Goal: Task Accomplishment & Management: Manage account settings

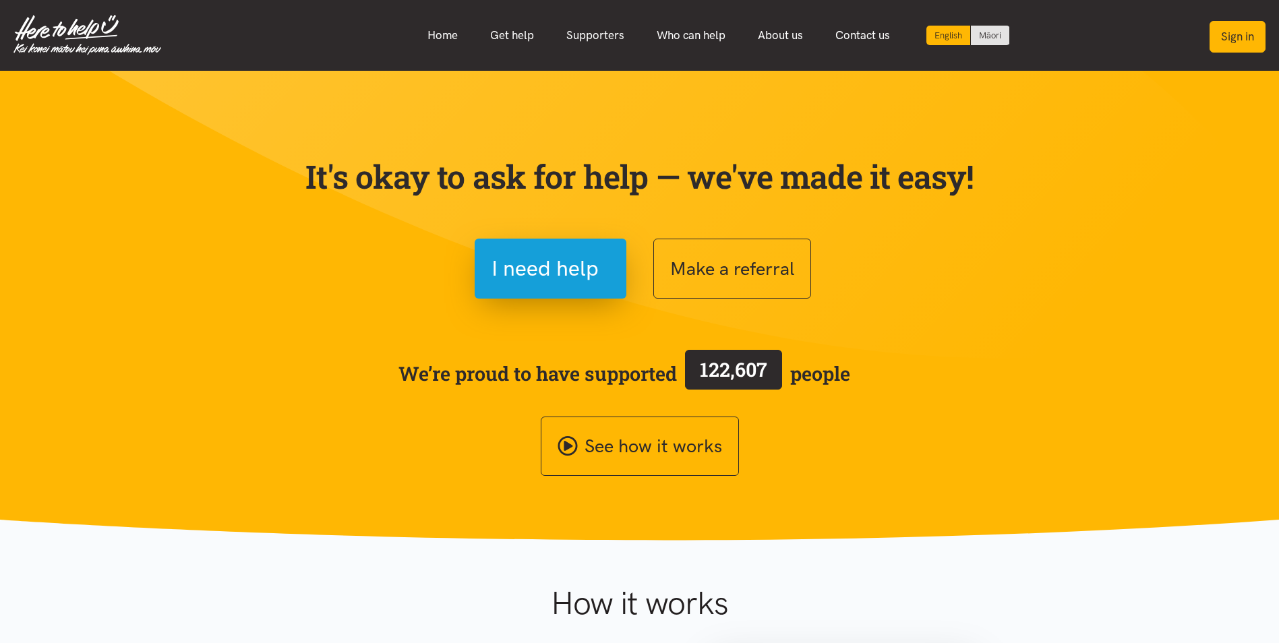
click at [1235, 33] on button "Sign in" at bounding box center [1238, 37] width 56 height 32
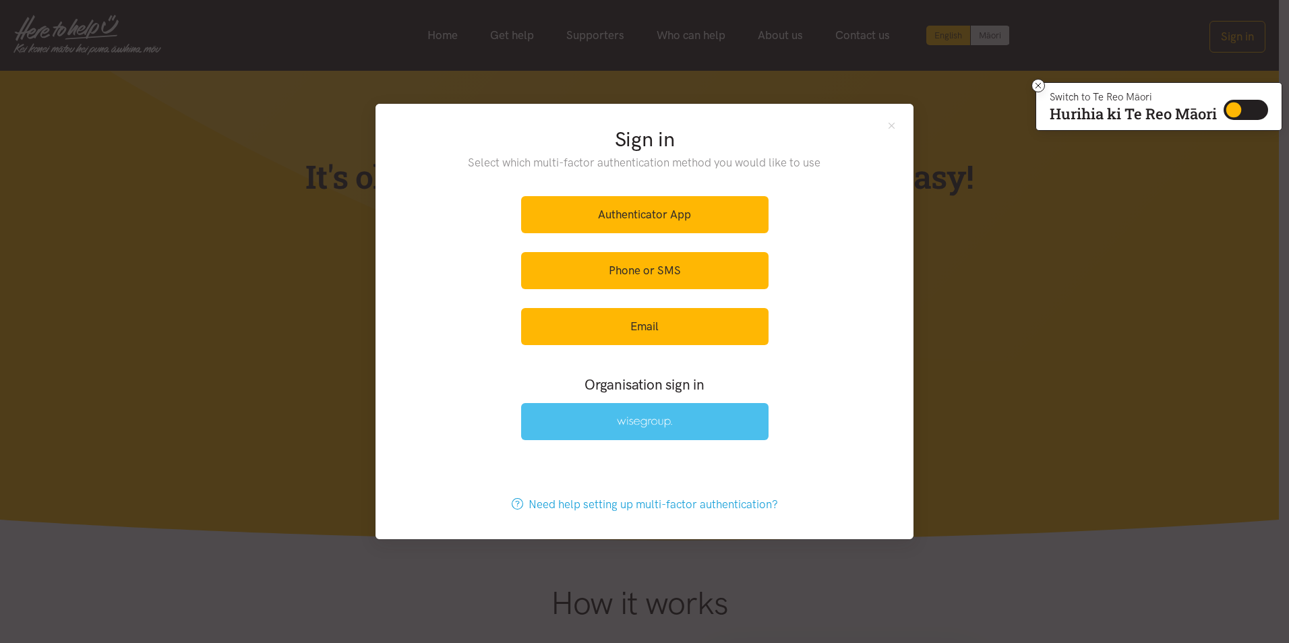
click at [699, 422] on link at bounding box center [644, 421] width 247 height 37
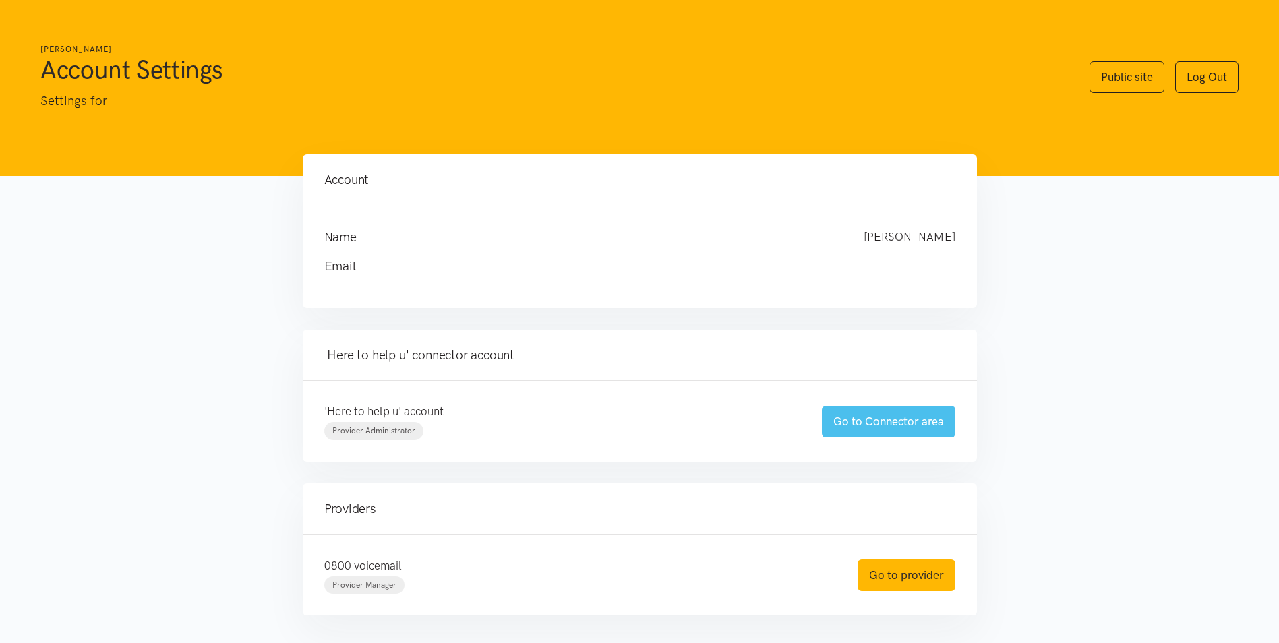
click at [902, 419] on link "Go to Connector area" at bounding box center [889, 422] width 134 height 32
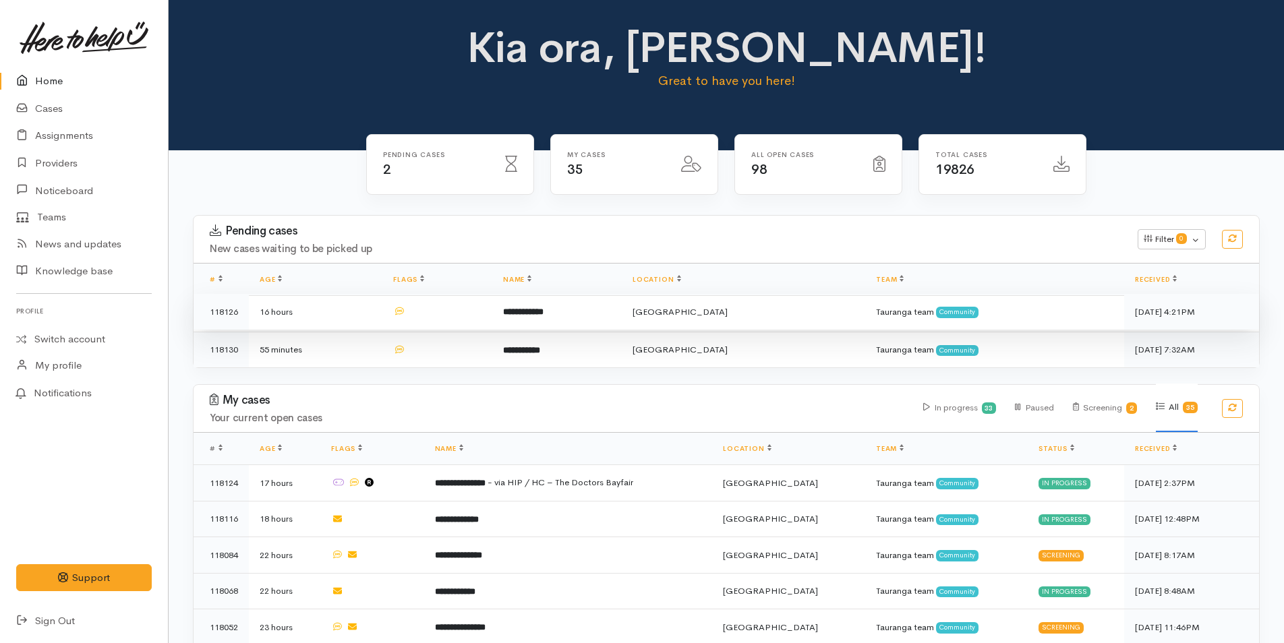
click at [544, 314] on b "**********" at bounding box center [523, 312] width 40 height 9
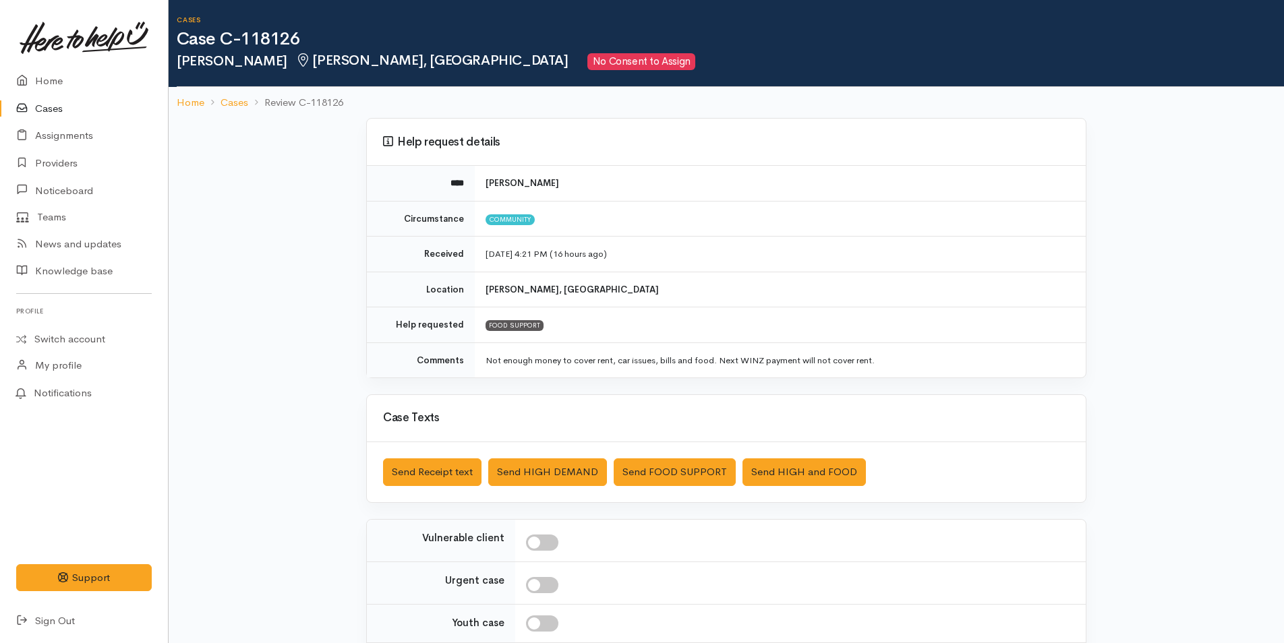
scroll to position [123, 0]
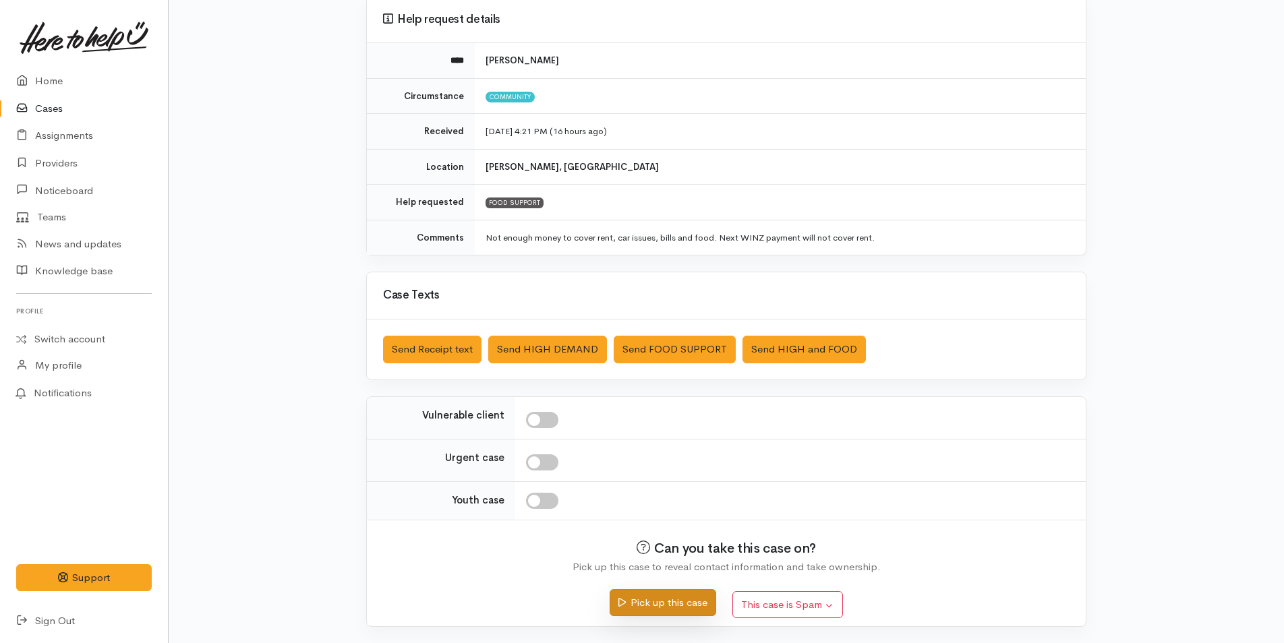
click at [674, 603] on button "Pick up this case" at bounding box center [663, 603] width 106 height 28
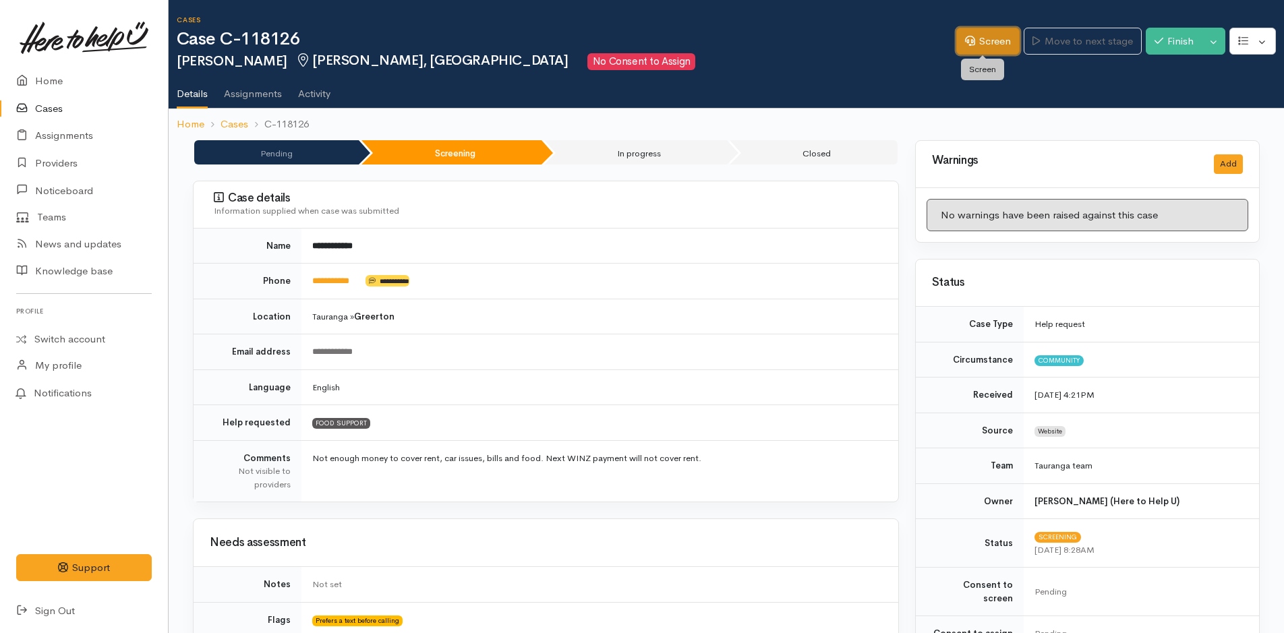
click at [979, 38] on link "Screen" at bounding box center [987, 42] width 63 height 28
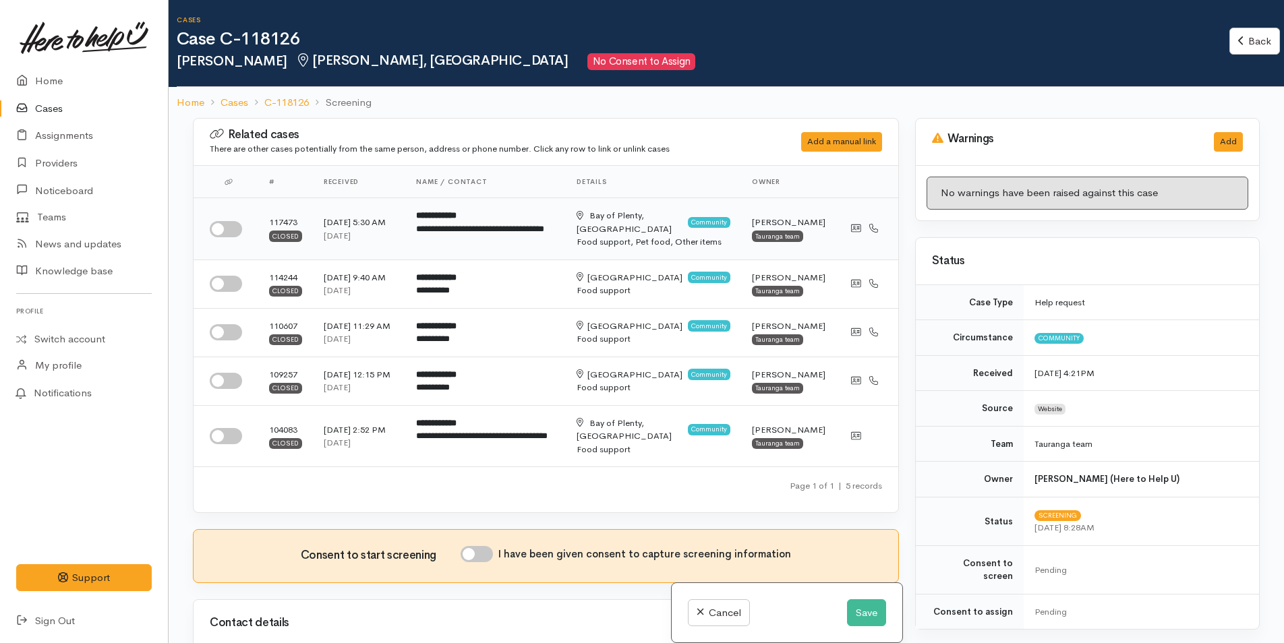
click at [233, 226] on input "checkbox" at bounding box center [226, 229] width 32 height 16
checkbox input "true"
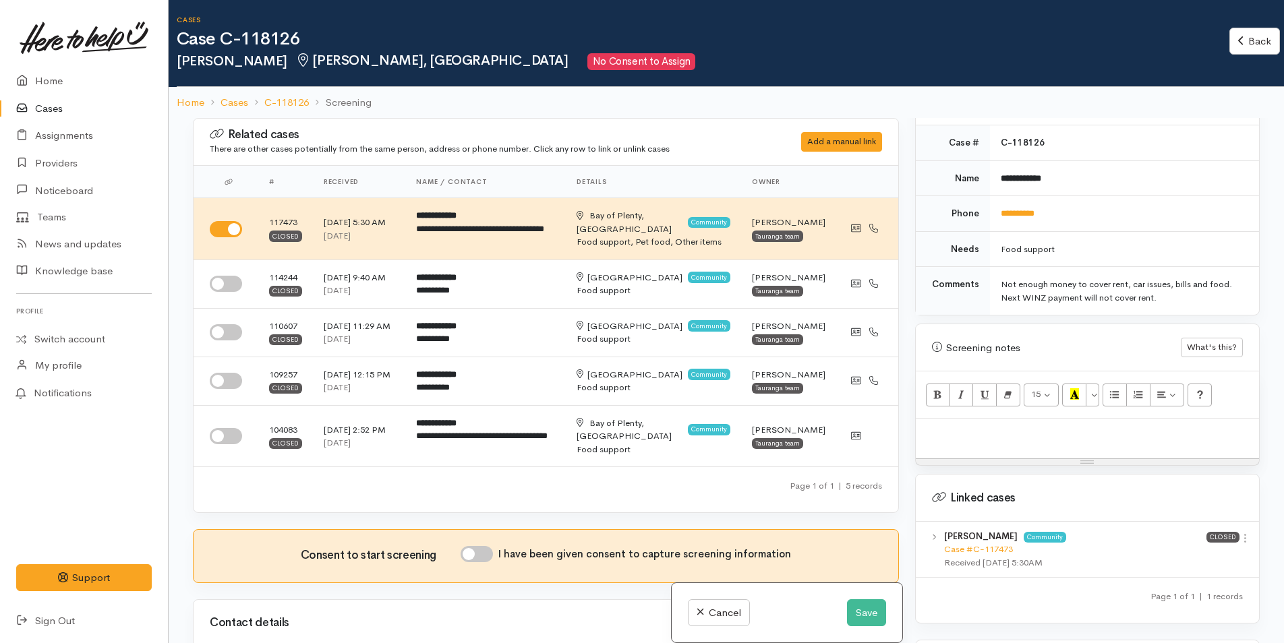
scroll to position [674, 0]
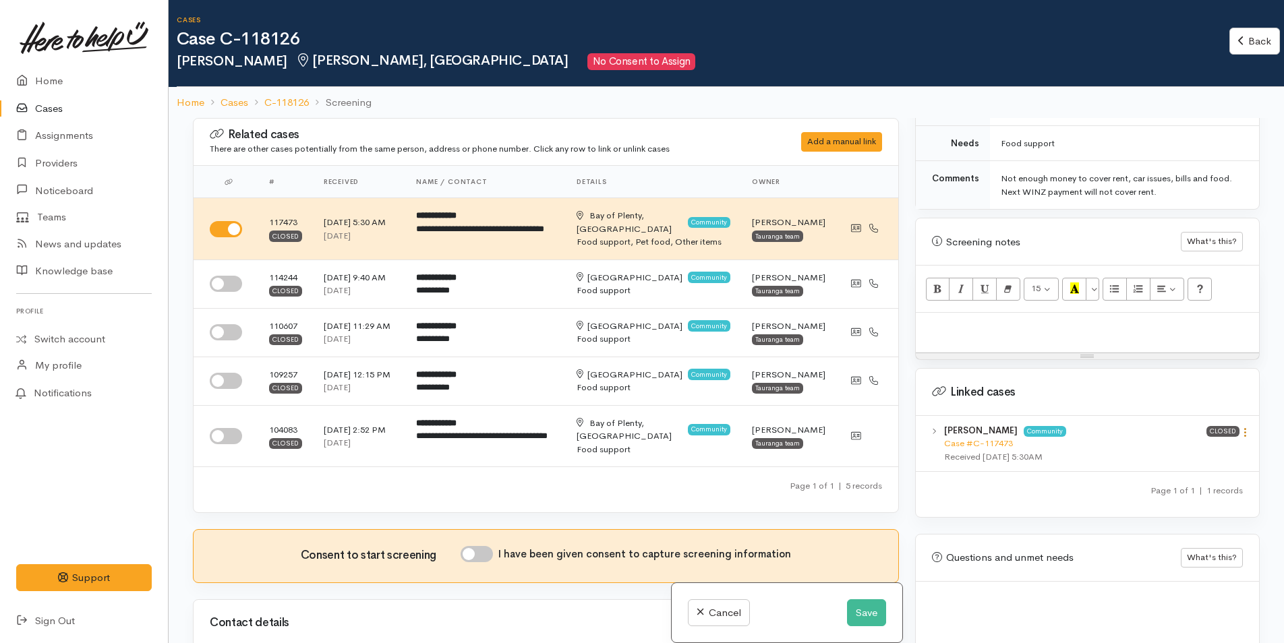
click at [1239, 427] on icon at bounding box center [1244, 432] width 11 height 11
click at [1181, 448] on link "View case" at bounding box center [1197, 458] width 107 height 21
click at [1014, 320] on p at bounding box center [1088, 328] width 330 height 16
paste div
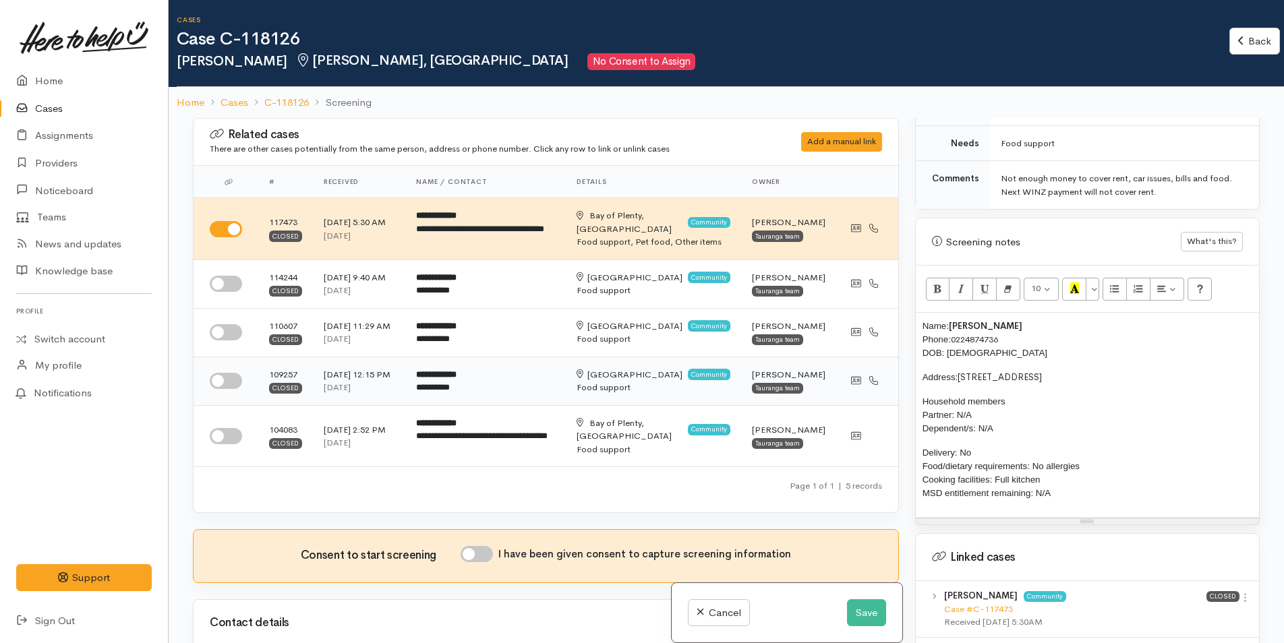
scroll to position [270, 0]
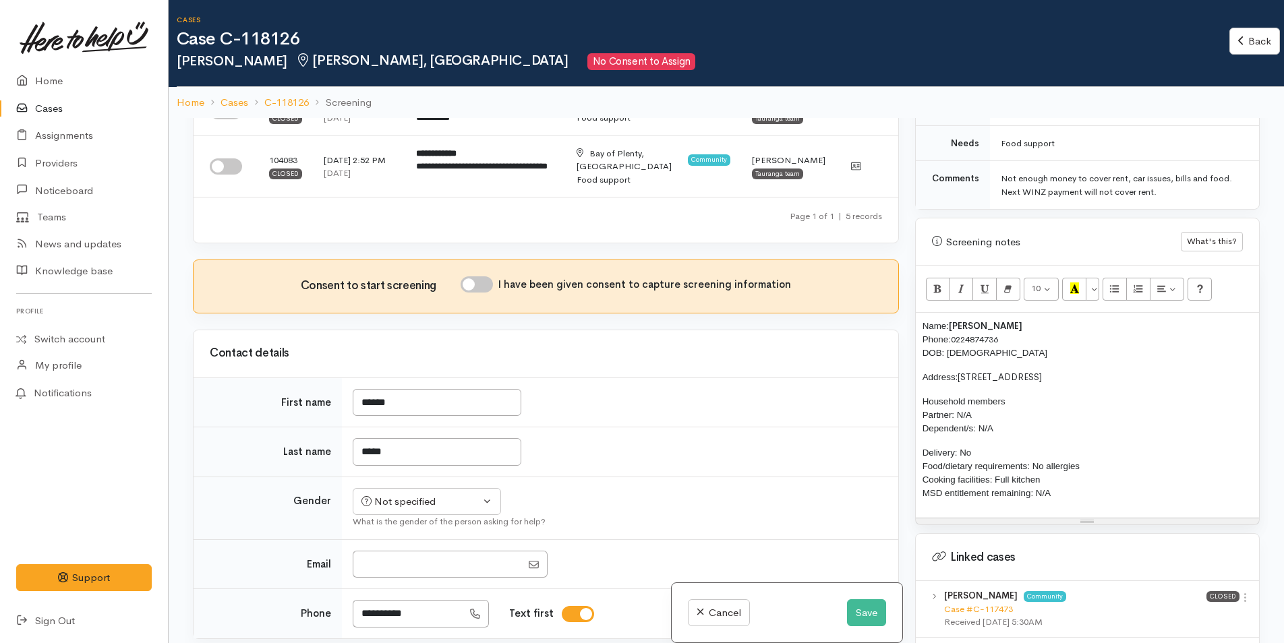
click at [489, 293] on input "I have been given consent to capture screening information" at bounding box center [477, 284] width 32 height 16
checkbox input "true"
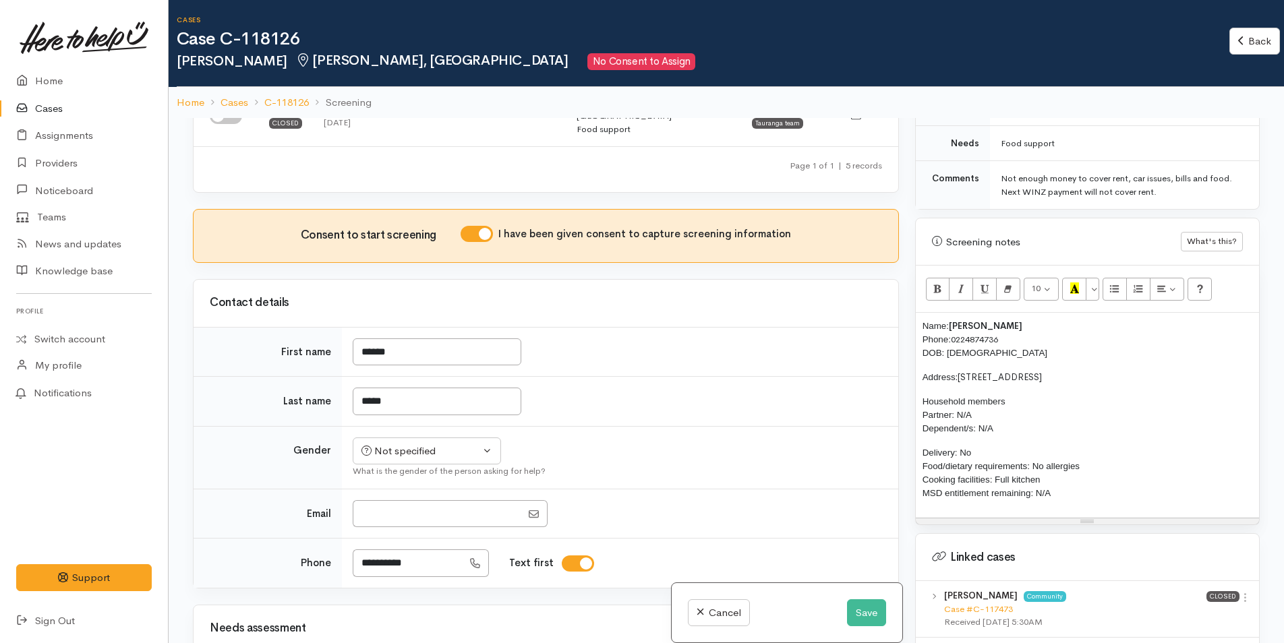
scroll to position [405, 0]
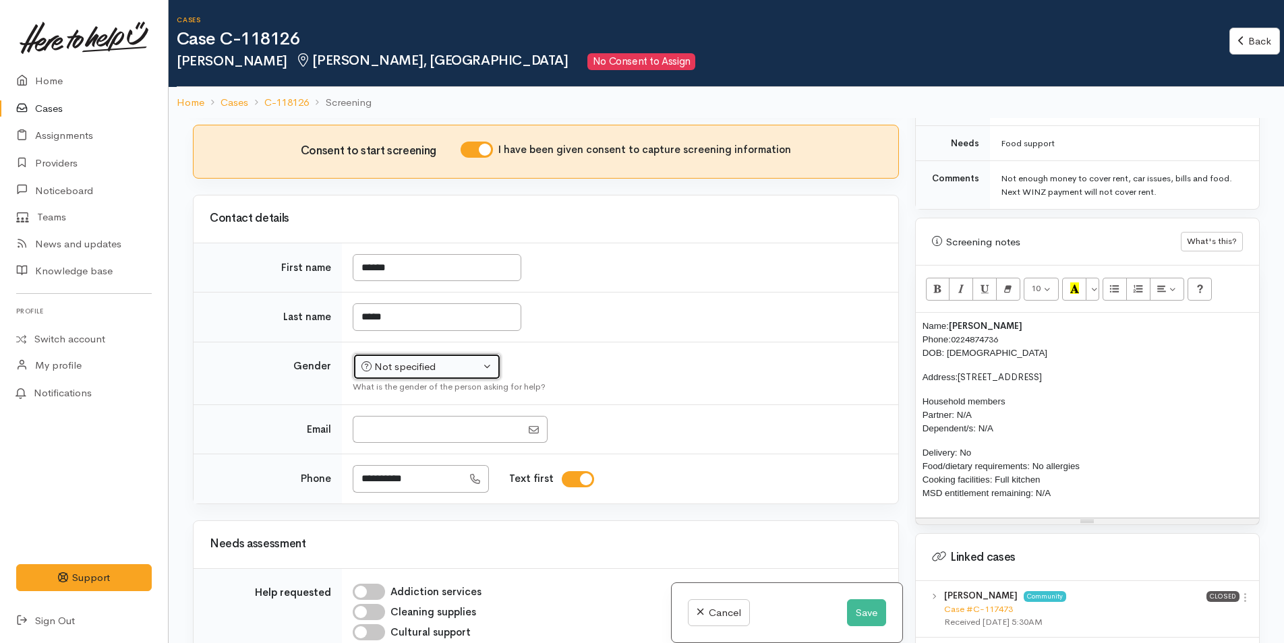
click at [397, 375] on div "Not specified" at bounding box center [420, 367] width 119 height 16
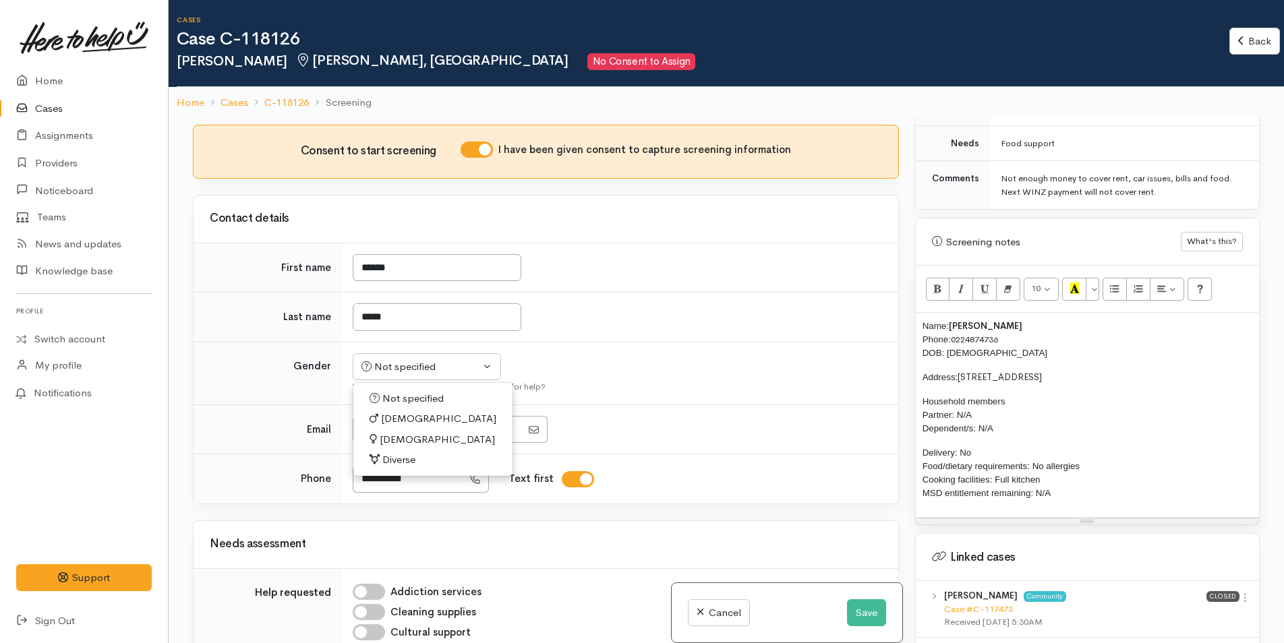
click at [397, 427] on span "Male" at bounding box center [438, 419] width 115 height 16
select select "Male"
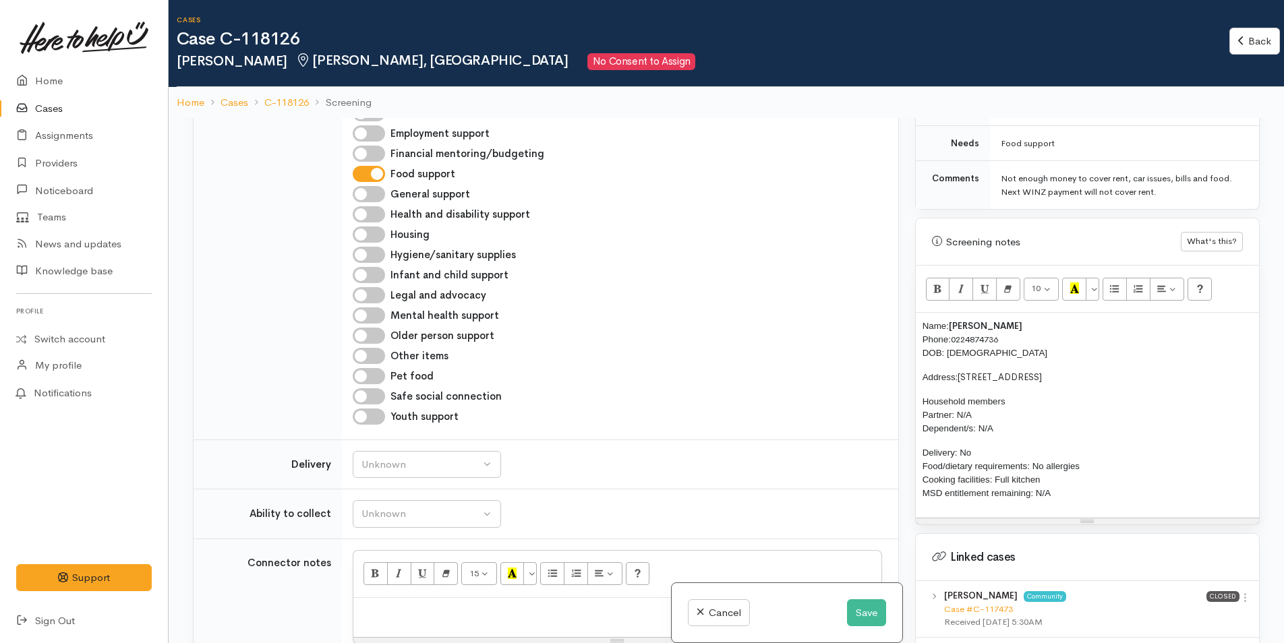
scroll to position [1146, 0]
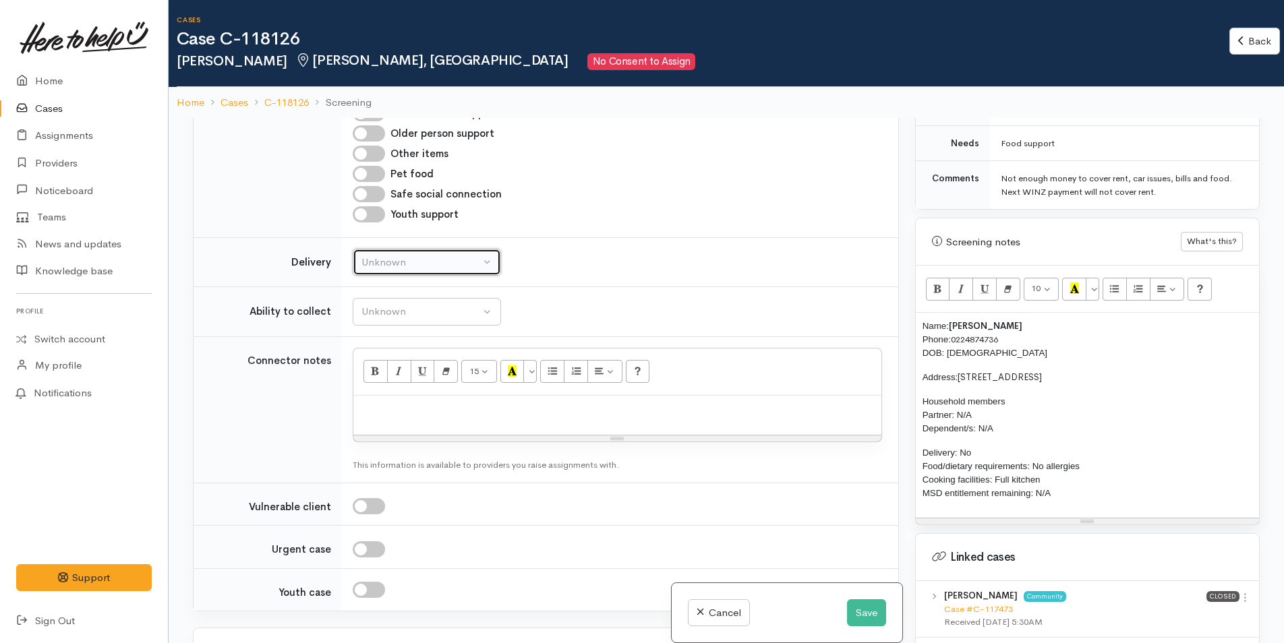
click at [438, 270] on div "Unknown" at bounding box center [420, 263] width 119 height 16
click at [382, 397] on span "No" at bounding box center [377, 389] width 14 height 16
select select "1"
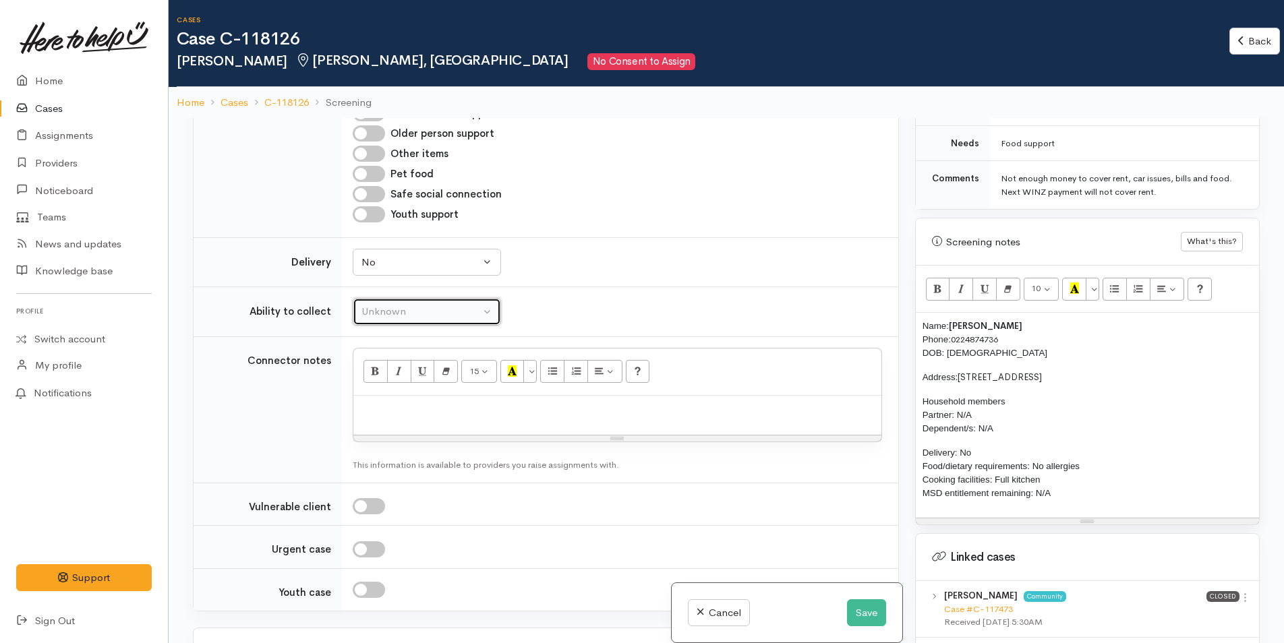
click at [401, 320] on div "Unknown" at bounding box center [420, 312] width 119 height 16
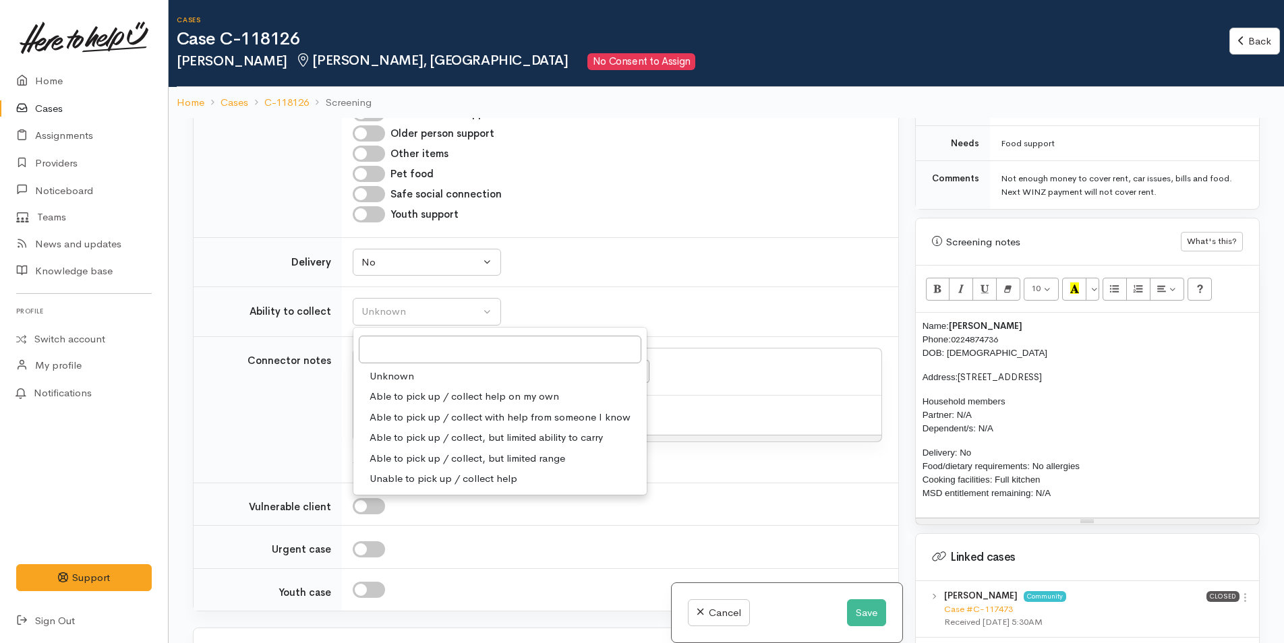
click at [430, 405] on span "Able to pick up / collect help on my own" at bounding box center [464, 397] width 189 height 16
select select "2"
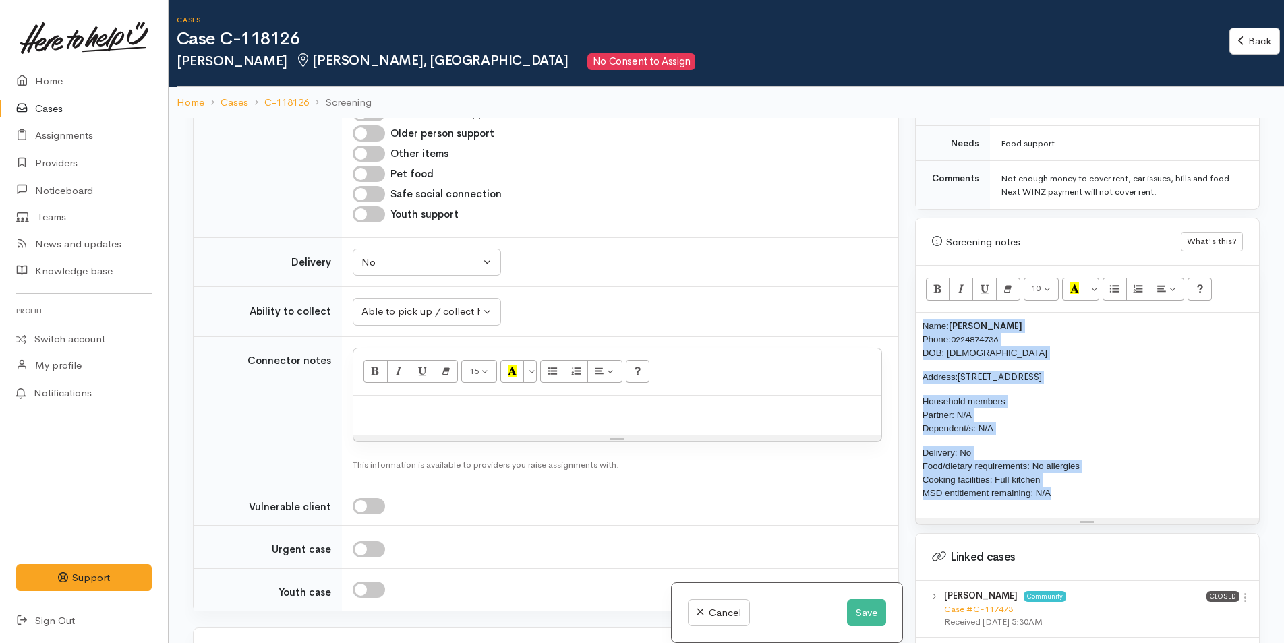
drag, startPoint x: 1077, startPoint y: 479, endPoint x: 914, endPoint y: 311, distance: 233.7
click at [915, 311] on div "Screening notes What's this? 10 8 9 10 11 12 14 18 24 36 Background Color Trans…" at bounding box center [1087, 372] width 345 height 308
copy div "Name: Leyton Frost Phone: 0224874736 DOB: 17/10/1965 Address: 42A Olivine Stree…"
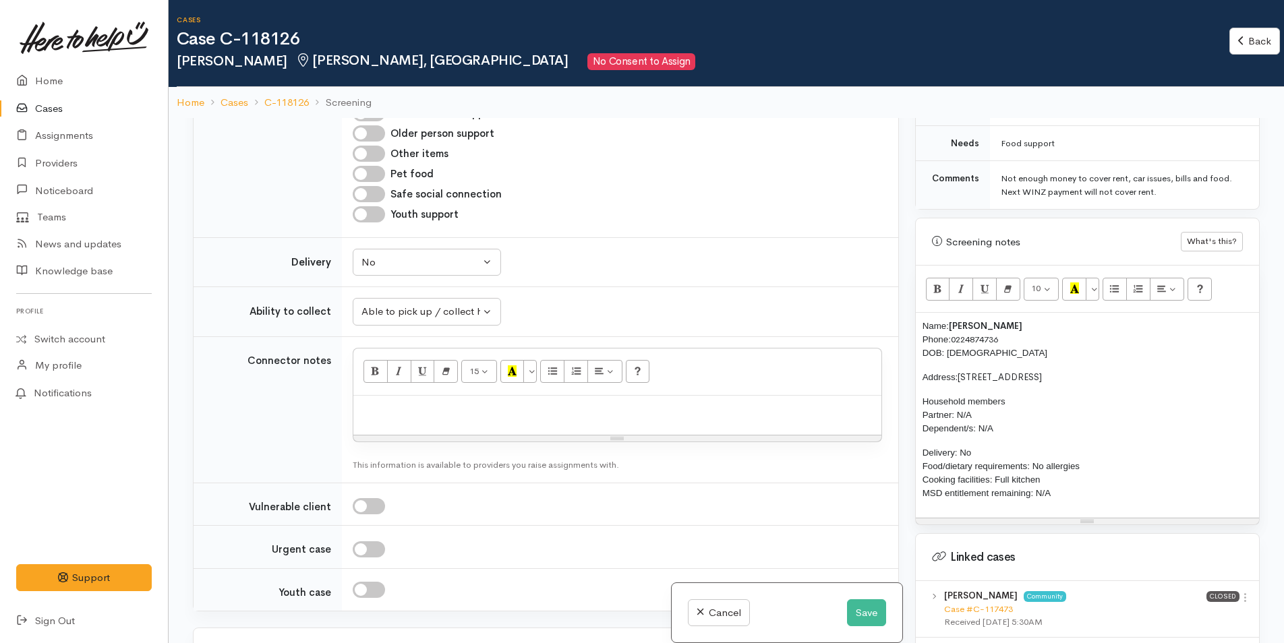
click at [444, 418] on p at bounding box center [617, 411] width 515 height 16
paste div
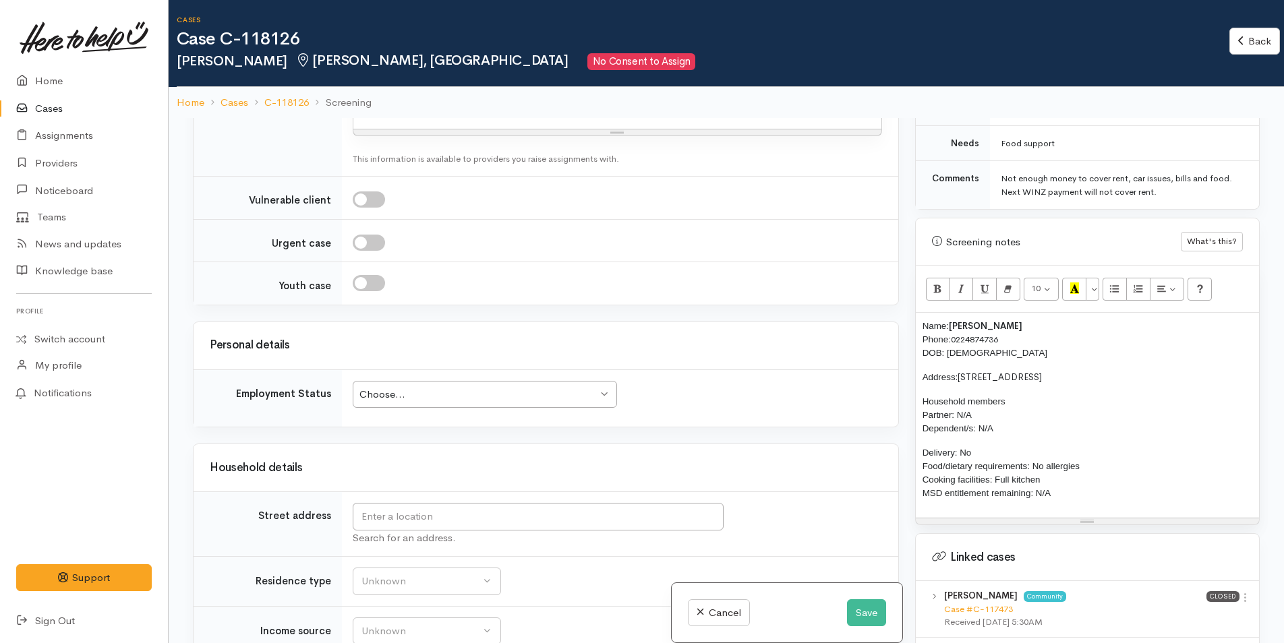
scroll to position [1821, 0]
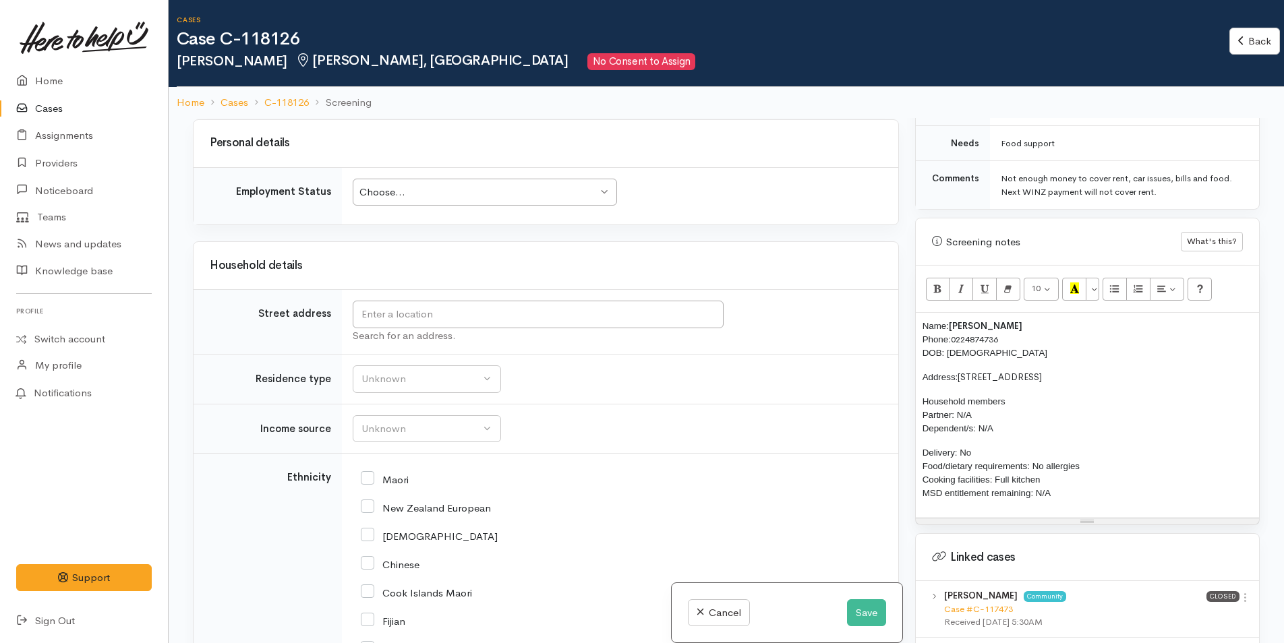
click at [465, 200] on div "Choose..." at bounding box center [478, 193] width 238 height 16
drag, startPoint x: 1087, startPoint y: 364, endPoint x: 960, endPoint y: 366, distance: 127.5
click at [960, 371] on p "Address: 42A Olivine Street, Poike" at bounding box center [1088, 377] width 330 height 13
copy span "[STREET_ADDRESS]"
click at [649, 328] on input "text" at bounding box center [538, 315] width 371 height 28
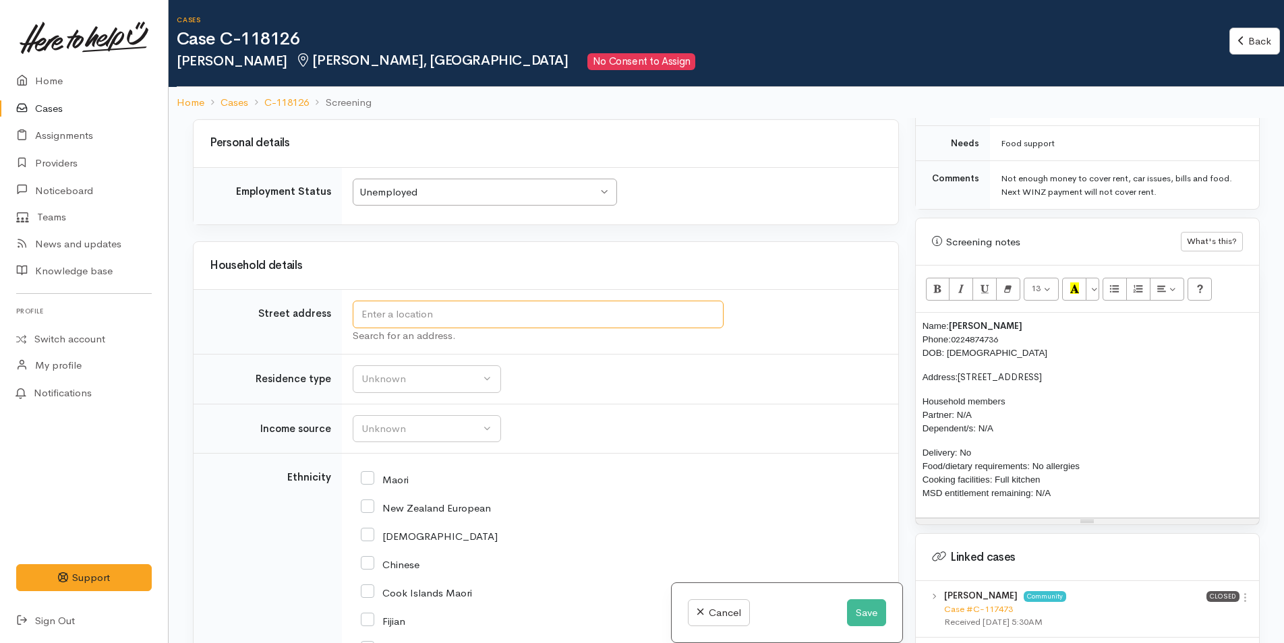
paste input "42A Olivine Street, Poike"
type input "42A Olivine Street, Poike, Tauranga, New Zealand"
click at [423, 393] on button "Unknown" at bounding box center [427, 380] width 148 height 28
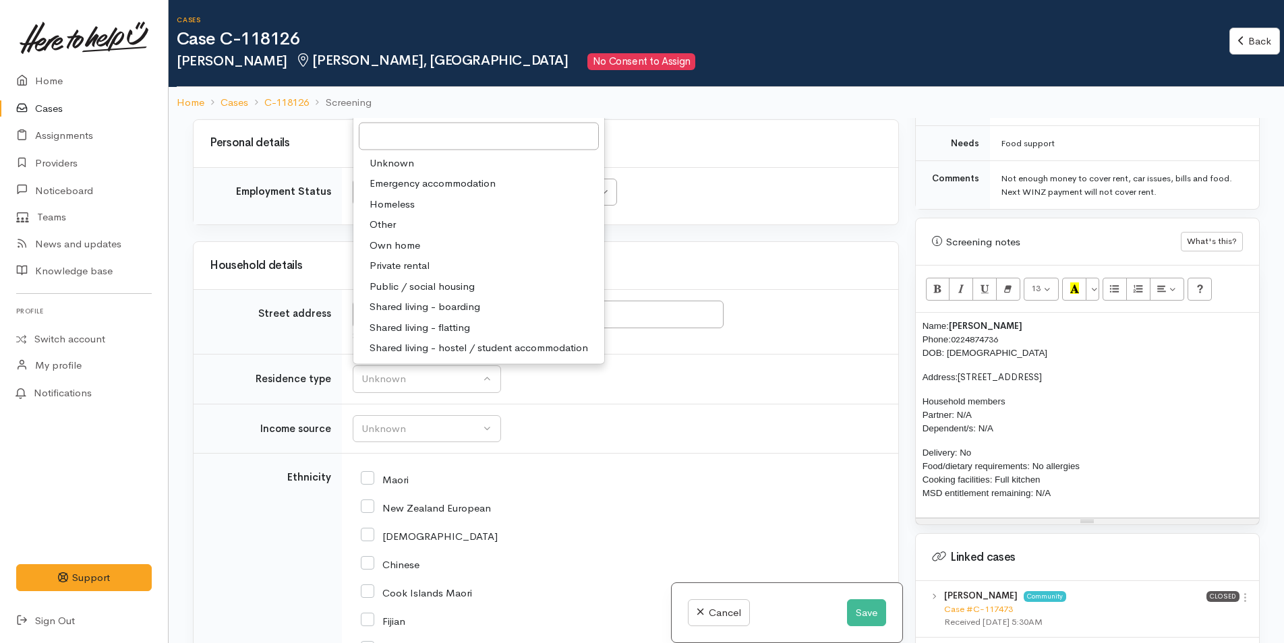
click at [420, 274] on span "Private rental" at bounding box center [400, 266] width 60 height 16
select select "2"
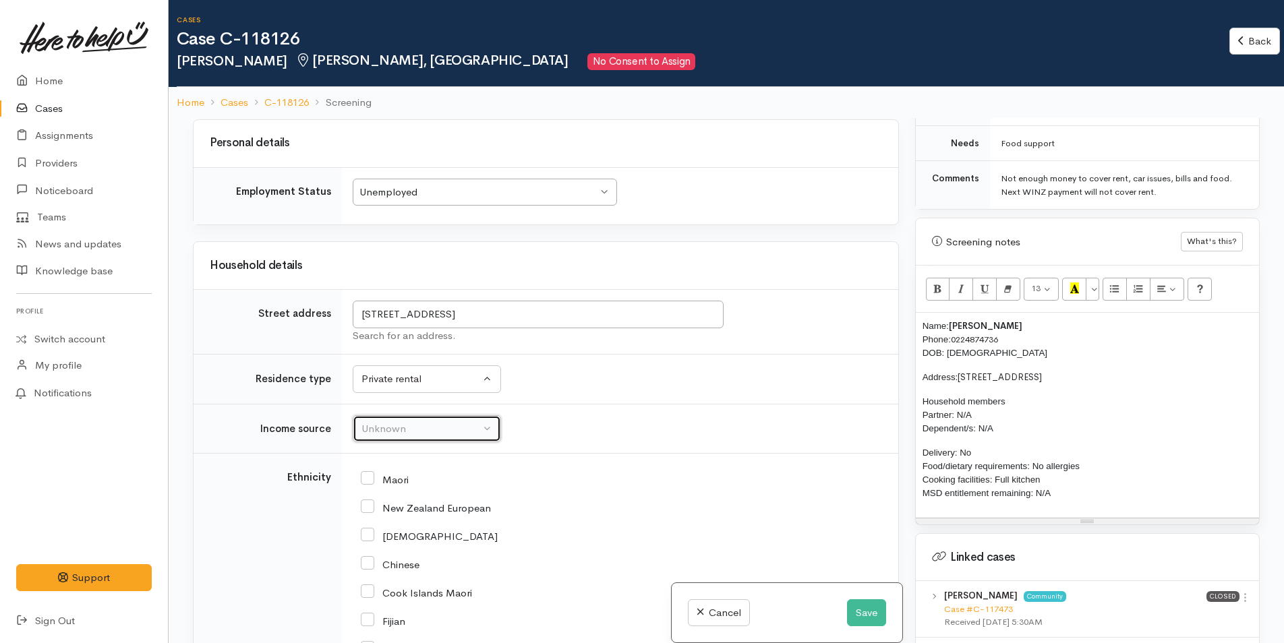
click at [412, 437] on div "Unknown" at bounding box center [420, 429] width 119 height 16
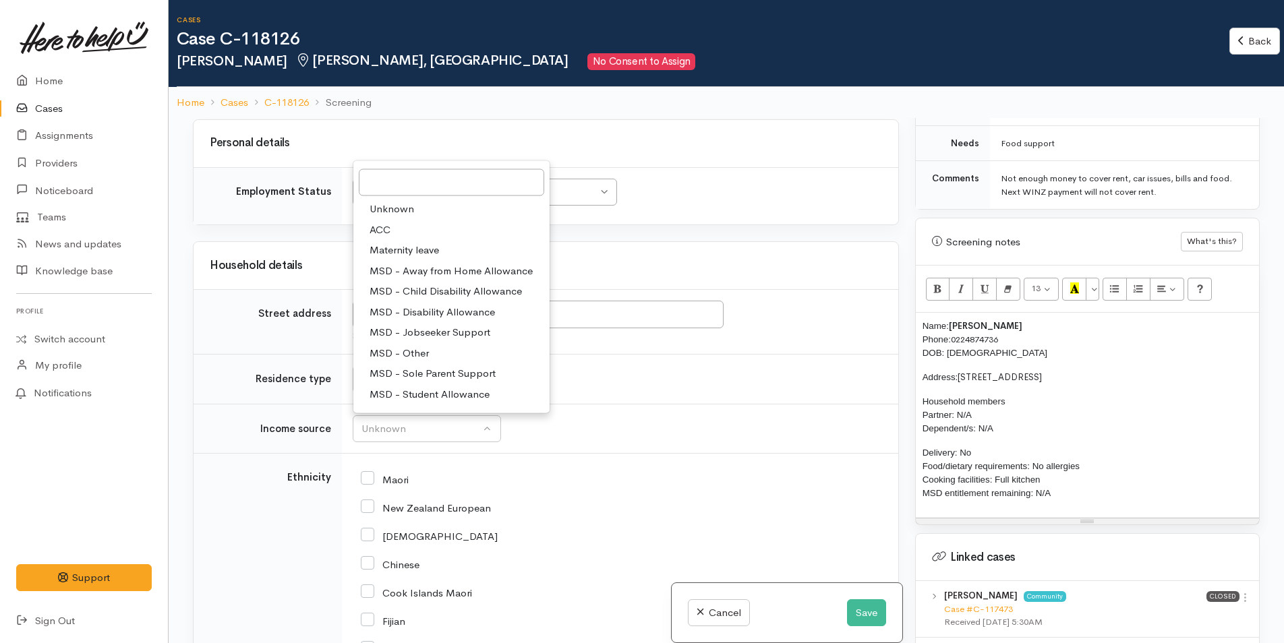
click at [441, 341] on span "MSD - Jobseeker Support" at bounding box center [430, 333] width 121 height 16
select select "4"
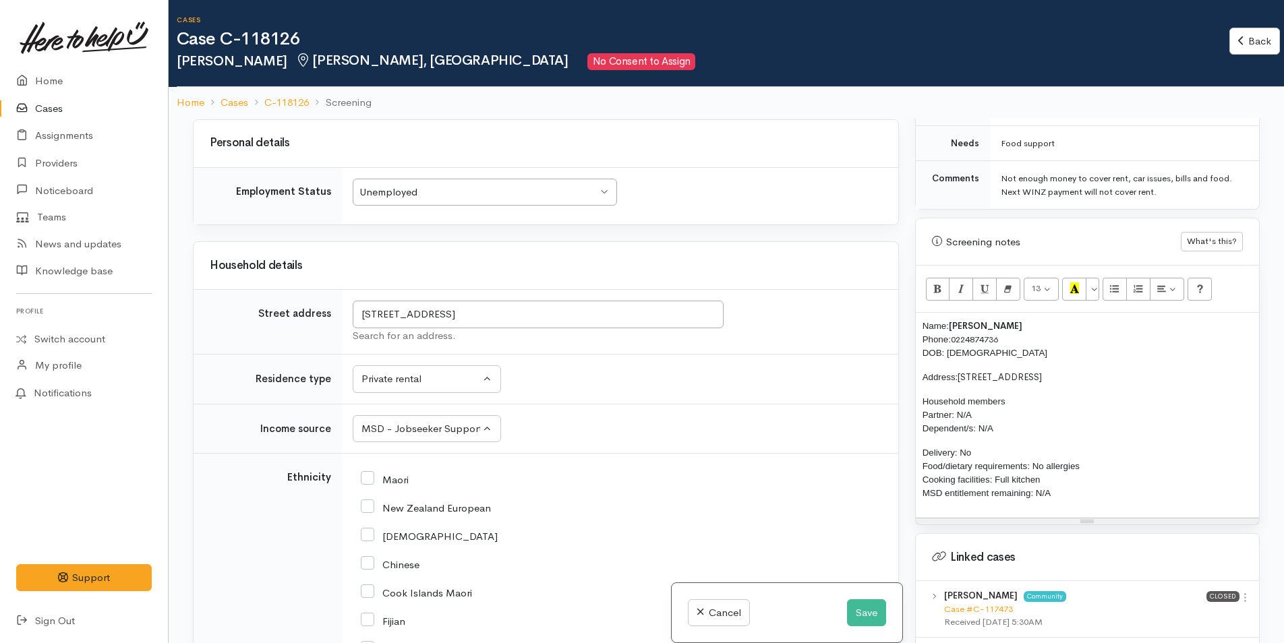
click at [370, 513] on input "New Zealand European" at bounding box center [426, 507] width 130 height 12
checkbox input "true"
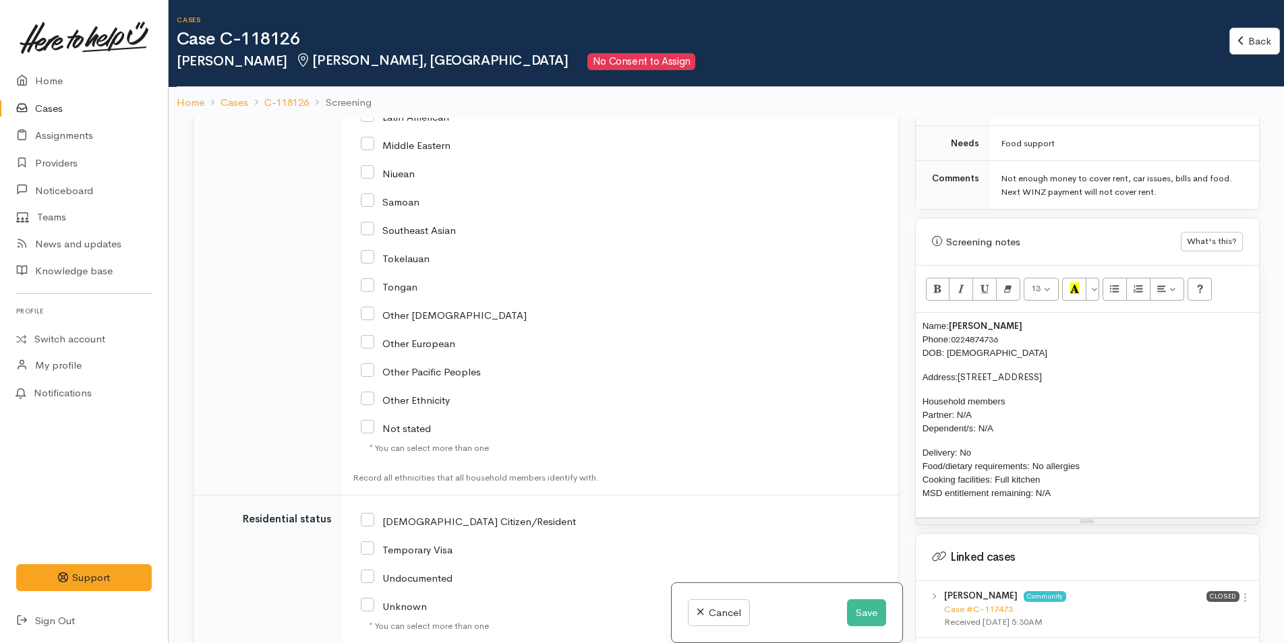
scroll to position [2495, 0]
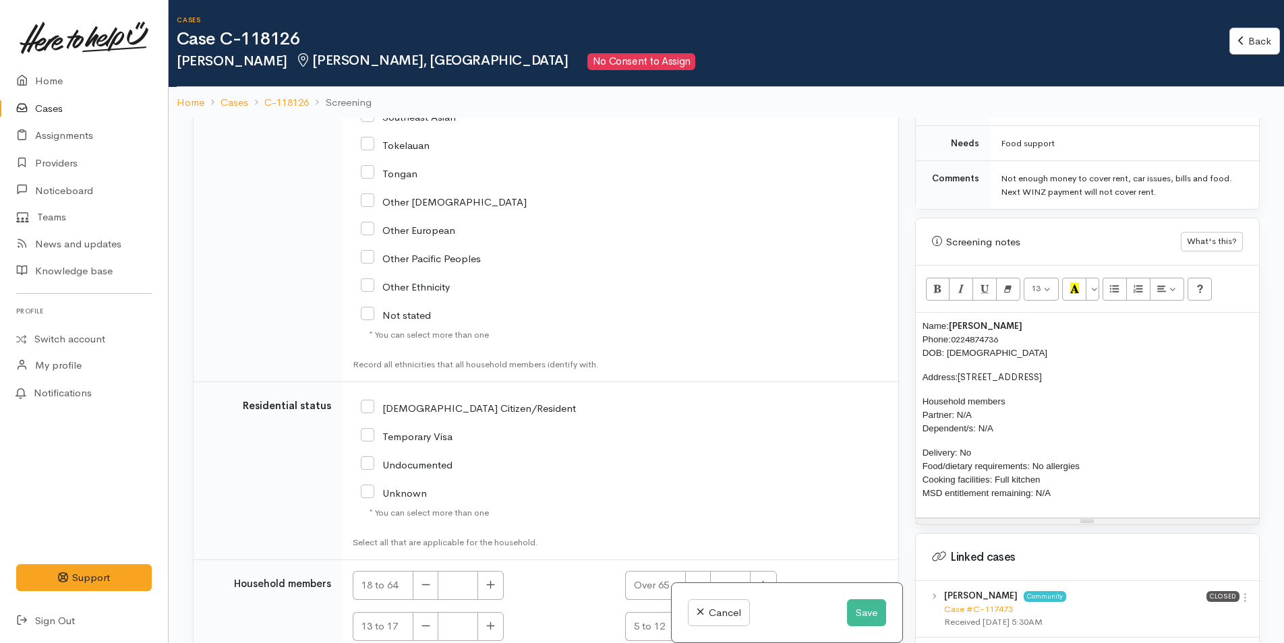
drag, startPoint x: 365, startPoint y: 448, endPoint x: 386, endPoint y: 444, distance: 21.8
click at [366, 413] on input "[DEMOGRAPHIC_DATA] Citizen/Resident" at bounding box center [468, 407] width 215 height 12
checkbox input "true"
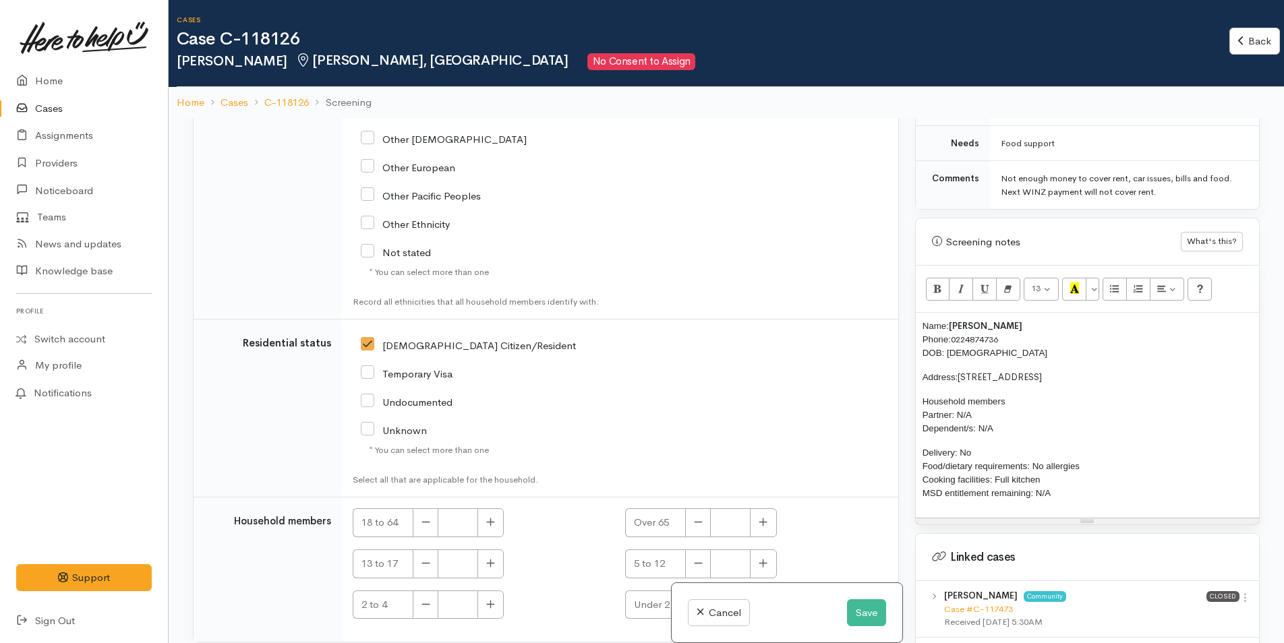
scroll to position [2633, 0]
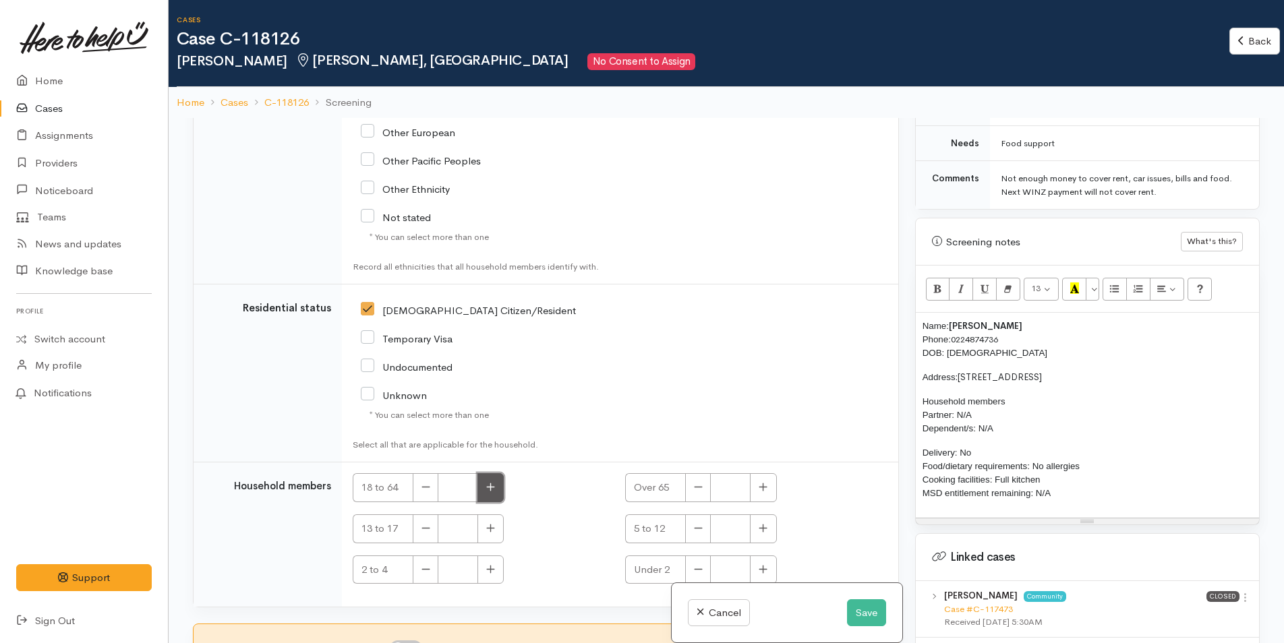
click at [487, 493] on button "button" at bounding box center [490, 487] width 26 height 29
type input "1"
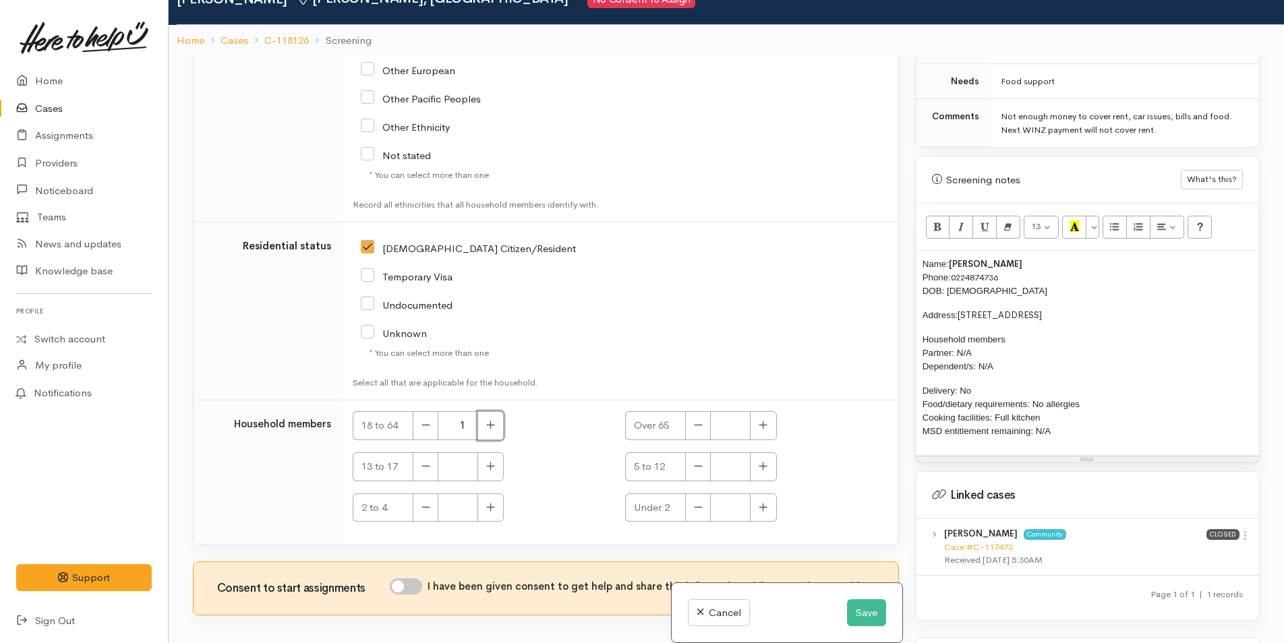
scroll to position [118, 0]
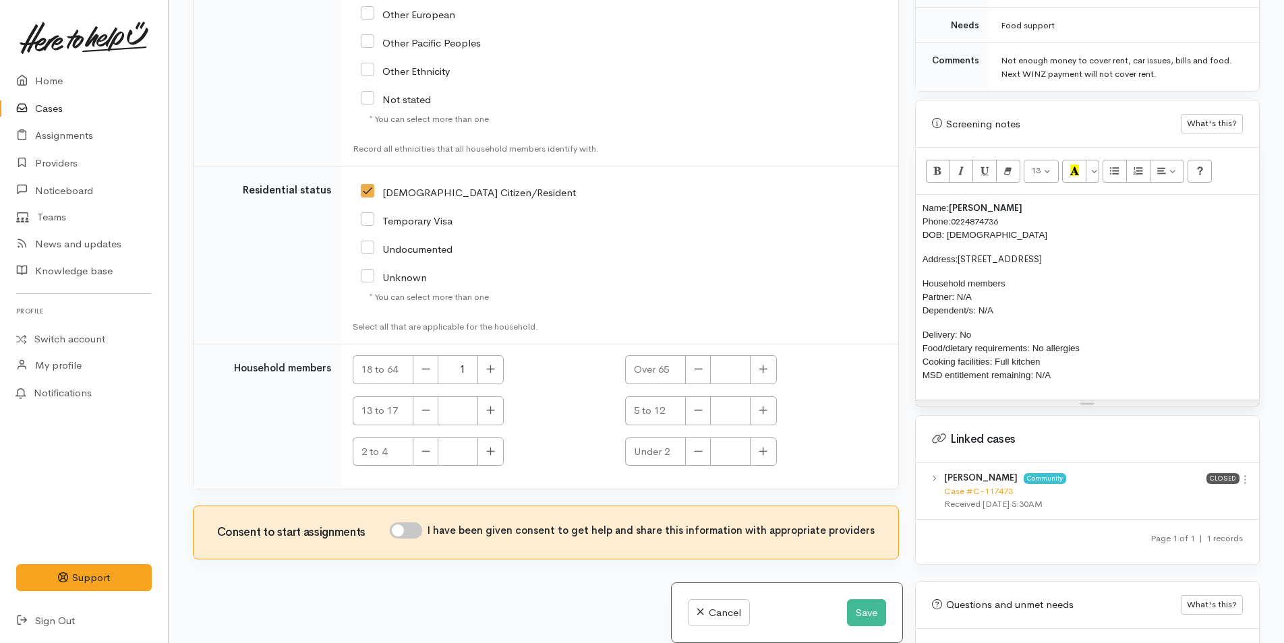
click at [415, 529] on input "I have been given consent to get help and share this information with appropria…" at bounding box center [406, 531] width 32 height 16
checkbox input "true"
click at [860, 612] on button "Save" at bounding box center [866, 614] width 39 height 28
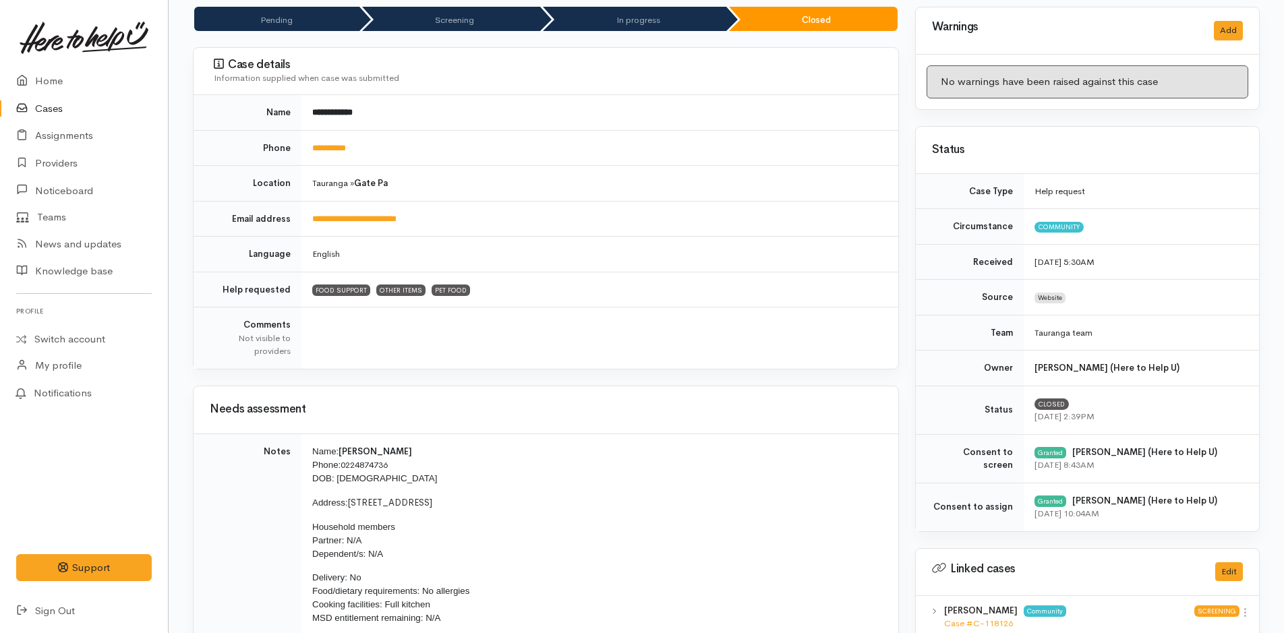
scroll to position [270, 0]
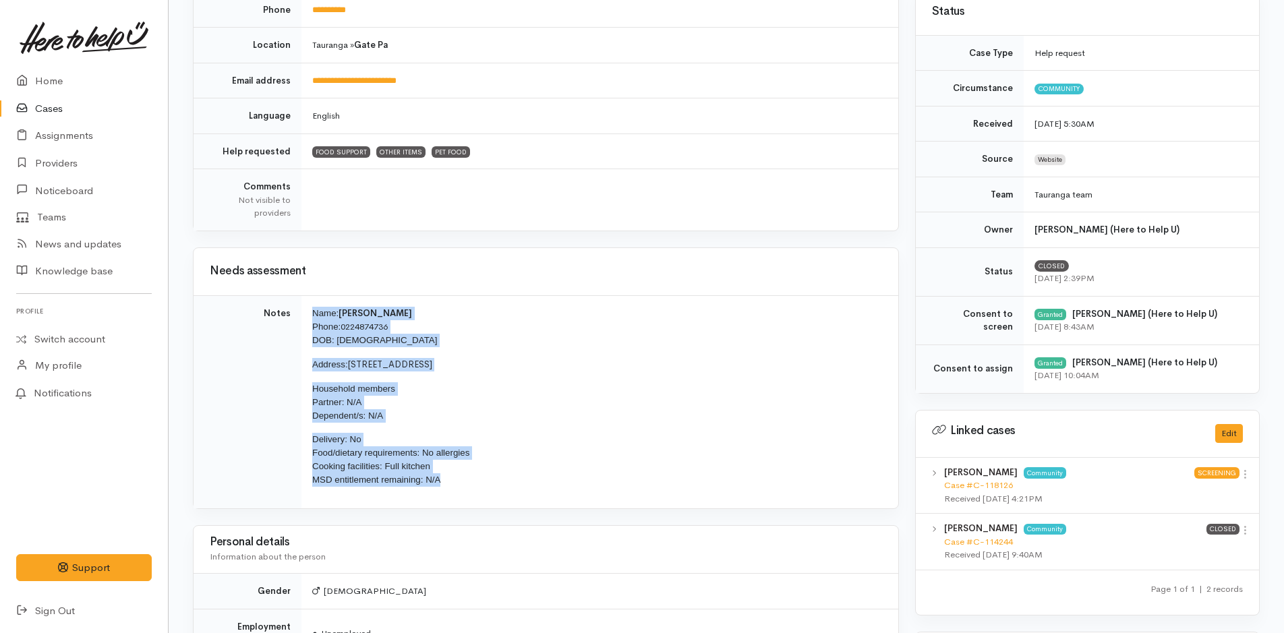
drag, startPoint x: 460, startPoint y: 485, endPoint x: 315, endPoint y: 309, distance: 228.0
click at [315, 309] on td "Name: Leyton Frost Phone: 0224874736 DOB: 17/10/1965 Address: 42A Olivine Stree…" at bounding box center [599, 401] width 597 height 213
copy td "Name: Leyton Frost Phone: 0224874736 DOB: 17/10/1965 Address: 42A Olivine Stree…"
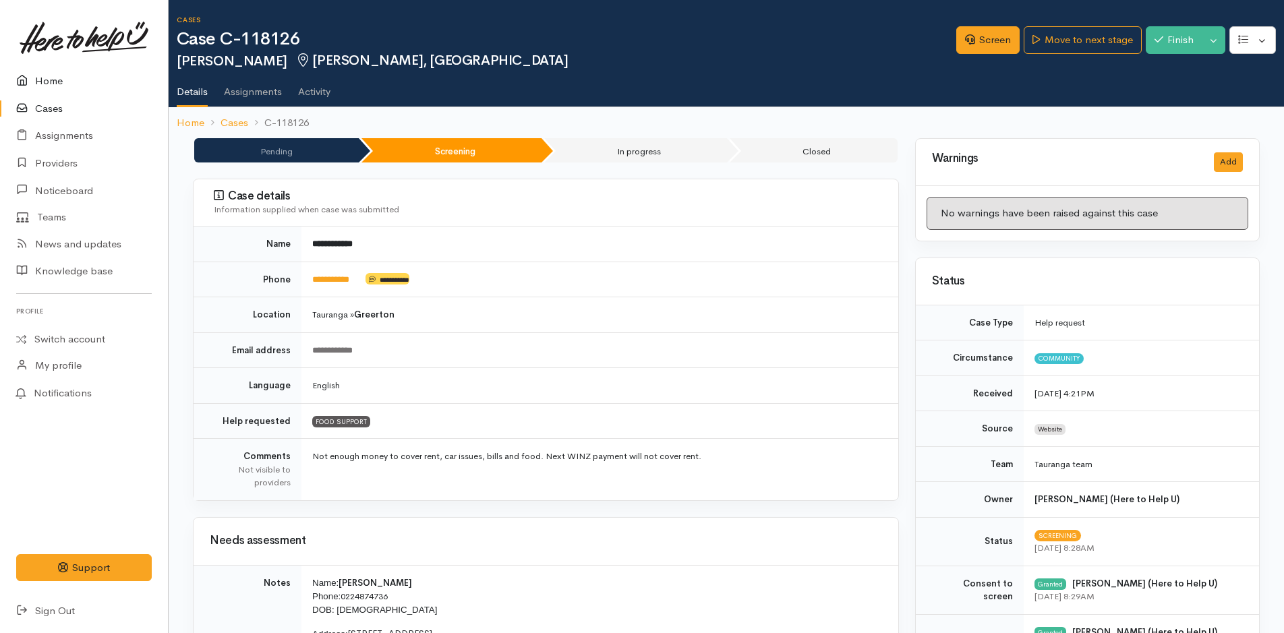
click at [58, 76] on link "Home" at bounding box center [84, 81] width 168 height 28
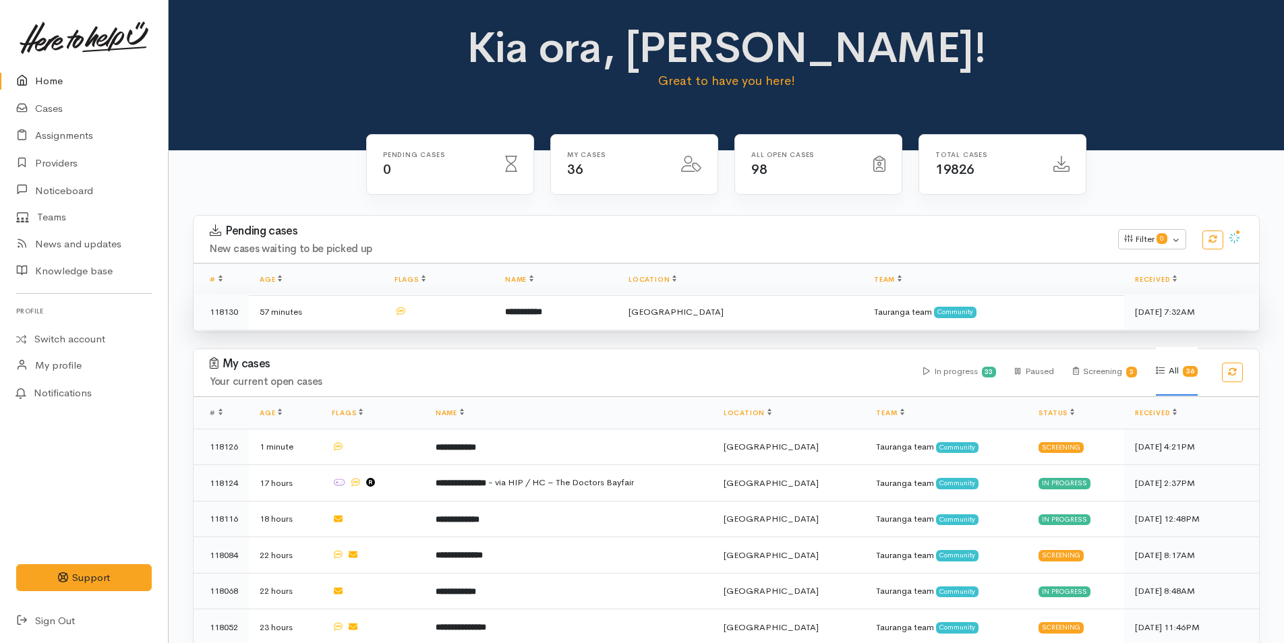
click at [578, 305] on td "**********" at bounding box center [555, 312] width 123 height 36
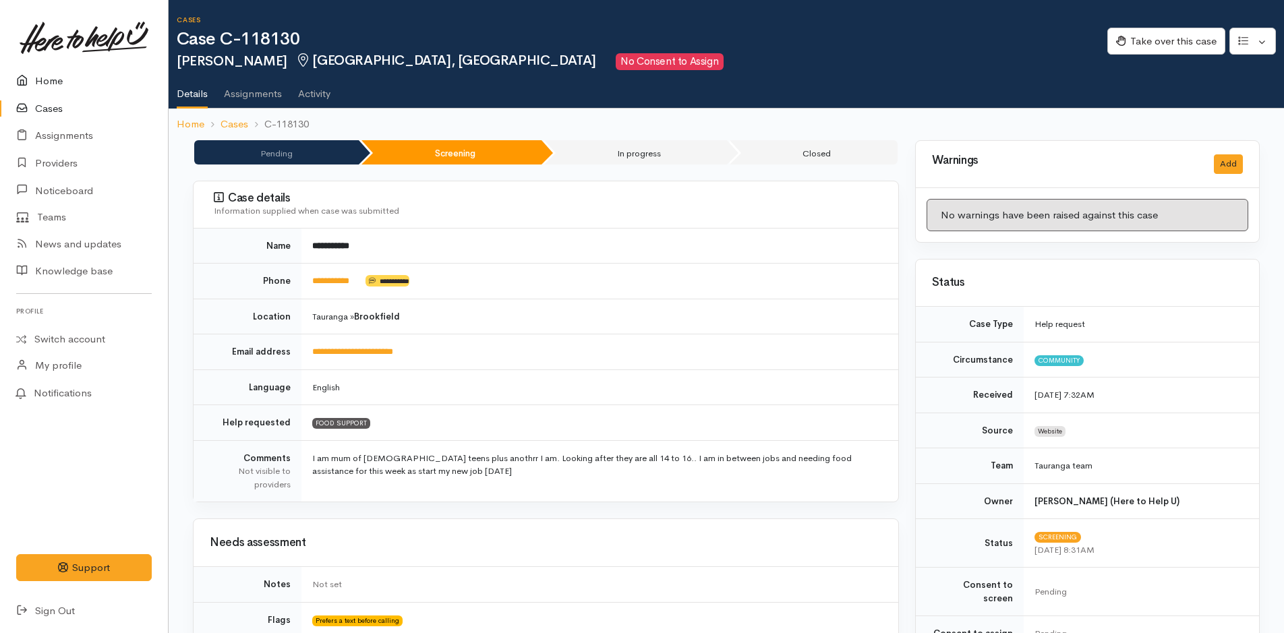
click at [58, 80] on link "Home" at bounding box center [84, 81] width 168 height 28
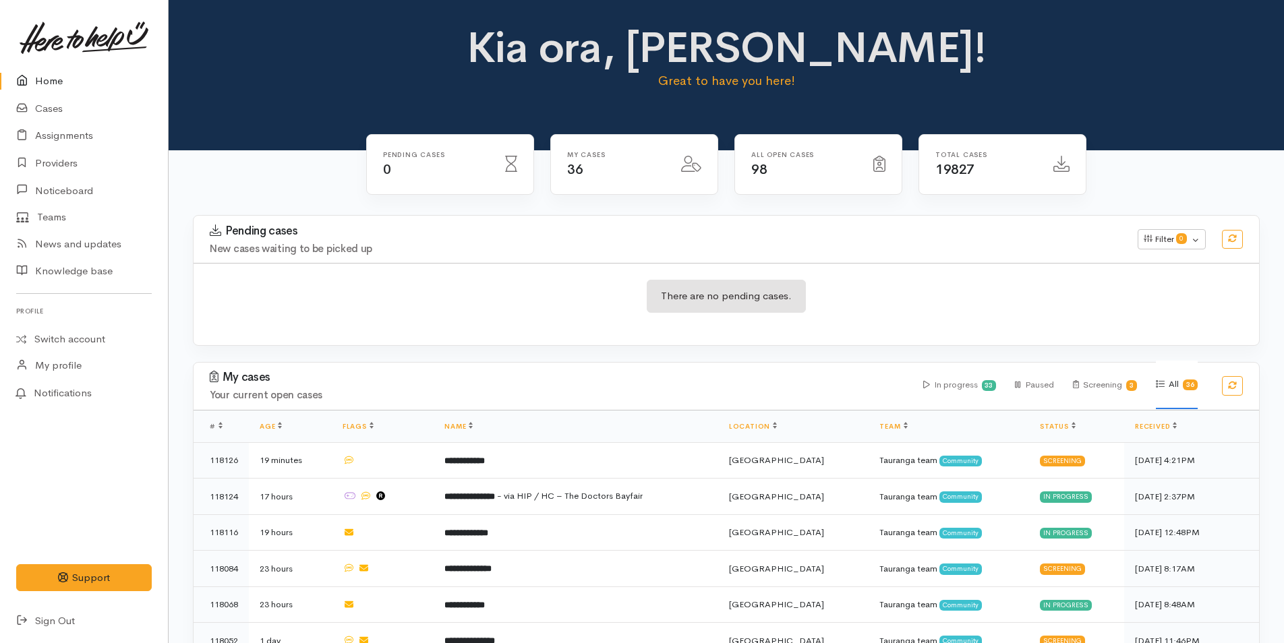
click at [52, 84] on link "Home" at bounding box center [84, 81] width 168 height 28
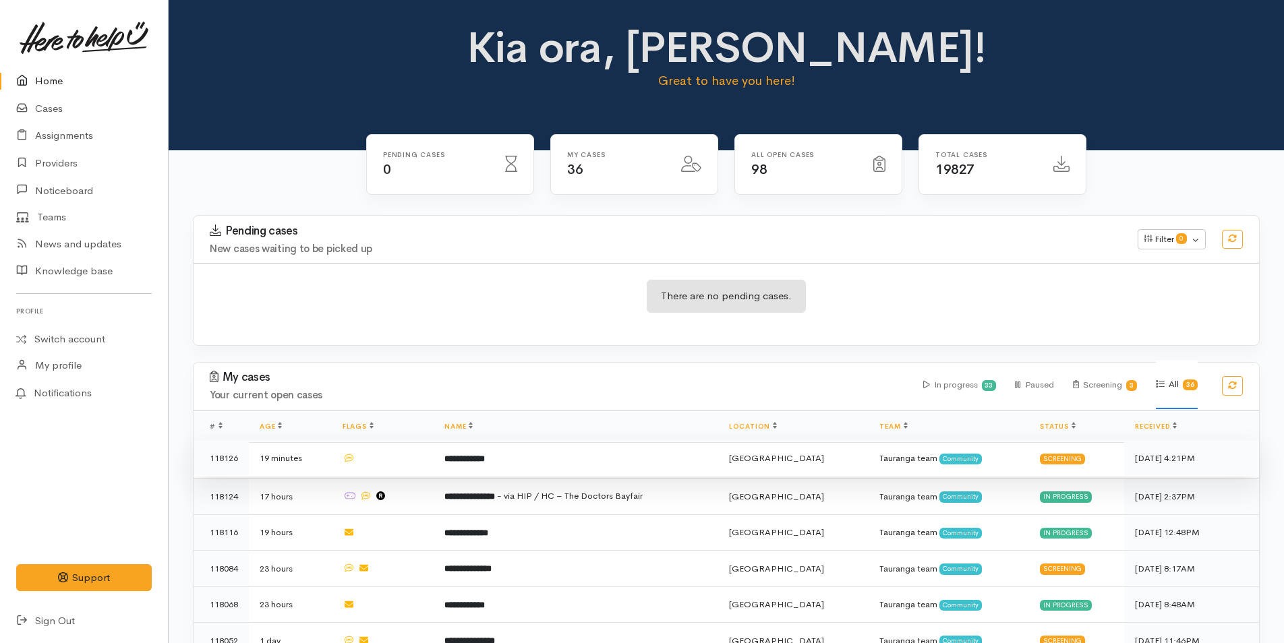
click at [538, 462] on td "**********" at bounding box center [576, 458] width 285 height 36
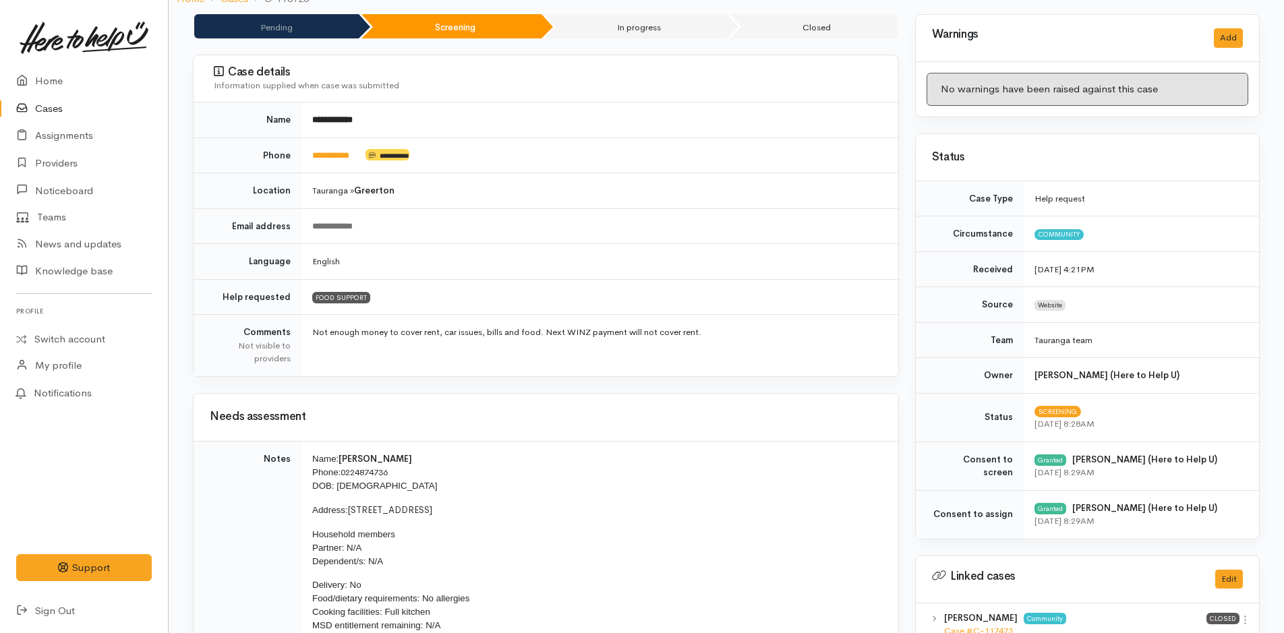
scroll to position [202, 0]
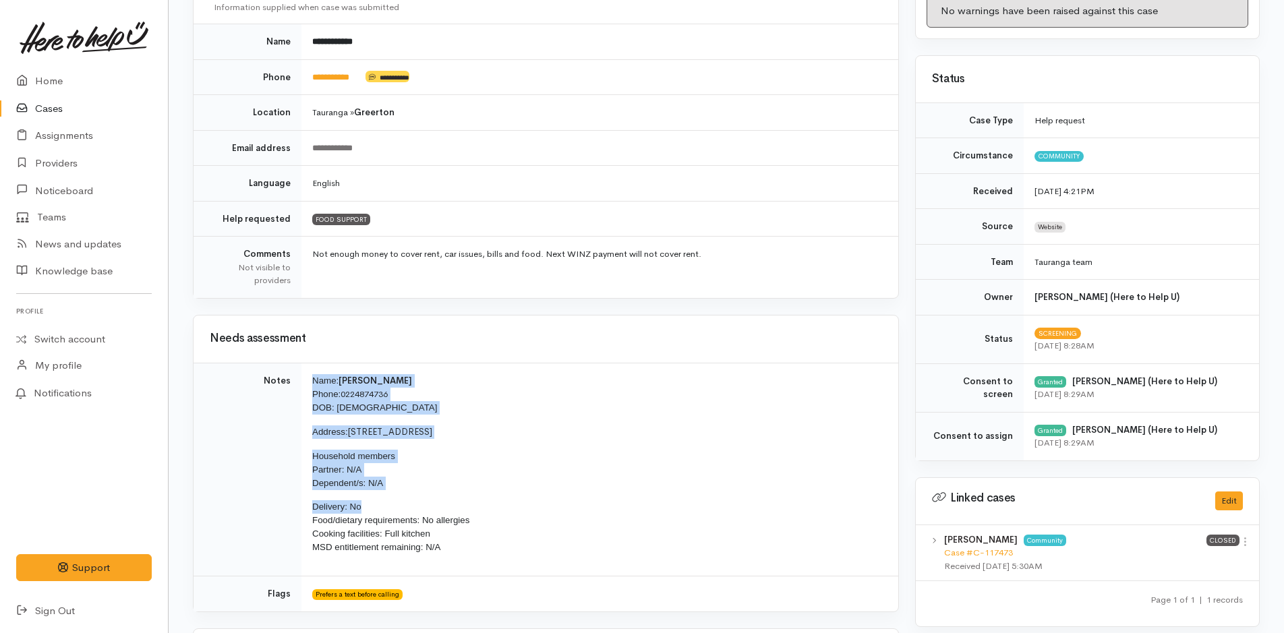
drag, startPoint x: 369, startPoint y: 508, endPoint x: 313, endPoint y: 384, distance: 136.1
click at [313, 384] on td "Name: [PERSON_NAME] Phone: [PHONE_NUMBER] DOB: [DEMOGRAPHIC_DATA] Address: [STR…" at bounding box center [599, 470] width 597 height 214
copy td "Name: [PERSON_NAME] Phone: [PHONE_NUMBER] DOB: [DEMOGRAPHIC_DATA] Address: [STR…"
click at [51, 84] on link "Home" at bounding box center [84, 81] width 168 height 28
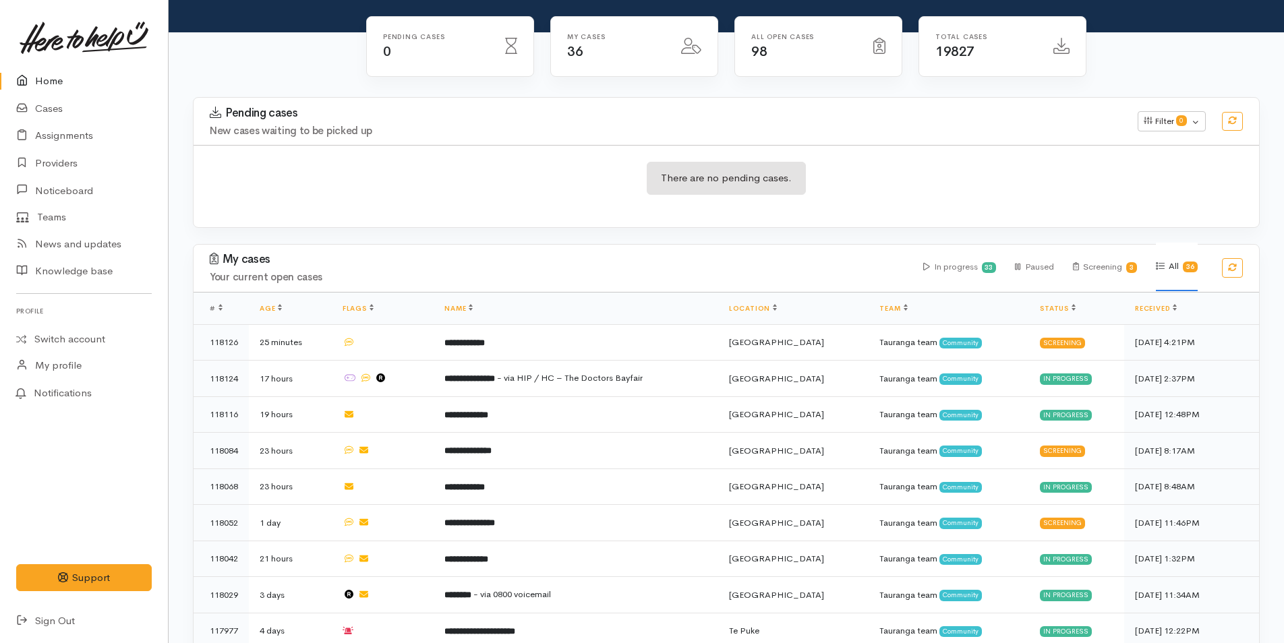
scroll to position [337, 0]
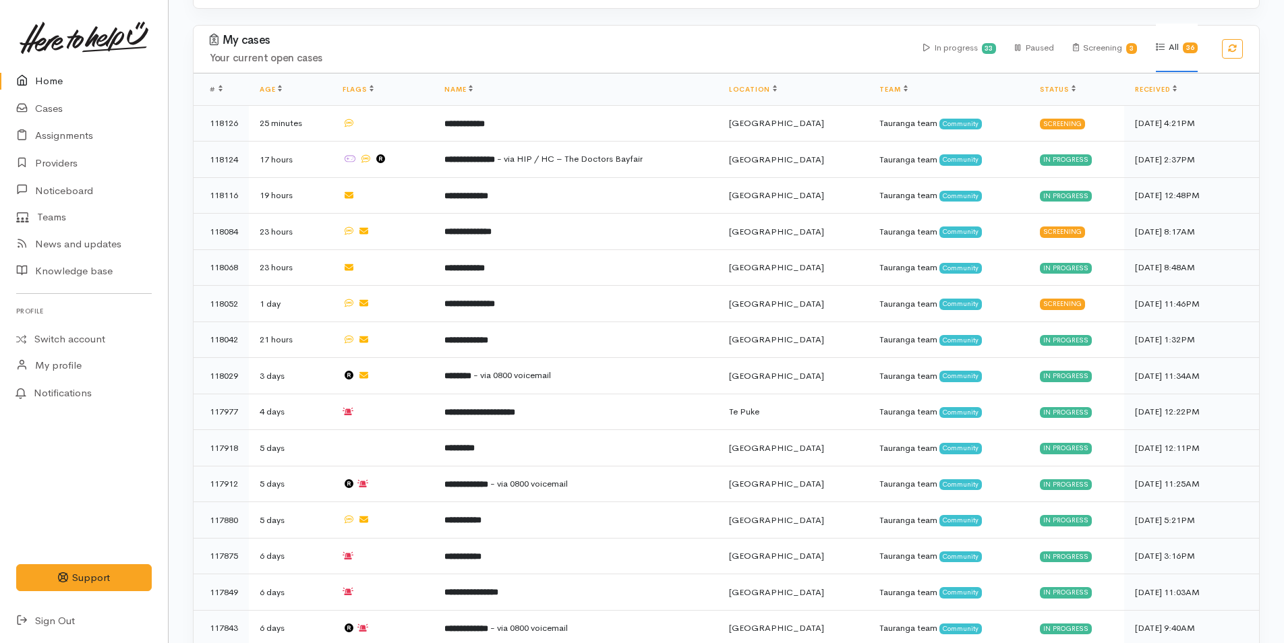
click at [44, 76] on link "Home" at bounding box center [84, 81] width 168 height 28
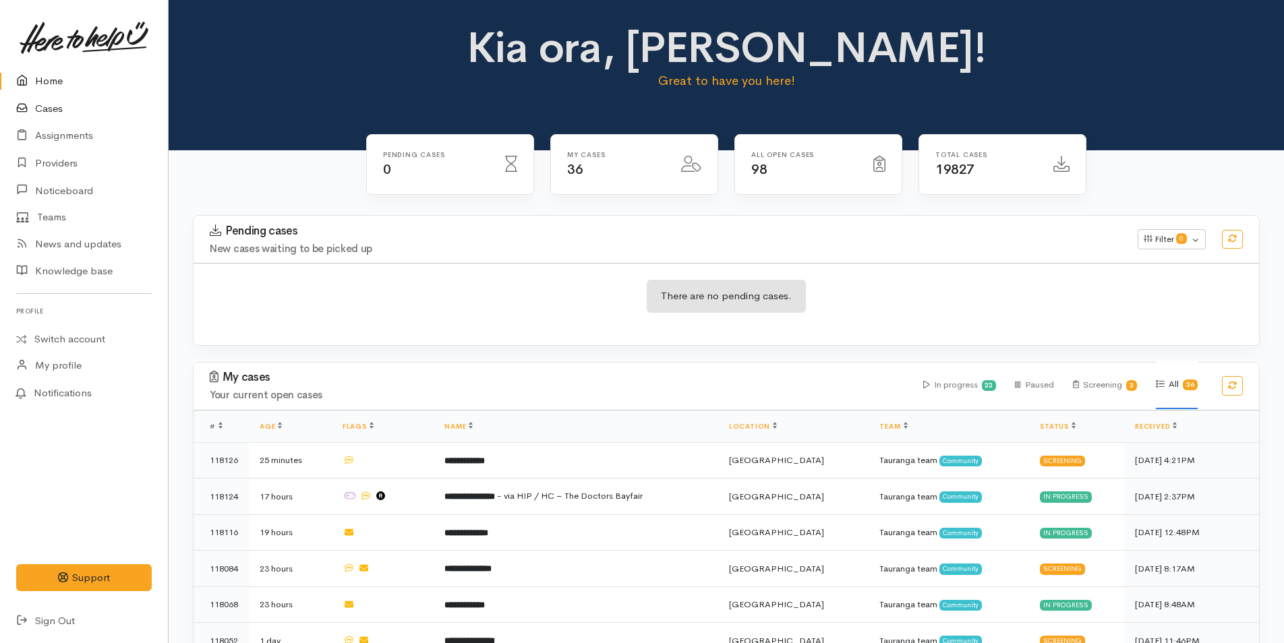
click at [40, 104] on link "Cases" at bounding box center [84, 109] width 168 height 28
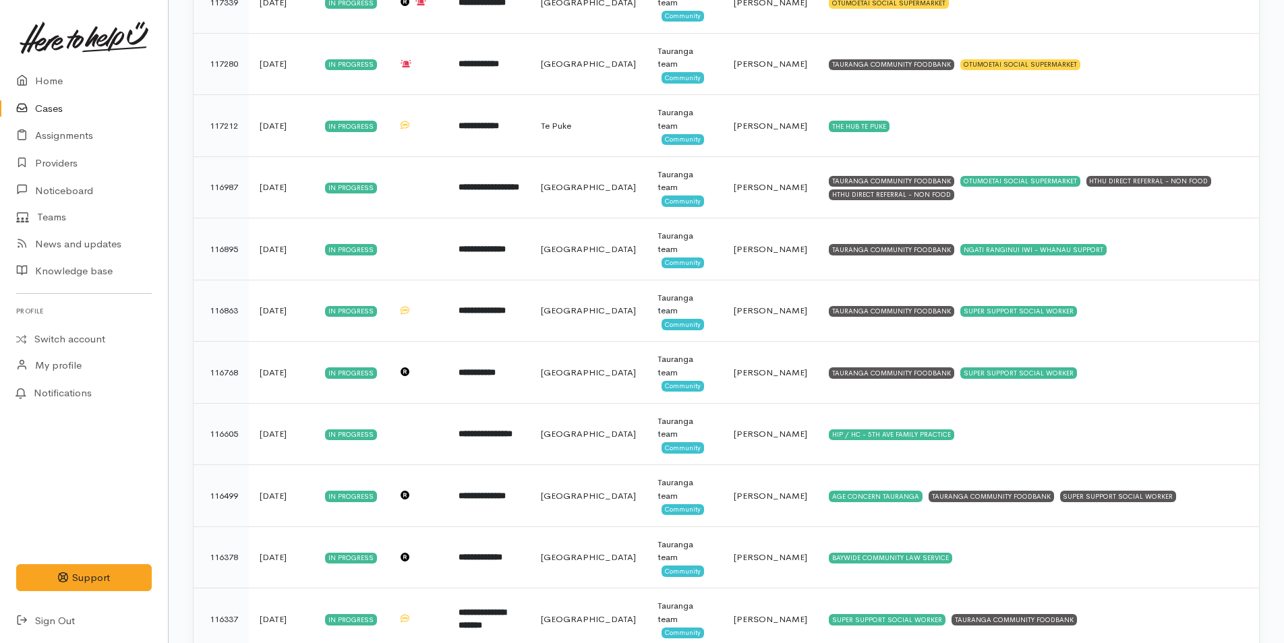
scroll to position [1665, 0]
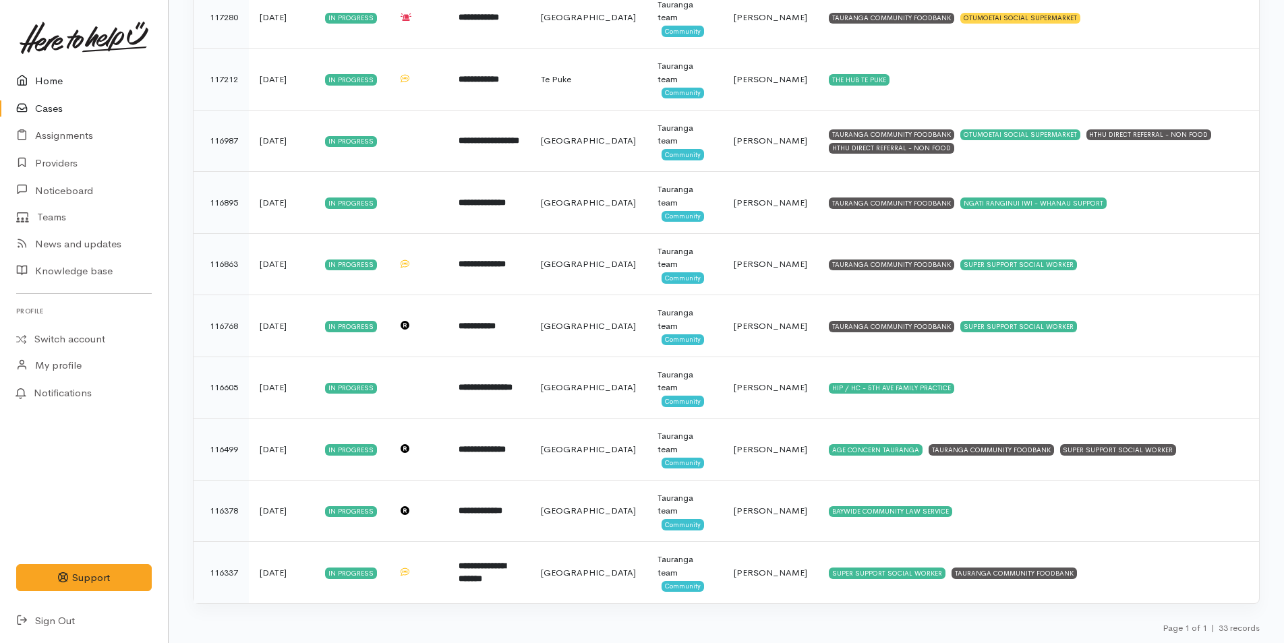
click at [45, 79] on link "Home" at bounding box center [84, 81] width 168 height 28
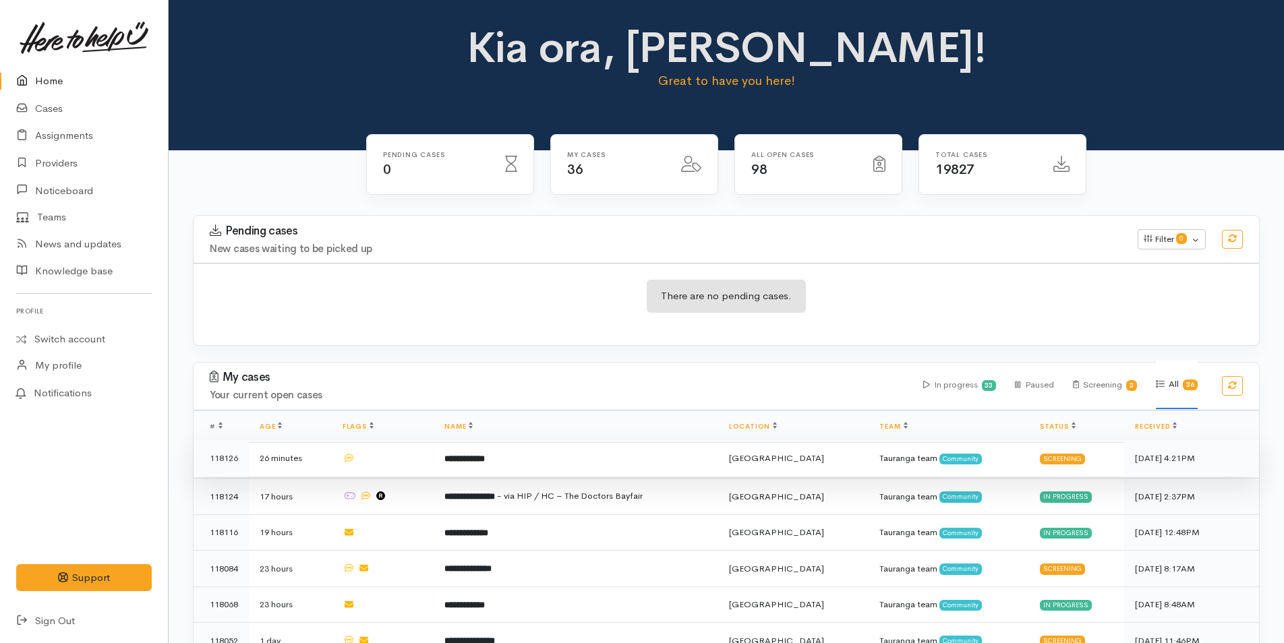
click at [547, 468] on td "**********" at bounding box center [576, 458] width 285 height 36
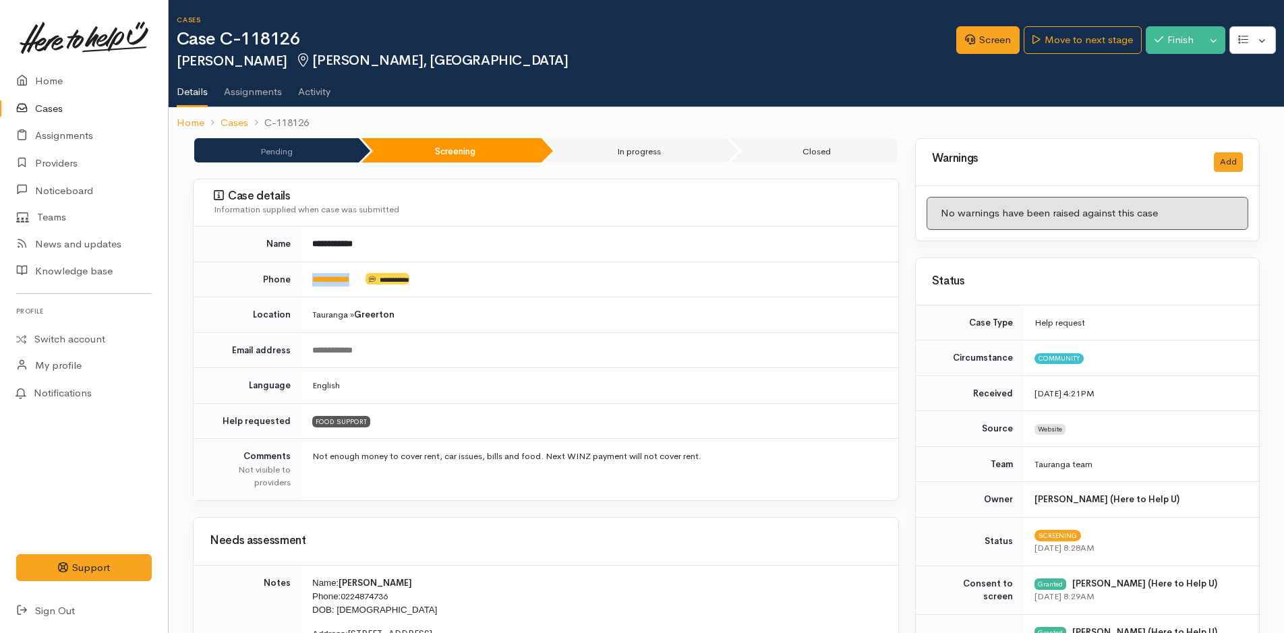
drag, startPoint x: 367, startPoint y: 285, endPoint x: 308, endPoint y: 284, distance: 58.7
click at [308, 284] on td "**********" at bounding box center [599, 280] width 597 height 36
copy td "**********"
click at [989, 40] on link "Screen" at bounding box center [987, 40] width 63 height 28
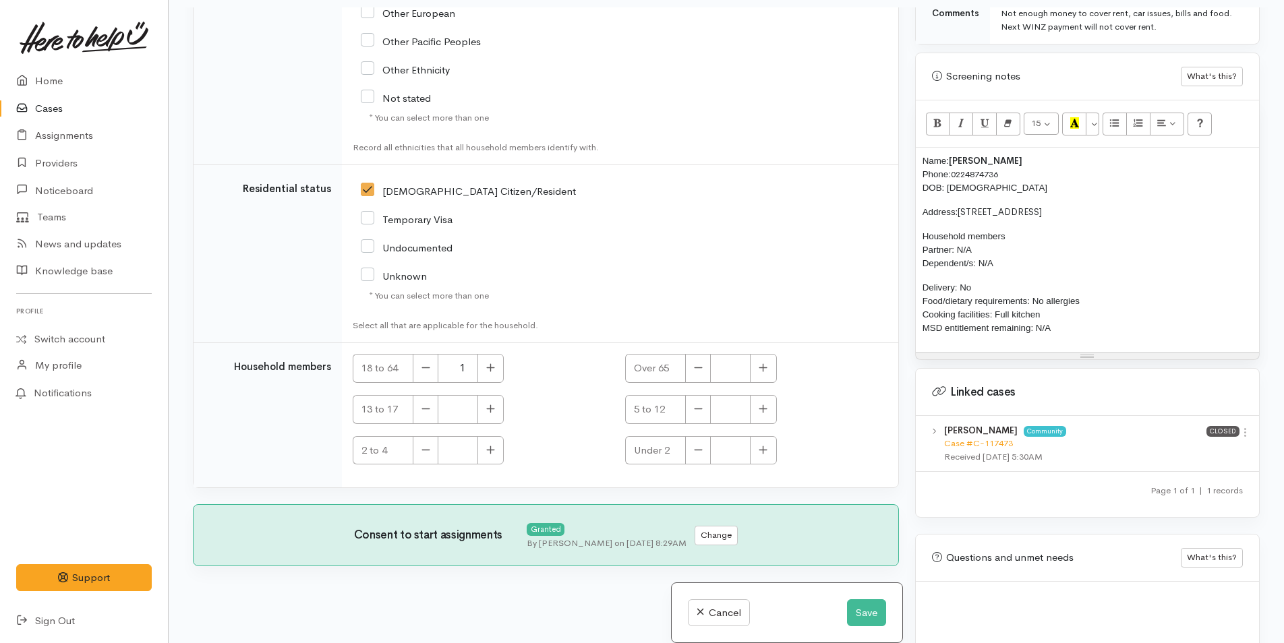
scroll to position [117, 0]
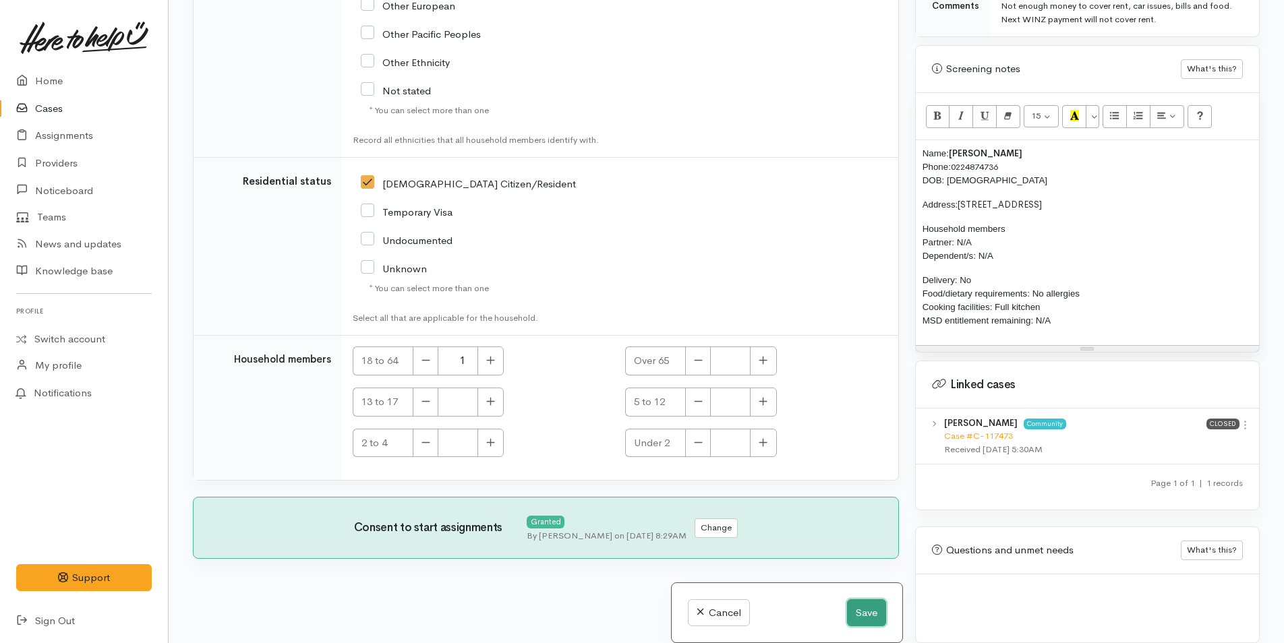
click at [869, 611] on button "Save" at bounding box center [866, 614] width 39 height 28
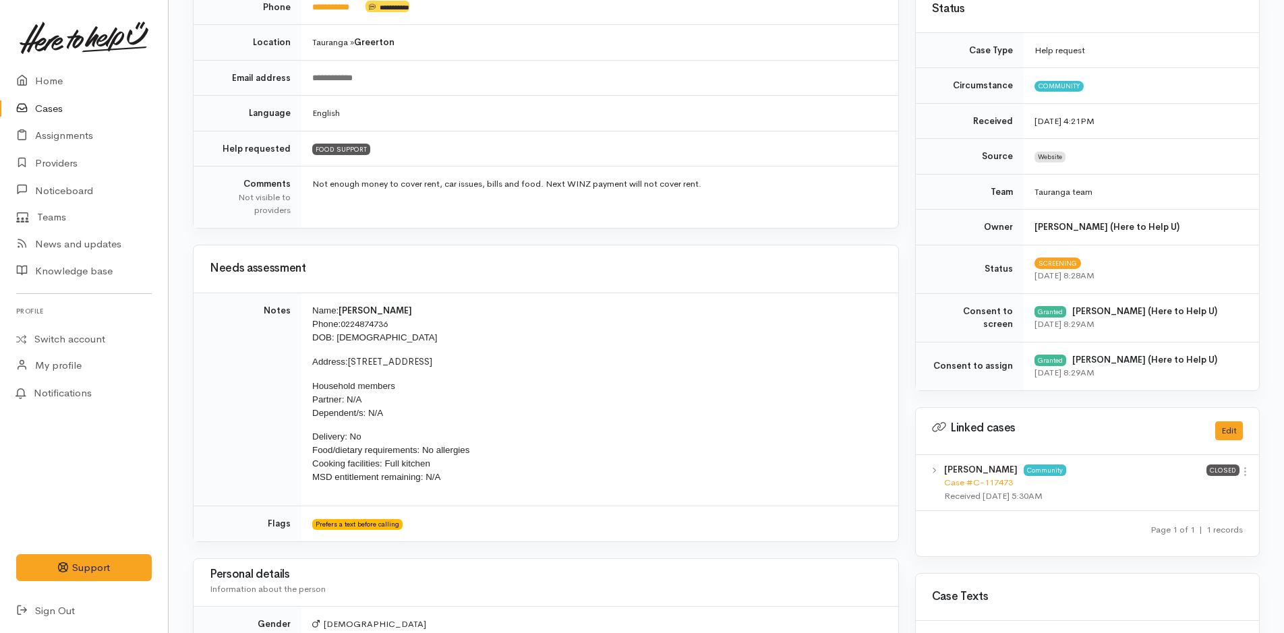
scroll to position [337, 0]
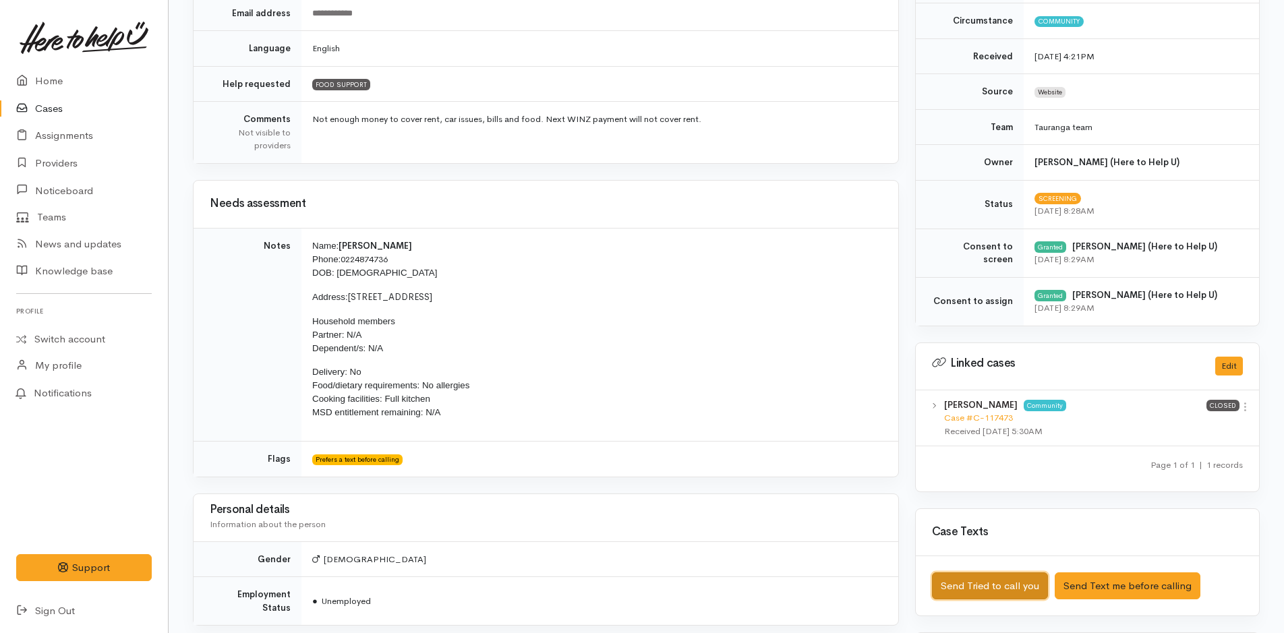
click at [997, 585] on button "Send Tried to call you" at bounding box center [990, 587] width 116 height 28
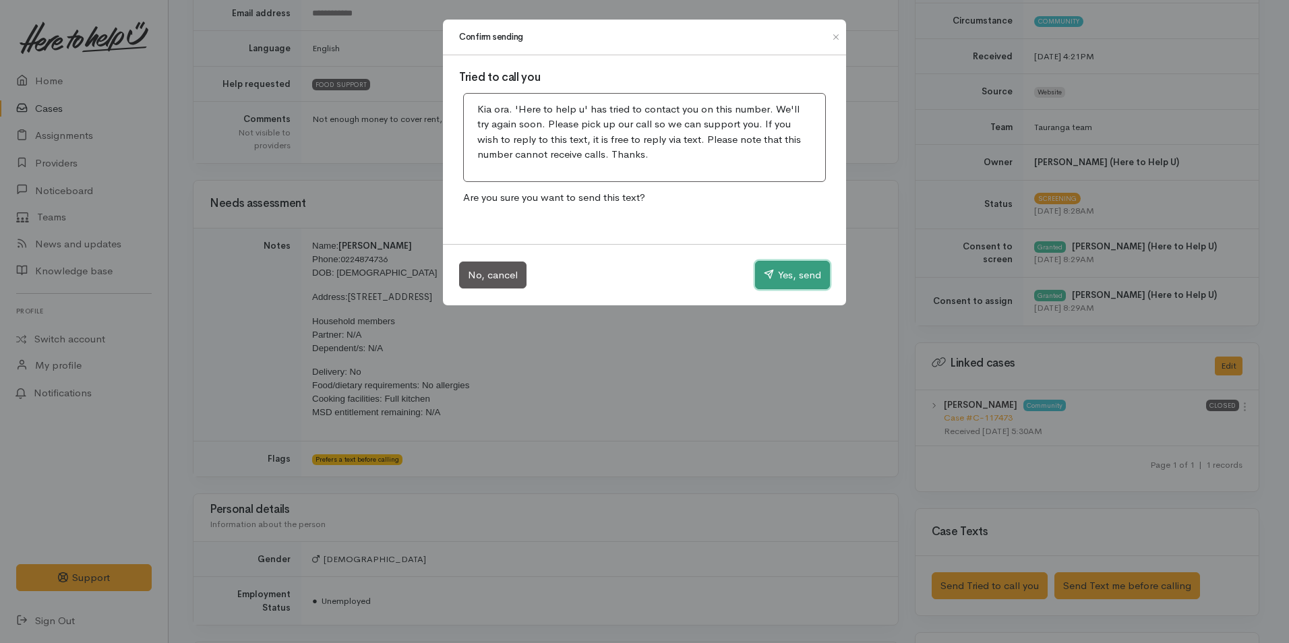
click at [797, 269] on button "Yes, send" at bounding box center [792, 275] width 75 height 28
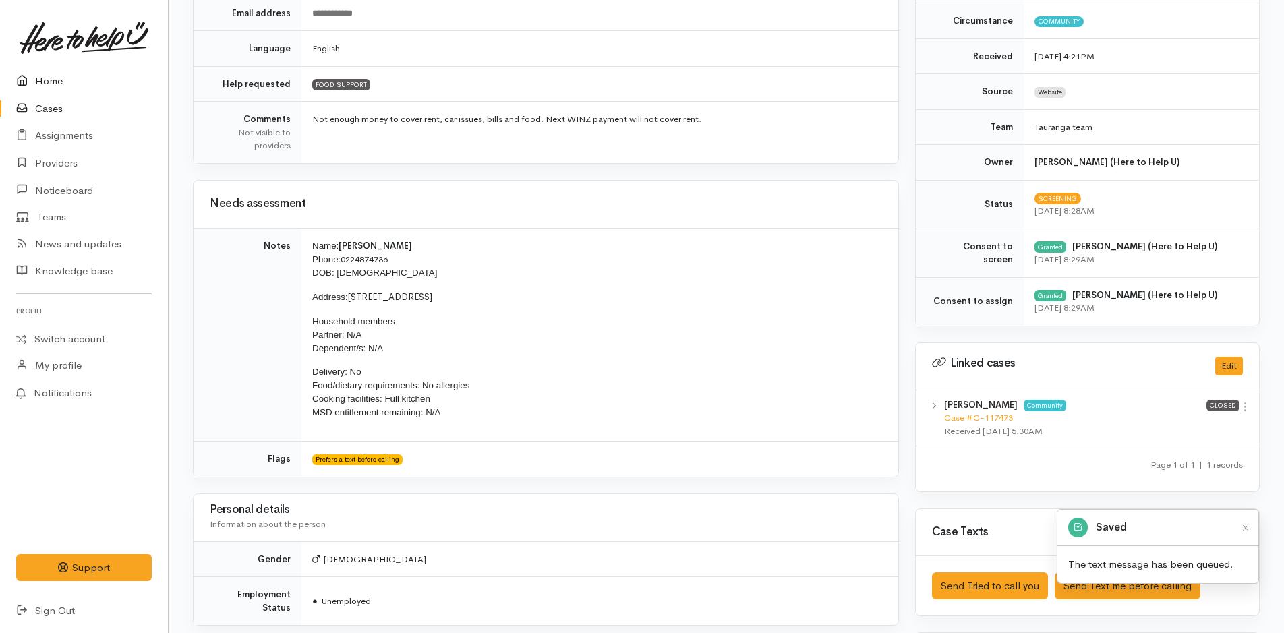
click at [52, 79] on link "Home" at bounding box center [84, 81] width 168 height 28
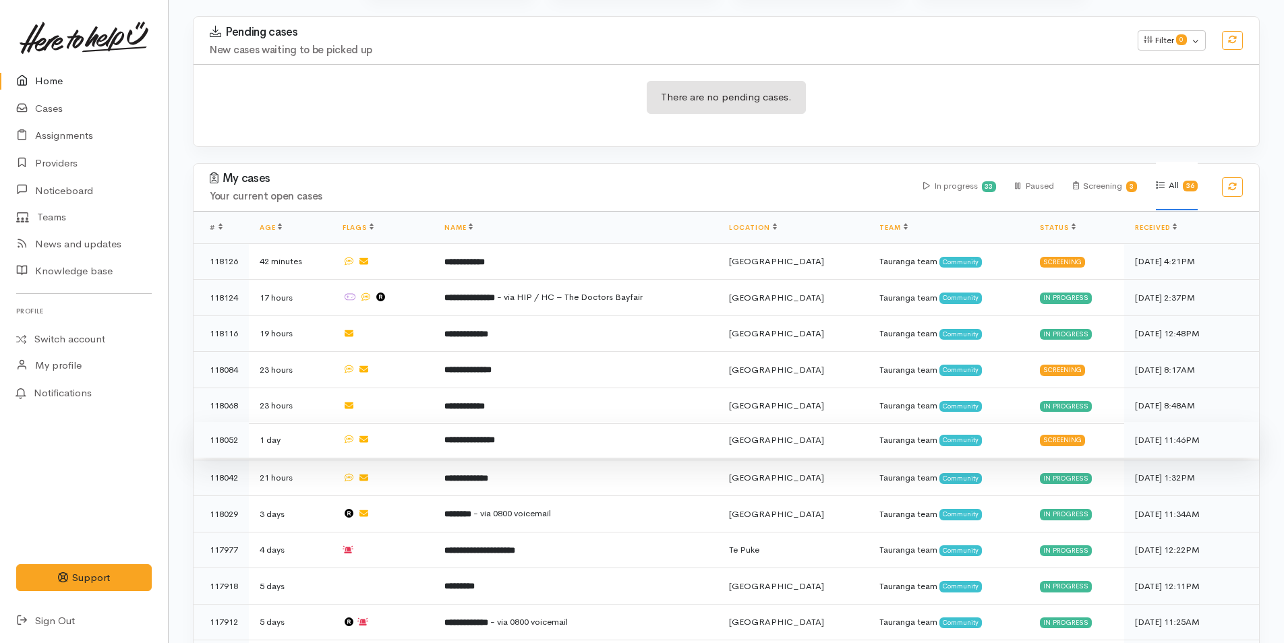
scroll to position [202, 0]
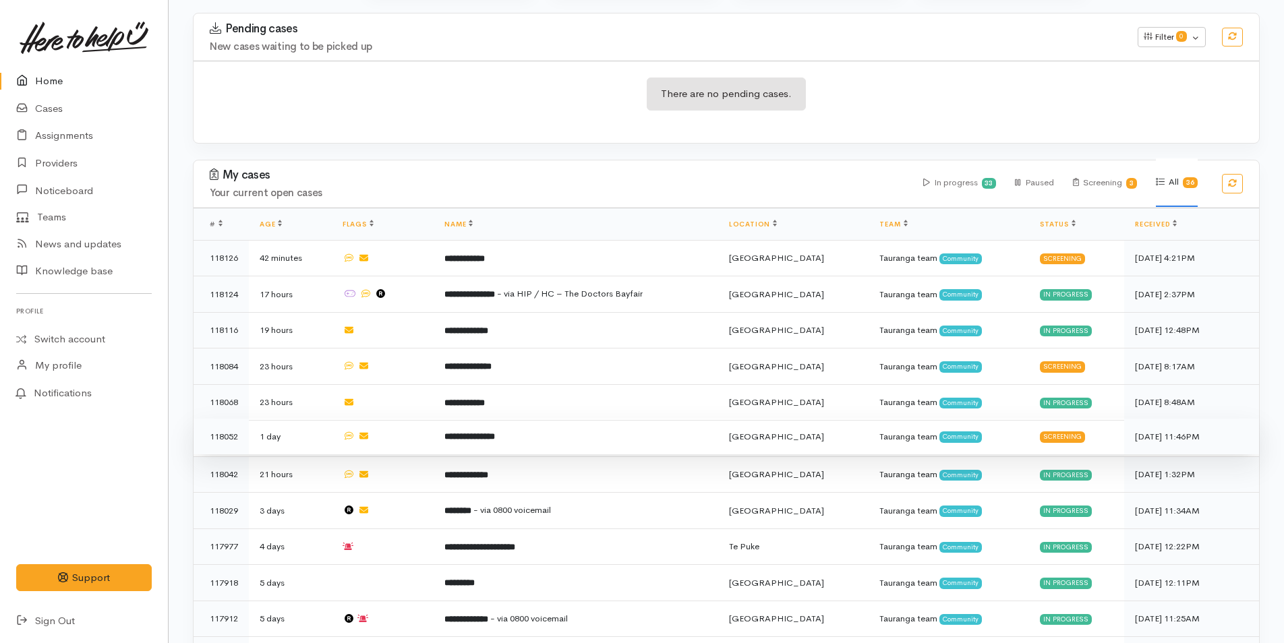
click at [495, 434] on b "**********" at bounding box center [469, 436] width 51 height 9
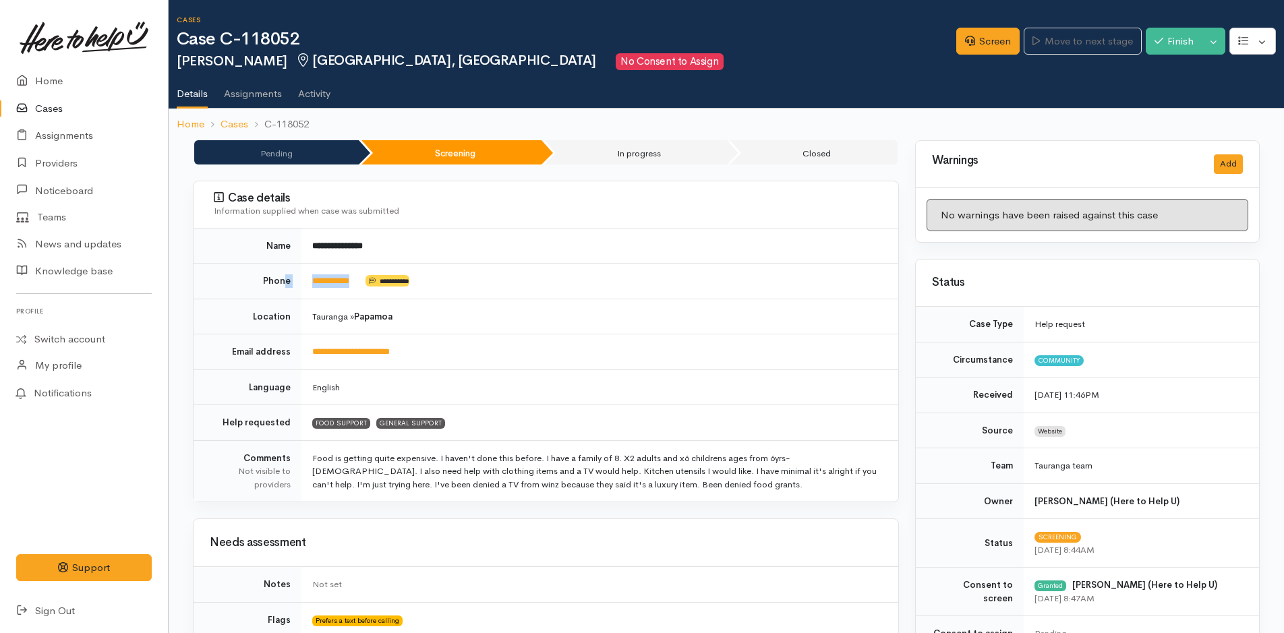
drag, startPoint x: 370, startPoint y: 275, endPoint x: 288, endPoint y: 280, distance: 82.4
click at [288, 280] on tr "**********" at bounding box center [546, 282] width 705 height 36
click at [290, 281] on td "Phone" at bounding box center [248, 282] width 108 height 36
click at [530, 294] on td "**********" at bounding box center [599, 282] width 597 height 36
drag, startPoint x: 363, startPoint y: 283, endPoint x: 309, endPoint y: 288, distance: 54.2
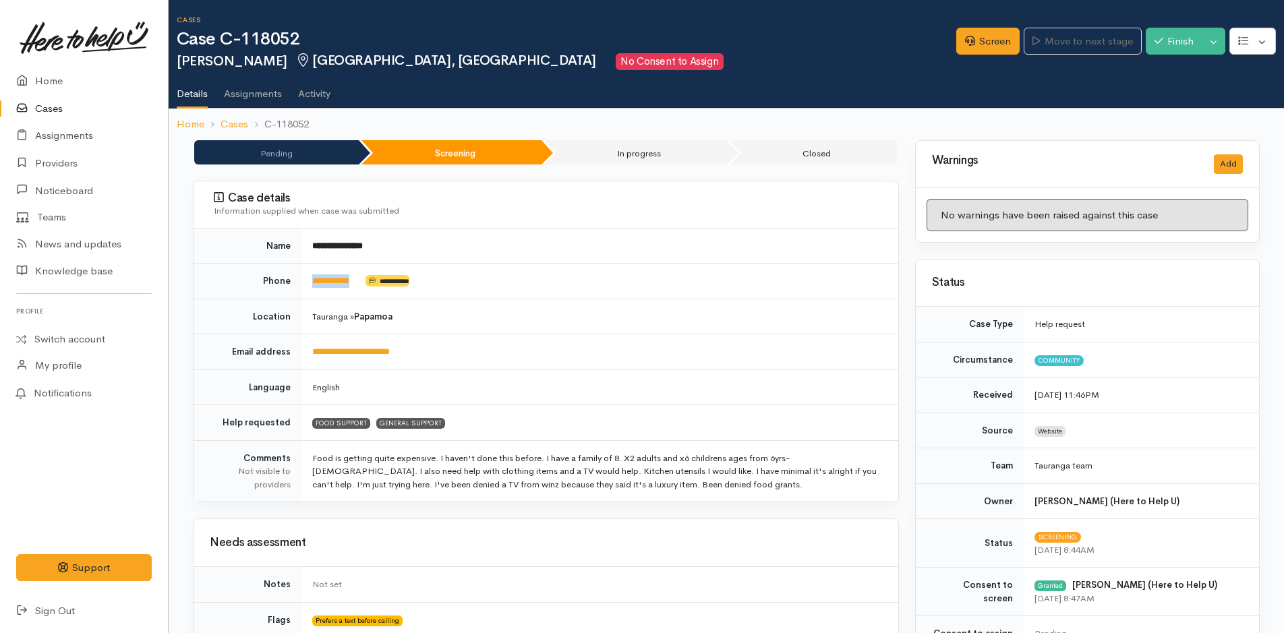
click at [309, 288] on td "**********" at bounding box center [599, 282] width 597 height 36
copy td "**********"
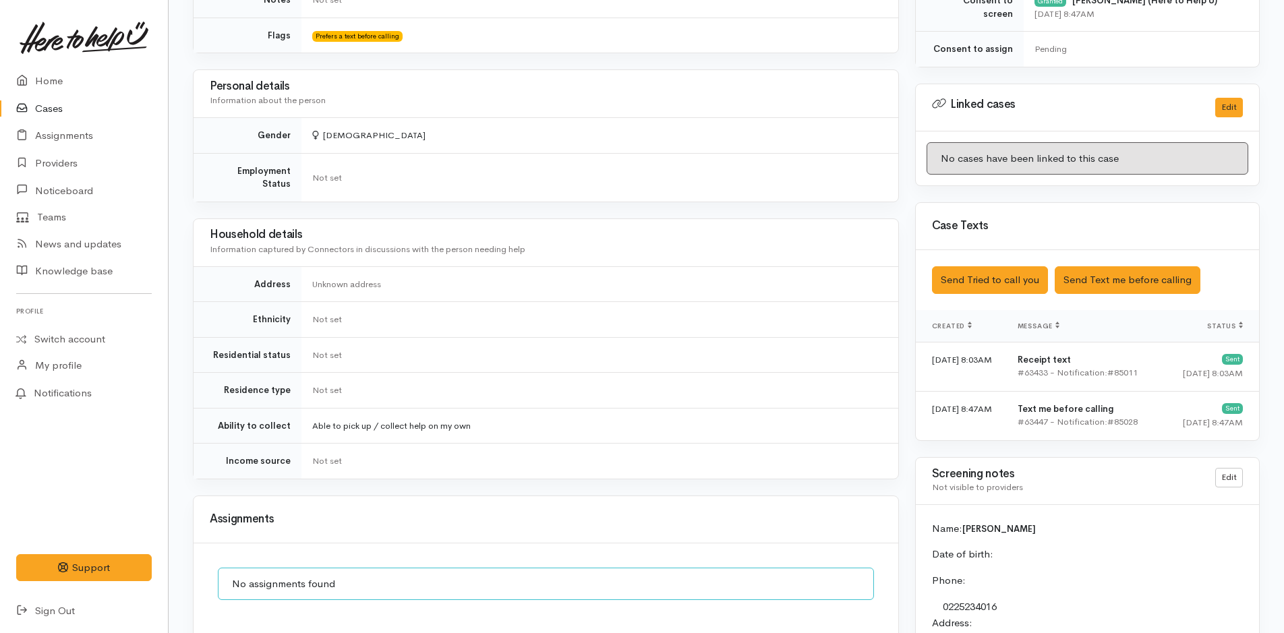
scroll to position [583, 0]
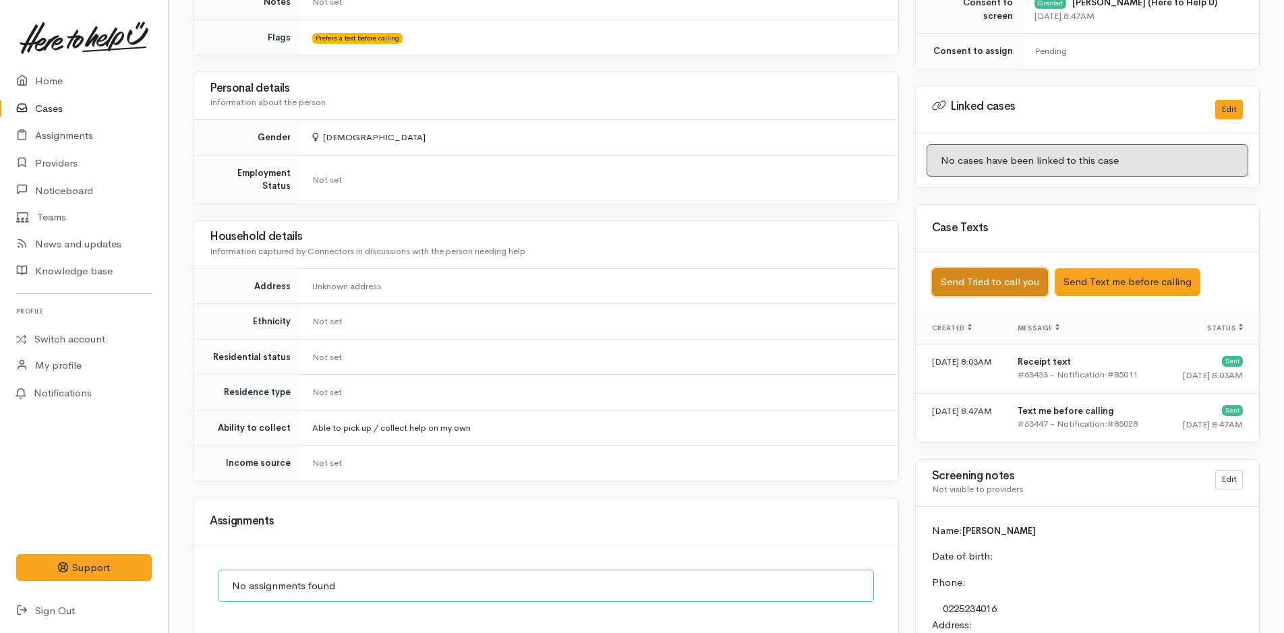
click at [987, 277] on button "Send Tried to call you" at bounding box center [990, 282] width 116 height 28
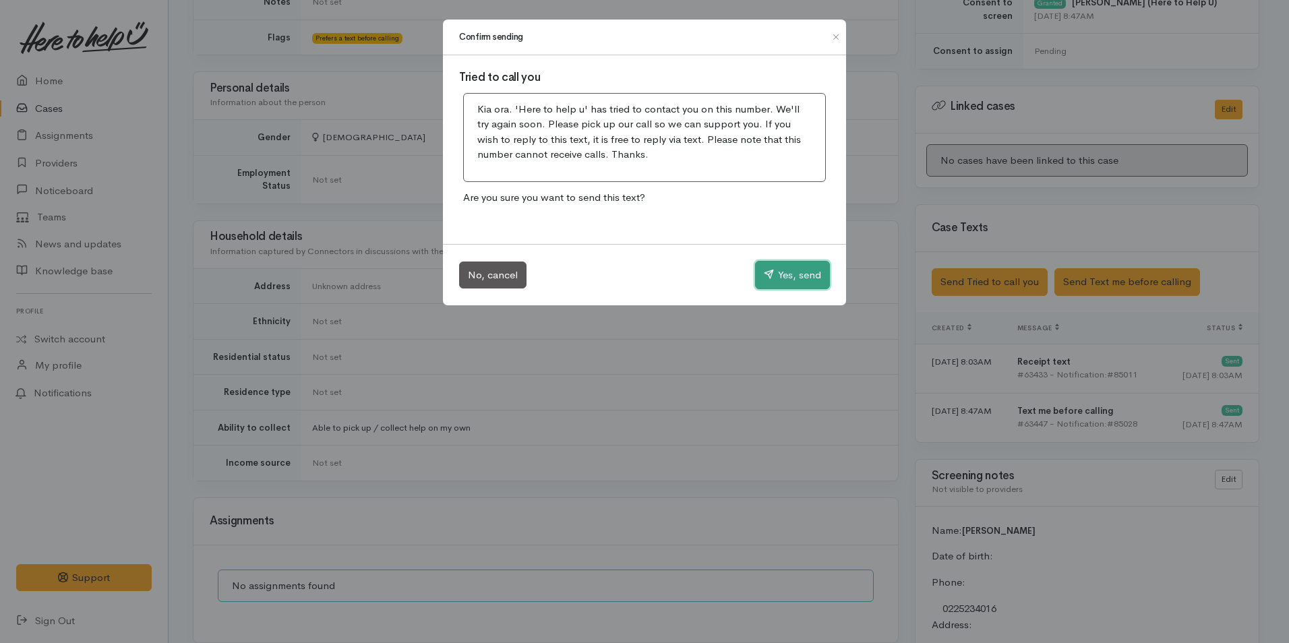
click at [786, 268] on button "Yes, send" at bounding box center [792, 275] width 75 height 28
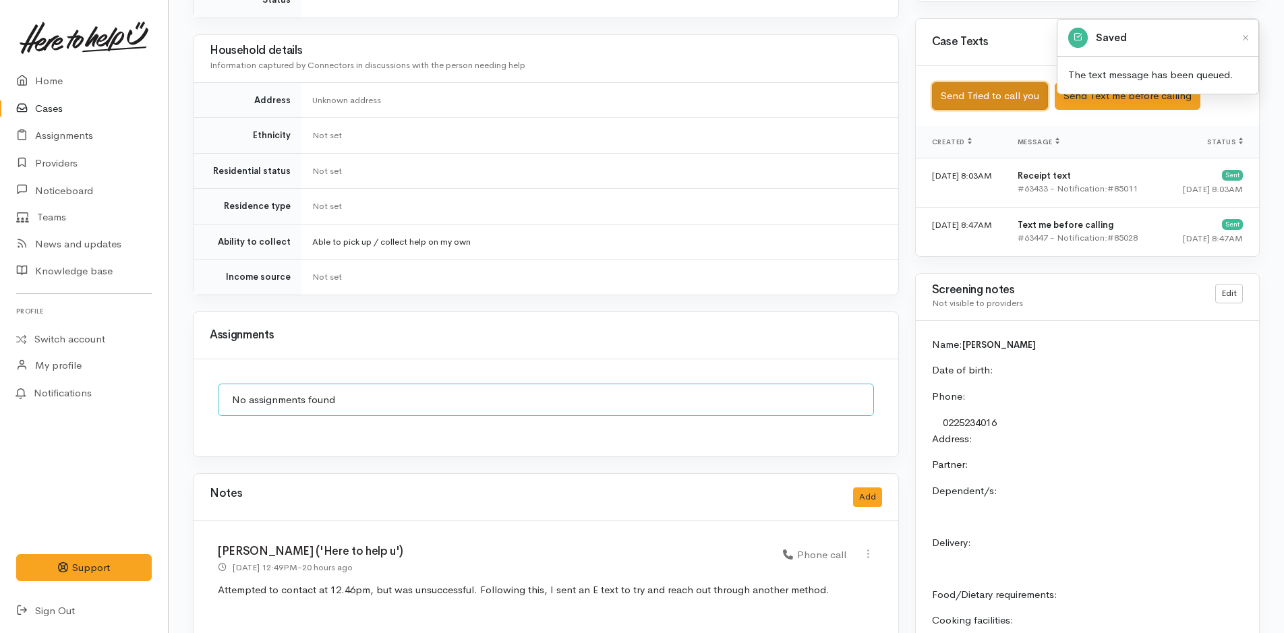
scroll to position [987, 0]
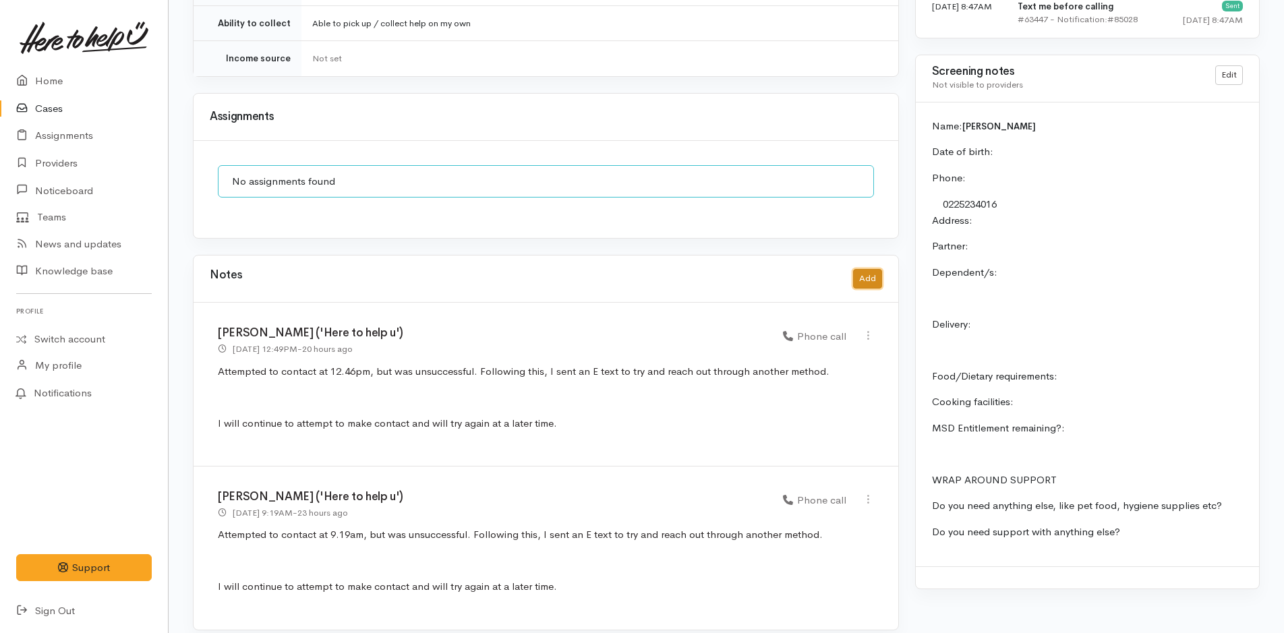
click at [873, 269] on button "Add" at bounding box center [867, 279] width 29 height 20
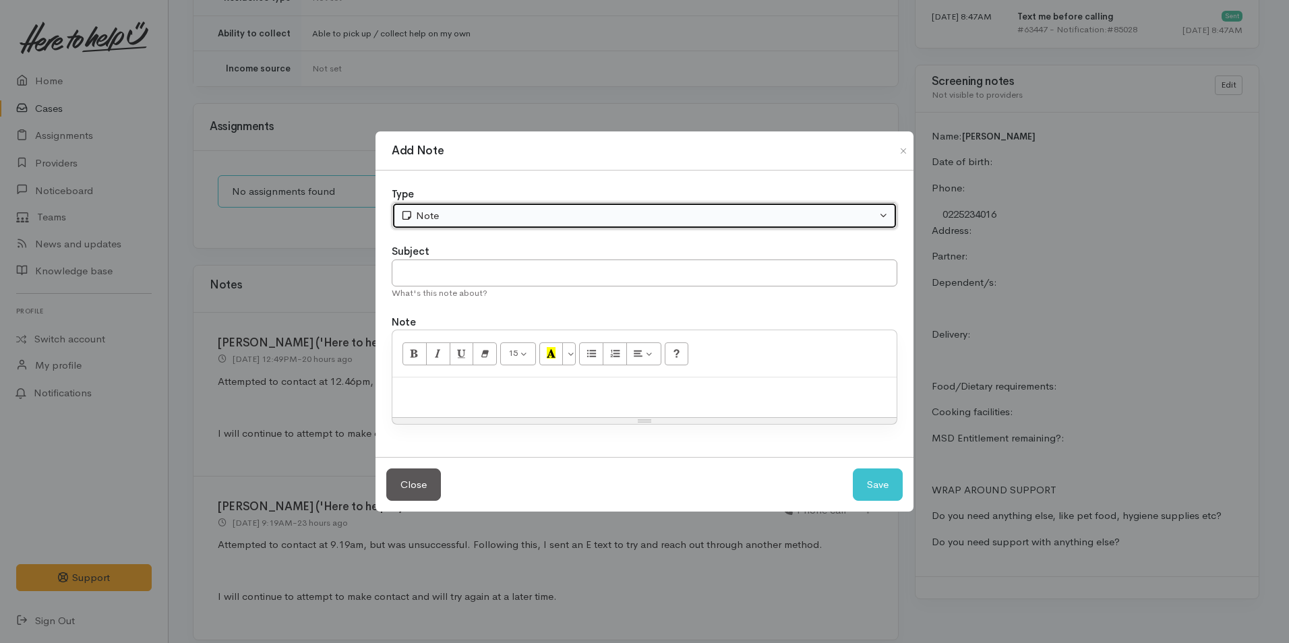
click at [537, 220] on div "Note" at bounding box center [639, 216] width 476 height 16
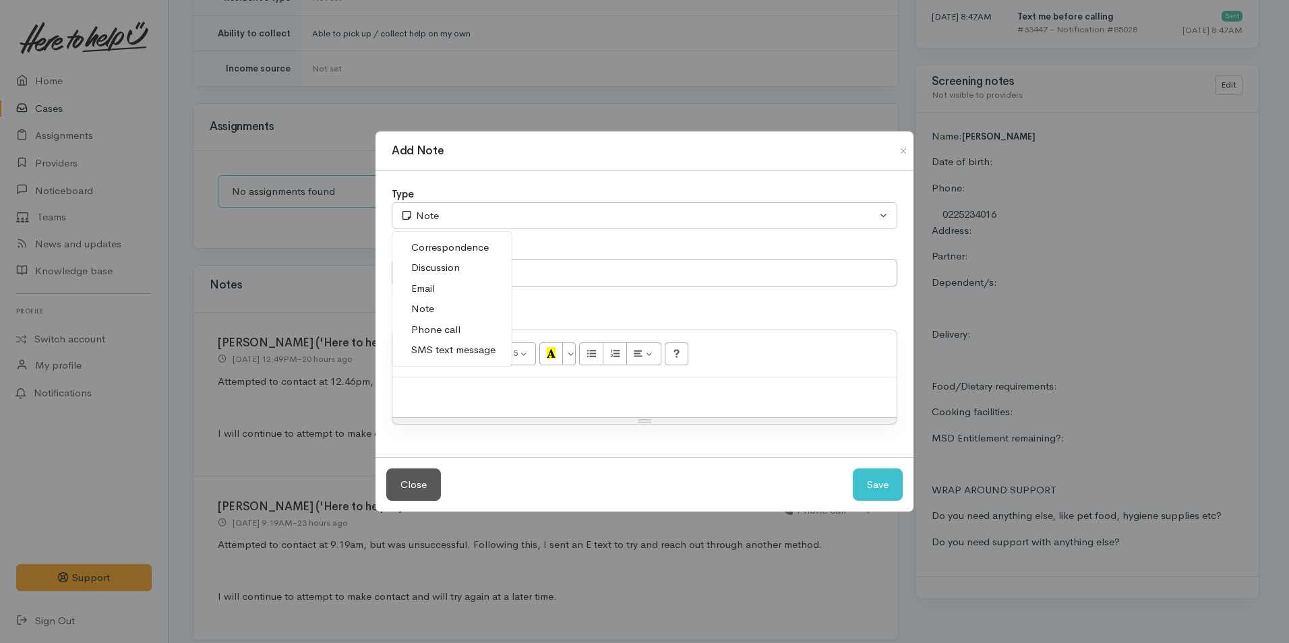
click at [459, 324] on link "Phone call" at bounding box center [451, 330] width 119 height 21
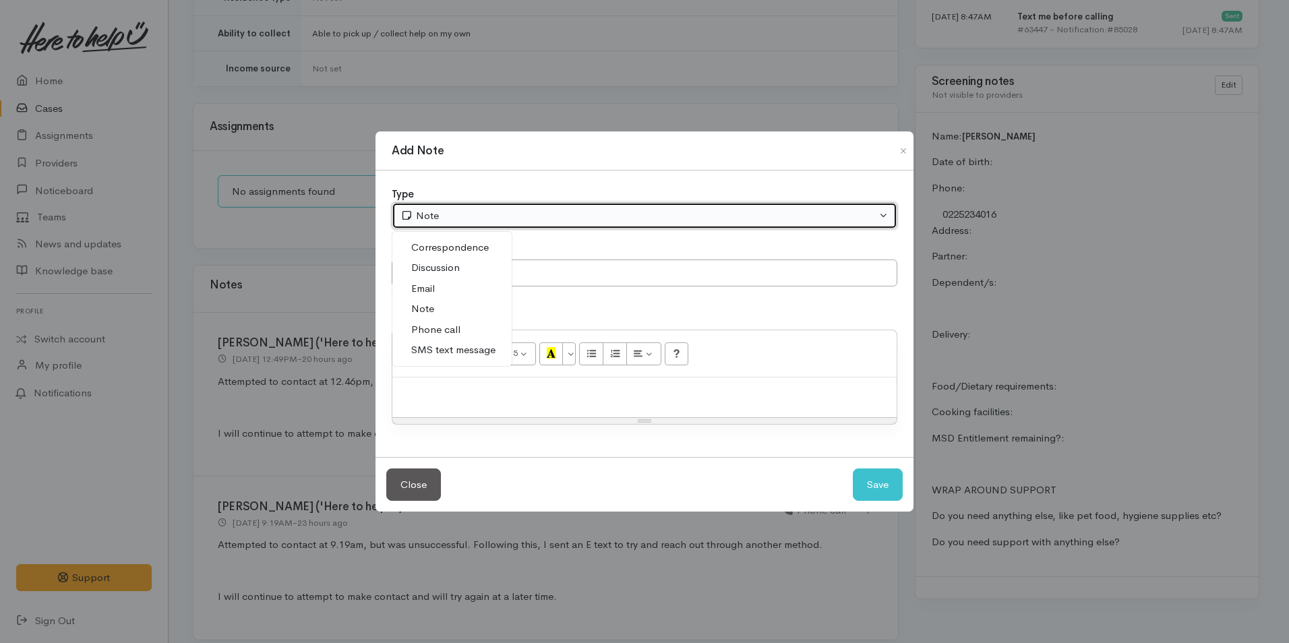
select select "3"
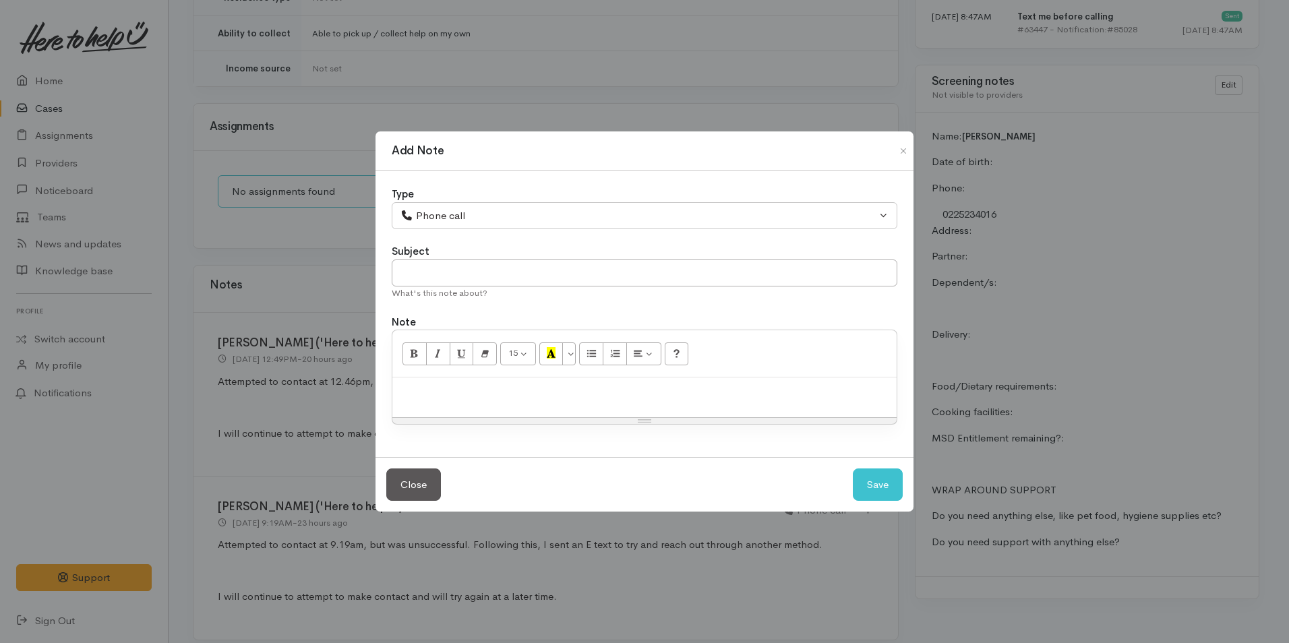
click at [564, 411] on div at bounding box center [644, 398] width 504 height 40
click at [506, 404] on div at bounding box center [644, 398] width 504 height 40
paste div
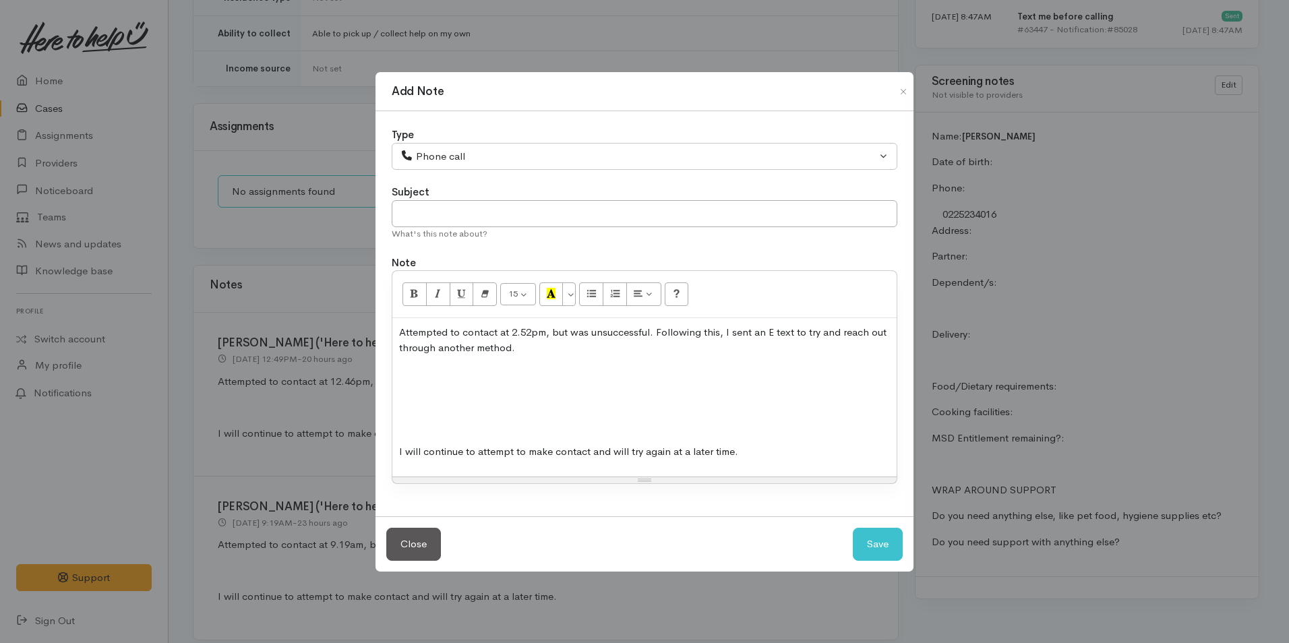
click at [502, 404] on p at bounding box center [644, 400] width 491 height 16
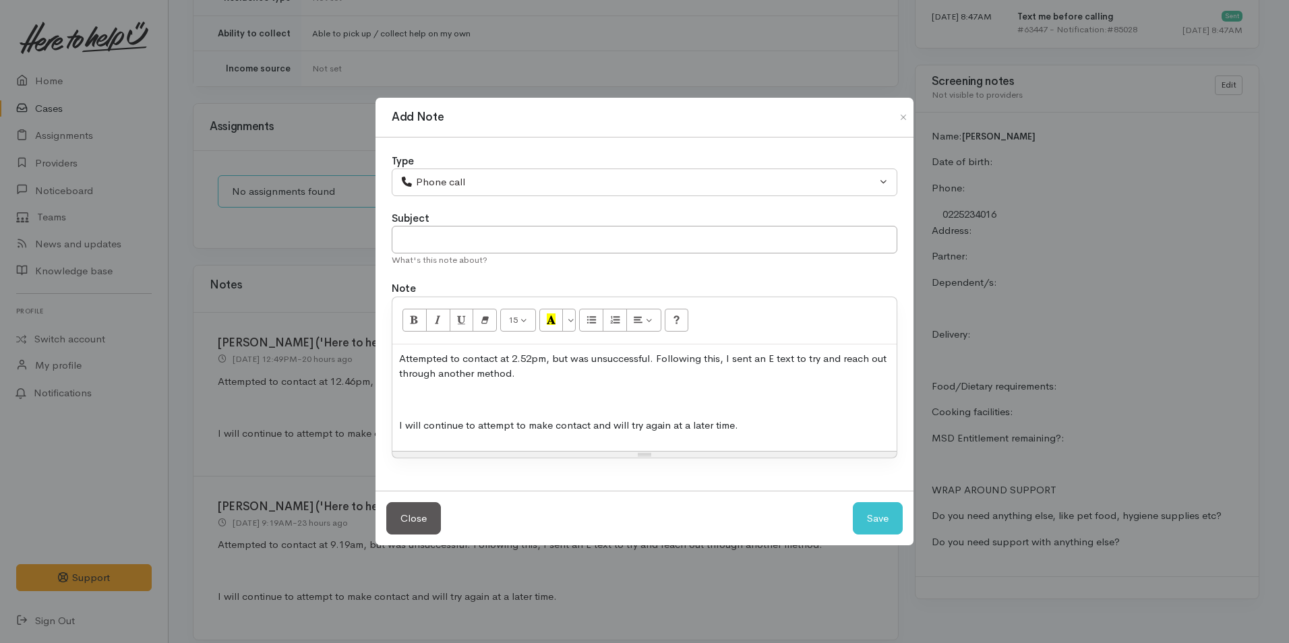
click at [501, 406] on p at bounding box center [644, 400] width 491 height 16
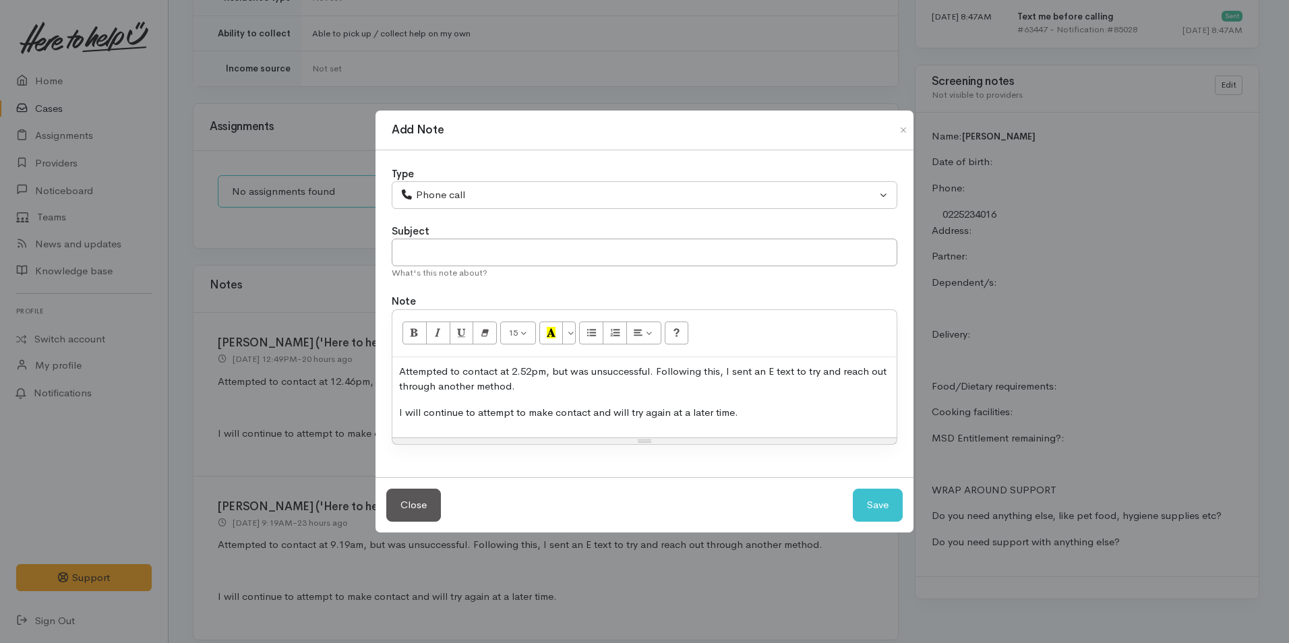
click at [531, 371] on p "Attempted to contact at 2.52pm, but was unsuccessful. Following this, I sent an…" at bounding box center [644, 379] width 491 height 30
click at [537, 374] on p "Attempted to contact at 2.52pm, but was unsuccessful. Following this, I sent an…" at bounding box center [644, 379] width 491 height 30
click at [874, 499] on button "Save" at bounding box center [878, 505] width 50 height 33
select select "1"
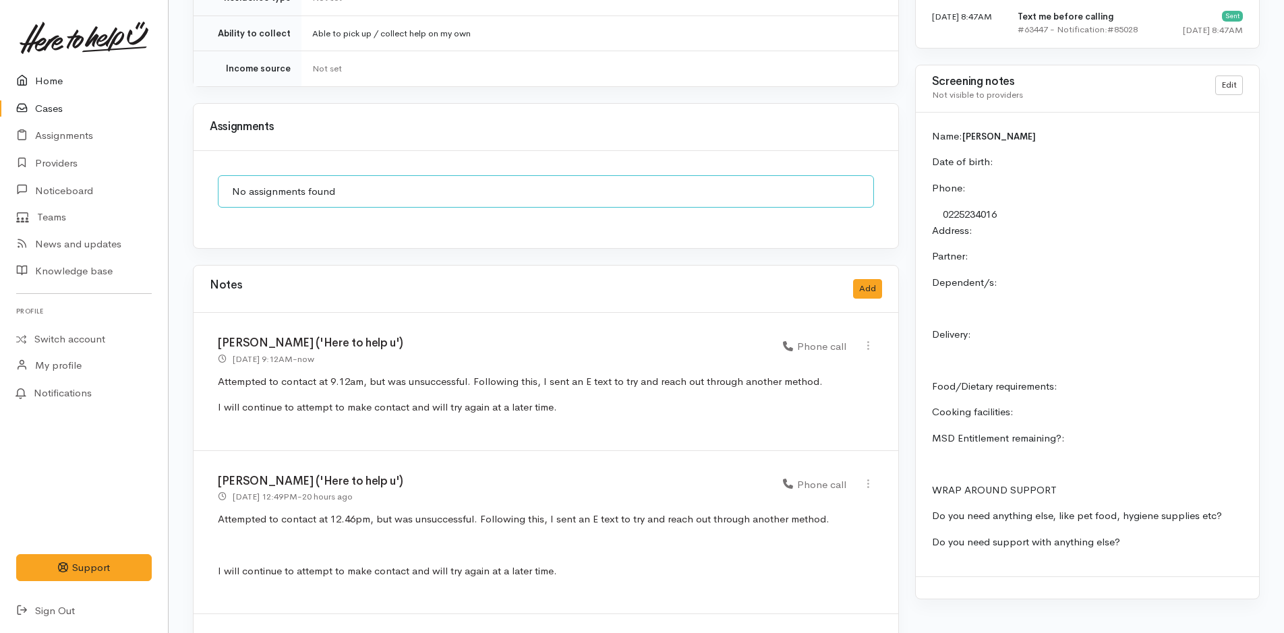
click at [56, 80] on link "Home" at bounding box center [84, 81] width 168 height 28
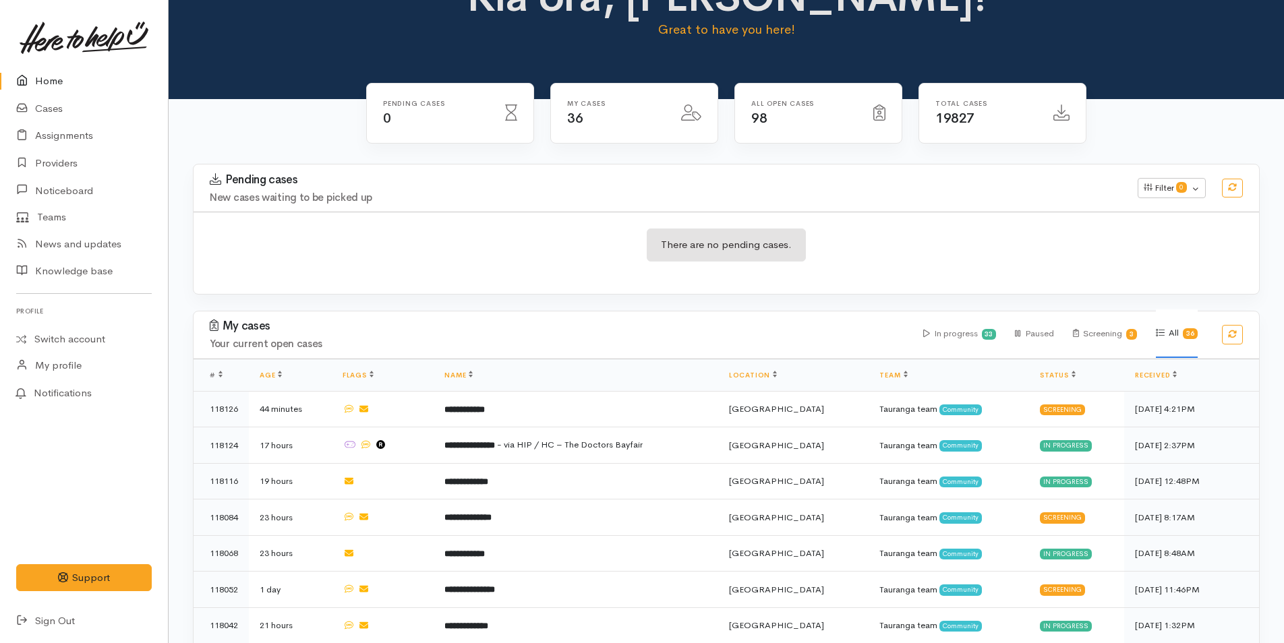
scroll to position [135, 0]
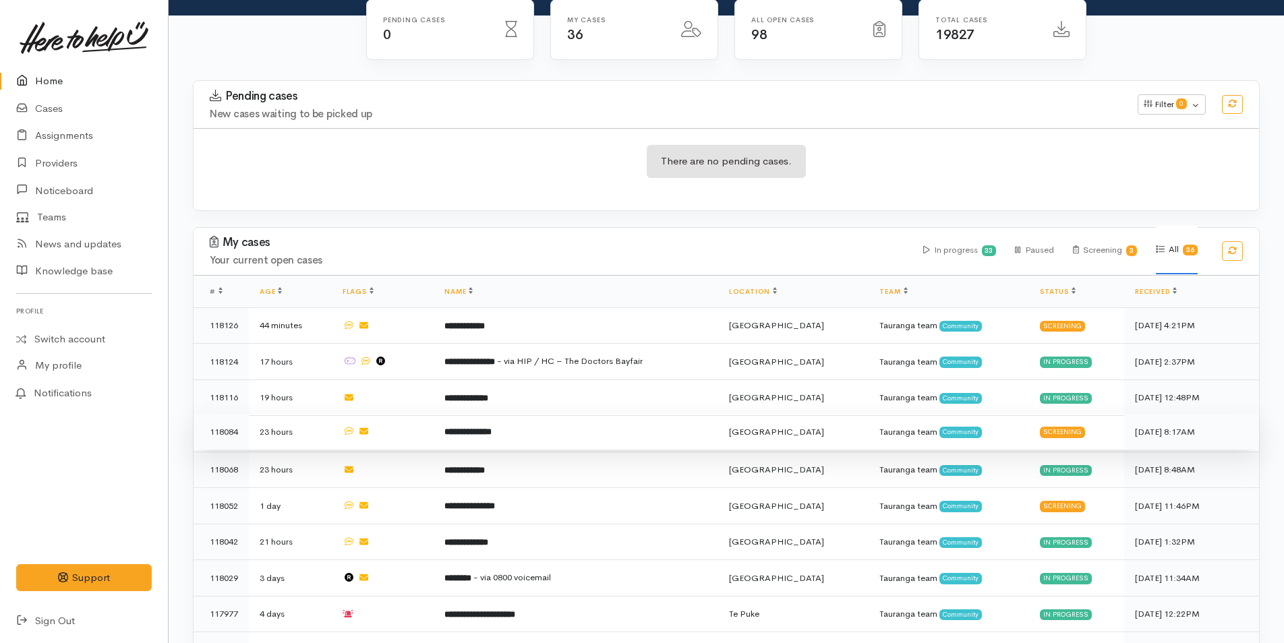
click at [507, 421] on td "**********" at bounding box center [576, 432] width 285 height 36
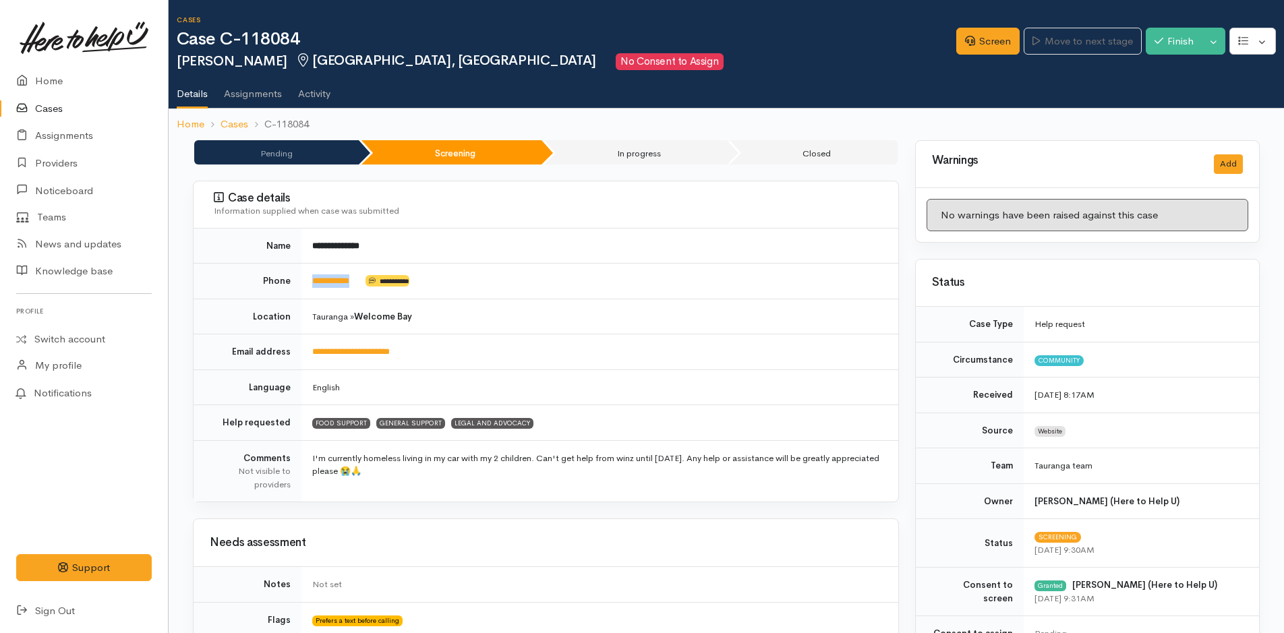
drag, startPoint x: 364, startPoint y: 287, endPoint x: 308, endPoint y: 292, distance: 56.8
click at [308, 292] on td "**********" at bounding box center [599, 282] width 597 height 36
copy td "**********"
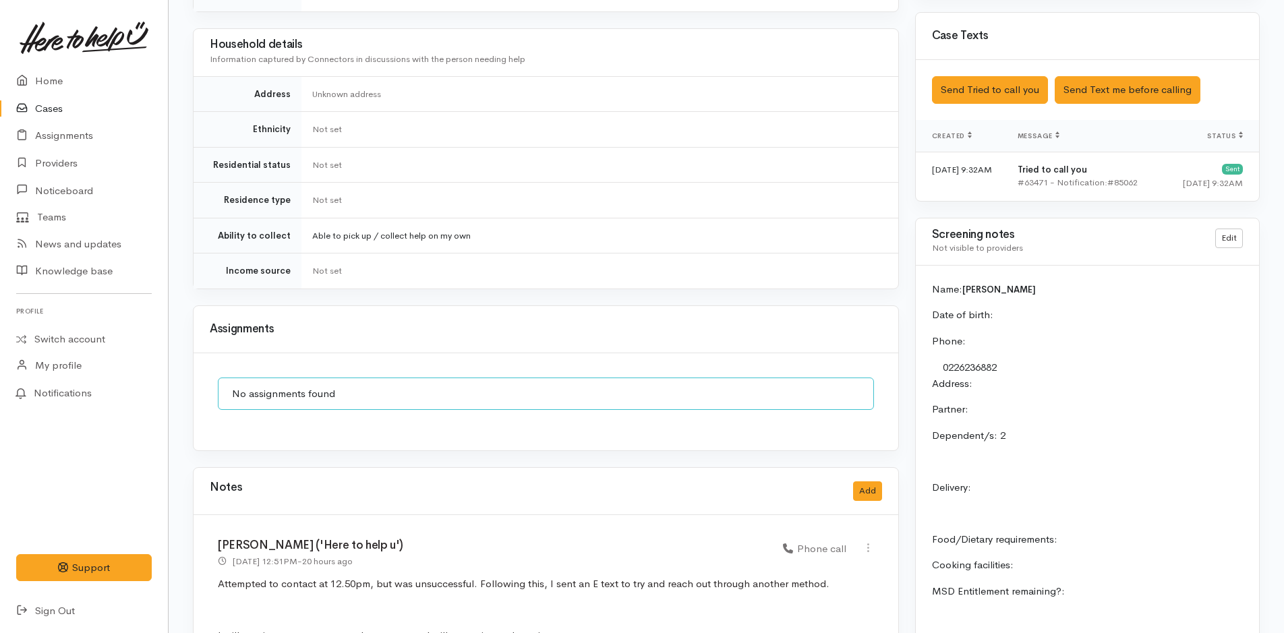
scroll to position [987, 0]
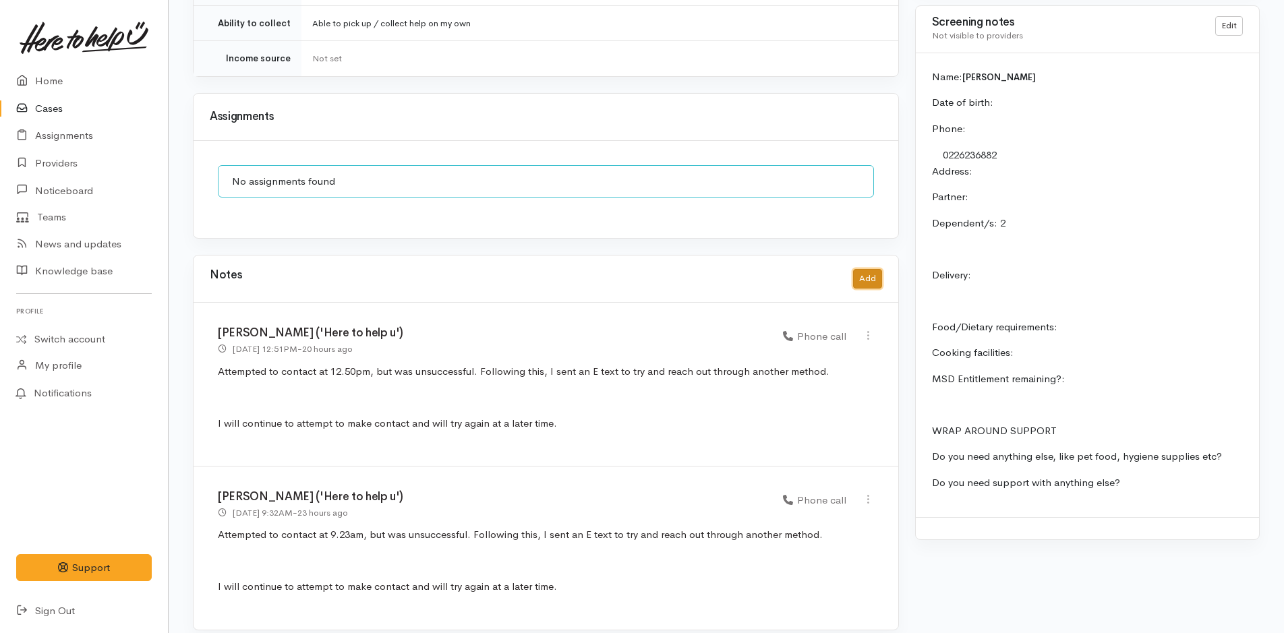
click at [873, 269] on button "Add" at bounding box center [867, 279] width 29 height 20
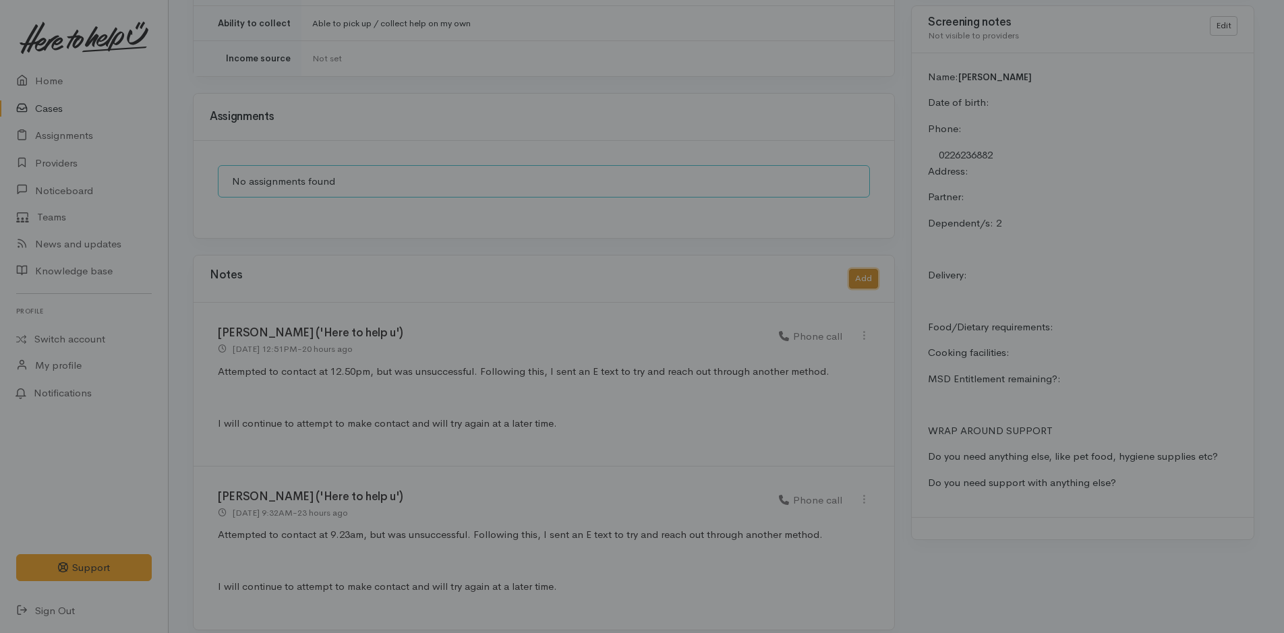
scroll to position [977, 0]
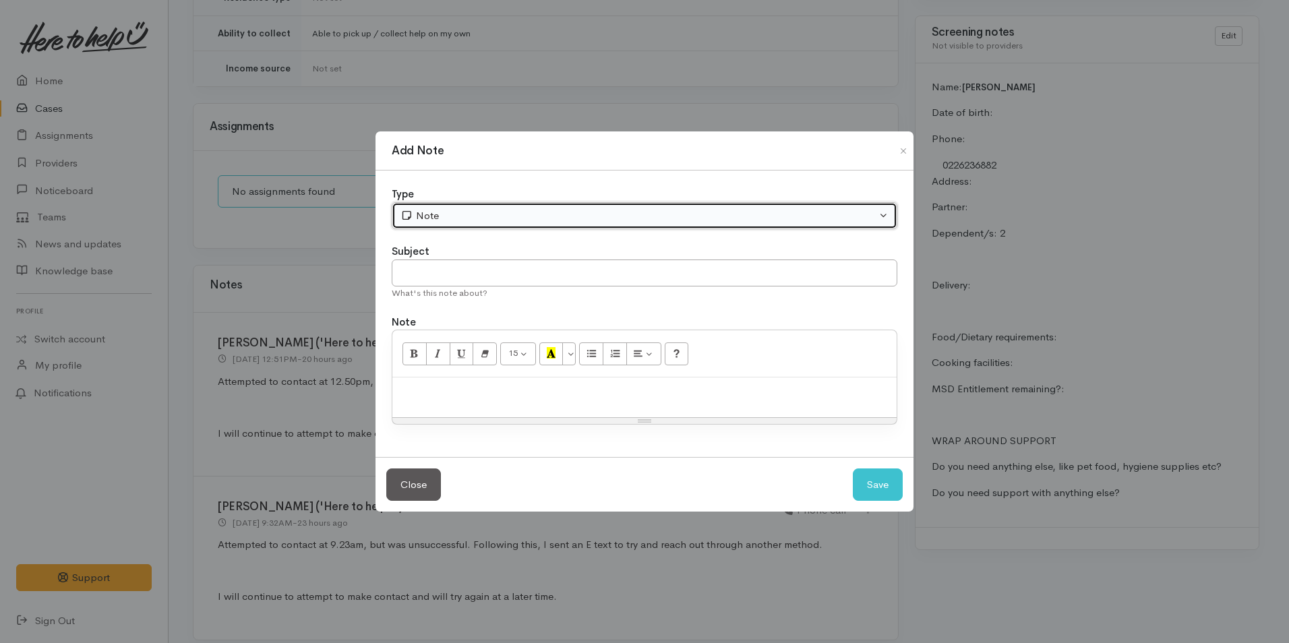
click at [498, 224] on button "Note" at bounding box center [645, 216] width 506 height 28
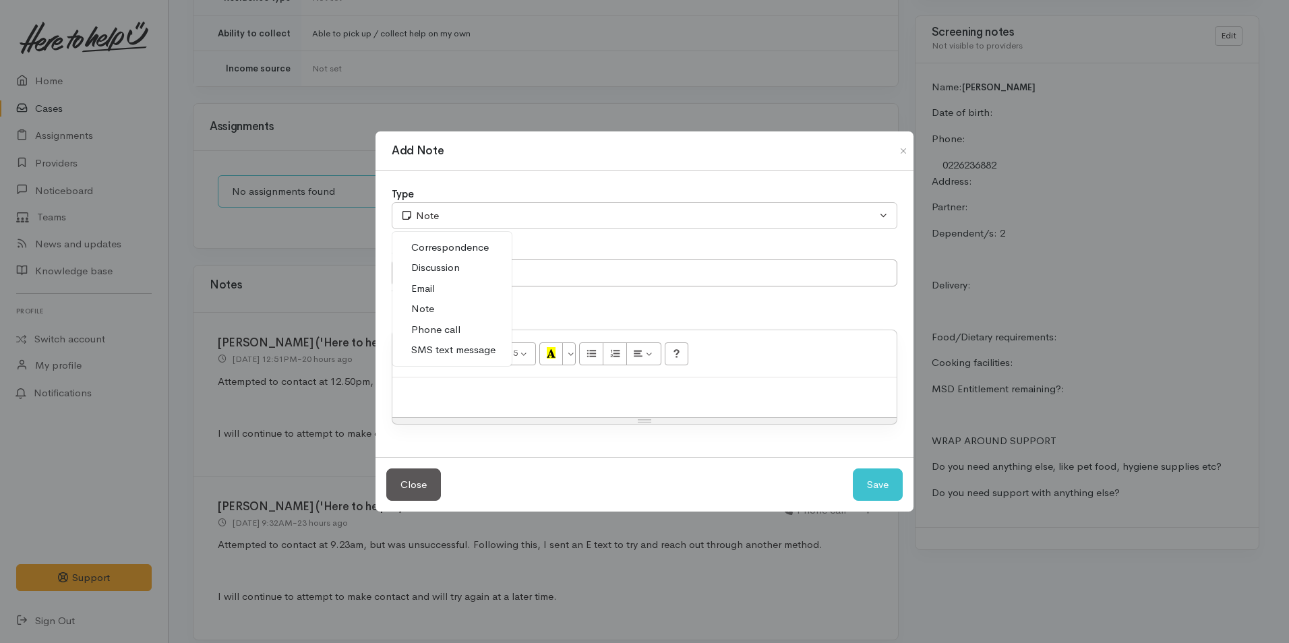
click at [456, 324] on span "Phone call" at bounding box center [435, 330] width 49 height 16
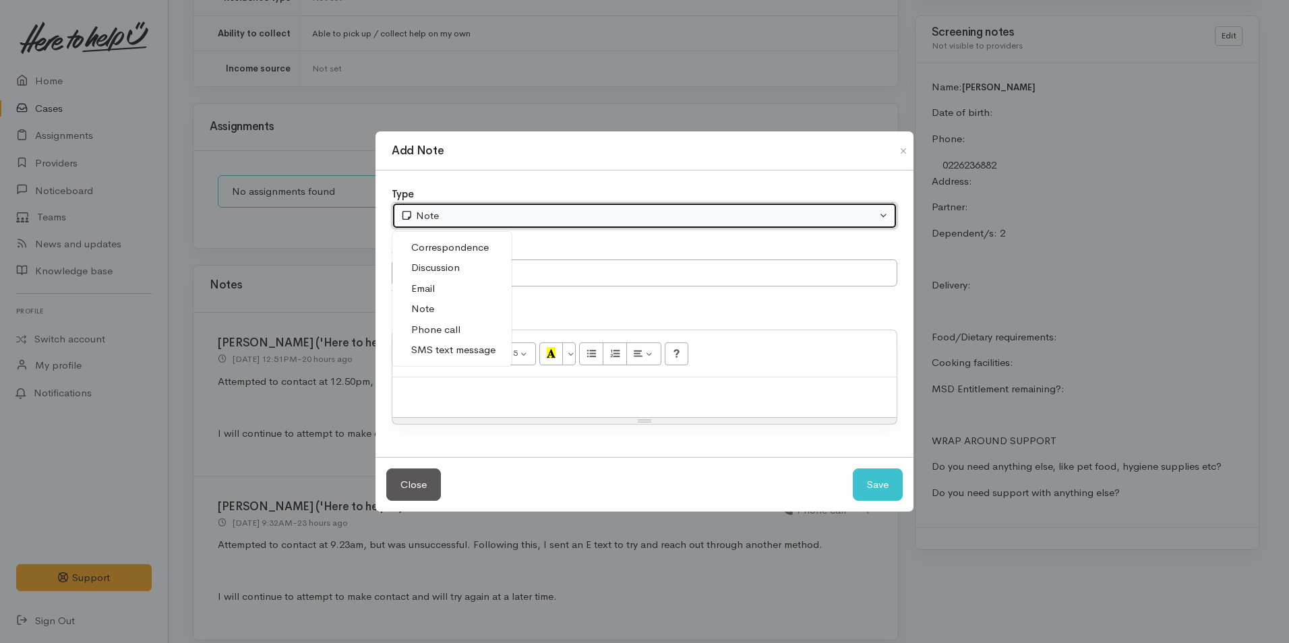
select select "3"
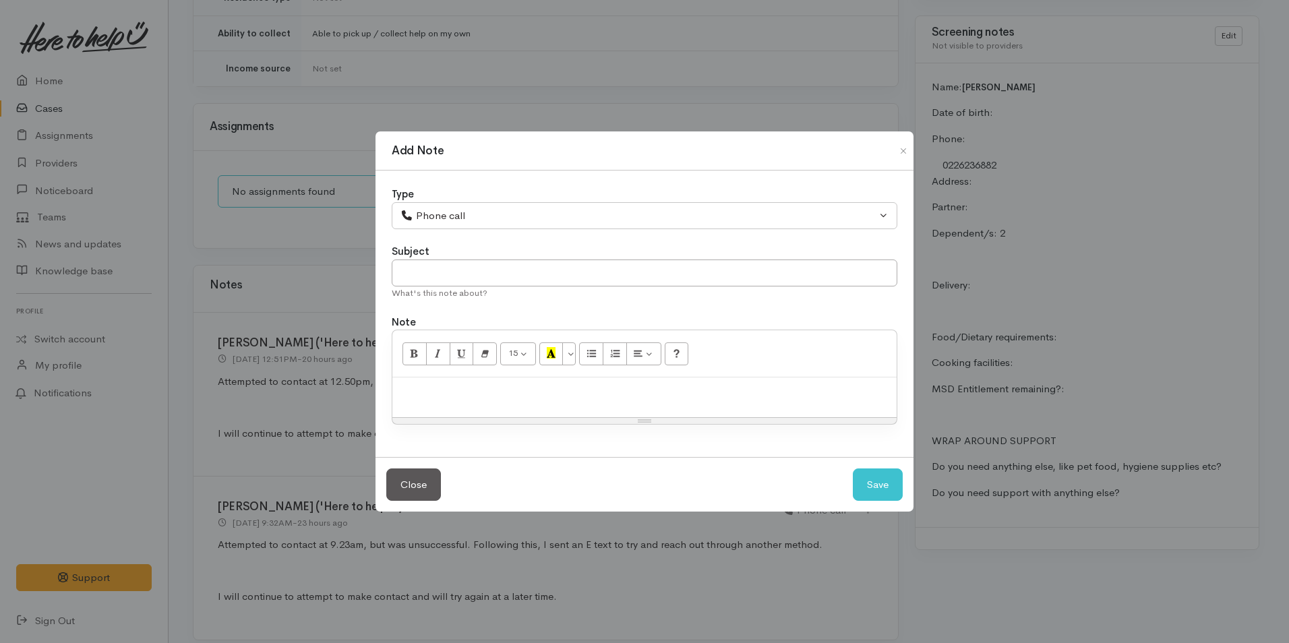
click at [540, 408] on div at bounding box center [644, 398] width 504 height 40
click at [639, 394] on p at bounding box center [644, 392] width 491 height 16
paste div
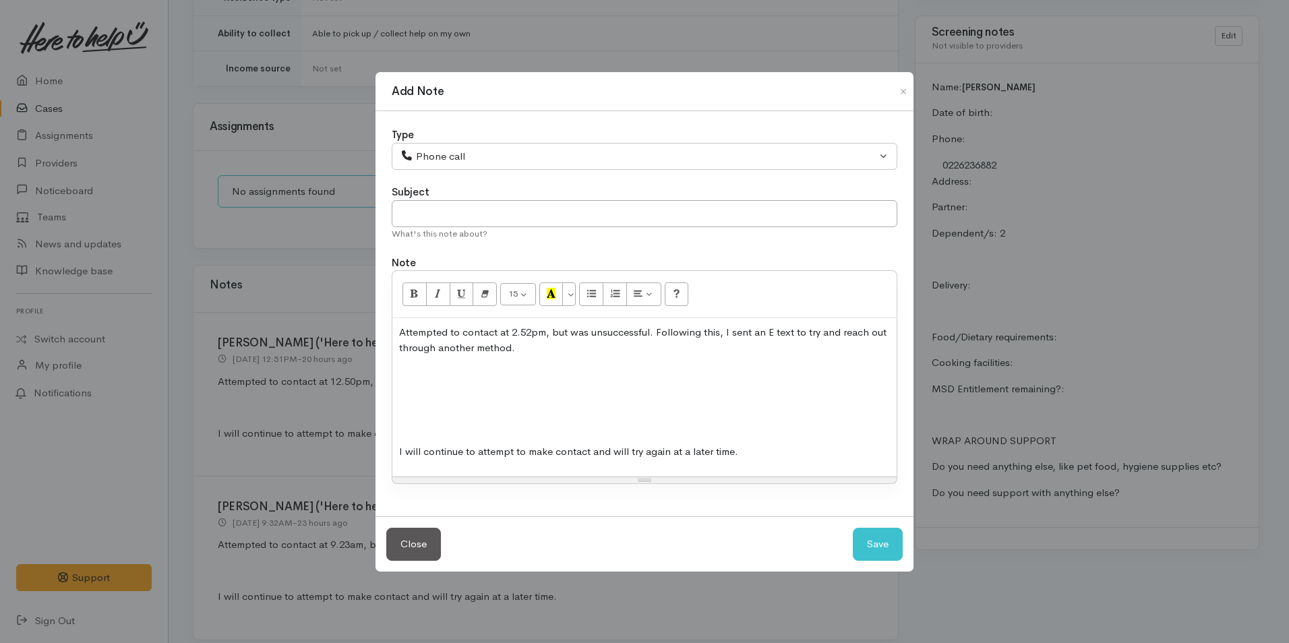
click at [597, 430] on p at bounding box center [644, 426] width 491 height 16
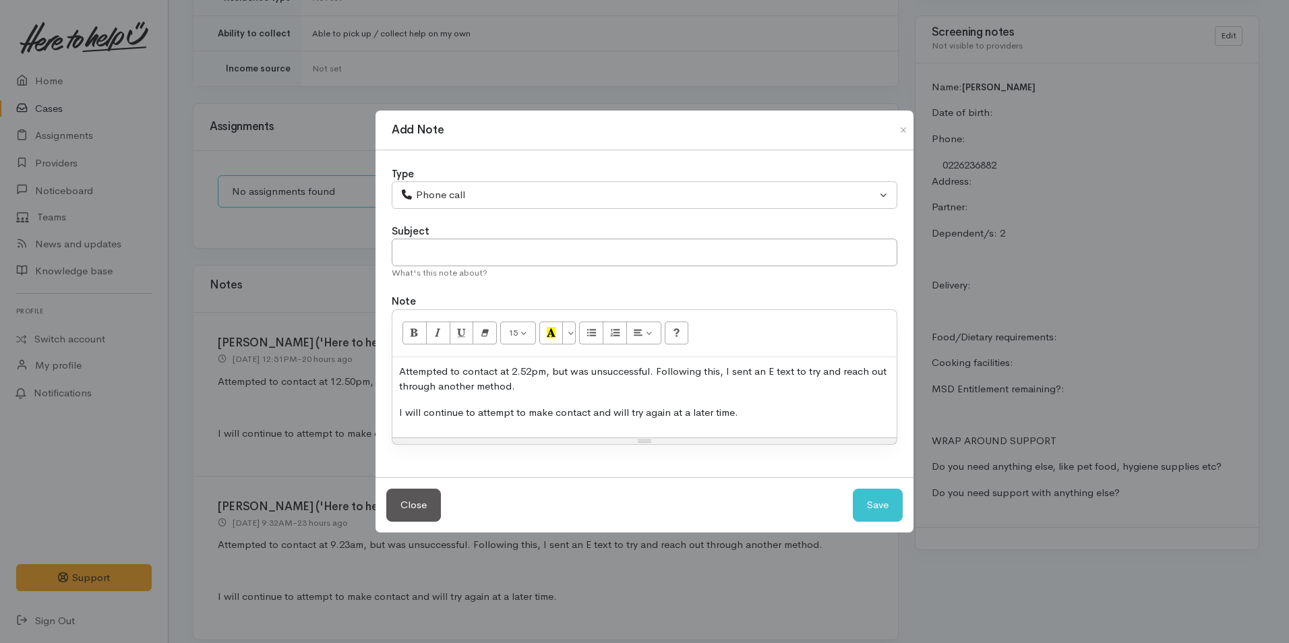
click at [535, 368] on p "Attempted to contact at 2.52pm, but was unsuccessful. Following this, I sent an…" at bounding box center [644, 379] width 491 height 30
click at [883, 504] on button "Save" at bounding box center [878, 505] width 50 height 33
select select "1"
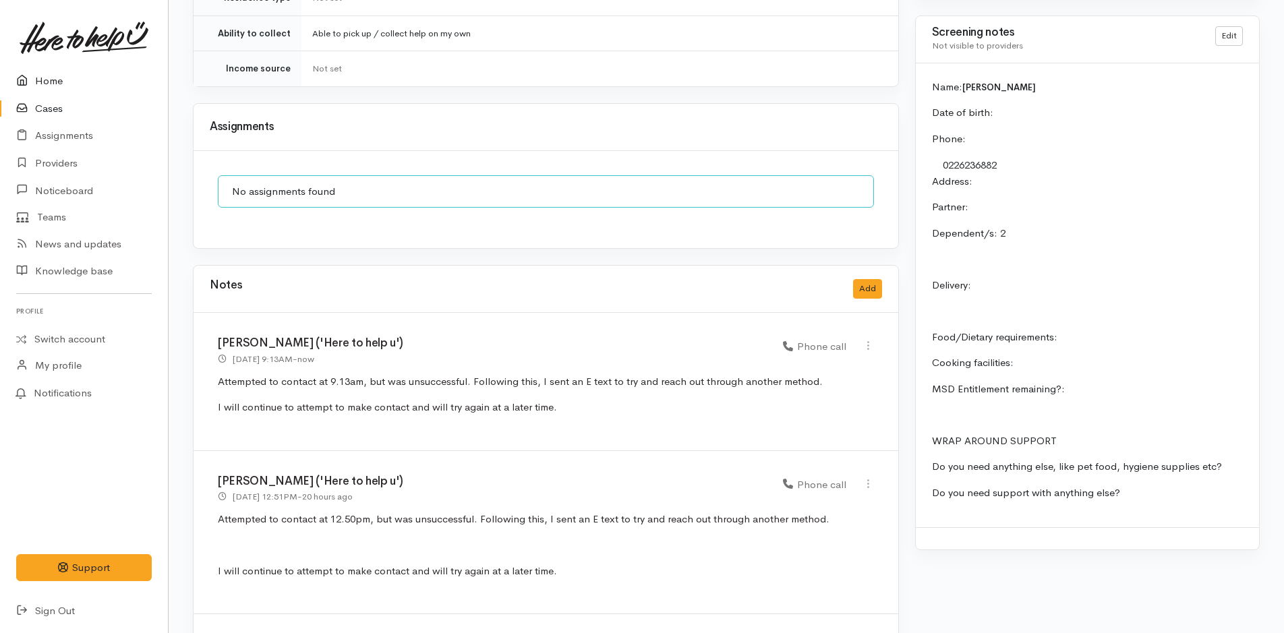
click at [57, 77] on link "Home" at bounding box center [84, 81] width 168 height 28
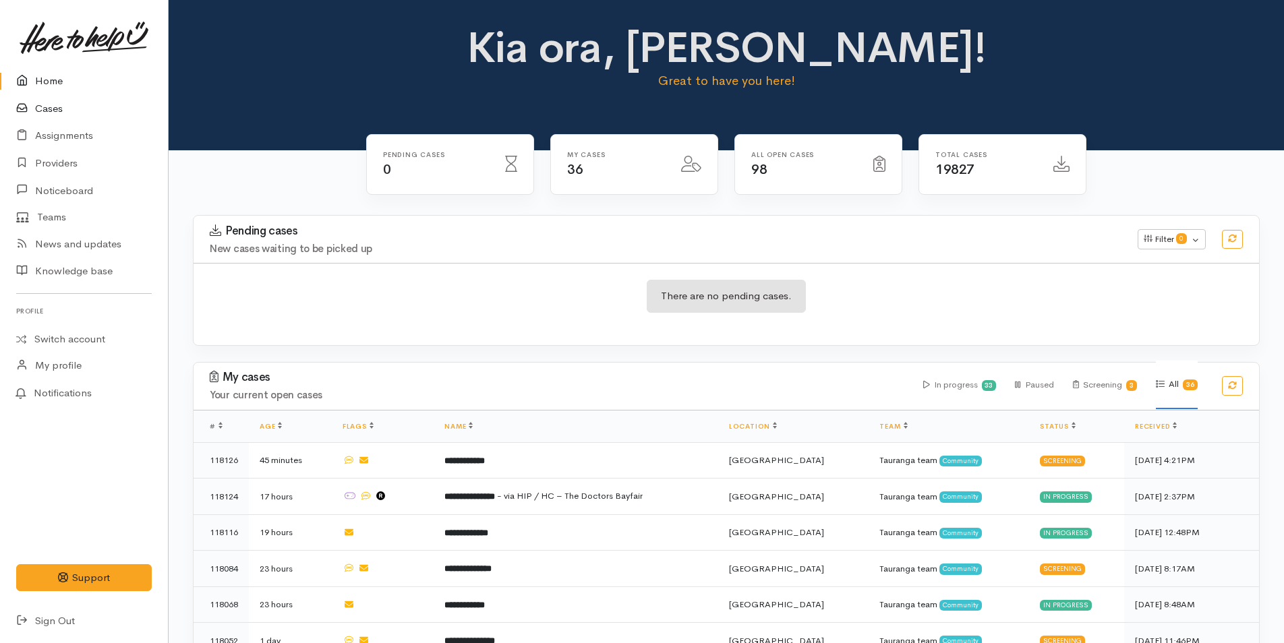
click at [52, 113] on link "Cases" at bounding box center [84, 109] width 168 height 28
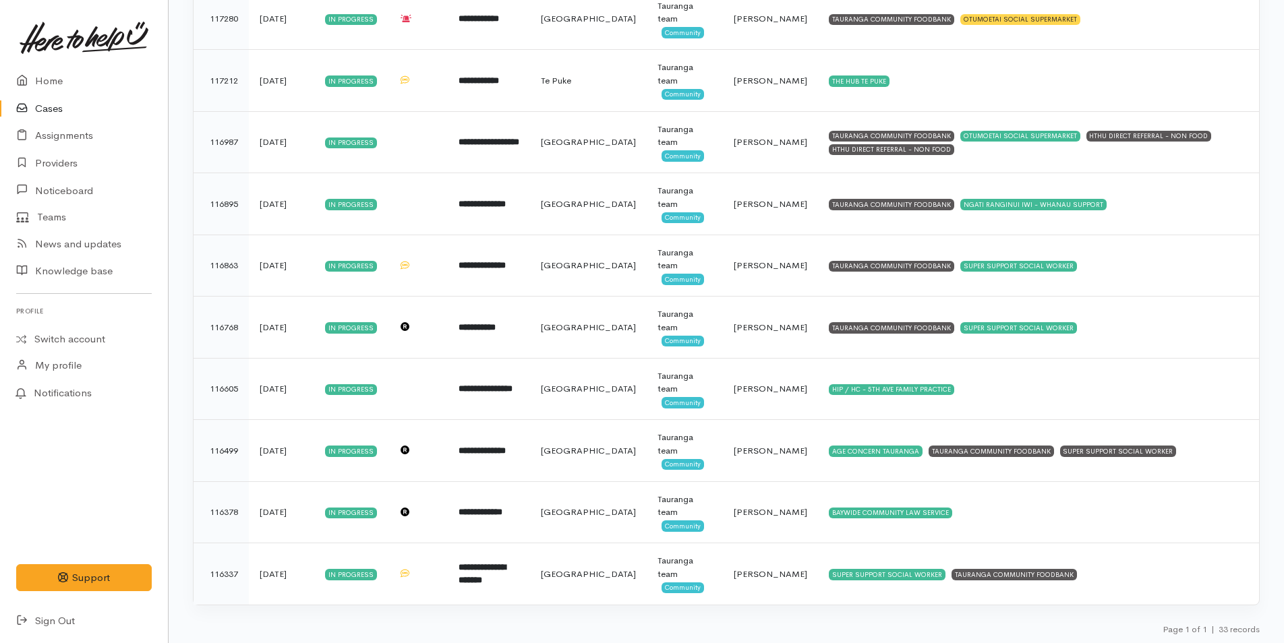
scroll to position [1665, 0]
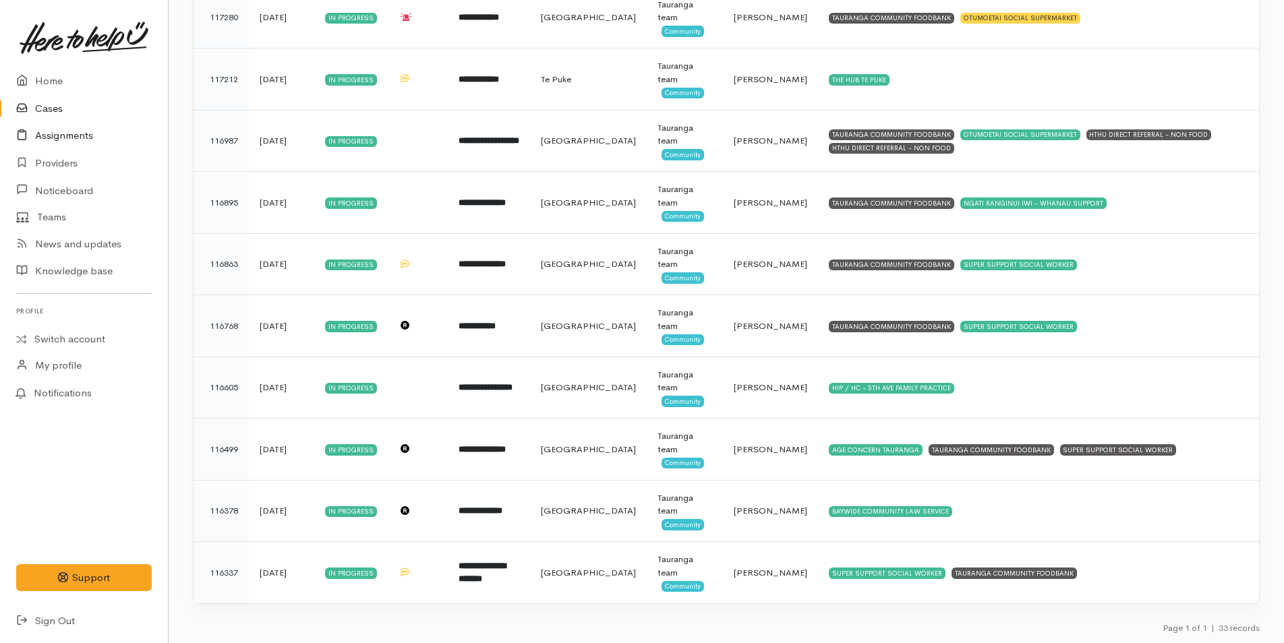
click at [59, 130] on link "Assignments" at bounding box center [84, 136] width 168 height 28
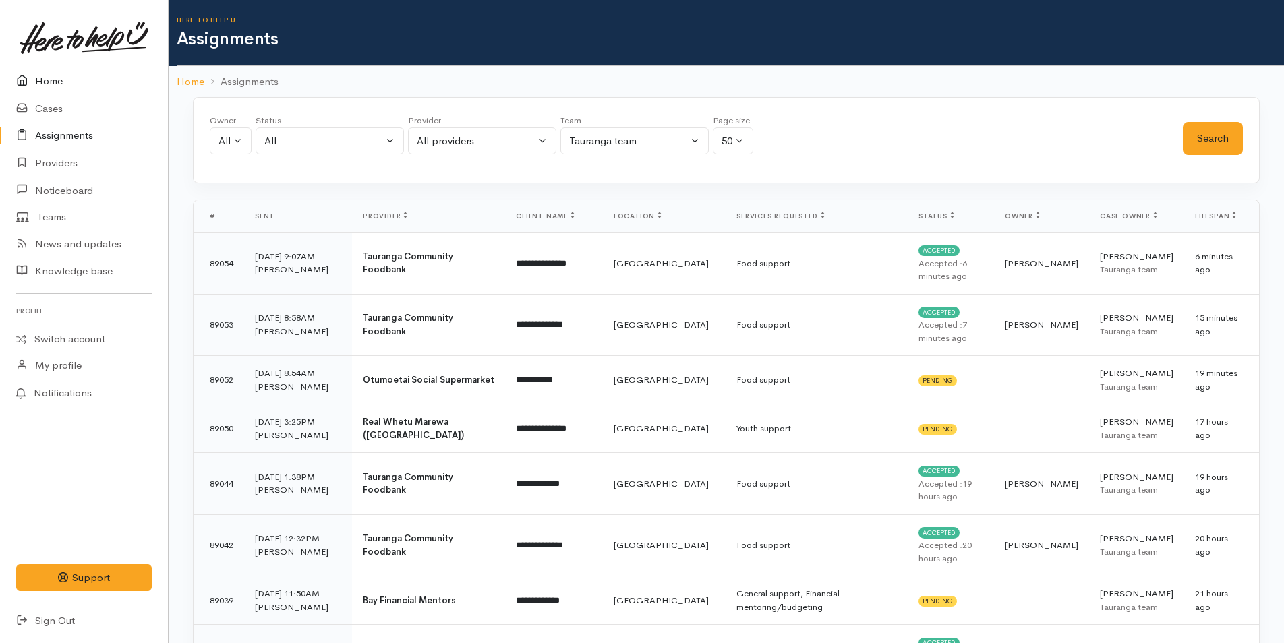
click at [51, 80] on link "Home" at bounding box center [84, 81] width 168 height 28
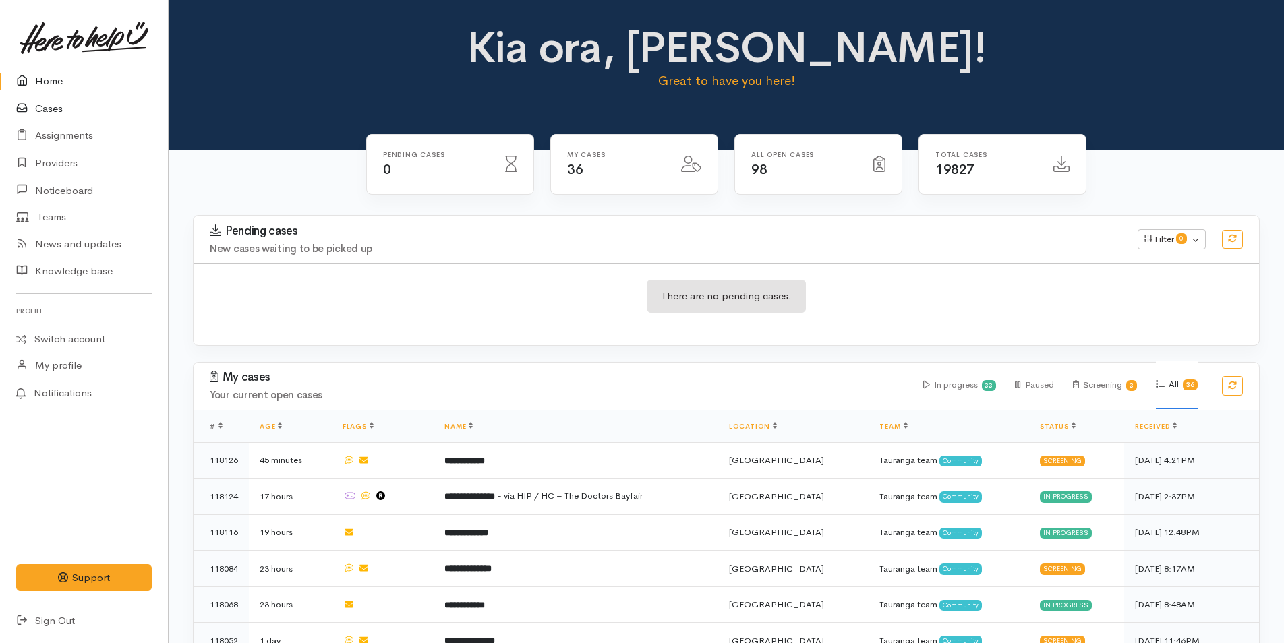
click at [48, 109] on link "Cases" at bounding box center [84, 109] width 168 height 28
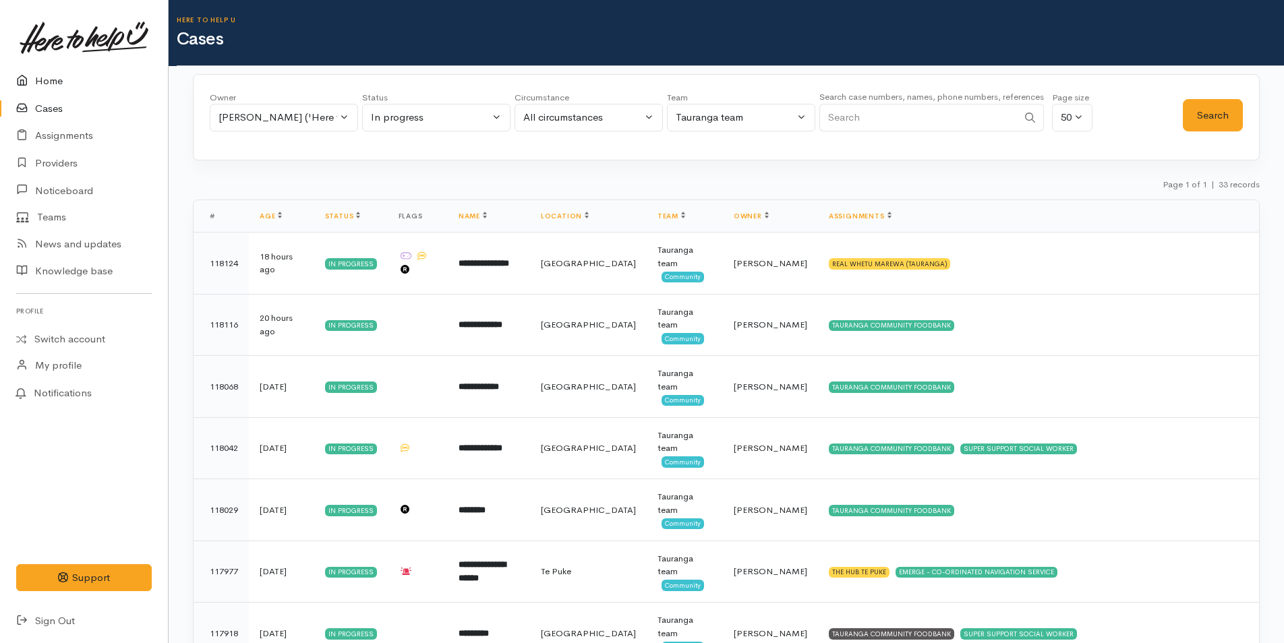
click at [41, 75] on link "Home" at bounding box center [84, 81] width 168 height 28
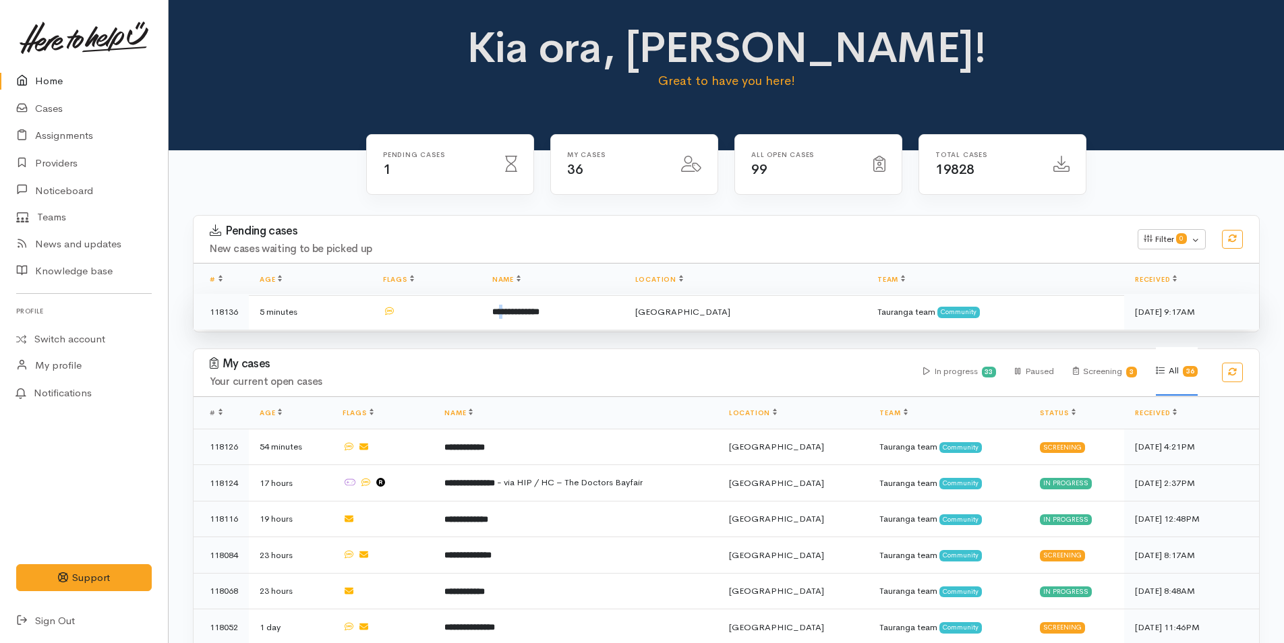
click at [526, 310] on b "**********" at bounding box center [515, 312] width 47 height 9
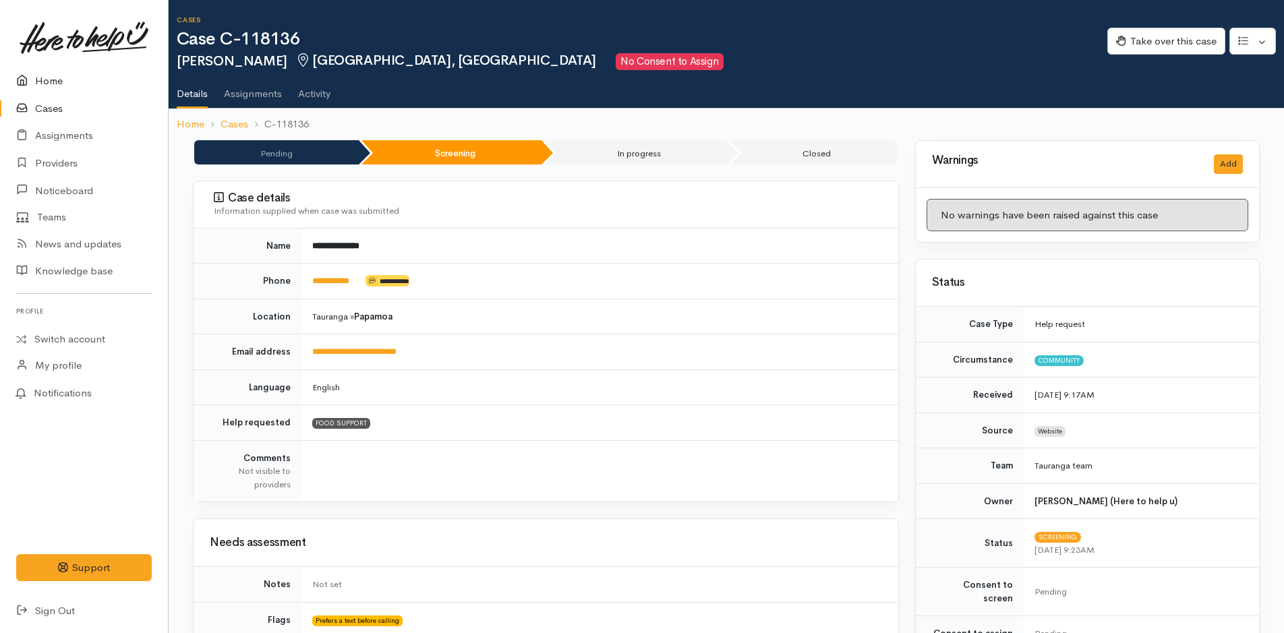
click at [48, 78] on link "Home" at bounding box center [84, 81] width 168 height 28
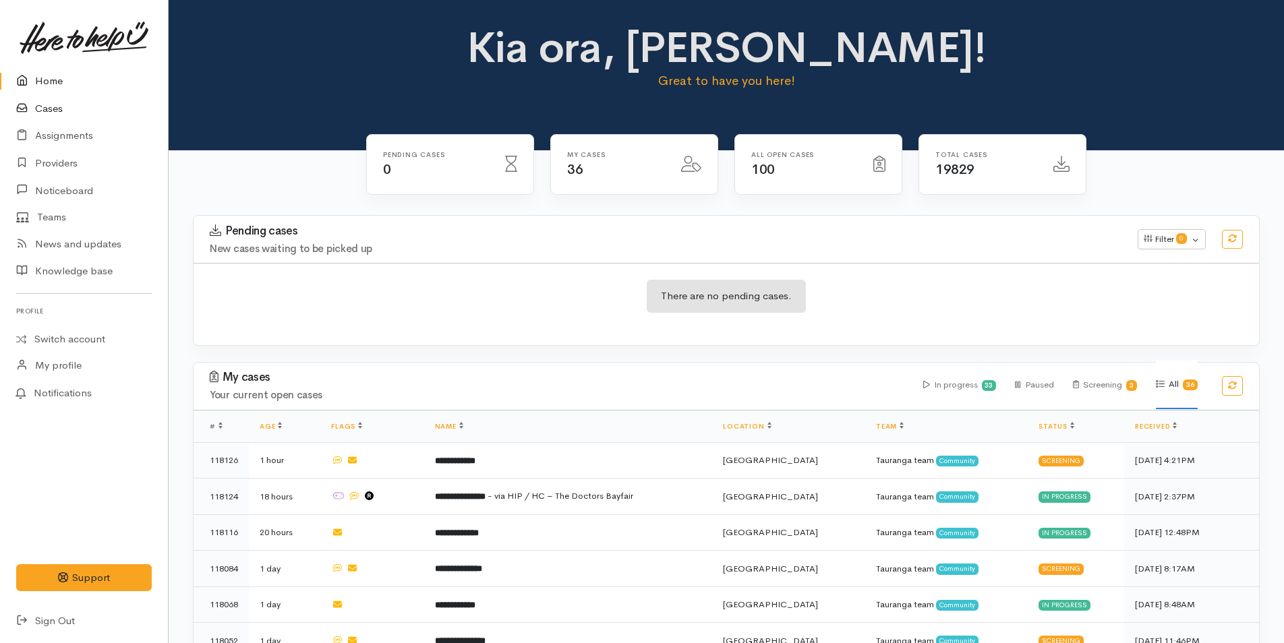
click at [51, 111] on link "Cases" at bounding box center [84, 109] width 168 height 28
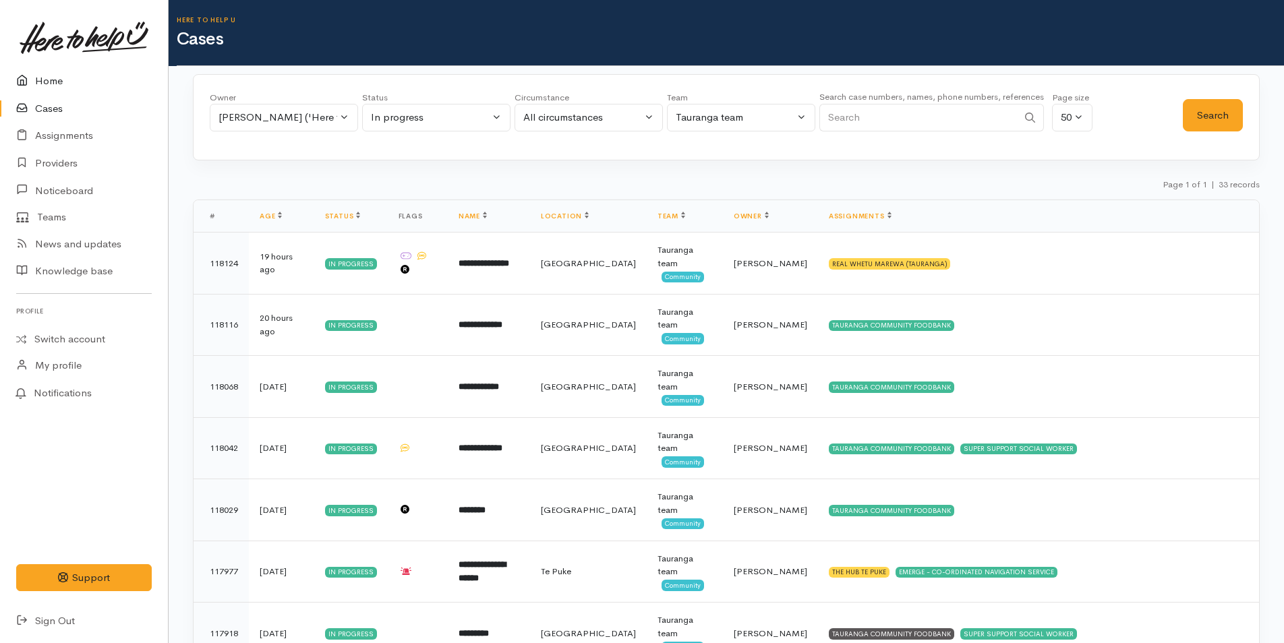
click at [55, 84] on link "Home" at bounding box center [84, 81] width 168 height 28
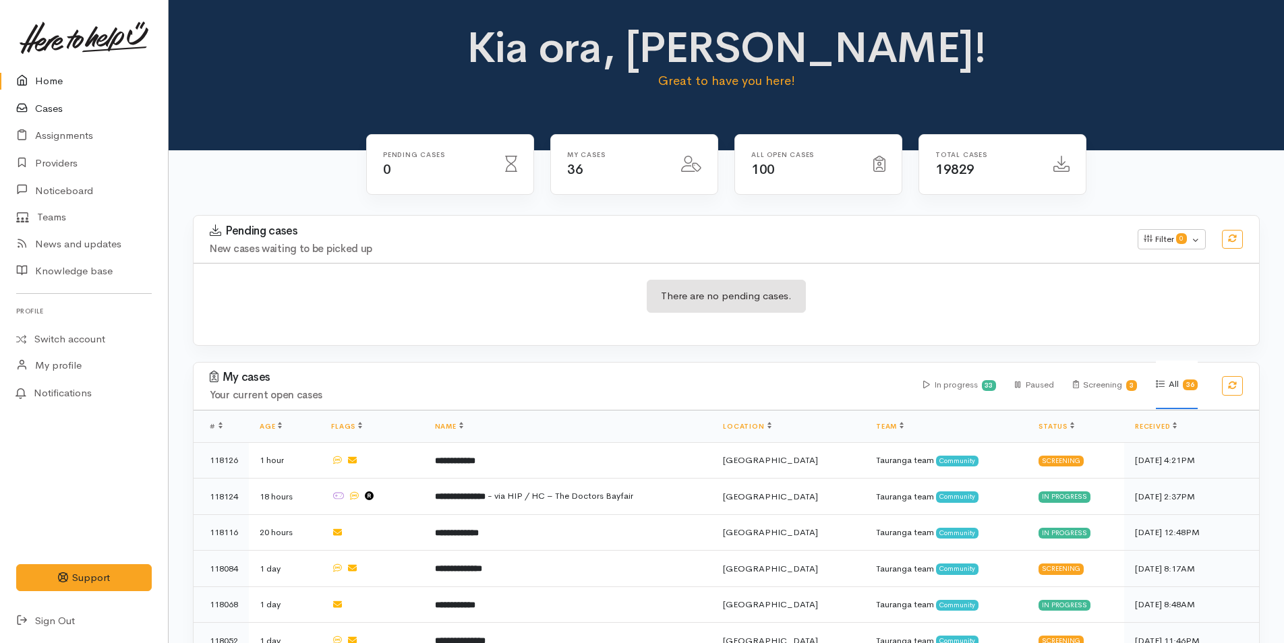
click at [62, 104] on link "Cases" at bounding box center [84, 109] width 168 height 28
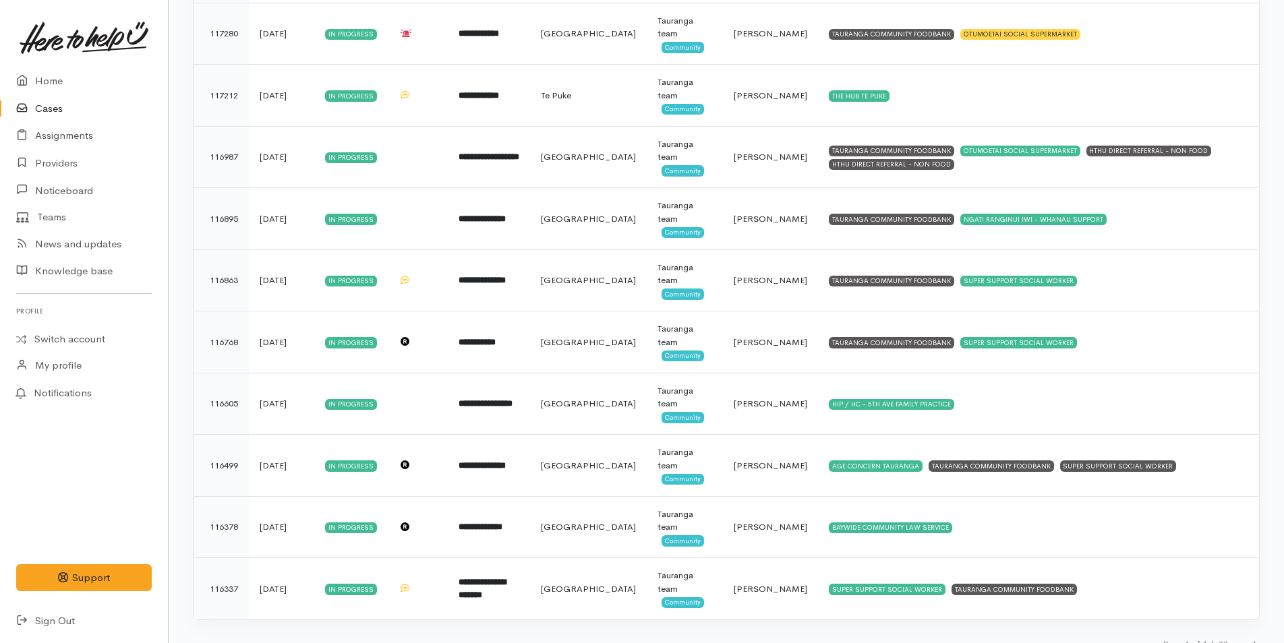
scroll to position [1665, 0]
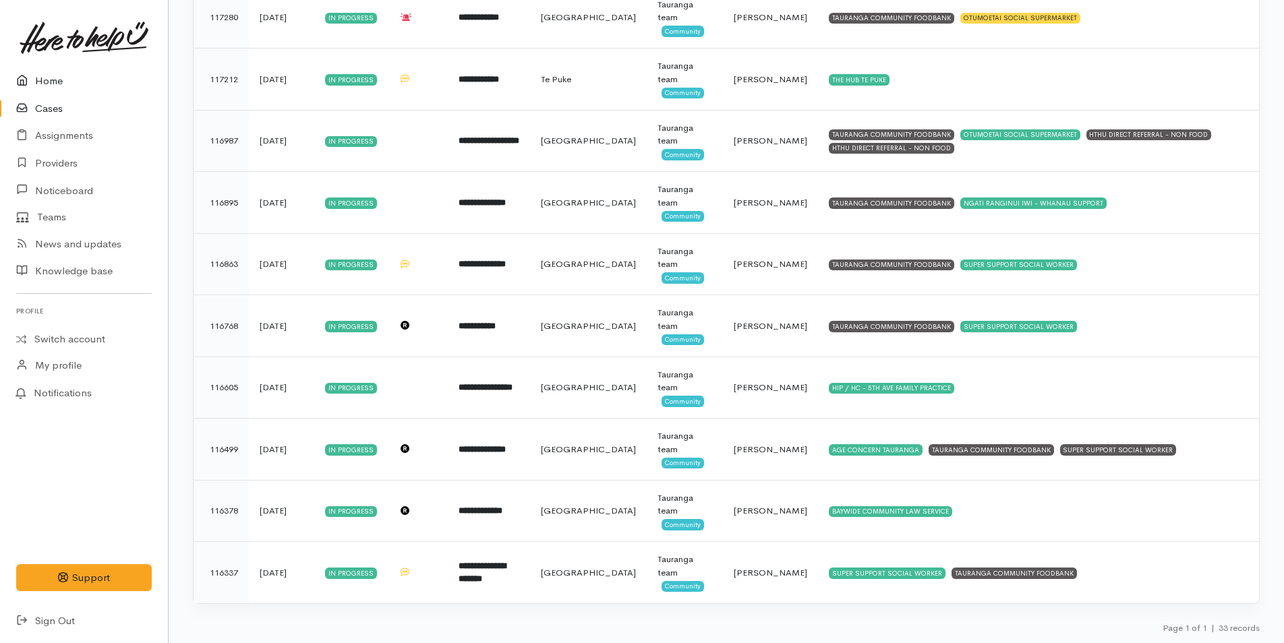
click at [55, 85] on link "Home" at bounding box center [84, 81] width 168 height 28
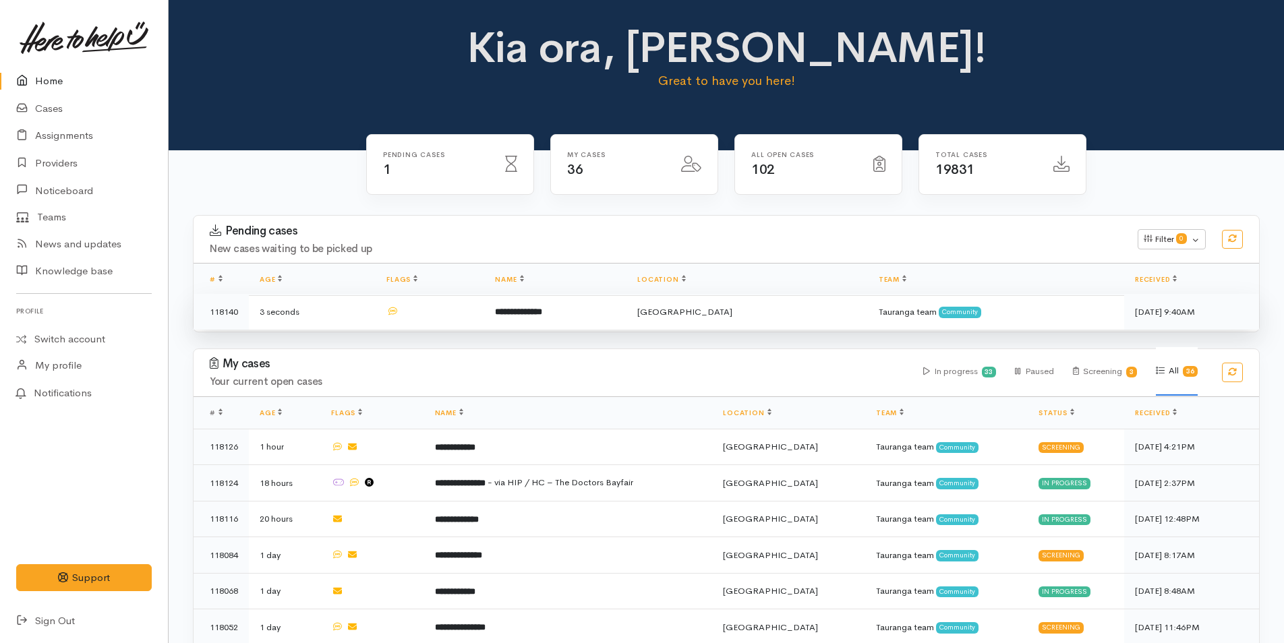
click at [542, 308] on b "**********" at bounding box center [518, 312] width 47 height 9
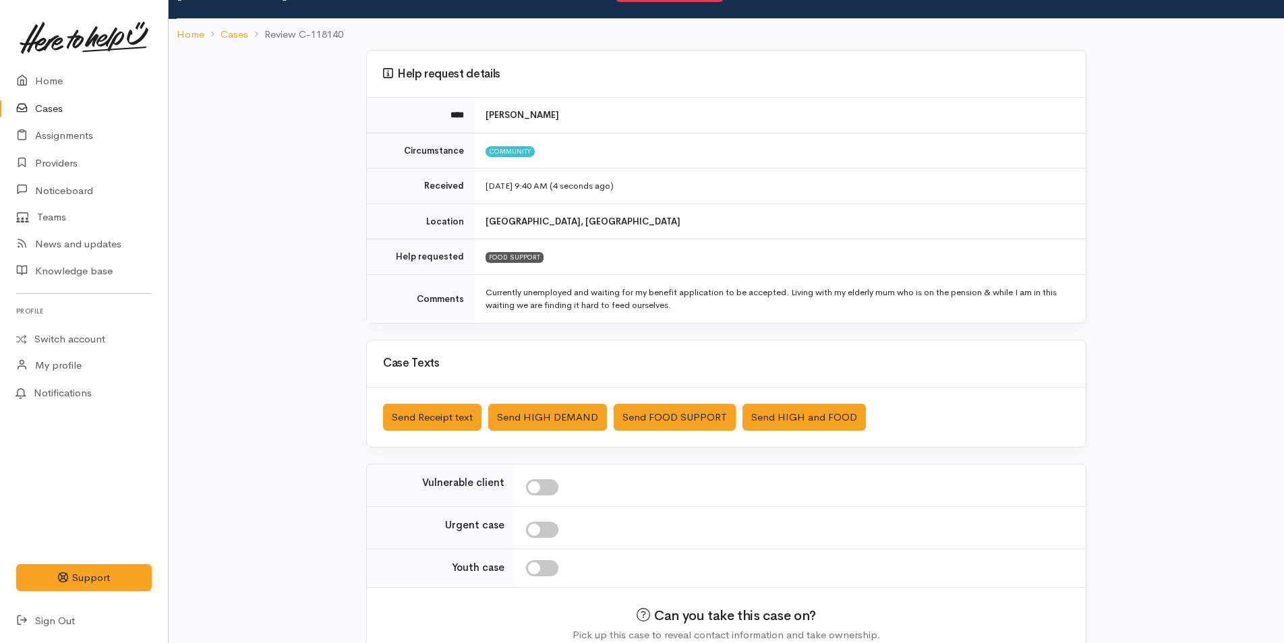
scroll to position [136, 0]
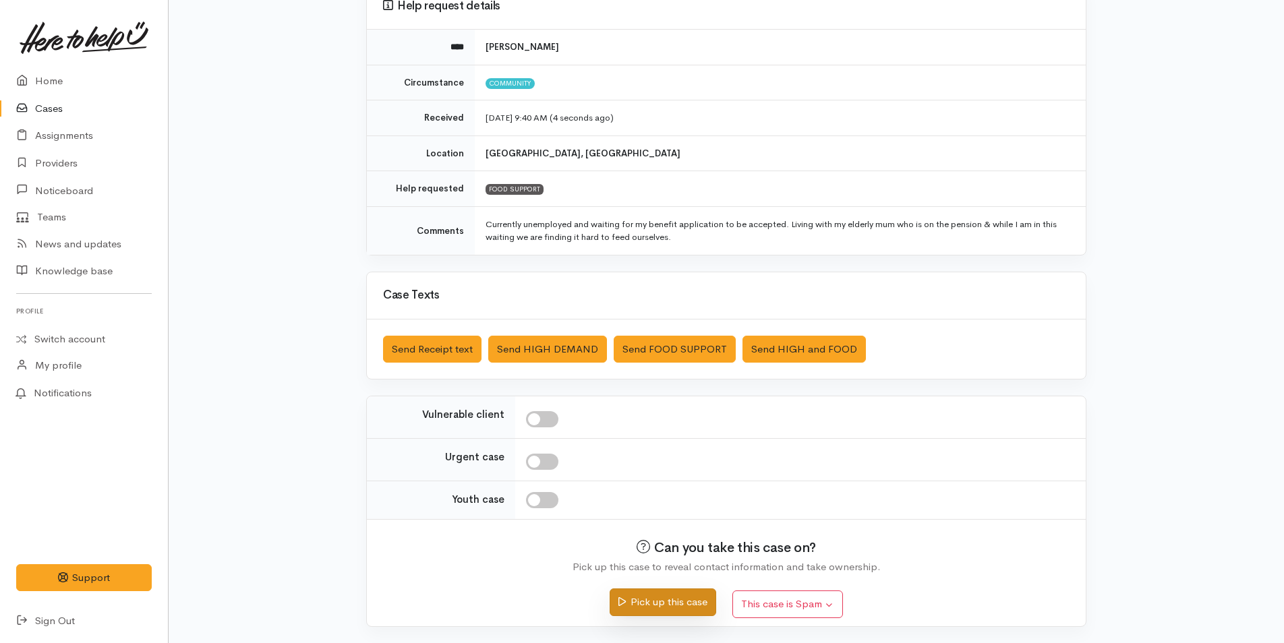
click at [686, 604] on button "Pick up this case" at bounding box center [663, 603] width 106 height 28
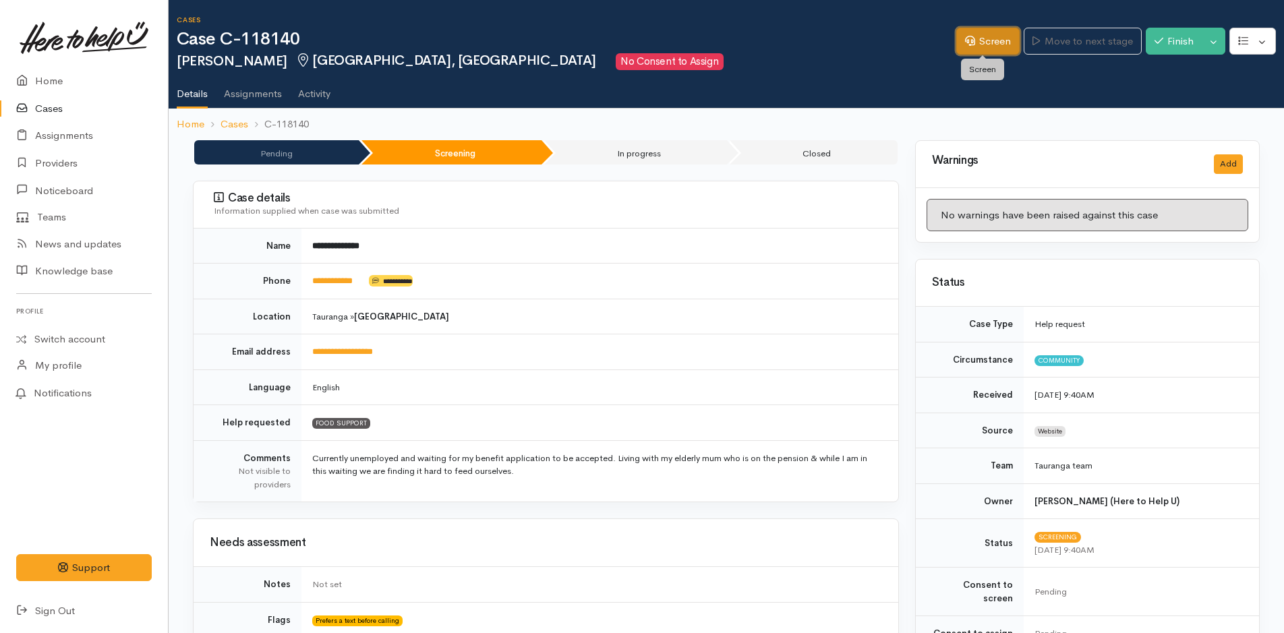
click at [993, 39] on link "Screen" at bounding box center [987, 42] width 63 height 28
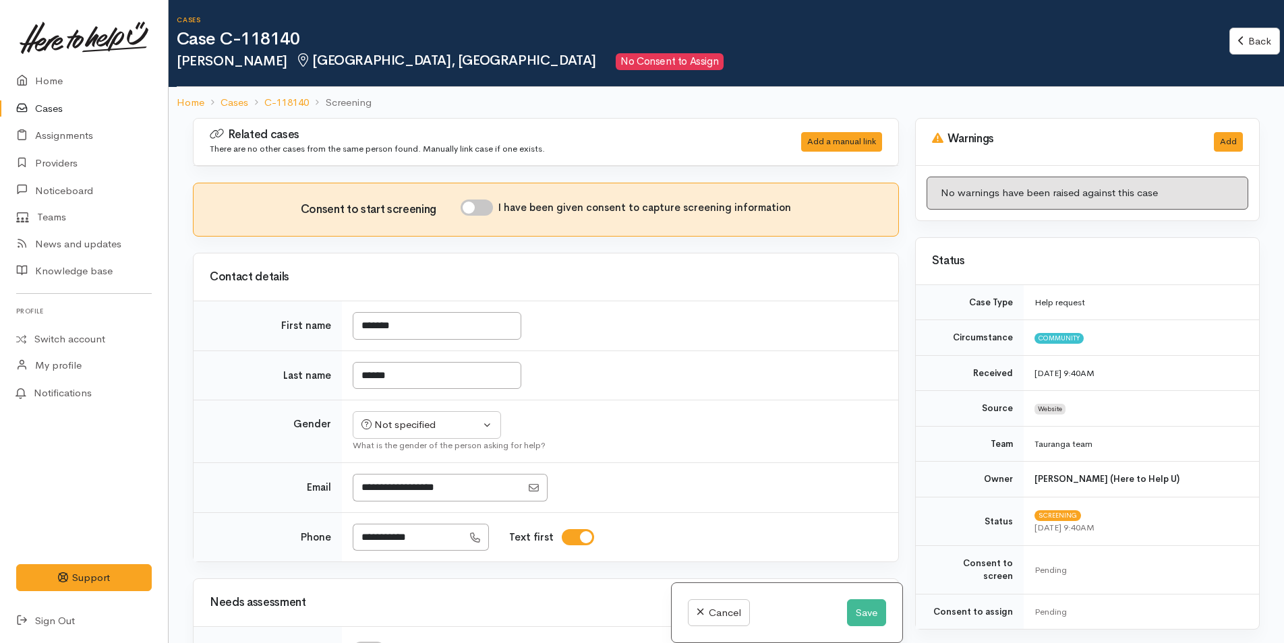
click at [479, 207] on input "I have been given consent to capture screening information" at bounding box center [477, 208] width 32 height 16
checkbox input "true"
click at [423, 429] on div "Not specified" at bounding box center [420, 425] width 119 height 16
click at [407, 497] on span "[DEMOGRAPHIC_DATA]" at bounding box center [437, 498] width 115 height 16
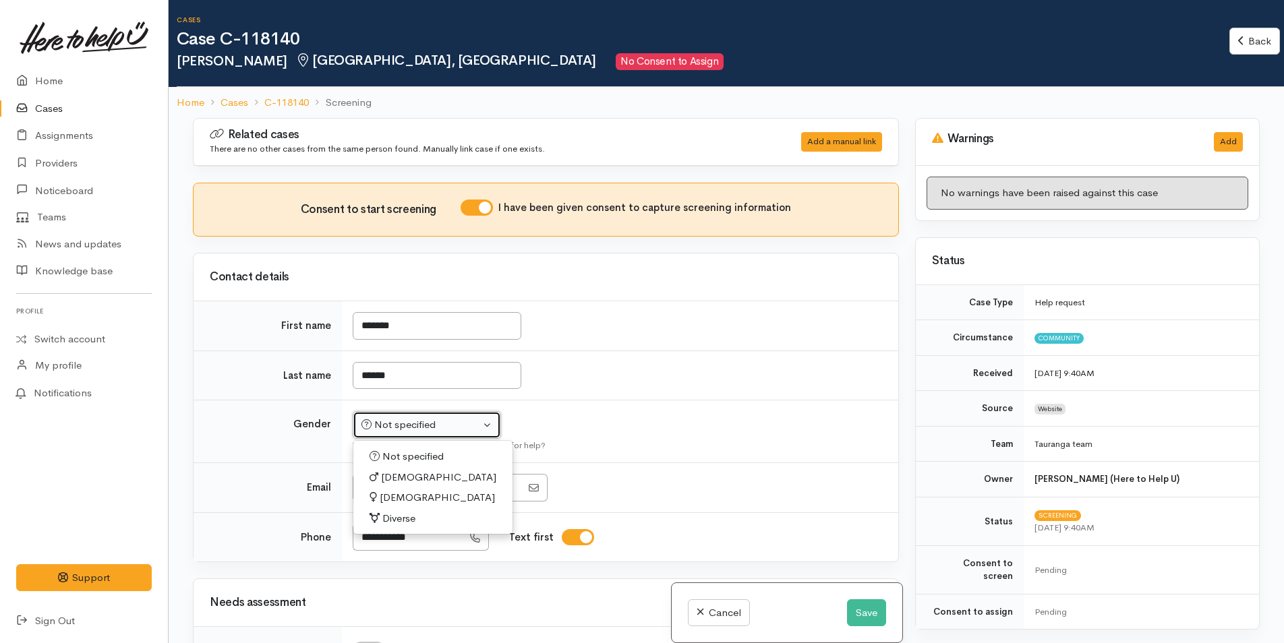
select select "Female"
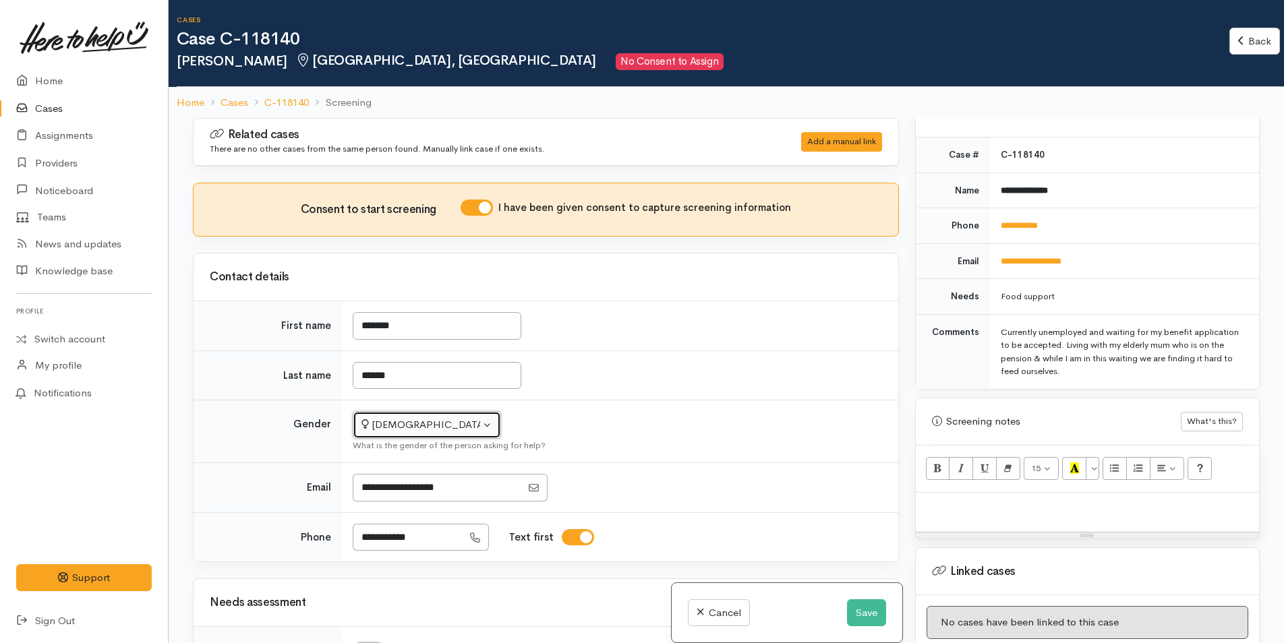
scroll to position [699, 0]
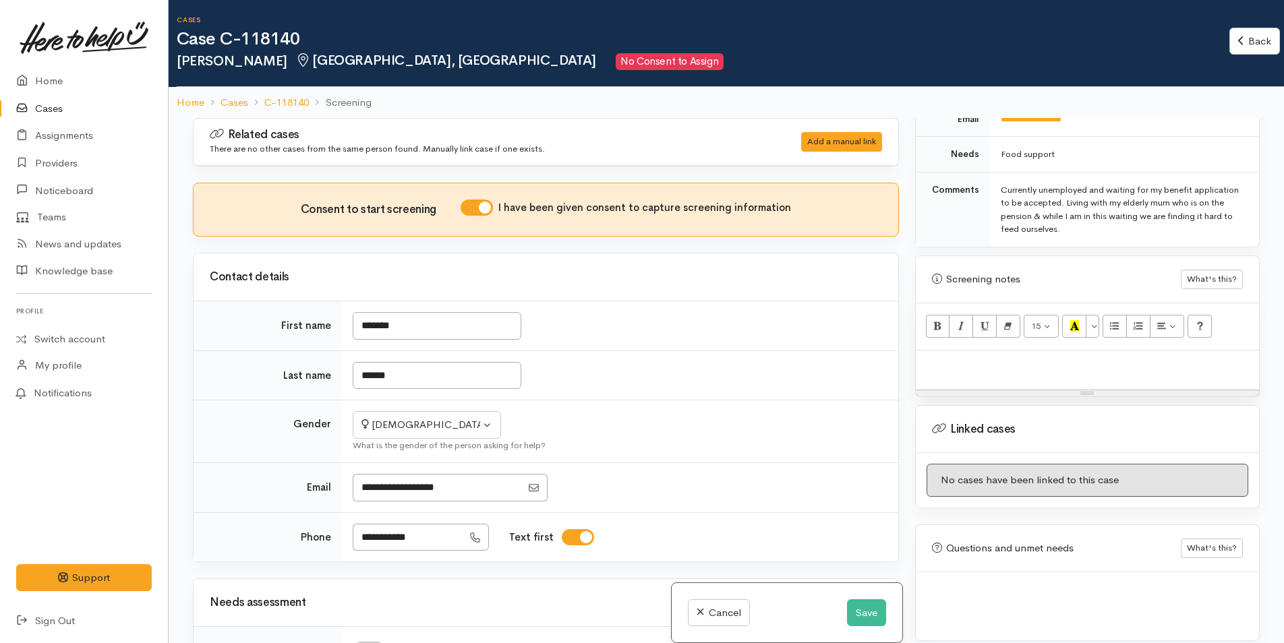
drag, startPoint x: 1004, startPoint y: 366, endPoint x: 1015, endPoint y: 360, distance: 12.4
click at [1004, 366] on div at bounding box center [1087, 371] width 343 height 40
paste div
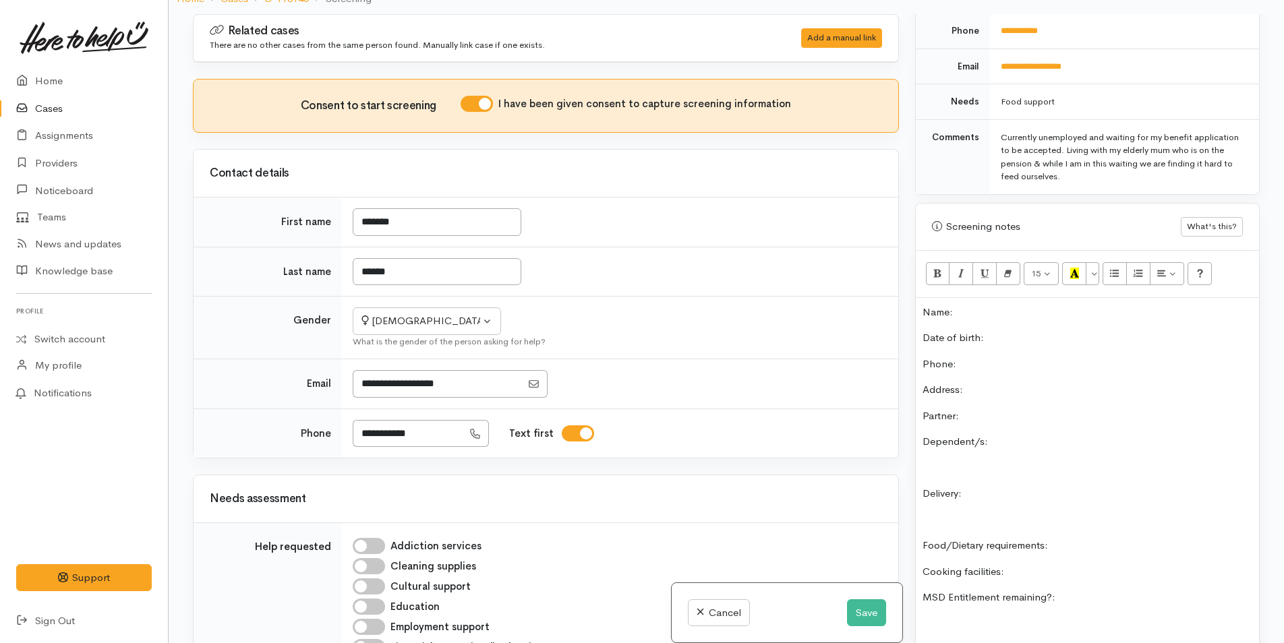
scroll to position [564, 0]
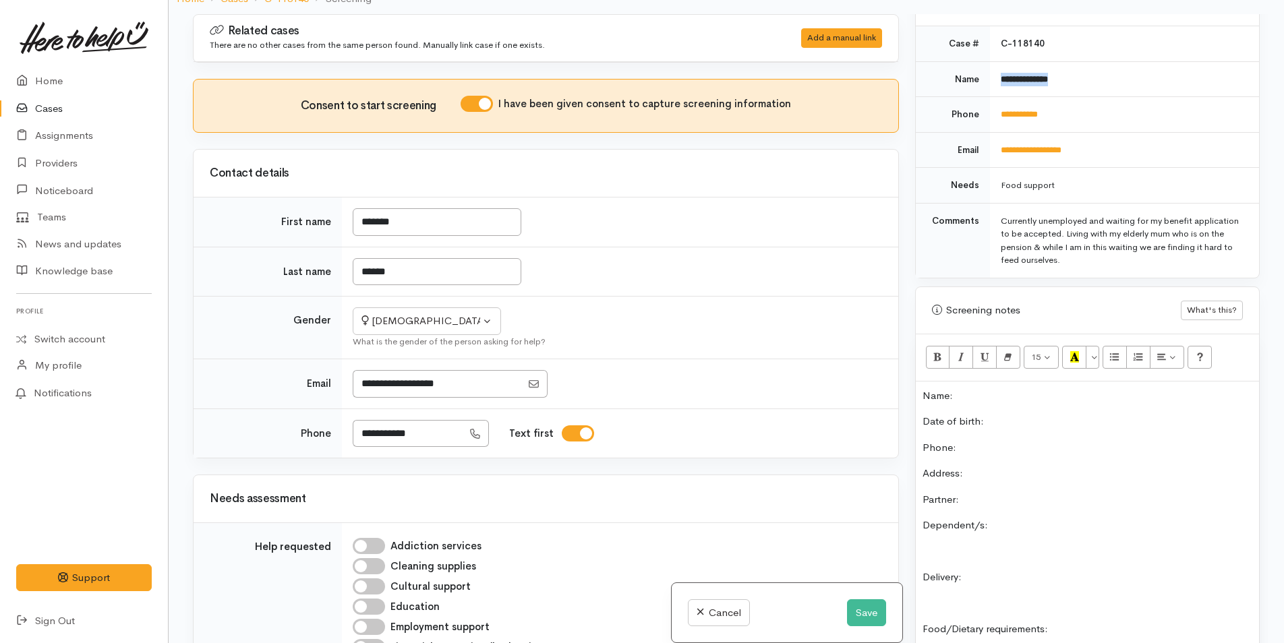
drag, startPoint x: 1086, startPoint y: 64, endPoint x: 991, endPoint y: 67, distance: 94.4
click at [991, 67] on td "**********" at bounding box center [1124, 79] width 269 height 36
copy b "**********"
click at [987, 388] on p "Name:" at bounding box center [1088, 396] width 330 height 16
drag, startPoint x: 1027, startPoint y: 111, endPoint x: 981, endPoint y: 118, distance: 47.1
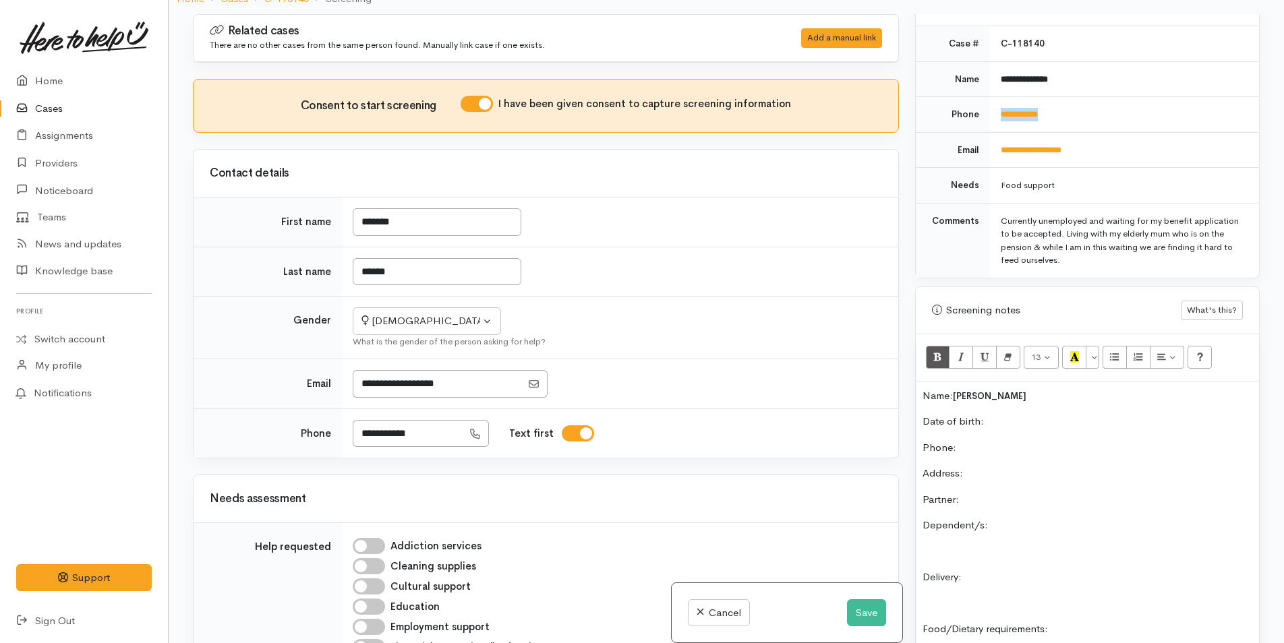
click at [981, 118] on tr "**********" at bounding box center [1087, 115] width 343 height 36
copy tr "**********"
click at [987, 440] on p "Phone:" at bounding box center [1088, 448] width 330 height 16
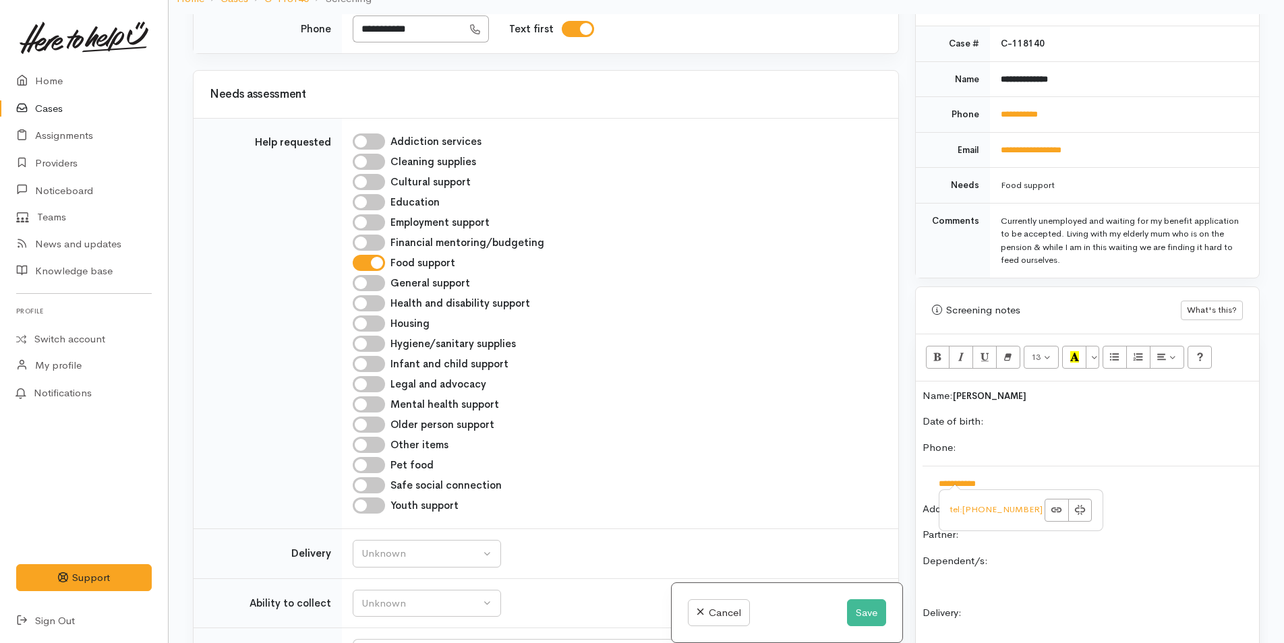
scroll to position [674, 0]
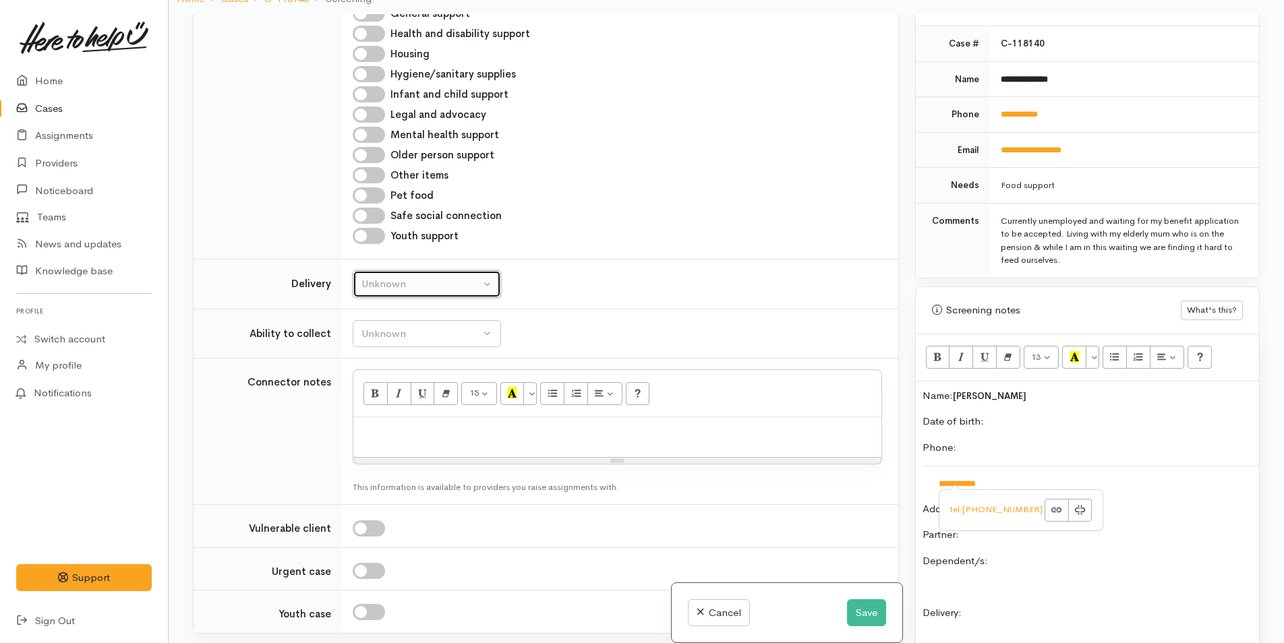
click at [418, 284] on div "Unknown" at bounding box center [420, 284] width 119 height 16
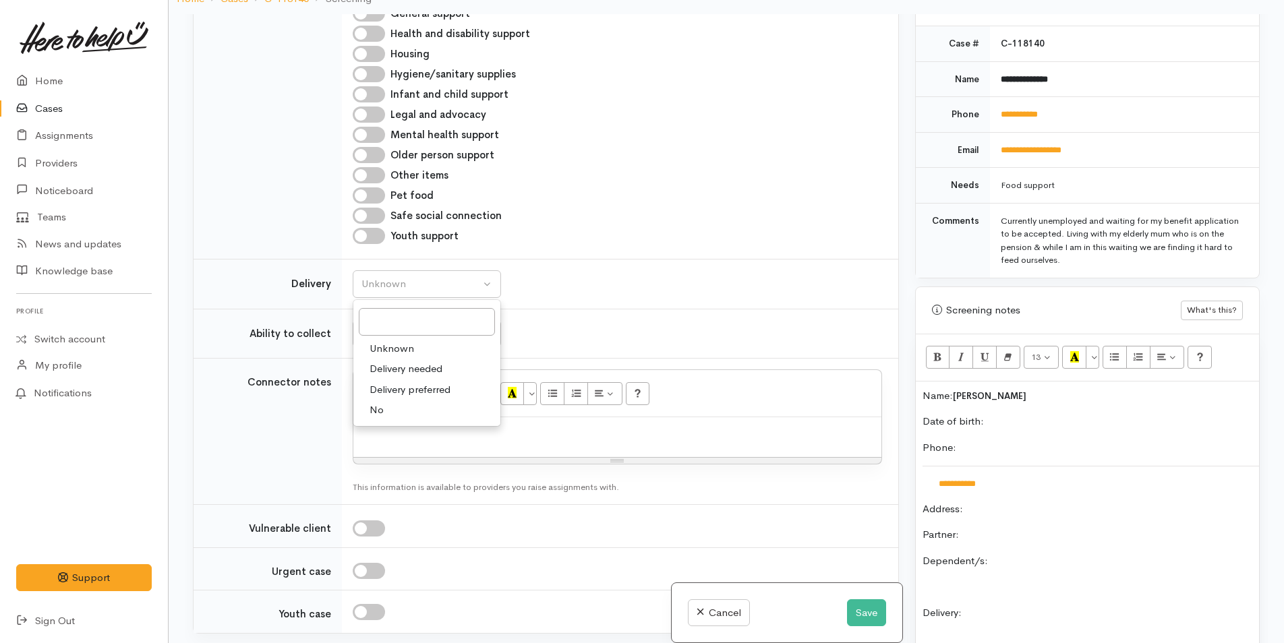
click at [384, 411] on link "No" at bounding box center [426, 410] width 147 height 21
select select "1"
click at [401, 337] on div "Unknown" at bounding box center [420, 334] width 119 height 16
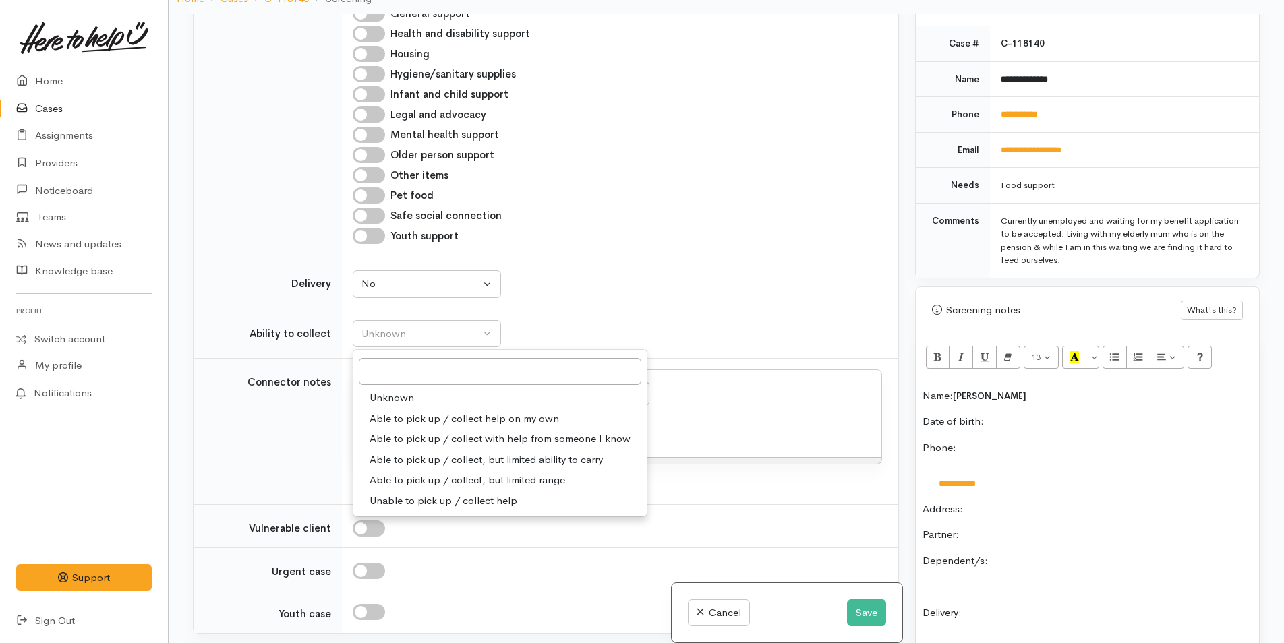
click at [406, 416] on span "Able to pick up / collect help on my own" at bounding box center [464, 419] width 189 height 16
select select "2"
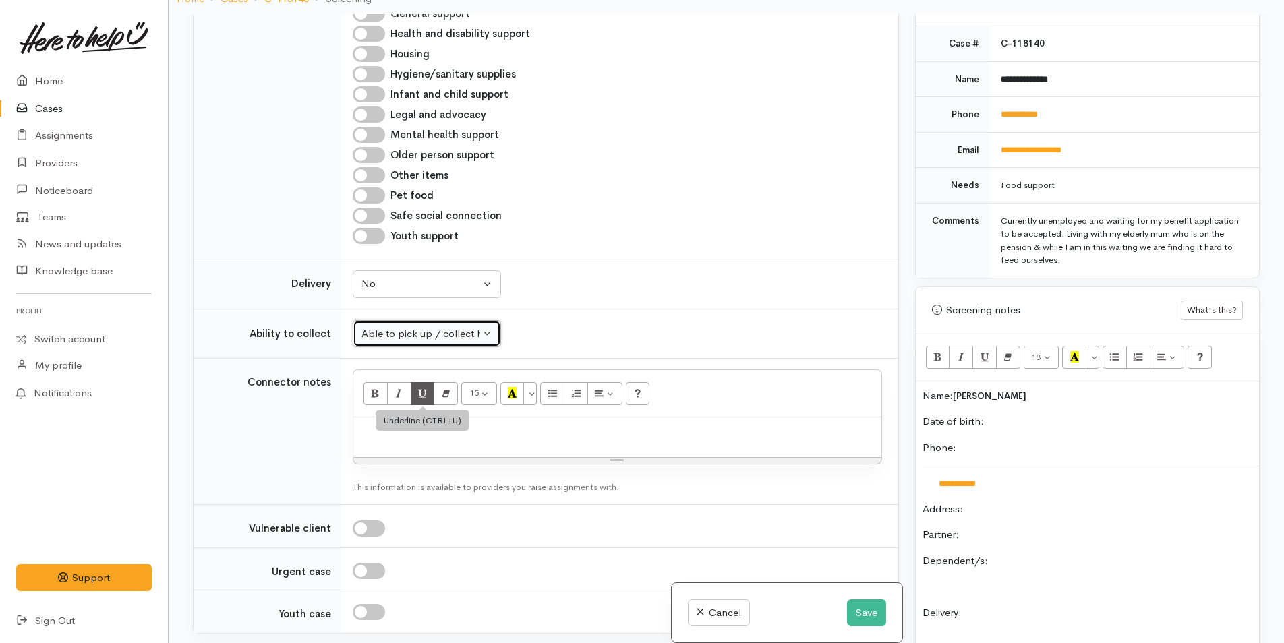
scroll to position [944, 0]
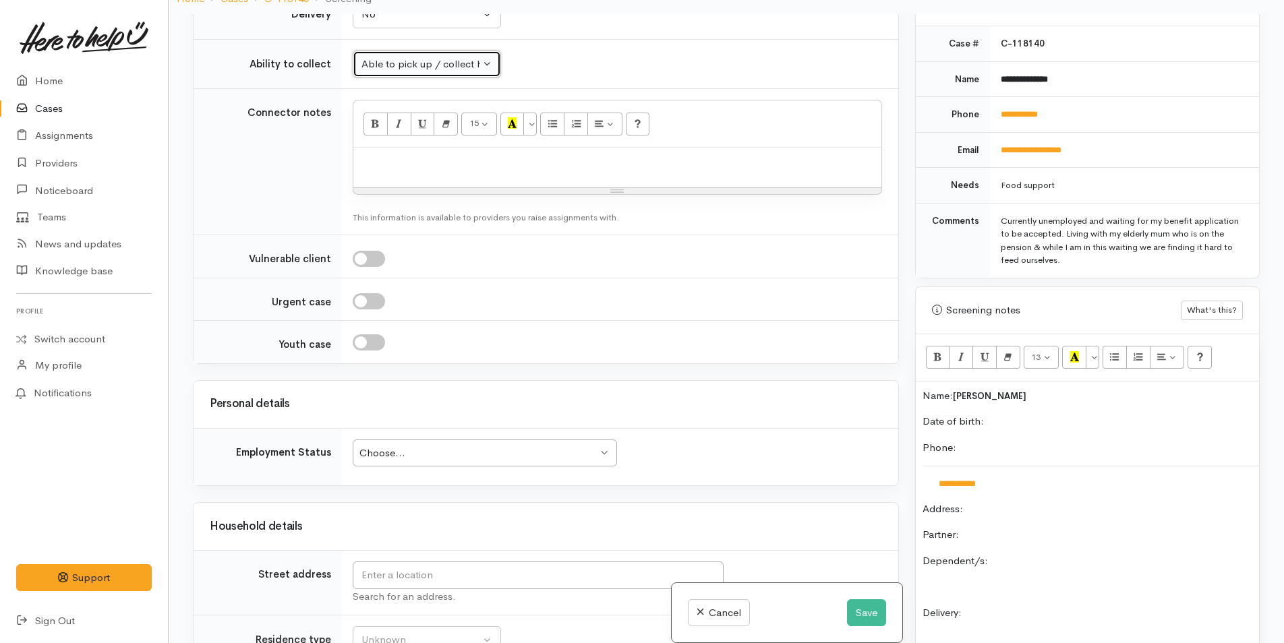
click at [447, 451] on div "Choose..." at bounding box center [478, 454] width 238 height 16
drag, startPoint x: 414, startPoint y: 621, endPoint x: 431, endPoint y: 589, distance: 36.5
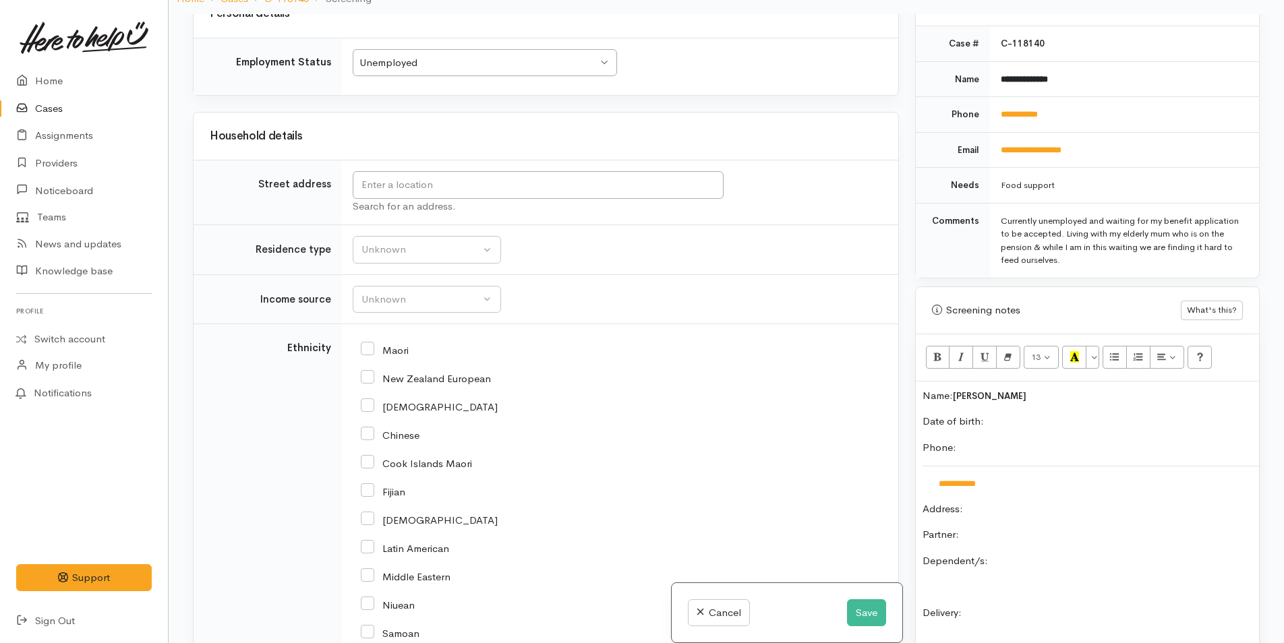
scroll to position [1349, 0]
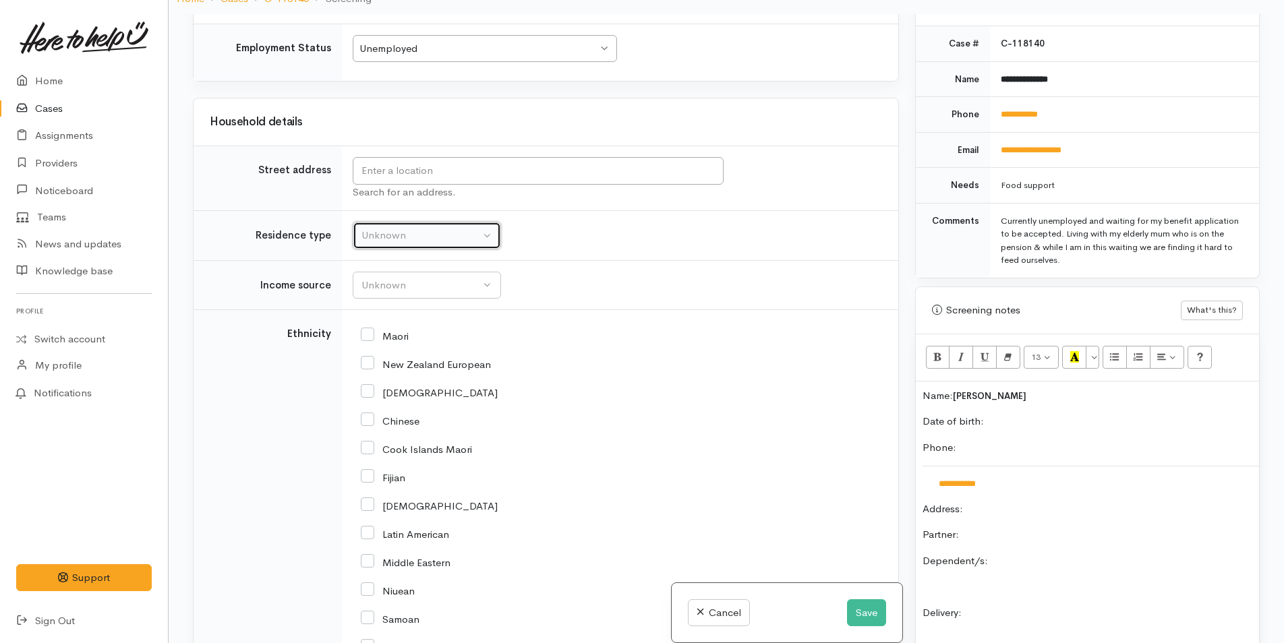
click at [433, 243] on button "Unknown" at bounding box center [427, 236] width 148 height 28
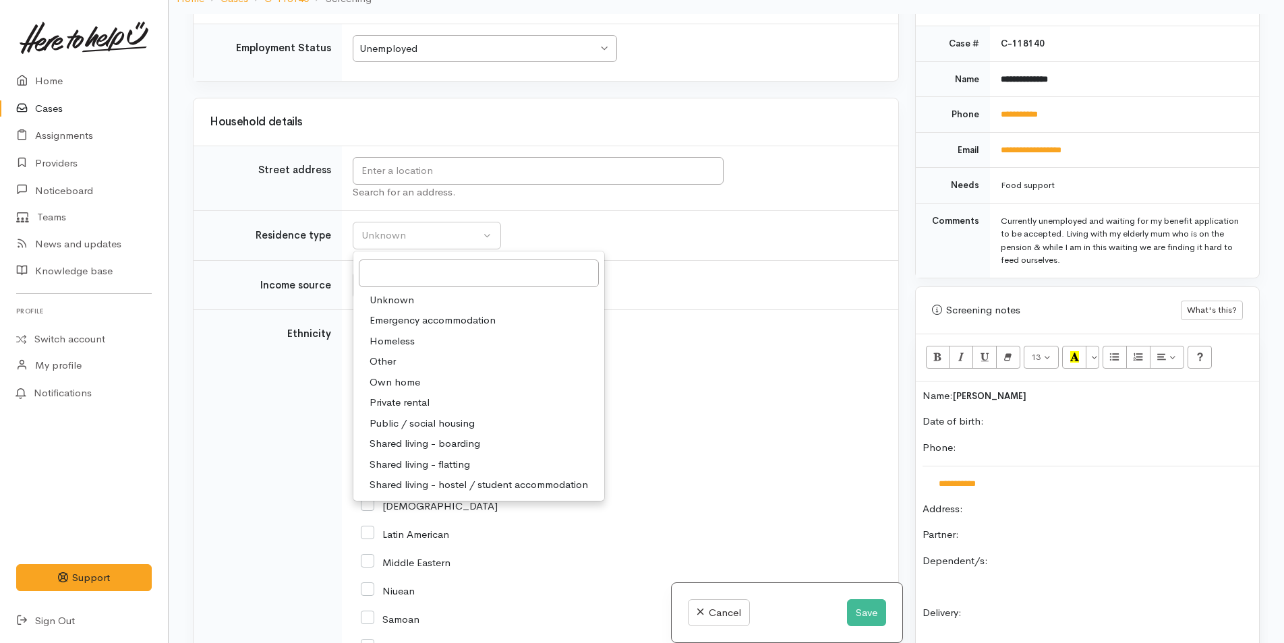
click at [416, 399] on span "Private rental" at bounding box center [400, 403] width 60 height 16
select select "2"
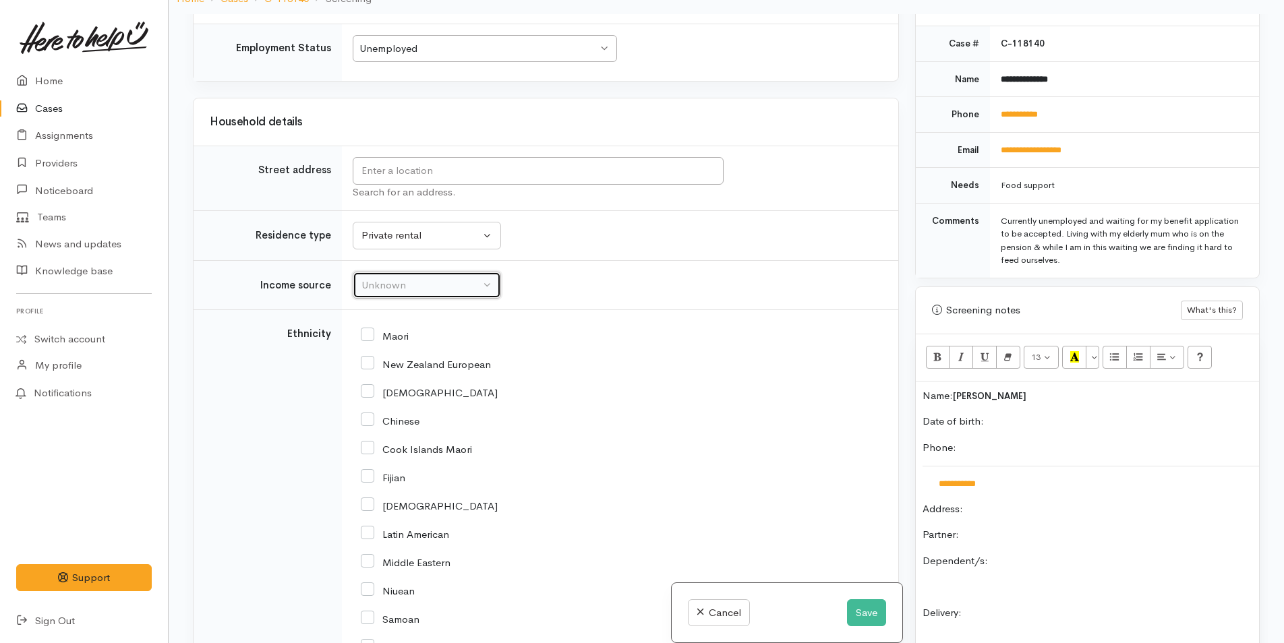
click at [417, 287] on div "Unknown" at bounding box center [420, 286] width 119 height 16
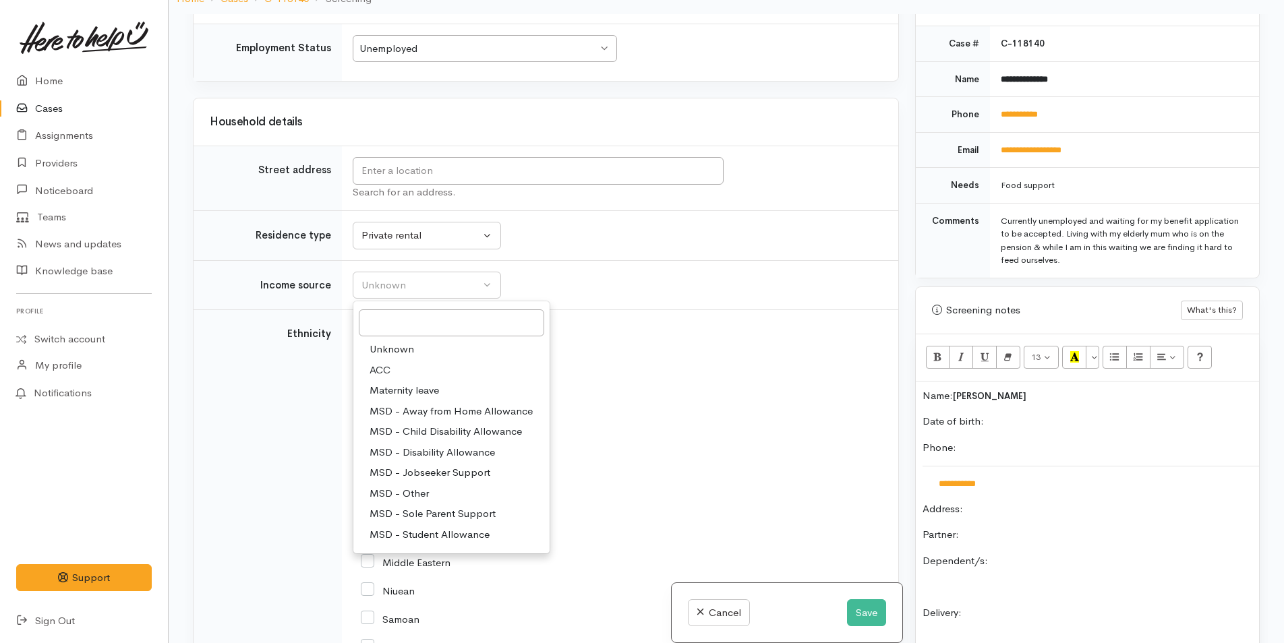
click at [430, 468] on span "MSD - Jobseeker Support" at bounding box center [430, 473] width 121 height 16
select select "4"
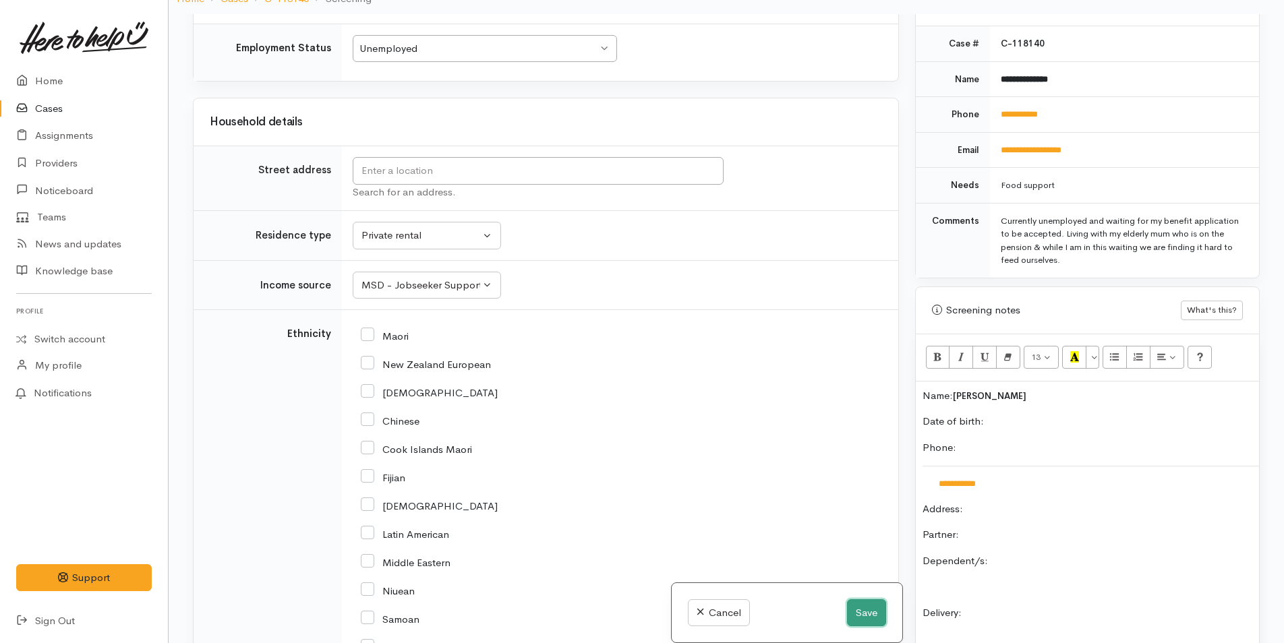
click at [867, 610] on button "Save" at bounding box center [866, 614] width 39 height 28
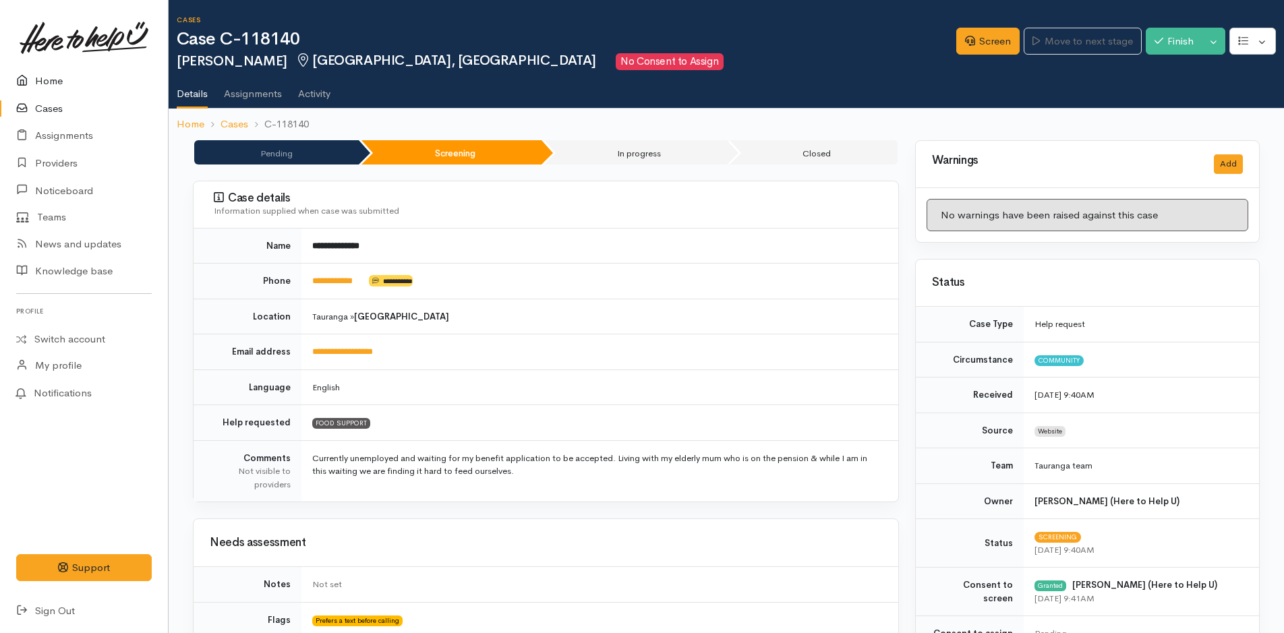
click at [42, 71] on link "Home" at bounding box center [84, 81] width 168 height 28
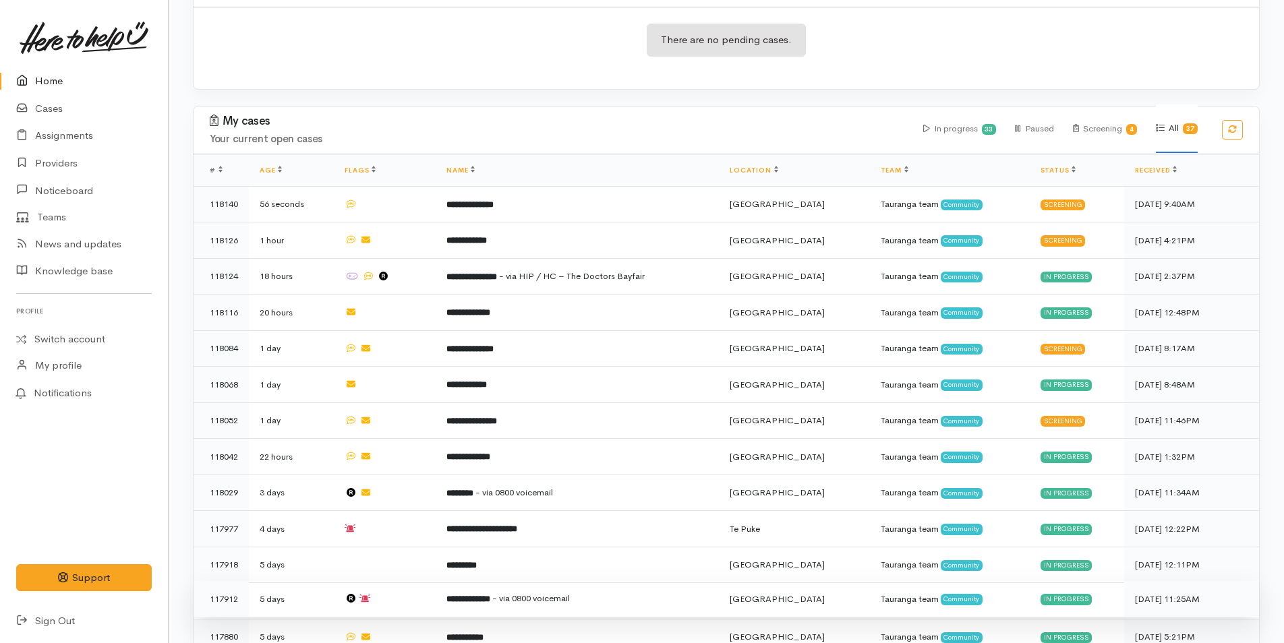
scroll to position [337, 0]
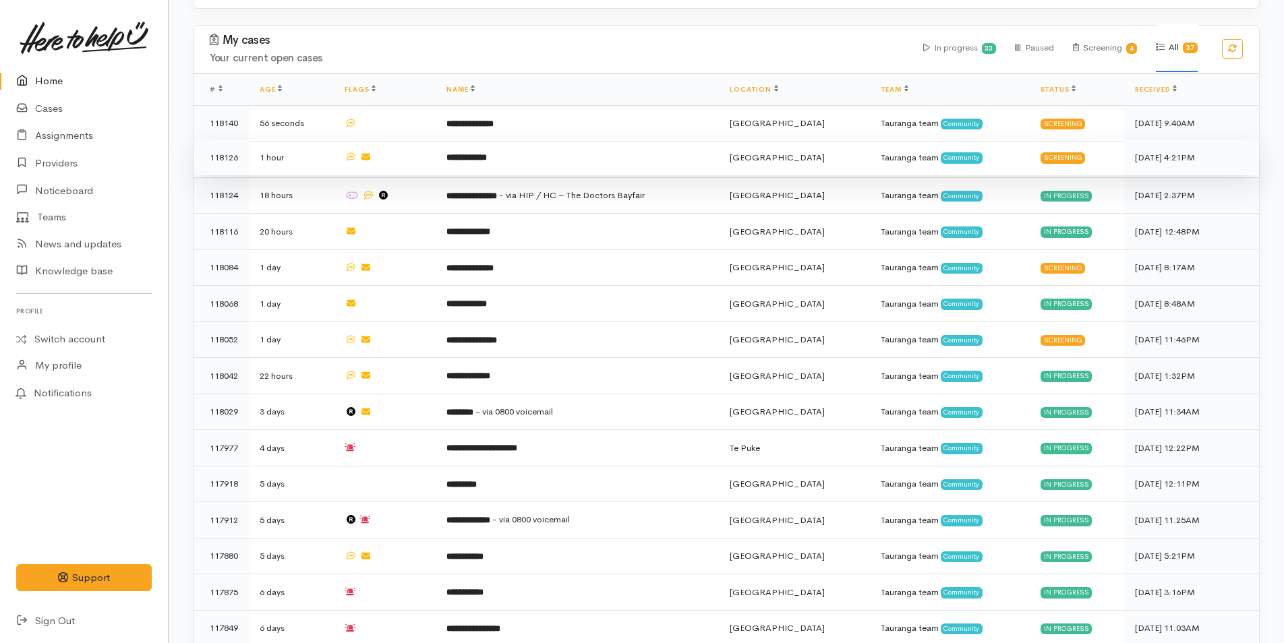
click at [529, 163] on td "**********" at bounding box center [577, 158] width 283 height 36
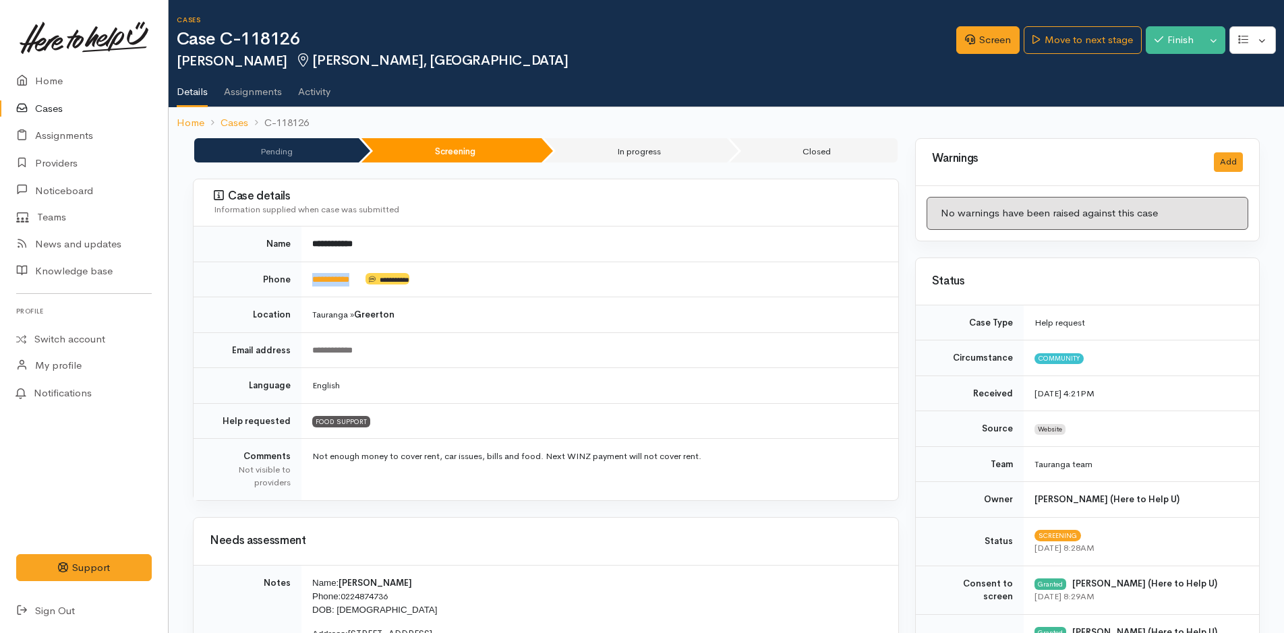
drag, startPoint x: 368, startPoint y: 278, endPoint x: 312, endPoint y: 285, distance: 56.5
click at [312, 285] on td "**********" at bounding box center [599, 280] width 597 height 36
copy td "**********"
click at [995, 42] on link "Screen" at bounding box center [987, 40] width 63 height 28
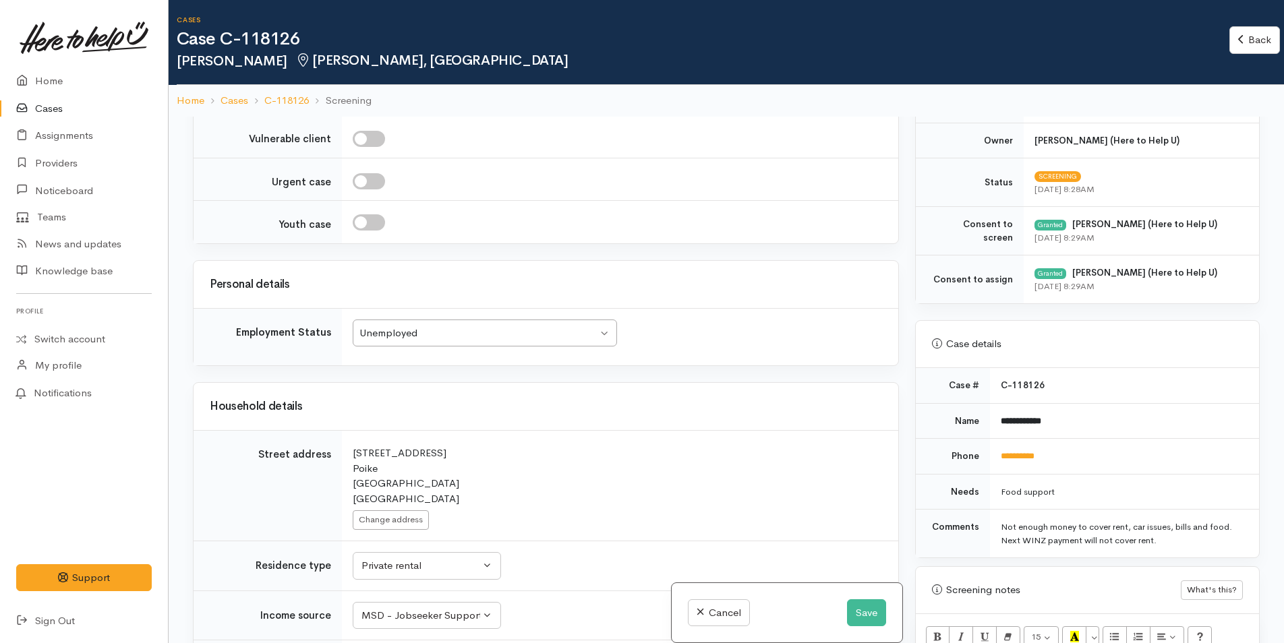
scroll to position [607, 0]
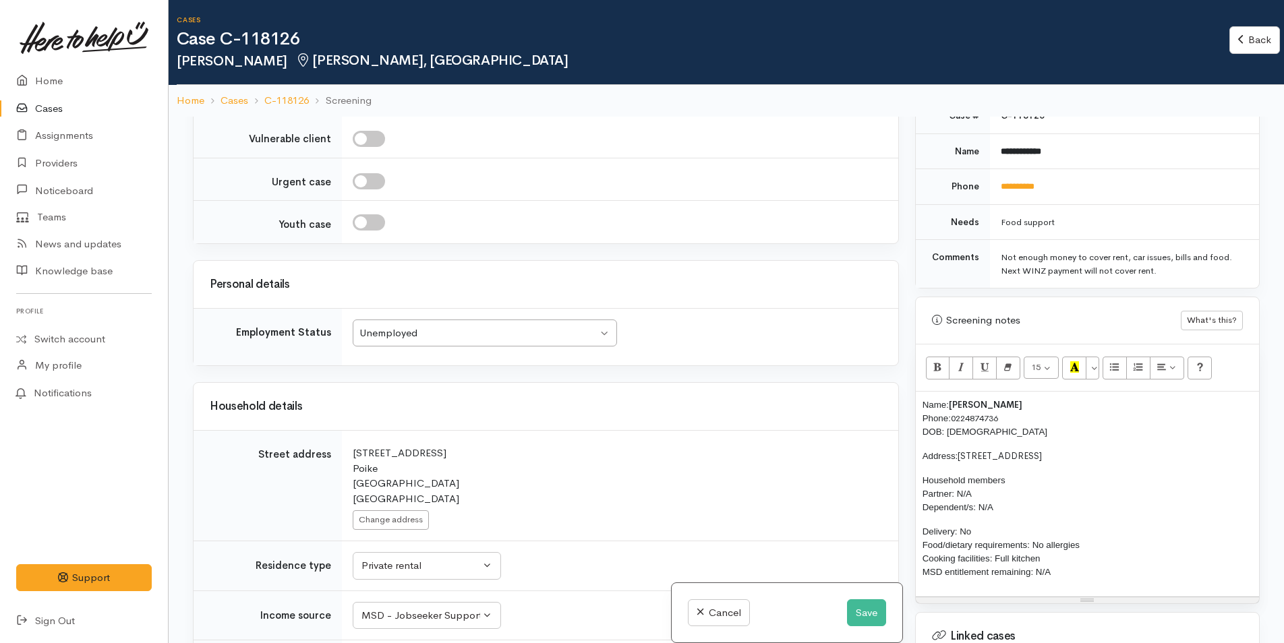
click at [925, 402] on span "Name:" at bounding box center [936, 405] width 26 height 10
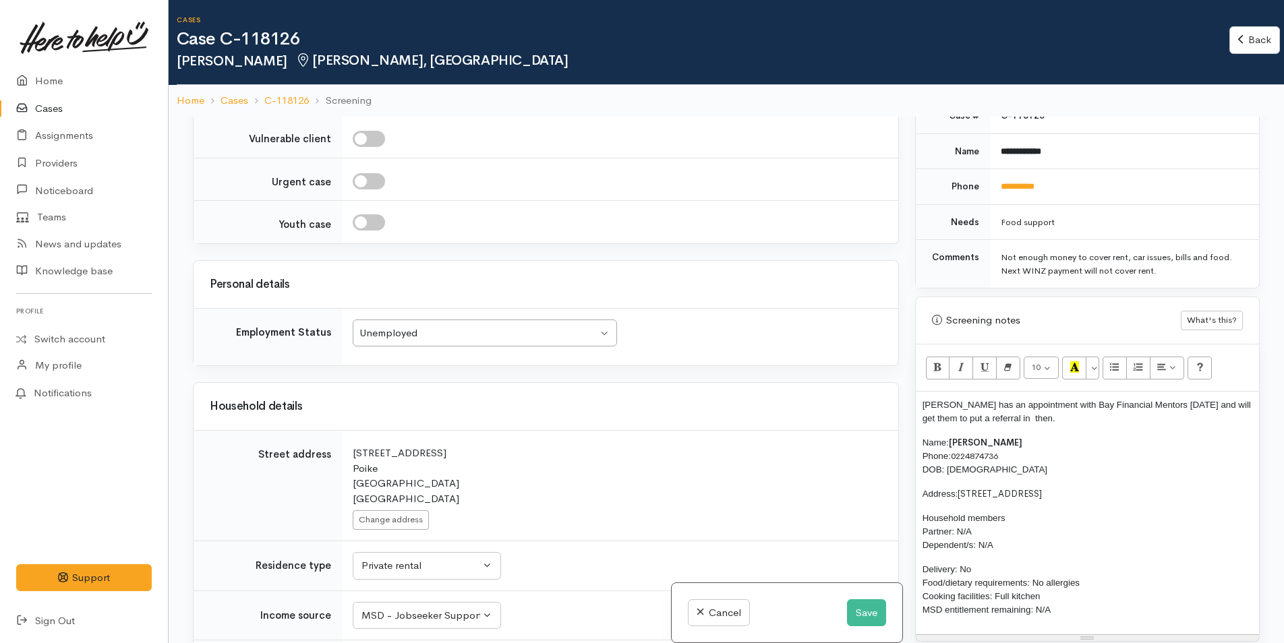
click at [916, 401] on div "Leyton has an appointment with Bay Financial Mentors on Thursday and will get t…" at bounding box center [1087, 513] width 343 height 243
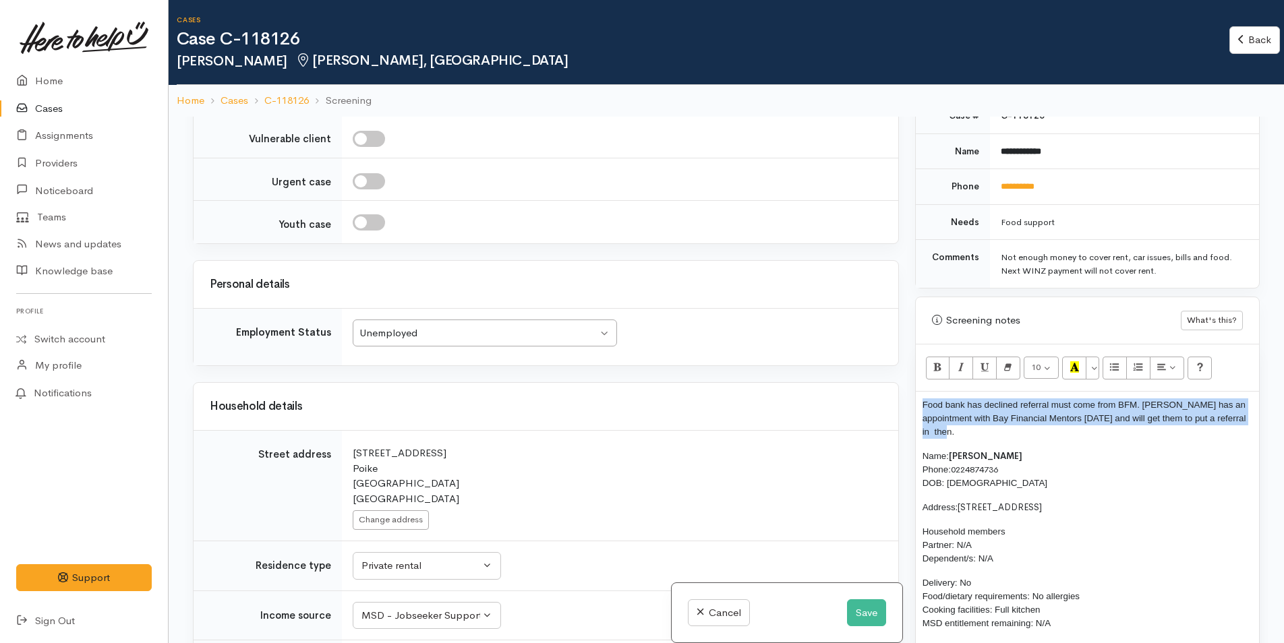
drag, startPoint x: 989, startPoint y: 432, endPoint x: 908, endPoint y: 408, distance: 84.3
click at [908, 408] on div "Warnings Add No warnings have been raised against this case Add Warning Title ●…" at bounding box center [1087, 438] width 361 height 643
copy span "Food bank has declined referral must come from BFM. Leyton has an appointment w…"
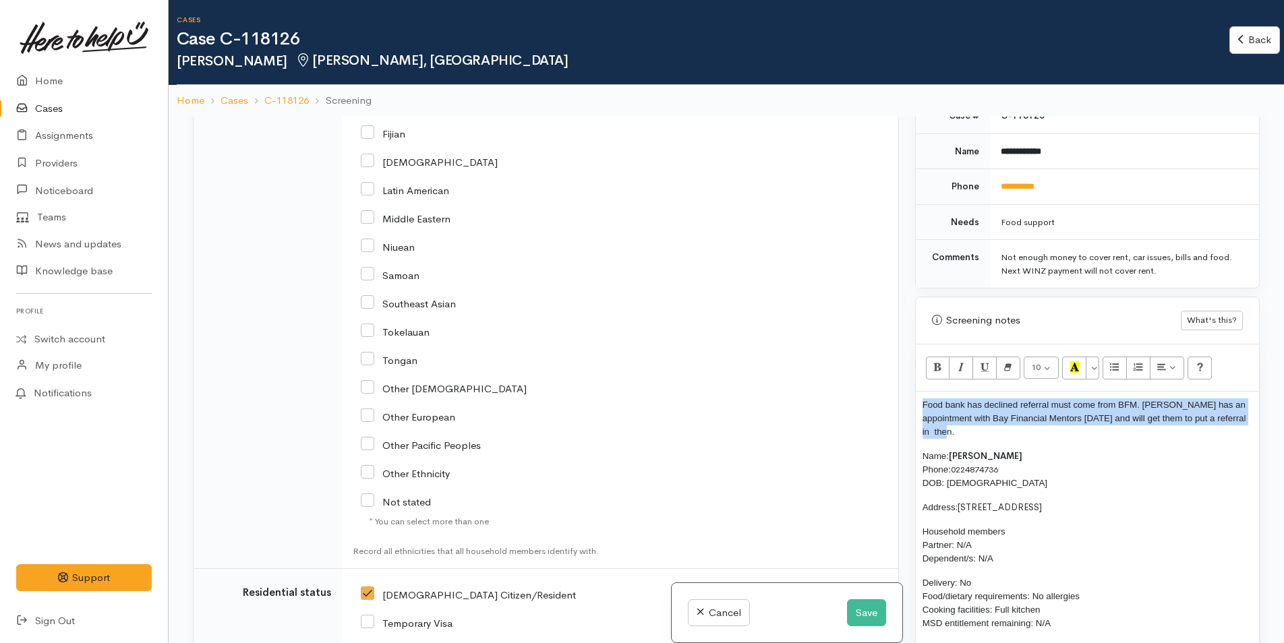
scroll to position [2694, 0]
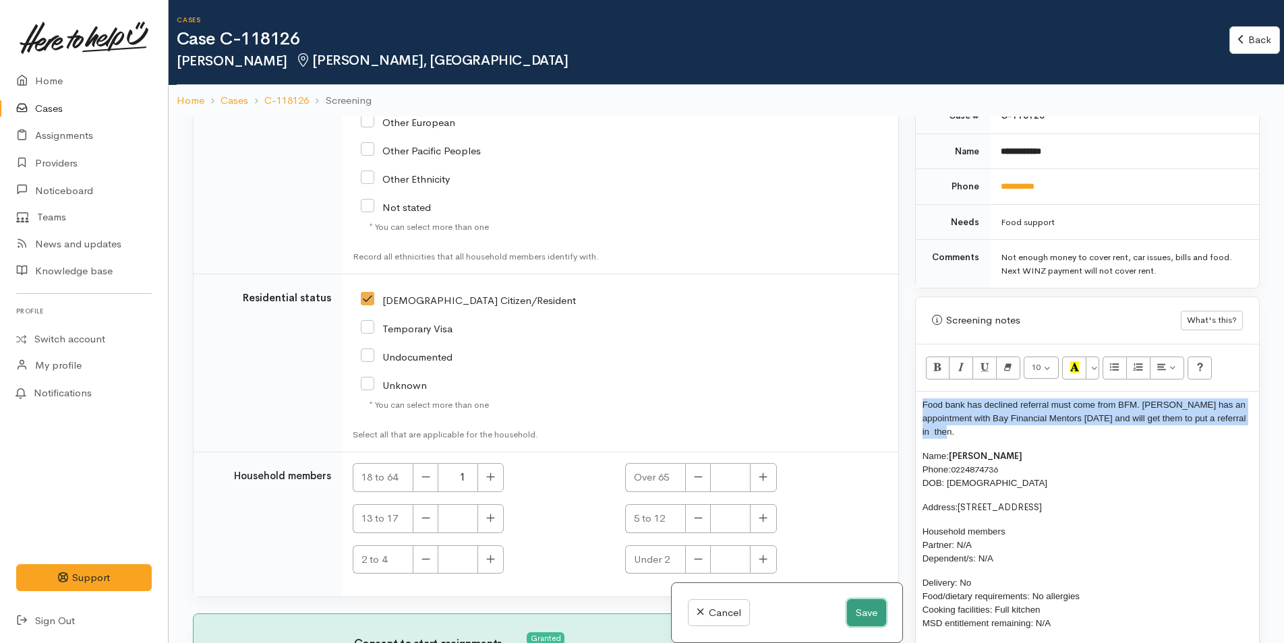
click at [861, 608] on button "Save" at bounding box center [866, 614] width 39 height 28
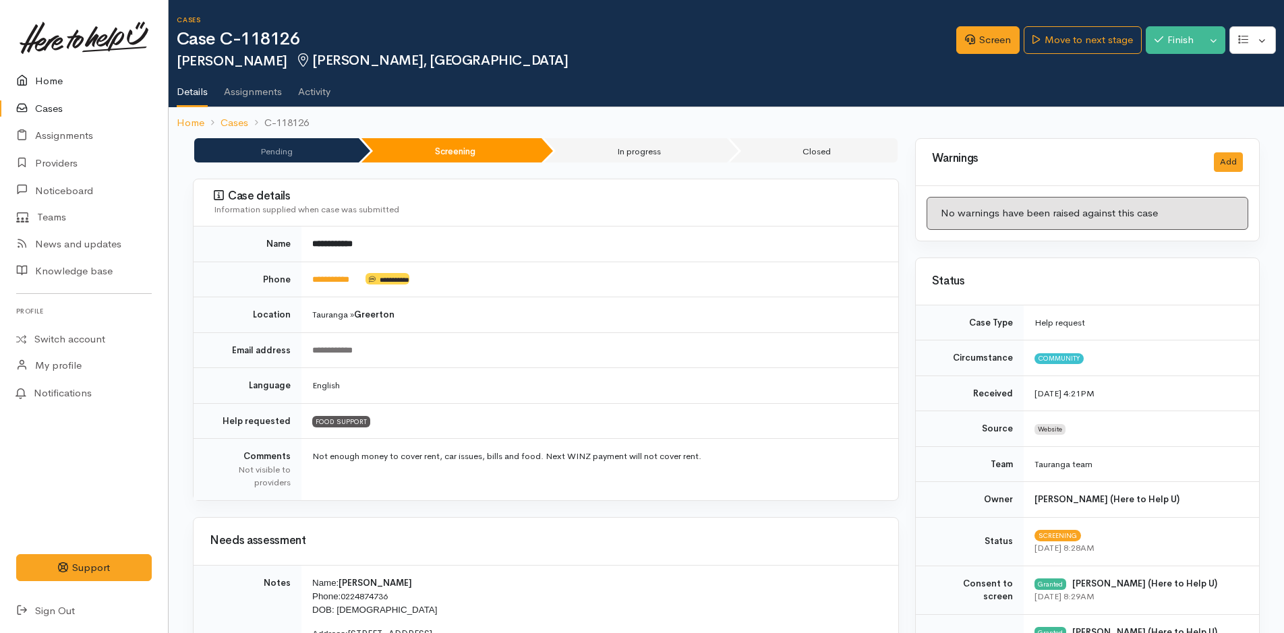
click at [44, 80] on link "Home" at bounding box center [84, 81] width 168 height 28
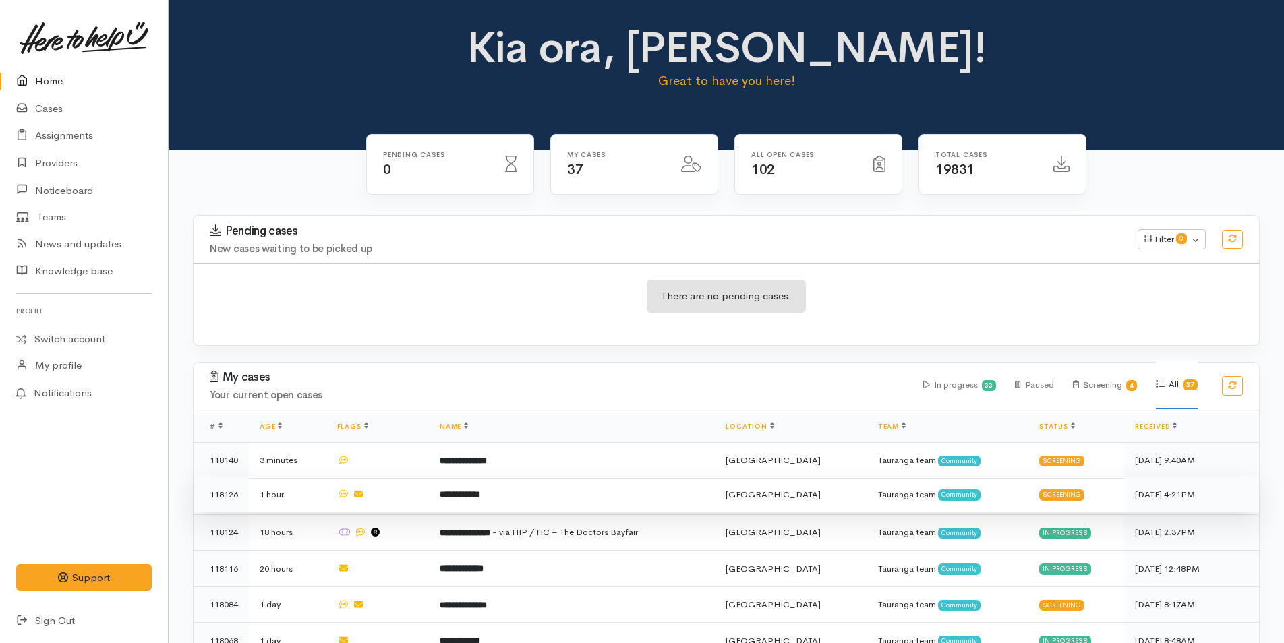
click at [556, 495] on td "**********" at bounding box center [572, 495] width 287 height 36
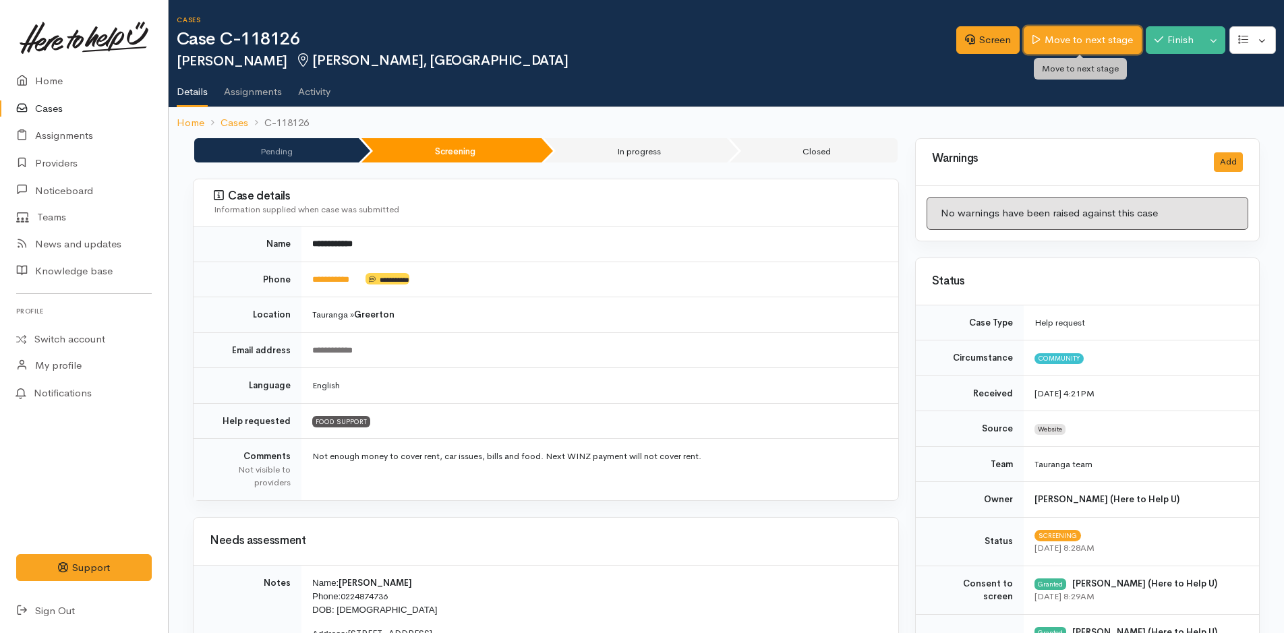
click at [1065, 44] on link "Move to next stage" at bounding box center [1082, 40] width 117 height 28
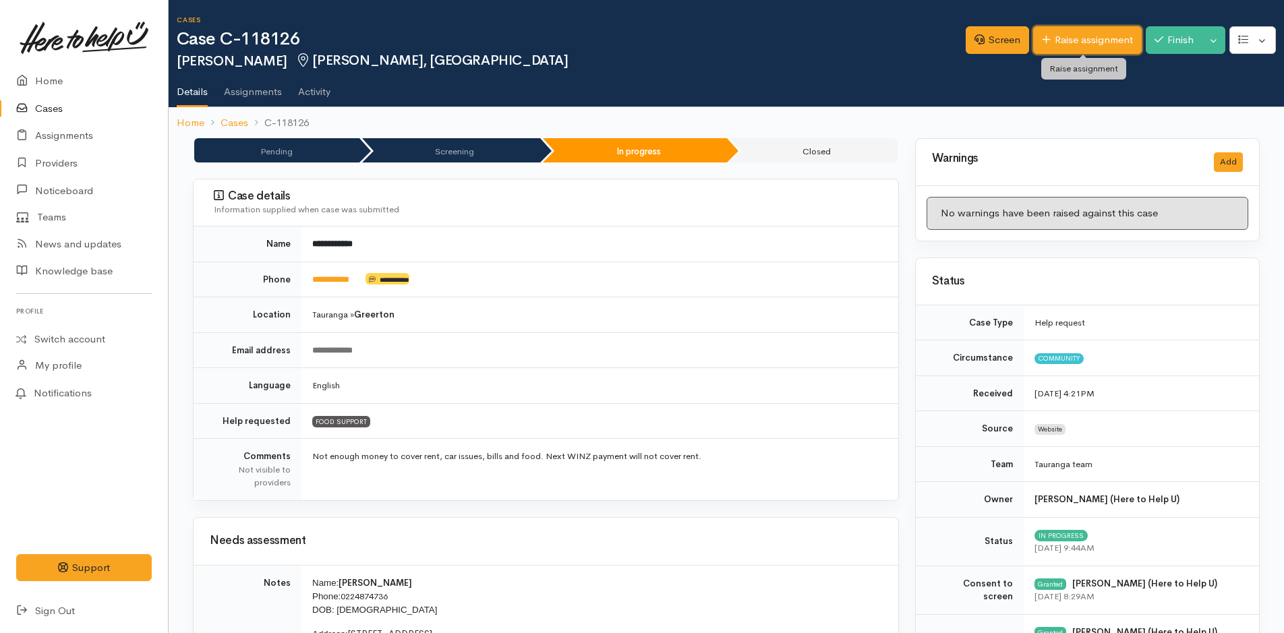
click at [1105, 40] on link "Raise assignment" at bounding box center [1087, 40] width 109 height 28
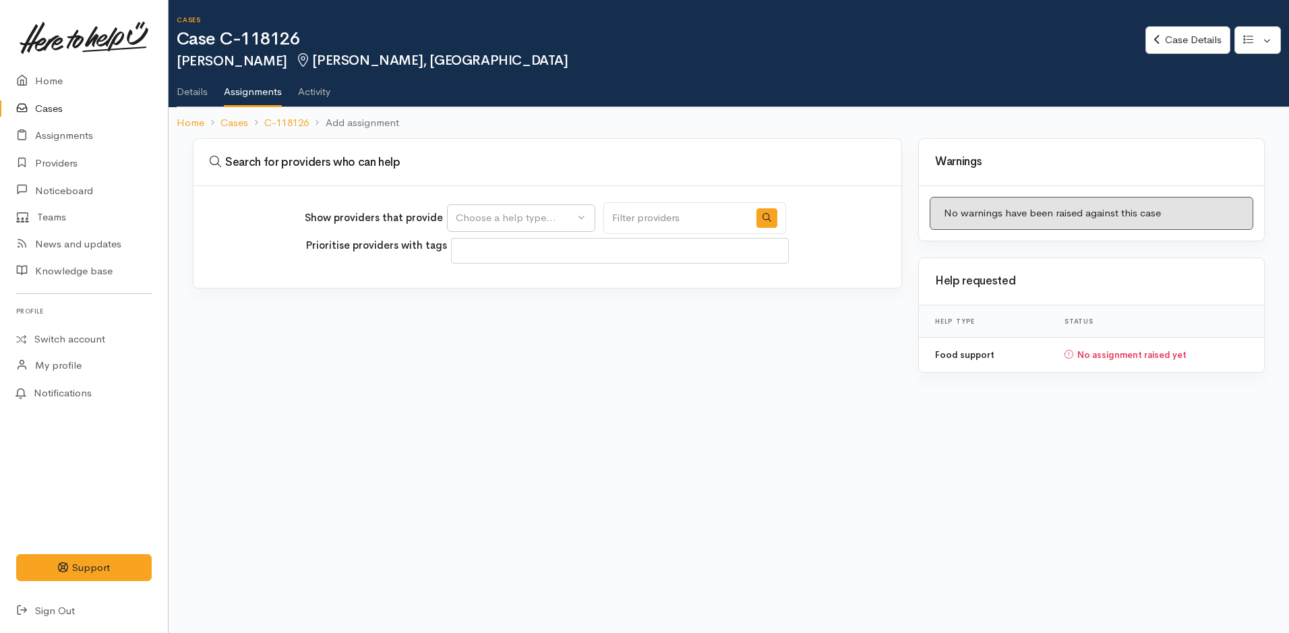
select select
click at [521, 217] on div "Choose a help type..." at bounding box center [515, 218] width 119 height 16
click at [509, 276] on span "Food support" at bounding box center [495, 283] width 63 height 16
select select "3"
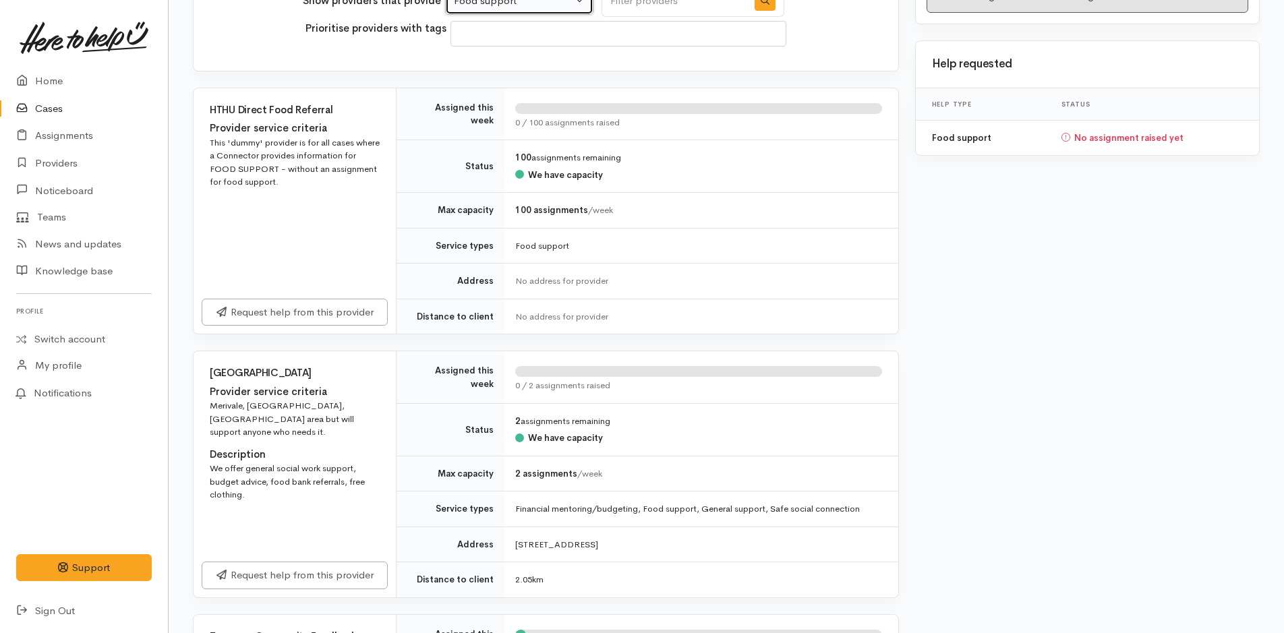
scroll to position [67, 0]
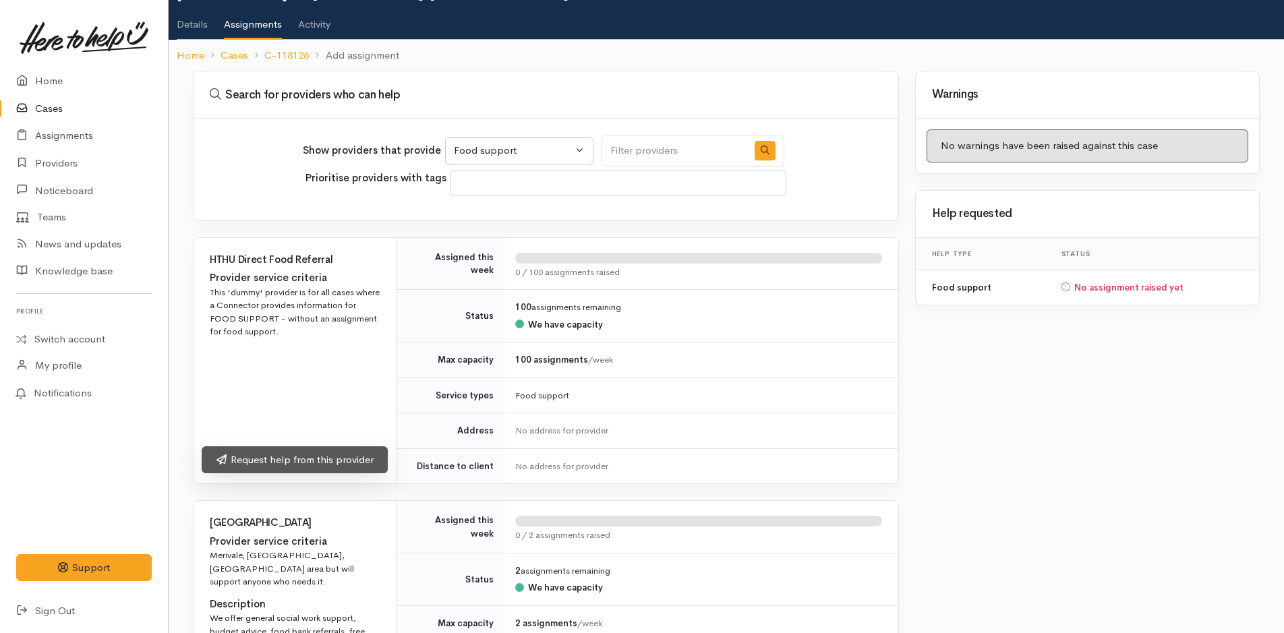
click at [330, 459] on link "Request help from this provider" at bounding box center [295, 460] width 186 height 28
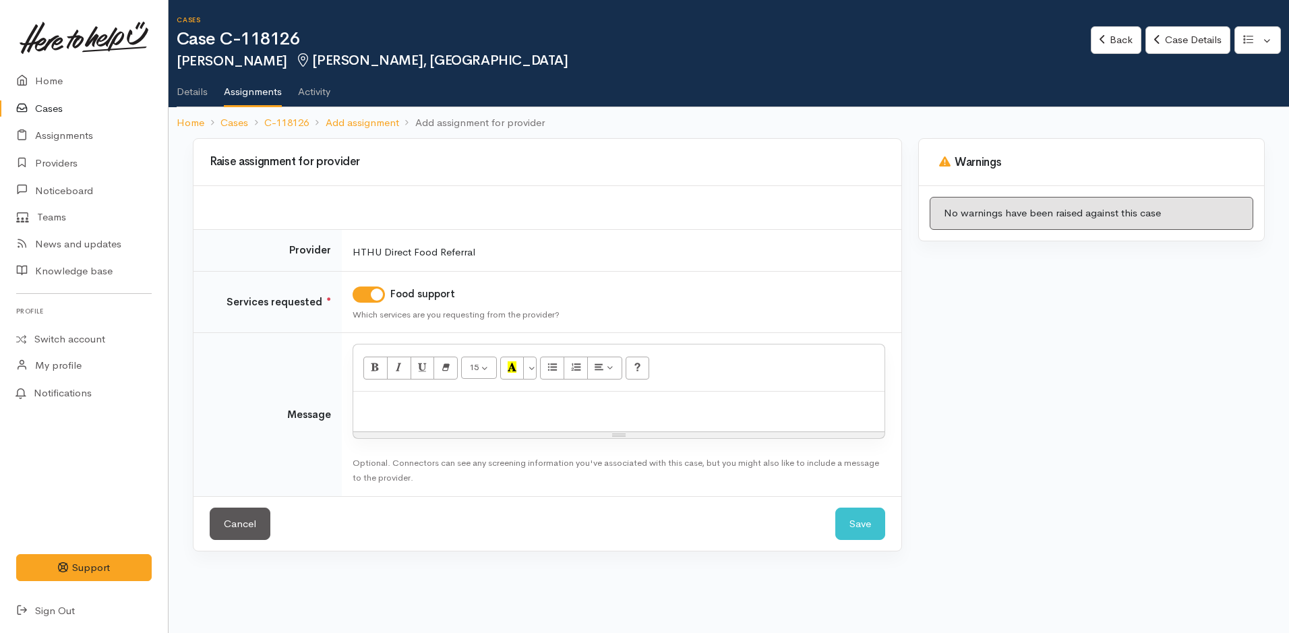
click at [459, 420] on div at bounding box center [618, 412] width 531 height 40
paste div
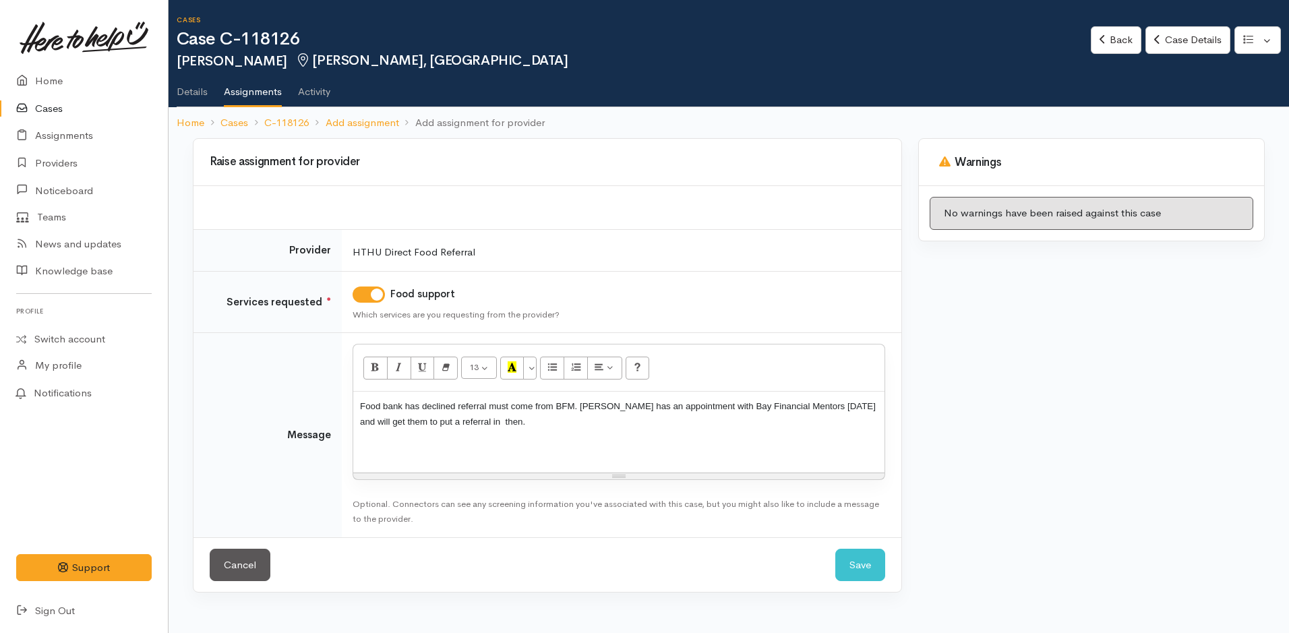
click at [528, 423] on p "Food bank has declined referral must come from BFM. [PERSON_NAME] has an appoin…" at bounding box center [619, 414] width 518 height 30
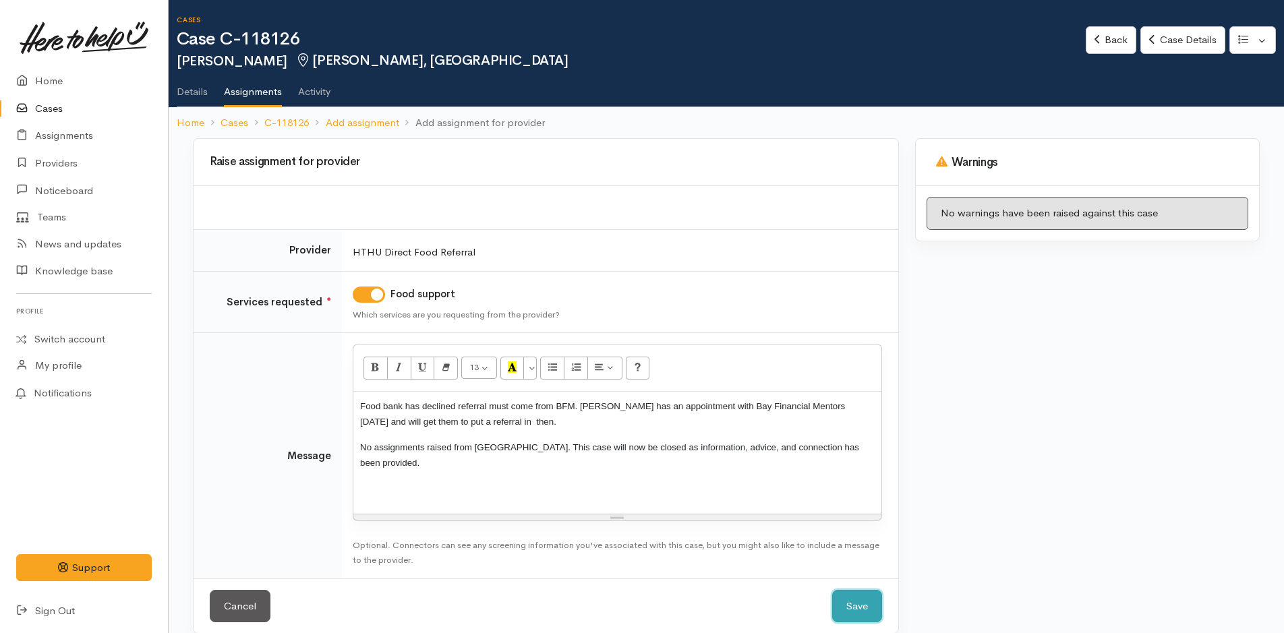
click at [856, 593] on button "Save" at bounding box center [857, 606] width 50 height 33
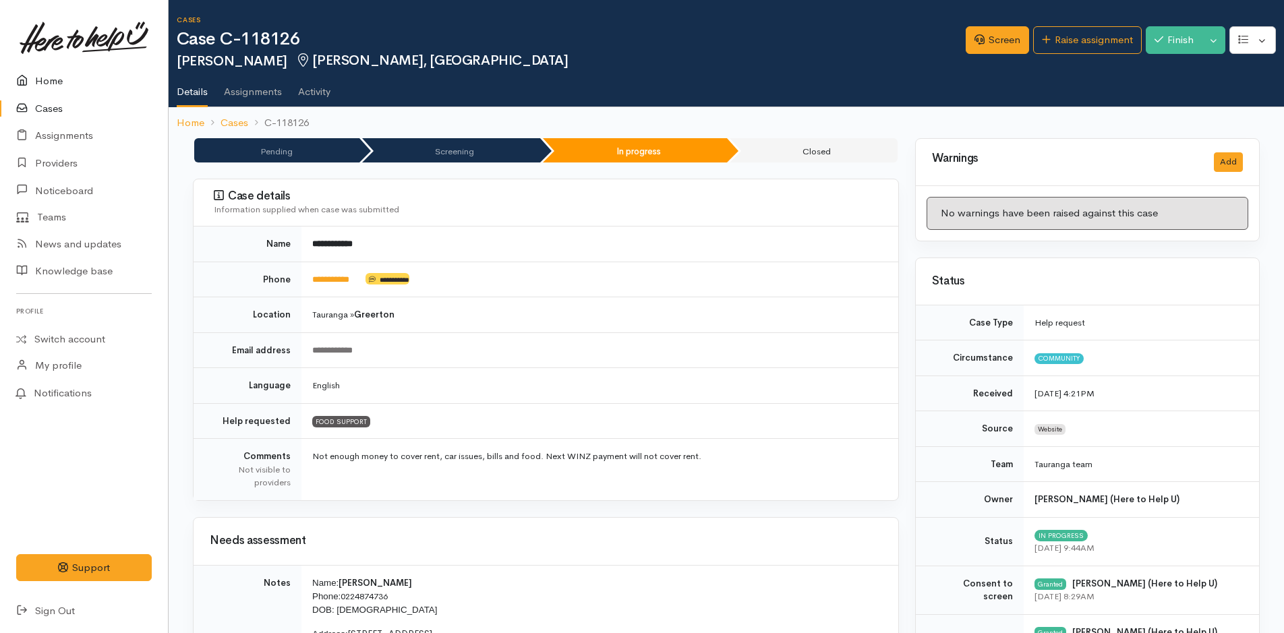
click at [51, 81] on link "Home" at bounding box center [84, 81] width 168 height 28
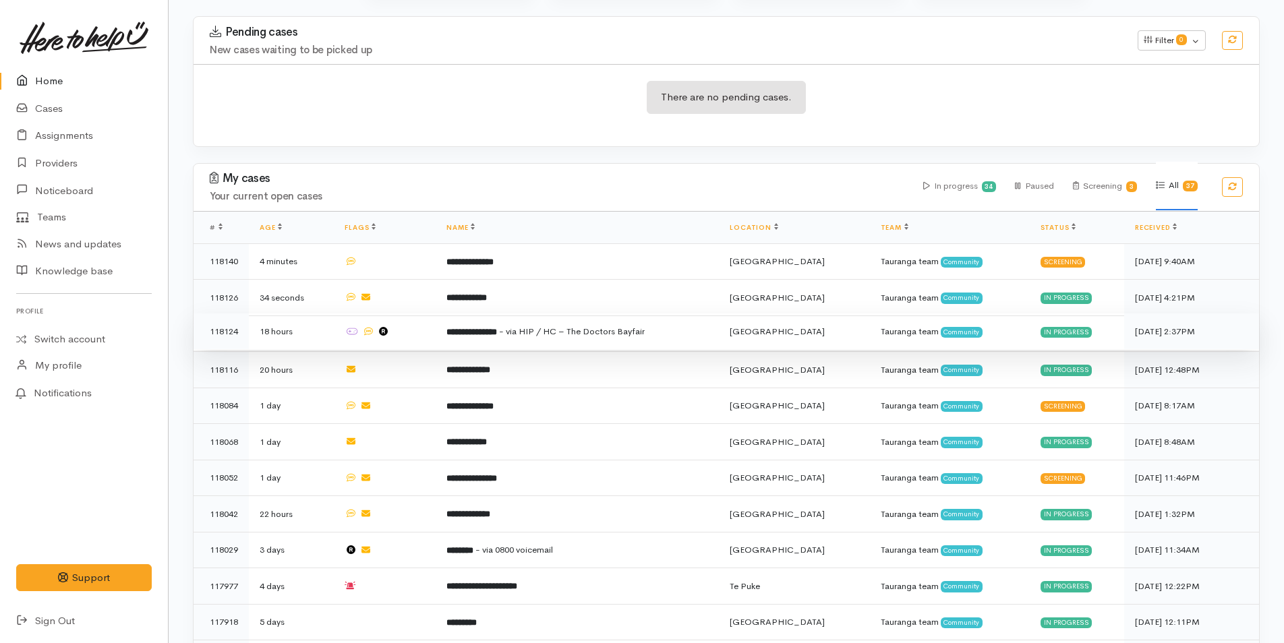
scroll to position [202, 0]
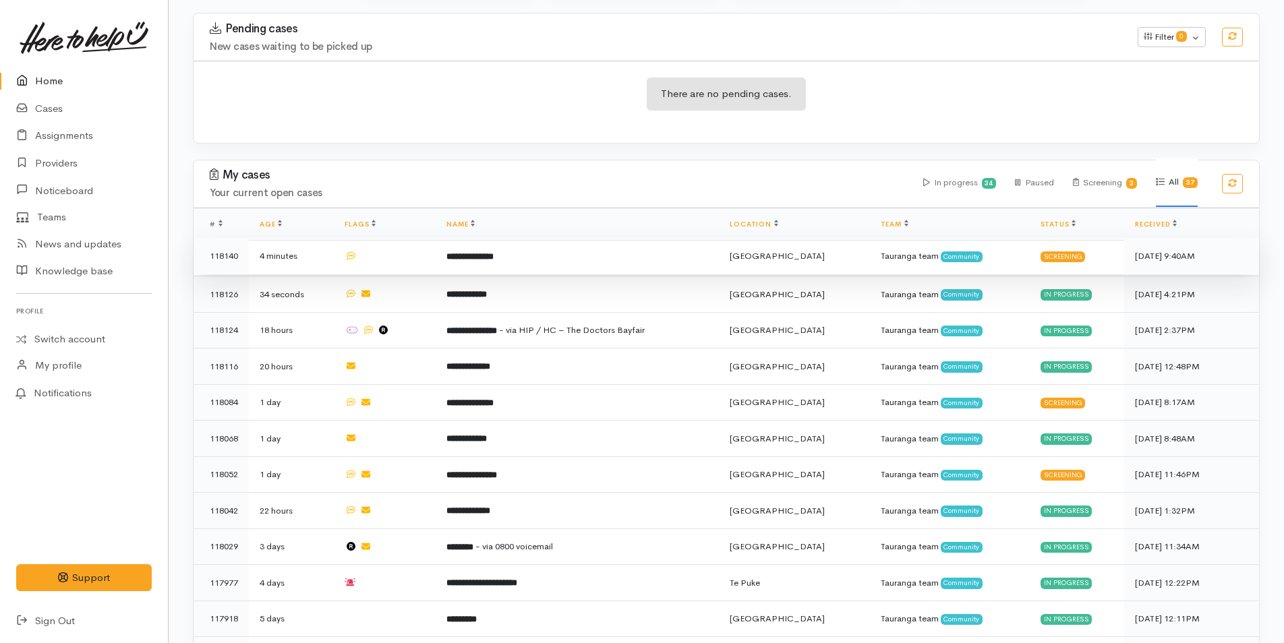
click at [494, 257] on b "**********" at bounding box center [469, 256] width 47 height 9
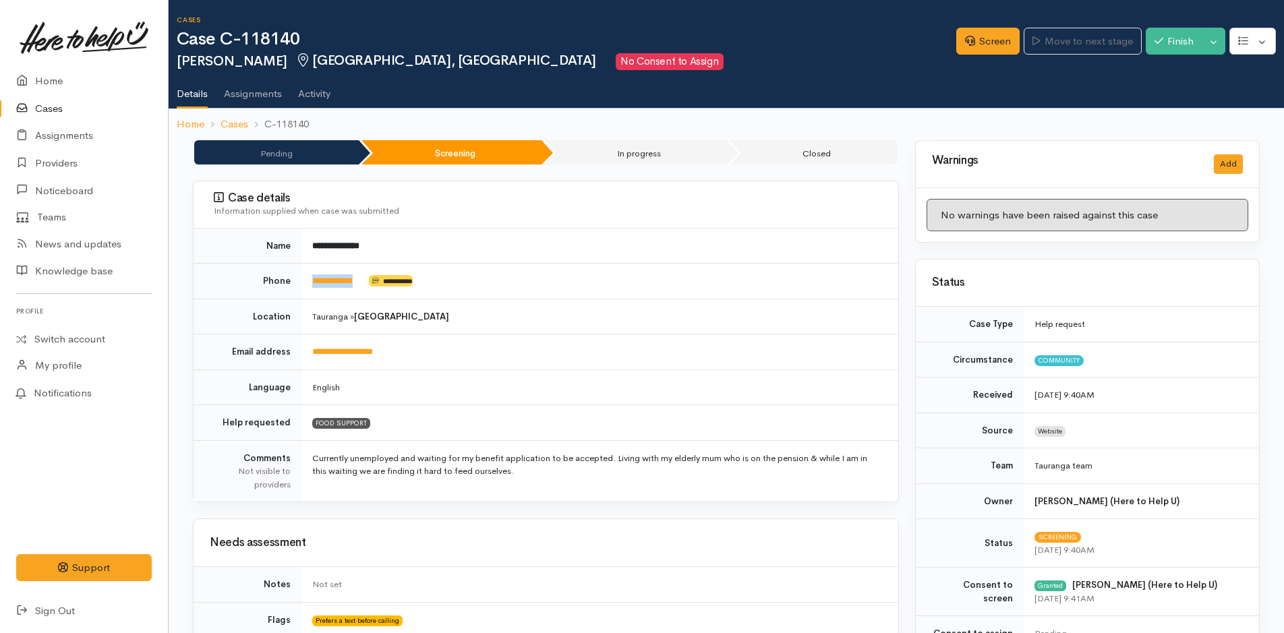
drag, startPoint x: 370, startPoint y: 287, endPoint x: 312, endPoint y: 284, distance: 58.1
click at [312, 284] on td "**********" at bounding box center [599, 282] width 597 height 36
copy td "**********"
click at [979, 40] on link "Screen" at bounding box center [987, 42] width 63 height 28
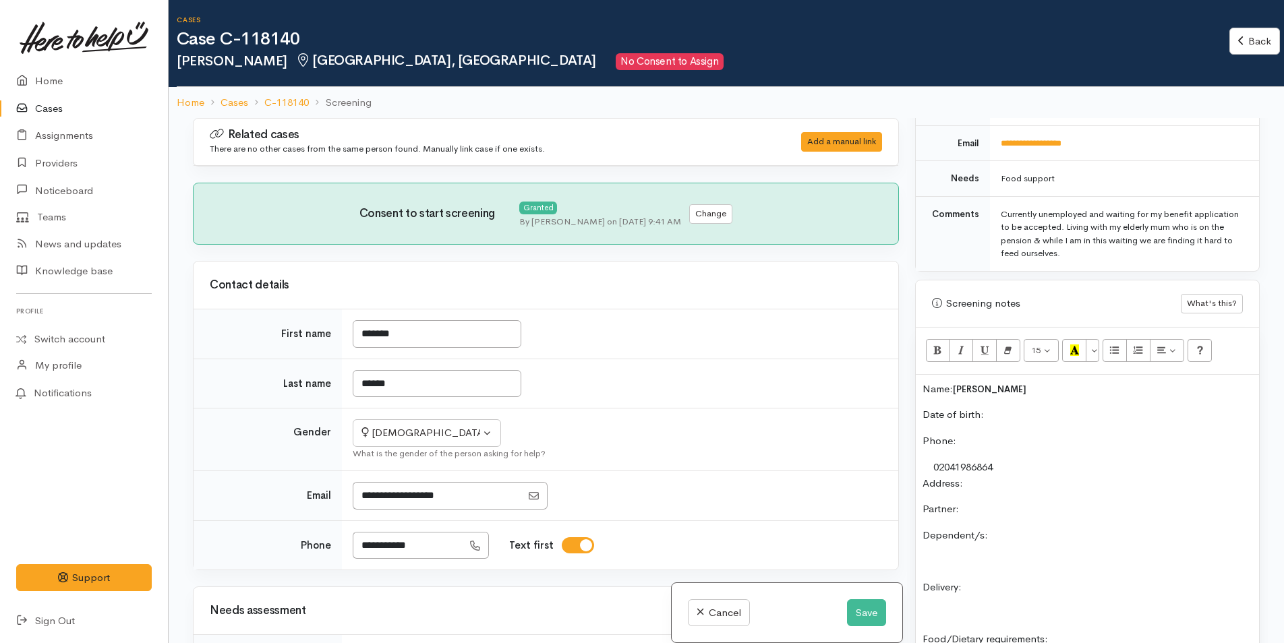
click at [1039, 411] on p "Date of birth:" at bounding box center [1088, 415] width 330 height 16
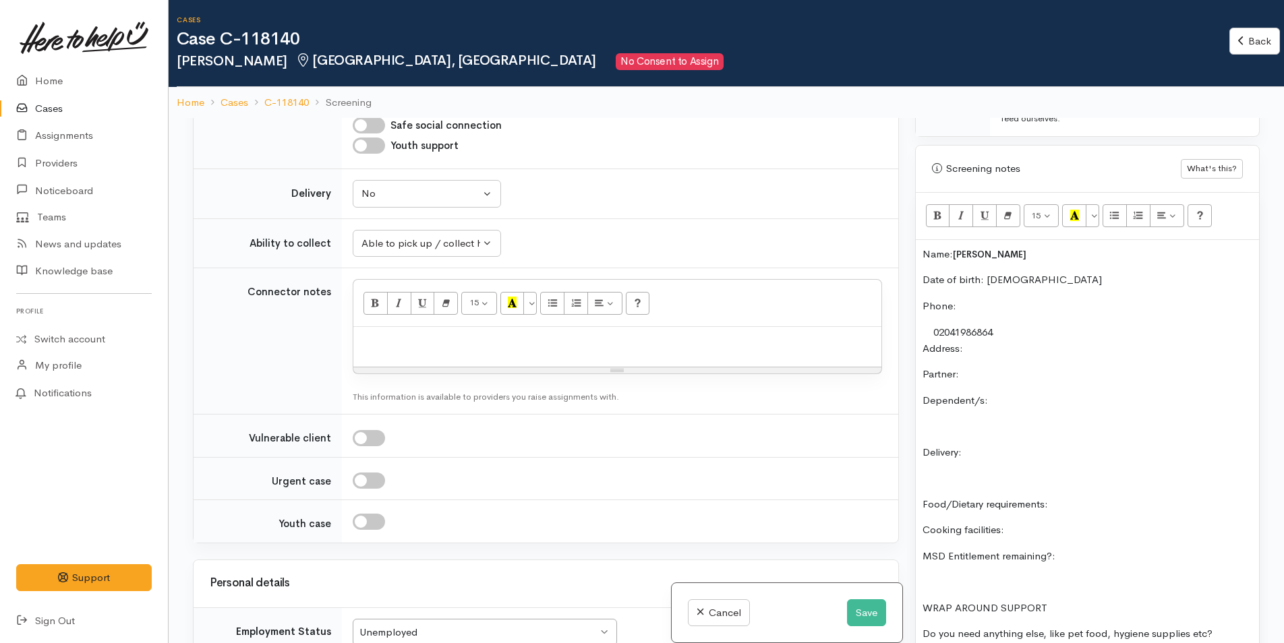
scroll to position [1079, 0]
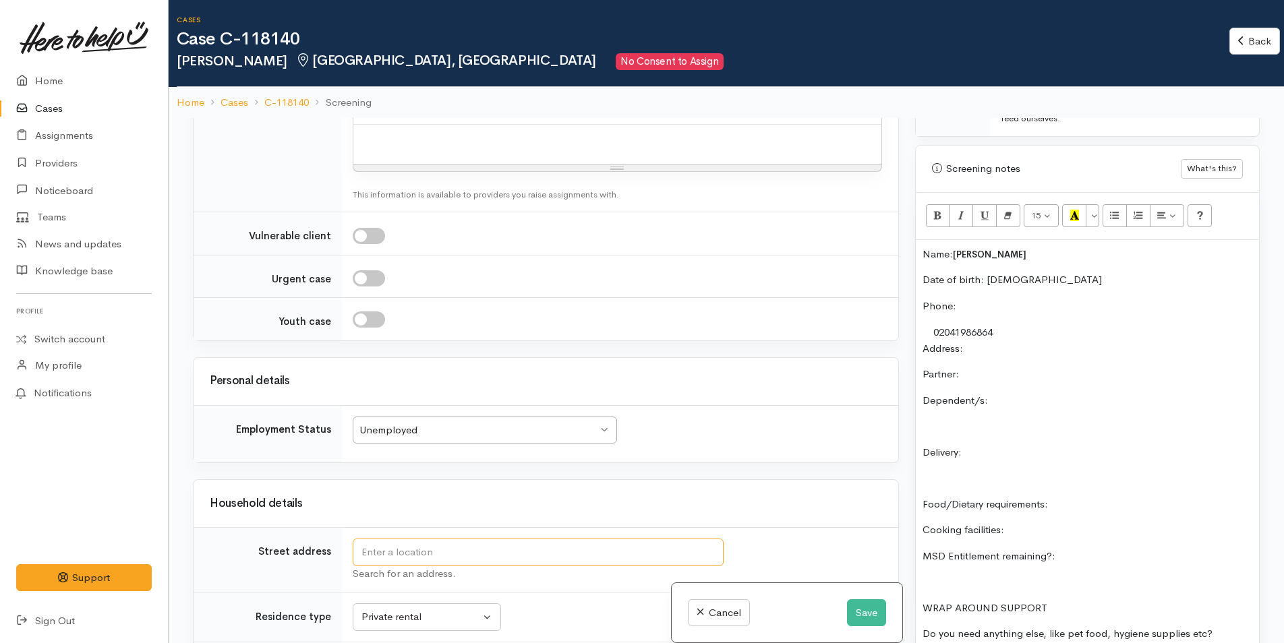
click at [552, 552] on input "text" at bounding box center [538, 553] width 371 height 28
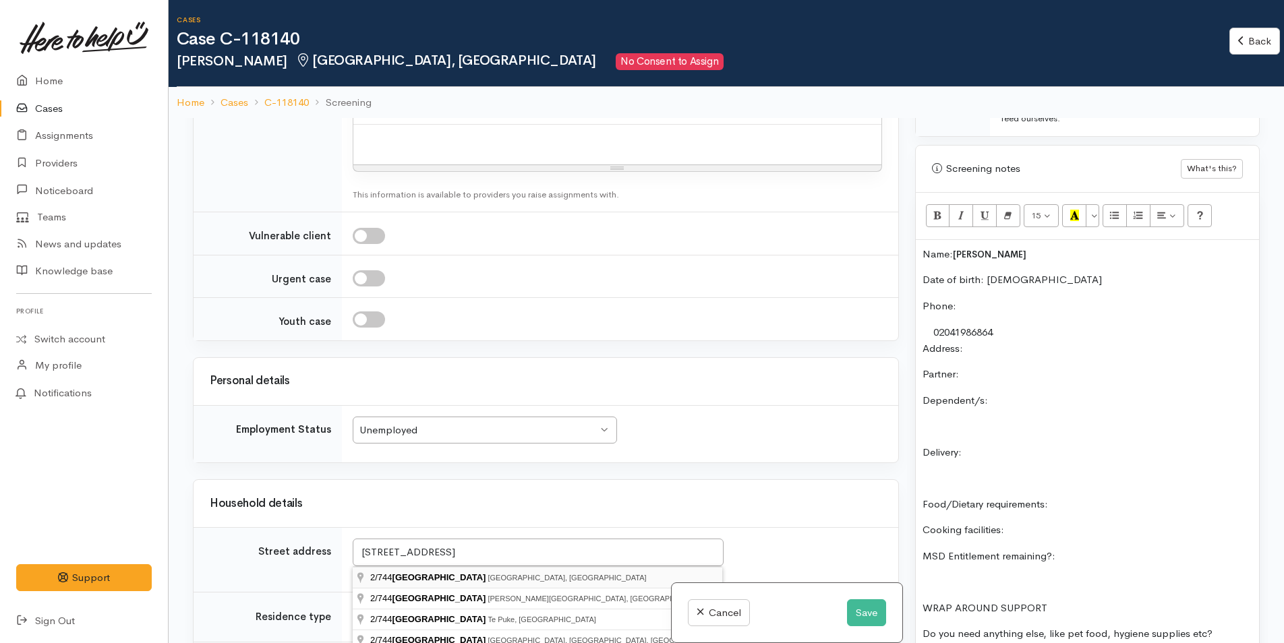
type input "[STREET_ADDRESS]"
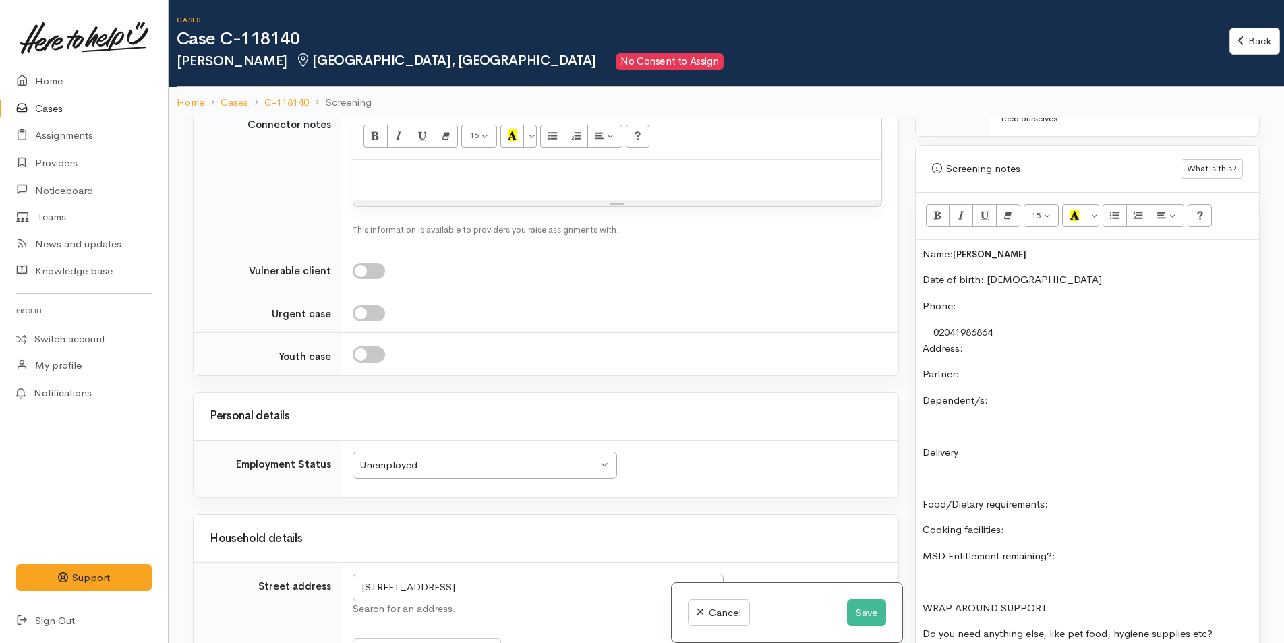
scroll to position [1407, 0]
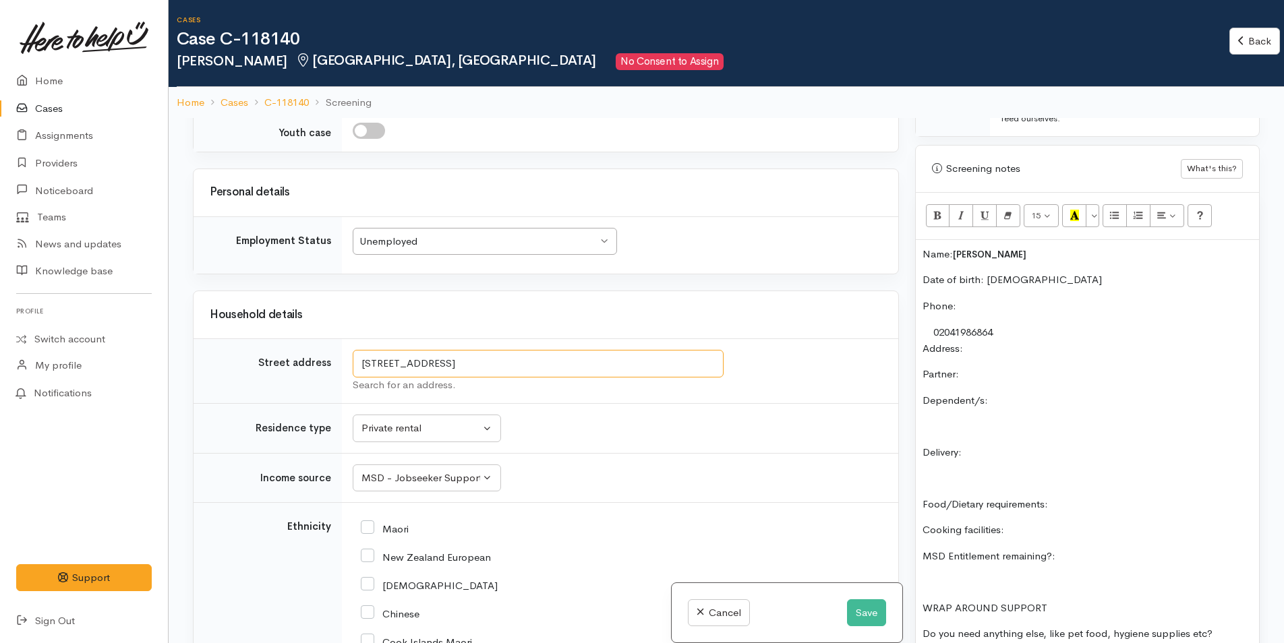
drag, startPoint x: 589, startPoint y: 347, endPoint x: 326, endPoint y: 338, distance: 262.5
click at [316, 342] on tr "Street address 2/744 Cameron Road, Tauranga, New Zealand Search for an address." at bounding box center [546, 371] width 705 height 65
click at [1024, 351] on p "Address:" at bounding box center [1088, 349] width 330 height 16
click at [1053, 389] on div "Name: Keriana Wilson Date of birth: 3/9/1885 Phone:  02041986864 Address:  2/74…" at bounding box center [1087, 463] width 343 height 446
click at [1051, 368] on p "Partner:" at bounding box center [1088, 375] width 330 height 16
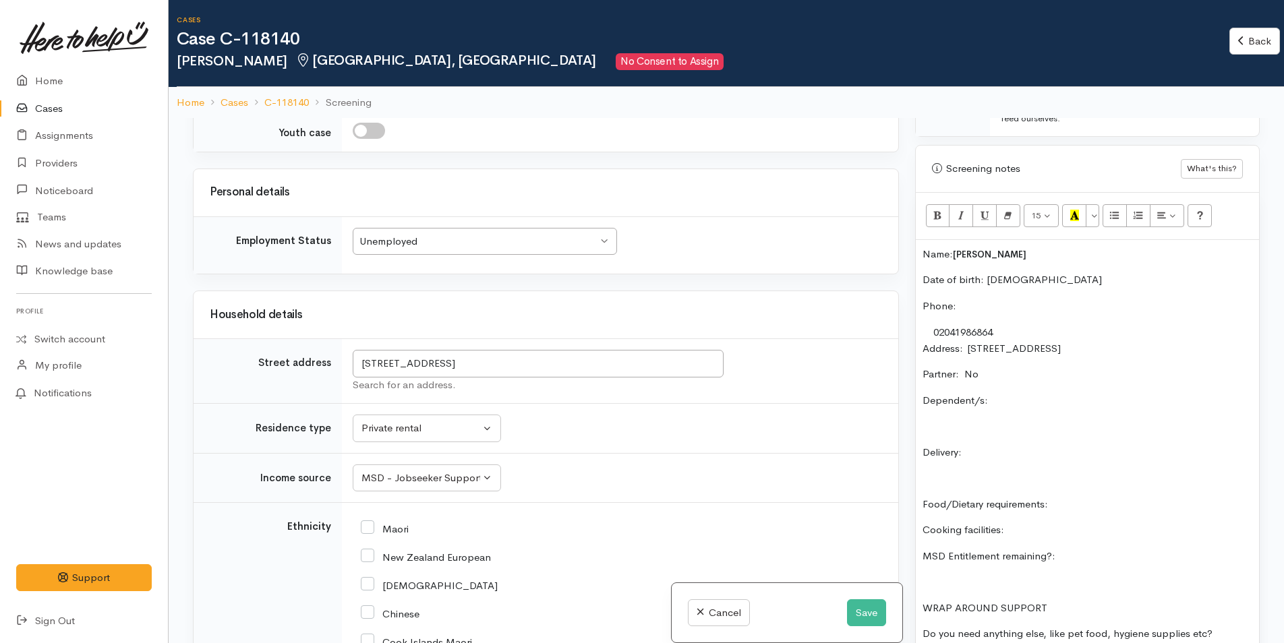
click at [1072, 387] on div "Name: Keriana Wilson Date of birth: 3/9/1885 Phone:  02041986864 Address:  2/74…" at bounding box center [1087, 463] width 343 height 446
click at [1051, 442] on div "Name: Keriana Wilson Date of birth: 3/9/1885 Phone:  02041986864 Address:  2/74…" at bounding box center [1087, 463] width 343 height 446
click at [1103, 509] on p "Food/Dietary requirements:" at bounding box center [1088, 505] width 330 height 16
click at [1039, 530] on p "Cooking facilities:" at bounding box center [1088, 531] width 330 height 16
click at [1120, 546] on div "Name: Keriana Wilson Date of birth: 3/9/1885 Phone:  02041986864 Address:  2/74…" at bounding box center [1087, 463] width 343 height 446
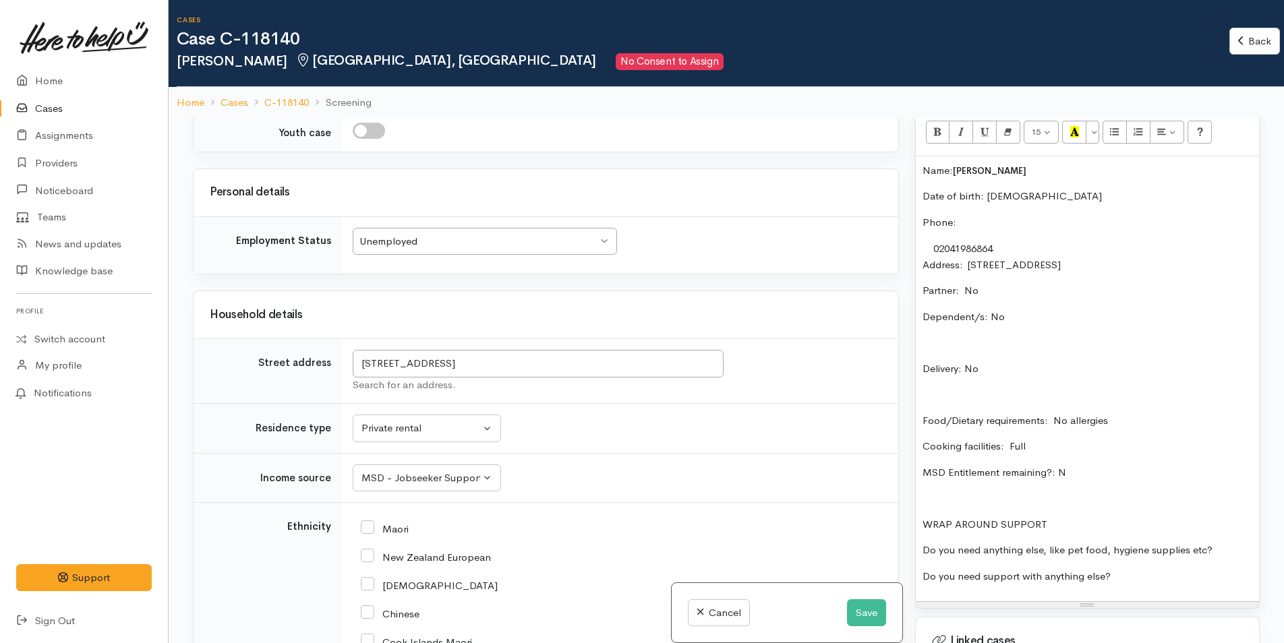
scroll to position [1012, 0]
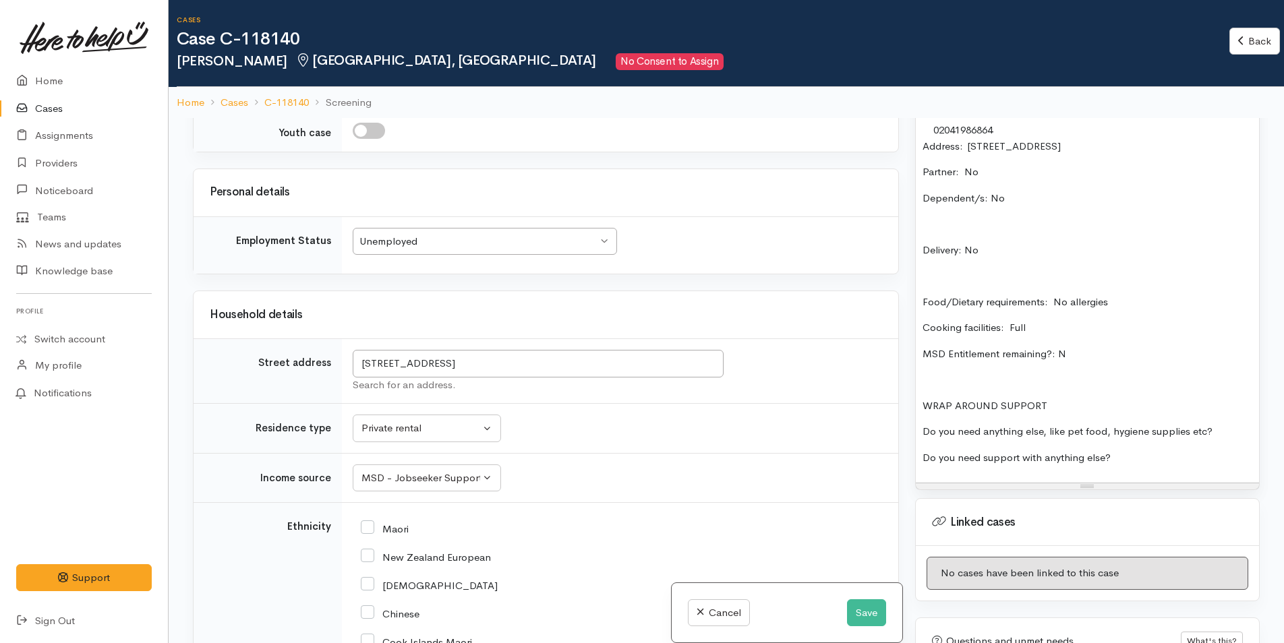
click at [1244, 435] on p "Do you need anything else, like pet food, hygiene supplies etc?" at bounding box center [1088, 432] width 330 height 16
click at [1174, 461] on p "Do you need support with anything else?" at bounding box center [1088, 458] width 330 height 16
click at [1131, 303] on p "Food/Dietary requirements: No allergies" at bounding box center [1088, 303] width 330 height 16
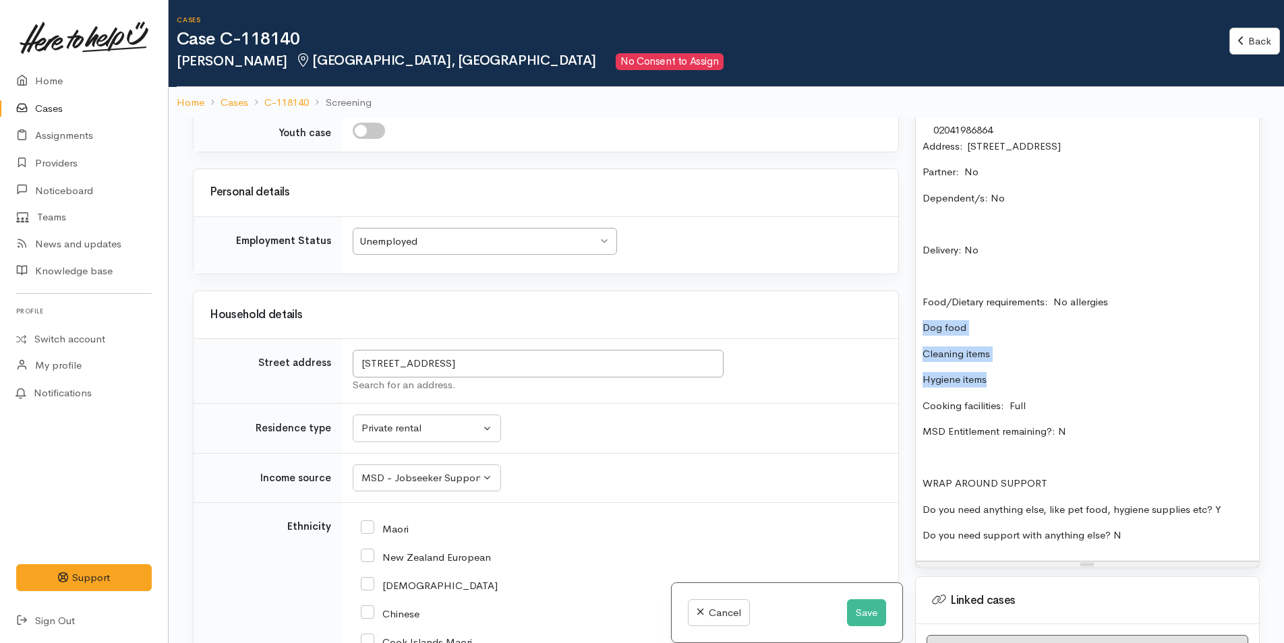
drag, startPoint x: 991, startPoint y: 377, endPoint x: 923, endPoint y: 316, distance: 91.2
click at [923, 316] on div "Name: Keriana Wilson Date of birth: 3/9/1885 Phone:  02041986864 Address:  2/74…" at bounding box center [1087, 299] width 343 height 523
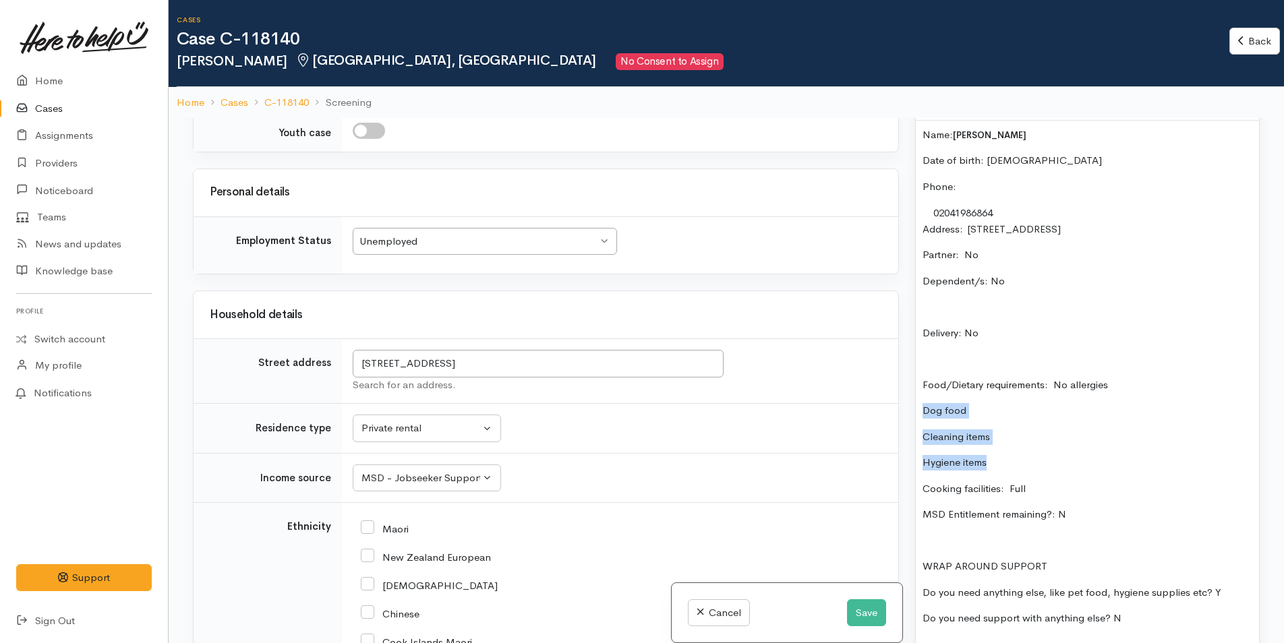
scroll to position [809, 0]
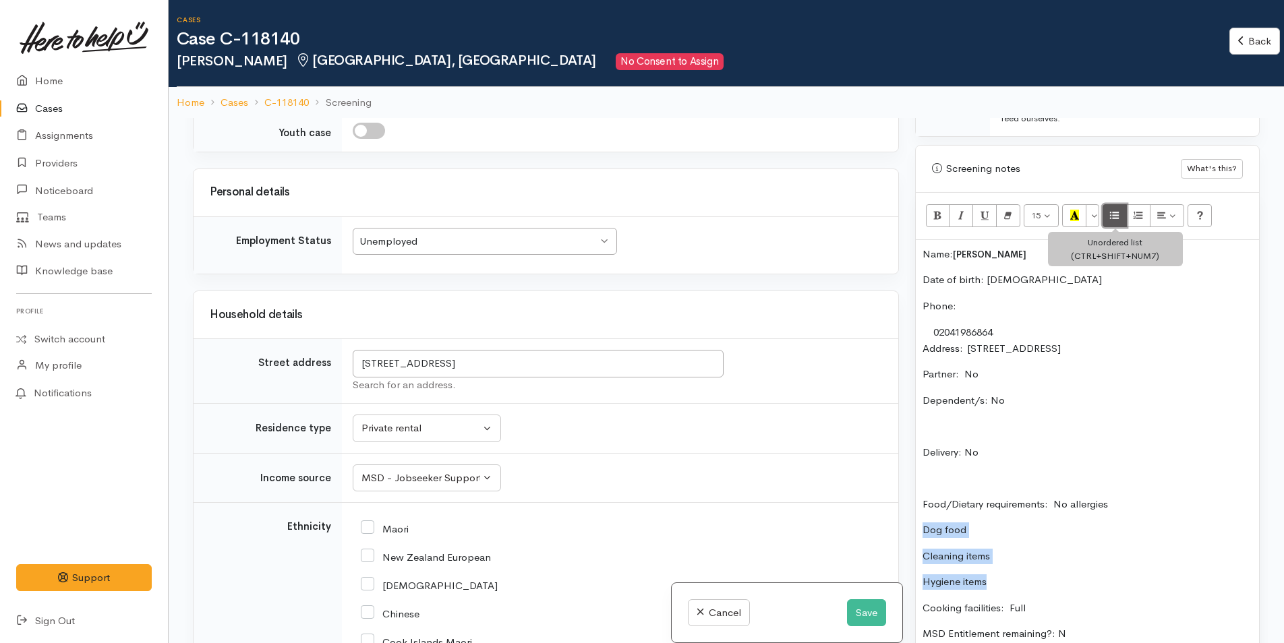
click at [1115, 213] on icon "Unordered list (CTRL+SHIFT+NUM7)" at bounding box center [1114, 215] width 9 height 11
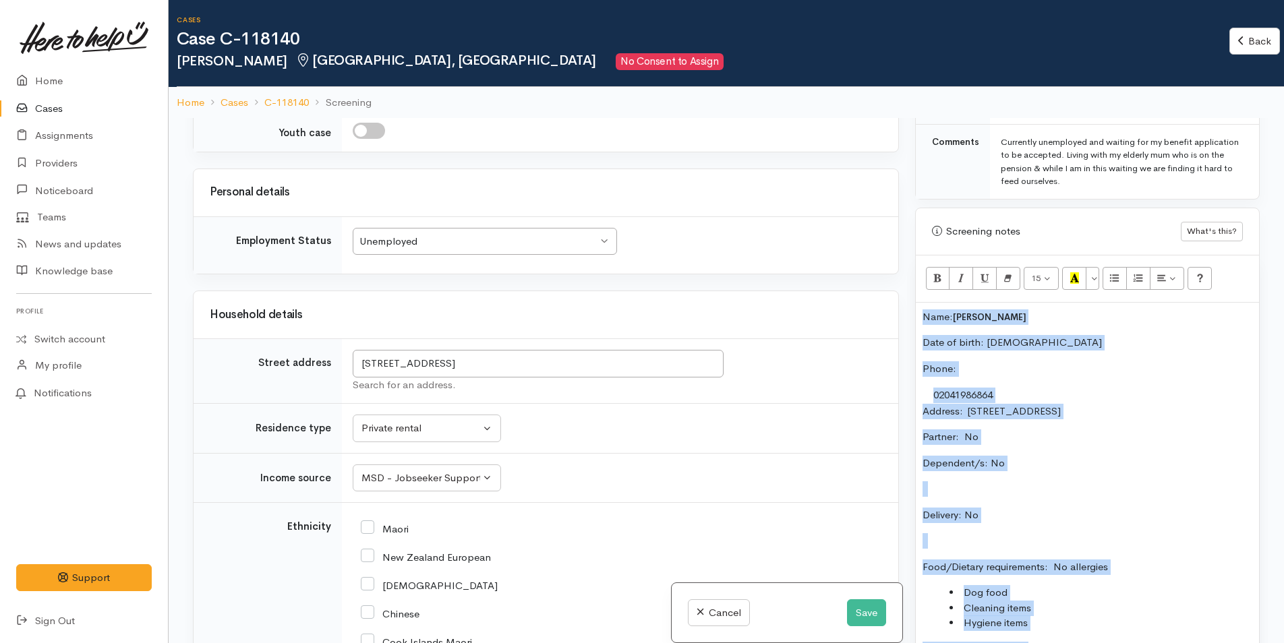
scroll to position [744, 0]
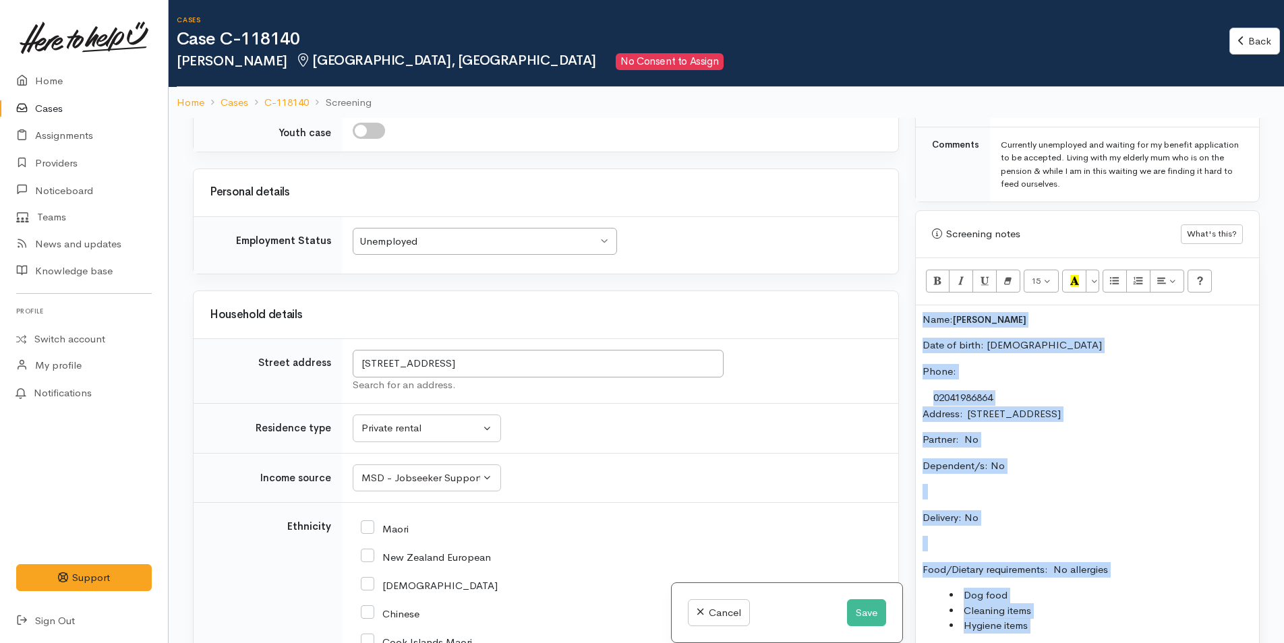
drag, startPoint x: 1099, startPoint y: 412, endPoint x: 886, endPoint y: 314, distance: 234.5
click at [886, 314] on div "Related cases There are other cases potentially from the same person, address o…" at bounding box center [726, 439] width 1083 height 643
copy div "Name: Keriana Wilson Date of birth: 3/9/1885 Phone:  02041986864 Address:  2/74…"
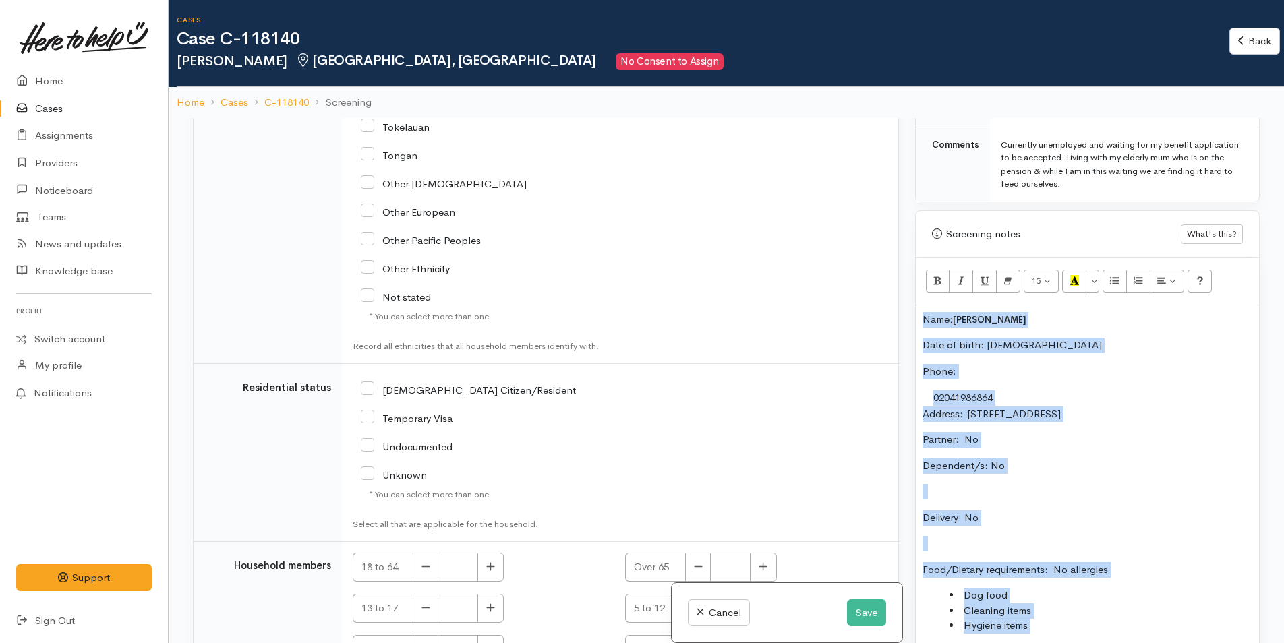
scroll to position [2215, 0]
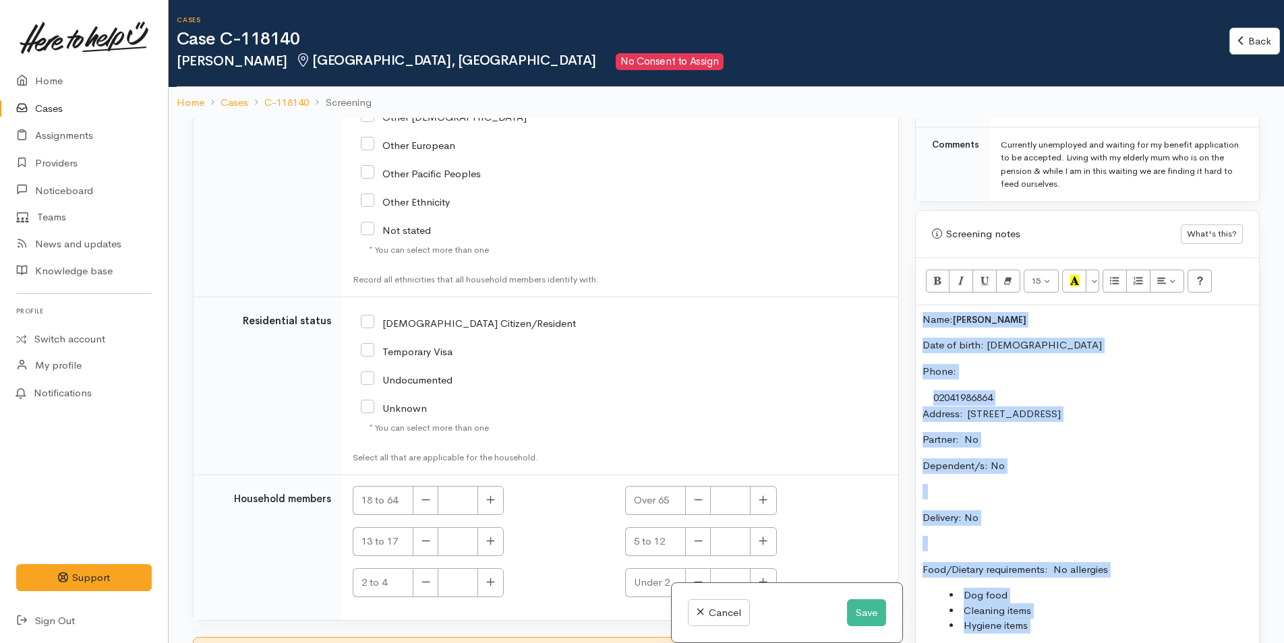
click at [370, 316] on input "NZ Citizen/Resident" at bounding box center [468, 322] width 215 height 12
checkbox input "true"
click at [496, 494] on button "button" at bounding box center [490, 500] width 26 height 29
type input "1"
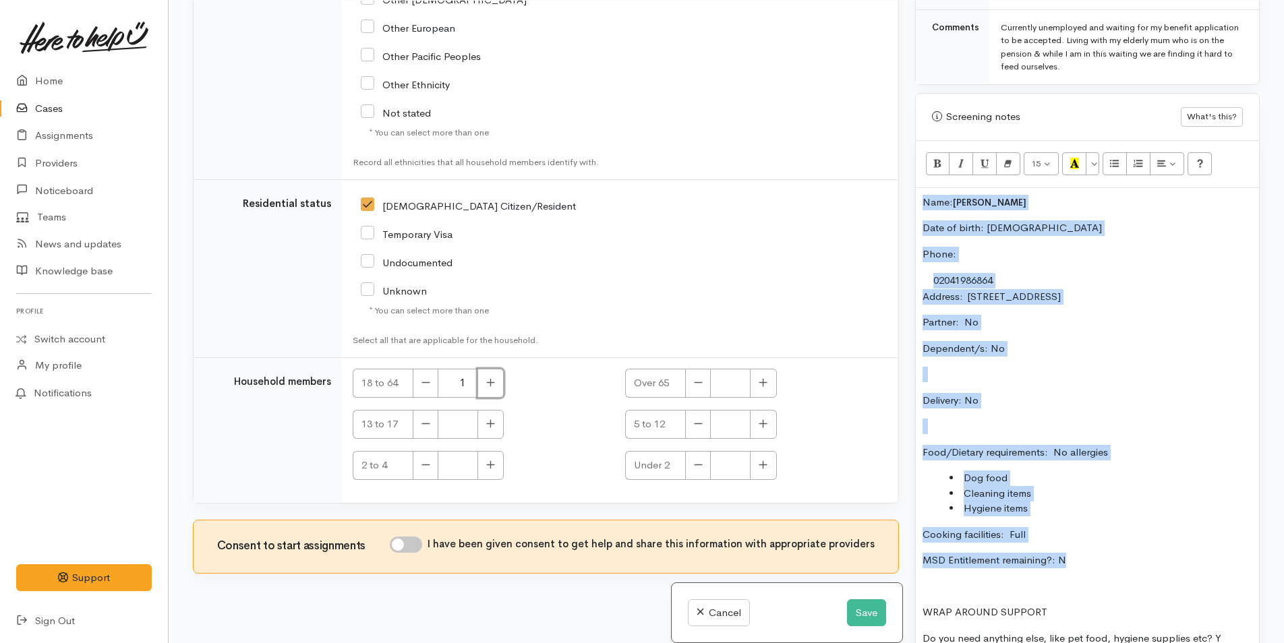
scroll to position [118, 0]
drag, startPoint x: 419, startPoint y: 529, endPoint x: 493, endPoint y: 518, distance: 75.0
click at [422, 536] on input "I have been given consent to get help and share this information with appropria…" at bounding box center [406, 544] width 32 height 16
checkbox input "true"
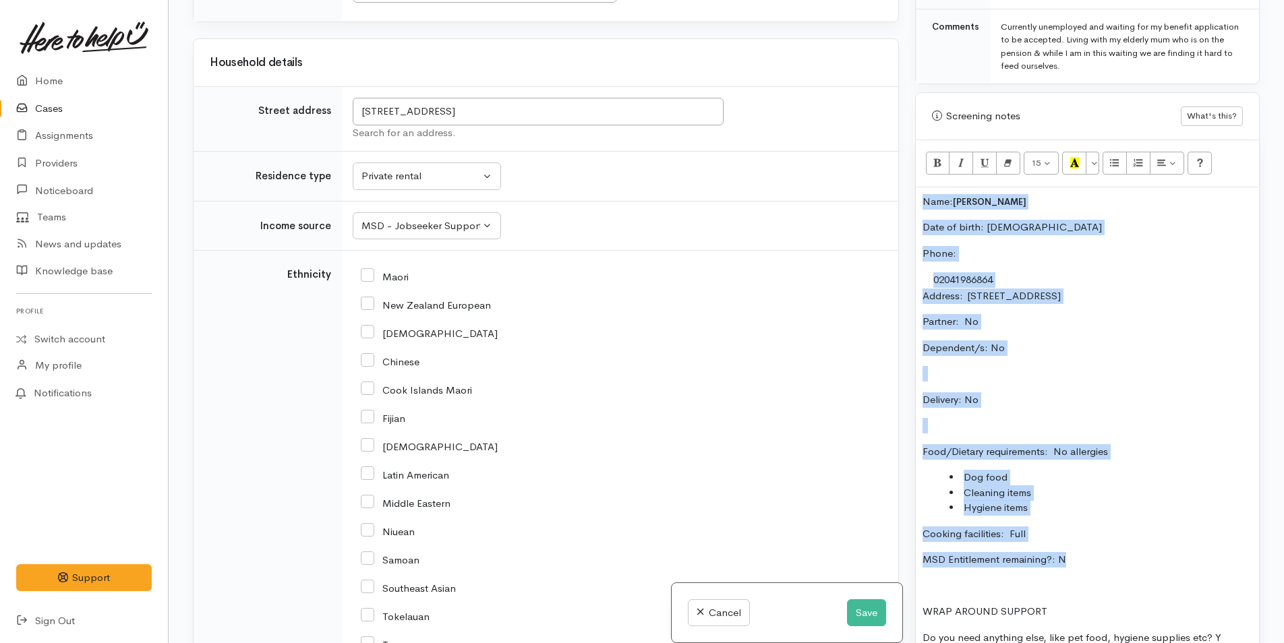
scroll to position [1339, 0]
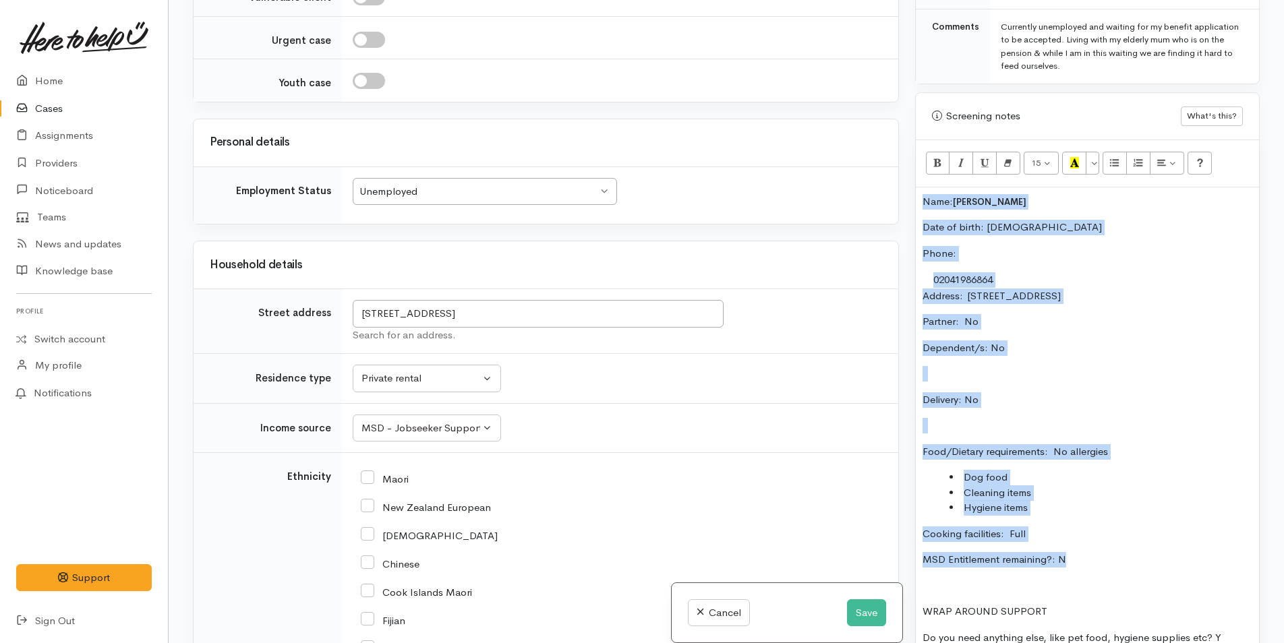
click at [366, 500] on input "New Zealand European" at bounding box center [426, 506] width 130 height 12
checkbox input "true"
click at [368, 472] on input "Maori" at bounding box center [385, 478] width 48 height 12
checkbox input "true"
click at [370, 500] on input "New Zealand European" at bounding box center [426, 506] width 130 height 12
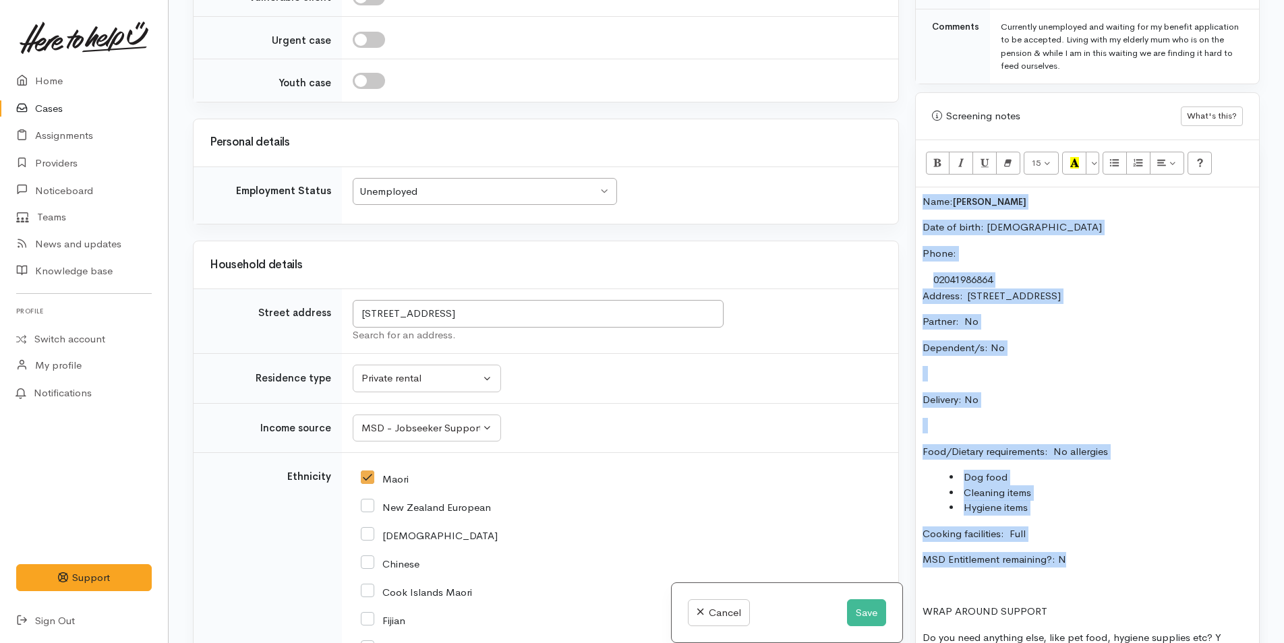
click at [368, 500] on input "New Zealand European" at bounding box center [426, 506] width 130 height 12
checkbox input "true"
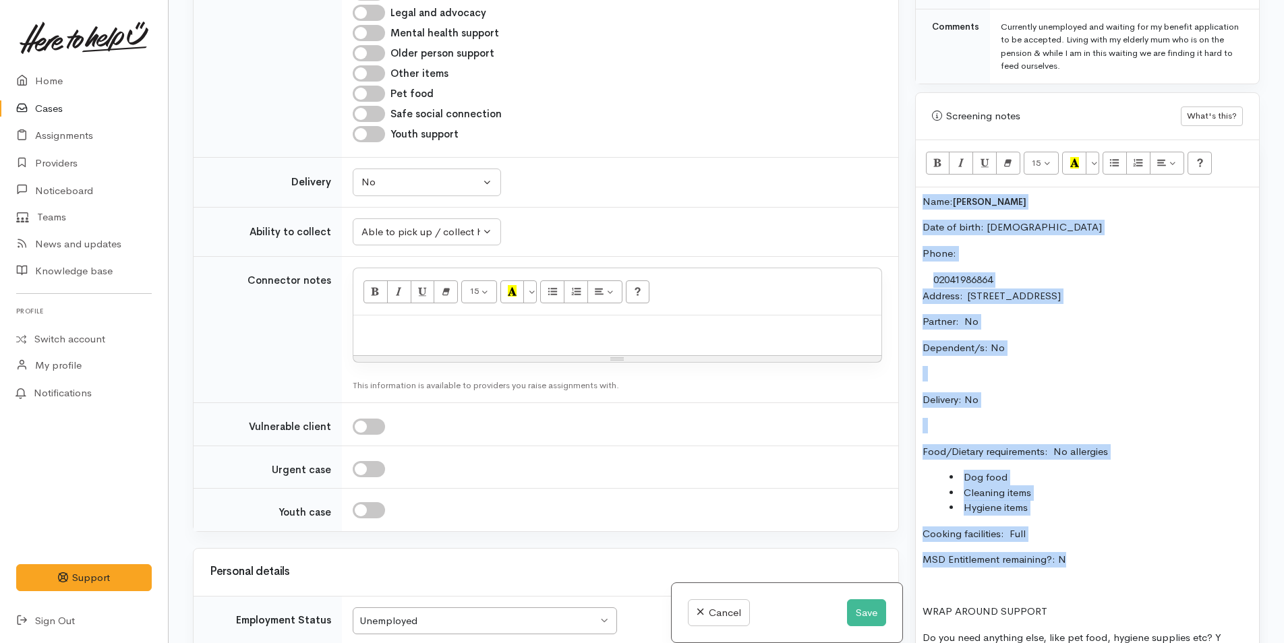
scroll to position [732, 0]
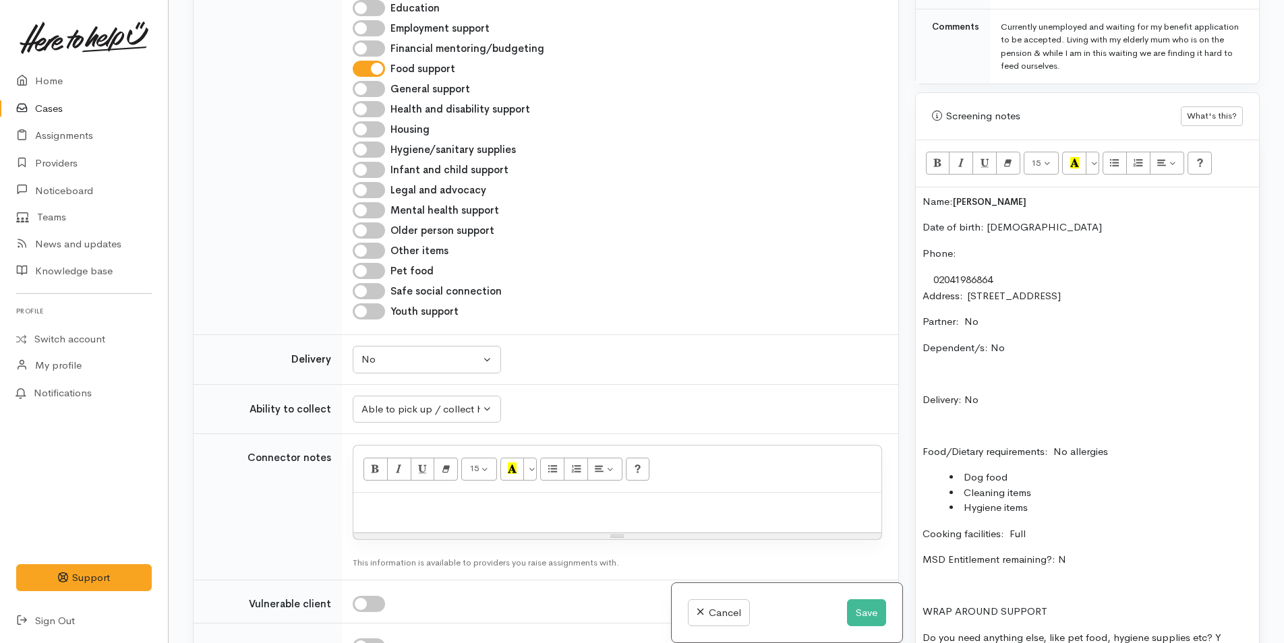
click at [408, 500] on p at bounding box center [617, 508] width 515 height 16
paste div
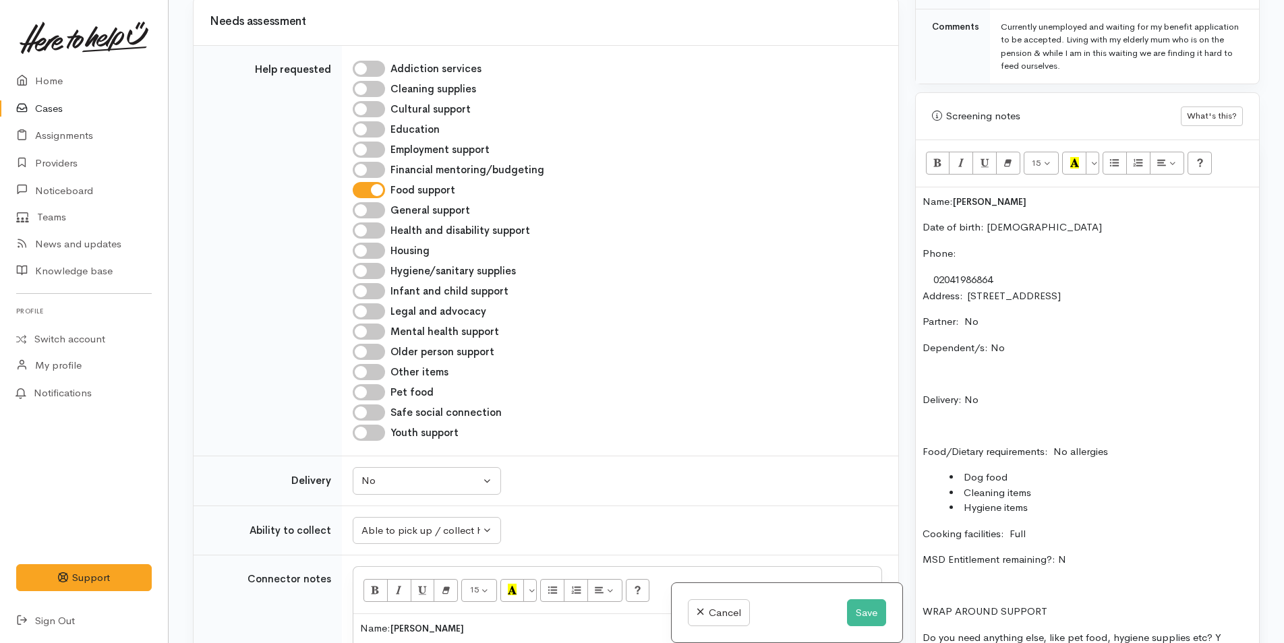
scroll to position [408, 0]
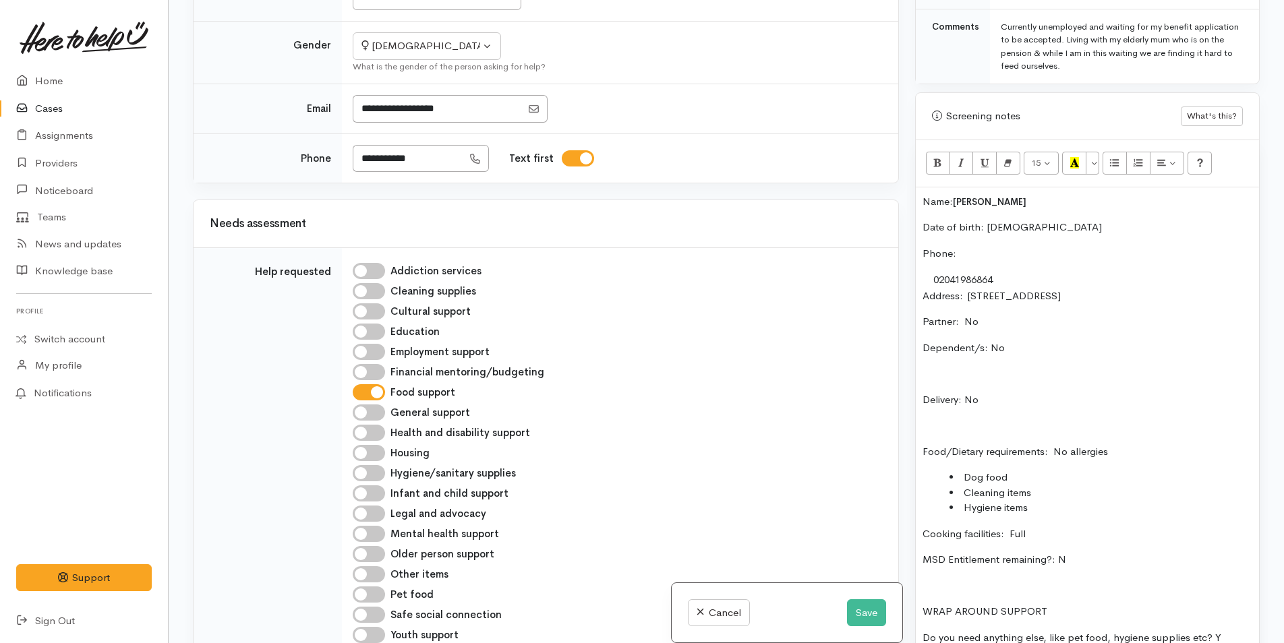
click at [382, 587] on input "Pet food" at bounding box center [369, 595] width 32 height 16
checkbox input "true"
click at [378, 566] on input "Other items" at bounding box center [369, 574] width 32 height 16
checkbox input "true"
click at [369, 465] on input "Hygiene/sanitary supplies" at bounding box center [369, 473] width 32 height 16
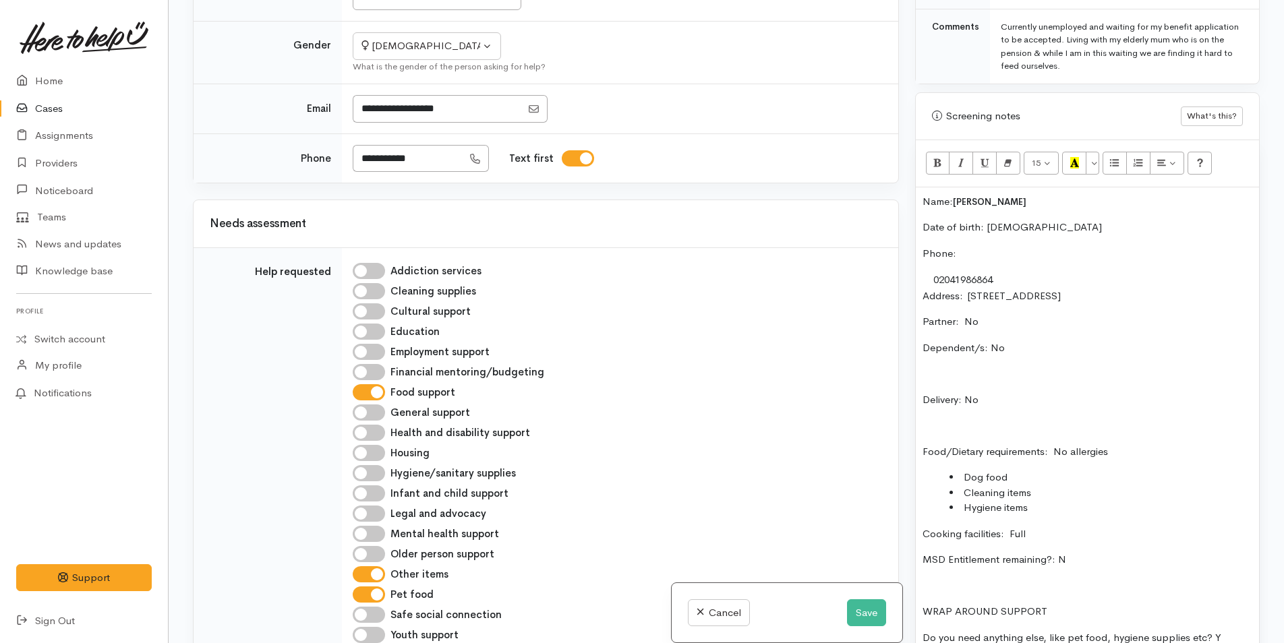
checkbox input "true"
click at [920, 206] on div "Name: Keriana Wilson Date of birth: 3/9/1885 Phone:  02041986864 Address:  2/74…" at bounding box center [1087, 438] width 343 height 502
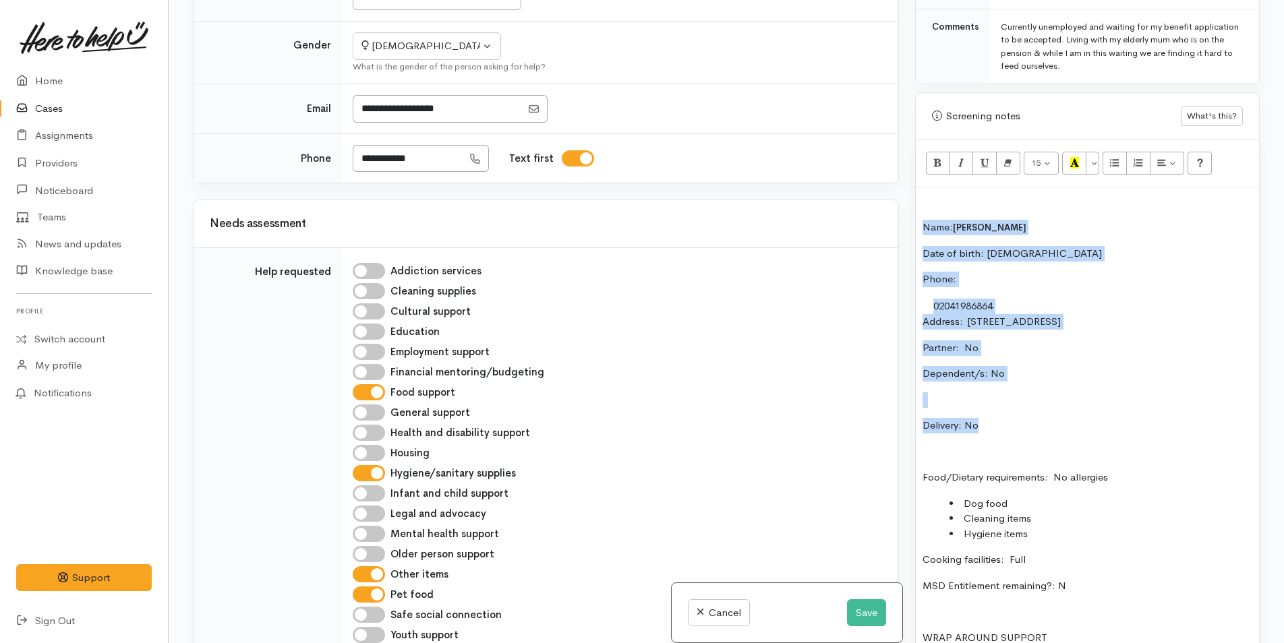
drag, startPoint x: 1014, startPoint y: 424, endPoint x: 882, endPoint y: 213, distance: 249.0
click at [882, 213] on div "Related cases There are other cases potentially from the same person, address o…" at bounding box center [726, 321] width 1083 height 643
copy div "Name: Keriana Wilson Date of birth: 3/9/1885 Phone:  02041986864 Address:  2/74…"
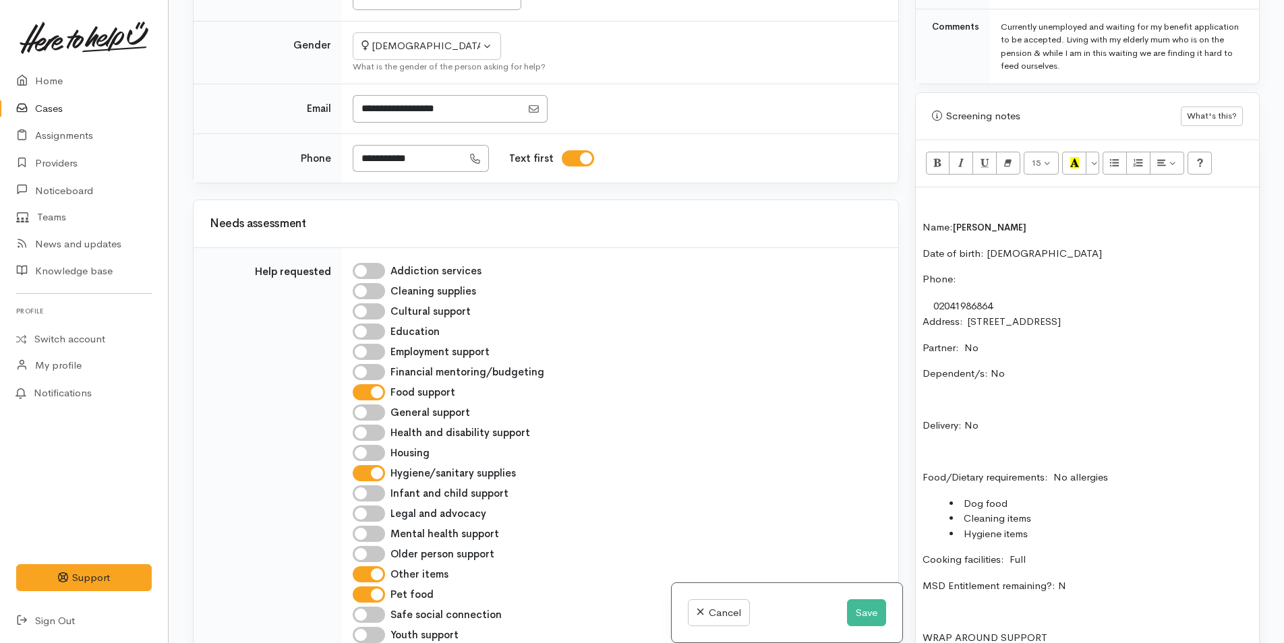
click at [927, 197] on p at bounding box center [1088, 202] width 330 height 16
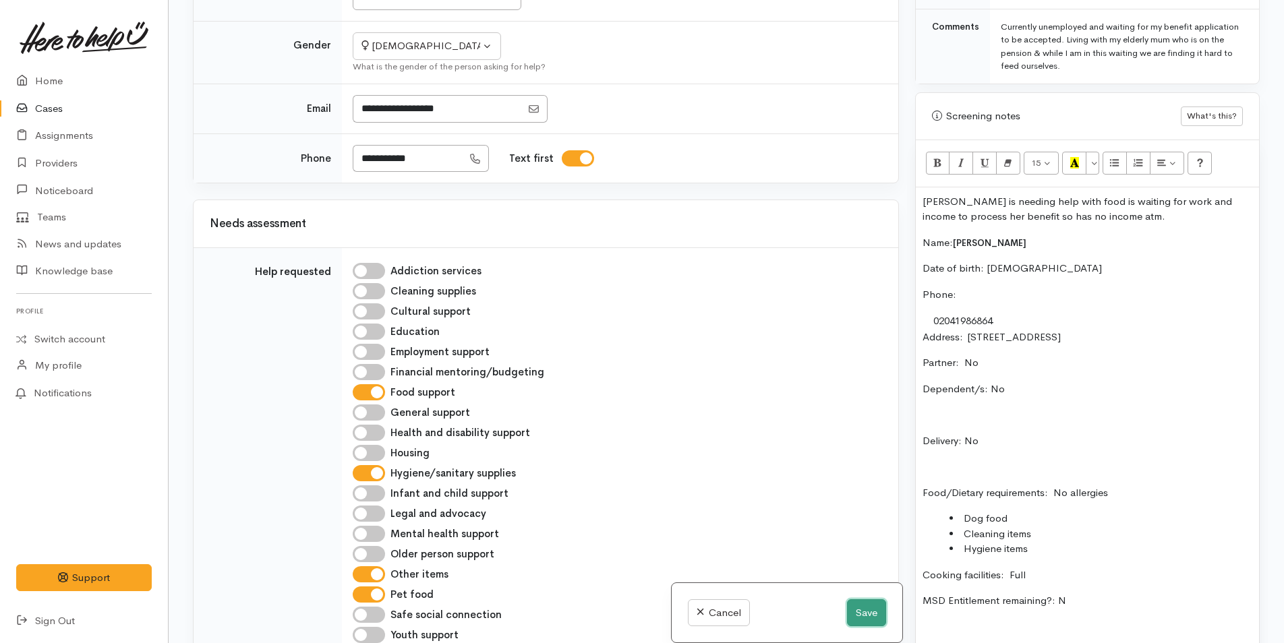
click at [860, 612] on button "Save" at bounding box center [866, 614] width 39 height 28
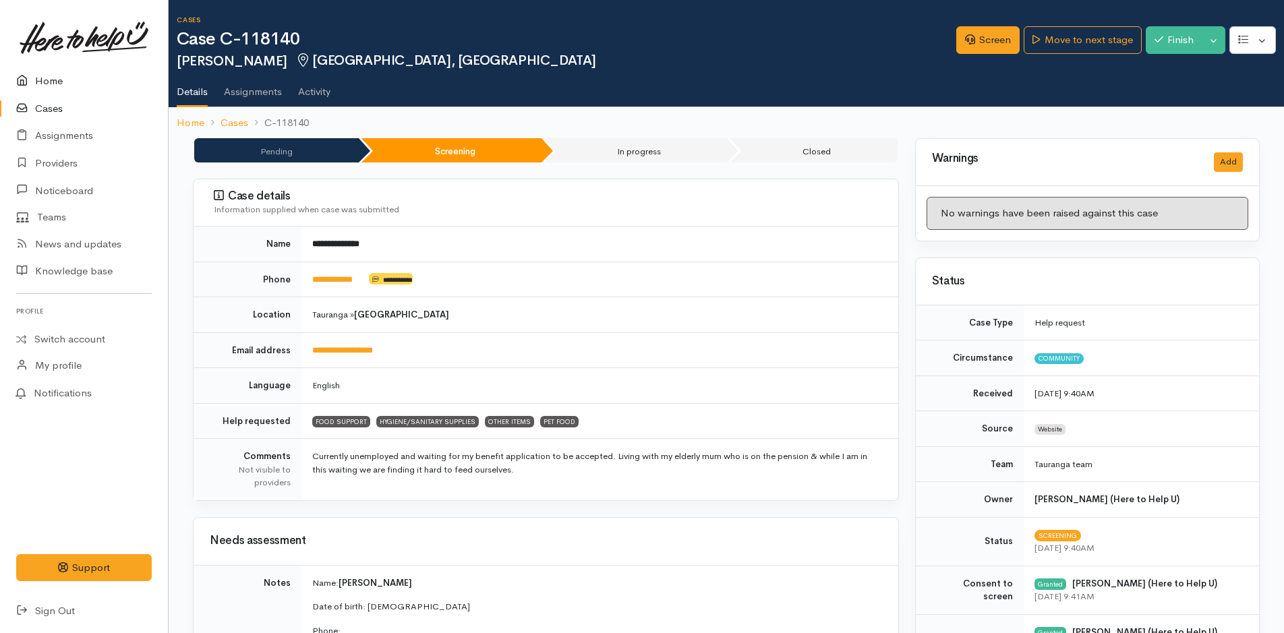
click at [51, 81] on link "Home" at bounding box center [84, 81] width 168 height 28
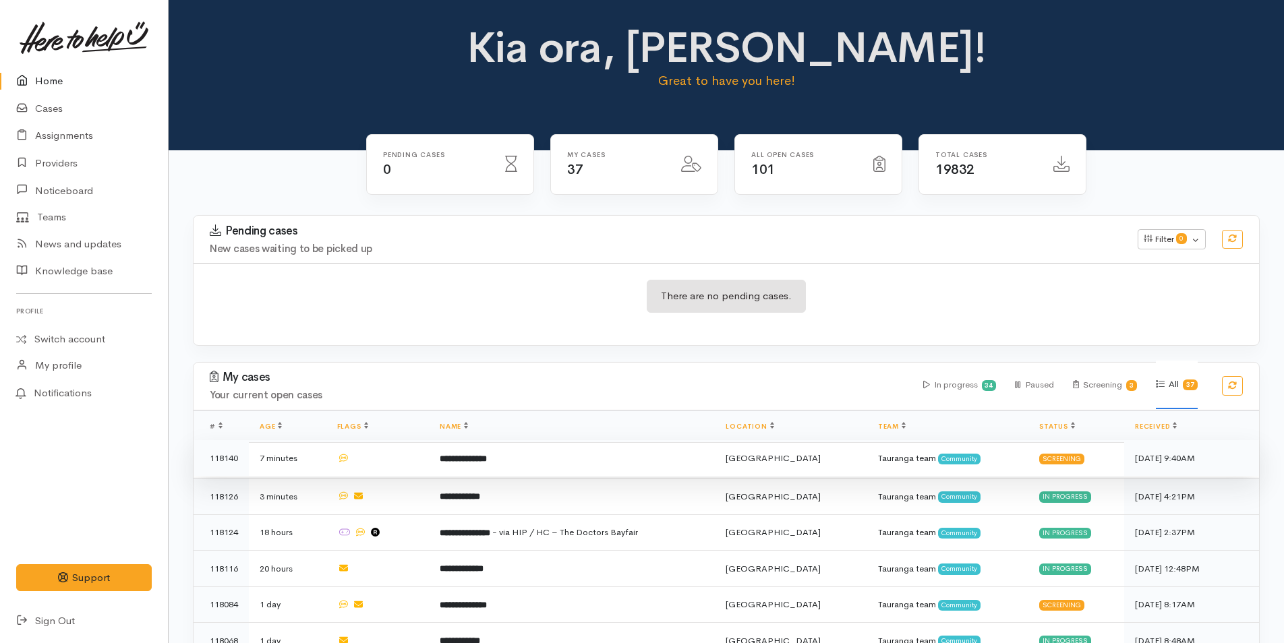
click at [517, 459] on td "**********" at bounding box center [572, 458] width 287 height 36
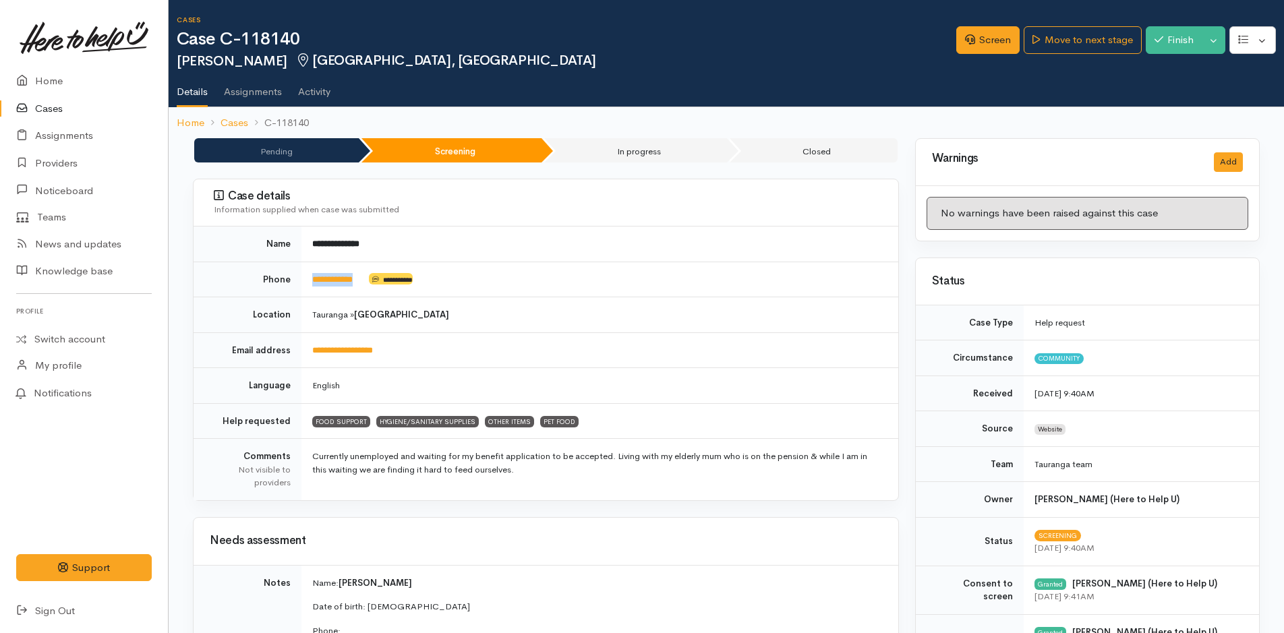
drag, startPoint x: 369, startPoint y: 286, endPoint x: 314, endPoint y: 293, distance: 55.7
click at [314, 293] on td "**********" at bounding box center [599, 280] width 597 height 36
copy td "**********"
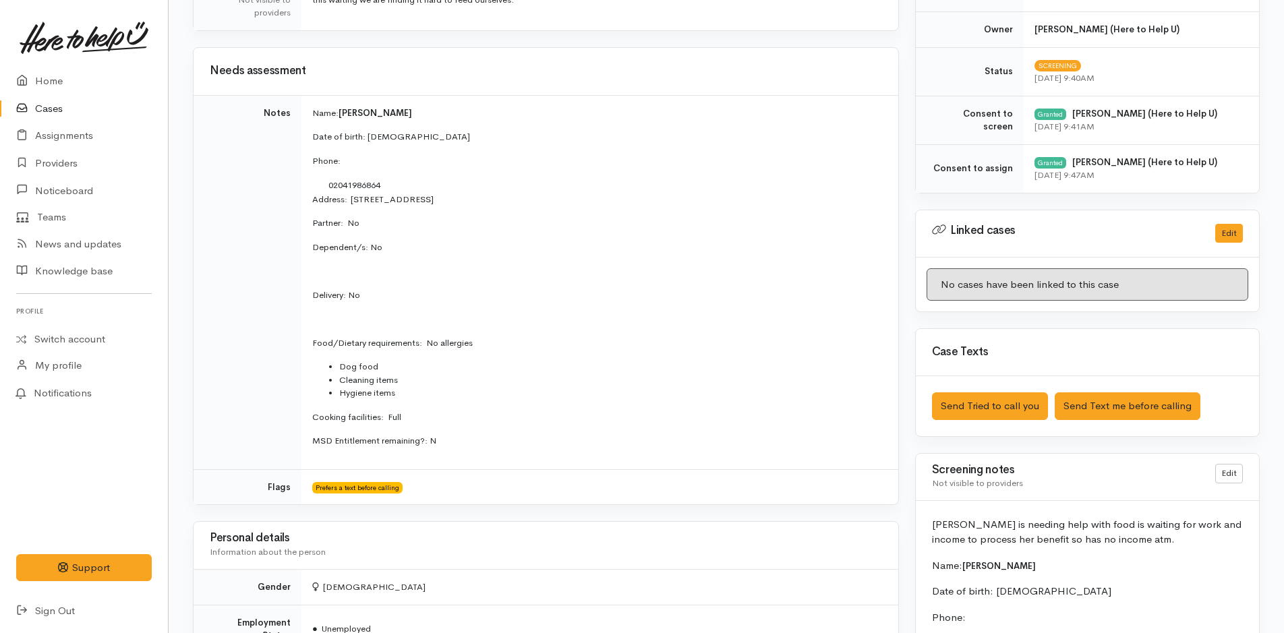
scroll to position [607, 0]
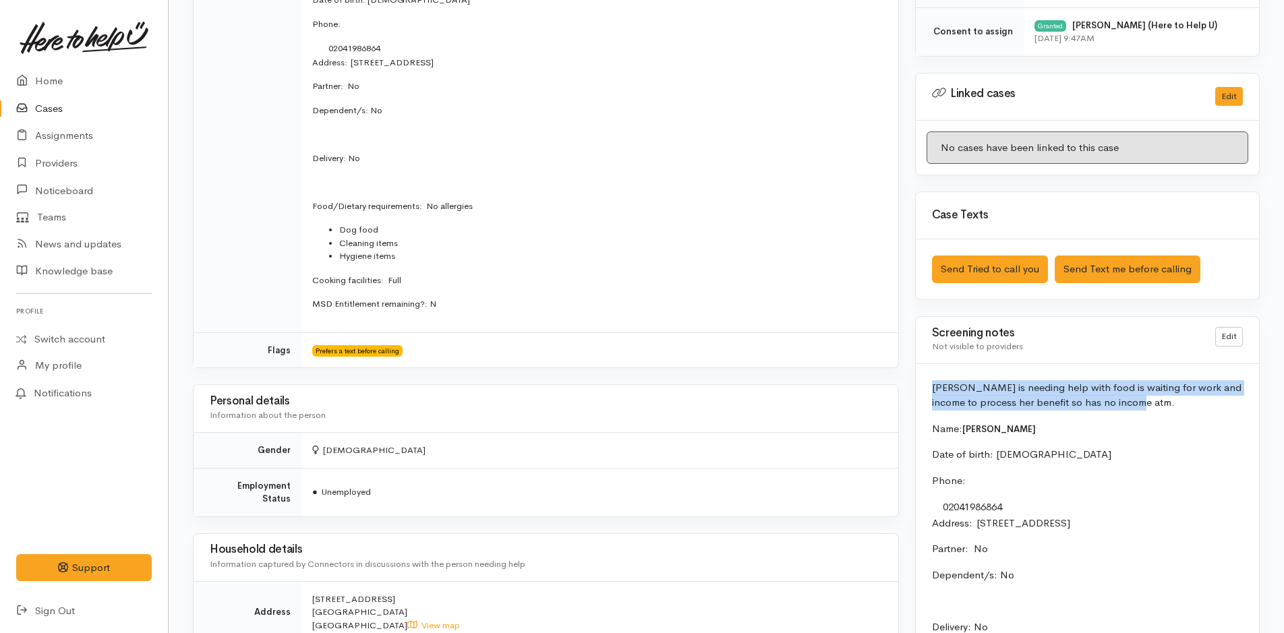
drag, startPoint x: 1136, startPoint y: 405, endPoint x: 921, endPoint y: 389, distance: 215.7
click at [921, 389] on div "[PERSON_NAME] is needing help with food is waiting for work and income to proce…" at bounding box center [1087, 645] width 343 height 562
copy p "[PERSON_NAME] is needing help with food is waiting for work and income to proce…"
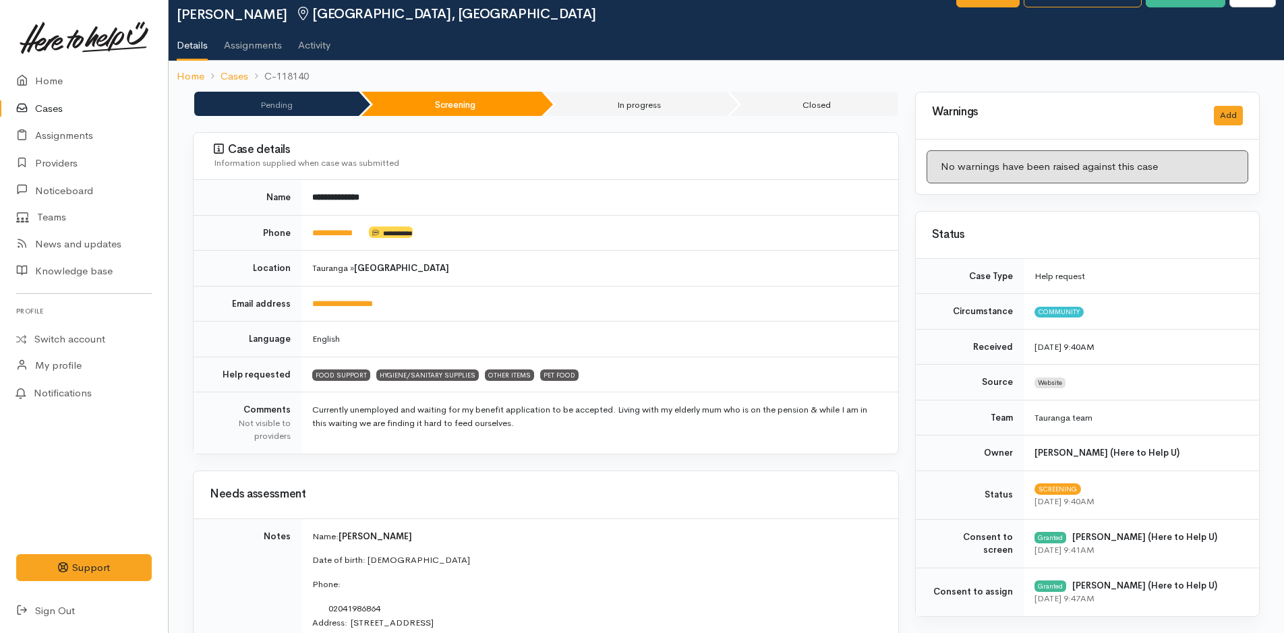
scroll to position [0, 0]
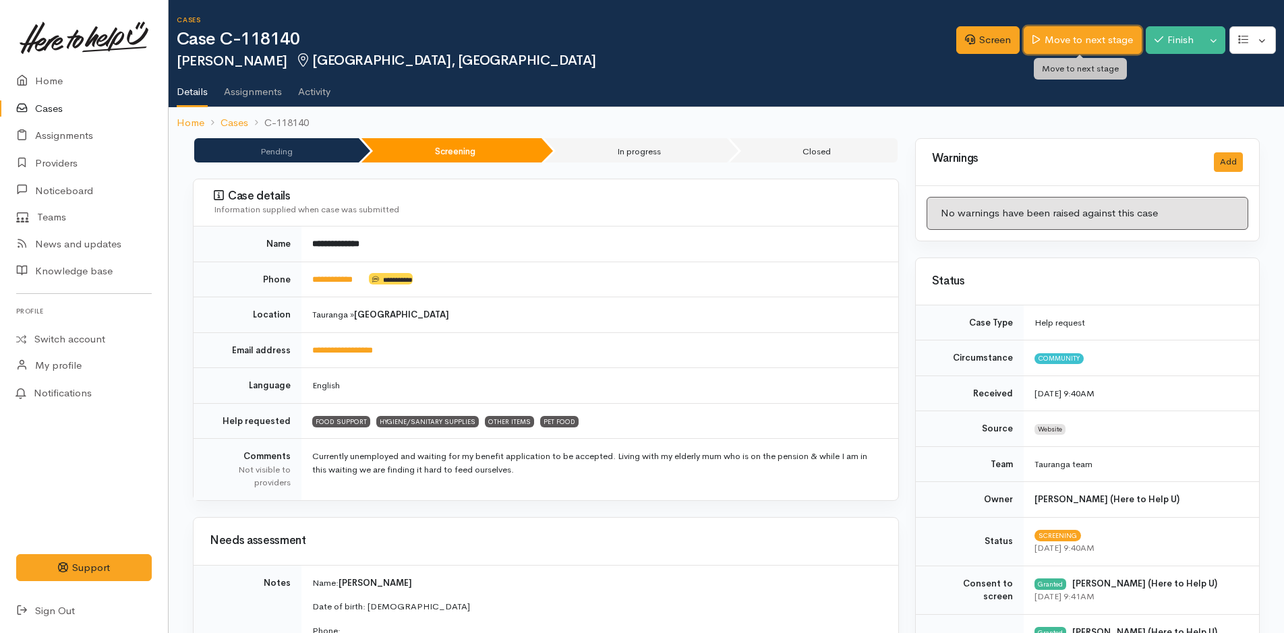
click at [1058, 38] on link "Move to next stage" at bounding box center [1082, 40] width 117 height 28
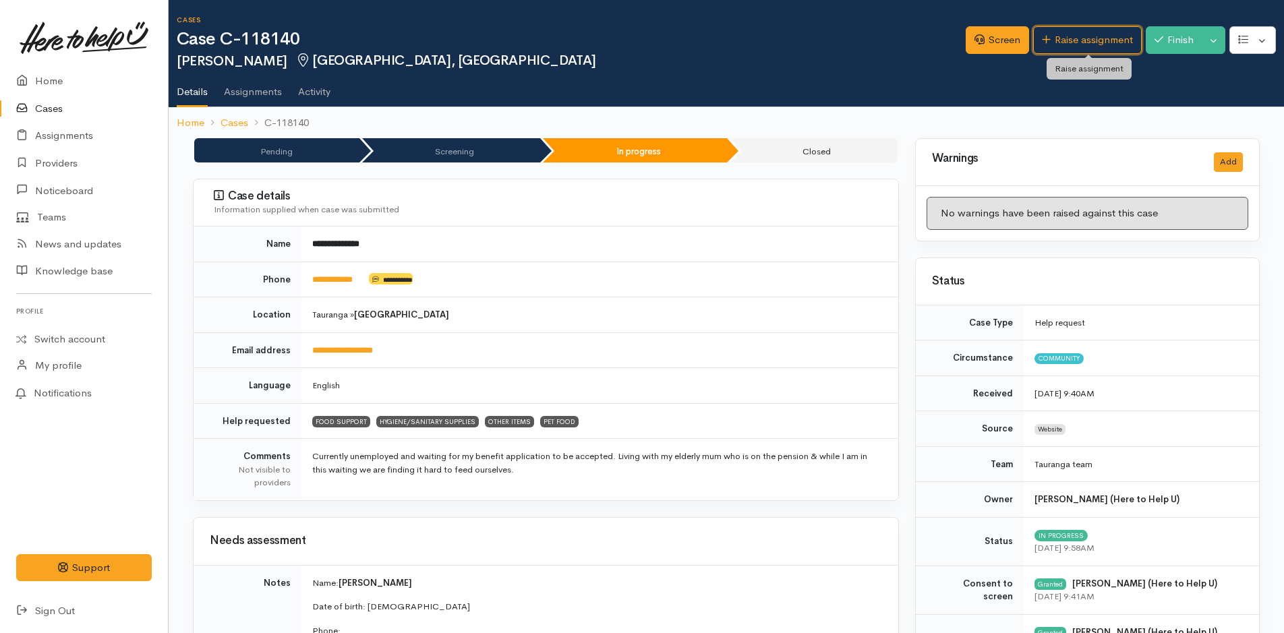
click at [1059, 38] on link "Raise assignment" at bounding box center [1087, 40] width 109 height 28
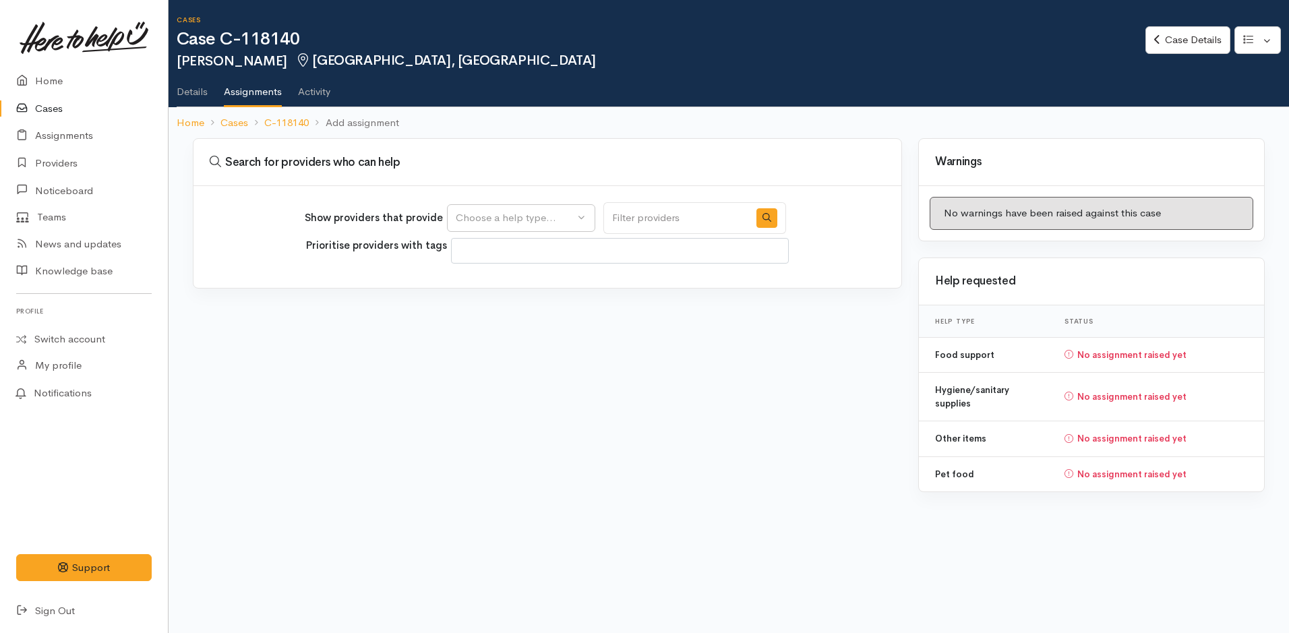
select select
click at [502, 216] on div "Choose a help type..." at bounding box center [515, 218] width 119 height 16
click at [495, 283] on span "Food support" at bounding box center [495, 283] width 63 height 16
select select "3"
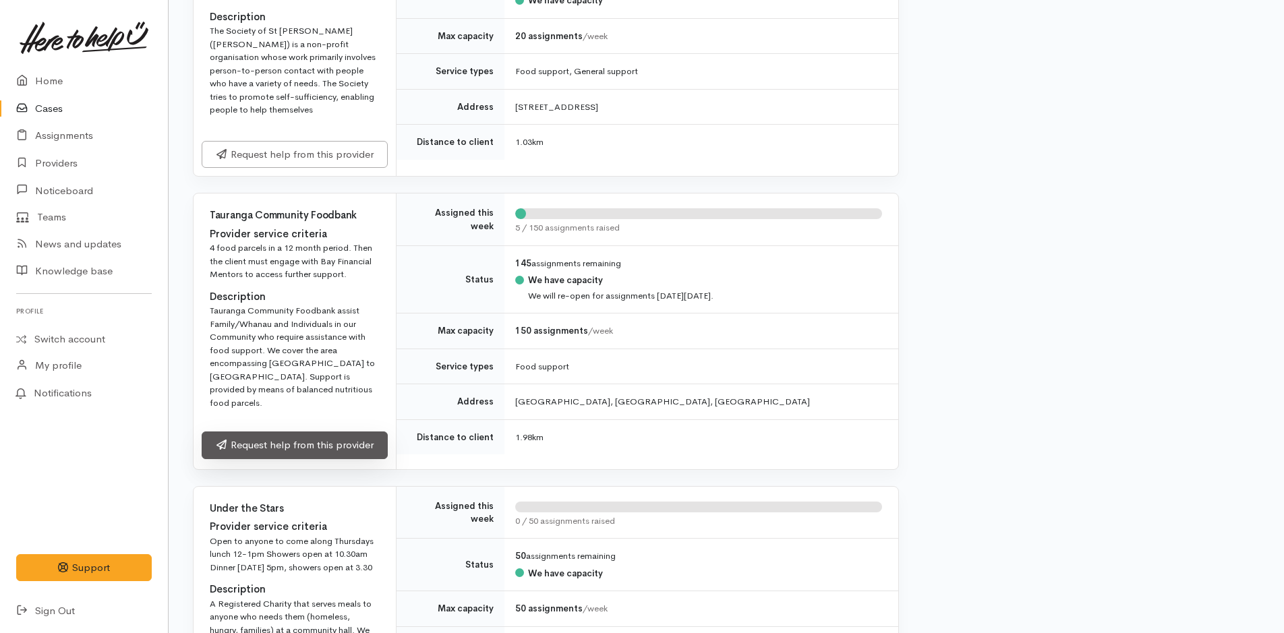
scroll to position [944, 0]
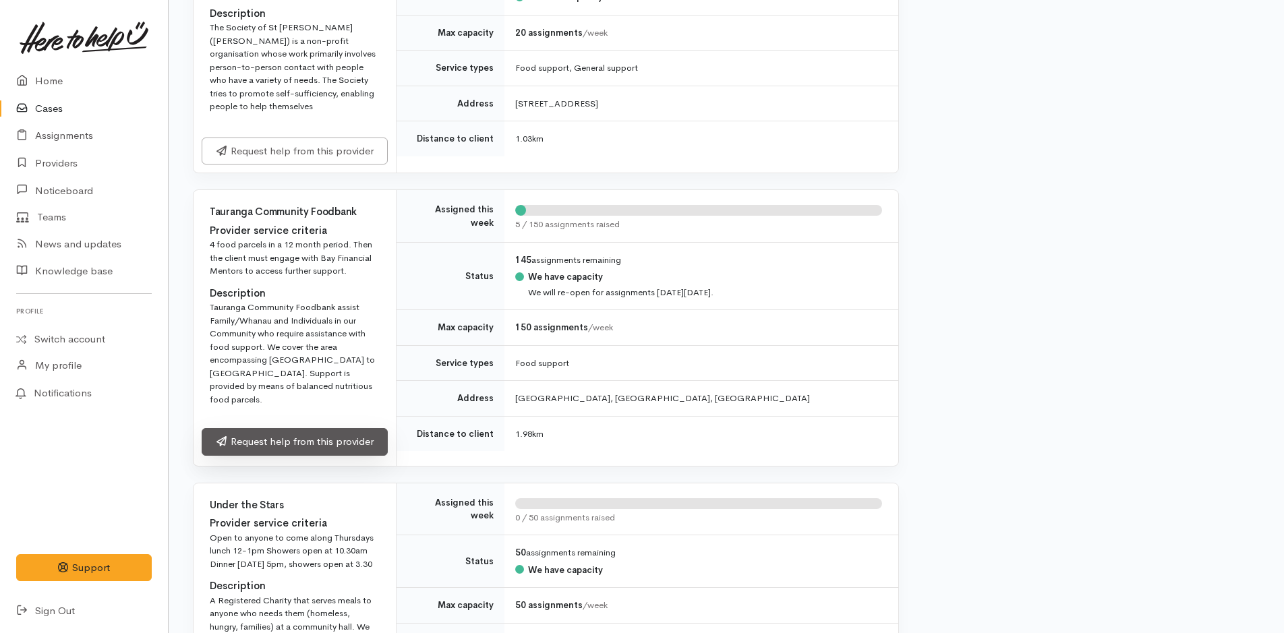
click at [320, 428] on link "Request help from this provider" at bounding box center [295, 442] width 186 height 28
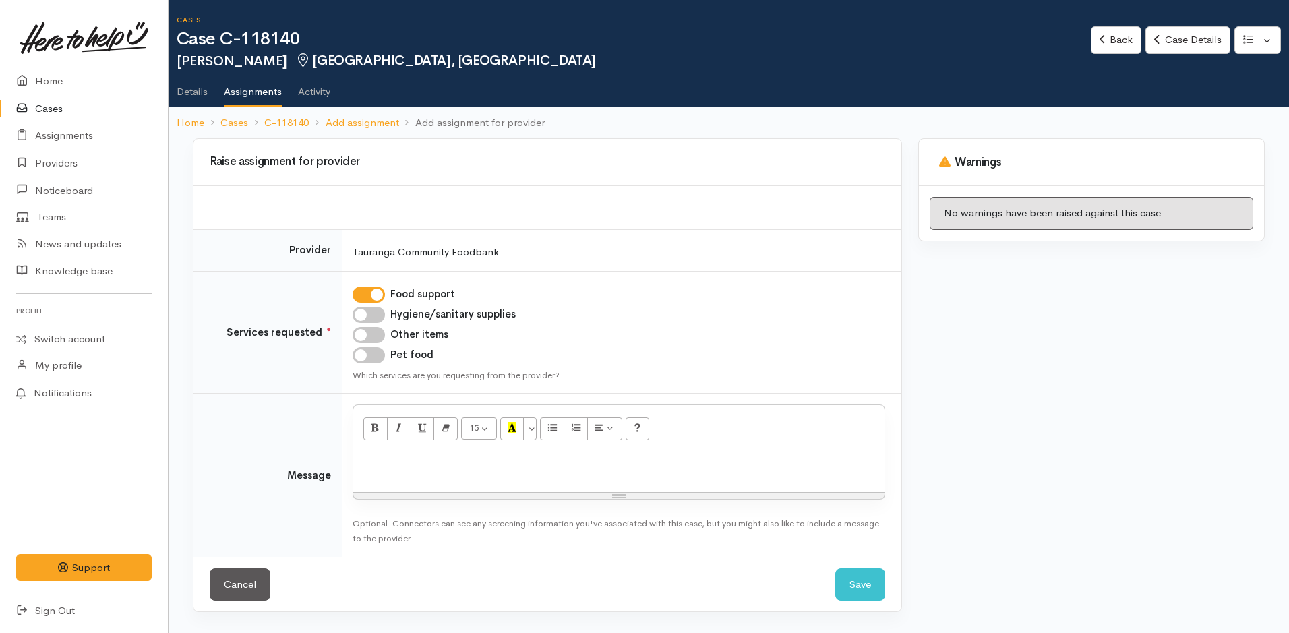
click at [370, 314] on input "Hygiene/sanitary supplies" at bounding box center [369, 315] width 32 height 16
checkbox input "true"
click at [363, 334] on input "Other items" at bounding box center [369, 335] width 32 height 16
checkbox input "true"
click at [365, 357] on input "Pet food" at bounding box center [369, 355] width 32 height 16
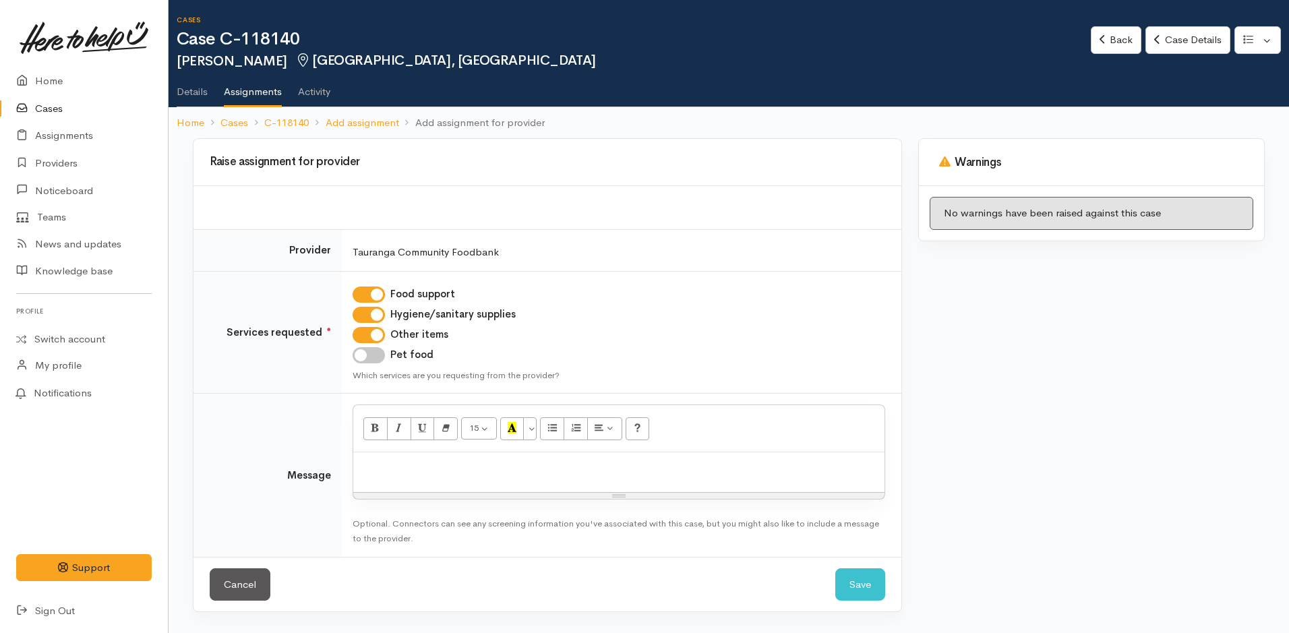
checkbox input "true"
click at [412, 469] on p at bounding box center [619, 467] width 518 height 16
paste div
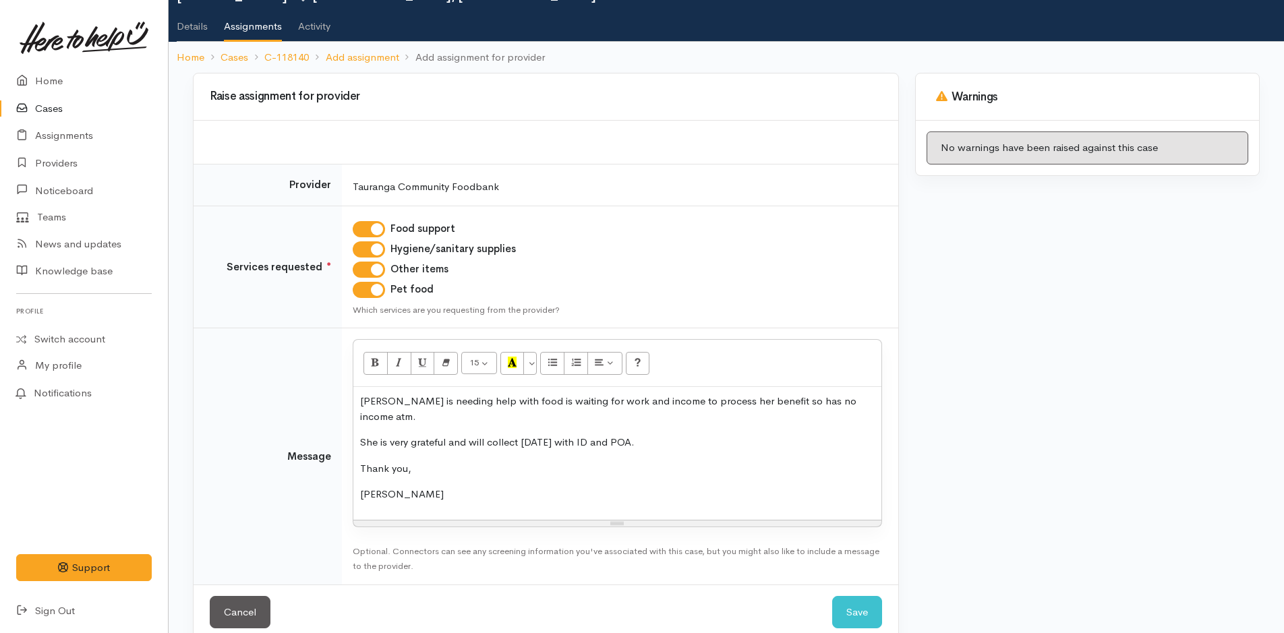
scroll to position [74, 0]
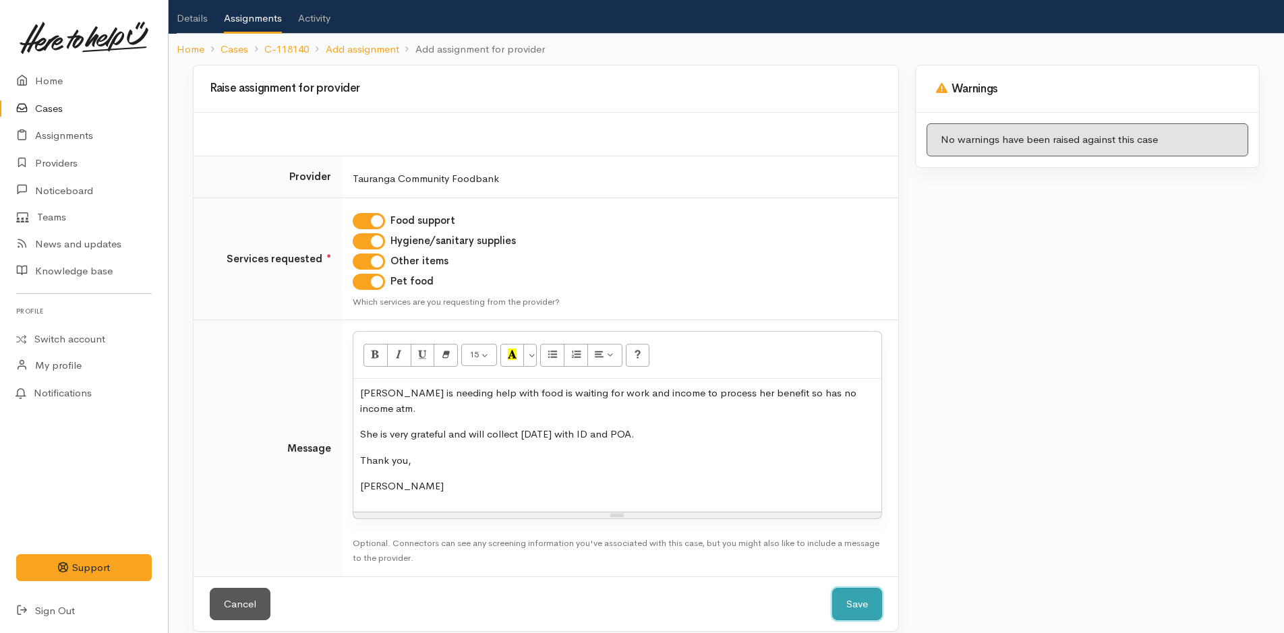
click at [860, 589] on button "Save" at bounding box center [857, 604] width 50 height 33
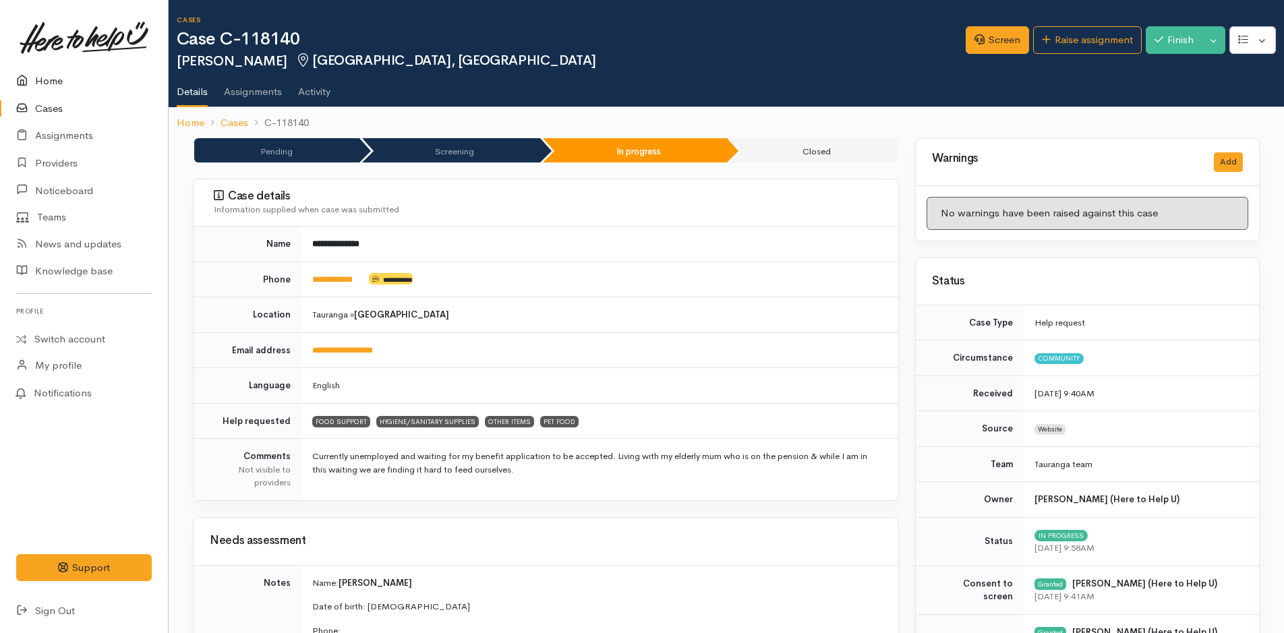
click at [50, 80] on link "Home" at bounding box center [84, 81] width 168 height 28
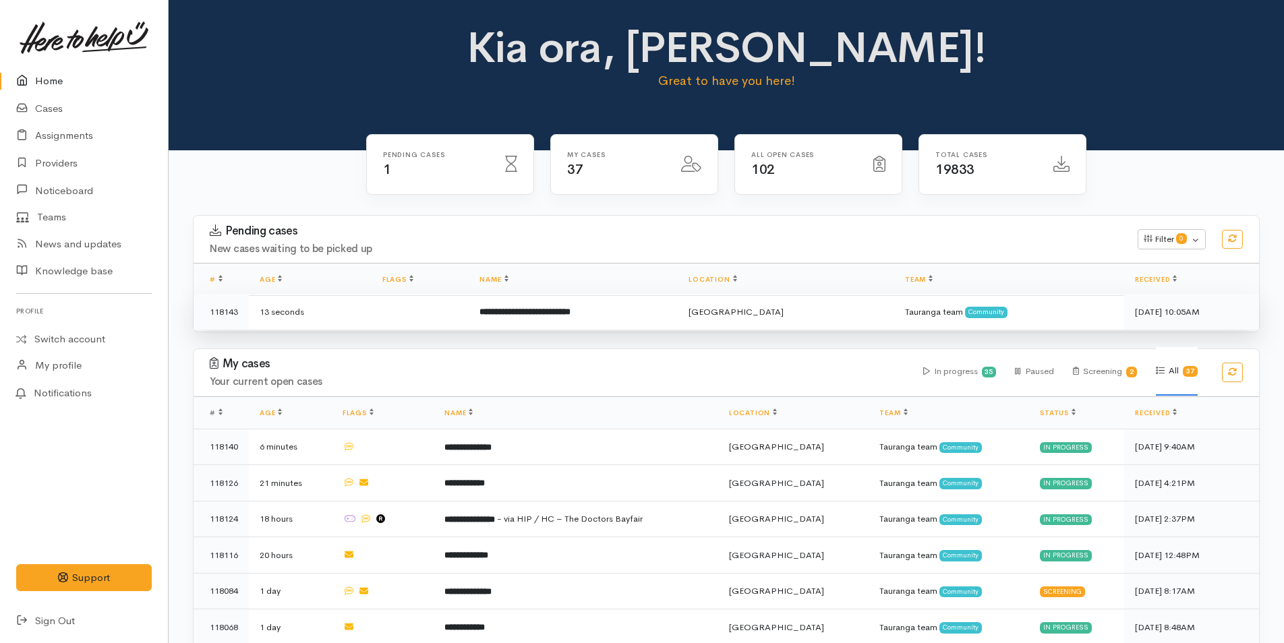
click at [571, 308] on b "**********" at bounding box center [524, 312] width 91 height 9
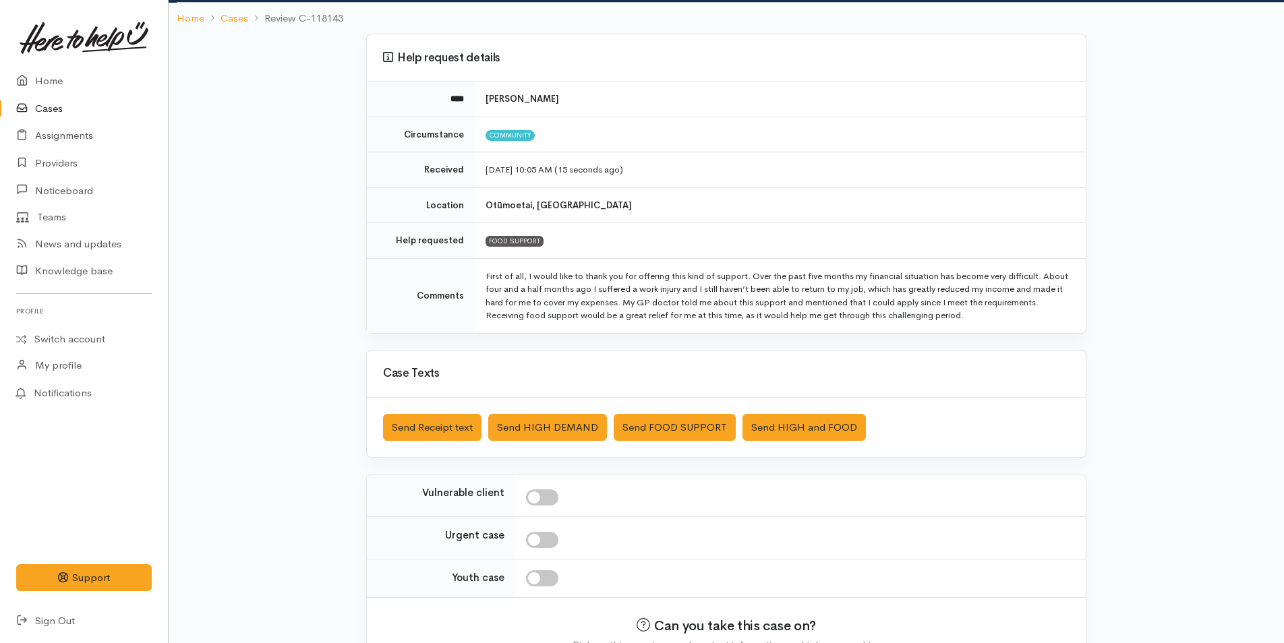
scroll to position [163, 0]
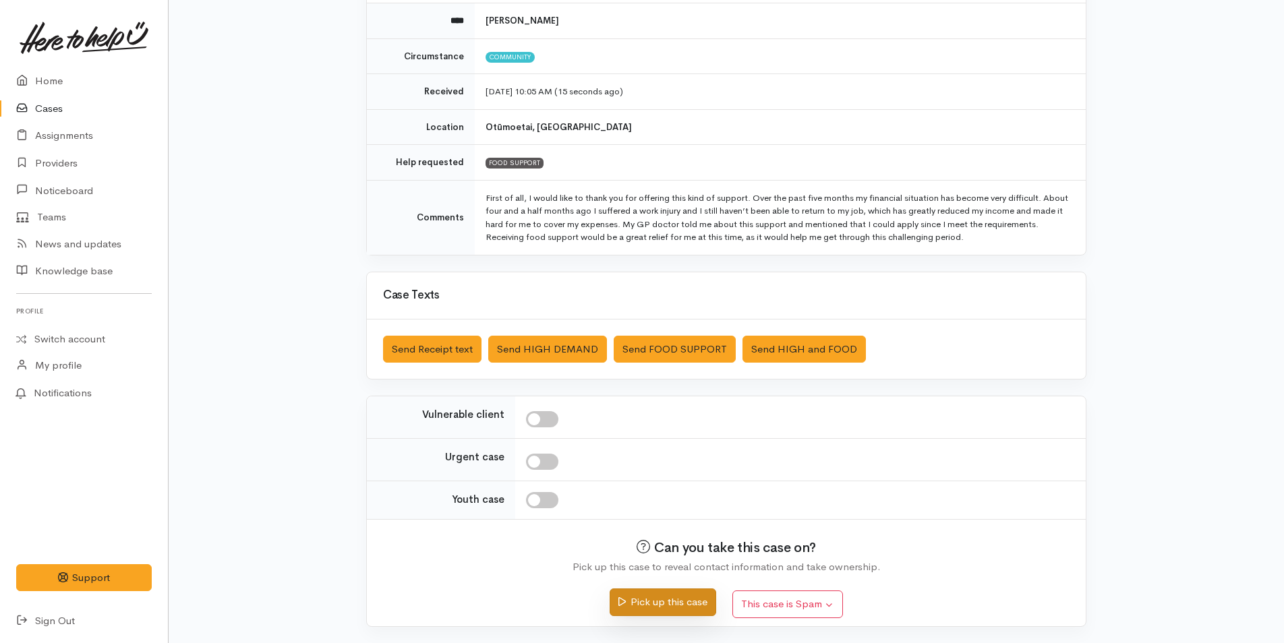
click at [690, 602] on button "Pick up this case" at bounding box center [663, 603] width 106 height 28
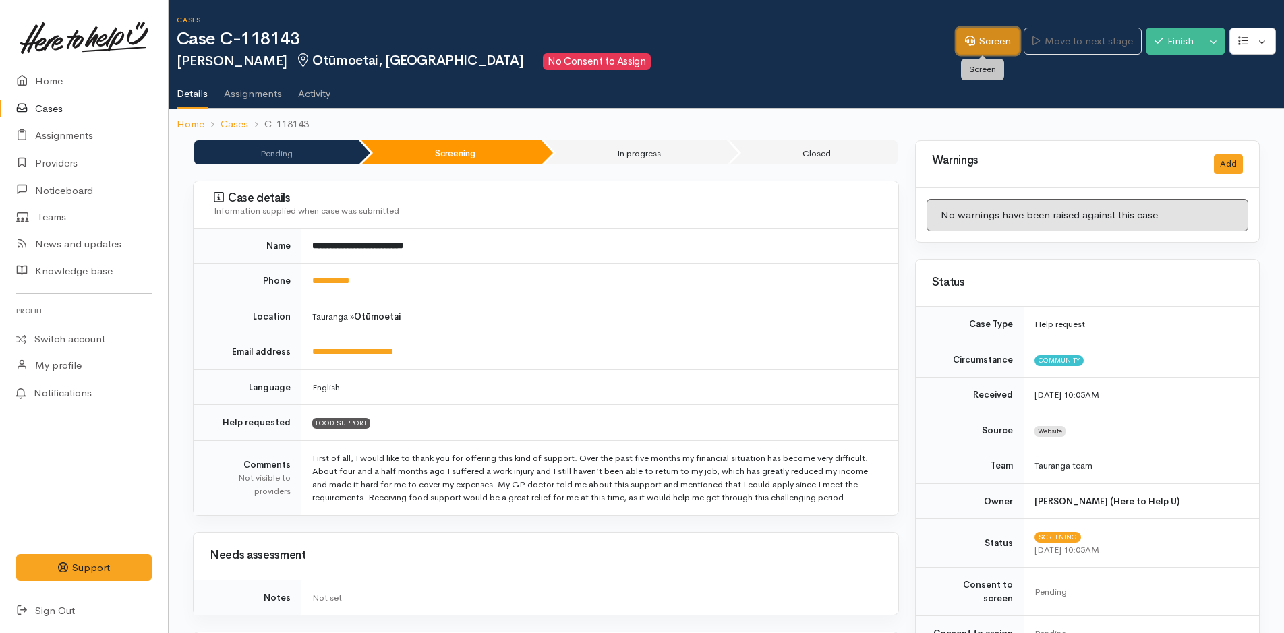
click at [975, 40] on link "Screen" at bounding box center [987, 42] width 63 height 28
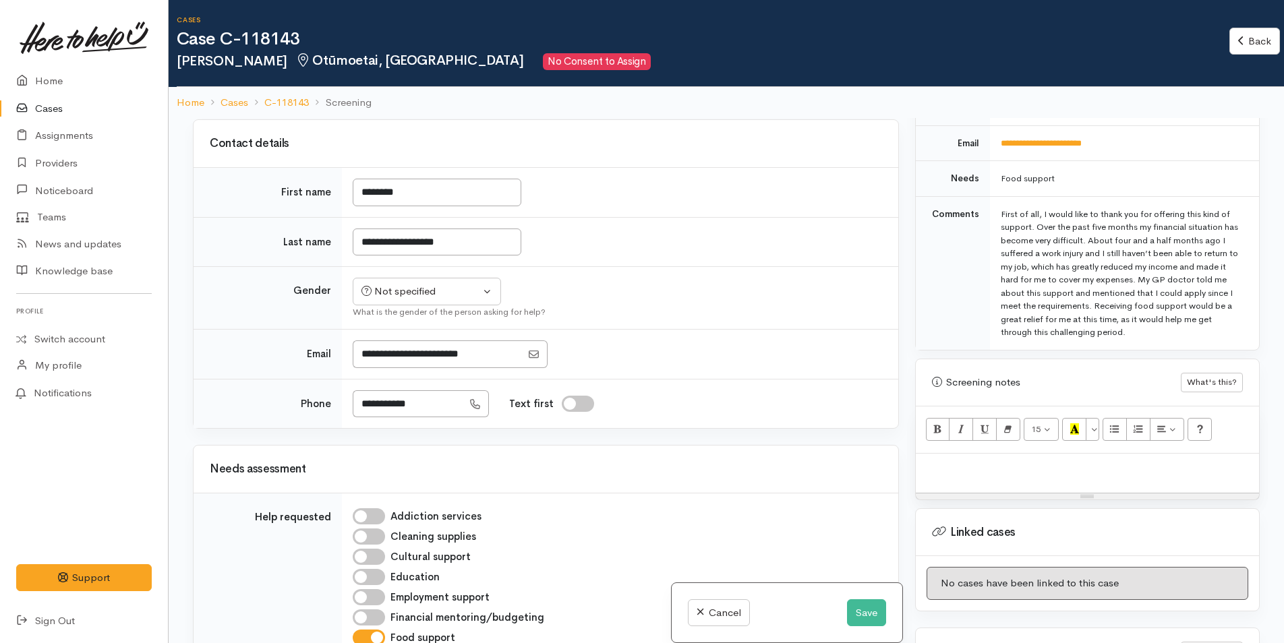
scroll to position [135, 0]
click at [419, 283] on div "Not specified" at bounding box center [420, 291] width 119 height 16
click at [405, 366] on span "[DEMOGRAPHIC_DATA]" at bounding box center [437, 363] width 115 height 16
select select "Female"
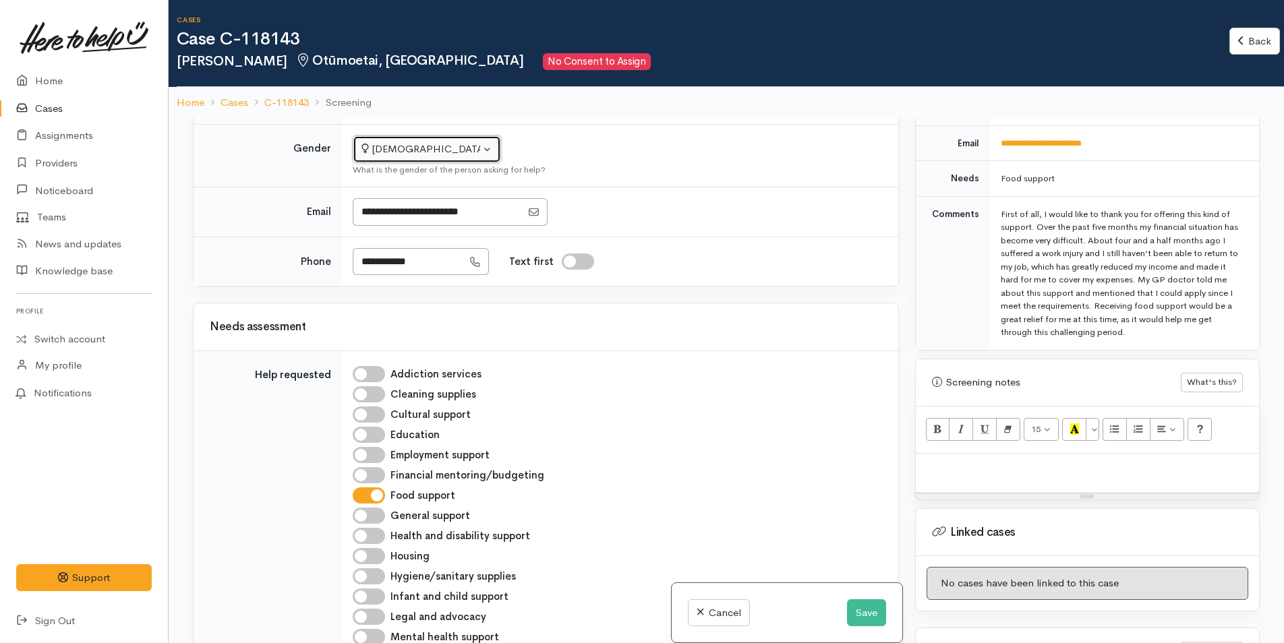
scroll to position [337, 0]
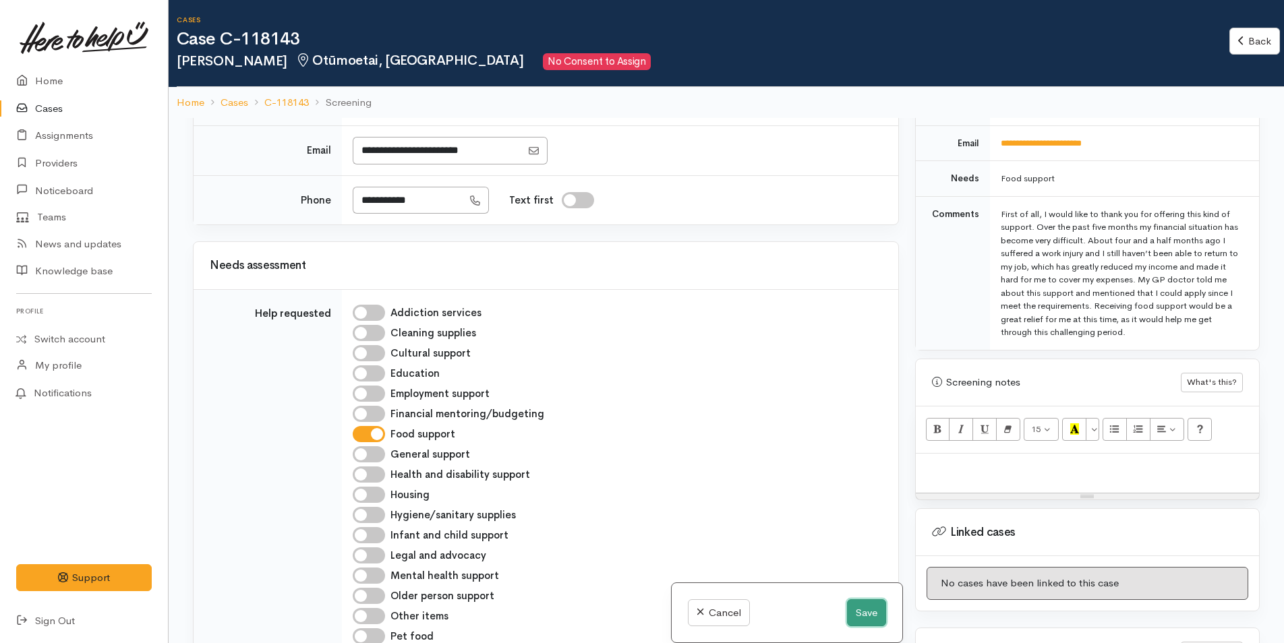
click at [870, 610] on button "Save" at bounding box center [866, 614] width 39 height 28
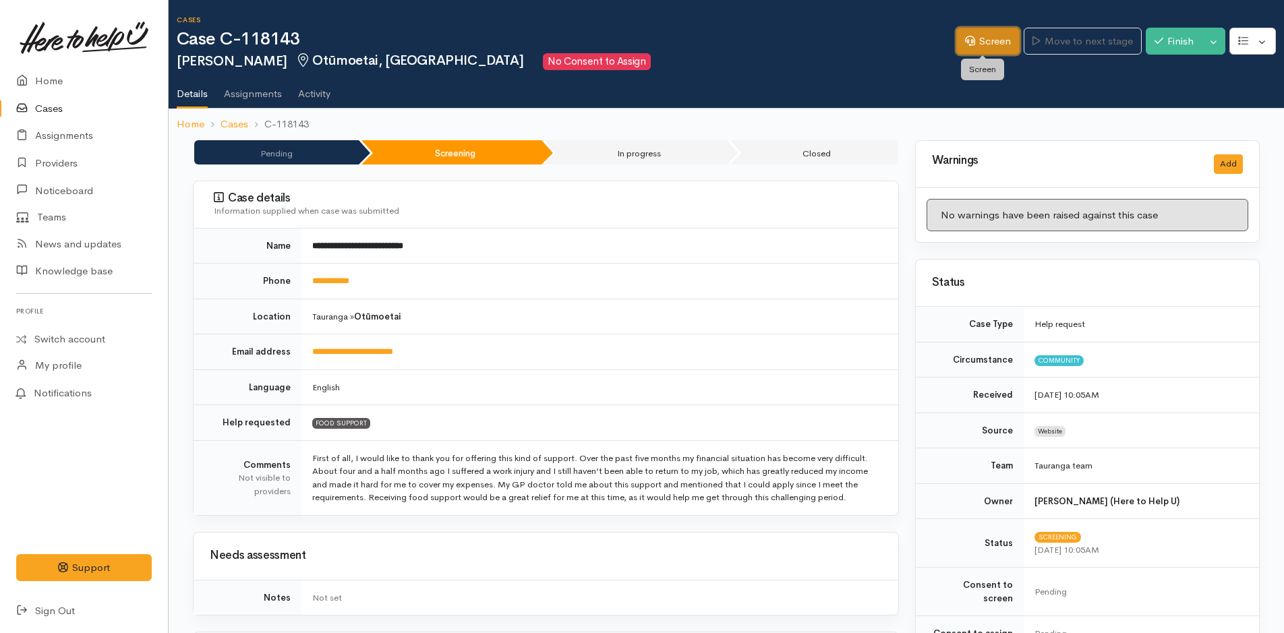
click at [1007, 42] on link "Screen" at bounding box center [987, 42] width 63 height 28
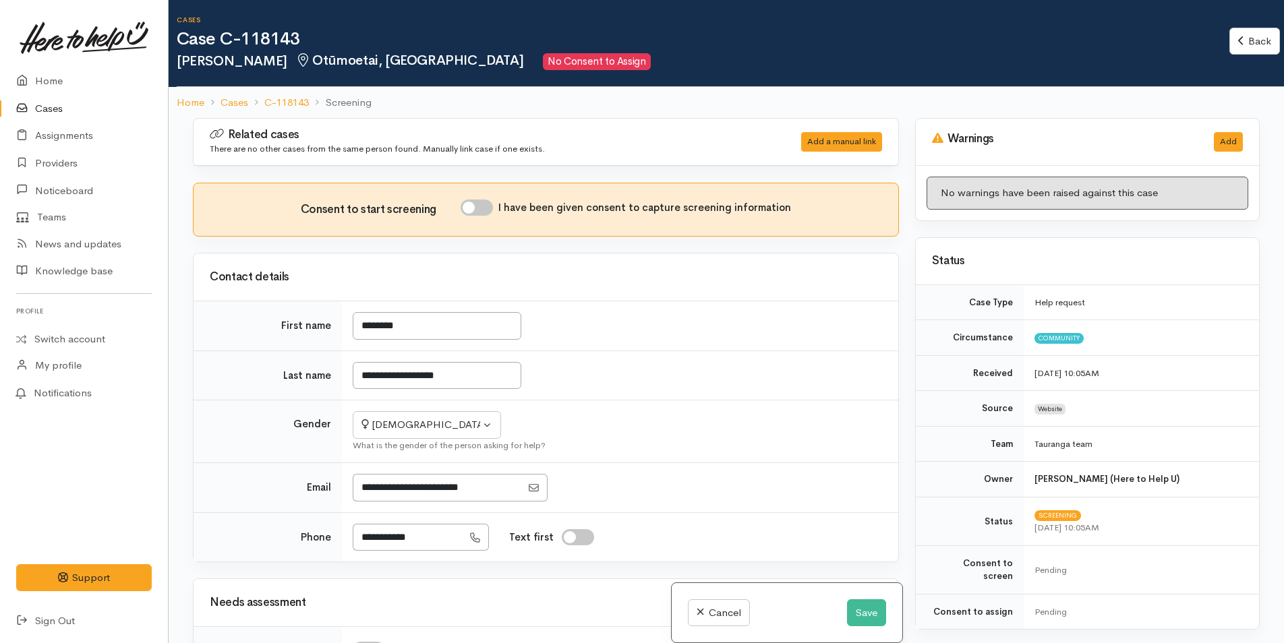
click at [487, 204] on input "I have been given consent to capture screening information" at bounding box center [477, 208] width 32 height 16
checkbox input "true"
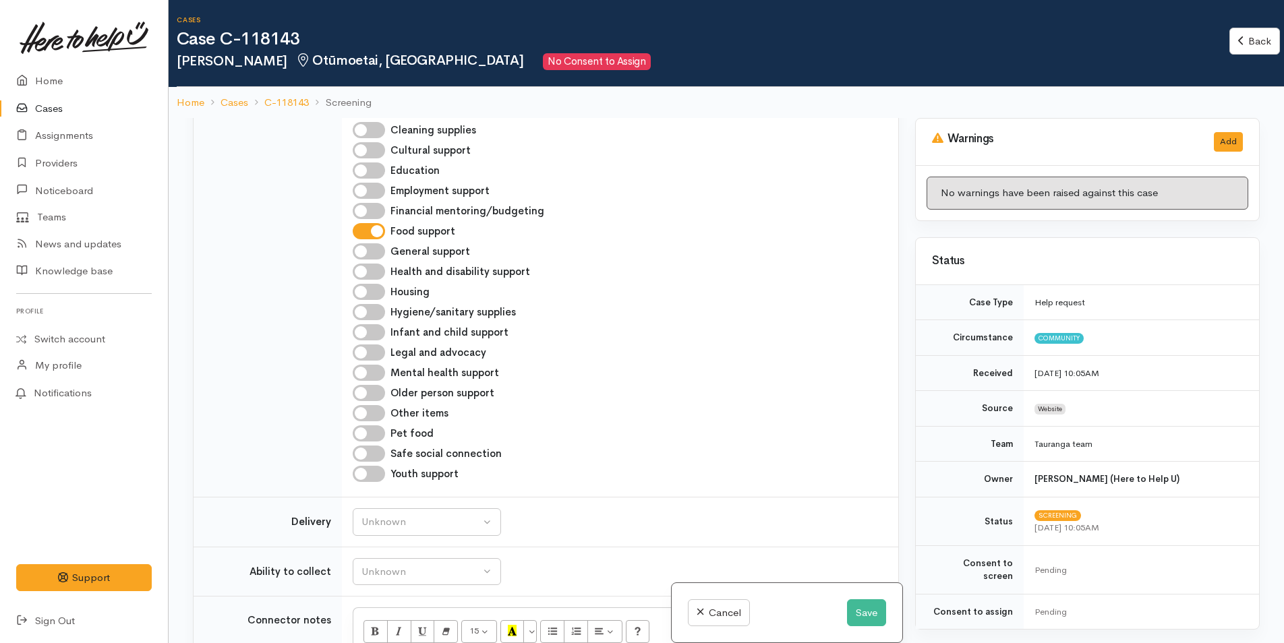
scroll to position [674, 0]
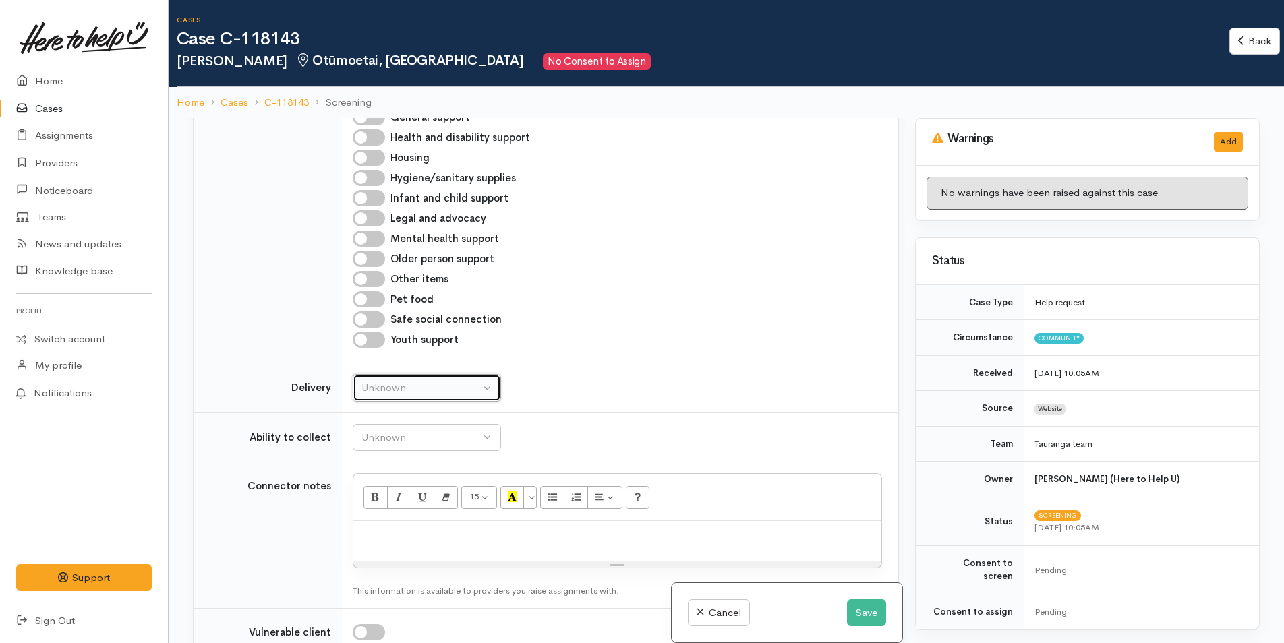
click at [426, 391] on div "Unknown" at bounding box center [420, 388] width 119 height 16
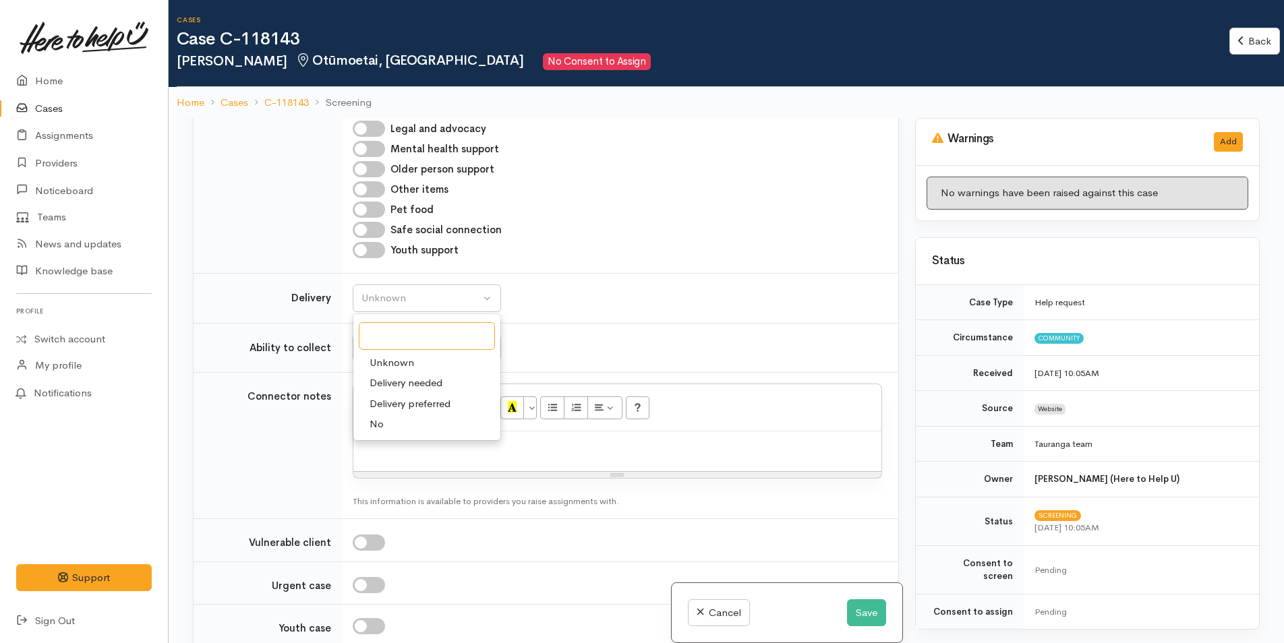
scroll to position [944, 0]
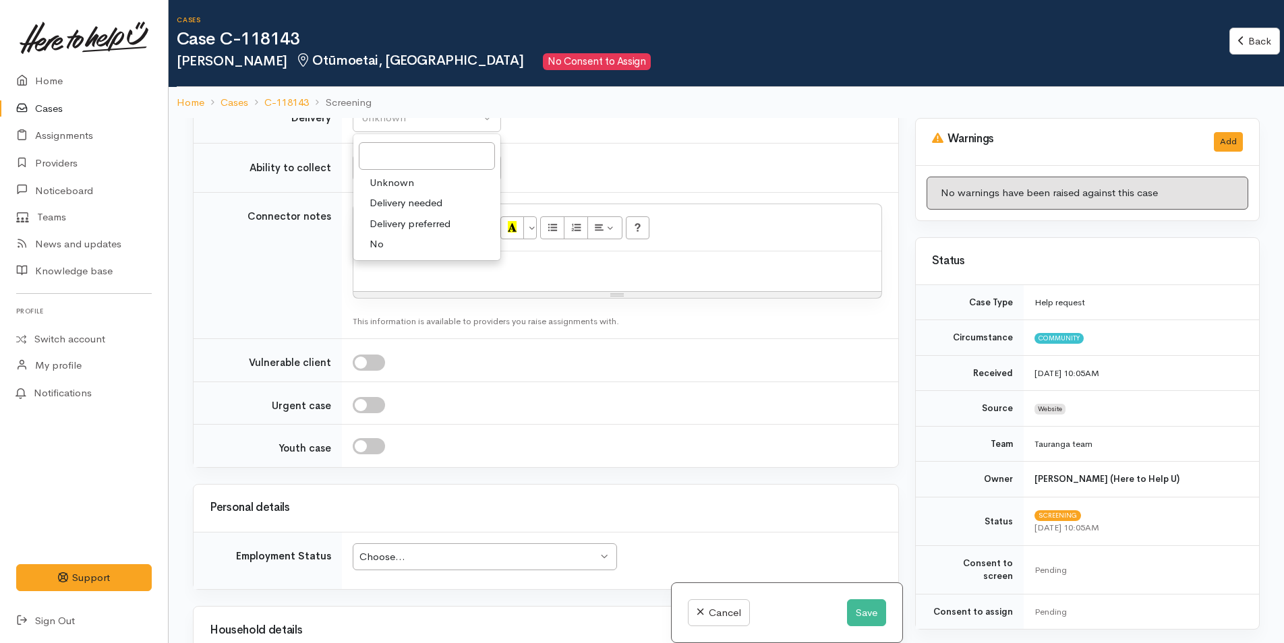
click at [381, 237] on span "No" at bounding box center [377, 245] width 14 height 16
select select "1"
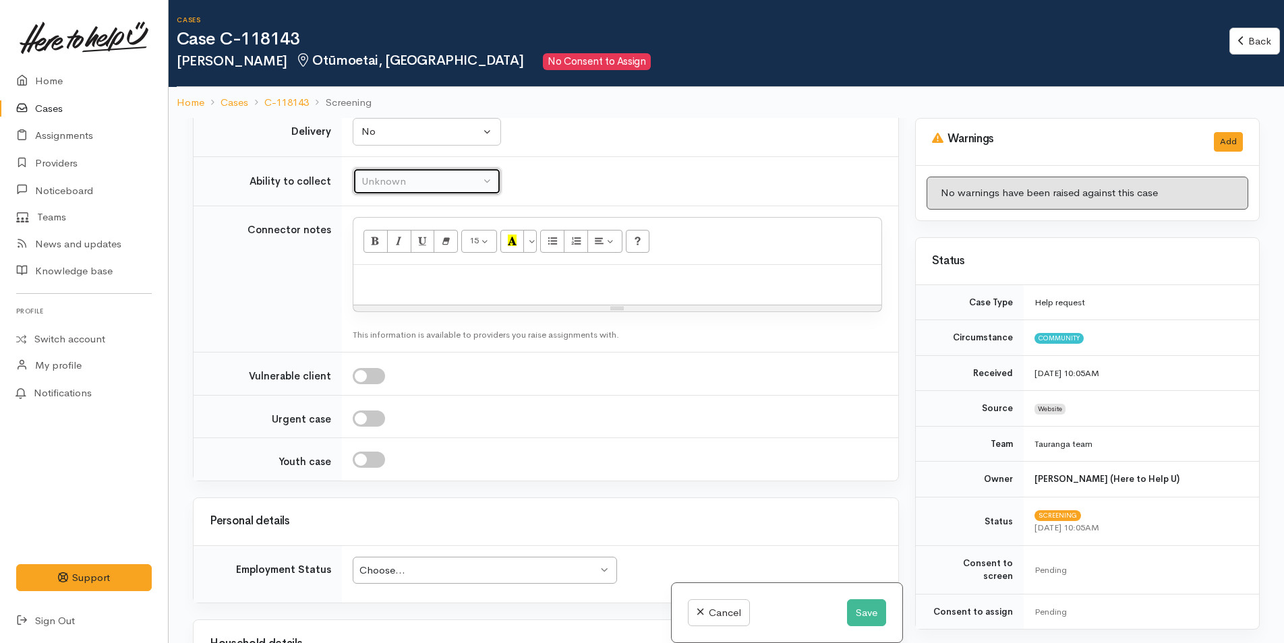
click at [407, 179] on div "Unknown" at bounding box center [420, 182] width 119 height 16
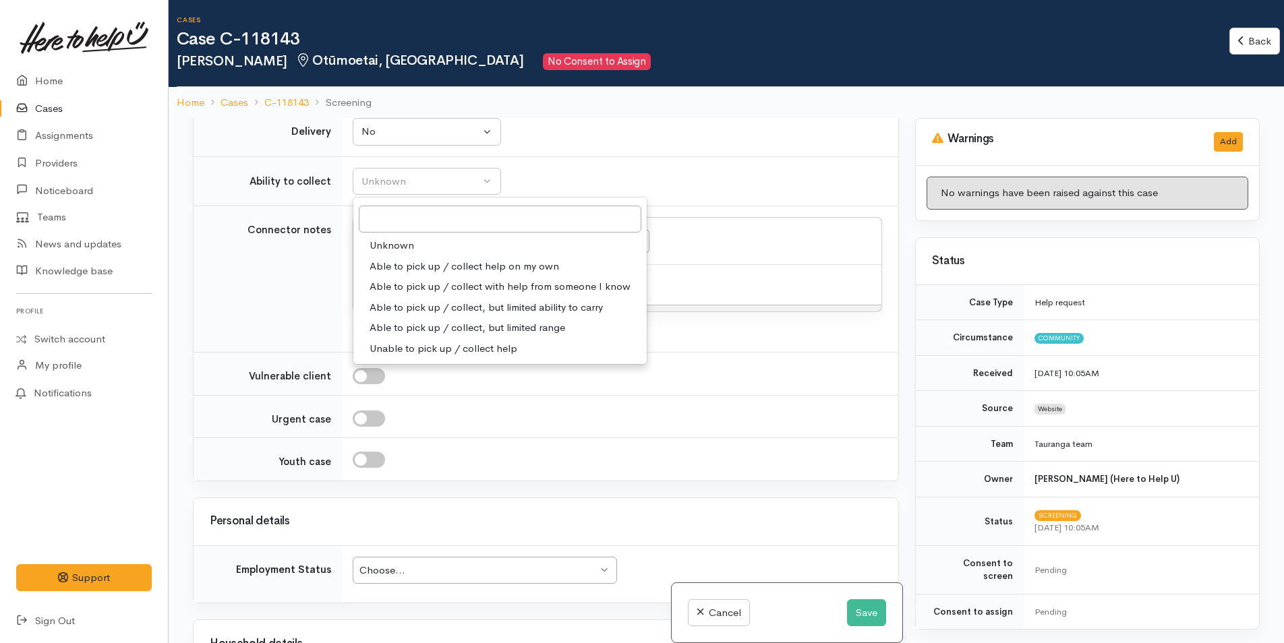
click at [423, 264] on span "Able to pick up / collect help on my own" at bounding box center [464, 267] width 189 height 16
select select "2"
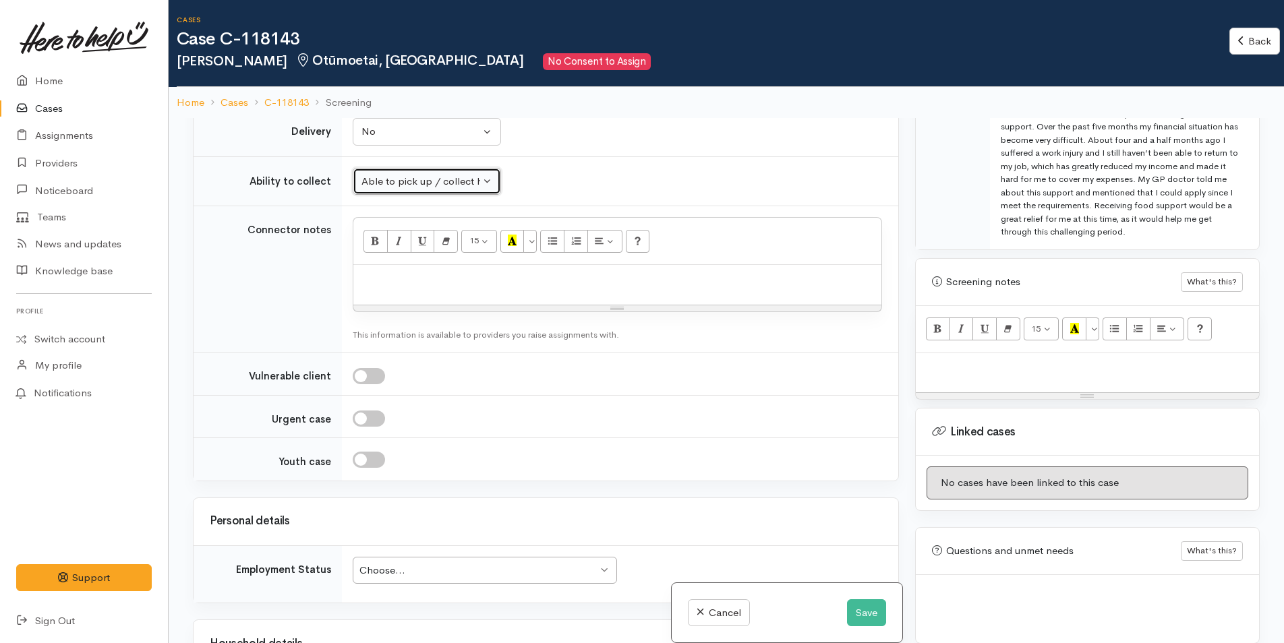
scroll to position [778, 0]
click at [967, 358] on p at bounding box center [1088, 365] width 330 height 16
paste div
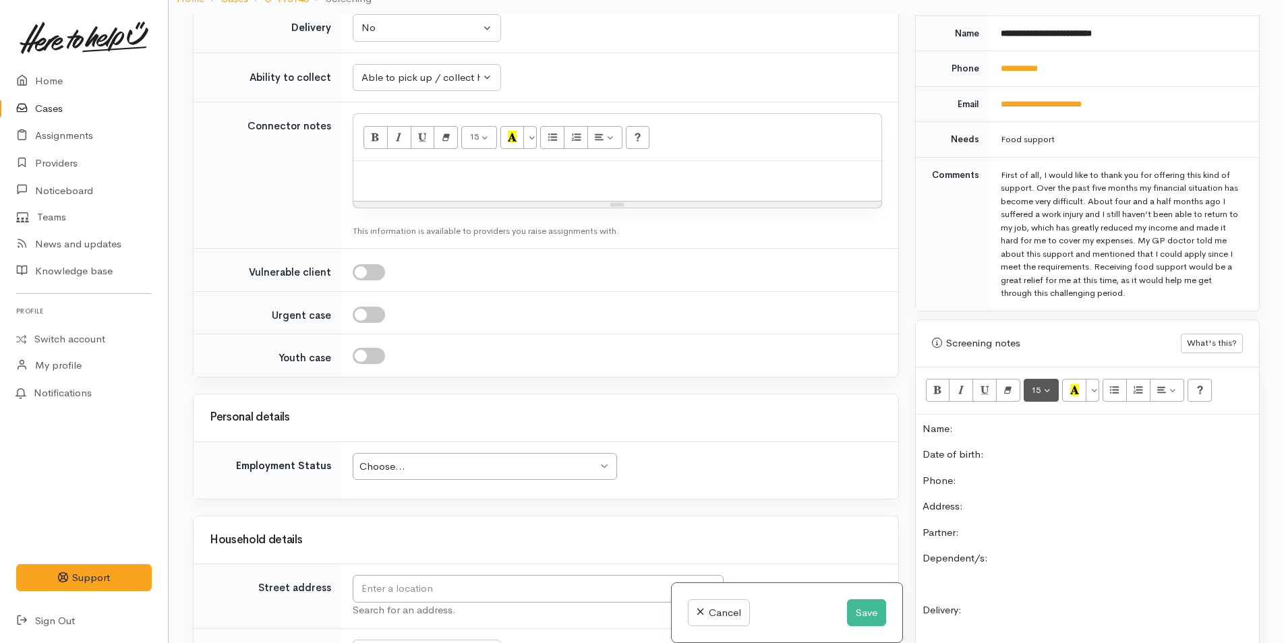
scroll to position [508, 0]
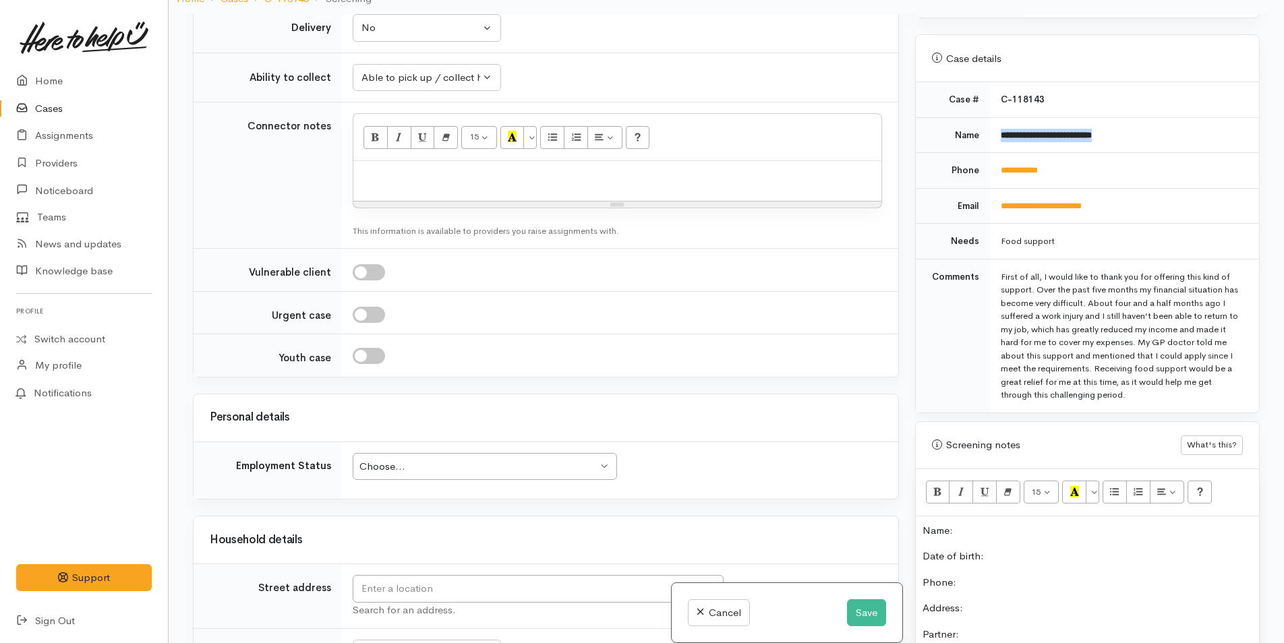
drag, startPoint x: 1147, startPoint y: 113, endPoint x: 995, endPoint y: 119, distance: 152.6
click at [995, 119] on td "**********" at bounding box center [1124, 135] width 269 height 36
copy b "**********"
click at [1040, 523] on p "Name:" at bounding box center [1088, 531] width 330 height 16
click at [506, 457] on div "Choose... Choose..." at bounding box center [485, 467] width 264 height 28
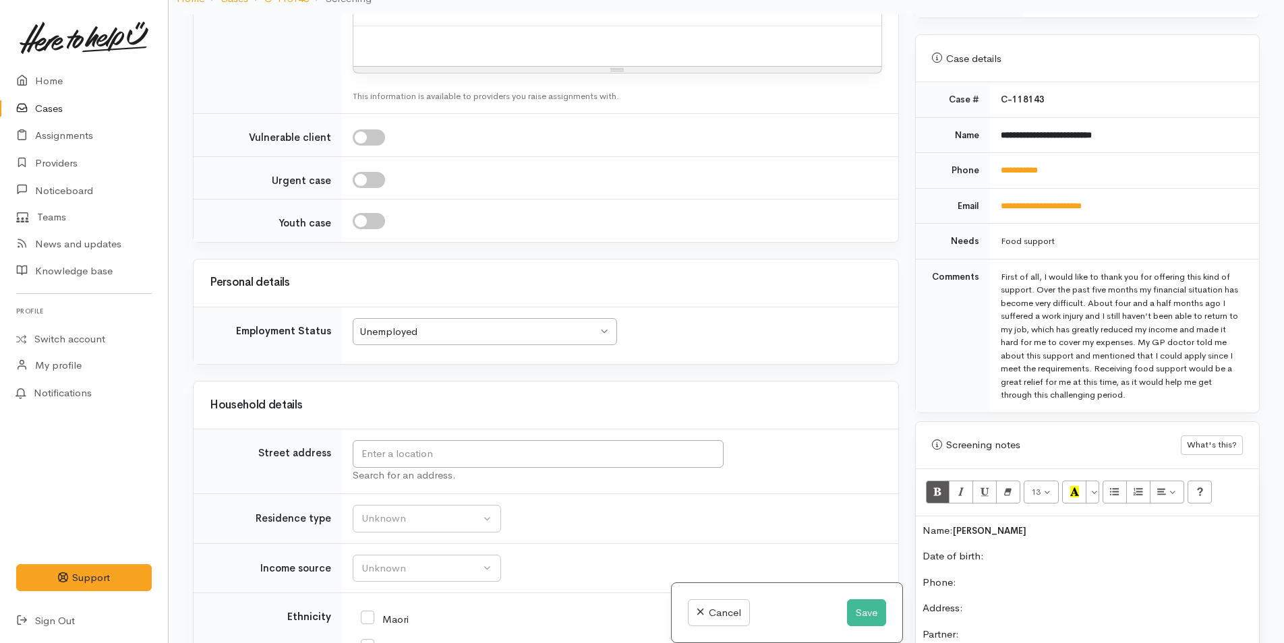
scroll to position [1200, 0]
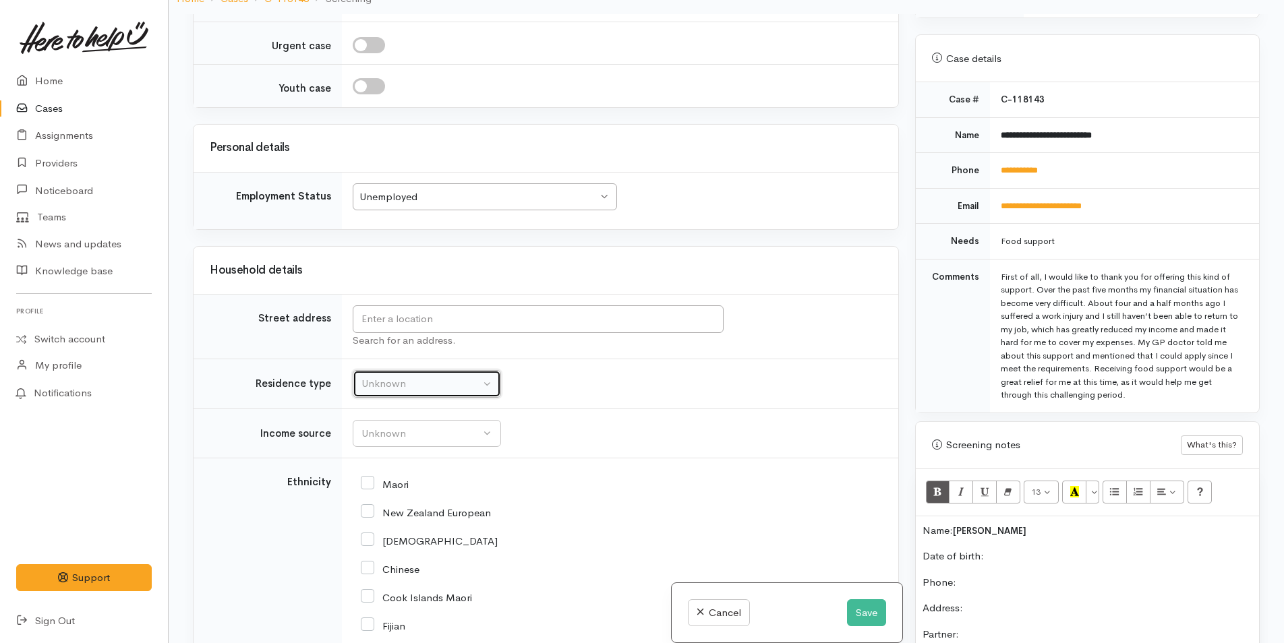
click at [423, 379] on div "Unknown" at bounding box center [420, 384] width 119 height 16
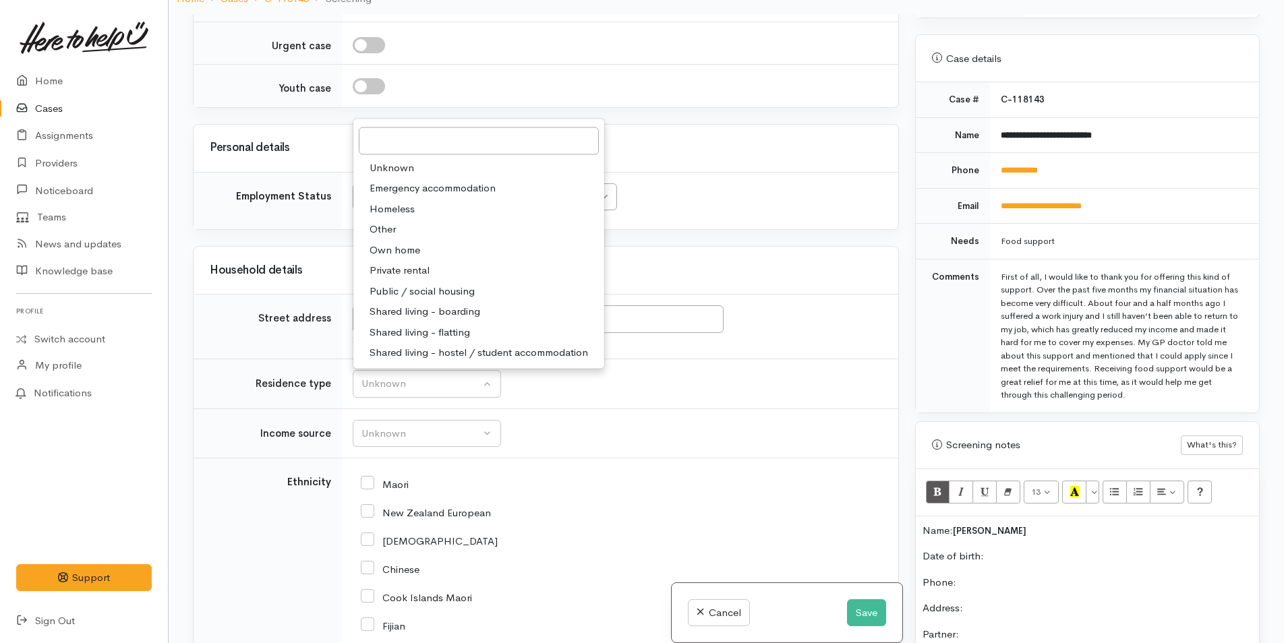
click at [415, 269] on span "Private rental" at bounding box center [400, 271] width 60 height 16
select select "2"
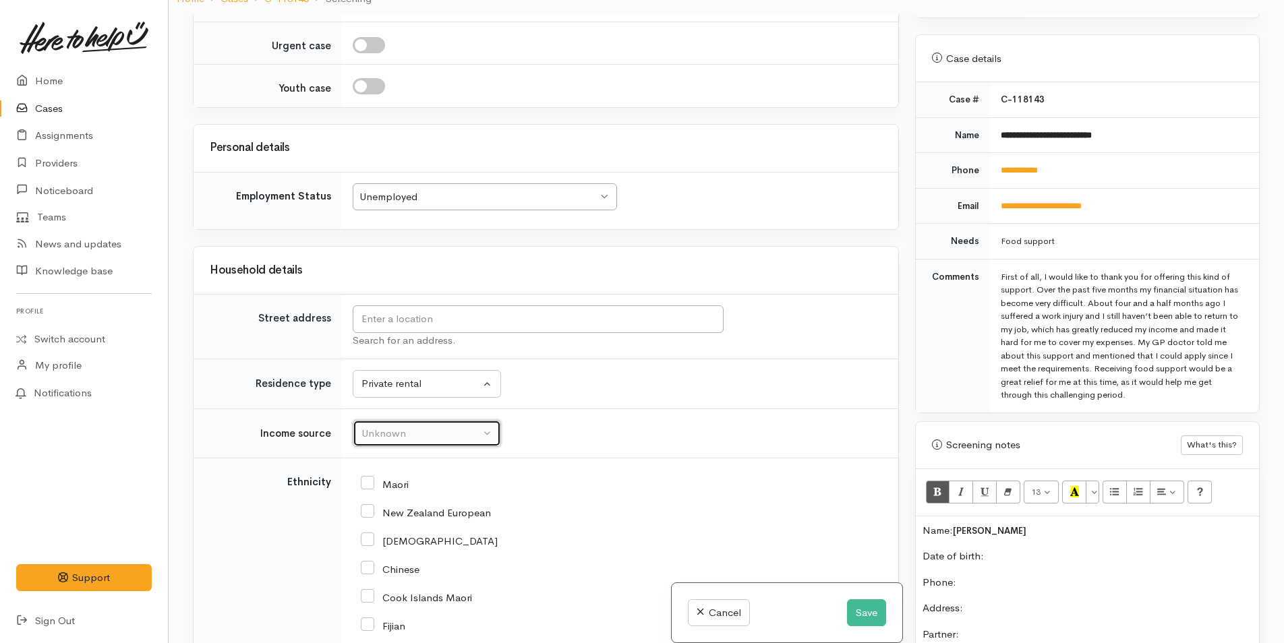
click at [428, 437] on div "Unknown" at bounding box center [420, 434] width 119 height 16
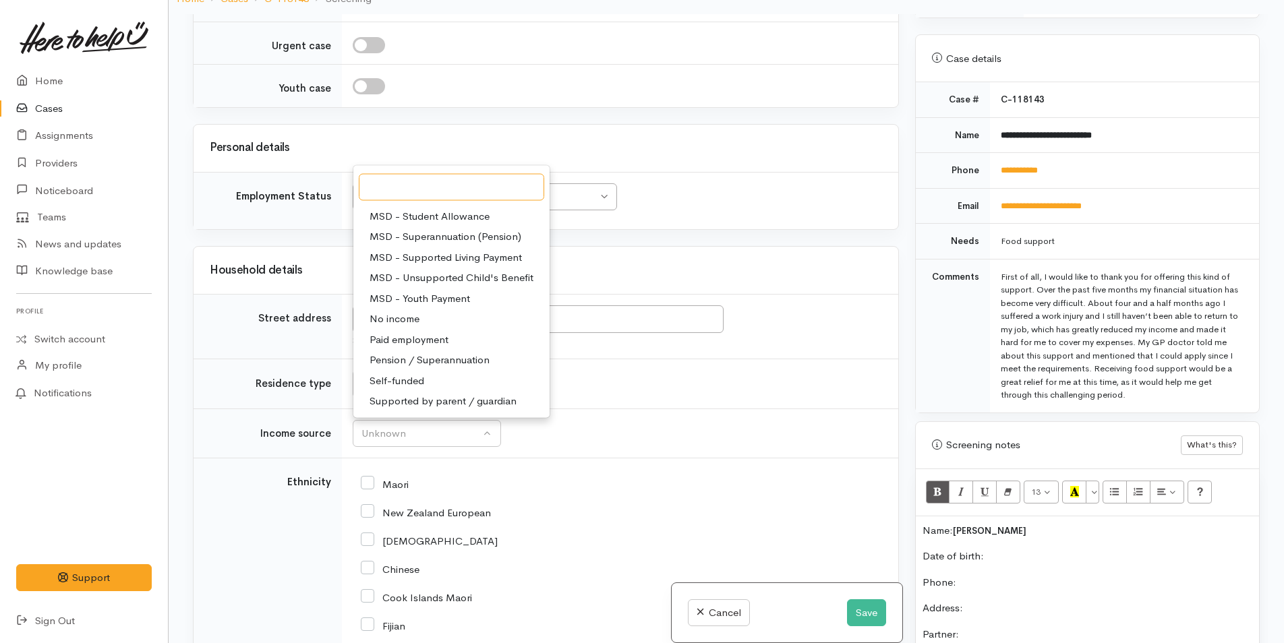
scroll to position [202, 0]
click at [869, 606] on button "Save" at bounding box center [866, 614] width 39 height 28
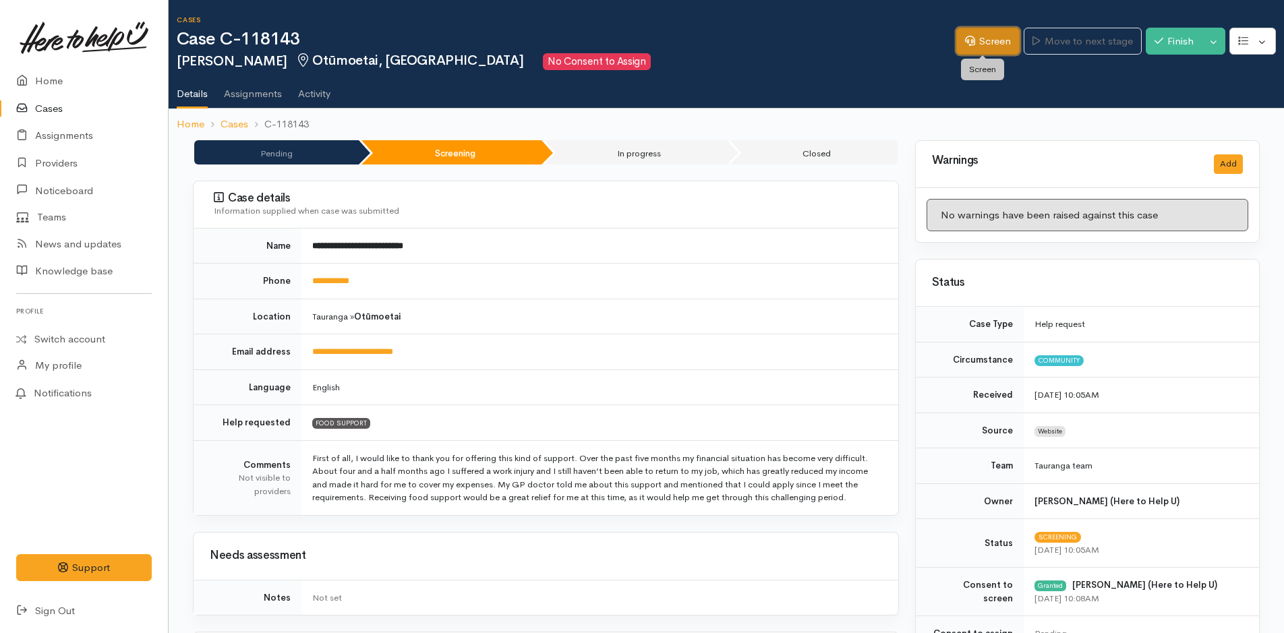
click at [975, 39] on link "Screen" at bounding box center [987, 42] width 63 height 28
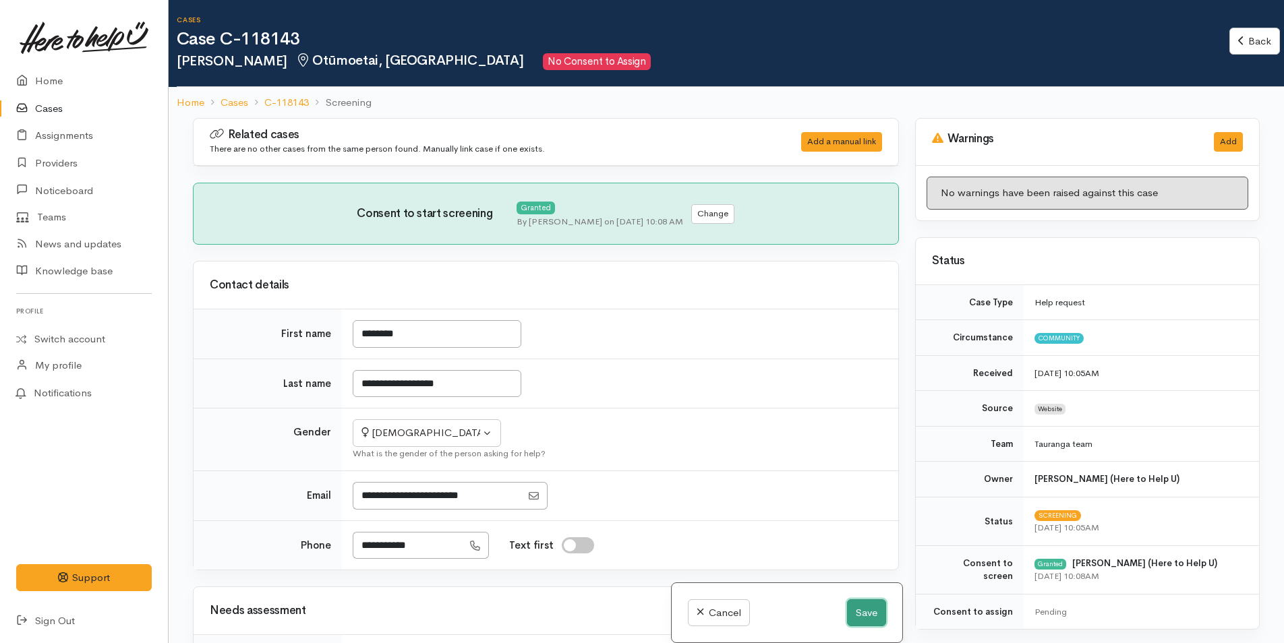
click at [869, 616] on button "Save" at bounding box center [866, 614] width 39 height 28
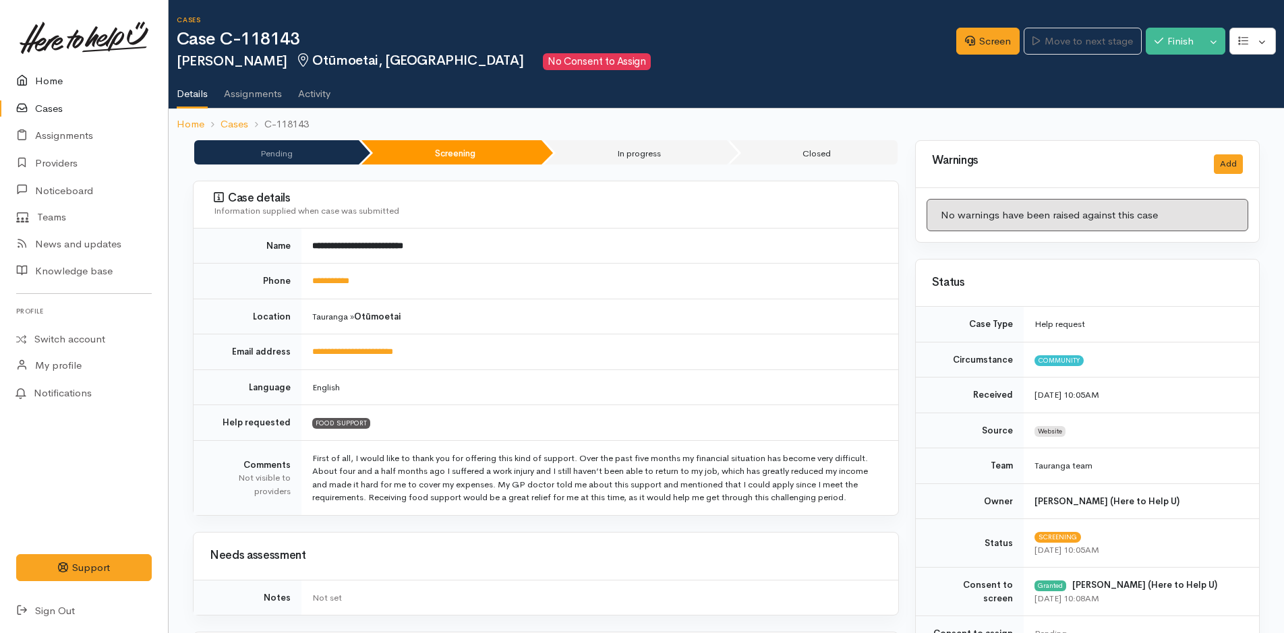
click at [55, 76] on link "Home" at bounding box center [84, 81] width 168 height 28
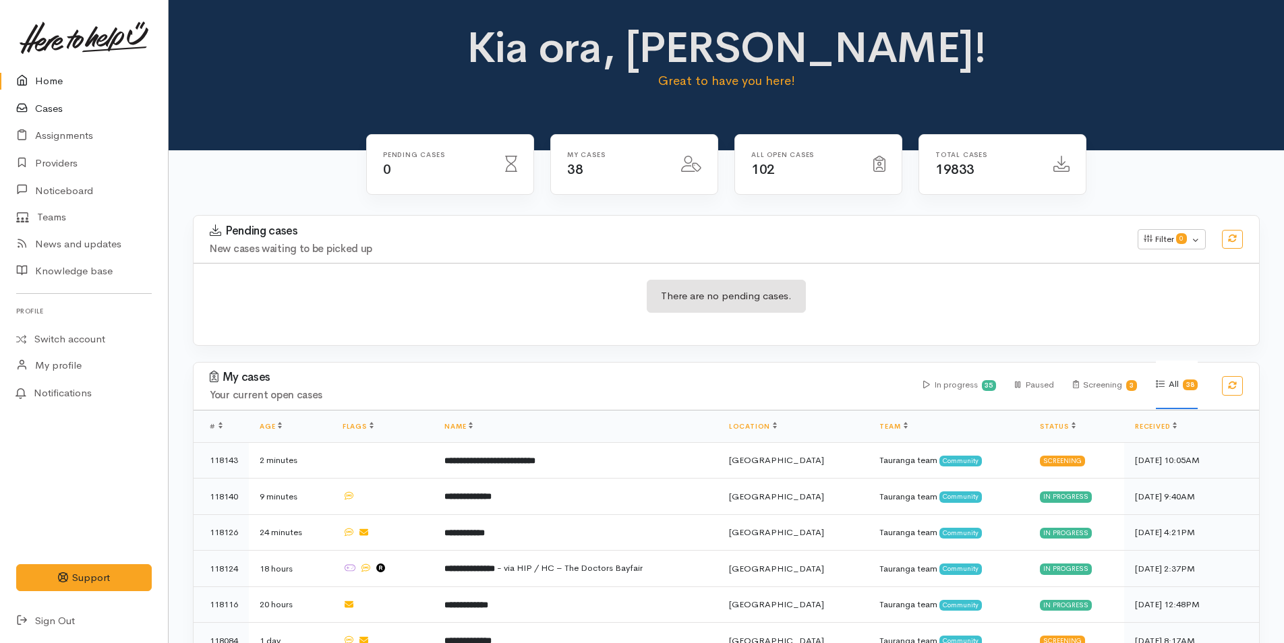
click at [49, 109] on link "Cases" at bounding box center [84, 109] width 168 height 28
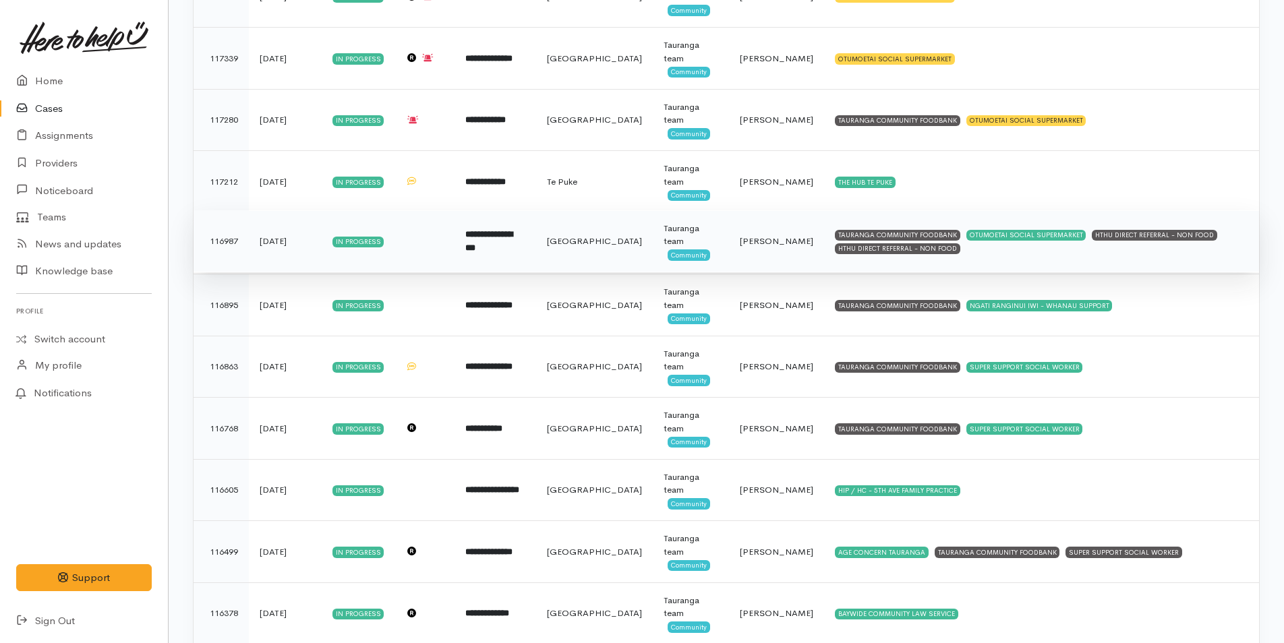
scroll to position [1788, 0]
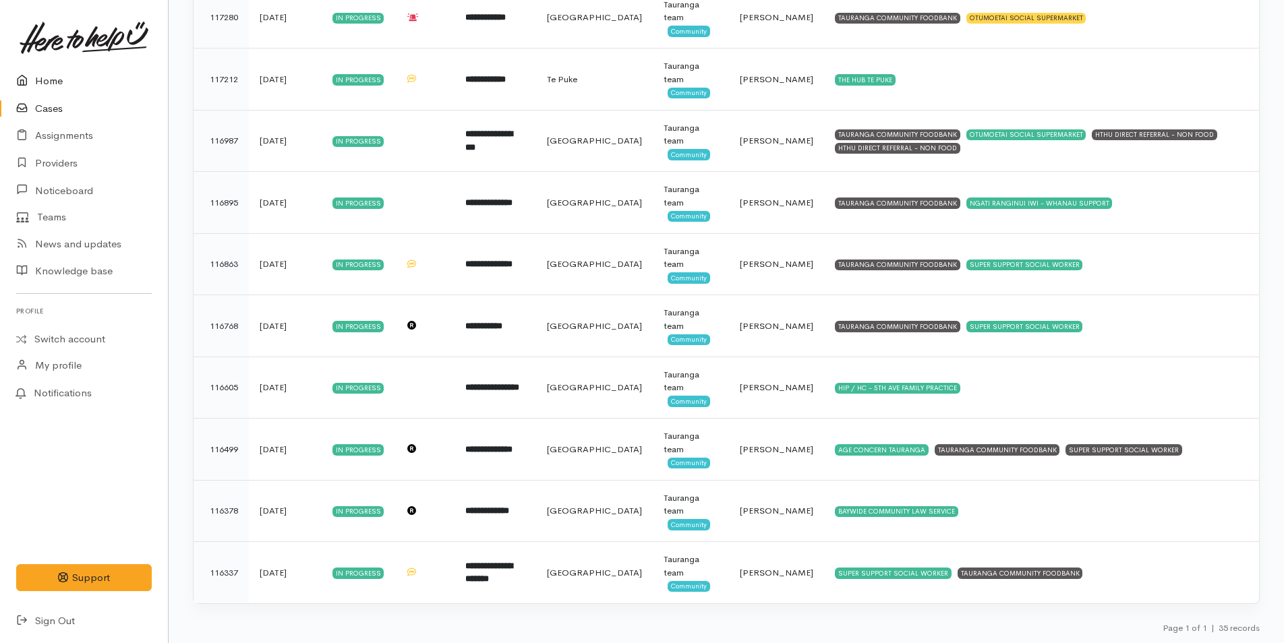
click at [50, 80] on link "Home" at bounding box center [84, 81] width 168 height 28
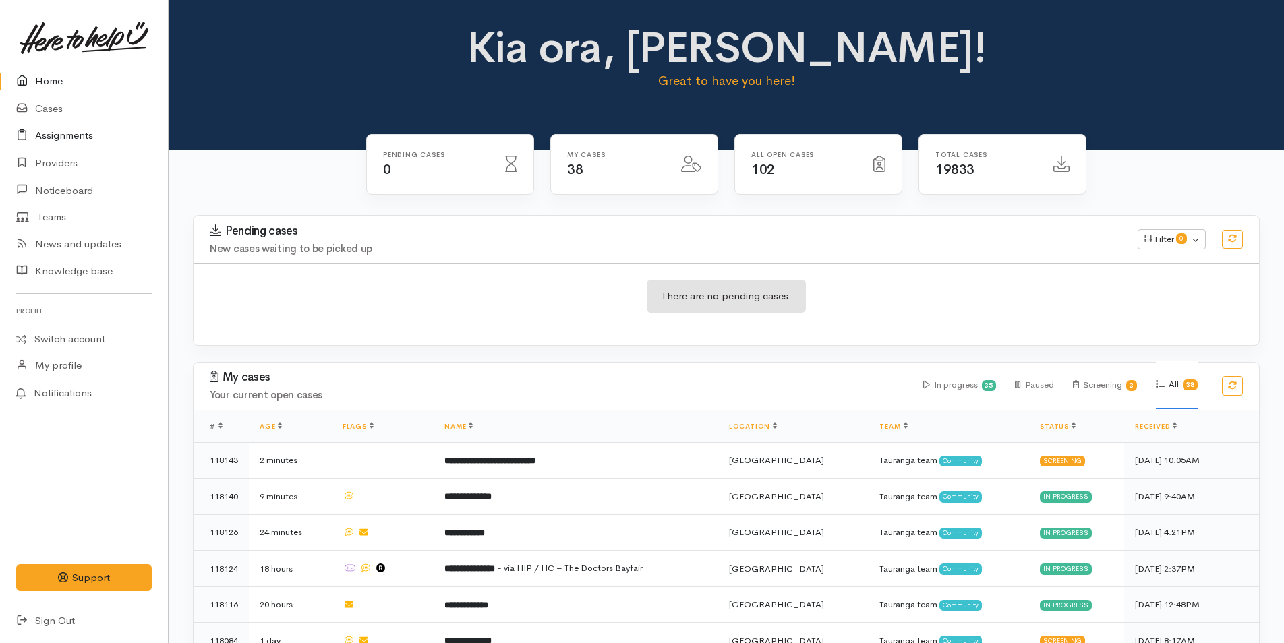
click at [65, 137] on link "Assignments" at bounding box center [84, 136] width 168 height 28
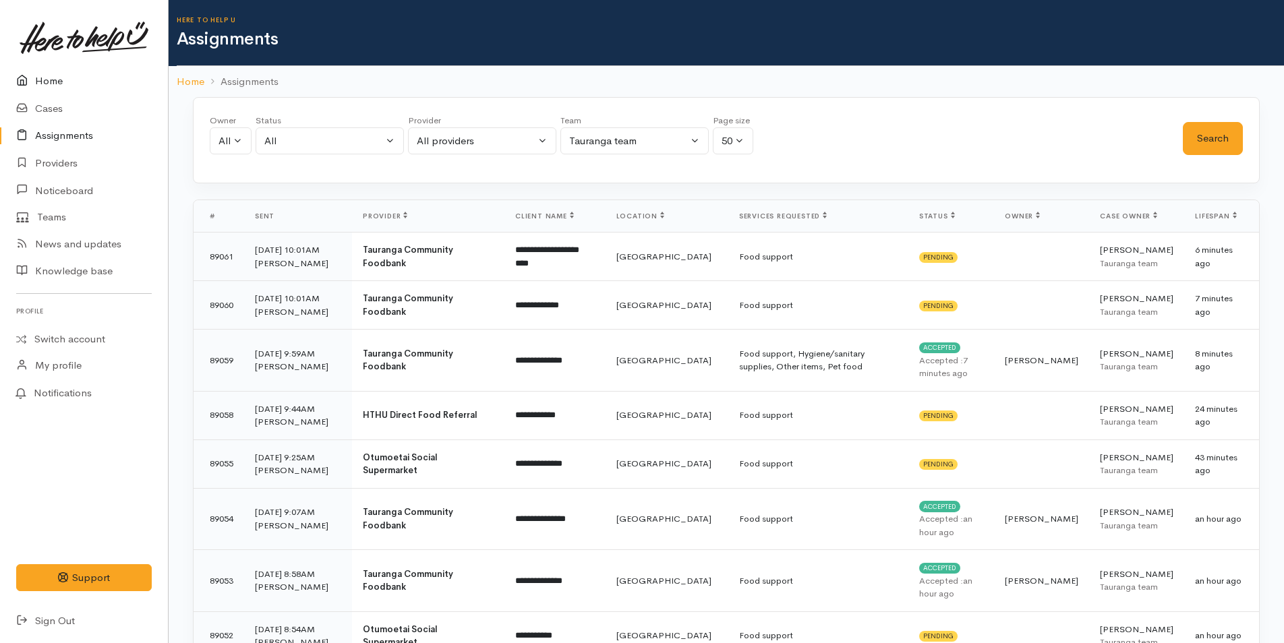
click at [50, 83] on link "Home" at bounding box center [84, 81] width 168 height 28
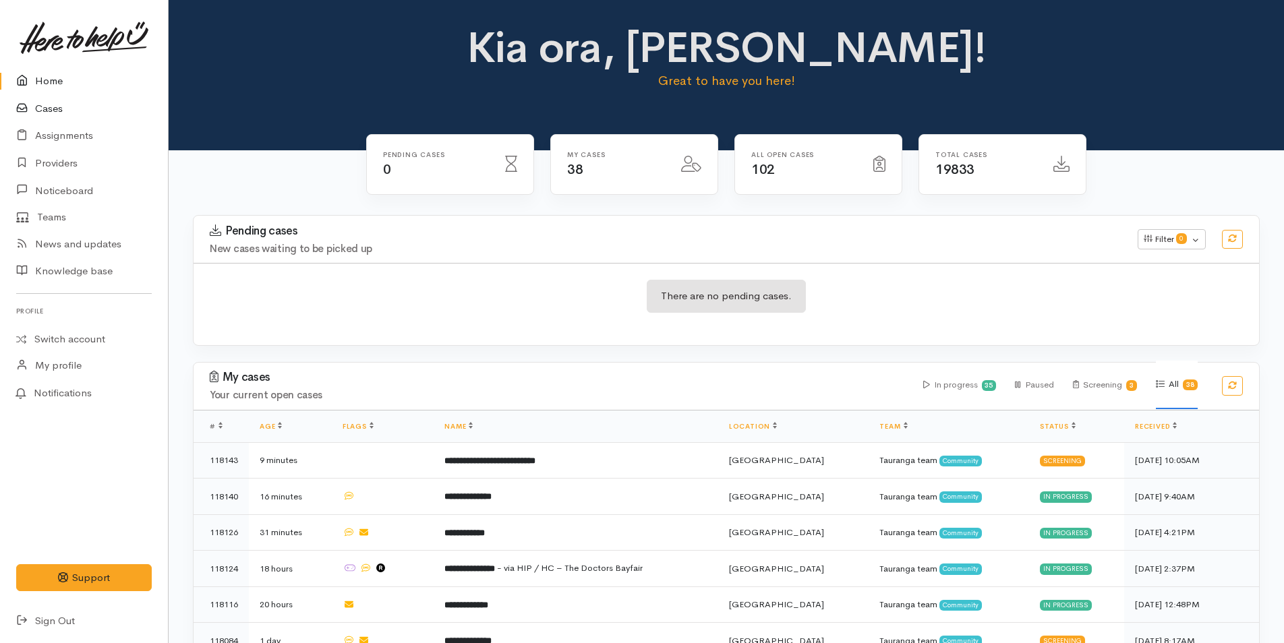
click at [55, 108] on link "Cases" at bounding box center [84, 109] width 168 height 28
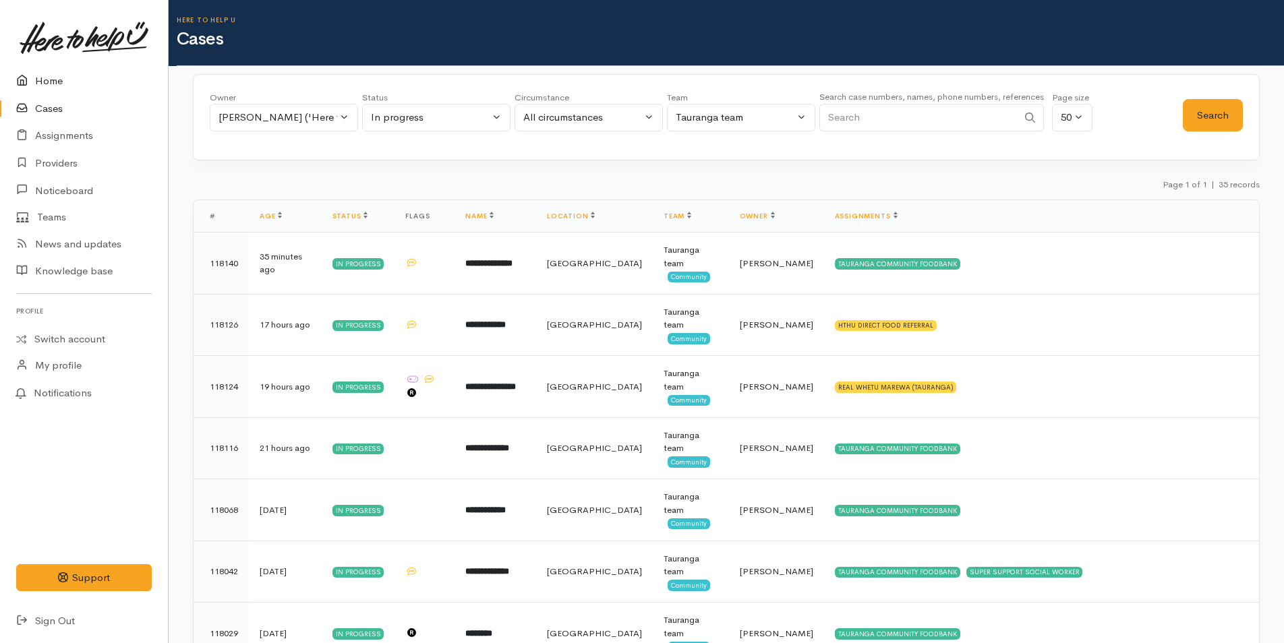
click at [49, 76] on link "Home" at bounding box center [84, 81] width 168 height 28
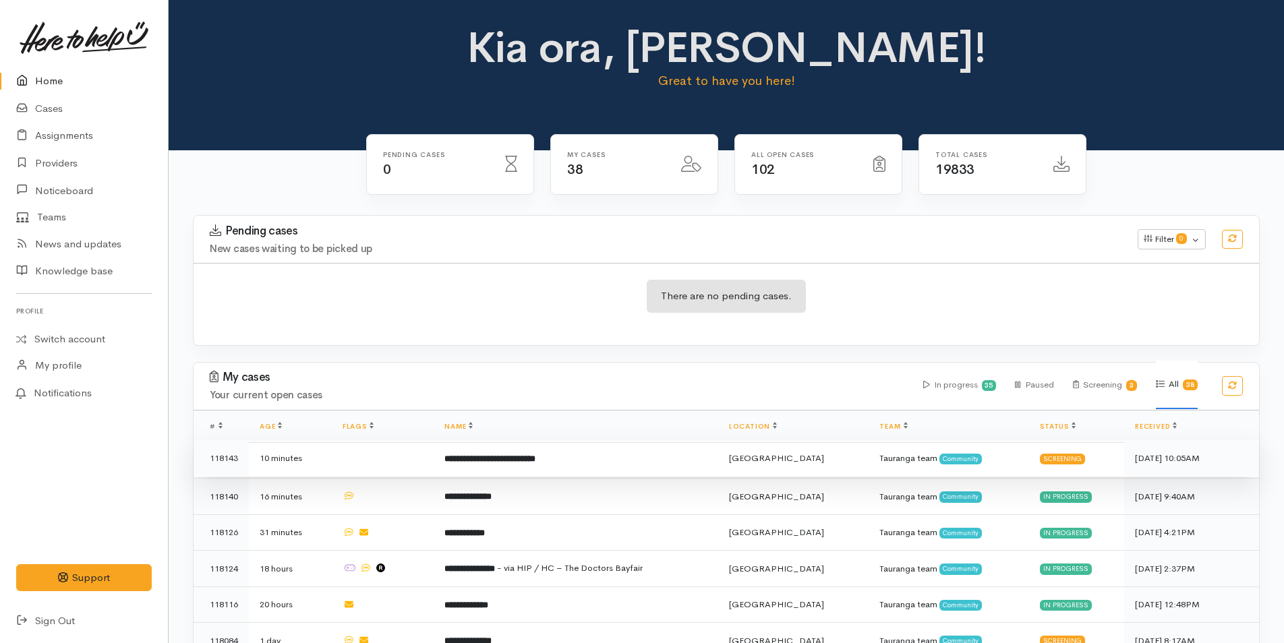
click at [518, 458] on b "**********" at bounding box center [489, 459] width 91 height 9
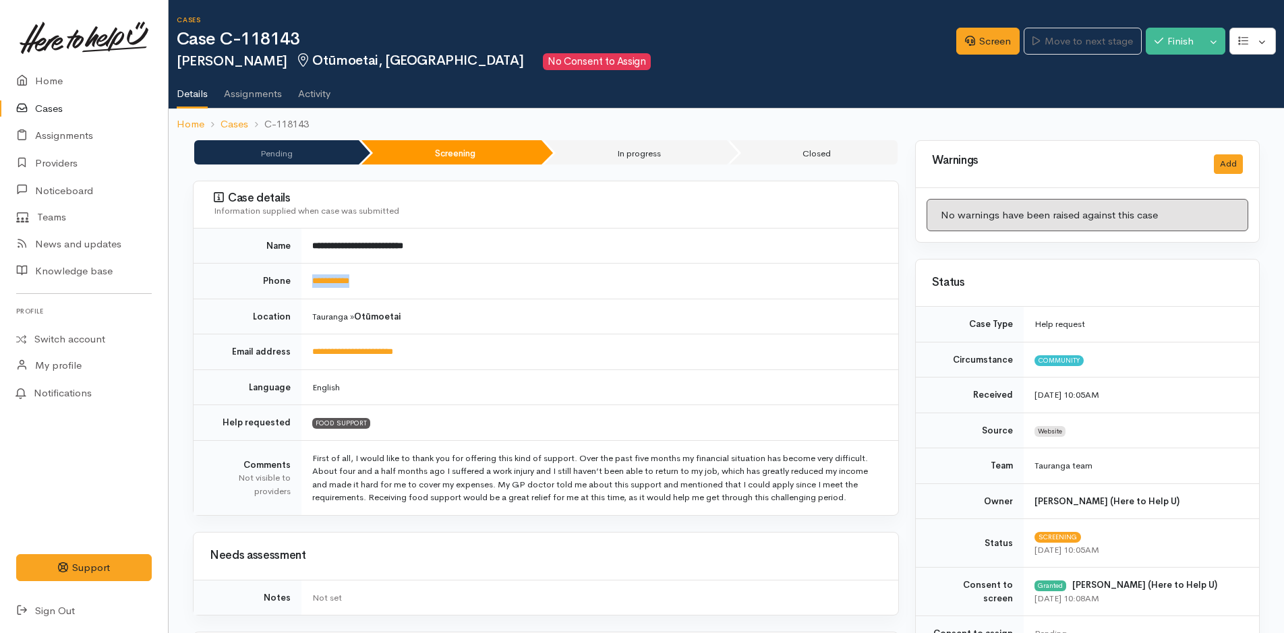
drag, startPoint x: 383, startPoint y: 280, endPoint x: 298, endPoint y: 282, distance: 85.0
click at [298, 282] on tr "**********" at bounding box center [546, 282] width 705 height 36
copy tr "**********"
click at [976, 36] on link "Screen" at bounding box center [987, 42] width 63 height 28
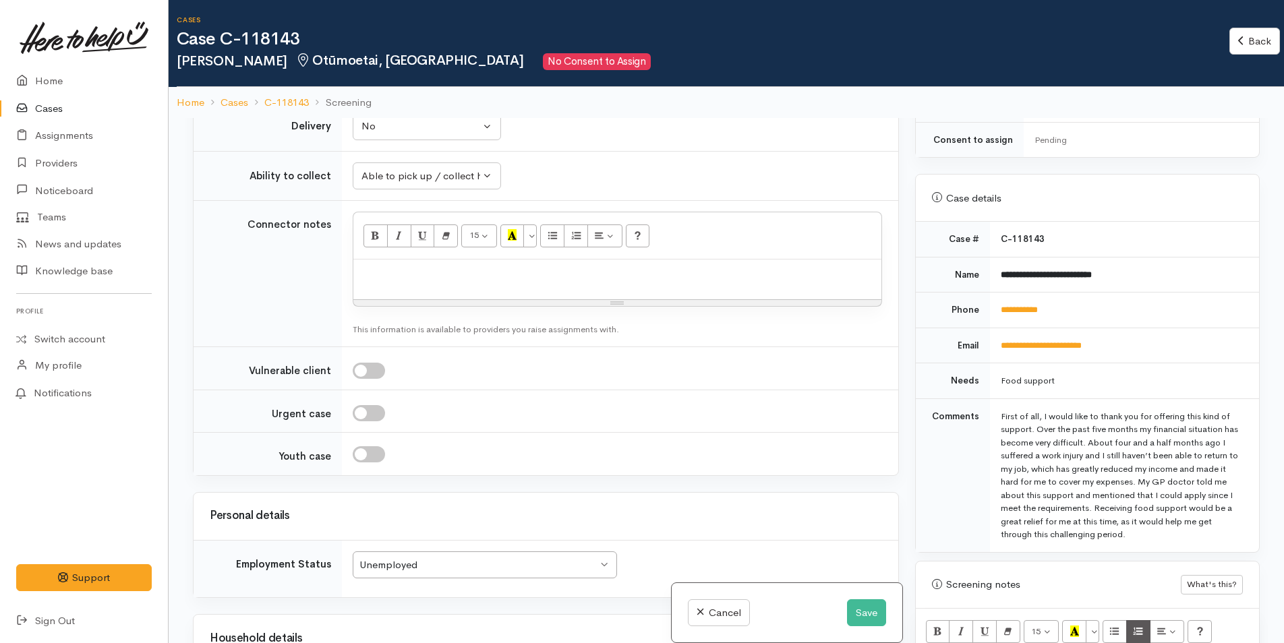
scroll to position [674, 0]
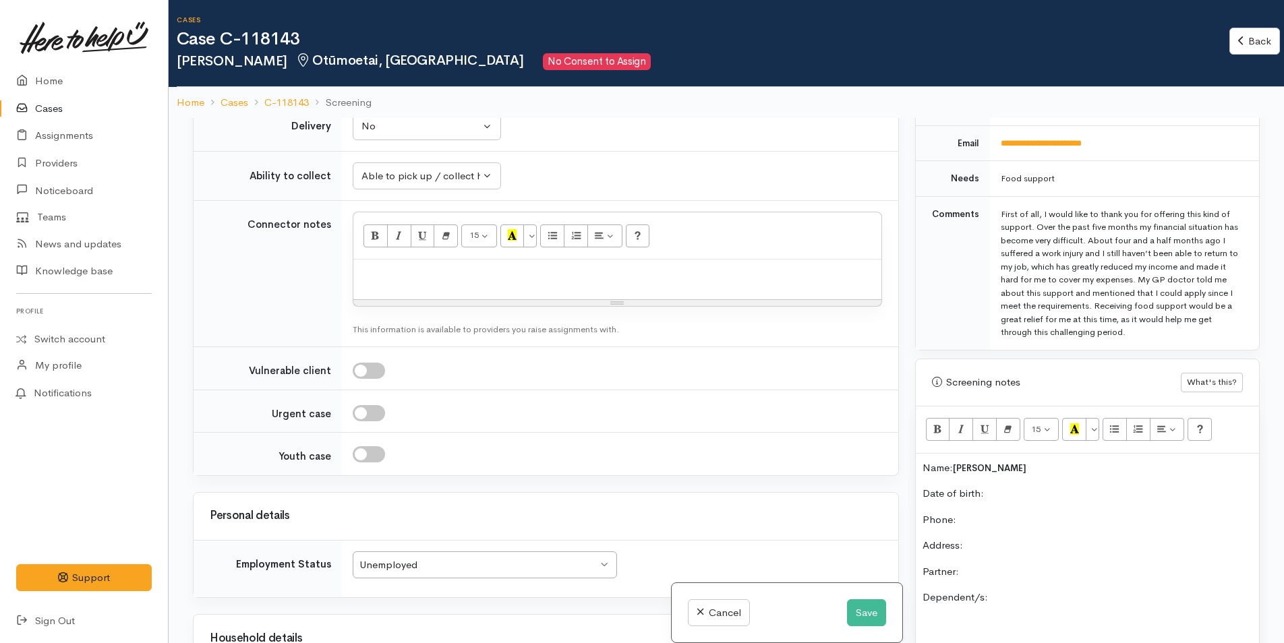
click at [1016, 493] on p "Date of birth:" at bounding box center [1088, 494] width 330 height 16
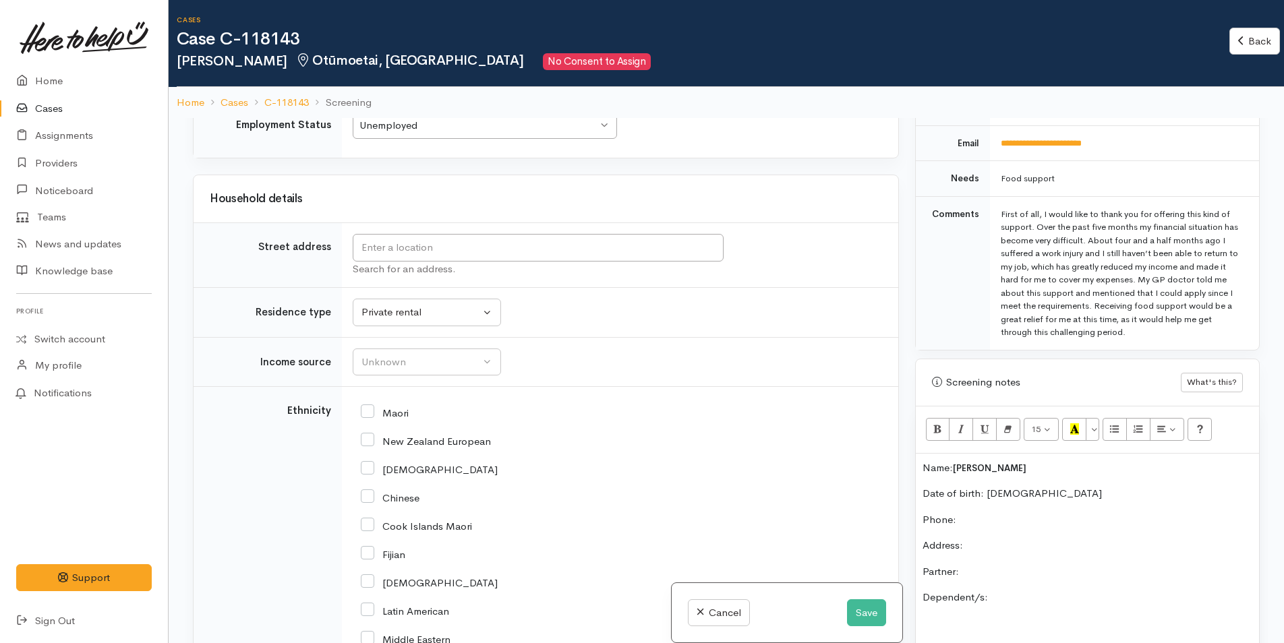
scroll to position [1349, 0]
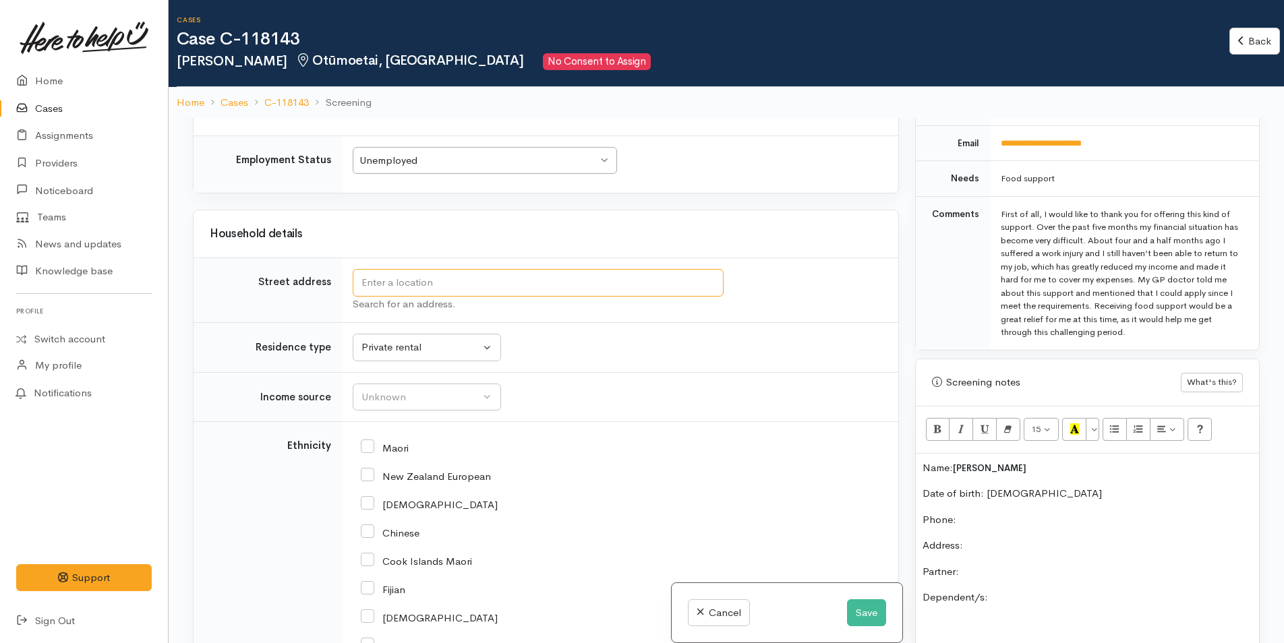
click at [530, 281] on input "text" at bounding box center [538, 283] width 371 height 28
type input "346 Otumoetai Road, Otūmoetai, Tauranga, New Zealand"
click at [438, 401] on div "Unknown" at bounding box center [420, 398] width 119 height 16
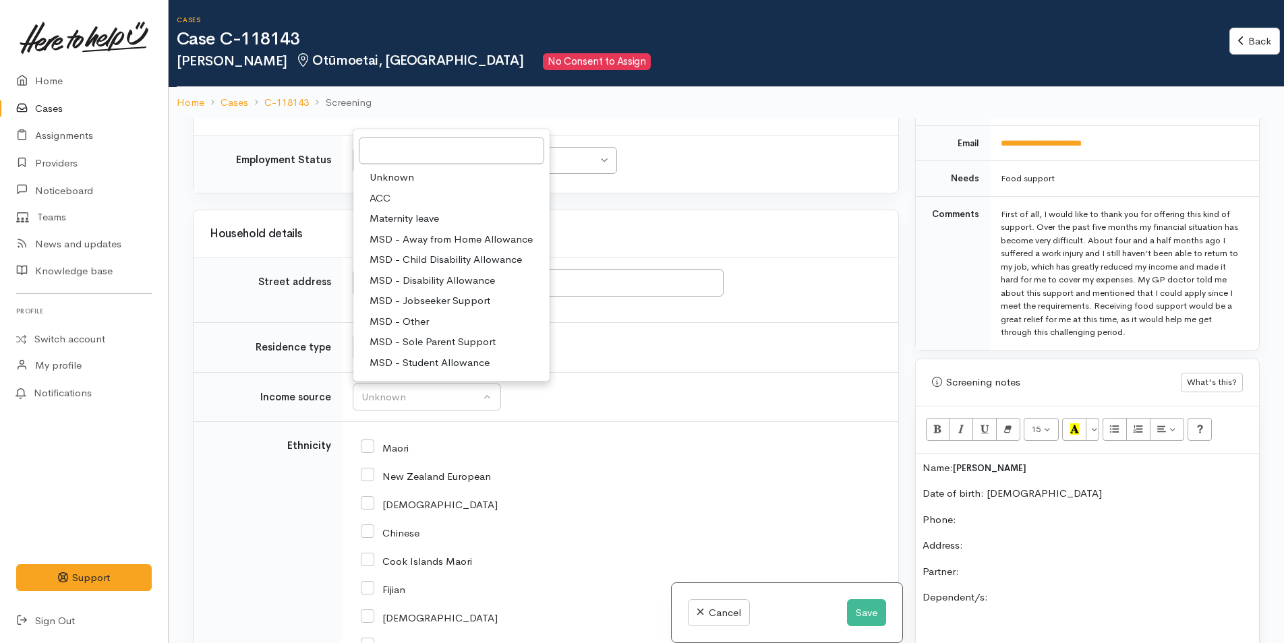
click at [677, 235] on h3 "Household details" at bounding box center [546, 234] width 672 height 13
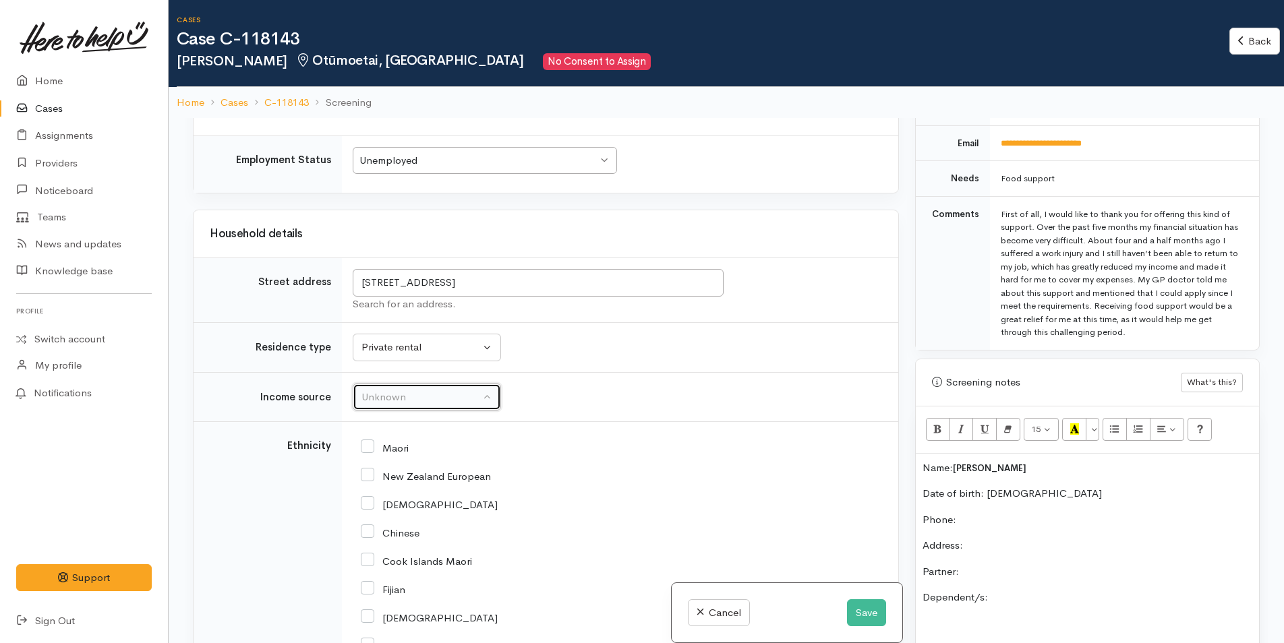
click at [406, 403] on div "Unknown" at bounding box center [420, 398] width 119 height 16
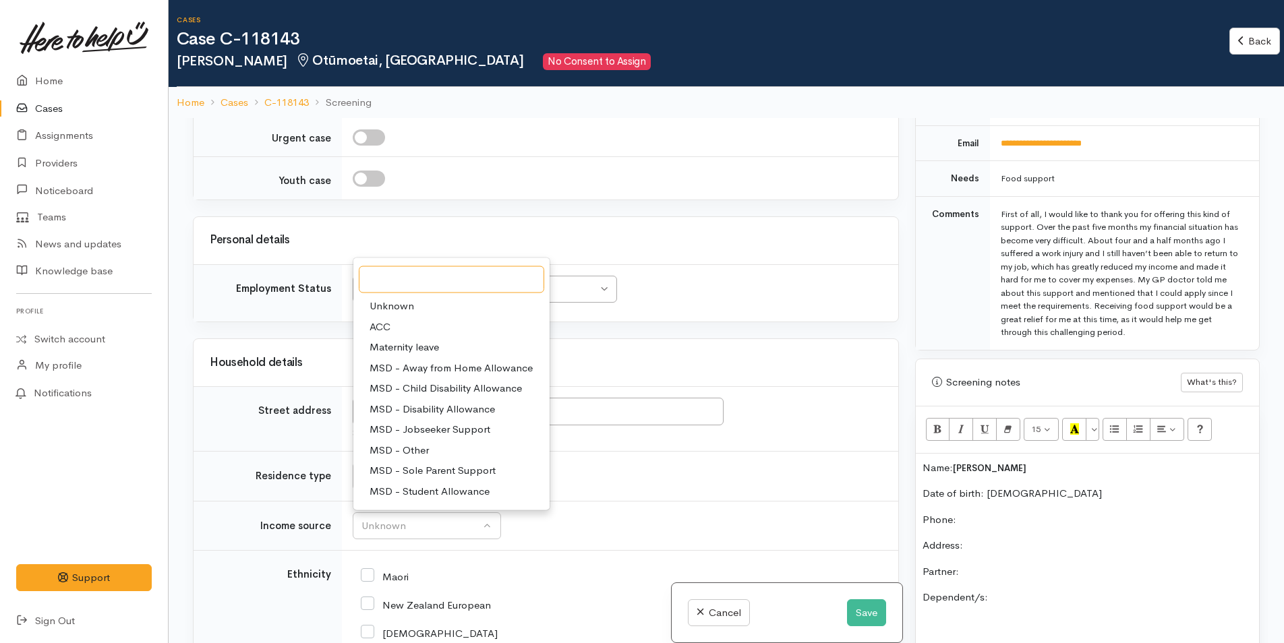
scroll to position [1214, 0]
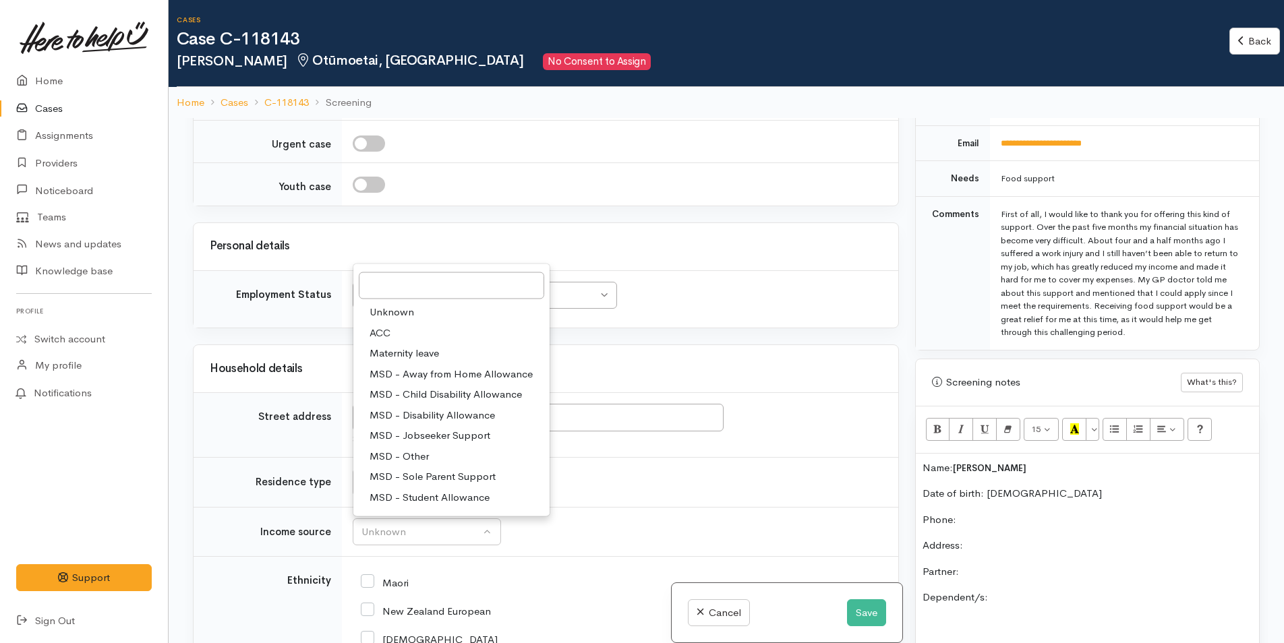
click at [382, 330] on span "ACC" at bounding box center [380, 333] width 21 height 16
select select "8"
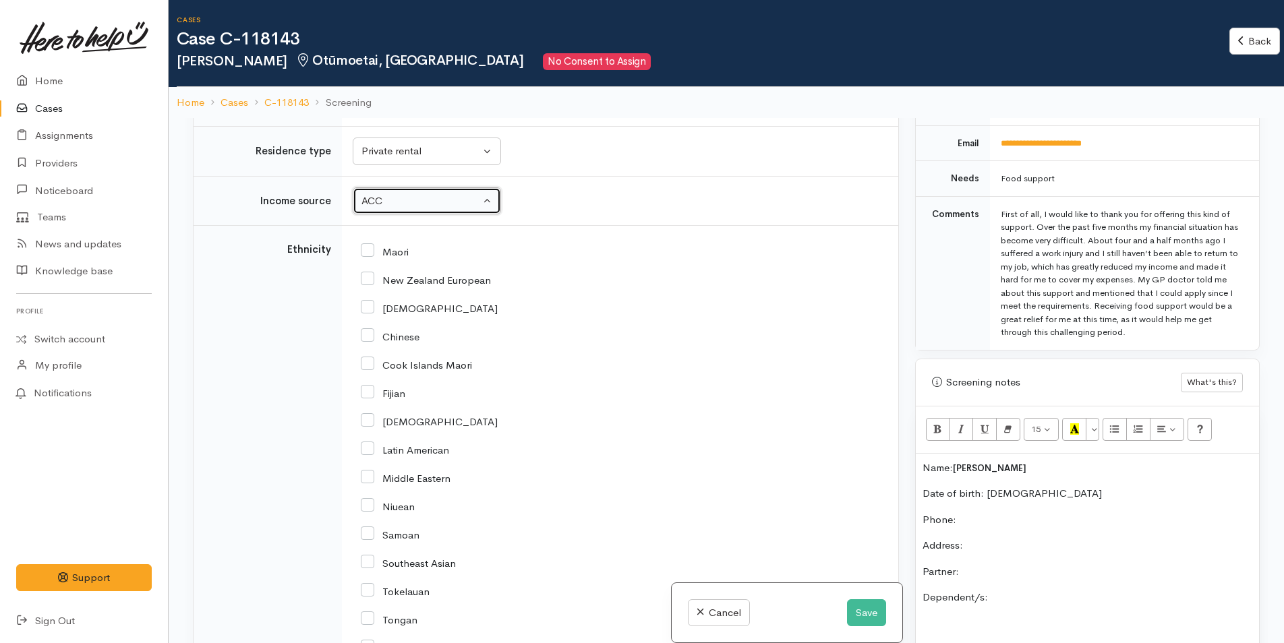
scroll to position [1551, 0]
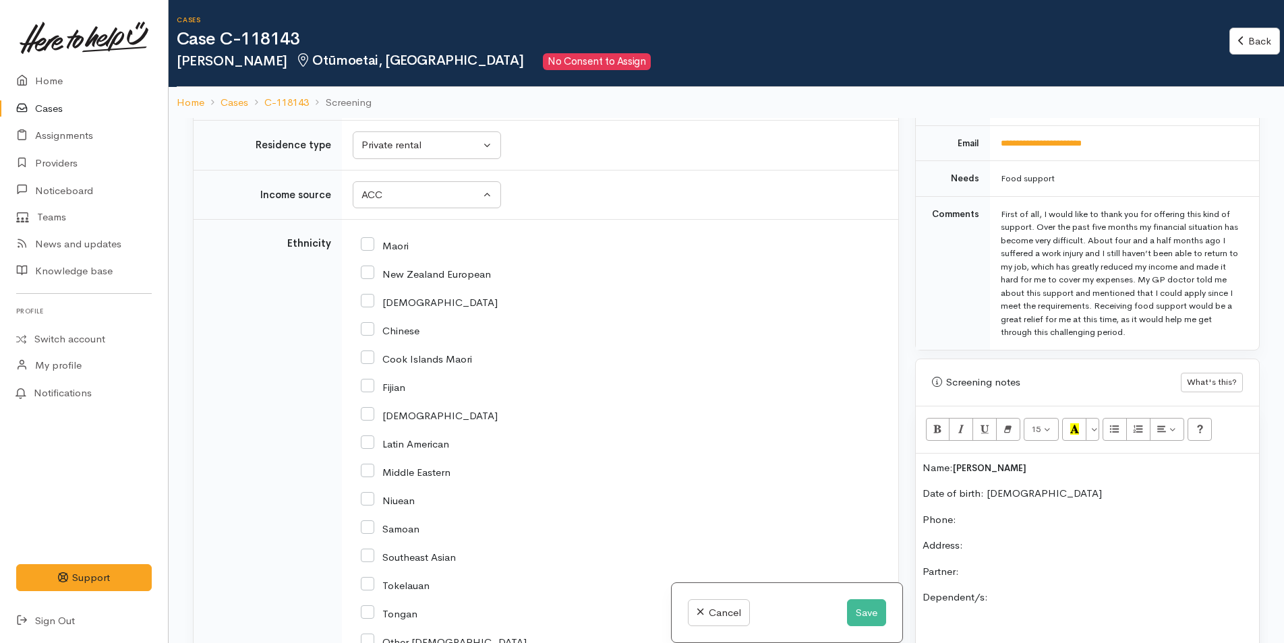
click at [368, 440] on input "Latin American" at bounding box center [405, 443] width 88 height 12
checkbox input "true"
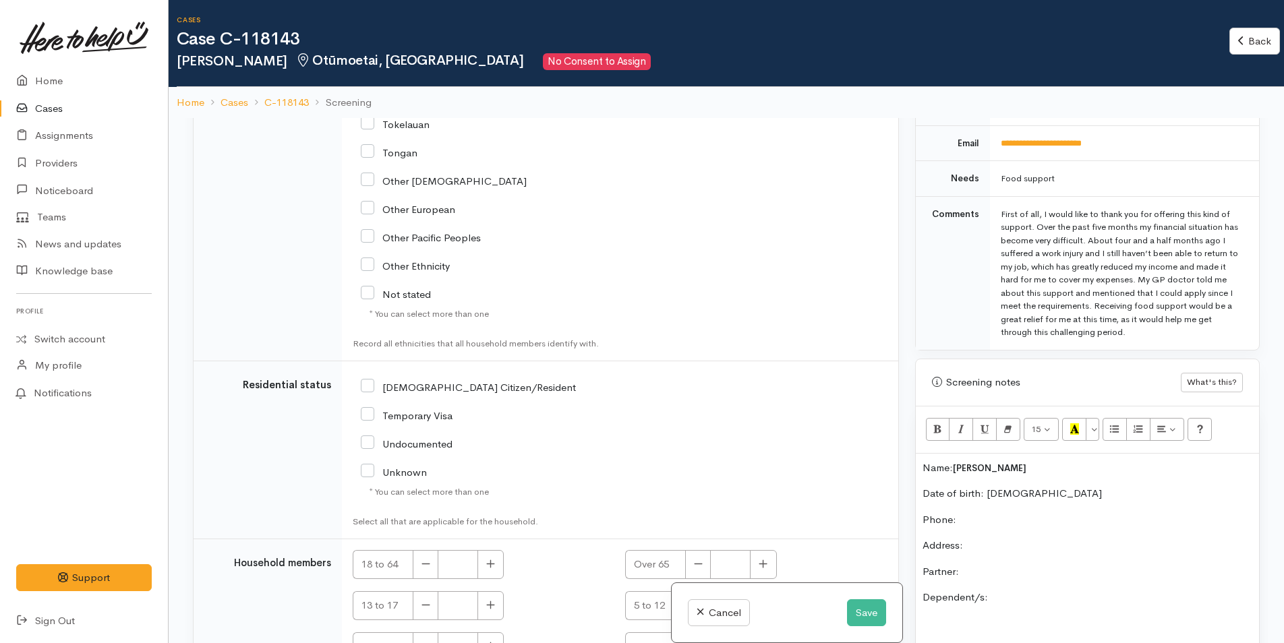
scroll to position [2023, 0]
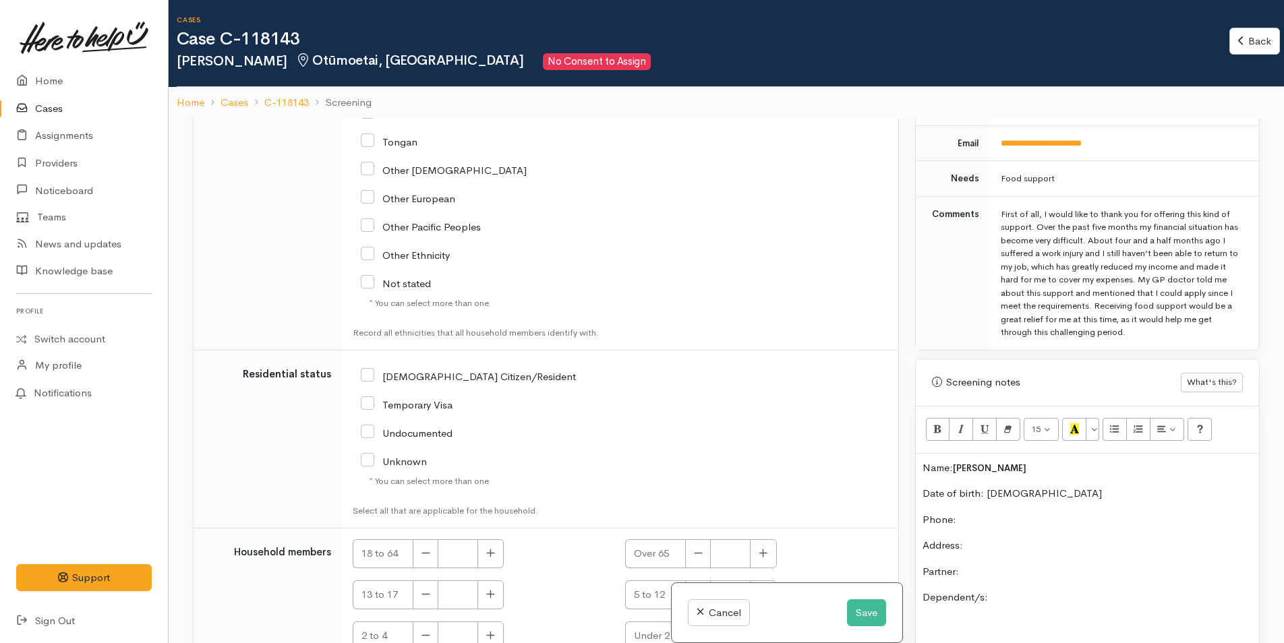
click at [367, 379] on input "NZ Citizen/Resident" at bounding box center [468, 376] width 215 height 12
checkbox input "true"
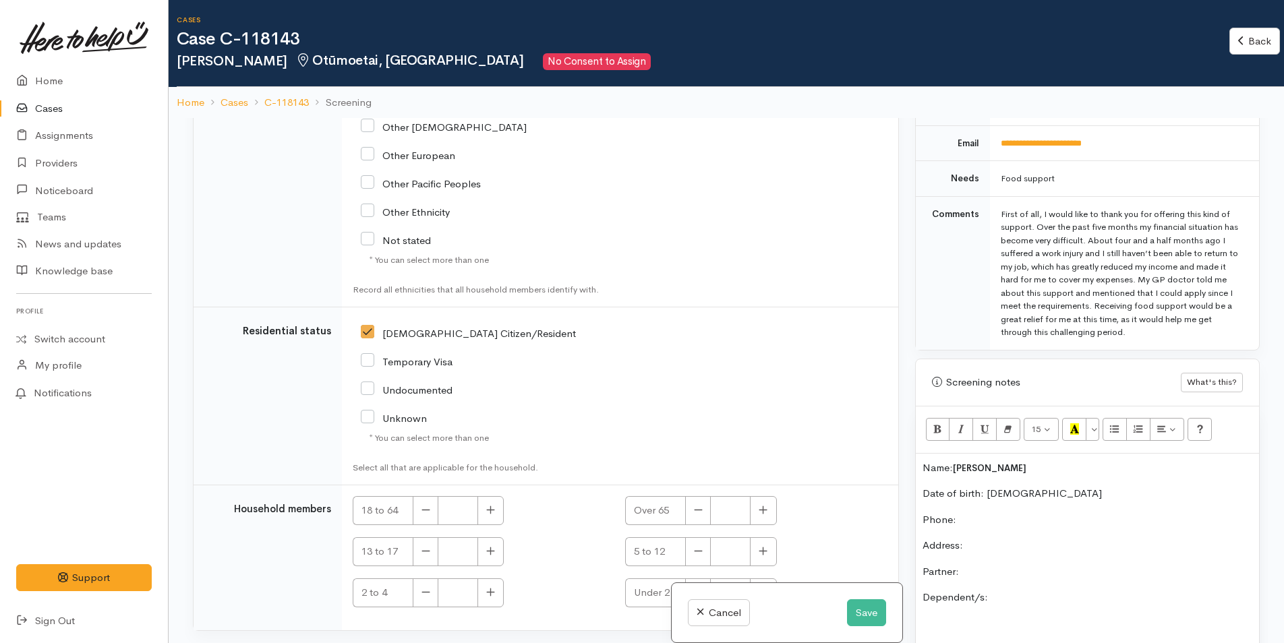
scroll to position [2089, 0]
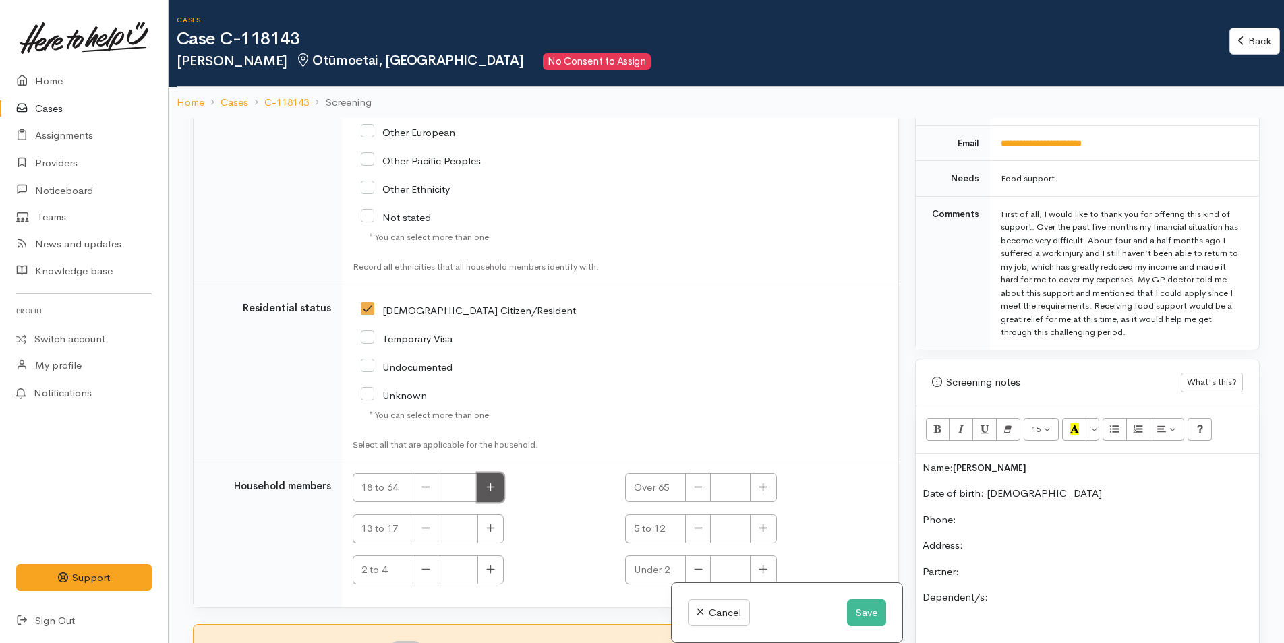
click at [490, 481] on button "button" at bounding box center [490, 487] width 26 height 29
type input "1"
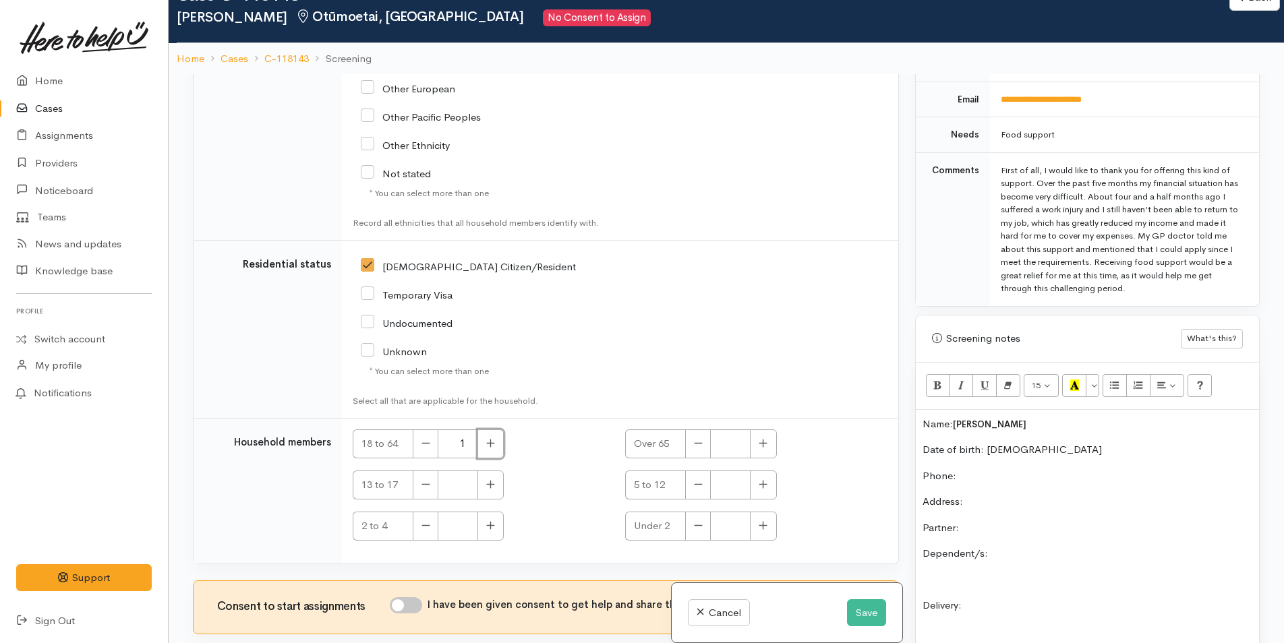
scroll to position [118, 0]
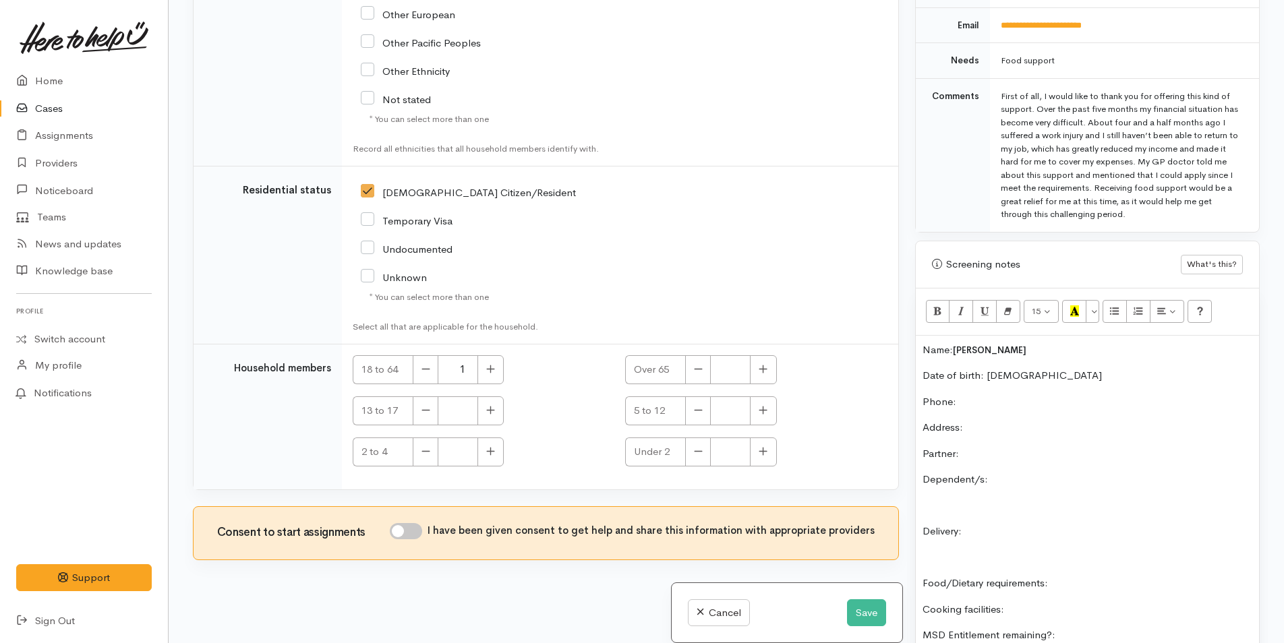
click at [419, 530] on input "I have been given consent to get help and share this information with appropria…" at bounding box center [406, 531] width 32 height 16
checkbox input "true"
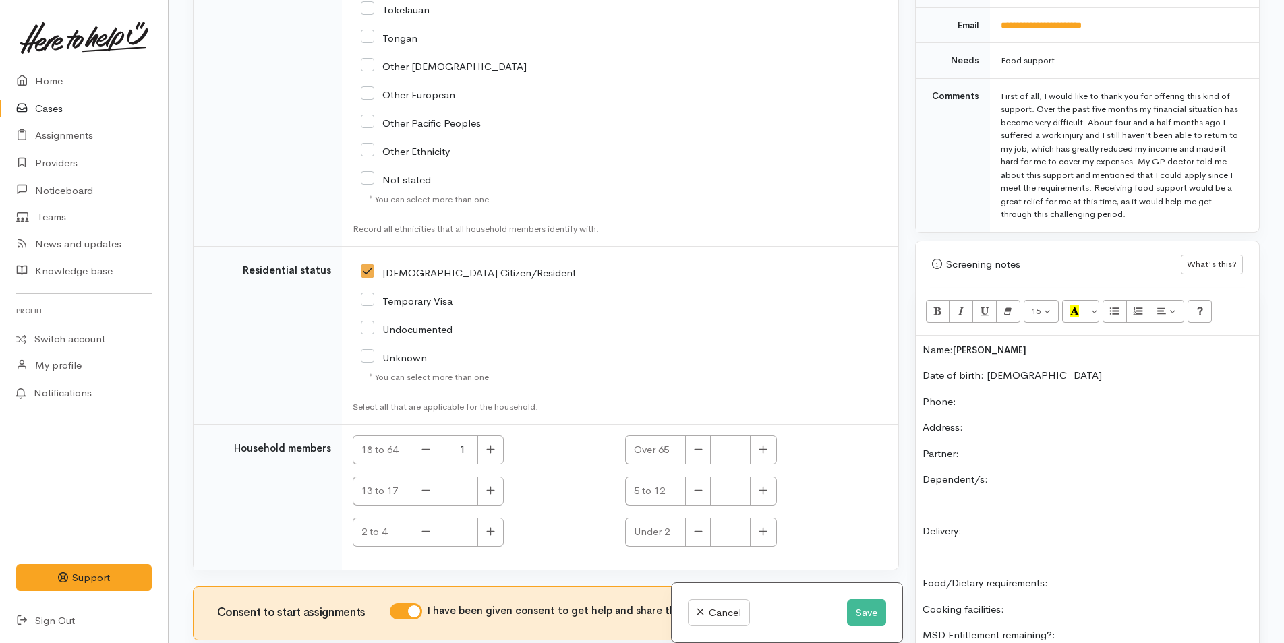
scroll to position [2022, 0]
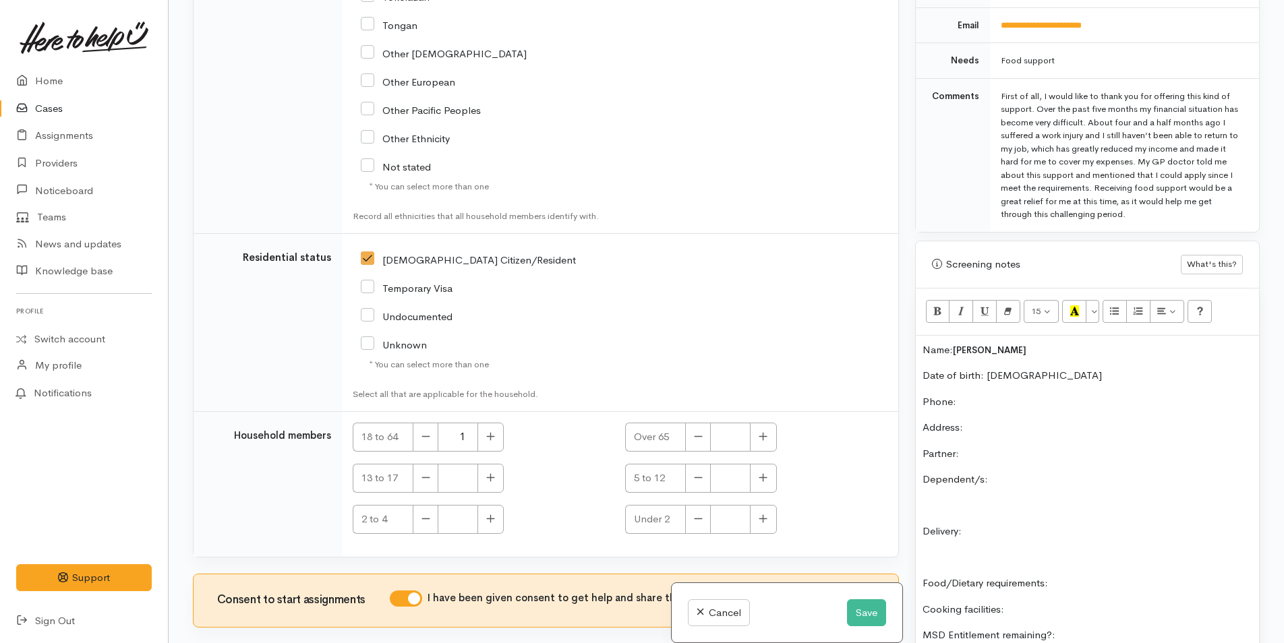
click at [374, 290] on input "Temporary Visa" at bounding box center [407, 287] width 92 height 12
checkbox input "true"
click at [370, 257] on input "[DEMOGRAPHIC_DATA] Citizen/Resident" at bounding box center [468, 259] width 215 height 12
click at [370, 265] on input "[DEMOGRAPHIC_DATA] Citizen/Resident" at bounding box center [468, 259] width 215 height 12
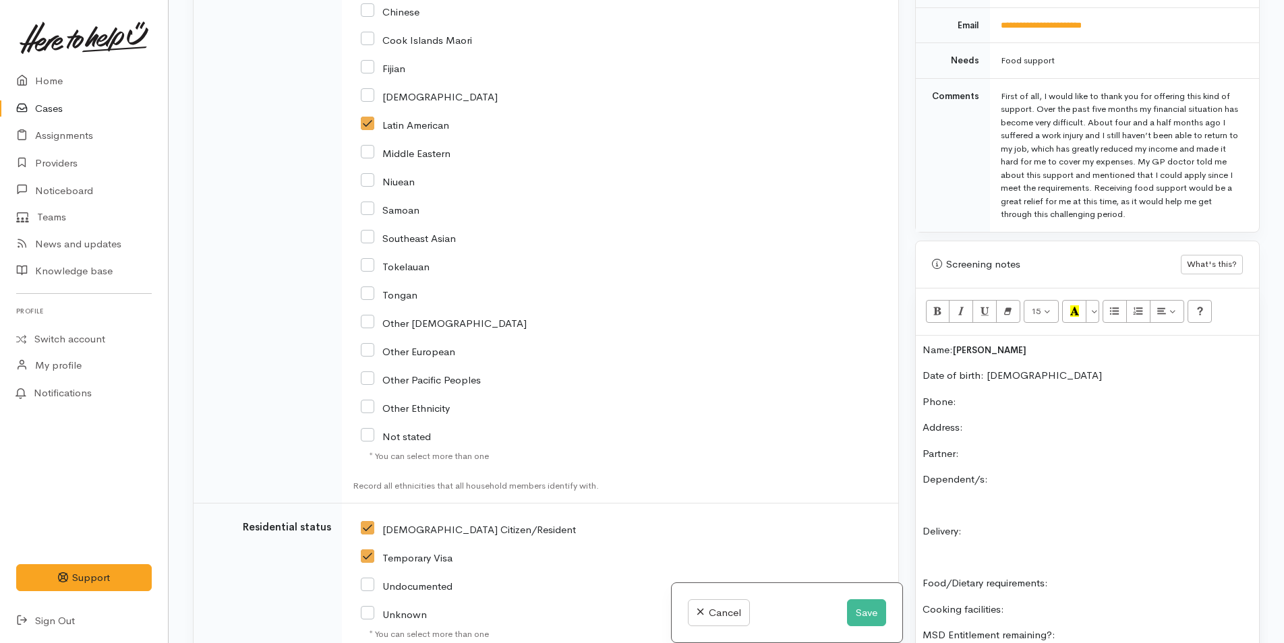
click at [371, 529] on input "[DEMOGRAPHIC_DATA] Citizen/Resident" at bounding box center [468, 529] width 215 height 12
click at [368, 531] on input "NZ Citizen/Resident" at bounding box center [468, 529] width 215 height 12
checkbox input "true"
click at [368, 550] on icon at bounding box center [367, 556] width 13 height 13
click at [370, 557] on input "Temporary Visa" at bounding box center [407, 557] width 92 height 12
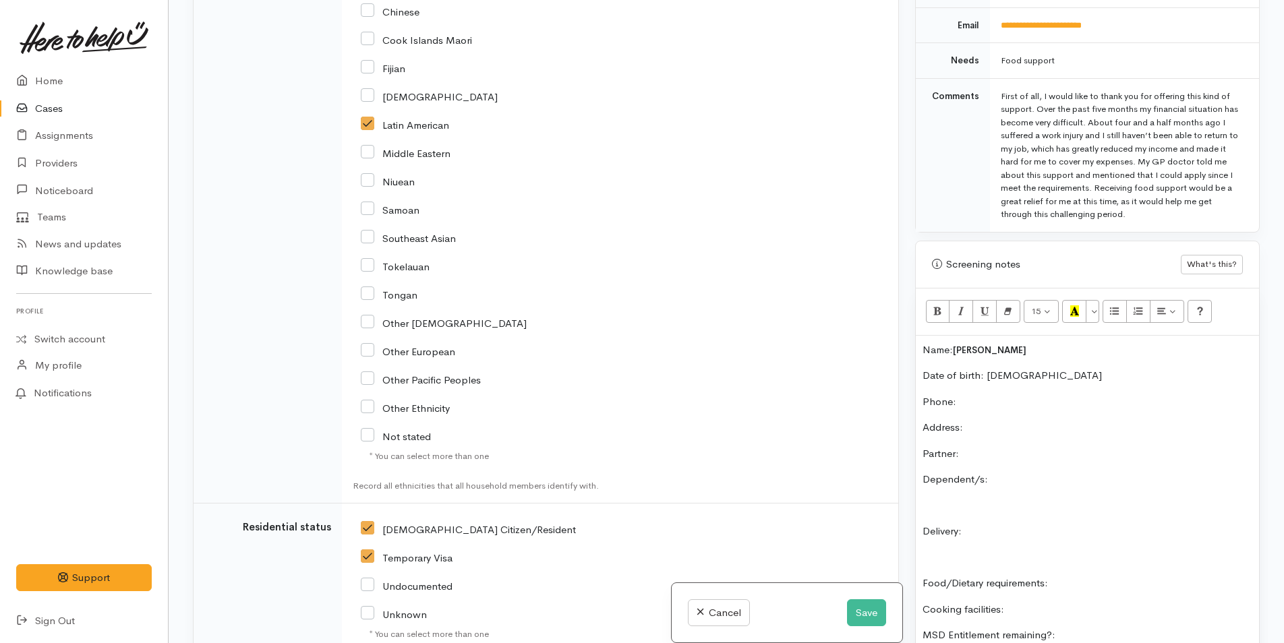
checkbox input "false"
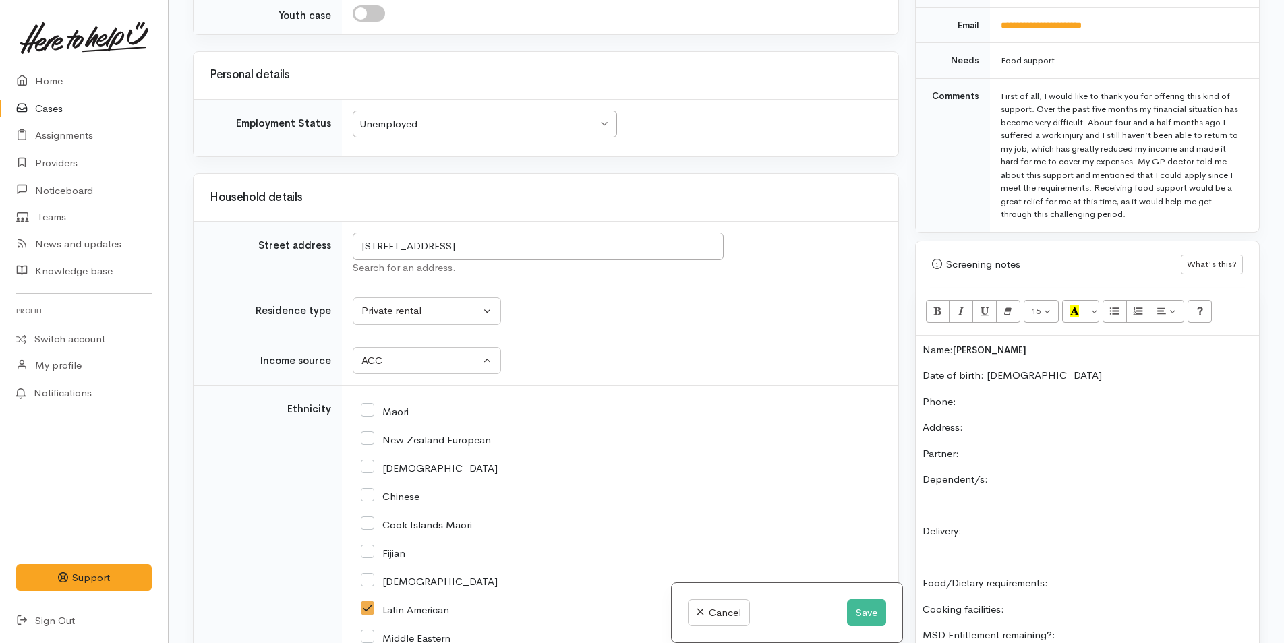
scroll to position [1078, 0]
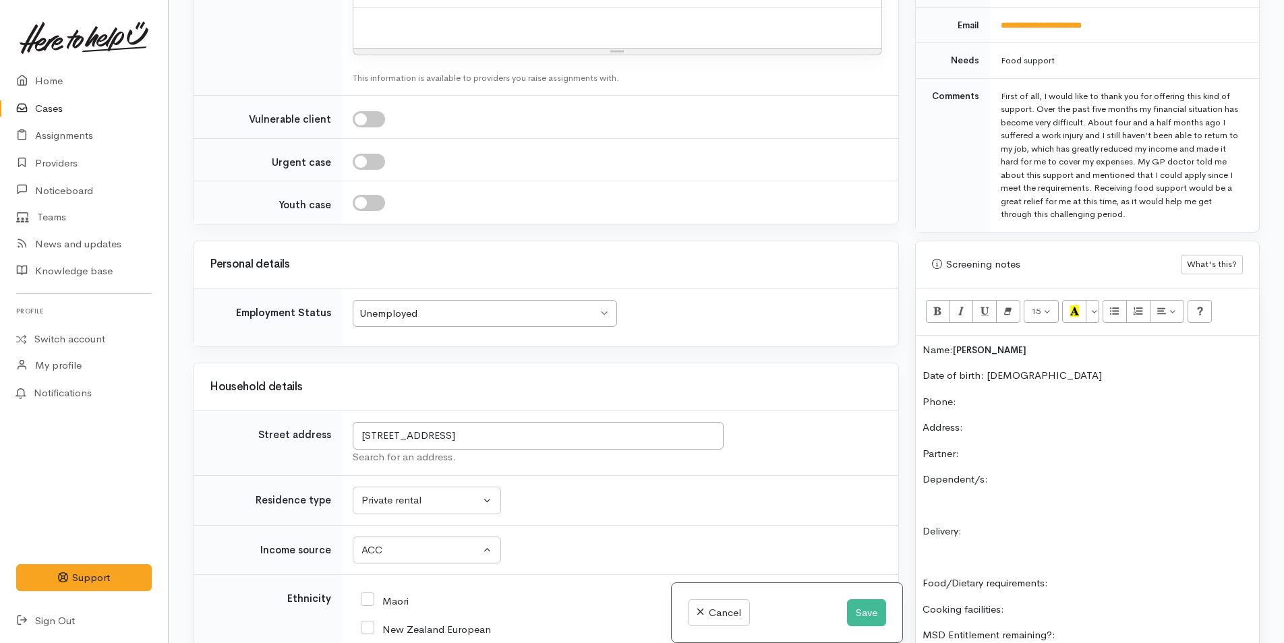
click at [1016, 448] on p "Partner:" at bounding box center [1088, 454] width 330 height 16
click at [1051, 446] on p "Partner: Victor" at bounding box center [1088, 454] width 330 height 16
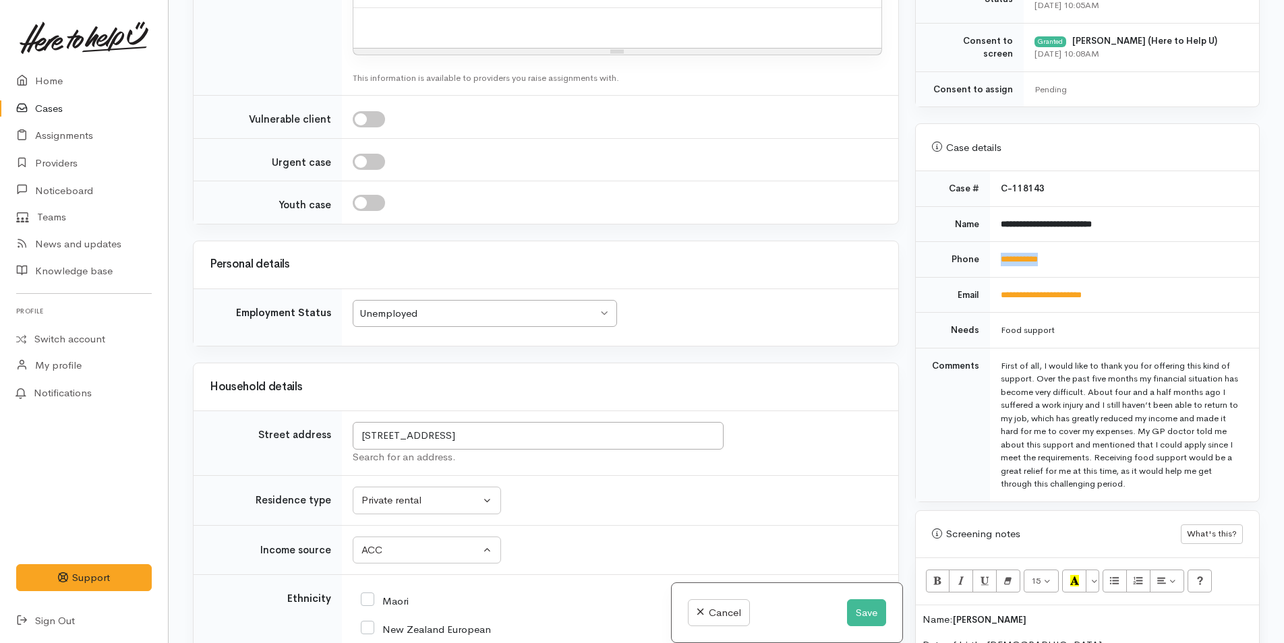
drag, startPoint x: 1098, startPoint y: 265, endPoint x: 995, endPoint y: 260, distance: 103.3
click at [995, 260] on td "**********" at bounding box center [1124, 260] width 269 height 36
copy link "**********"
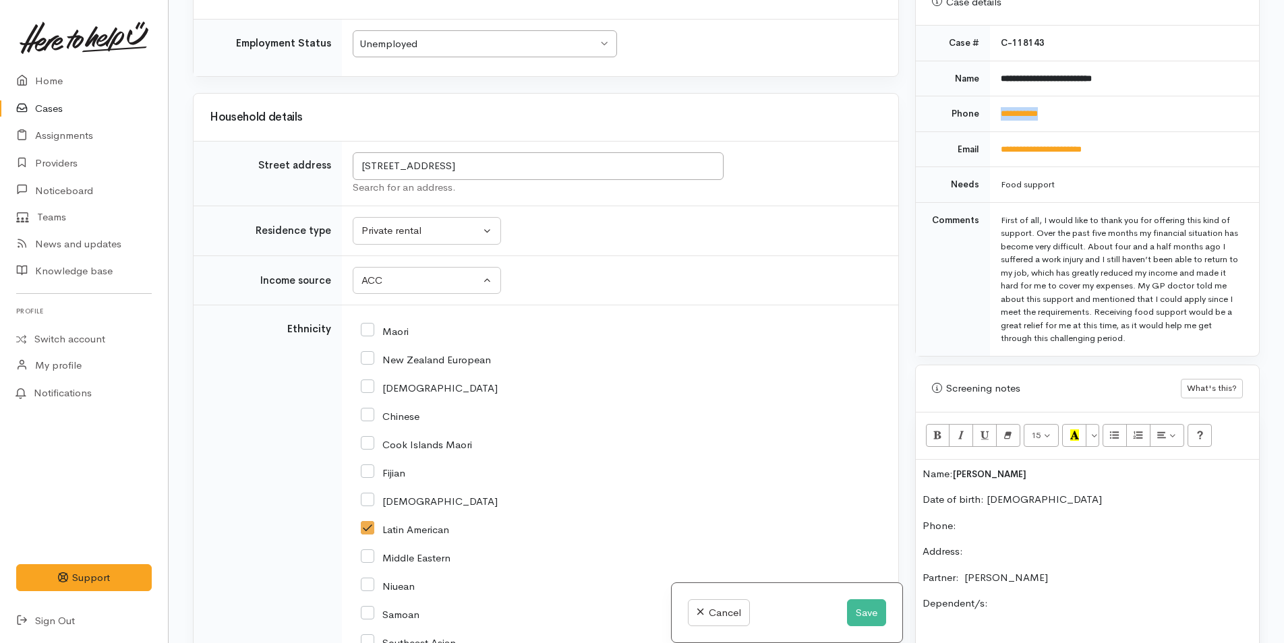
scroll to position [674, 0]
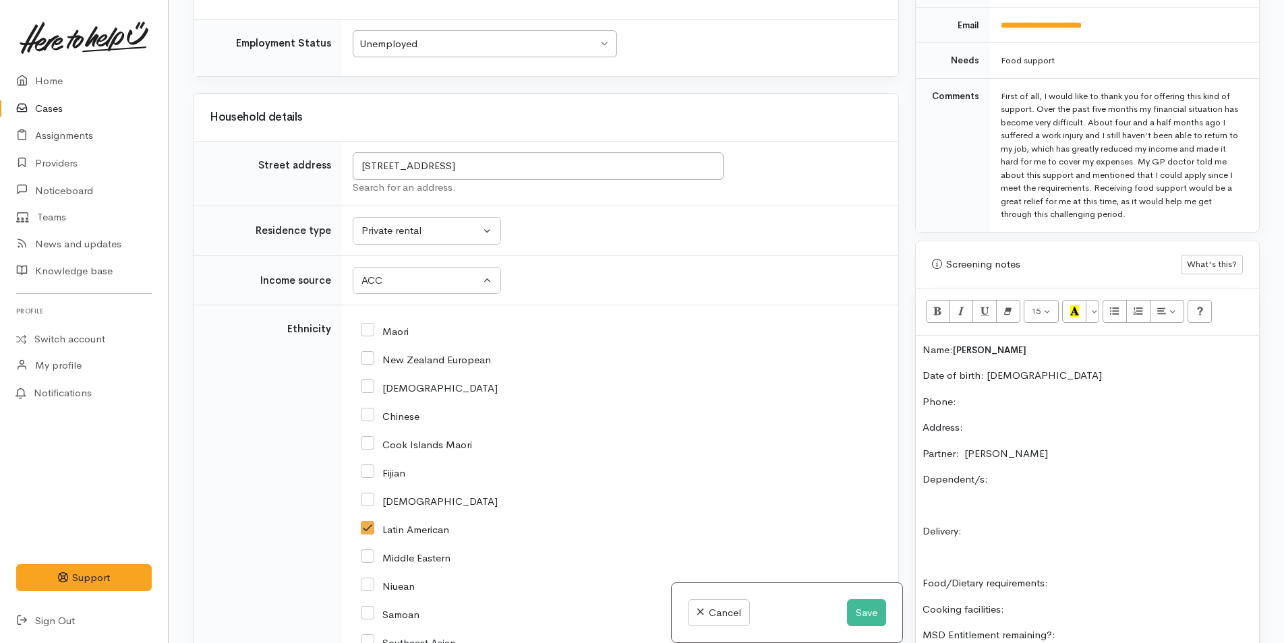
click at [1003, 405] on p "Phone:" at bounding box center [1088, 402] width 330 height 16
click at [1119, 490] on div "Name: Giuliana Emanuele Constante Date of birth: 11/12/1996 Phone:  02902062822…" at bounding box center [1087, 550] width 343 height 429
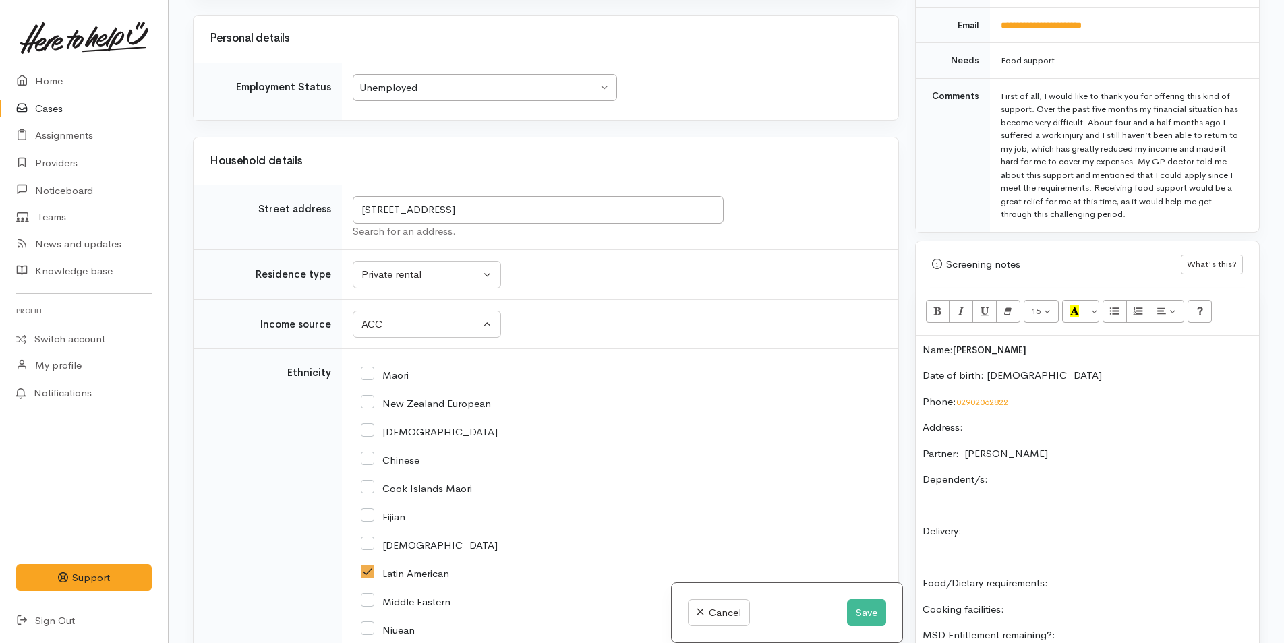
scroll to position [1280, 0]
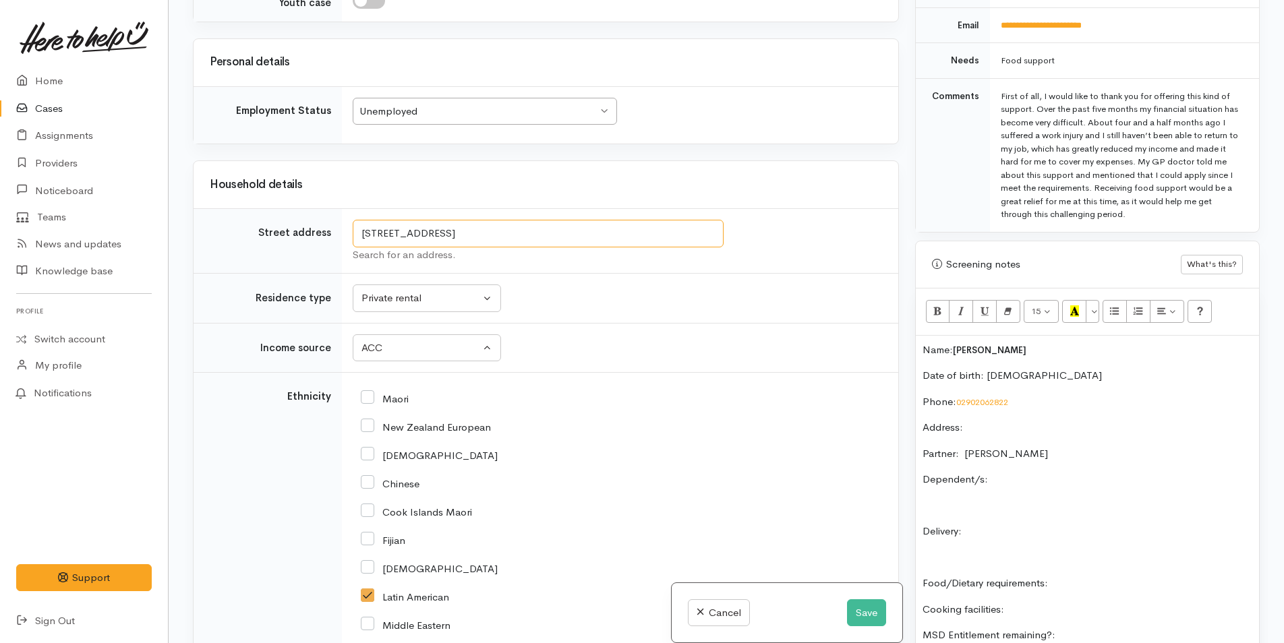
drag, startPoint x: 681, startPoint y: 240, endPoint x: 349, endPoint y: 221, distance: 333.0
click at [349, 221] on td "346 Otumoetai Road, Otūmoetai, Tauranga, New Zealand Search for an address." at bounding box center [620, 241] width 556 height 65
click at [994, 424] on p "Address:" at bounding box center [1088, 428] width 330 height 16
click at [1045, 468] on div "Name: Giuliana Emanuele Constante Date of birth: 11/12/1996 Phone:  02902062822…" at bounding box center [1087, 550] width 343 height 429
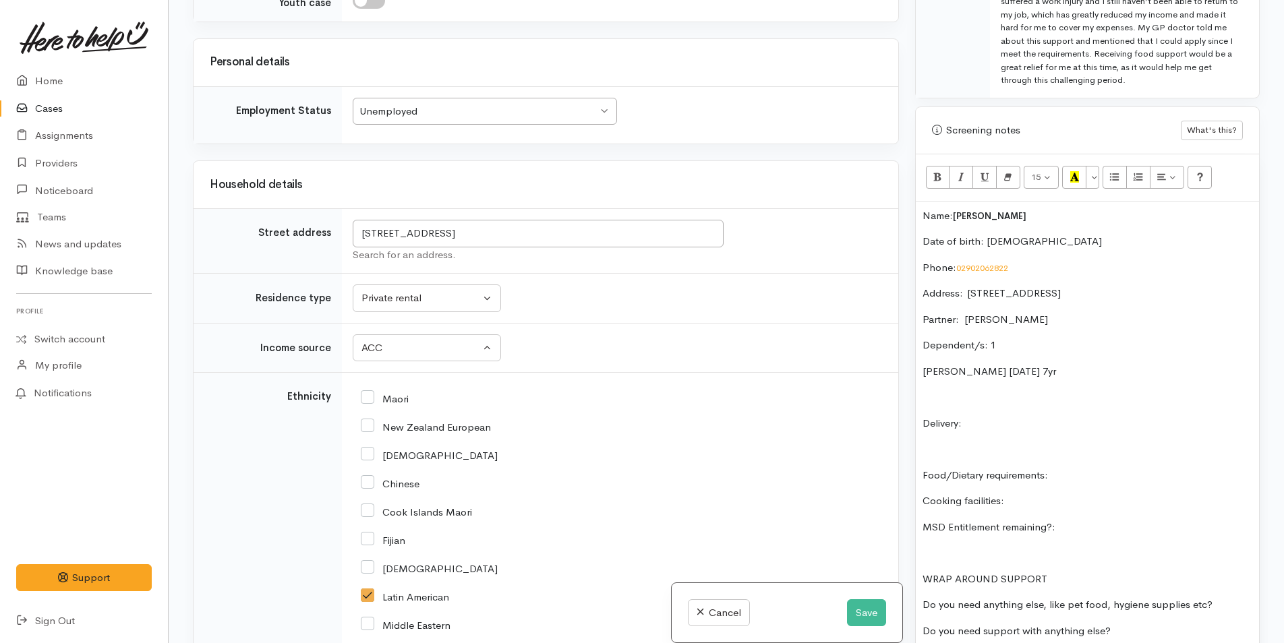
scroll to position [809, 0]
click at [1022, 416] on p "Delivery:" at bounding box center [1088, 423] width 330 height 16
click at [1126, 464] on div "Name: Giuliana Emanuele Constante Date of birth: 11/12/1996 Phone:  02902062822…" at bounding box center [1087, 428] width 343 height 455
click at [1036, 492] on div "Name: Giuliana Emanuele Constante Date of birth: 11/12/1996 Phone:  02902062822…" at bounding box center [1087, 428] width 343 height 455
click at [1137, 519] on p "MSD Entitlement remaining?:" at bounding box center [1088, 527] width 330 height 16
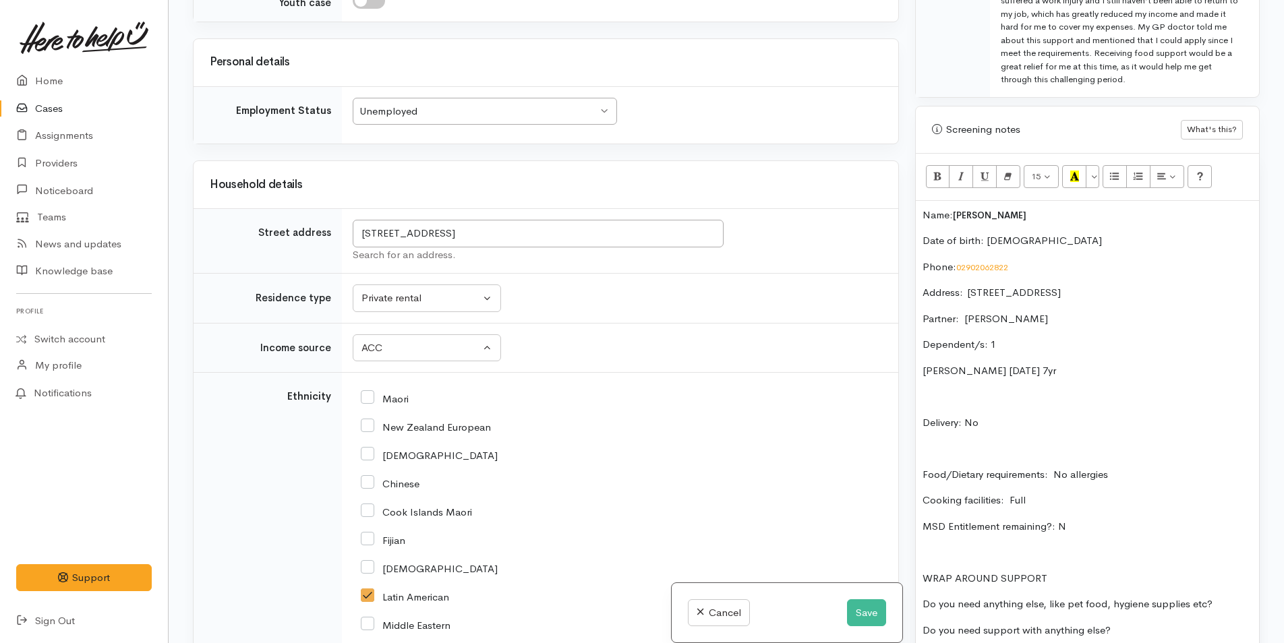
click at [1240, 602] on p "Do you need anything else, like pet food, hygiene supplies etc?" at bounding box center [1088, 605] width 330 height 16
click at [1188, 626] on p "Do you need support with anything else?" at bounding box center [1088, 631] width 330 height 16
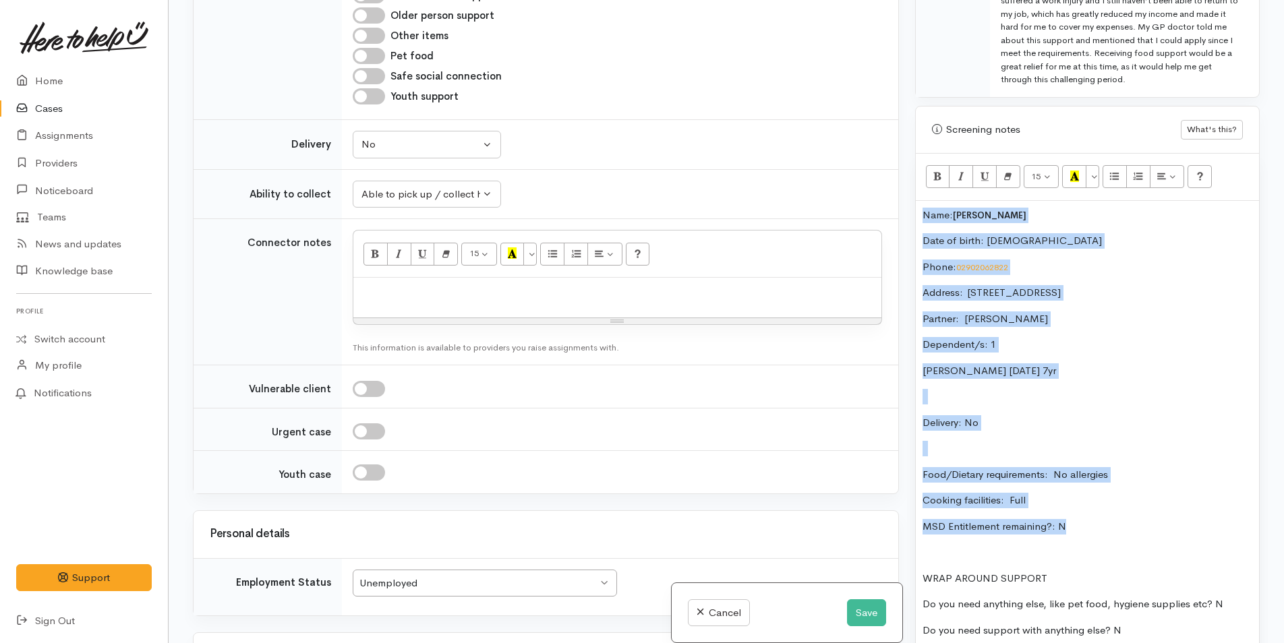
drag, startPoint x: 1088, startPoint y: 527, endPoint x: 889, endPoint y: 223, distance: 363.6
click at [889, 223] on div "Related cases There are no other cases from the same person found. Manually lin…" at bounding box center [726, 321] width 1083 height 643
copy div "Name: Giuliana Emanuele Constante Date of birth: 11/12/1996 Phone:  02902062822…"
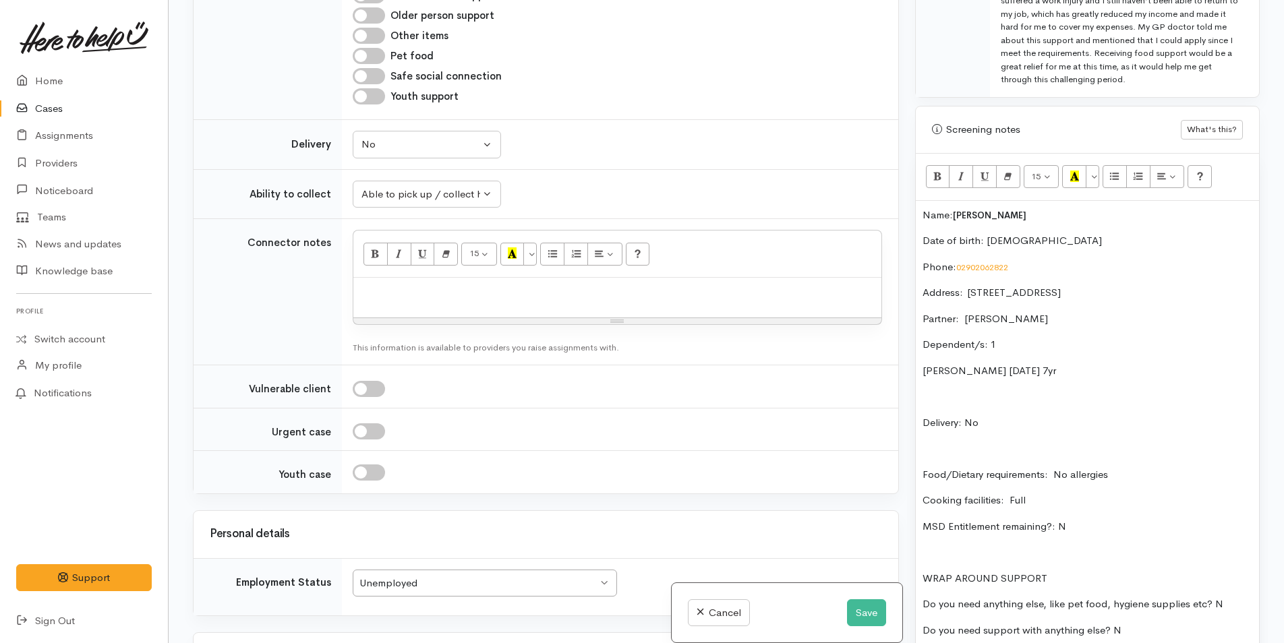
click at [682, 296] on p at bounding box center [617, 293] width 515 height 16
paste div
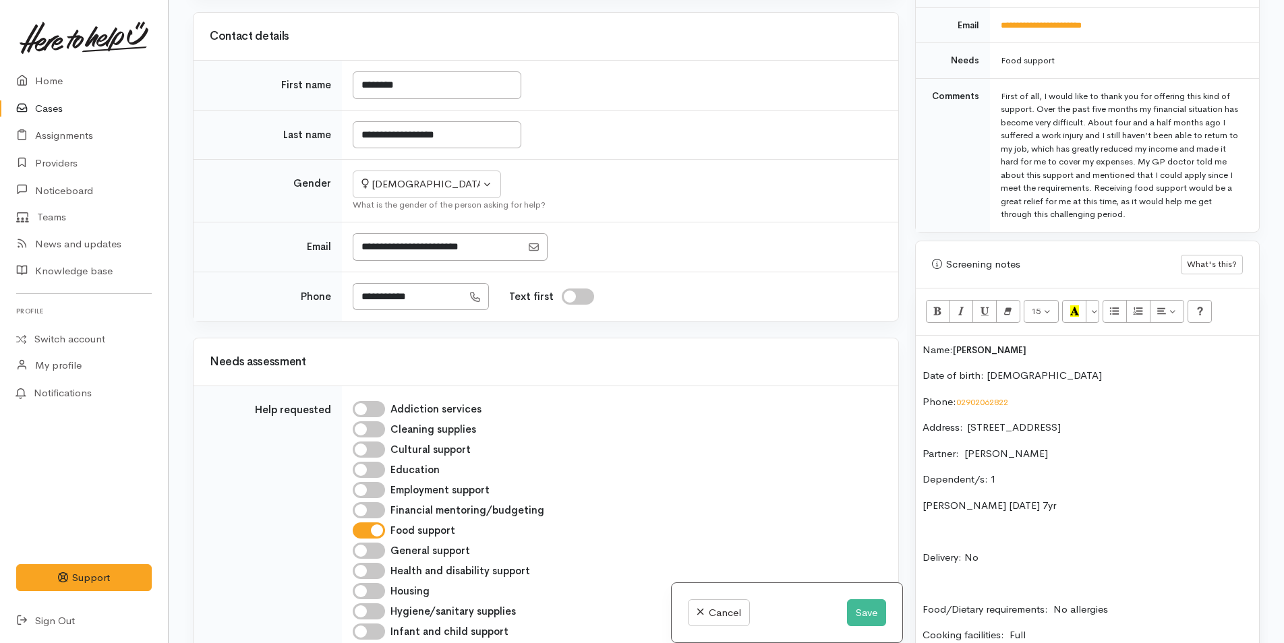
scroll to position [0, 0]
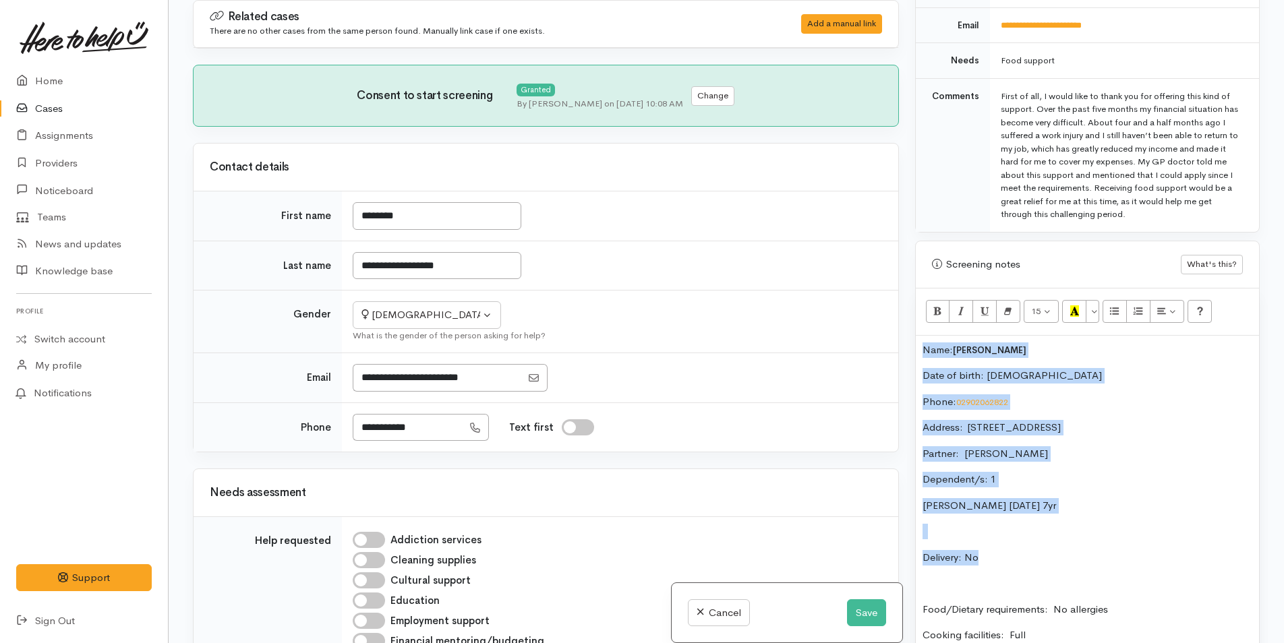
drag, startPoint x: 988, startPoint y: 562, endPoint x: 903, endPoint y: 346, distance: 231.9
click at [903, 346] on div "Related cases There are no other cases from the same person found. Manually lin…" at bounding box center [726, 321] width 1083 height 643
copy div "Name: Giuliana Emanuele Constante Date of birth: 11/12/1996 Phone:  02902062822…"
click at [1002, 563] on p "Delivery: No" at bounding box center [1088, 558] width 330 height 16
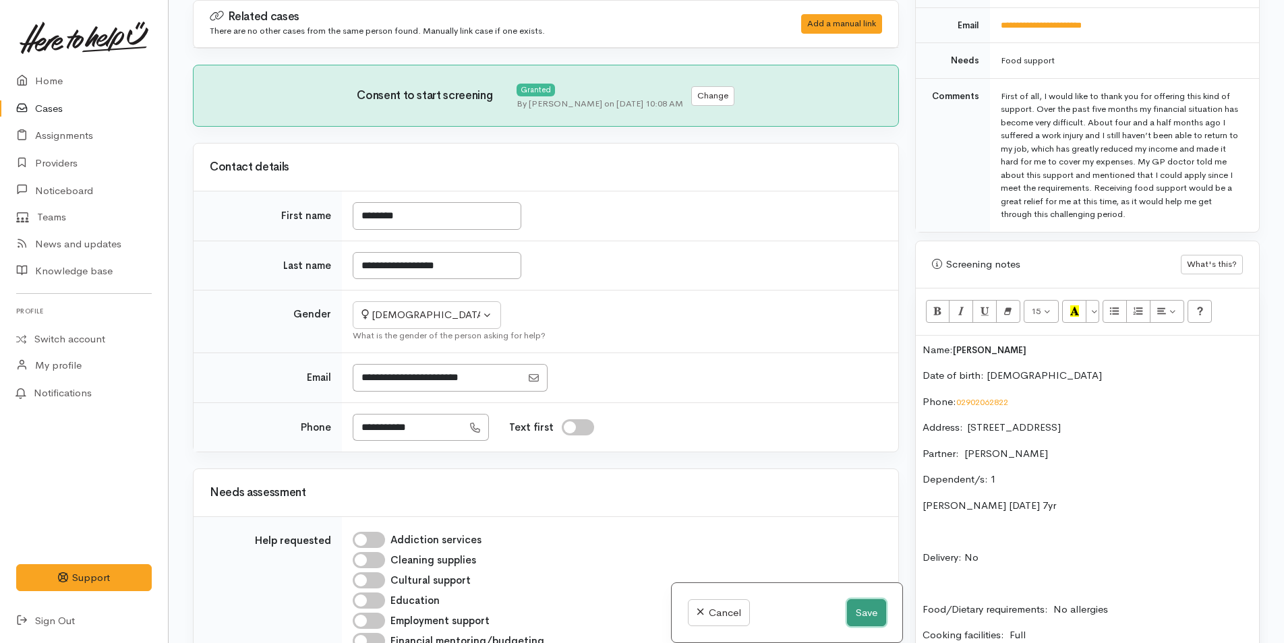
click at [865, 614] on button "Save" at bounding box center [866, 614] width 39 height 28
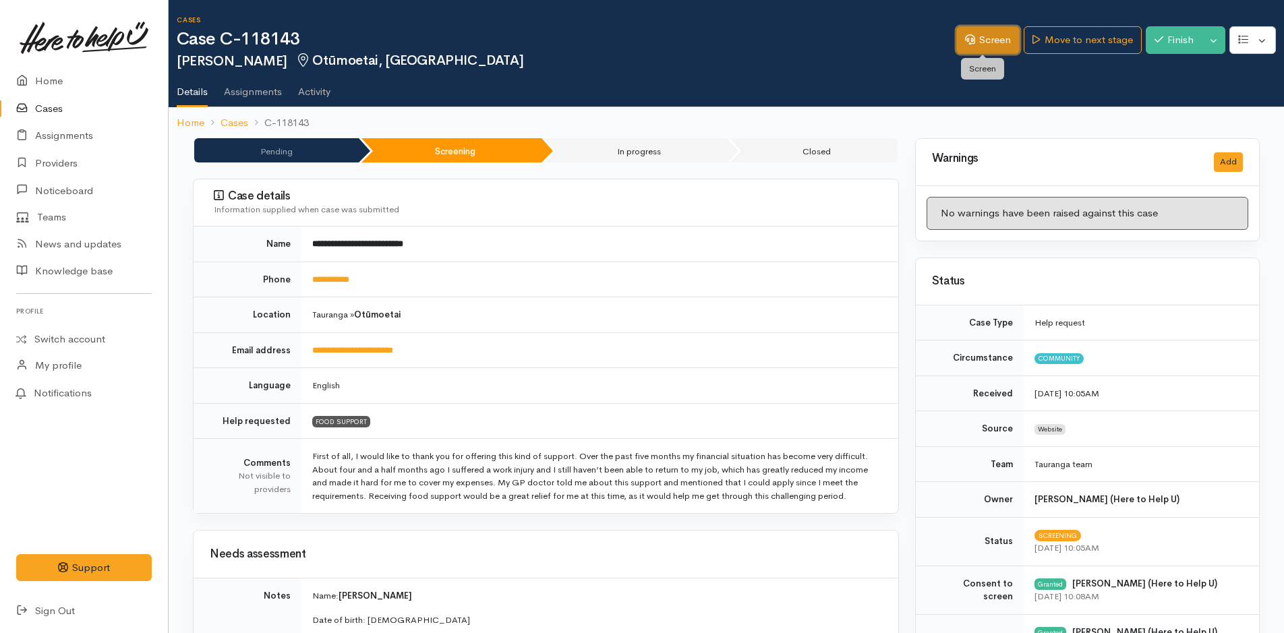
click at [991, 29] on link "Screen" at bounding box center [987, 40] width 63 height 28
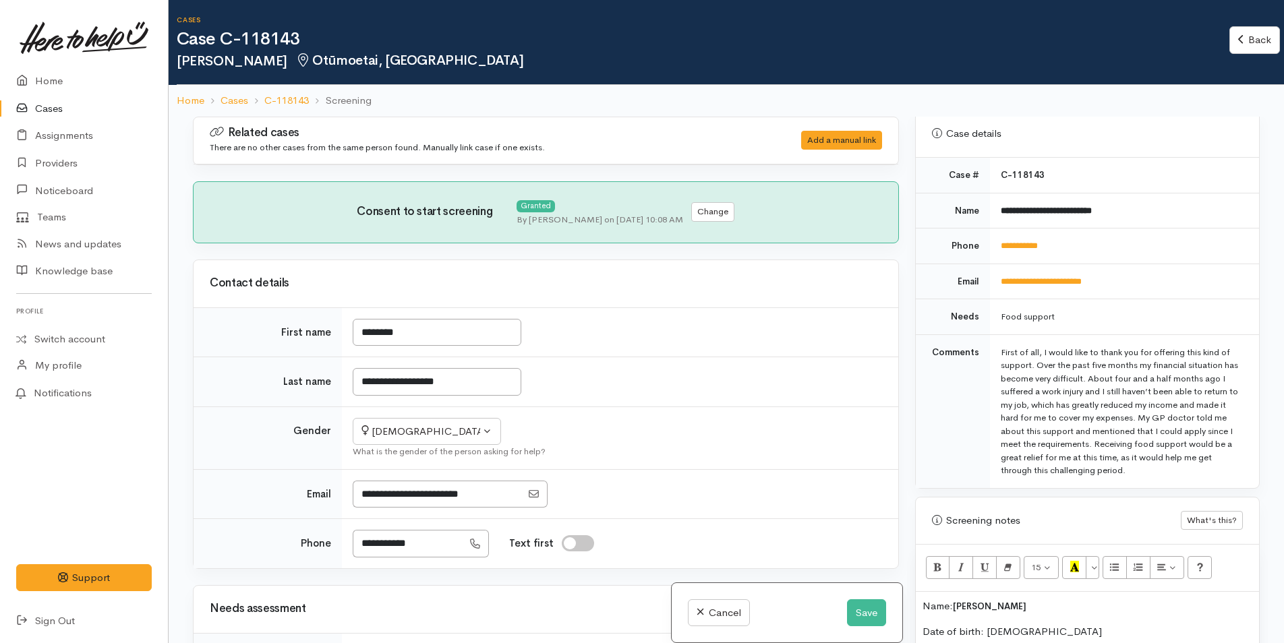
scroll to position [674, 0]
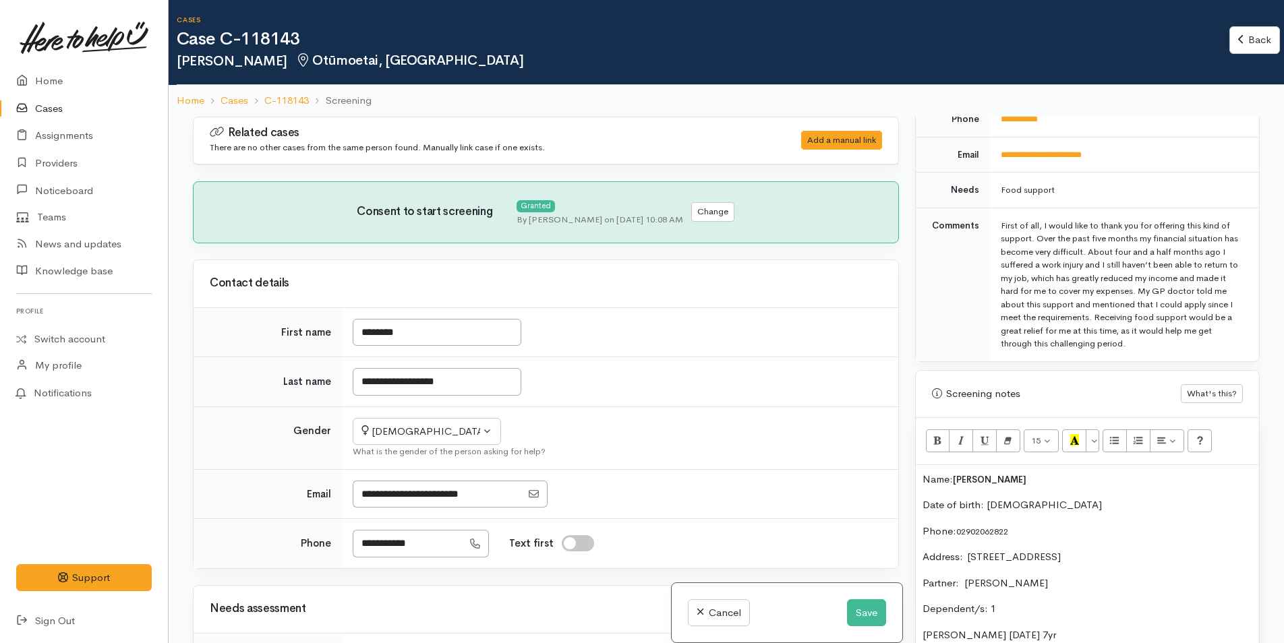
click at [923, 476] on p "Name: [PERSON_NAME]" at bounding box center [1088, 480] width 330 height 16
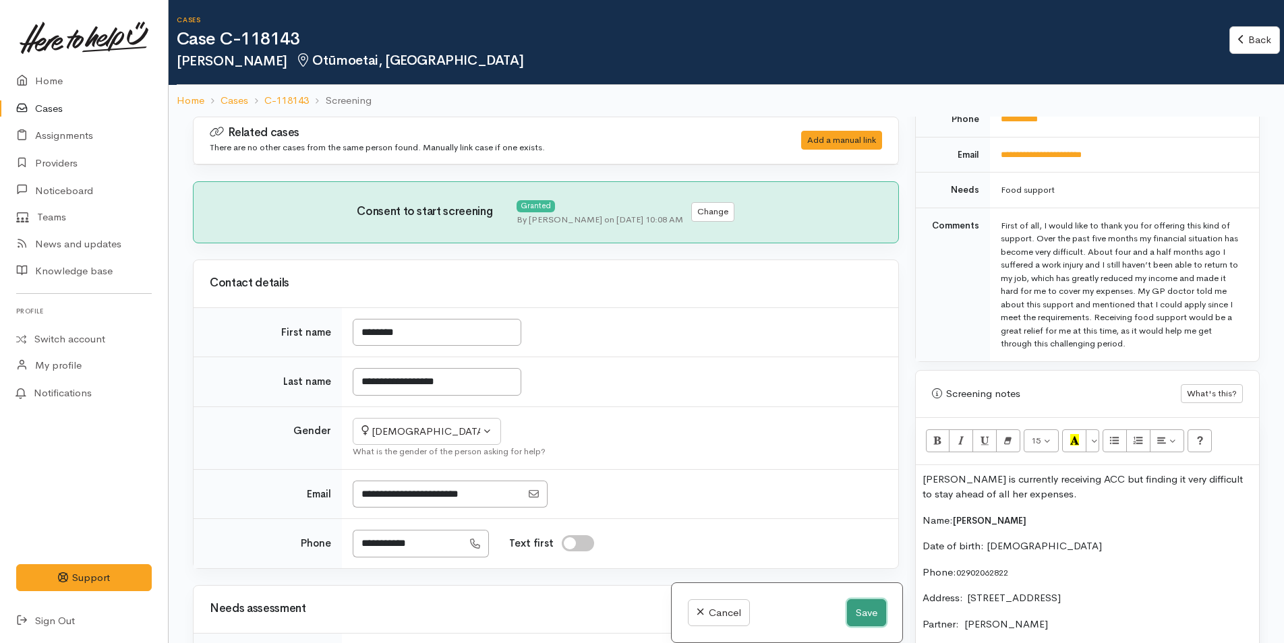
click at [860, 615] on button "Save" at bounding box center [866, 614] width 39 height 28
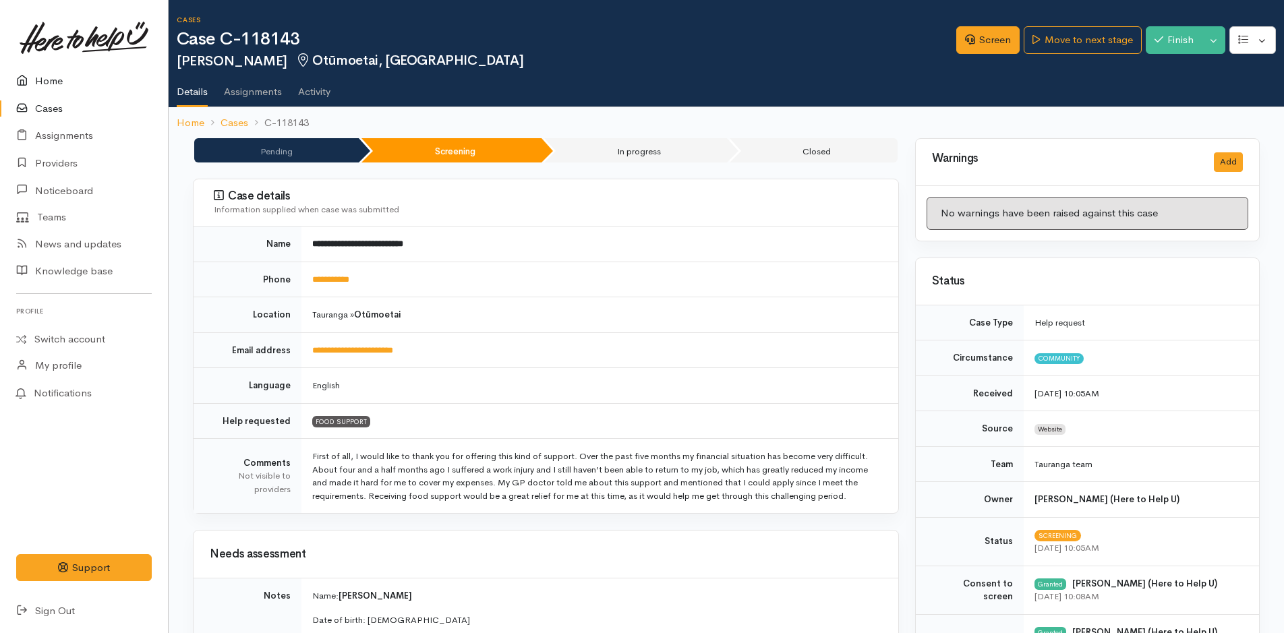
click at [47, 84] on link "Home" at bounding box center [84, 81] width 168 height 28
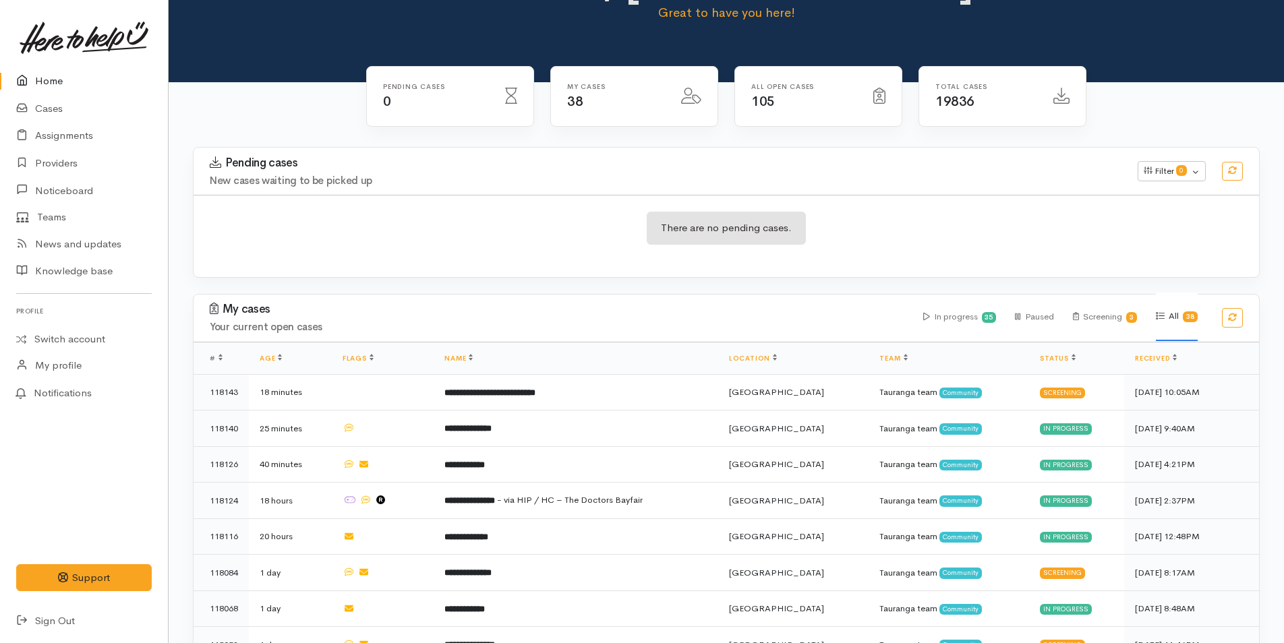
scroll to position [67, 0]
click at [61, 76] on link "Home" at bounding box center [84, 81] width 168 height 28
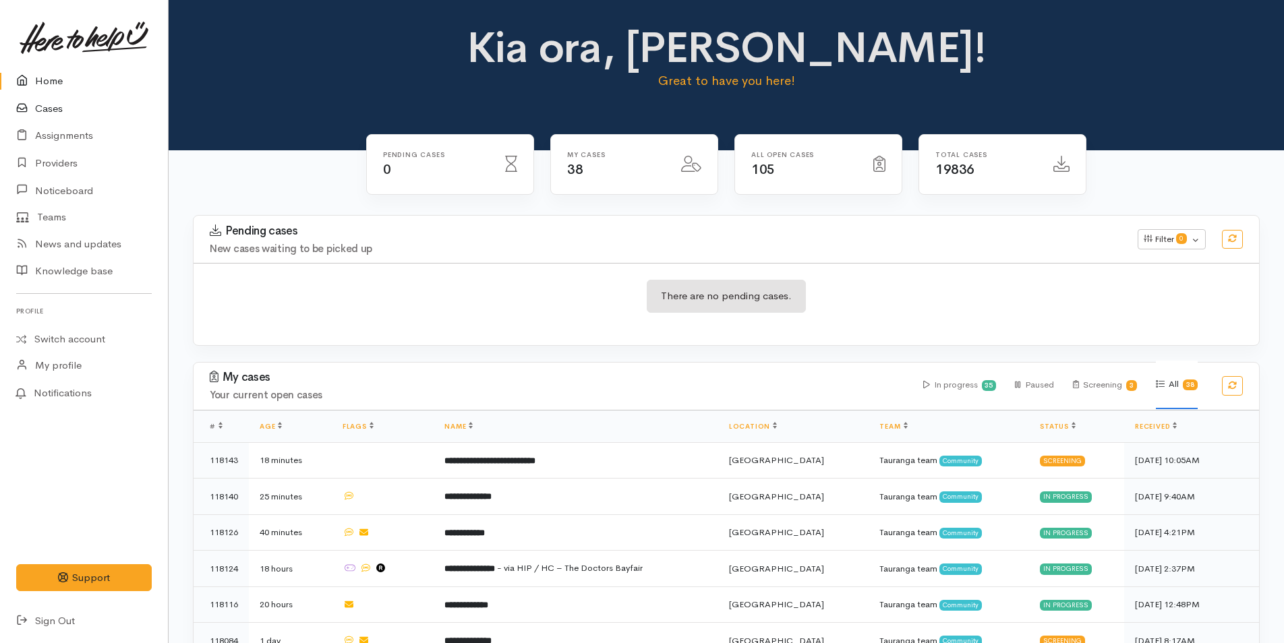
click at [49, 107] on link "Cases" at bounding box center [84, 109] width 168 height 28
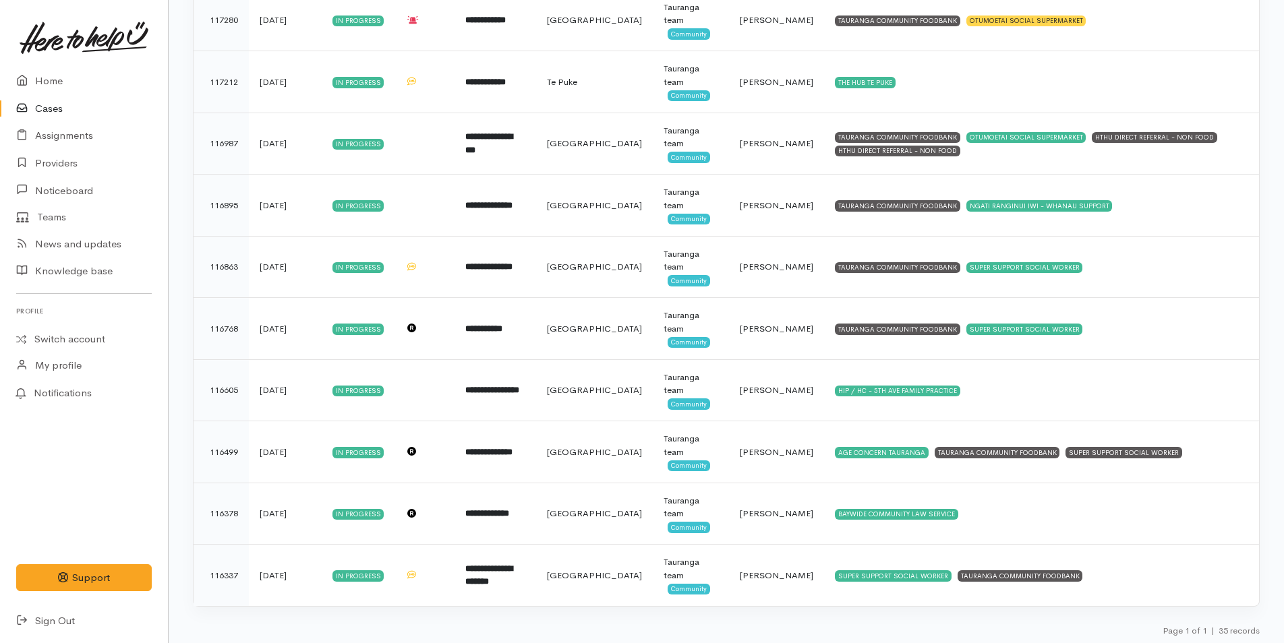
scroll to position [1788, 0]
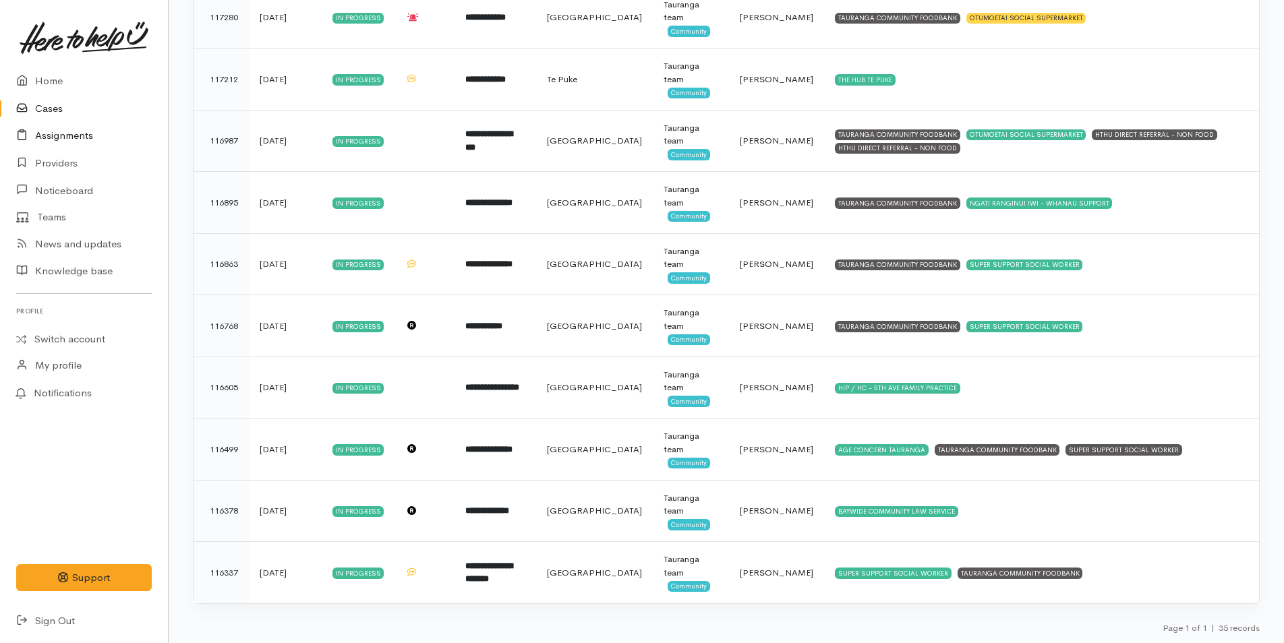
click at [90, 131] on link "Assignments" at bounding box center [84, 136] width 168 height 28
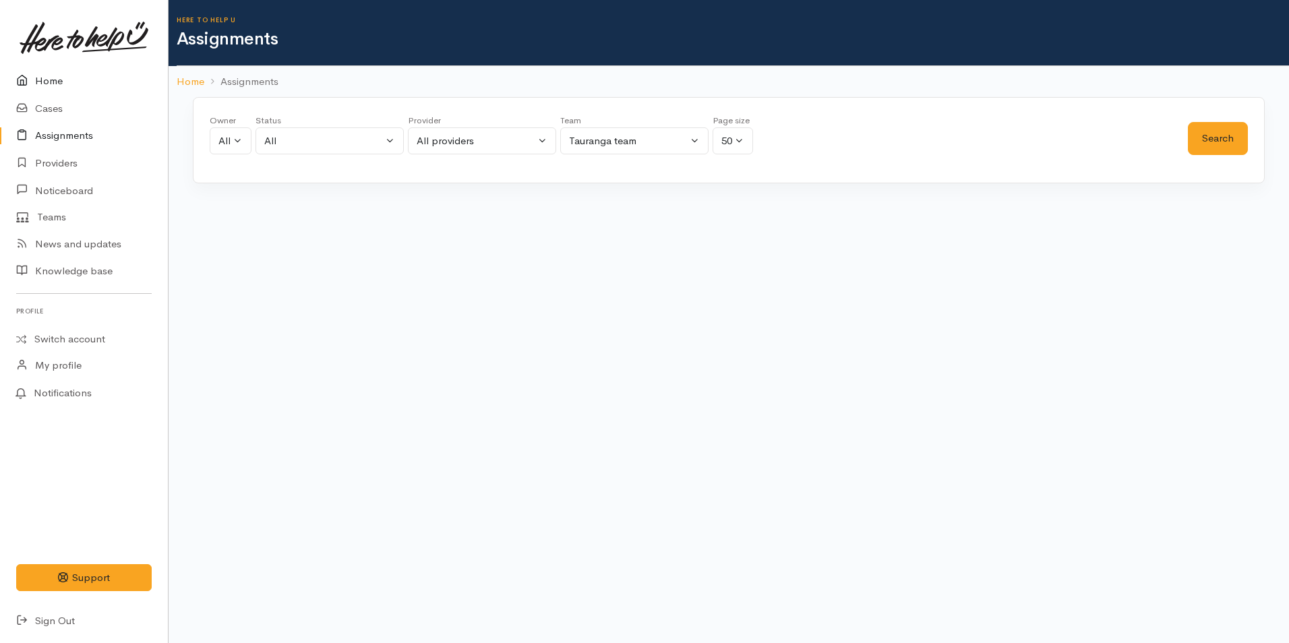
click at [51, 77] on link "Home" at bounding box center [84, 81] width 168 height 28
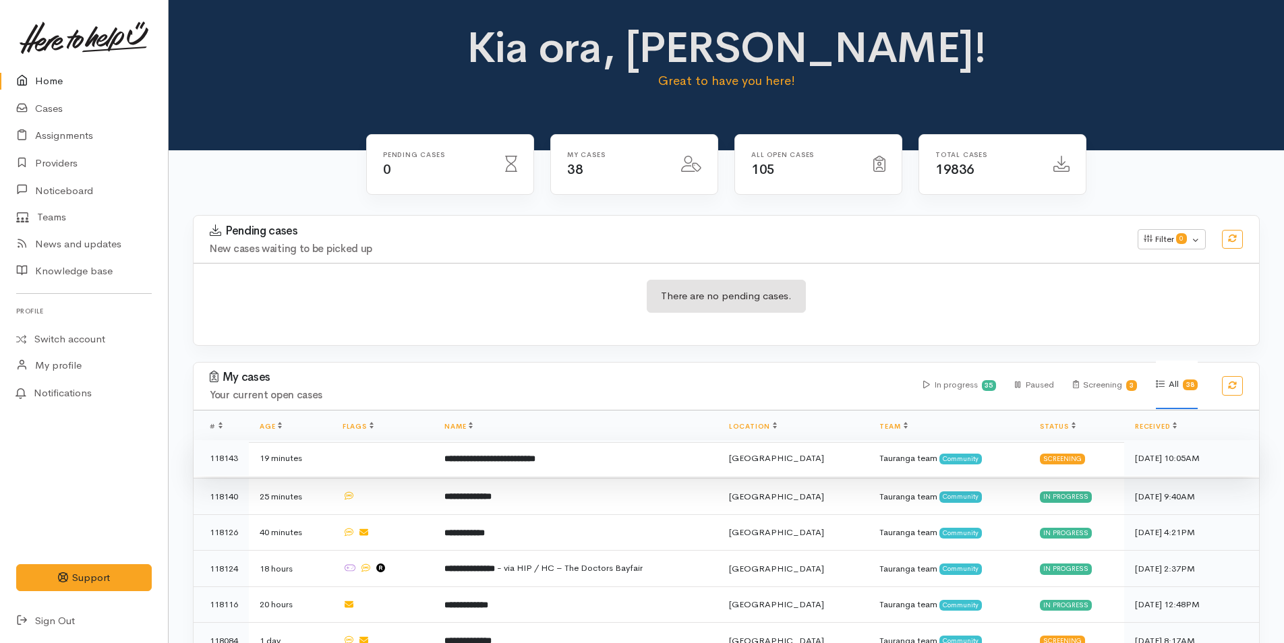
click at [639, 461] on td "**********" at bounding box center [576, 458] width 285 height 36
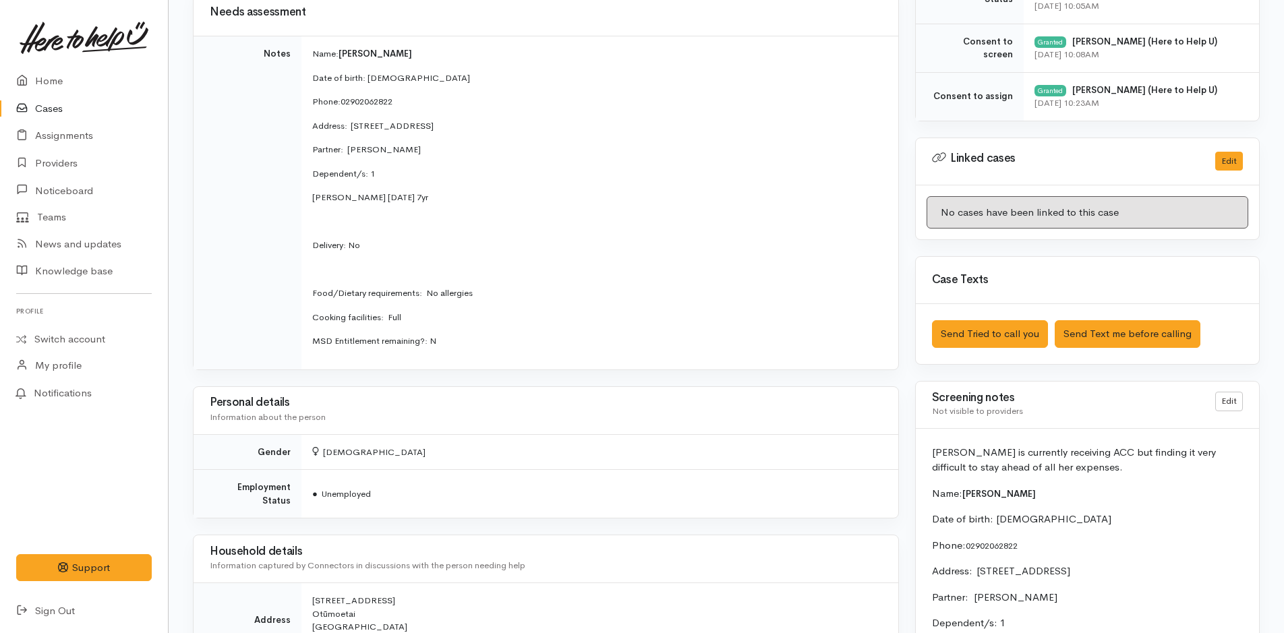
scroll to position [674, 0]
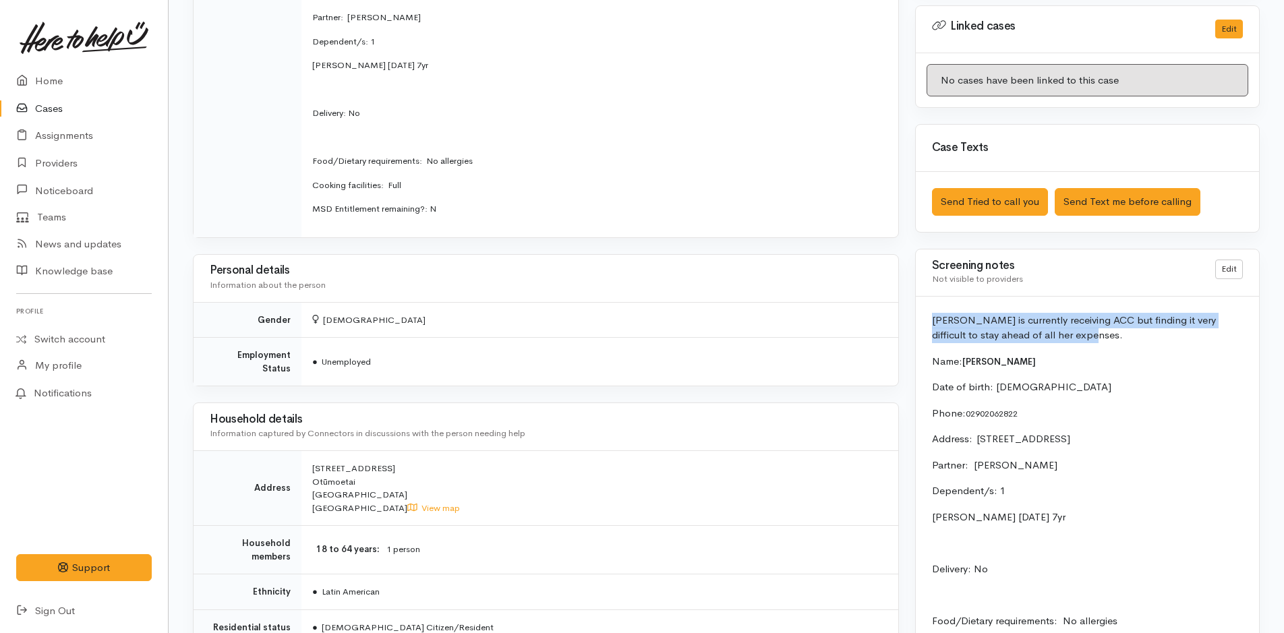
drag, startPoint x: 1071, startPoint y: 341, endPoint x: 929, endPoint y: 317, distance: 143.6
click at [929, 317] on div "Giyliana is currently receiving ACC but finding it very difficult to stay ahead…" at bounding box center [1087, 554] width 343 height 515
copy p "[PERSON_NAME] is currently receiving ACC but finding it very difficult to stay …"
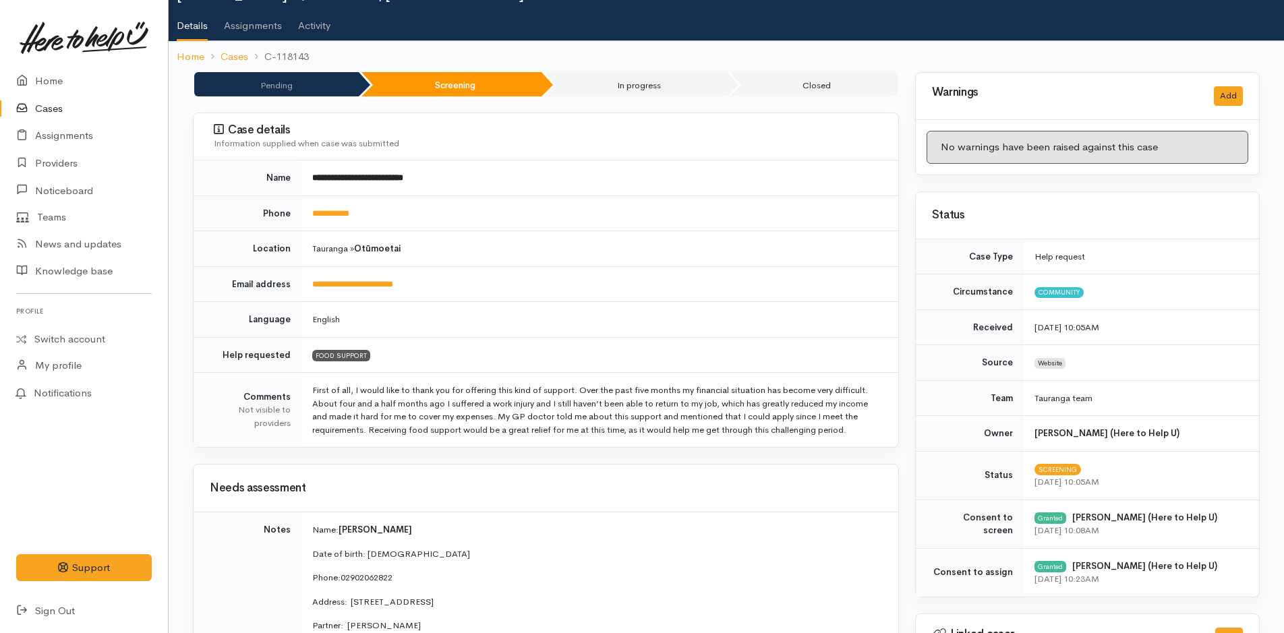
scroll to position [0, 0]
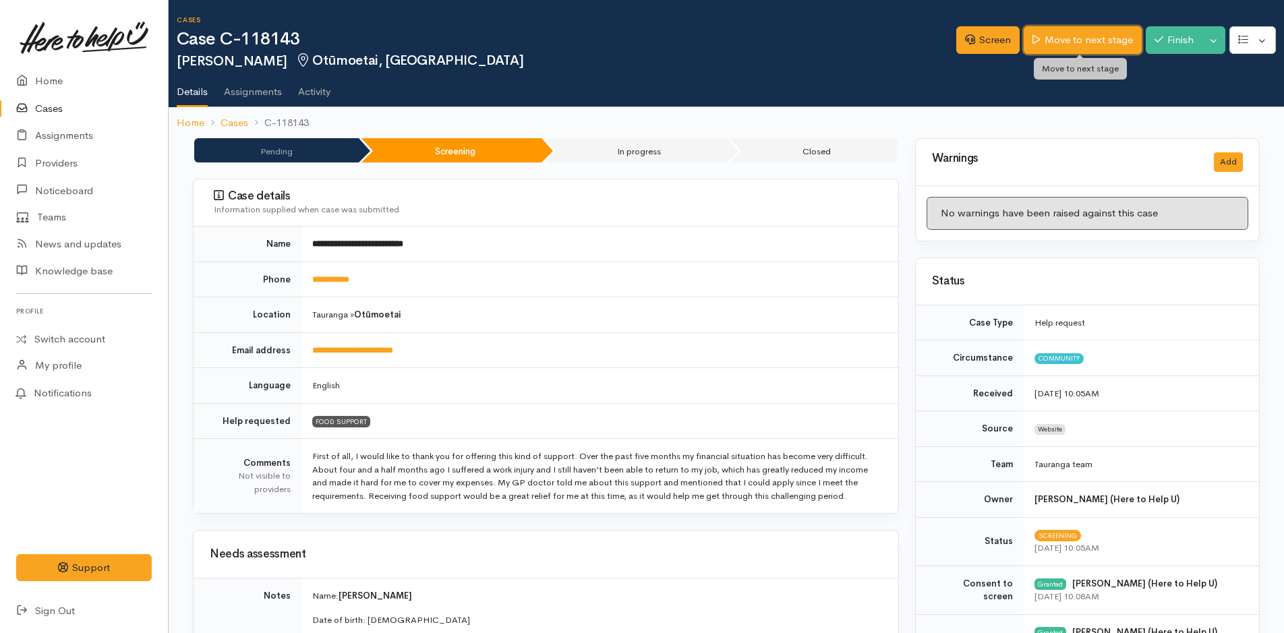
click at [1083, 41] on link "Move to next stage" at bounding box center [1082, 40] width 117 height 28
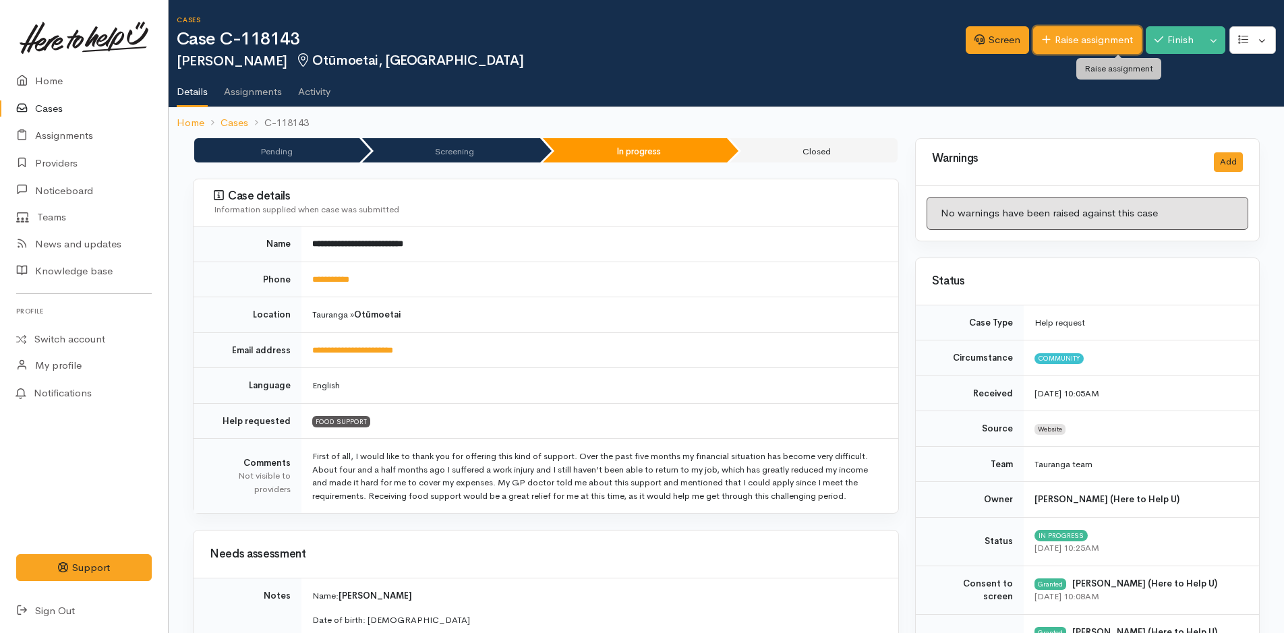
click at [1082, 41] on link "Raise assignment" at bounding box center [1087, 40] width 109 height 28
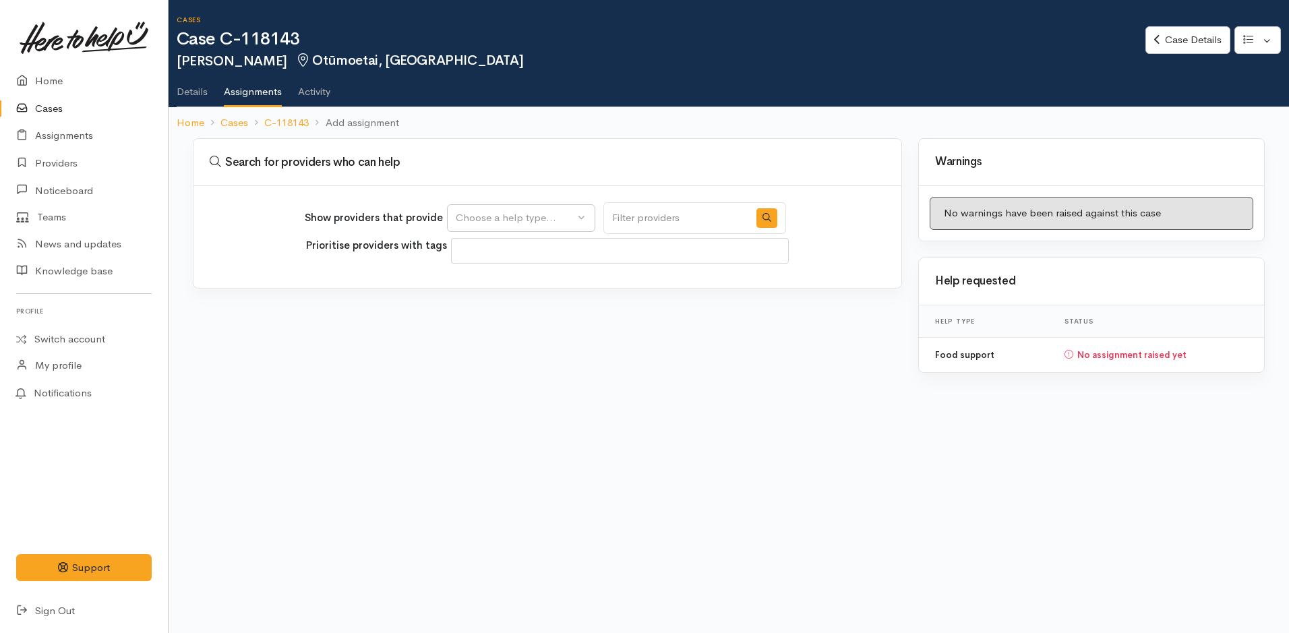
select select
click at [521, 218] on div "Choose a help type..." at bounding box center [515, 218] width 119 height 16
click at [515, 276] on span "Food support" at bounding box center [495, 283] width 63 height 16
select select "3"
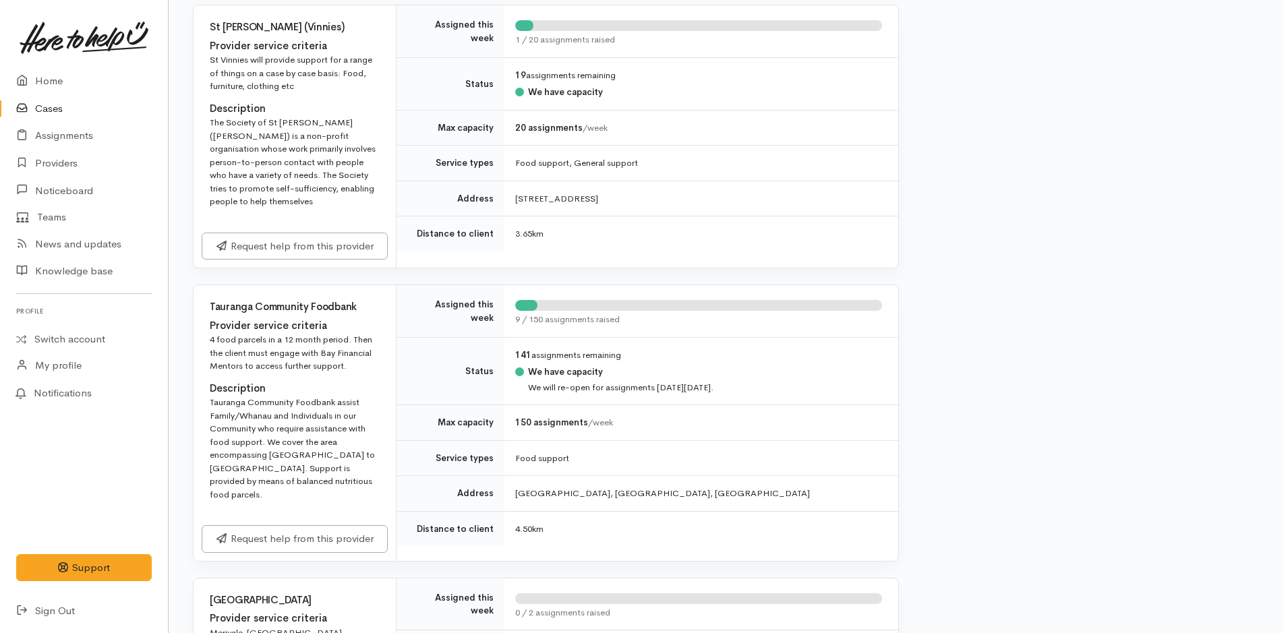
scroll to position [1551, 0]
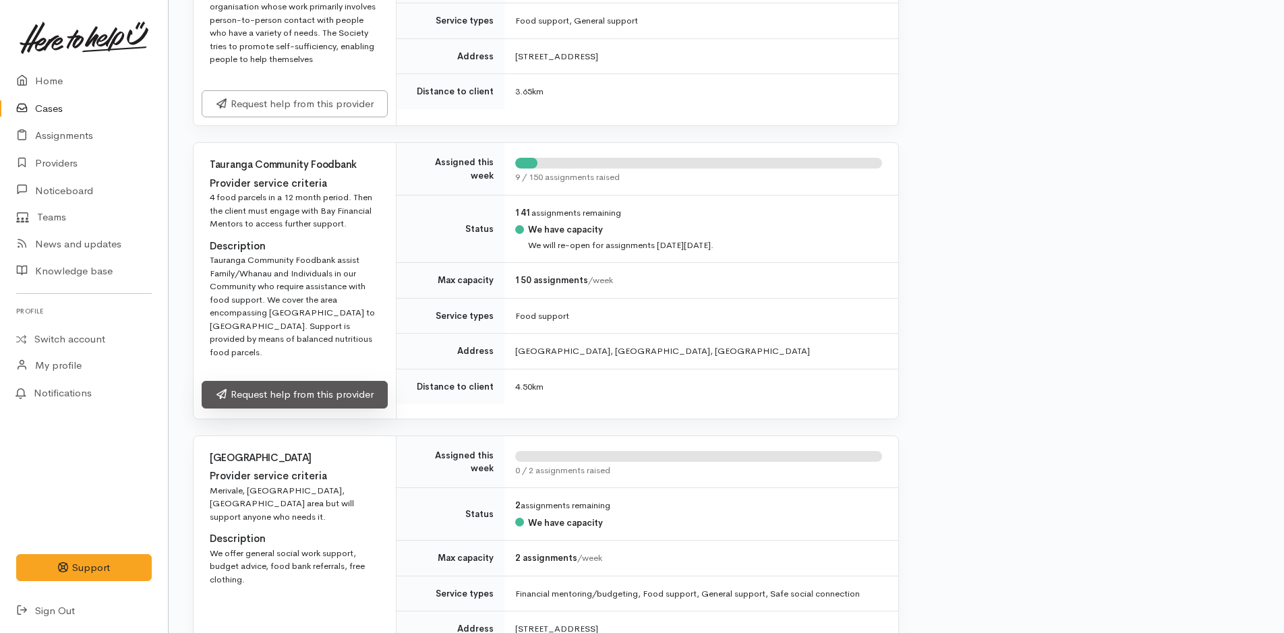
click at [336, 381] on link "Request help from this provider" at bounding box center [295, 395] width 186 height 28
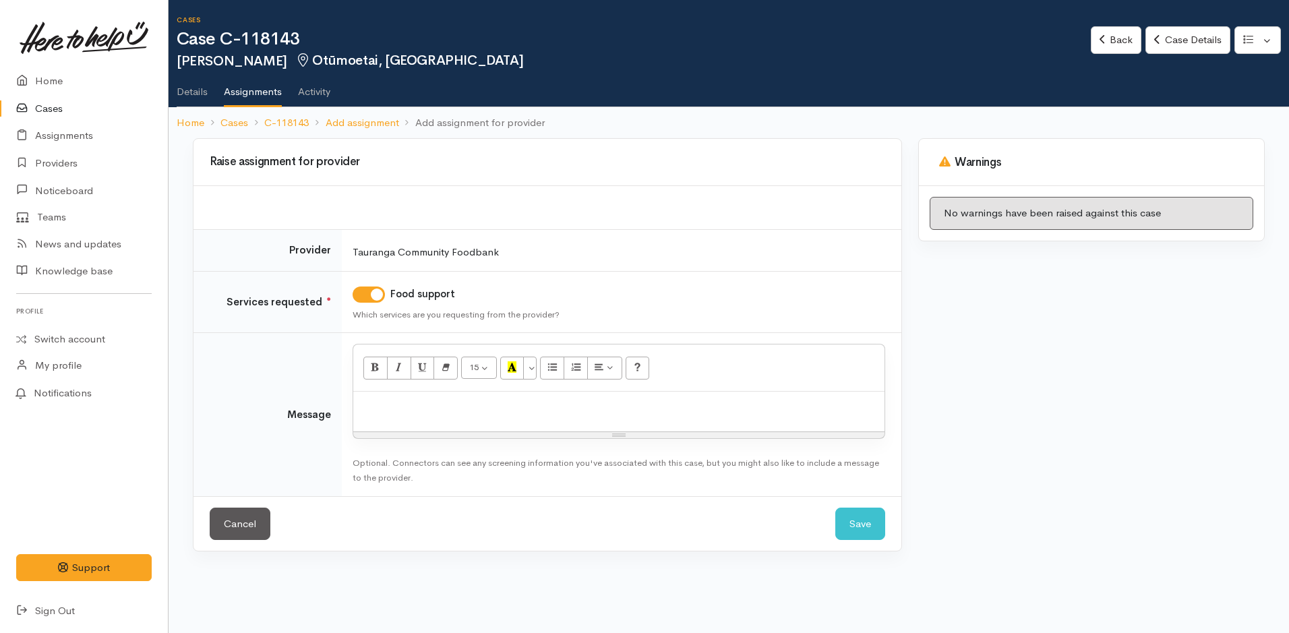
drag, startPoint x: 430, startPoint y: 420, endPoint x: 431, endPoint y: 413, distance: 7.4
click at [430, 419] on div at bounding box center [618, 412] width 531 height 40
paste div
click at [370, 408] on p "[PERSON_NAME] is currently receiving ACC but finding it very difficult to stay …" at bounding box center [619, 407] width 518 height 16
click at [381, 406] on p "[PERSON_NAME] is currently receiving ACC but finding it very difficult to stay …" at bounding box center [619, 407] width 518 height 16
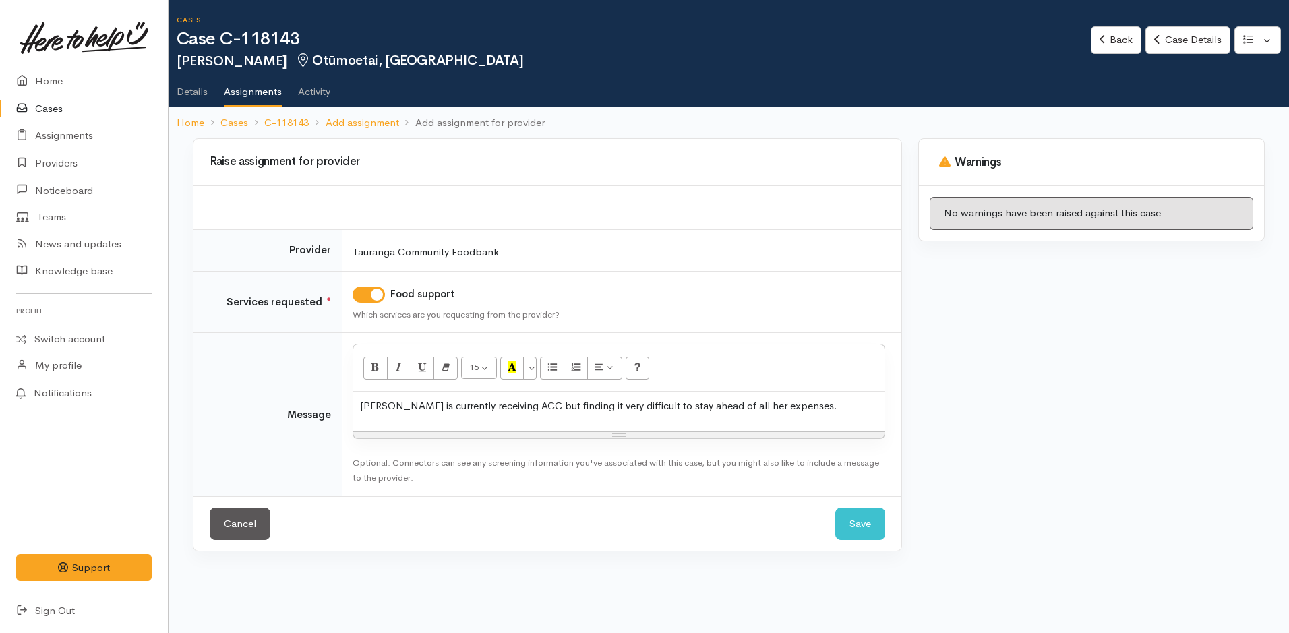
click at [839, 411] on p "Giuliana is currently receiving ACC but finding it very difficult to stay ahead…" at bounding box center [619, 407] width 518 height 16
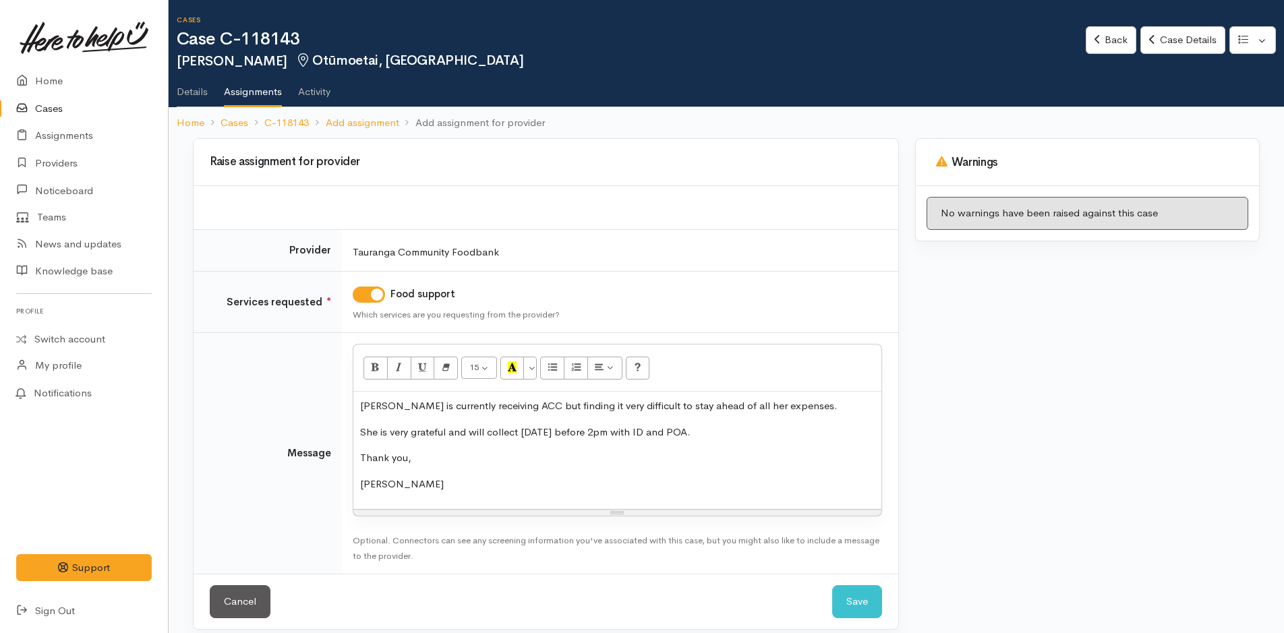
click at [835, 402] on p "Giuliana is currently receiving ACC but finding it very difficult to stay ahead…" at bounding box center [617, 407] width 515 height 16
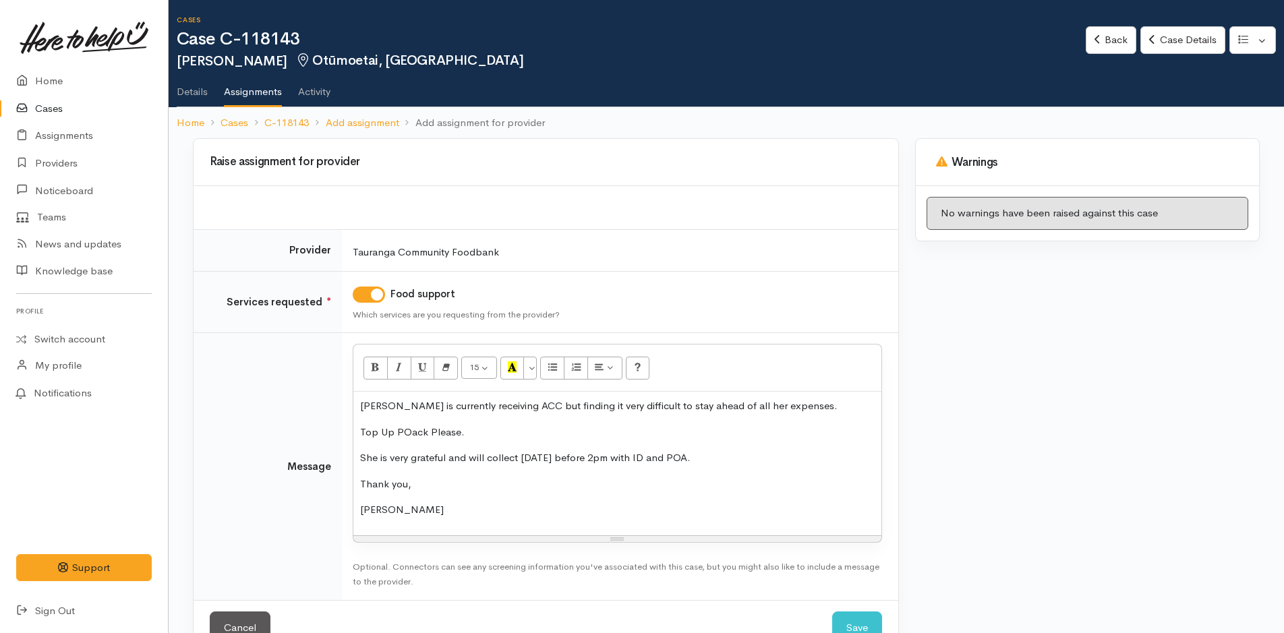
click at [407, 436] on p "Top Up POack Please." at bounding box center [617, 433] width 515 height 16
drag, startPoint x: 469, startPoint y: 434, endPoint x: 379, endPoint y: 431, distance: 89.7
click at [336, 419] on tr "Message <p>Giuliana is currently receiving ACC but finding it very difficult to…" at bounding box center [546, 466] width 705 height 267
click at [375, 364] on icon "Bold (CTRL+B)" at bounding box center [375, 366] width 9 height 11
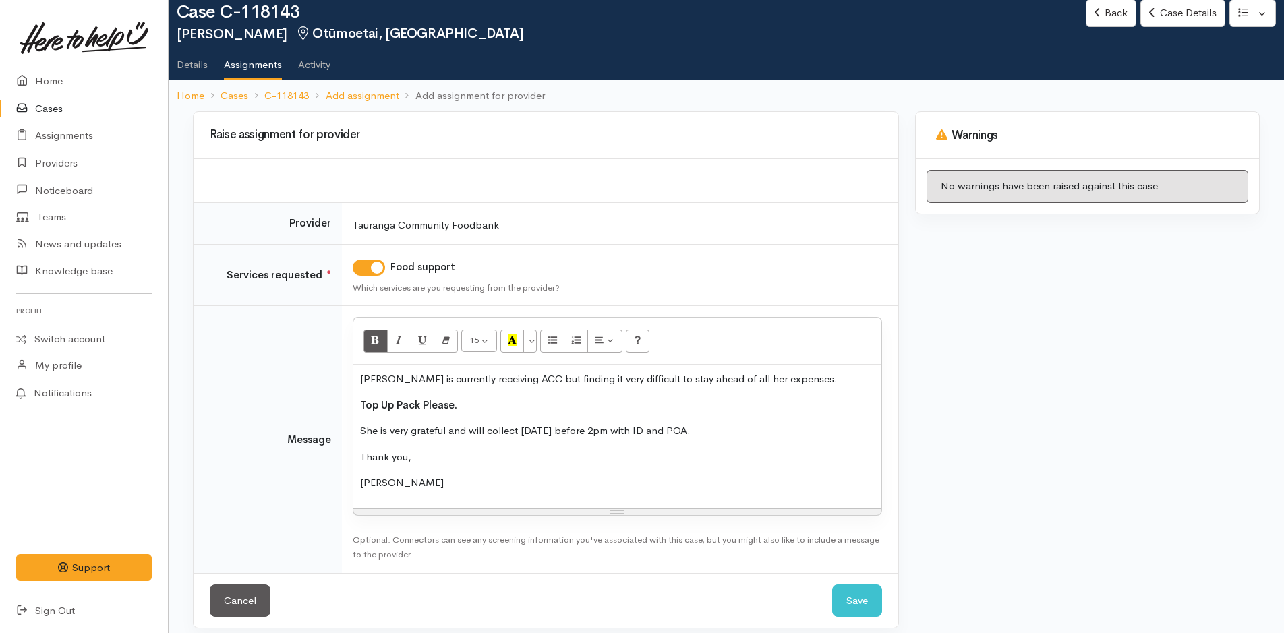
scroll to position [38, 0]
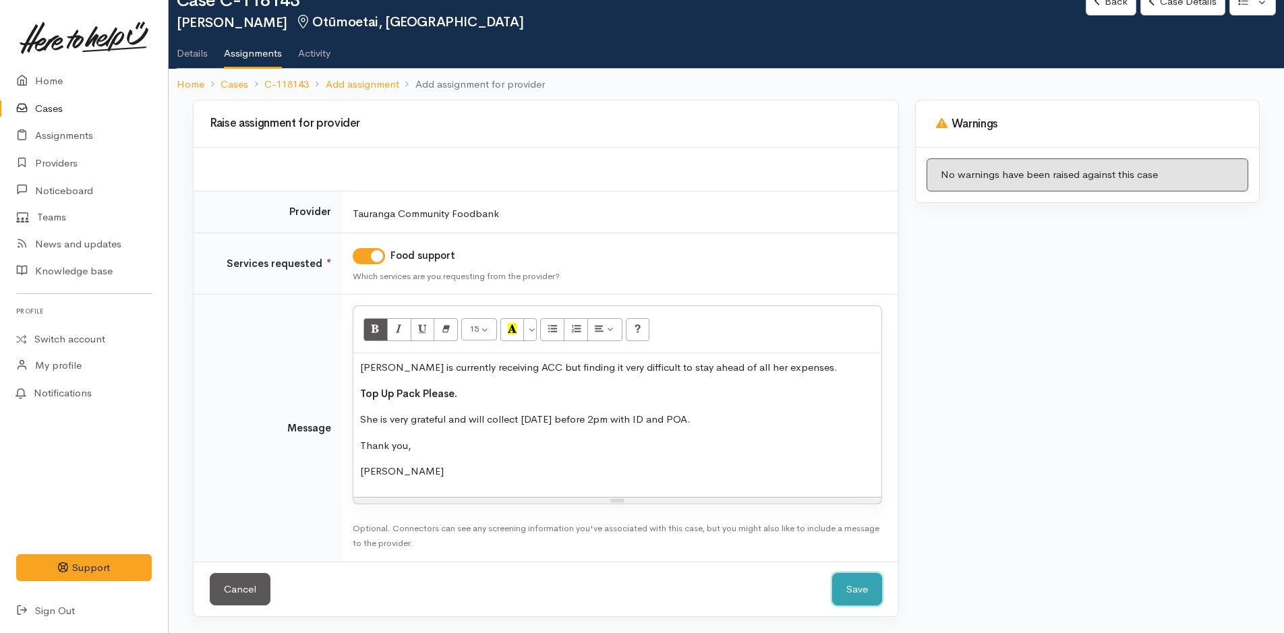
click at [856, 588] on button "Save" at bounding box center [857, 589] width 50 height 33
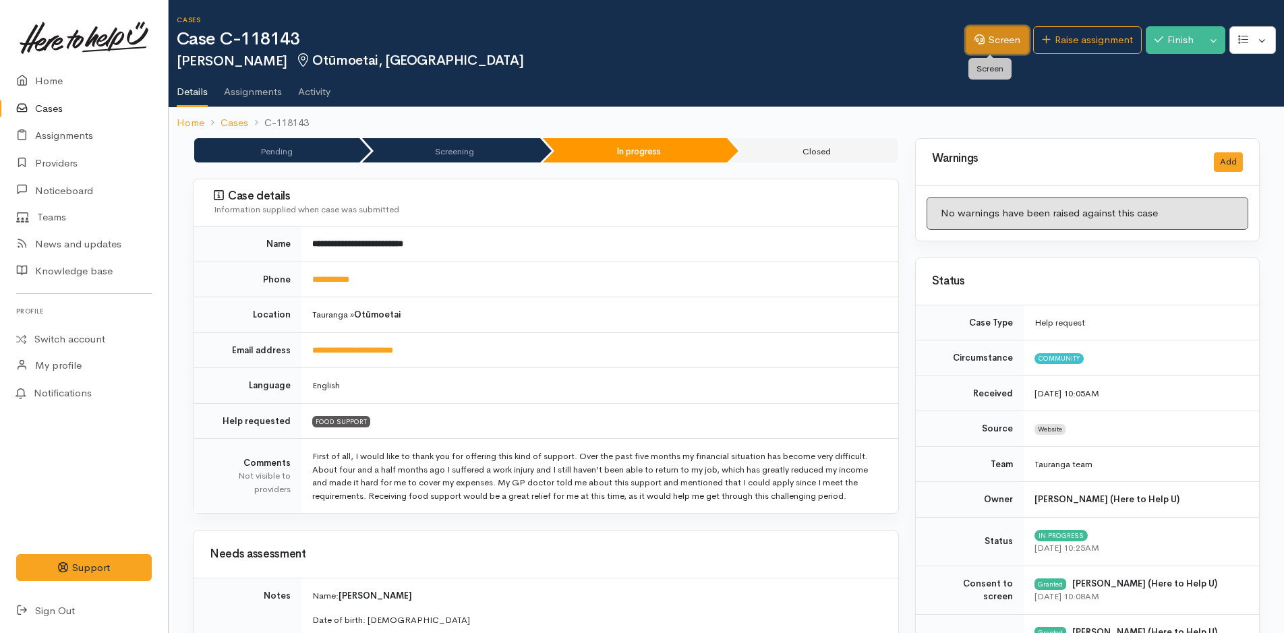
click at [989, 42] on link "Screen" at bounding box center [997, 40] width 63 height 28
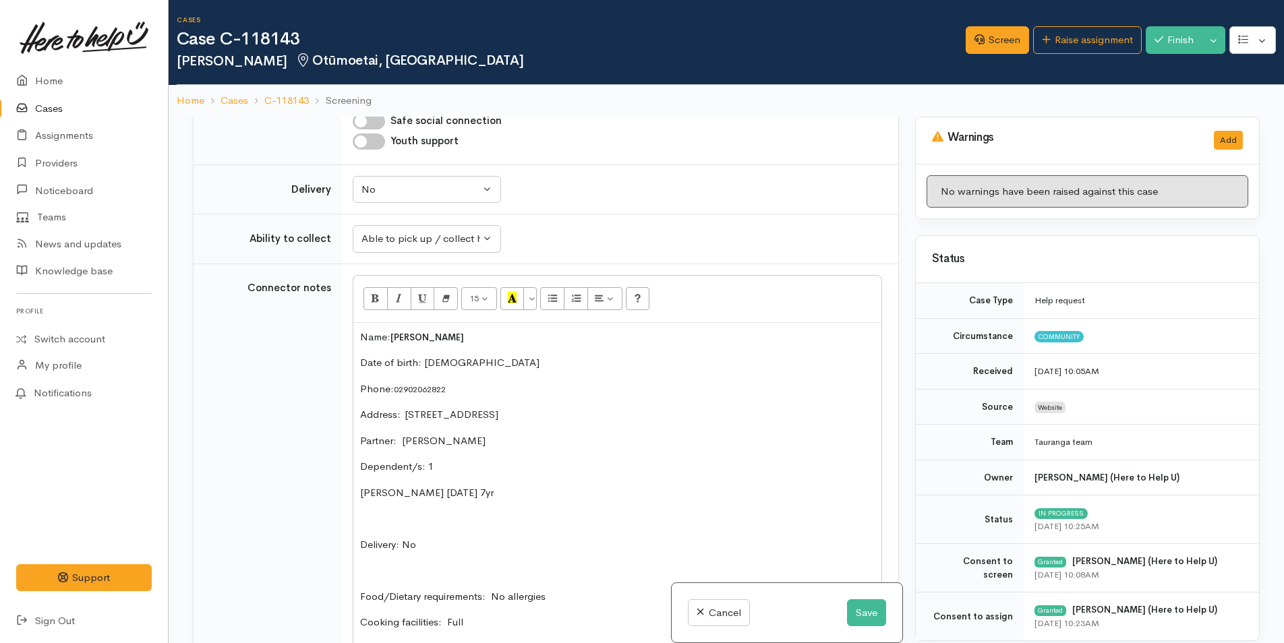
scroll to position [1012, 0]
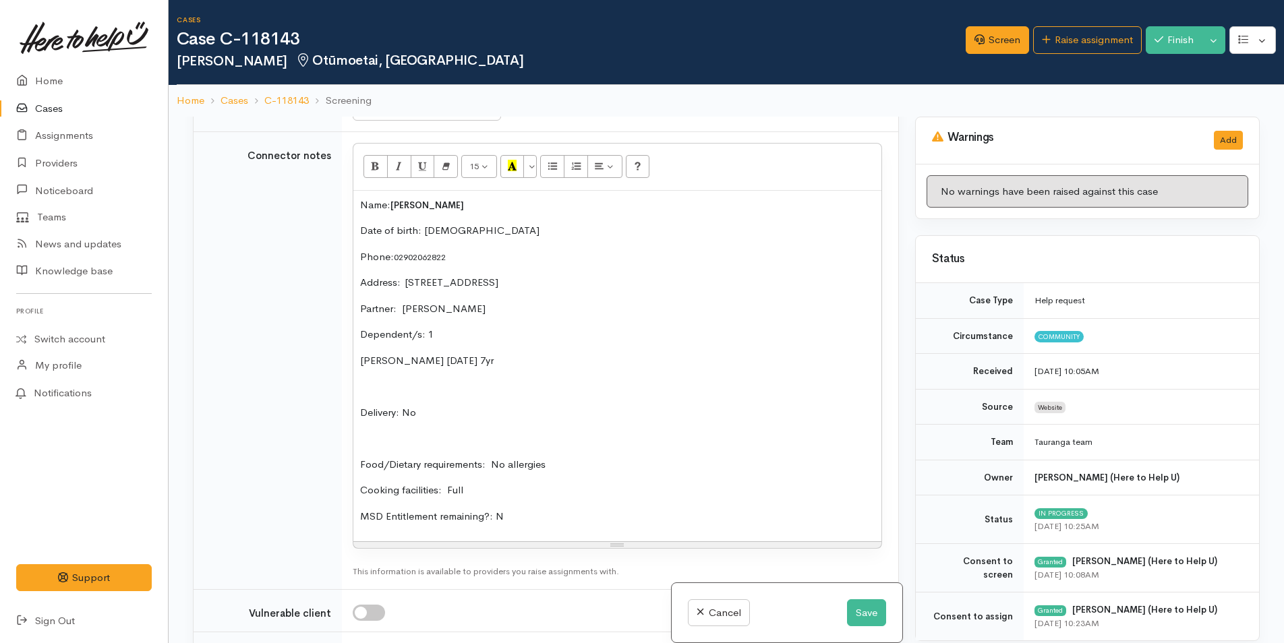
click at [606, 468] on p "Food/Dietary requirements: No allergies" at bounding box center [617, 465] width 515 height 16
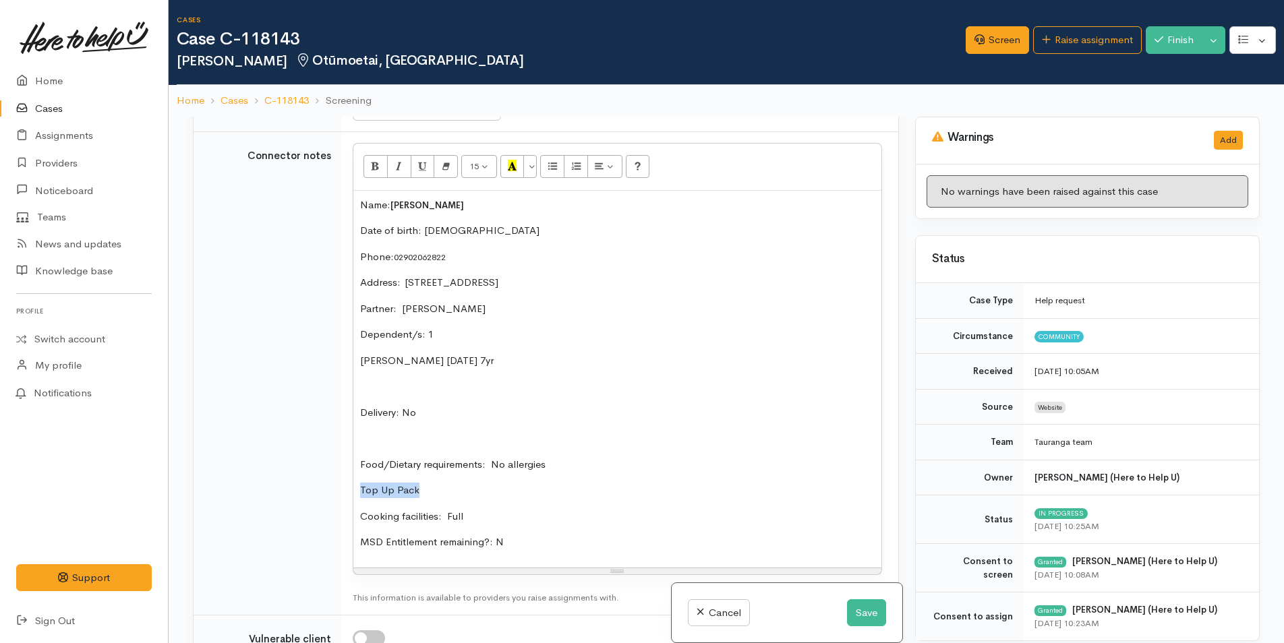
drag, startPoint x: 458, startPoint y: 484, endPoint x: 379, endPoint y: 481, distance: 79.0
click at [360, 485] on p "Top Up Pack" at bounding box center [617, 491] width 515 height 16
click at [374, 169] on icon "Bold (CTRL+B)" at bounding box center [375, 165] width 9 height 11
click at [548, 167] on button "Unordered list (CTRL+SHIFT+NUM7)" at bounding box center [552, 166] width 24 height 23
click at [869, 612] on button "Save" at bounding box center [866, 614] width 39 height 28
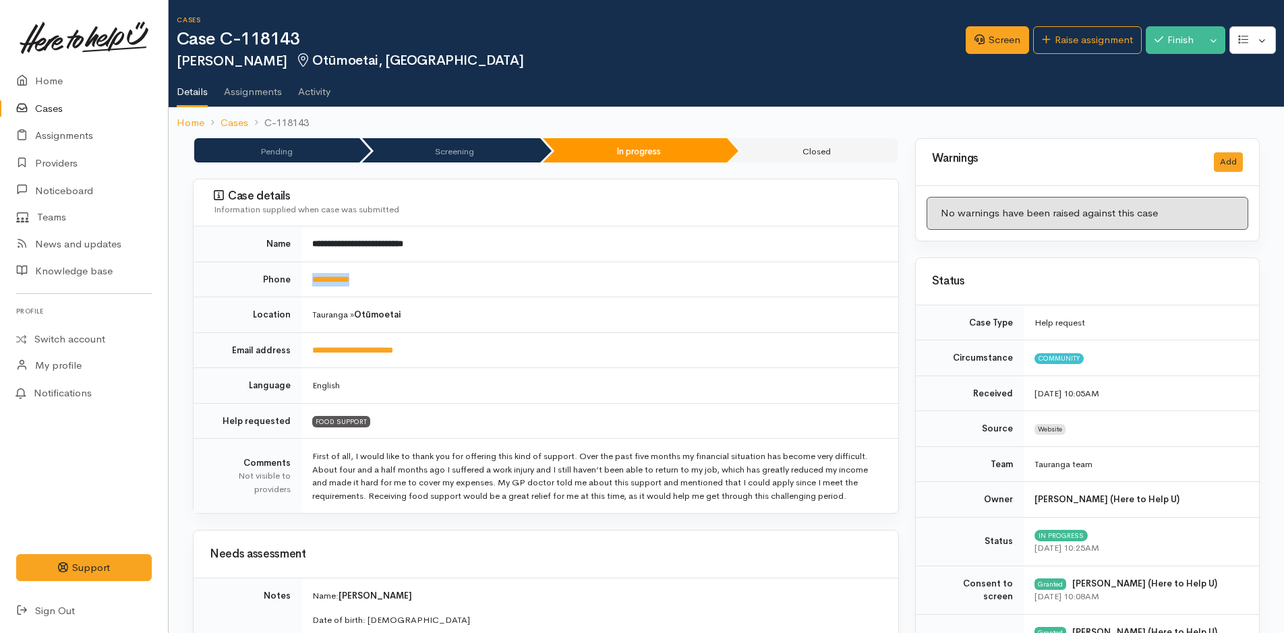
drag, startPoint x: 386, startPoint y: 283, endPoint x: 309, endPoint y: 284, distance: 76.9
click at [309, 284] on td "**********" at bounding box center [599, 280] width 597 height 36
copy link "**********"
click at [1000, 38] on link "Screen" at bounding box center [997, 40] width 63 height 28
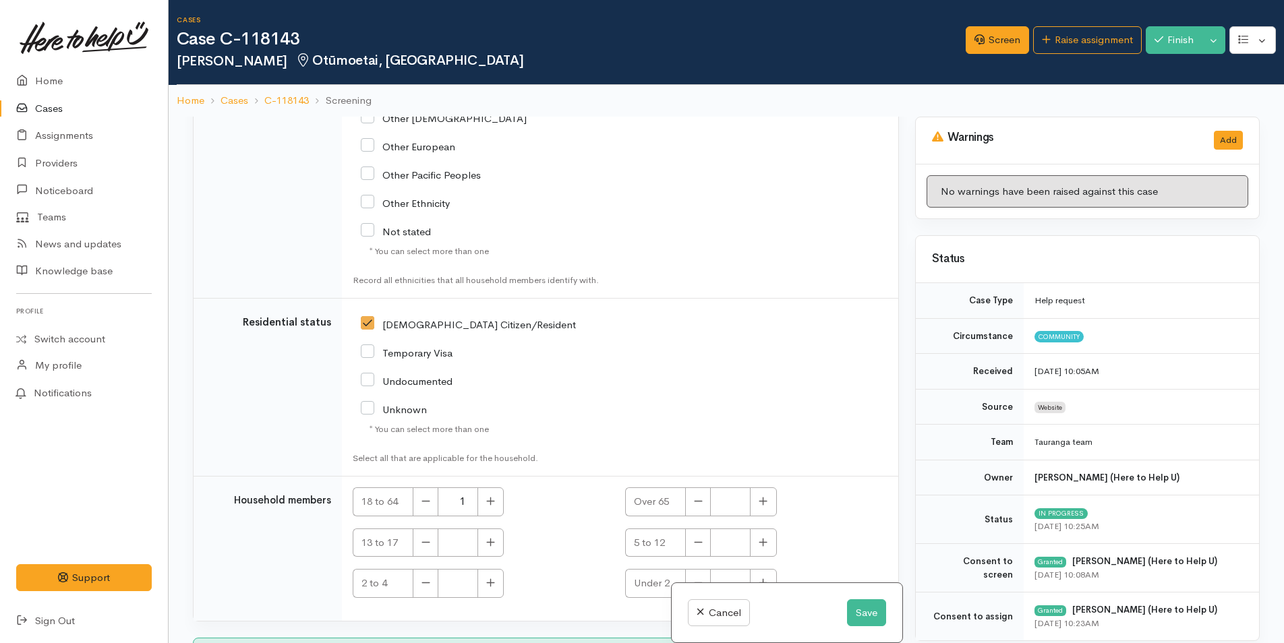
scroll to position [2480, 0]
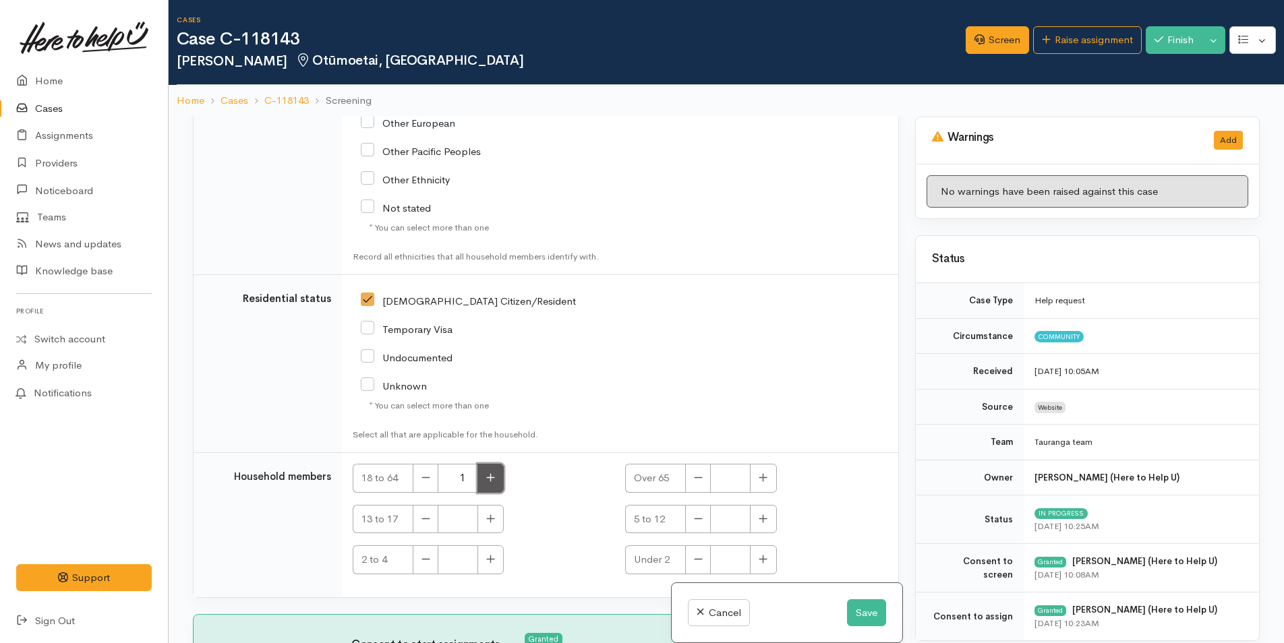
click at [496, 477] on button "button" at bounding box center [490, 478] width 26 height 29
type input "2"
click at [759, 520] on icon "button" at bounding box center [763, 519] width 9 height 10
type input "1"
click at [862, 612] on button "Save" at bounding box center [866, 614] width 39 height 28
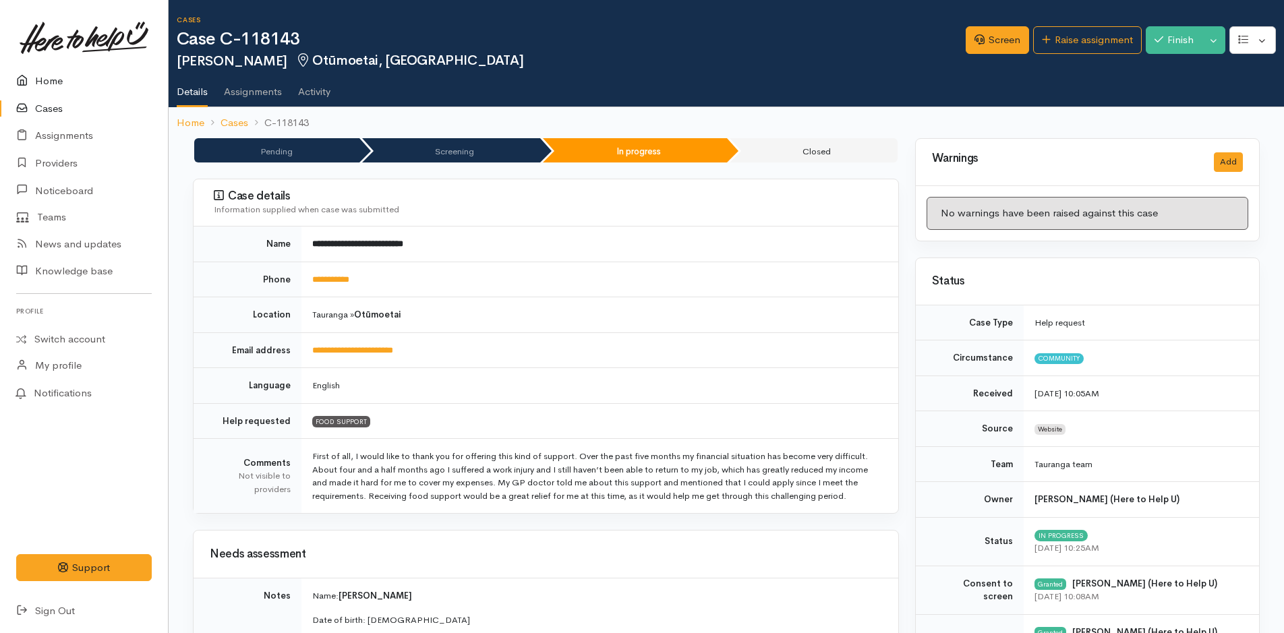
click at [51, 75] on link "Home" at bounding box center [84, 81] width 168 height 28
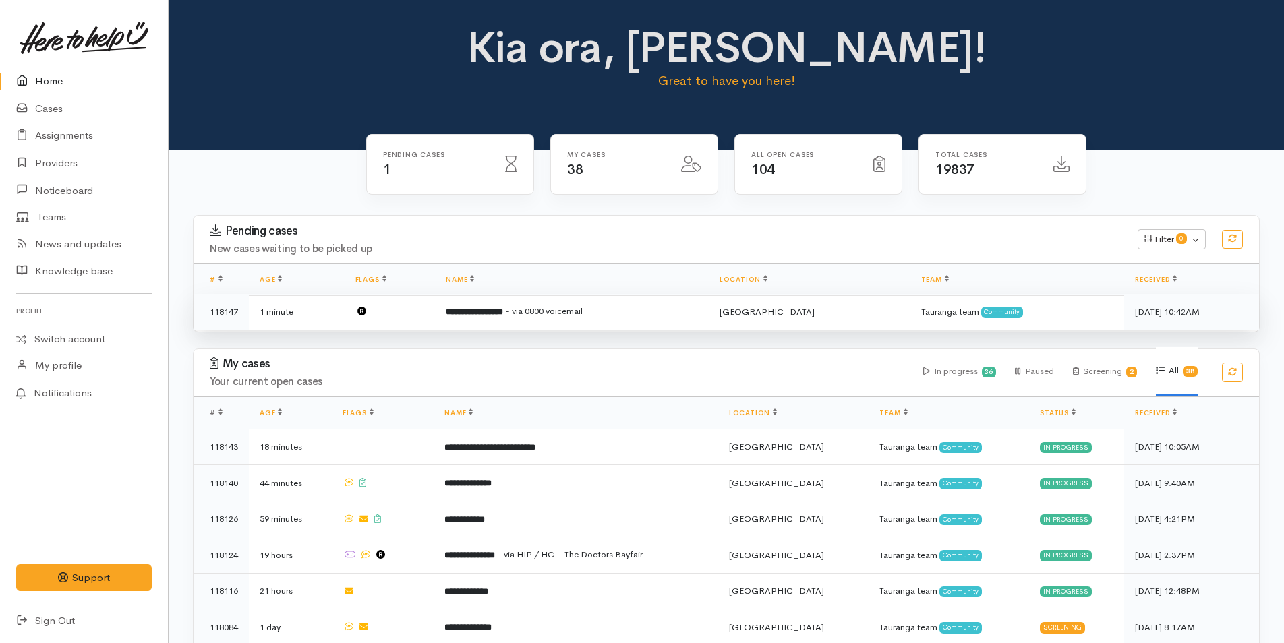
click at [542, 308] on span "- via 0800 voicemail" at bounding box center [544, 310] width 78 height 11
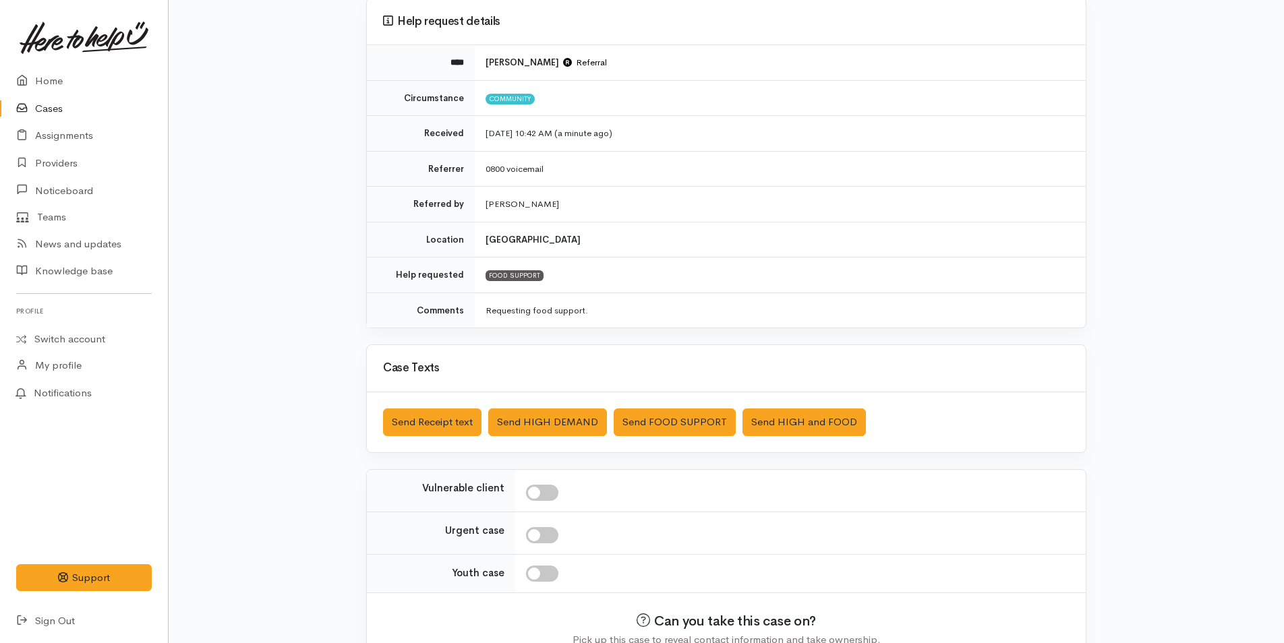
scroll to position [194, 0]
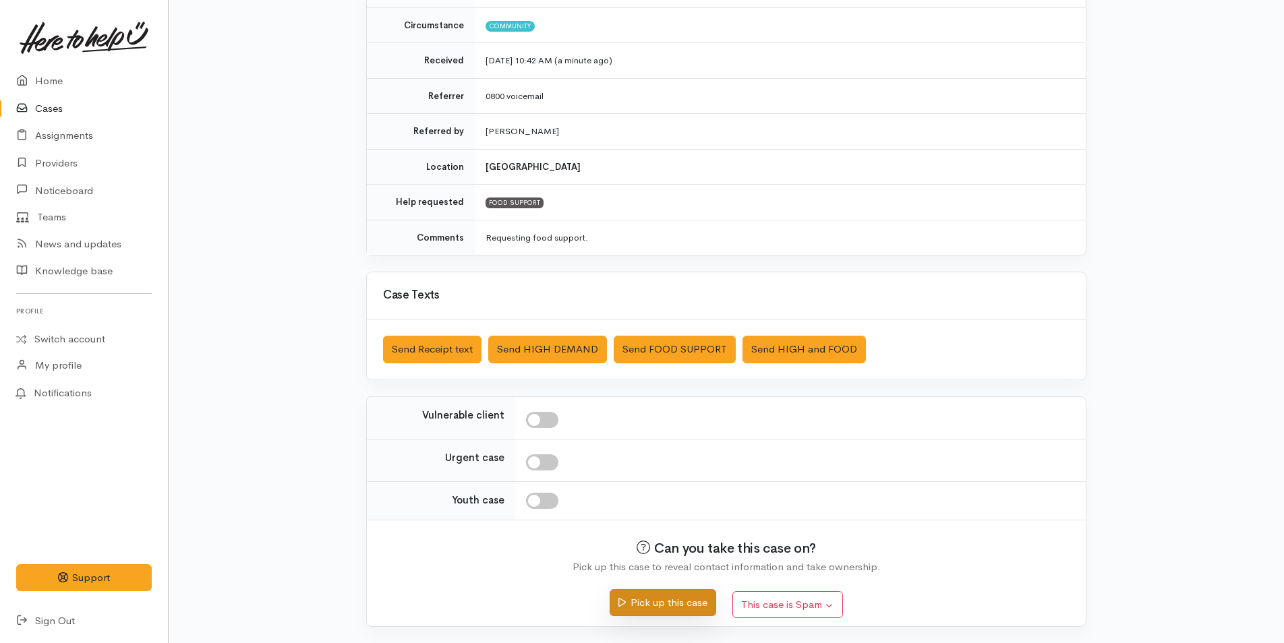
click at [689, 605] on button "Pick up this case" at bounding box center [663, 603] width 106 height 28
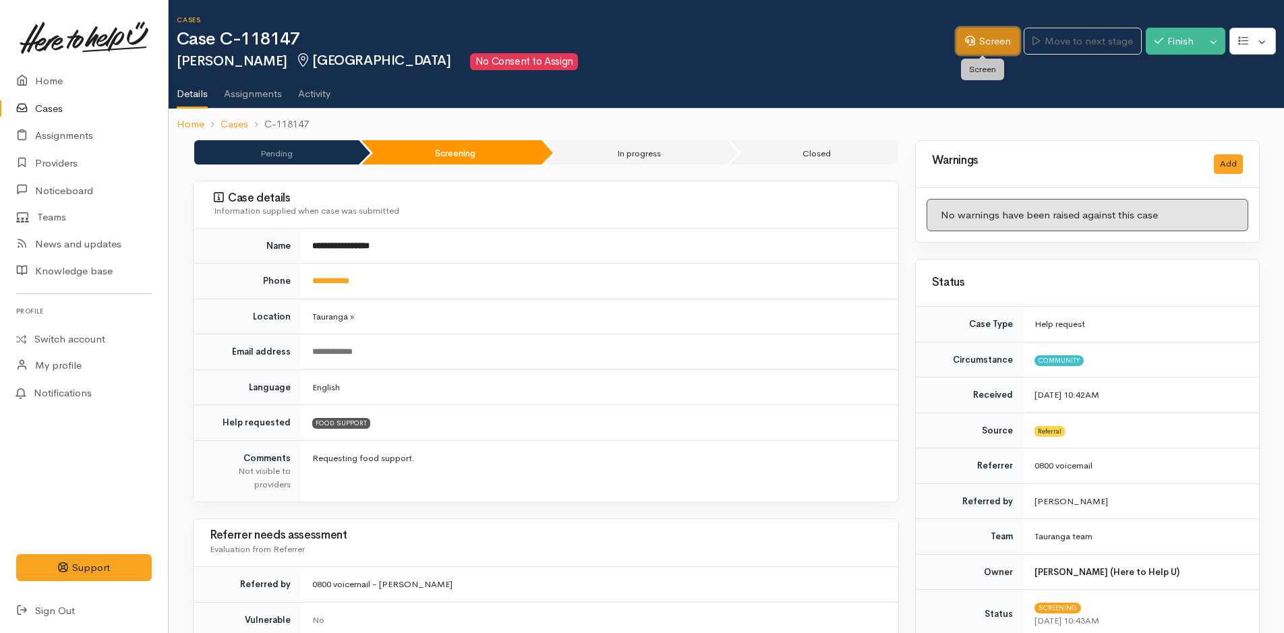
click at [987, 49] on link "Screen" at bounding box center [987, 42] width 63 height 28
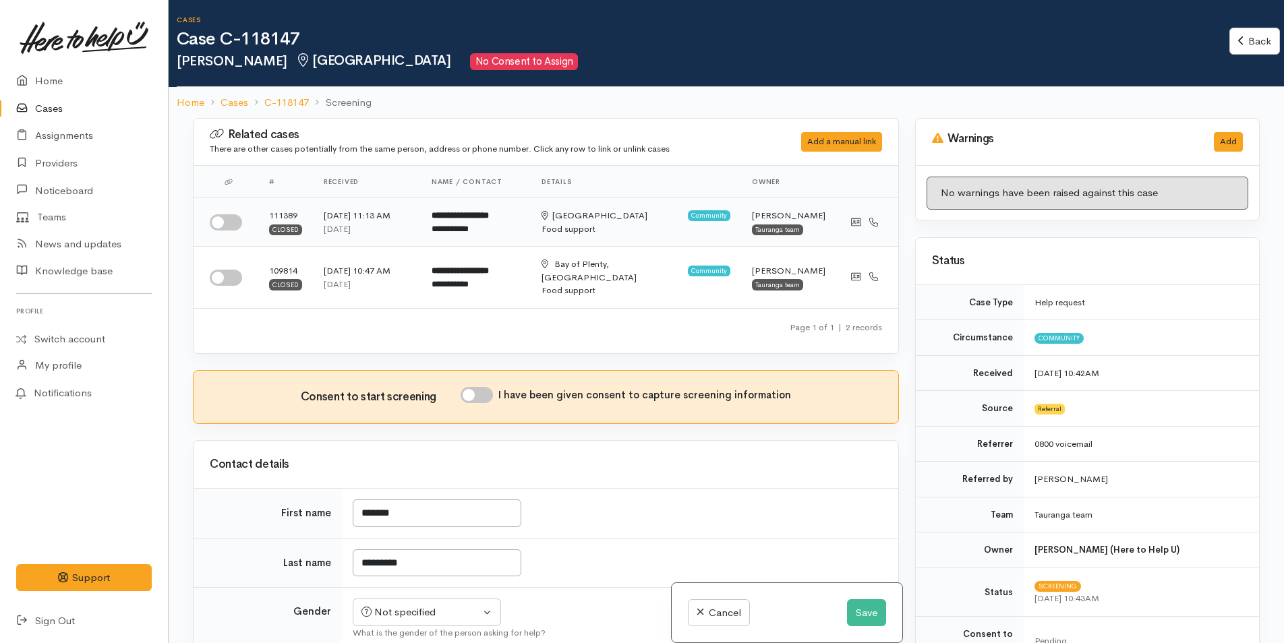
click at [231, 221] on input "checkbox" at bounding box center [226, 222] width 32 height 16
checkbox input "true"
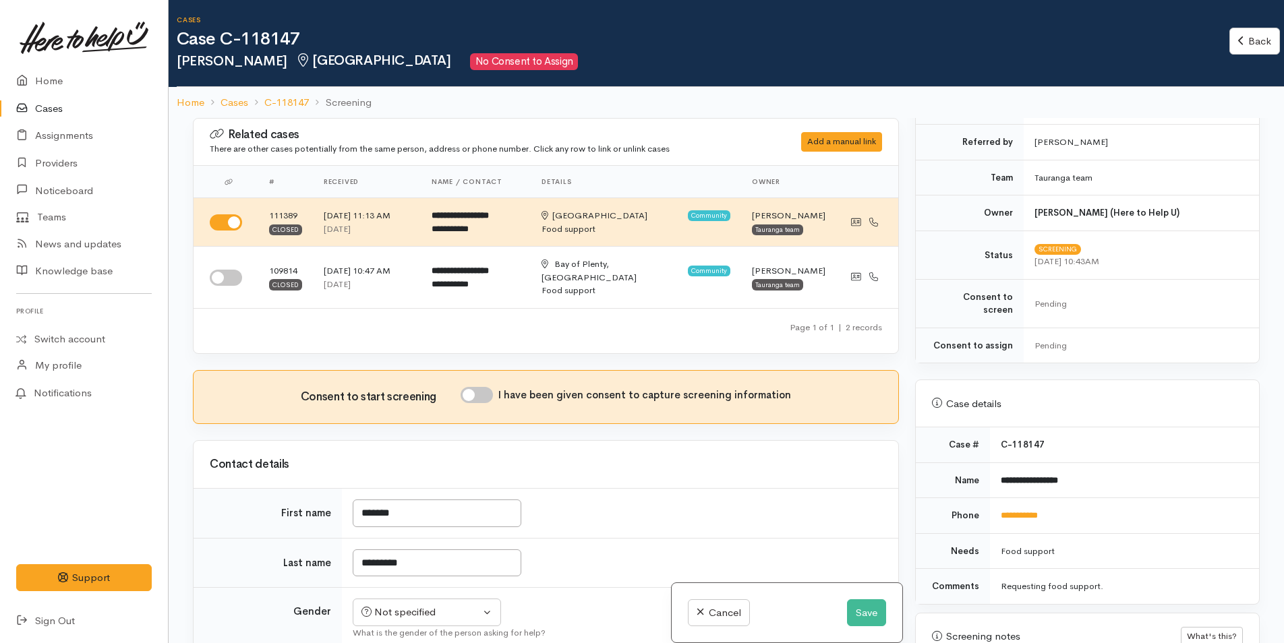
scroll to position [607, 0]
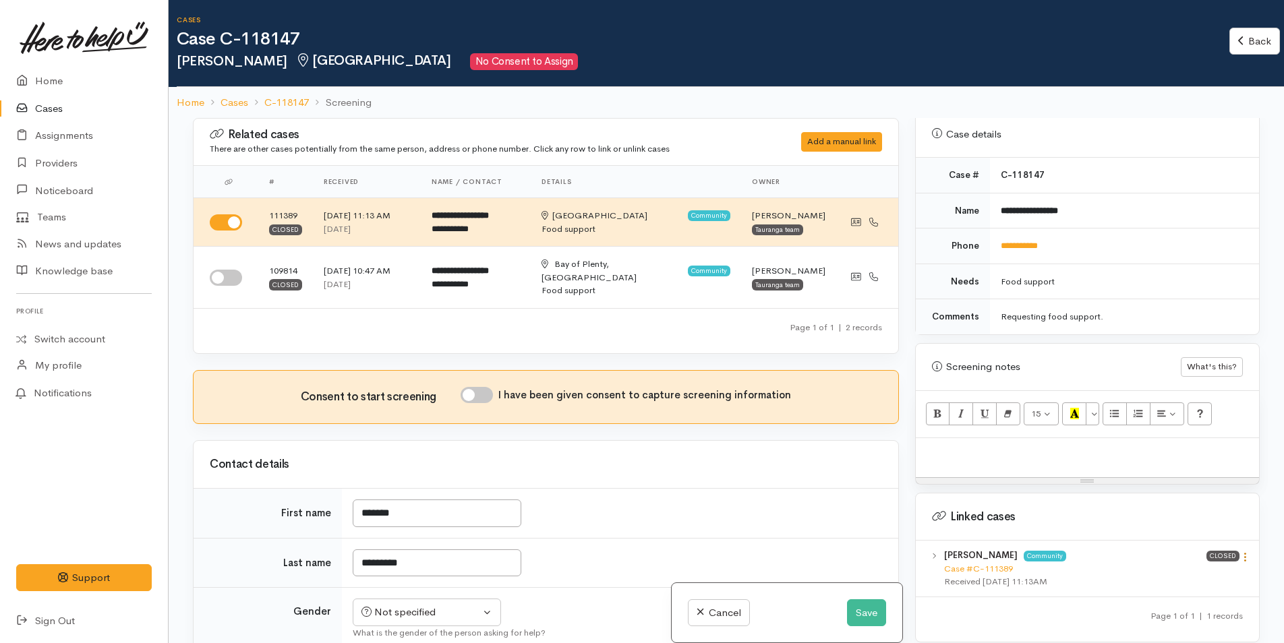
click at [1241, 552] on icon at bounding box center [1244, 557] width 11 height 11
click at [1178, 573] on link "View case" at bounding box center [1197, 583] width 107 height 21
click at [968, 453] on div at bounding box center [1087, 458] width 343 height 40
paste div
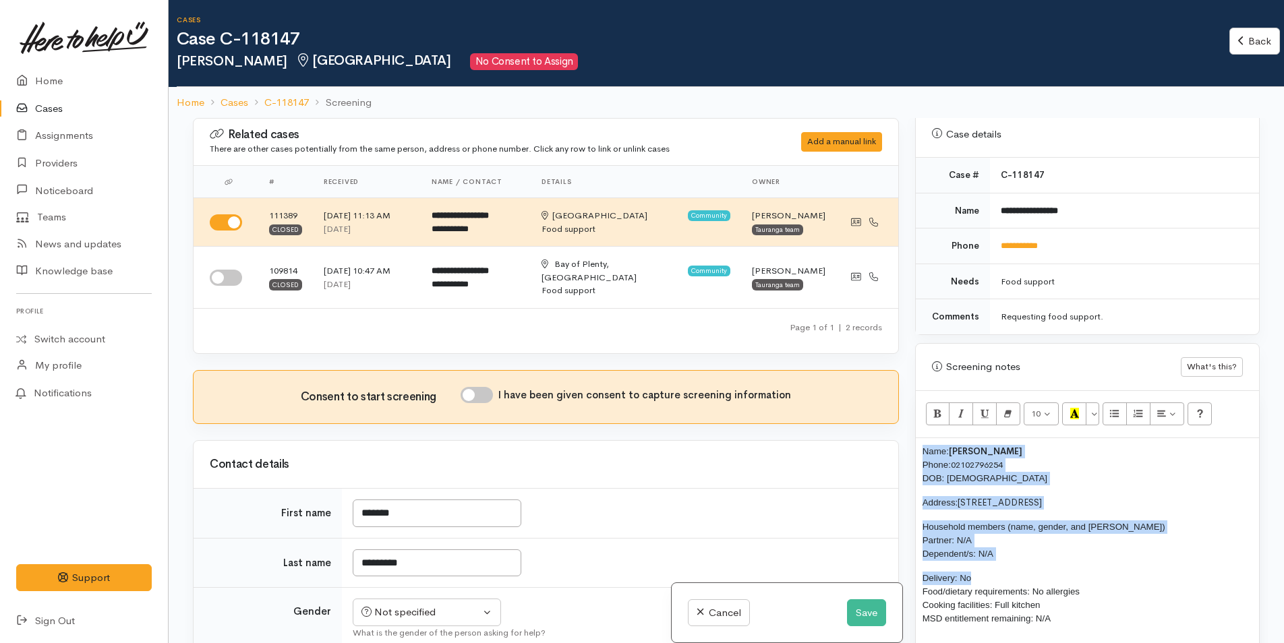
drag, startPoint x: 976, startPoint y: 561, endPoint x: 907, endPoint y: 438, distance: 141.0
click at [907, 438] on div "Warnings Add No warnings have been raised against this case Add Warning Title ●…" at bounding box center [1087, 439] width 361 height 643
copy div "Name: Patrick Huiarangi Phone: 02102796254 DOB: 27/05/1957 Address: 3A/39 Maitl…"
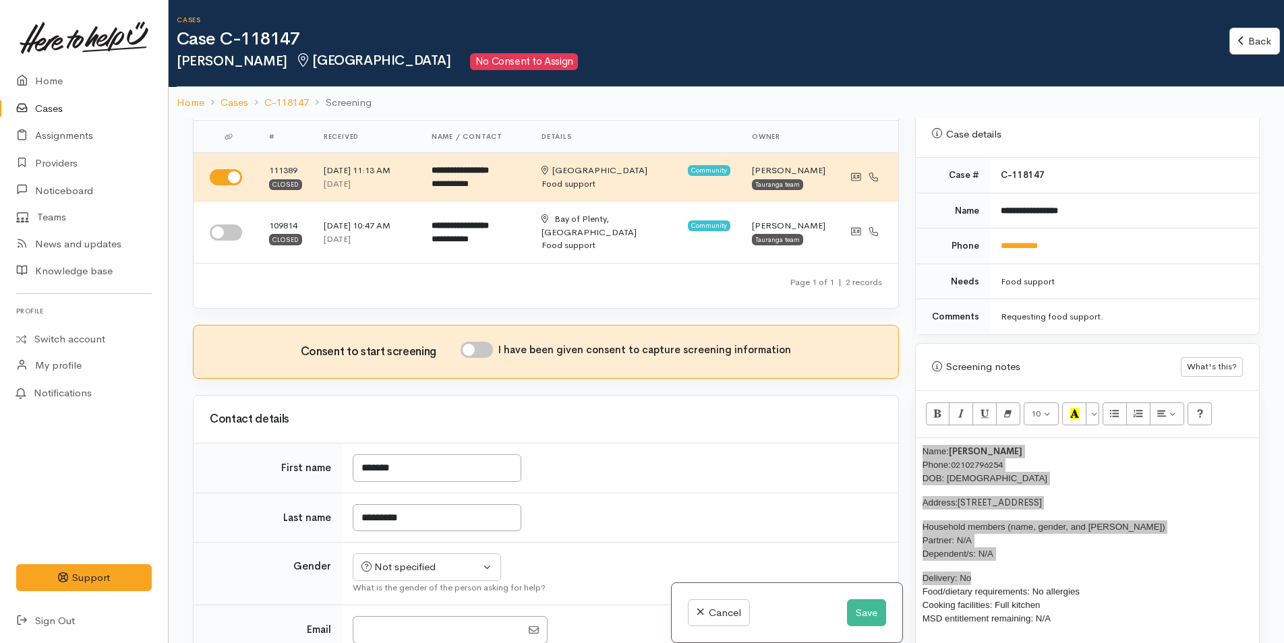
scroll to position [135, 0]
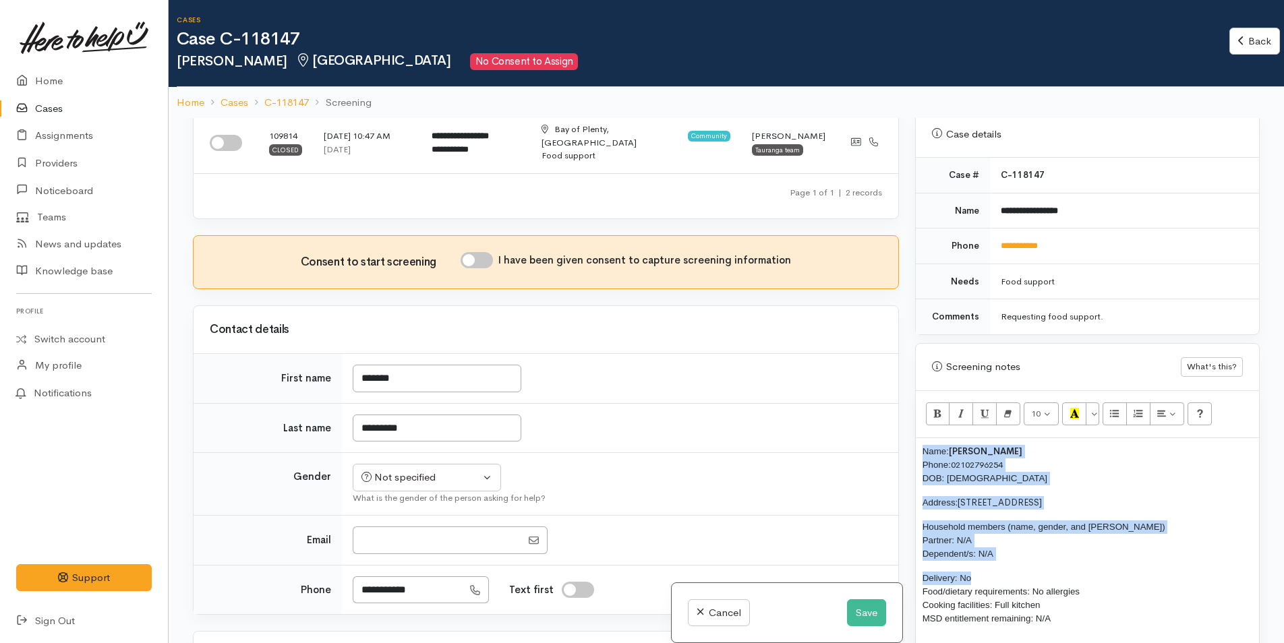
drag, startPoint x: 488, startPoint y: 250, endPoint x: 508, endPoint y: 267, distance: 25.8
click at [488, 252] on input "I have been given consent to capture screening information" at bounding box center [477, 260] width 32 height 16
checkbox input "true"
click at [428, 470] on div "Not specified" at bounding box center [420, 478] width 119 height 16
click at [394, 523] on span "[DEMOGRAPHIC_DATA]" at bounding box center [438, 531] width 115 height 16
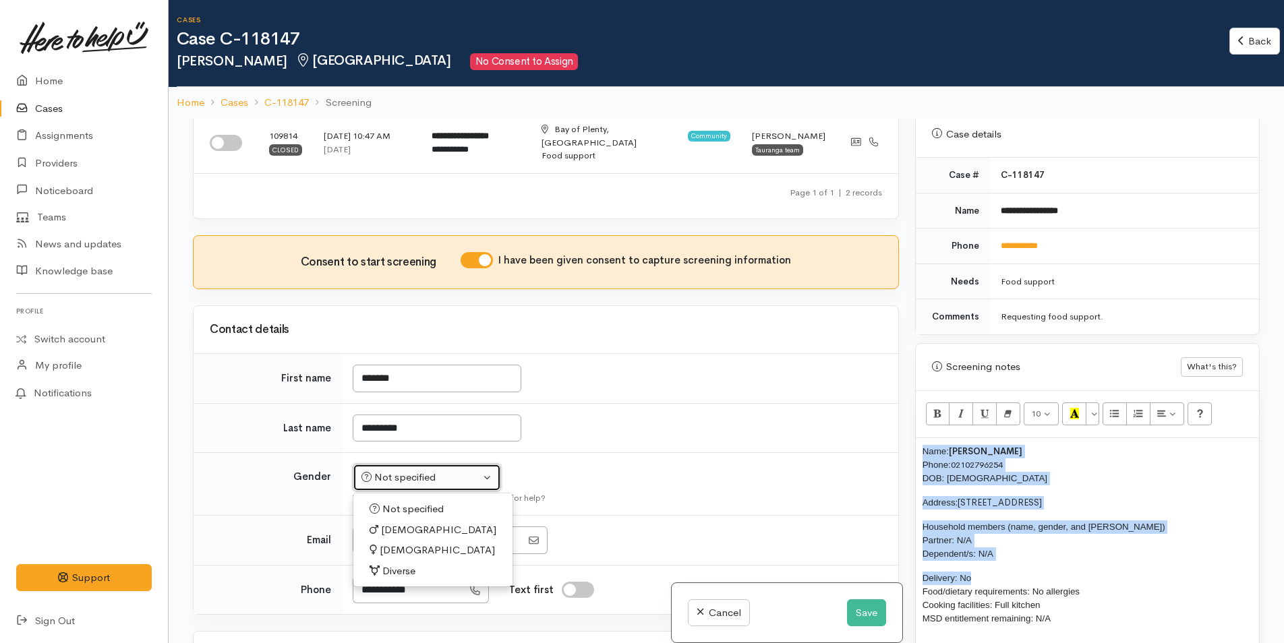
select select "[DEMOGRAPHIC_DATA]"
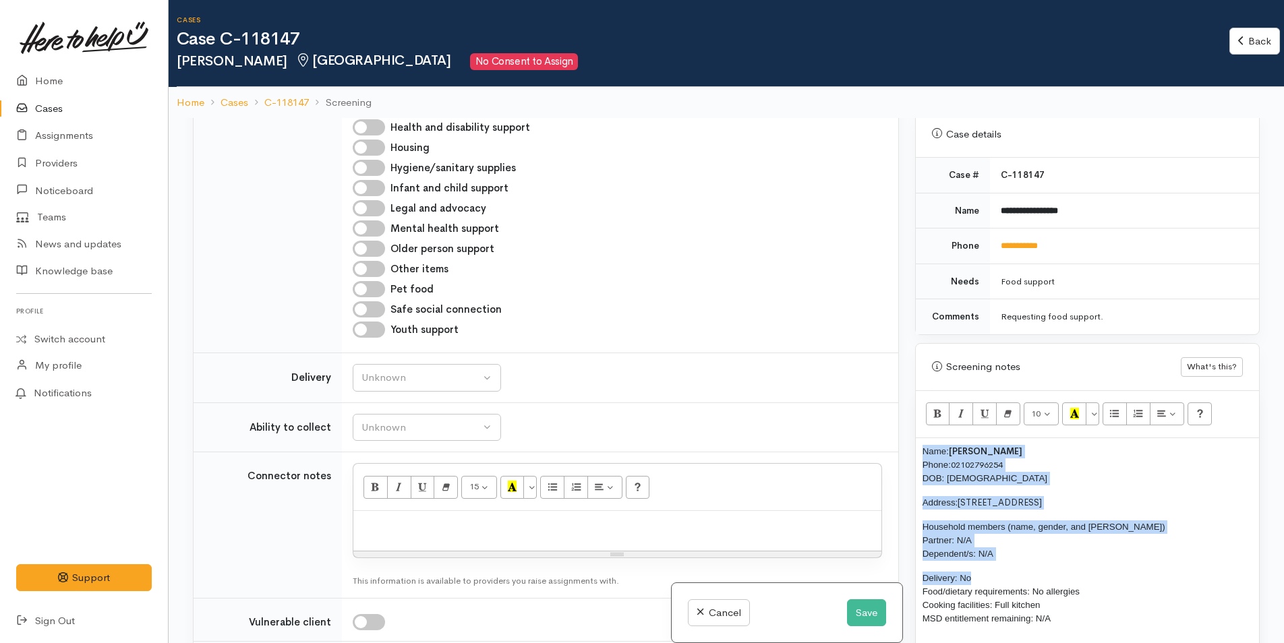
scroll to position [877, 0]
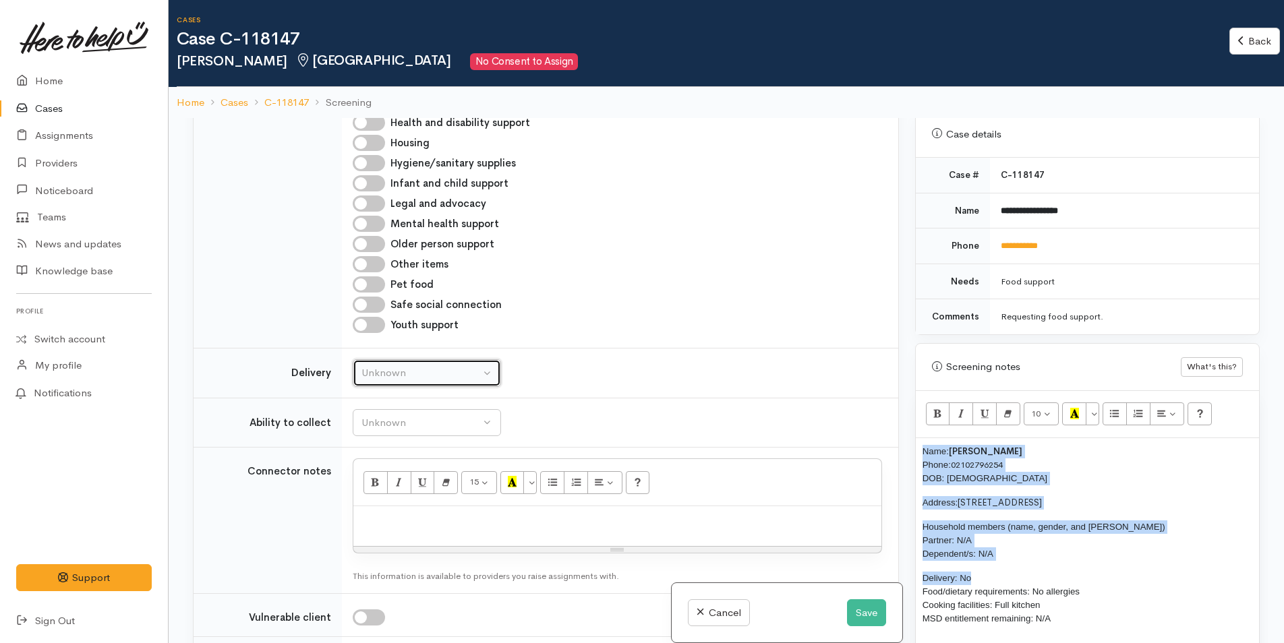
click at [407, 366] on div "Unknown" at bounding box center [420, 374] width 119 height 16
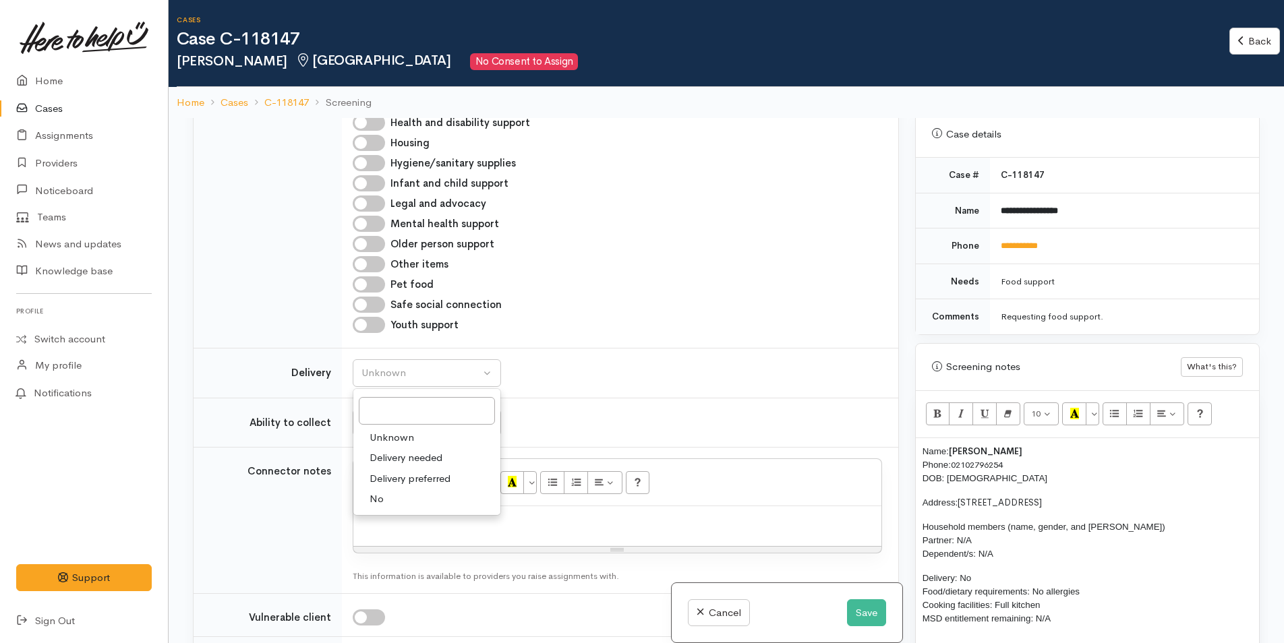
click at [383, 492] on span "No" at bounding box center [377, 500] width 14 height 16
select select "1"
click at [409, 415] on div "Unknown" at bounding box center [420, 423] width 119 height 16
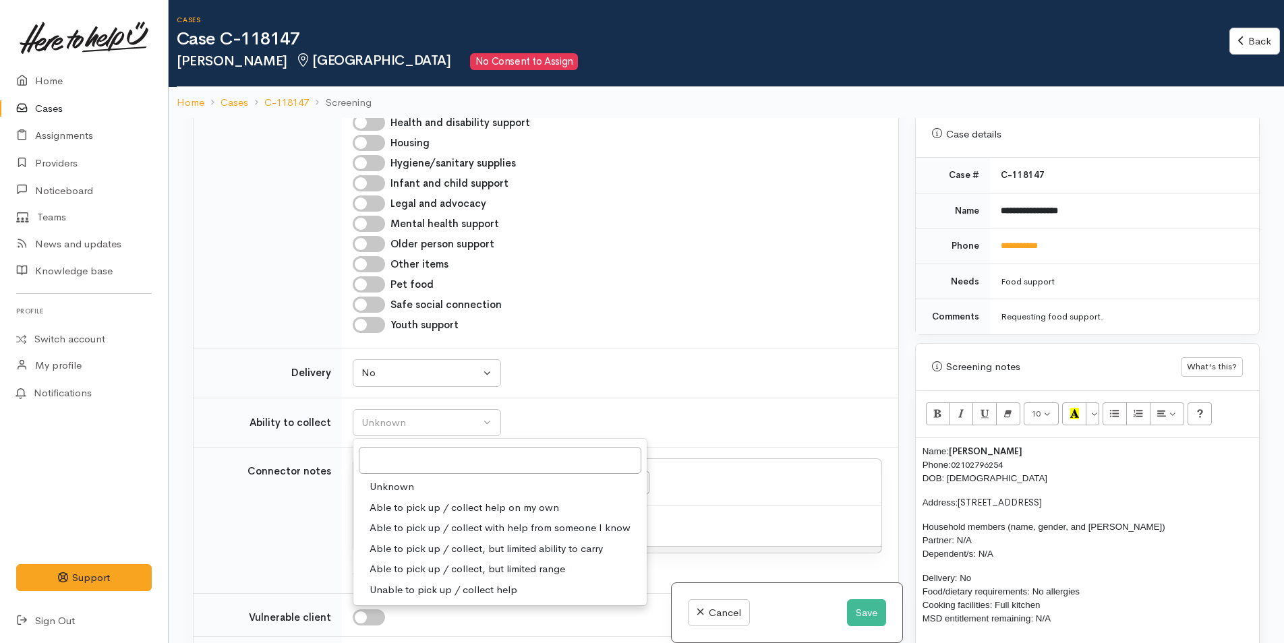
click at [420, 500] on span "Able to pick up / collect help on my own" at bounding box center [464, 508] width 189 height 16
select select "2"
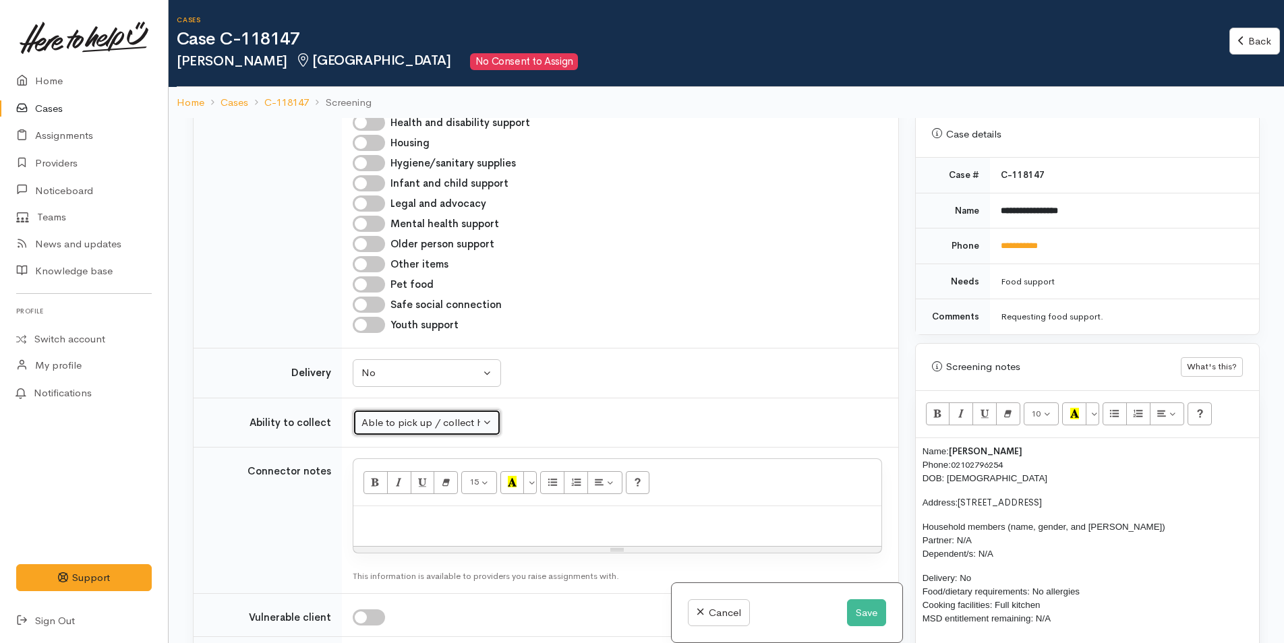
scroll to position [674, 0]
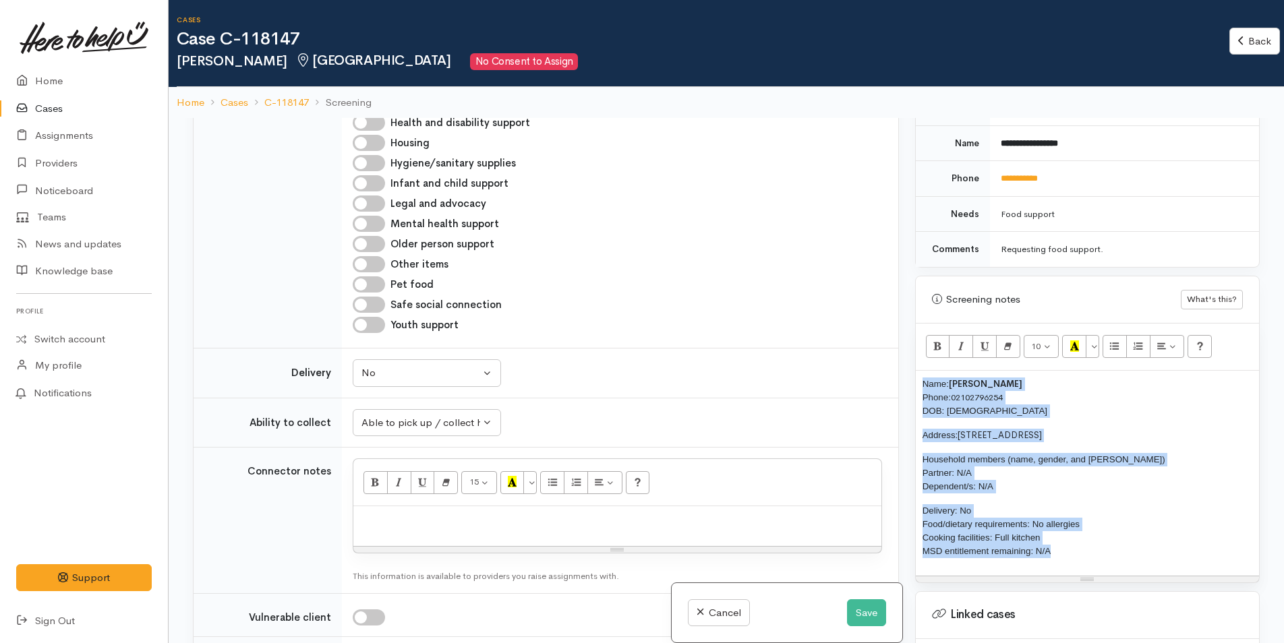
drag, startPoint x: 1059, startPoint y: 537, endPoint x: 916, endPoint y: 365, distance: 223.6
click at [916, 371] on div "Name: Patrick Huiarangi Phone: 02102796254 DOB: 27/05/1957 Address: 3A/39 Maitl…" at bounding box center [1087, 473] width 343 height 205
copy div "Name: Patrick Huiarangi Phone: 02102796254 DOB: 27/05/1957 Address: 3A/39 Maitl…"
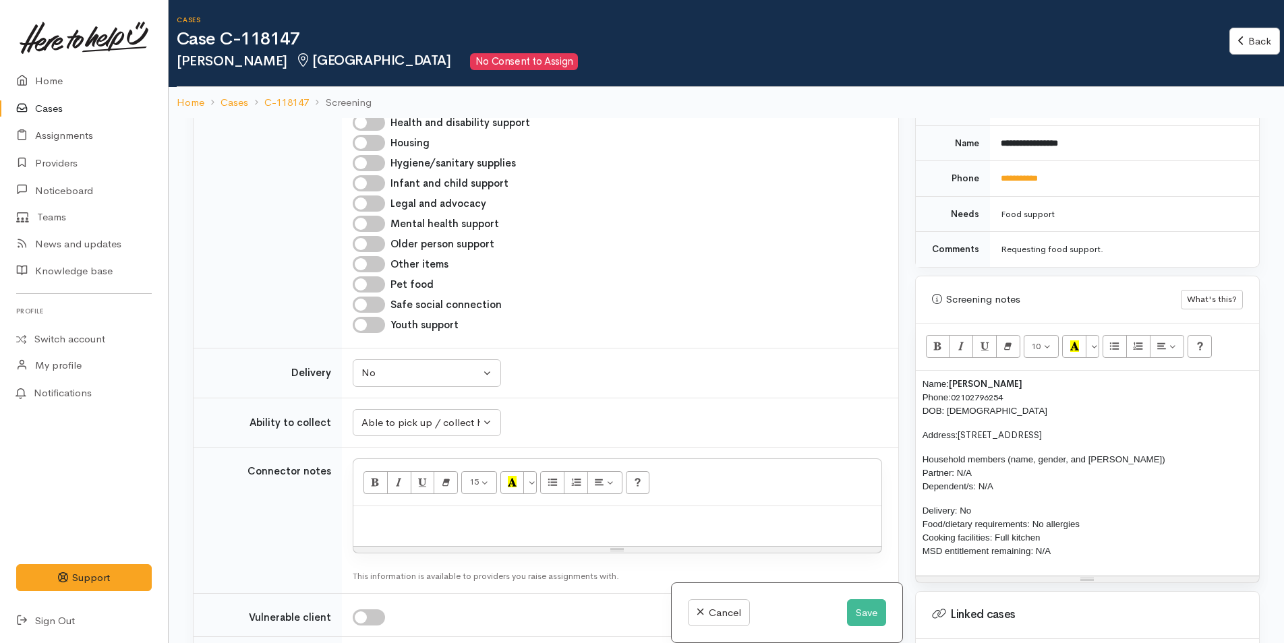
click at [767, 513] on p at bounding box center [617, 521] width 515 height 16
paste div
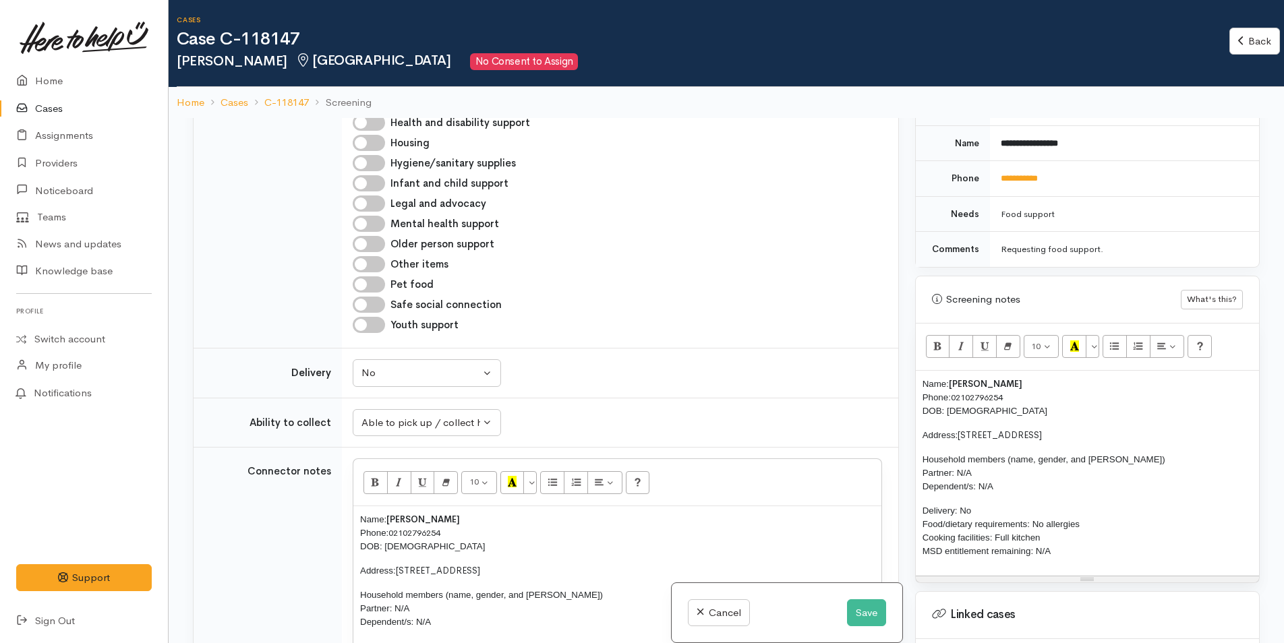
scroll to position [36, 0]
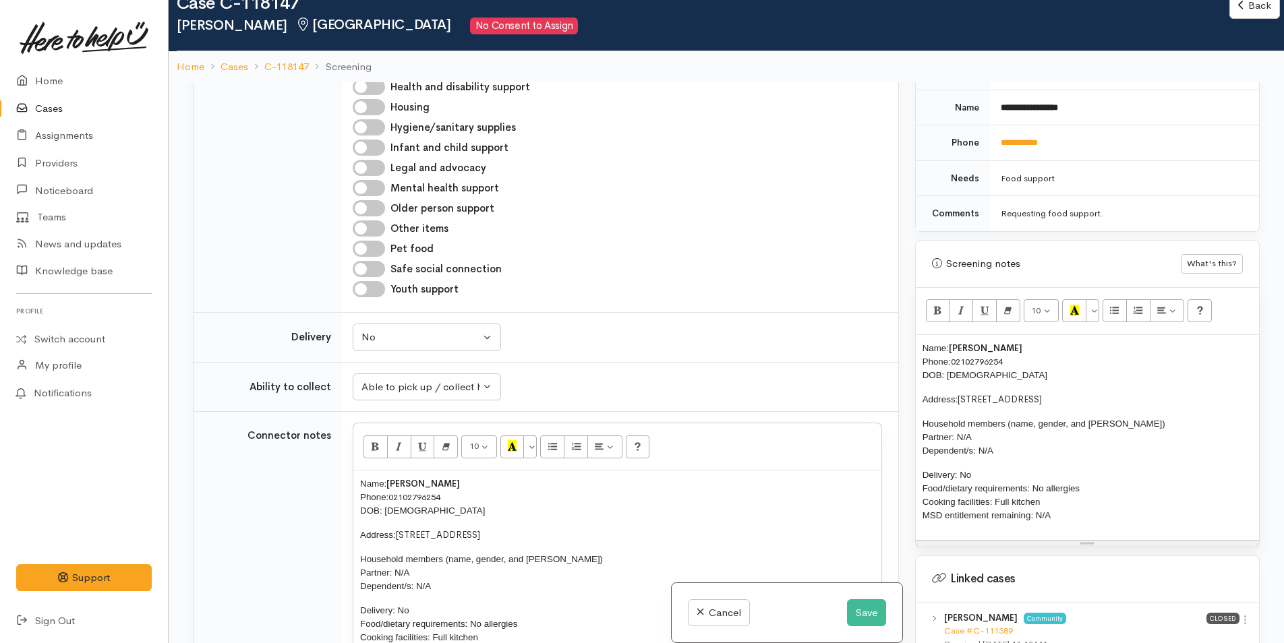
click at [262, 518] on td "Connector notes" at bounding box center [268, 568] width 148 height 312
click at [744, 501] on p "Name: Patrick Huiarangi Phone: 02102796254 DOB: 27/05/1957" at bounding box center [617, 497] width 515 height 40
click at [328, 467] on td "Connector notes" at bounding box center [268, 568] width 148 height 312
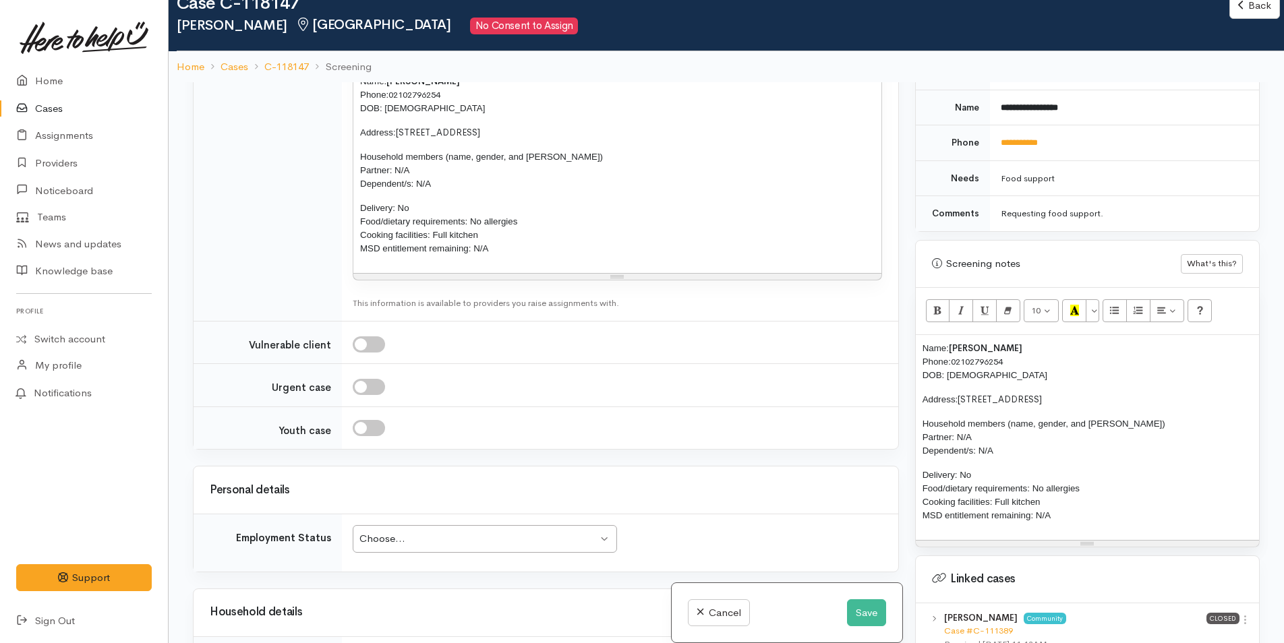
scroll to position [1281, 0]
click at [438, 529] on div "Choose..." at bounding box center [478, 537] width 238 height 16
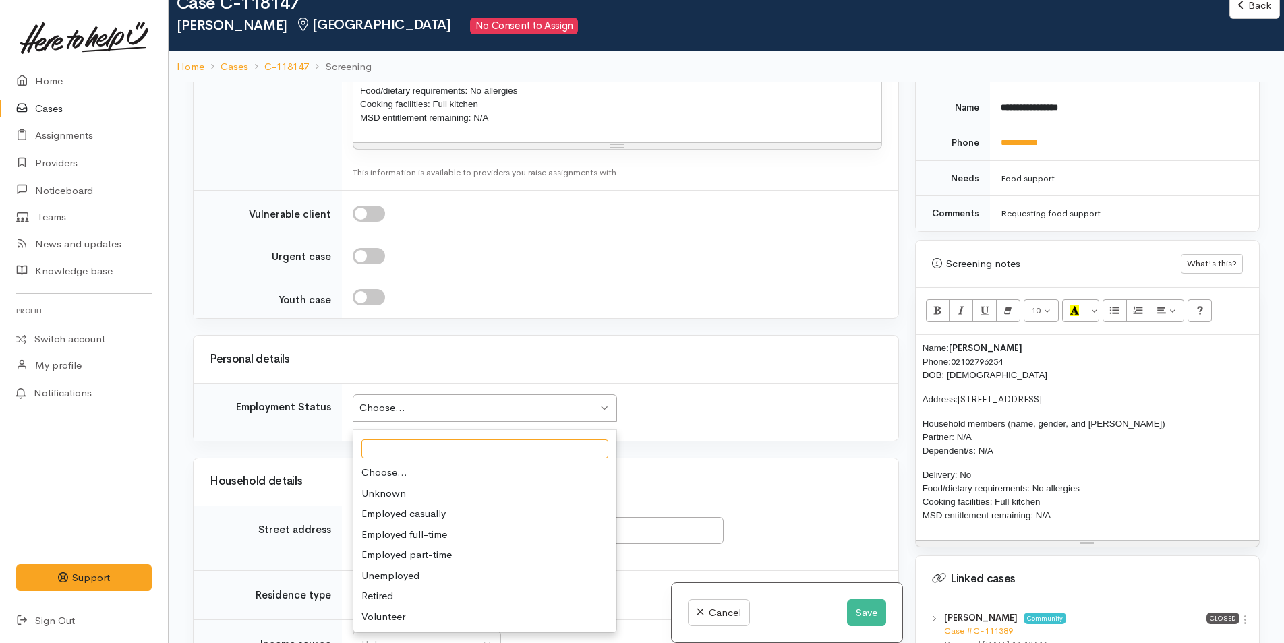
scroll to position [1551, 0]
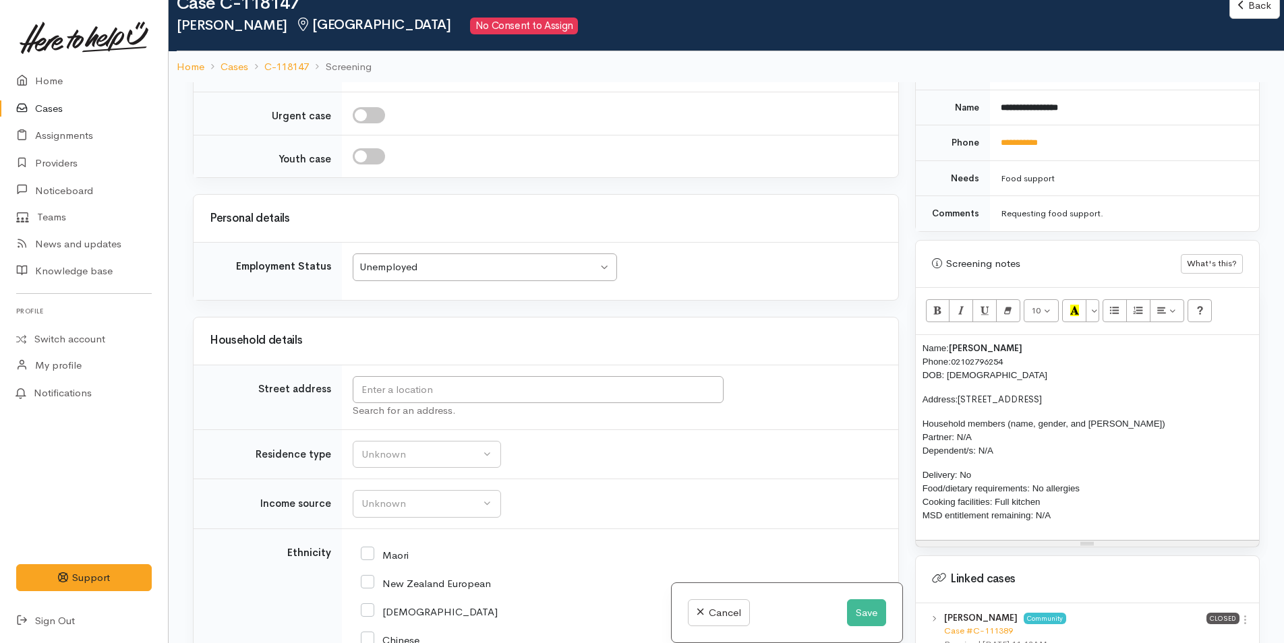
drag, startPoint x: 1115, startPoint y: 378, endPoint x: 962, endPoint y: 378, distance: 153.1
click at [962, 378] on div "Name: Patrick Huiarangi Phone: 02102796254 DOB: 27/05/1957 Address: 3A/39 Maitl…" at bounding box center [1087, 437] width 343 height 205
copy span "3A/39 Maitland Street, Greerton"
click at [521, 378] on input "text" at bounding box center [538, 390] width 371 height 28
paste input "3A/39 Maitland Street, Greerton"
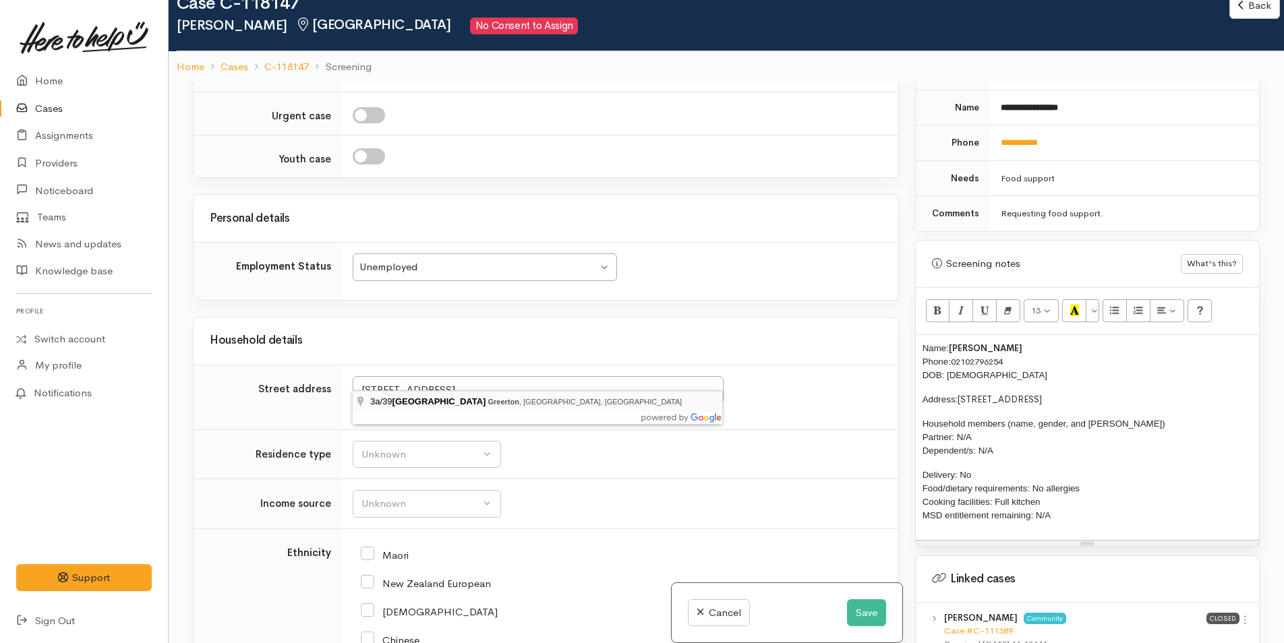
type input "3a/39 Maitland Street, Greerton, Tauranga, New Zealand"
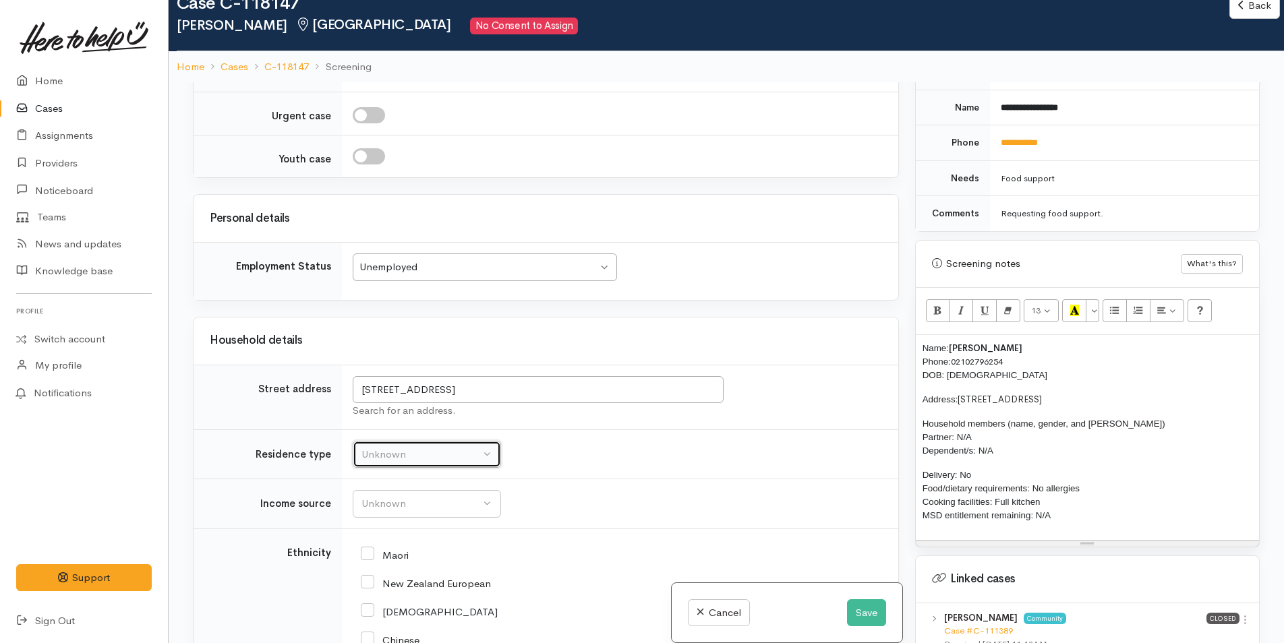
click at [421, 447] on div "Unknown" at bounding box center [420, 455] width 119 height 16
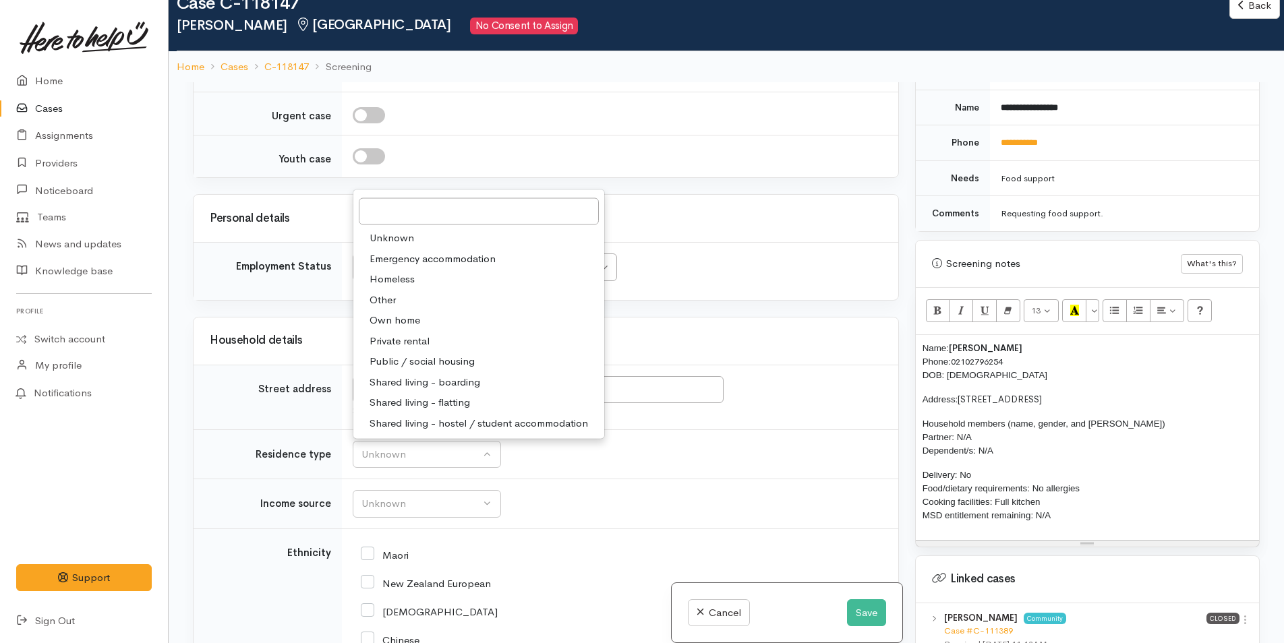
click at [406, 333] on span "Private rental" at bounding box center [400, 341] width 60 height 16
select select "2"
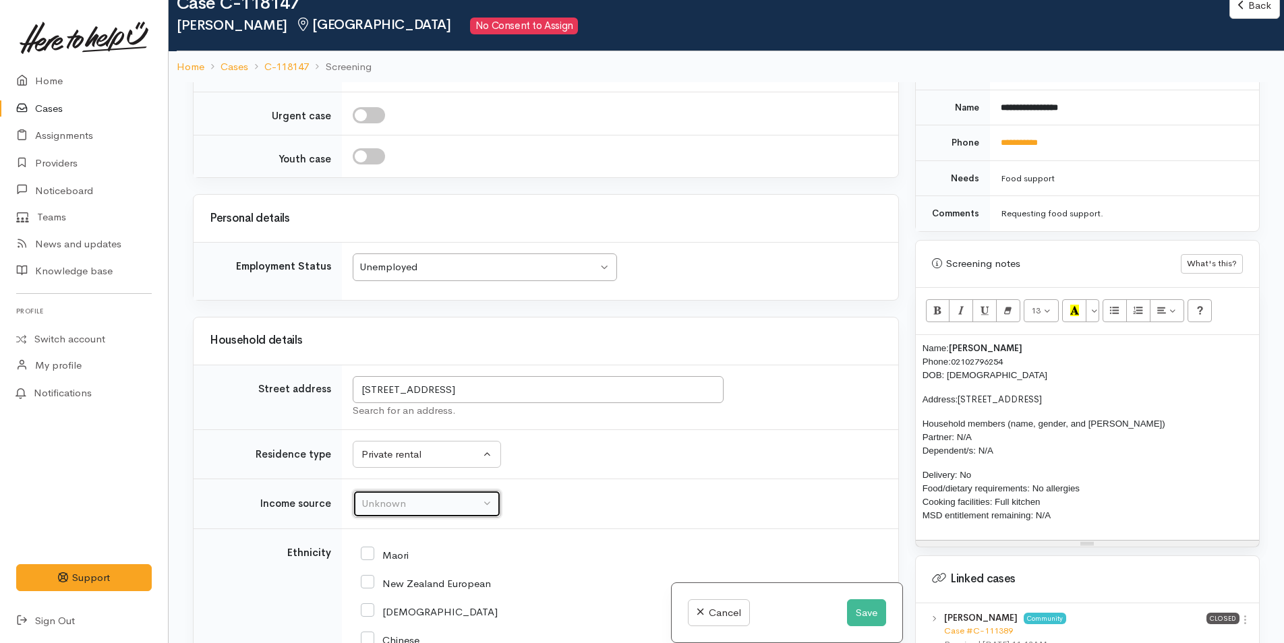
click at [416, 496] on div "Unknown" at bounding box center [420, 504] width 119 height 16
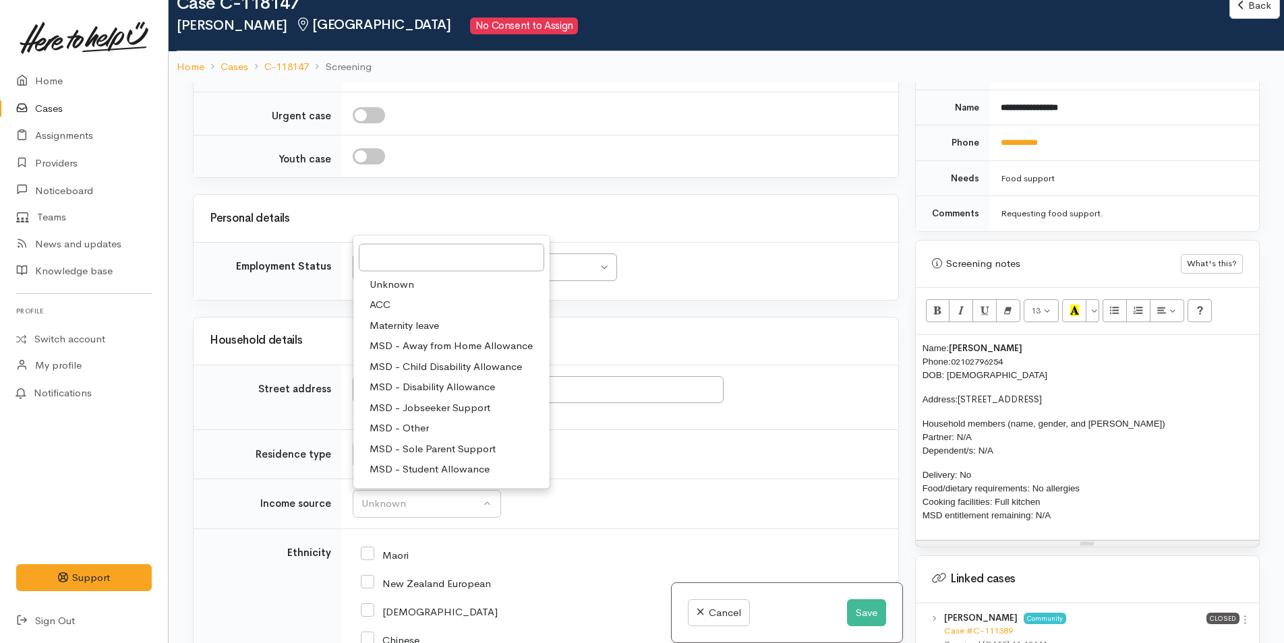
click at [440, 400] on span "MSD - Jobseeker Support" at bounding box center [430, 408] width 121 height 16
select select "4"
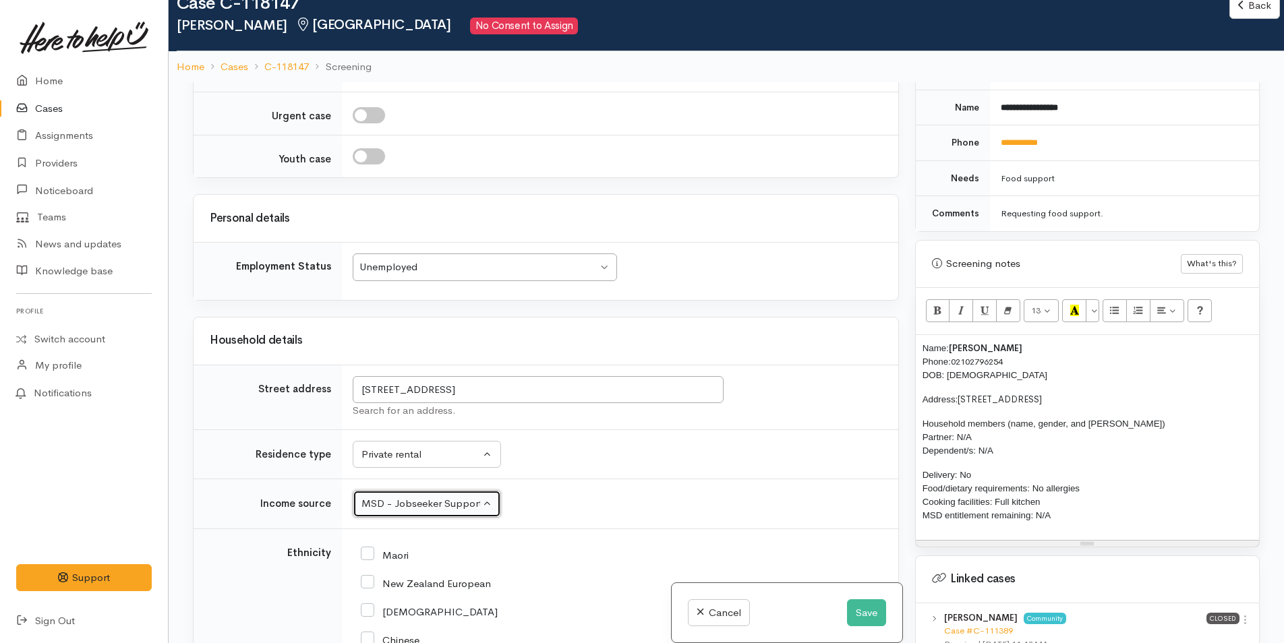
scroll to position [1753, 0]
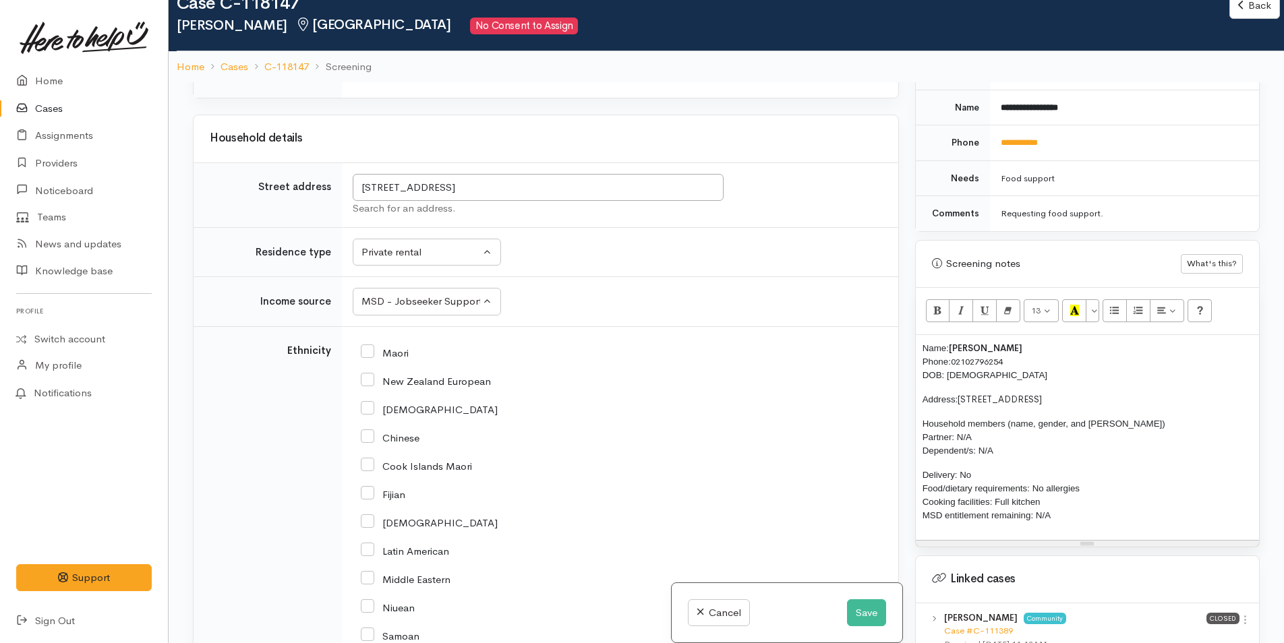
click at [368, 346] on input "Maori" at bounding box center [385, 352] width 48 height 12
checkbox input "true"
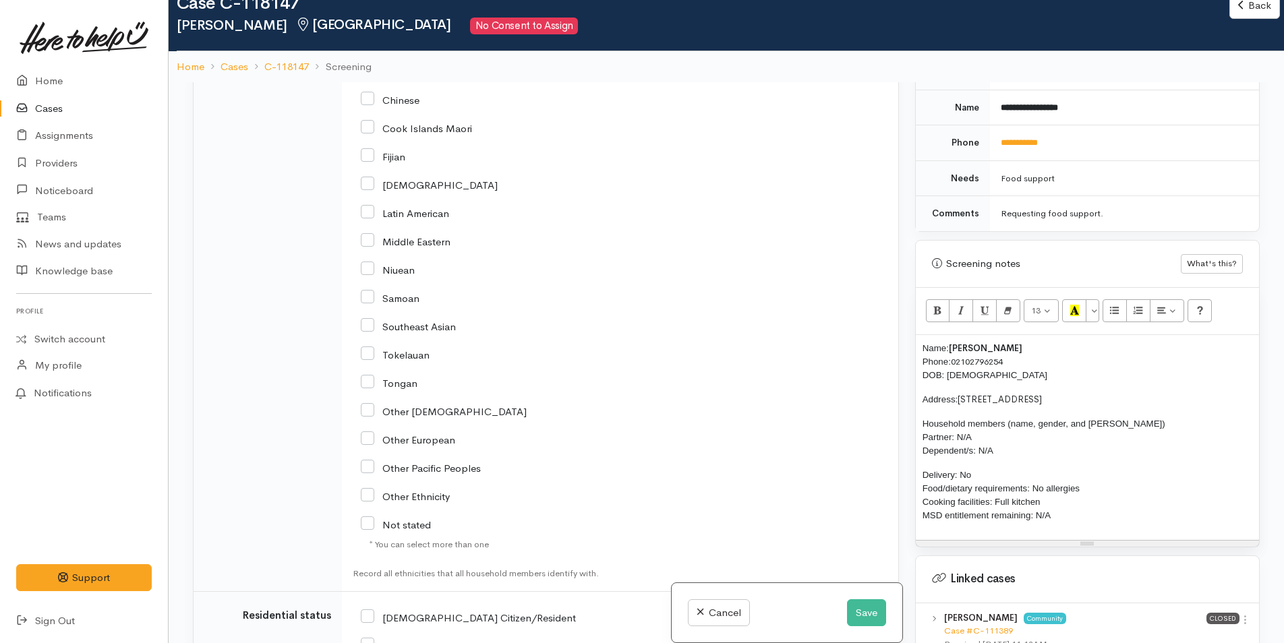
scroll to position [2293, 0]
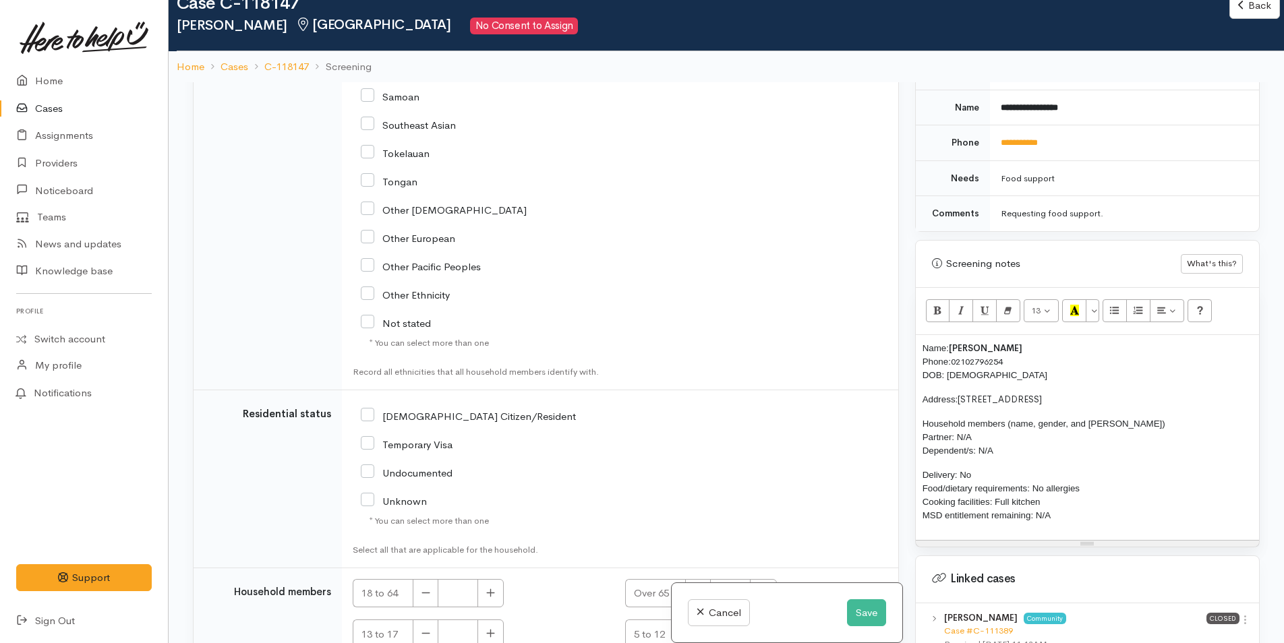
click at [373, 409] on input "NZ Citizen/Resident" at bounding box center [468, 415] width 215 height 12
checkbox input "true"
drag, startPoint x: 484, startPoint y: 589, endPoint x: 543, endPoint y: 548, distance: 71.3
click at [485, 588] on button "button" at bounding box center [490, 593] width 26 height 29
type input "1"
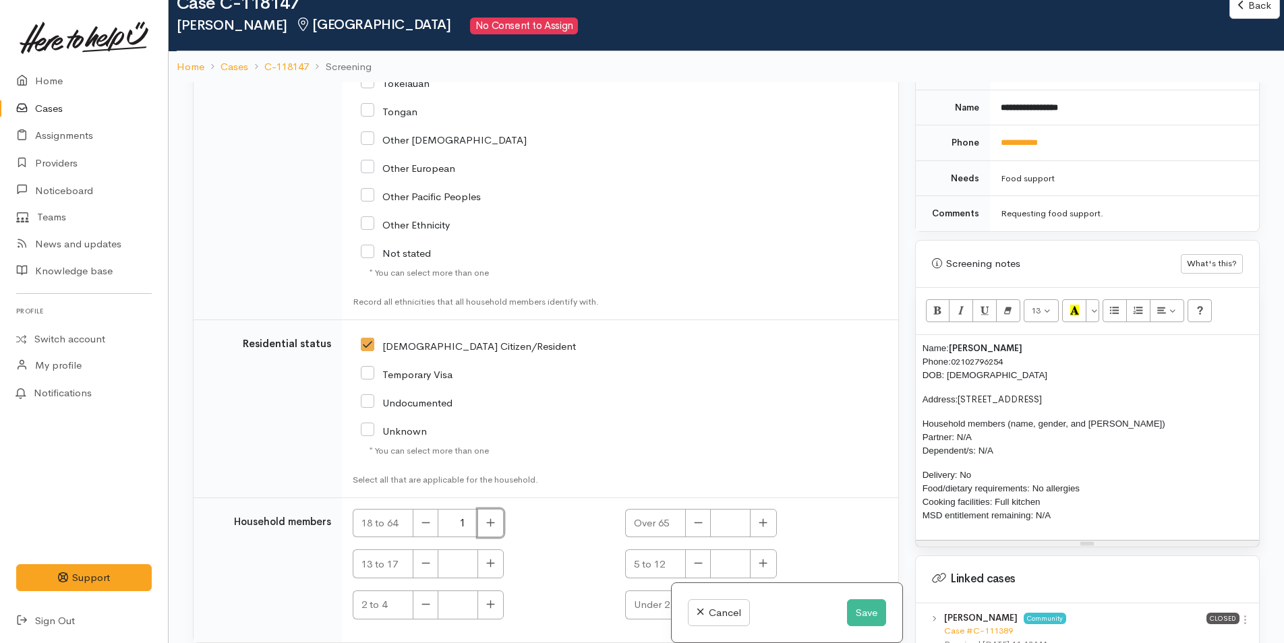
scroll to position [2421, 0]
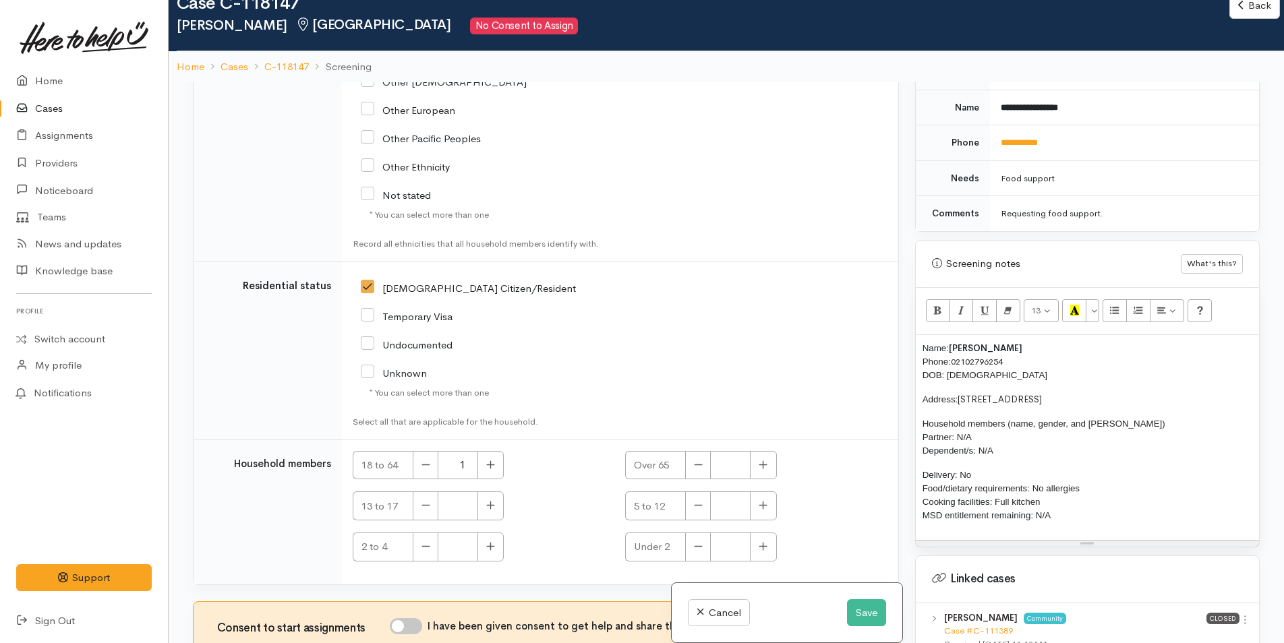
click at [422, 618] on input "I have been given consent to get help and share this information with appropria…" at bounding box center [406, 626] width 32 height 16
checkbox input "true"
click at [854, 604] on button "Save" at bounding box center [866, 614] width 39 height 28
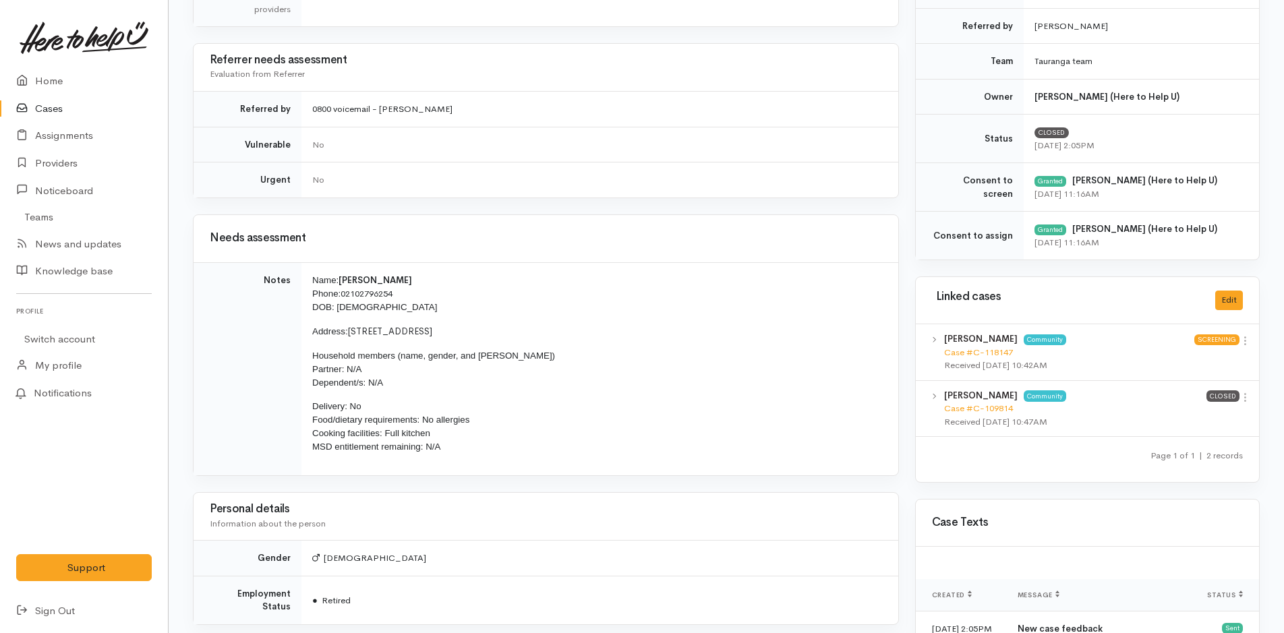
scroll to position [539, 0]
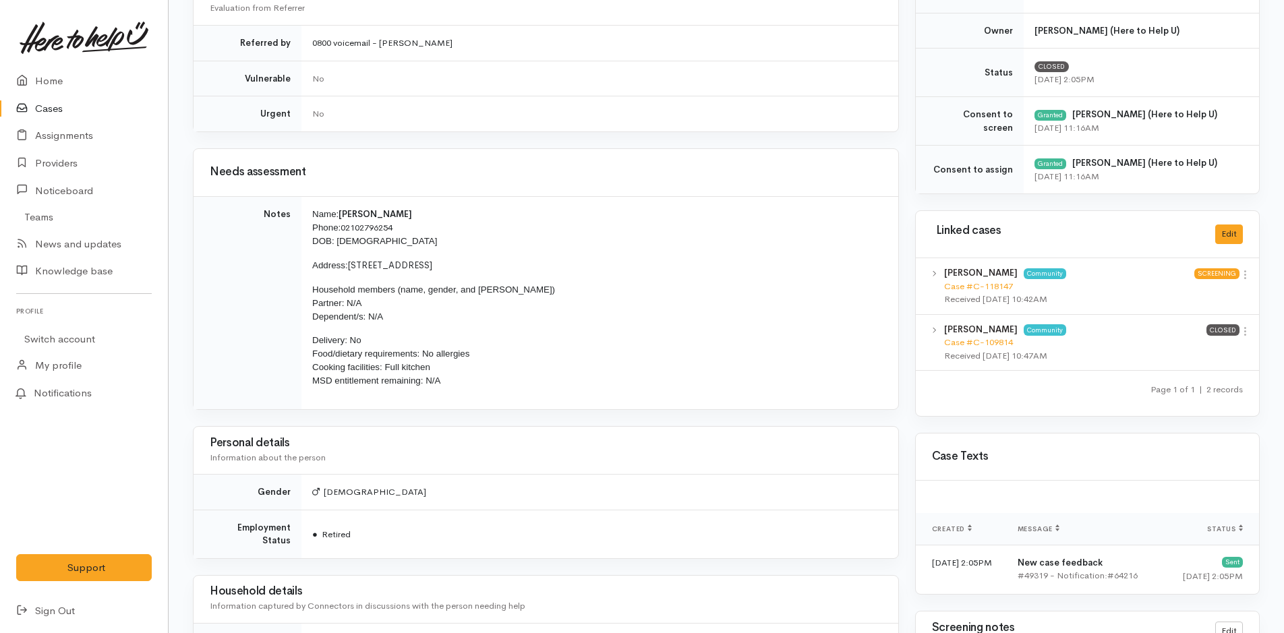
drag, startPoint x: 476, startPoint y: 382, endPoint x: 309, endPoint y: 200, distance: 247.2
click at [309, 200] on td "Name: [PERSON_NAME] Phone: [PHONE_NUMBER] DOB: [DEMOGRAPHIC_DATA] Address: [STR…" at bounding box center [599, 302] width 597 height 213
copy td "Name: [PERSON_NAME] Phone: [PHONE_NUMBER] DOB: [DEMOGRAPHIC_DATA] Address: [STR…"
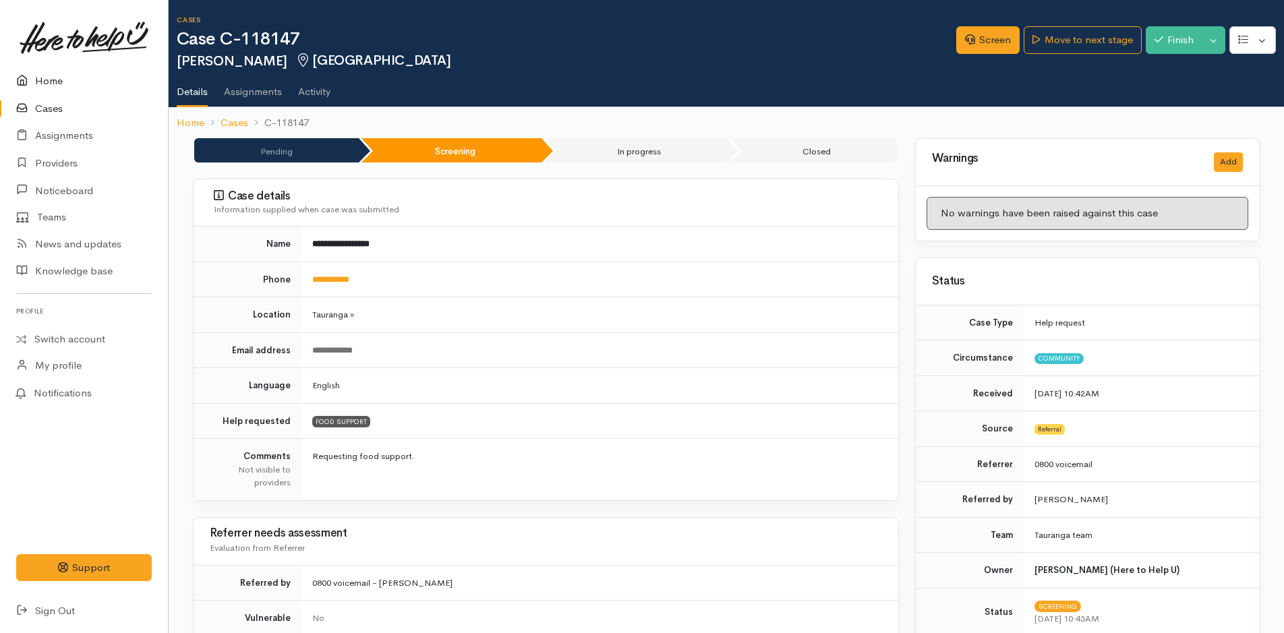
click at [47, 77] on link "Home" at bounding box center [84, 81] width 168 height 28
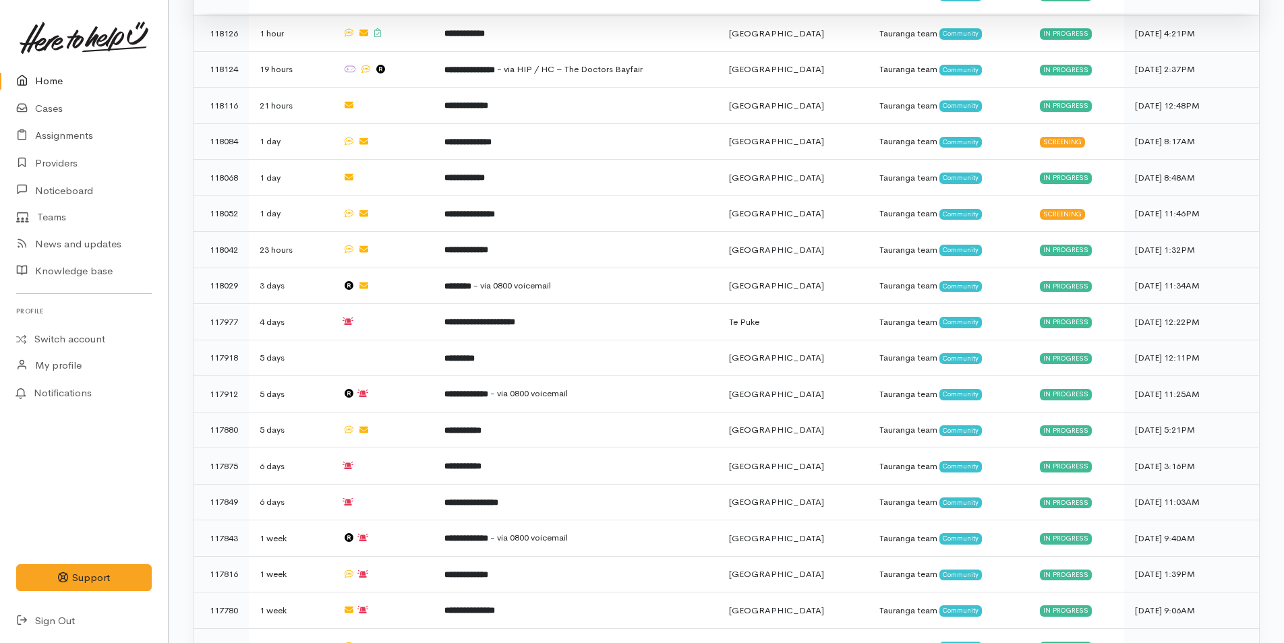
scroll to position [539, 0]
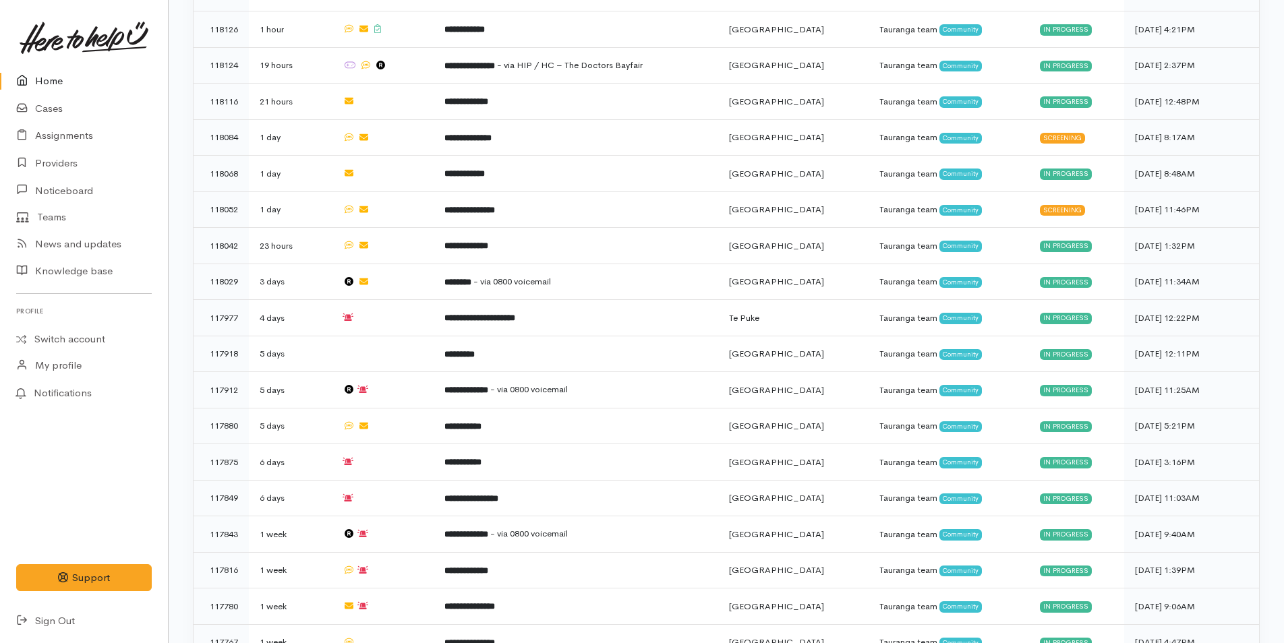
click at [56, 78] on link "Home" at bounding box center [84, 81] width 168 height 28
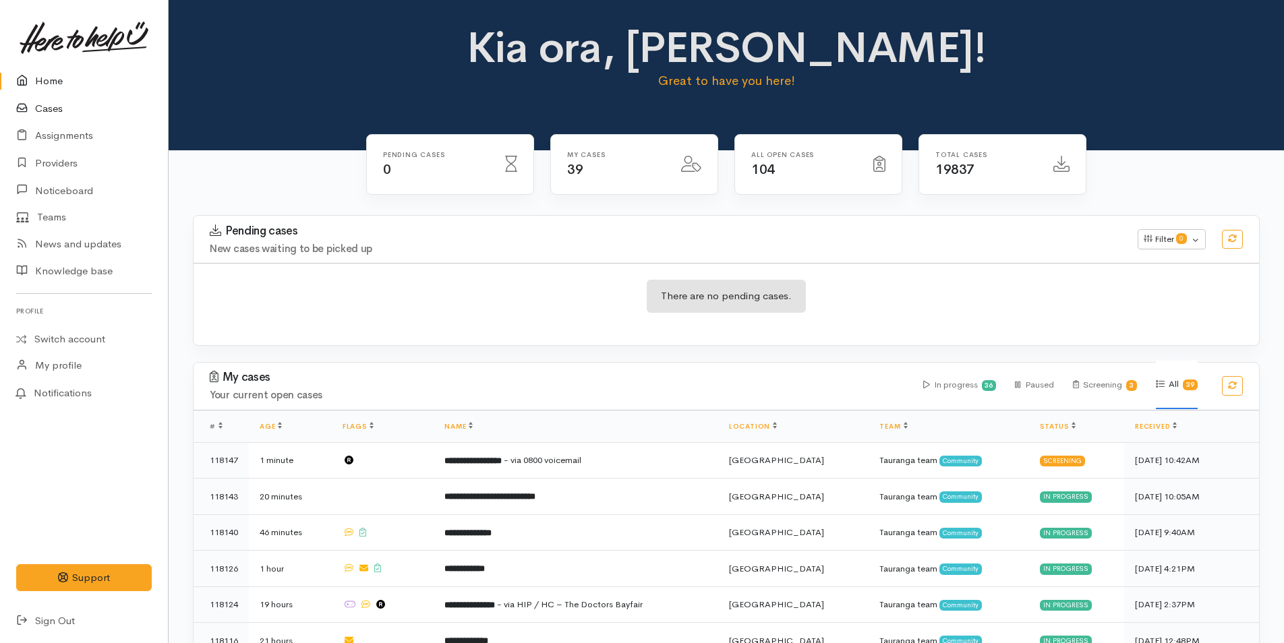
click at [47, 108] on link "Cases" at bounding box center [84, 109] width 168 height 28
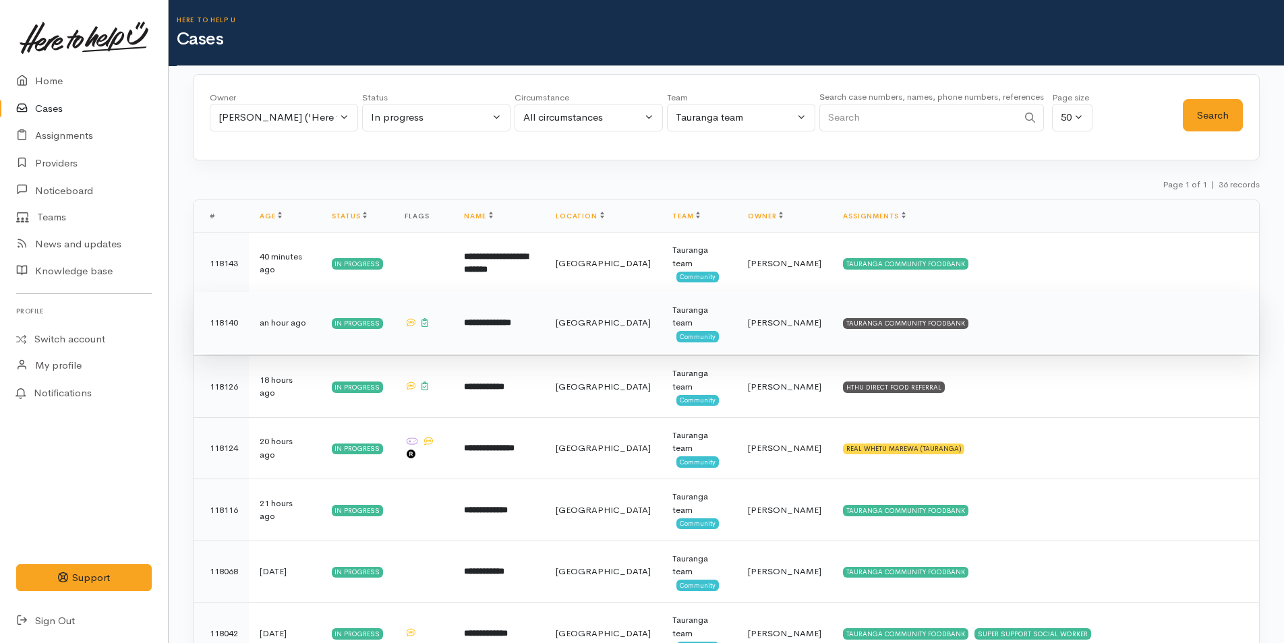
click at [925, 316] on td "TAURANGA COMMUNITY FOODBANK" at bounding box center [1045, 323] width 427 height 62
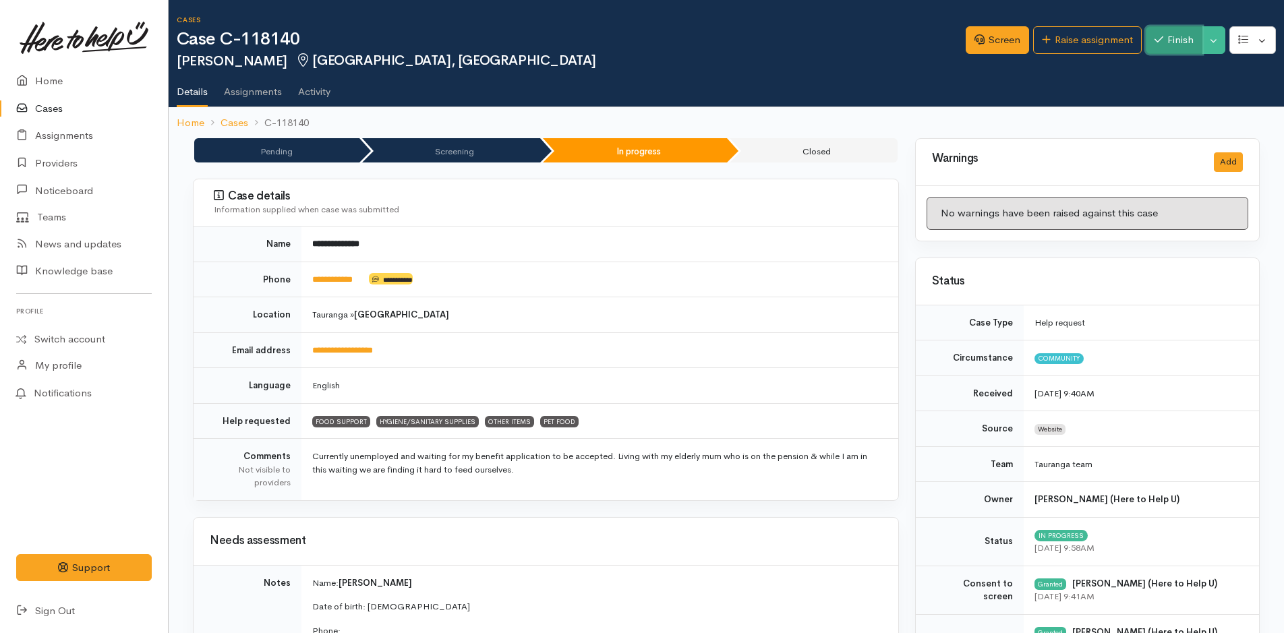
click at [1171, 38] on button "Finish" at bounding box center [1174, 40] width 57 height 28
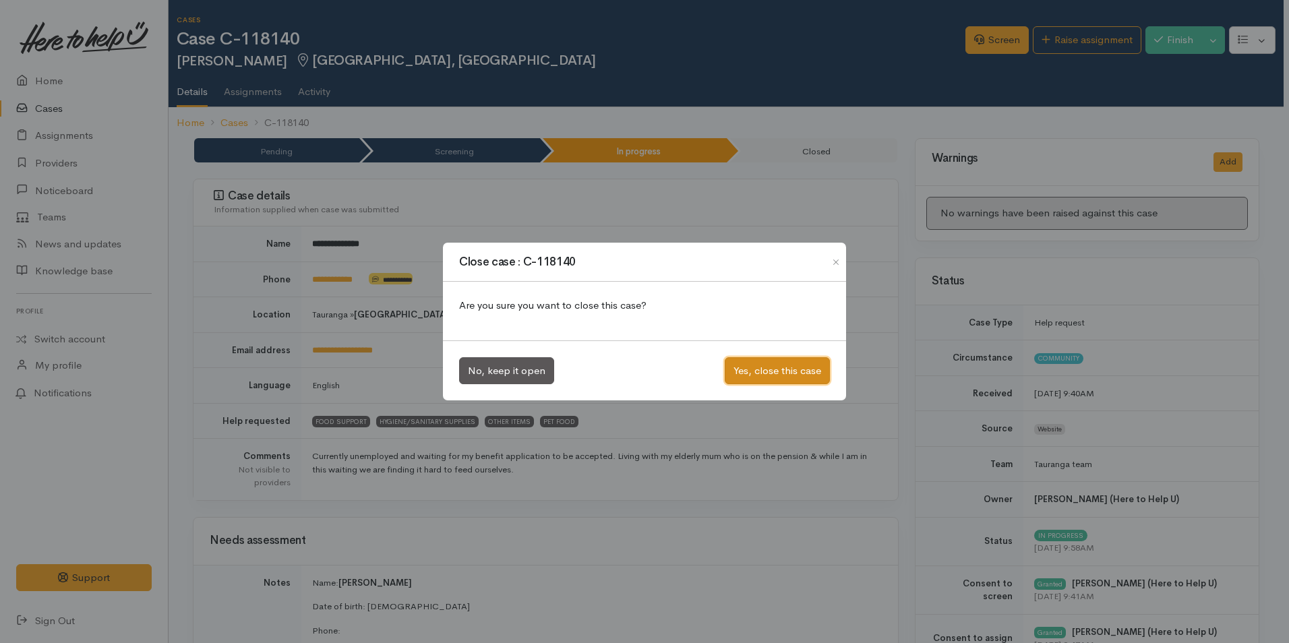
click at [771, 370] on button "Yes, close this case" at bounding box center [777, 371] width 105 height 28
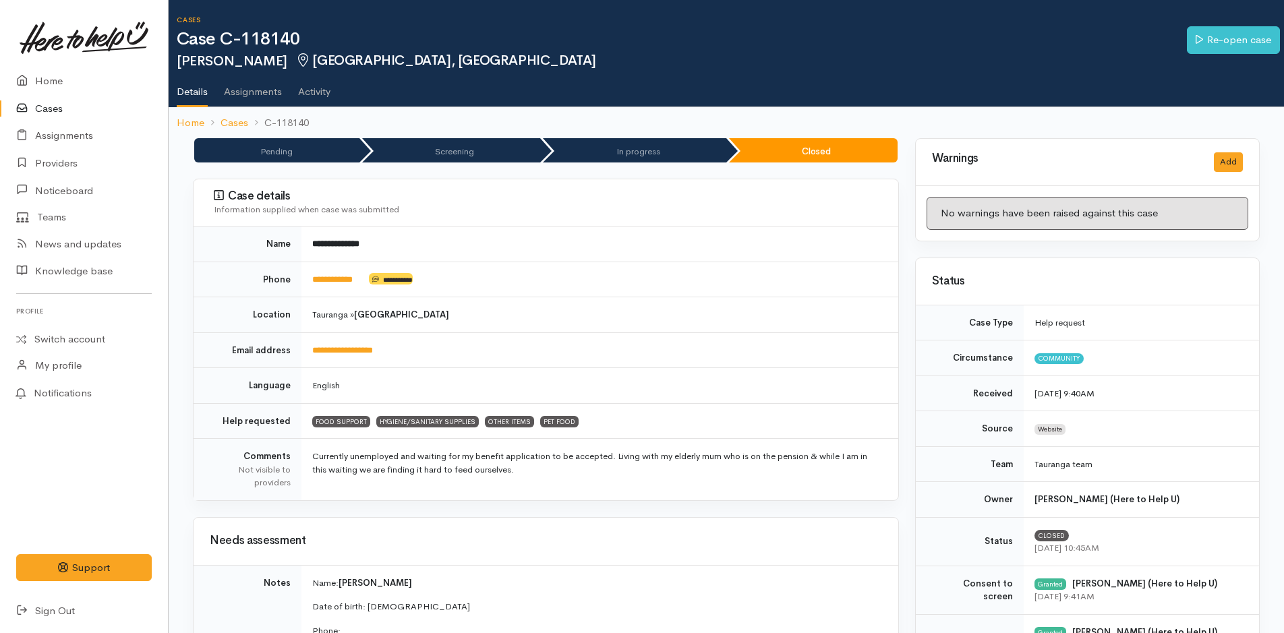
click at [42, 108] on link "Cases" at bounding box center [84, 109] width 168 height 28
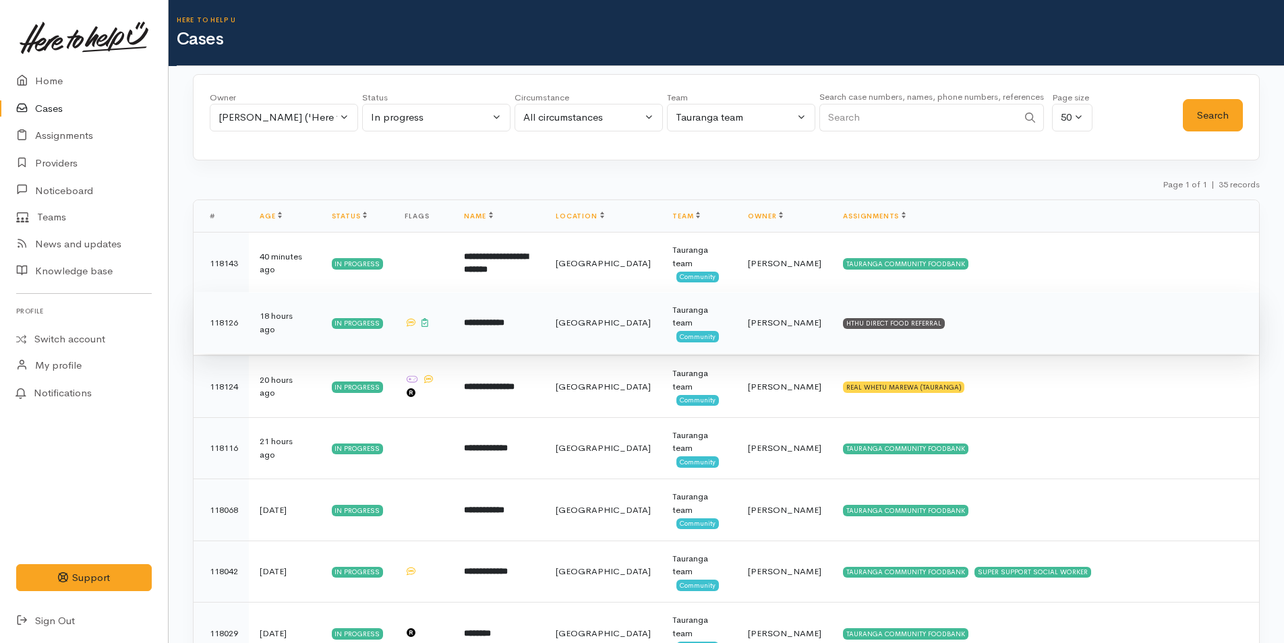
click at [931, 334] on td "HTHU DIRECT FOOD REFERRAL" at bounding box center [1045, 323] width 427 height 62
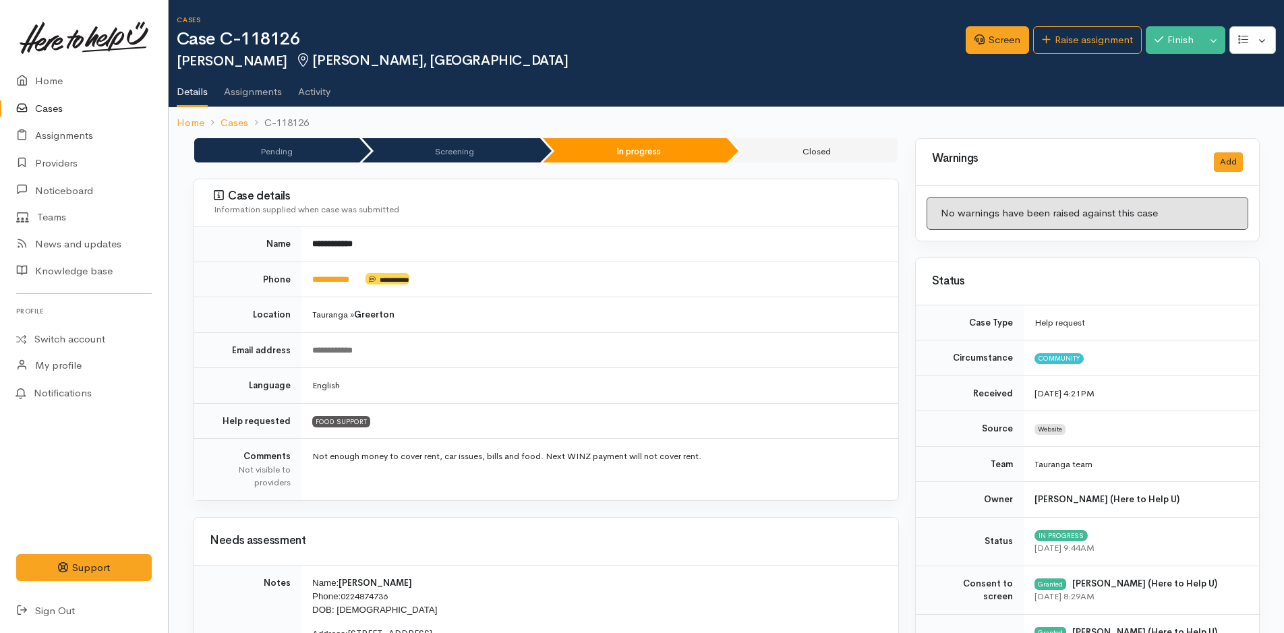
click at [51, 103] on link "Cases" at bounding box center [84, 109] width 168 height 28
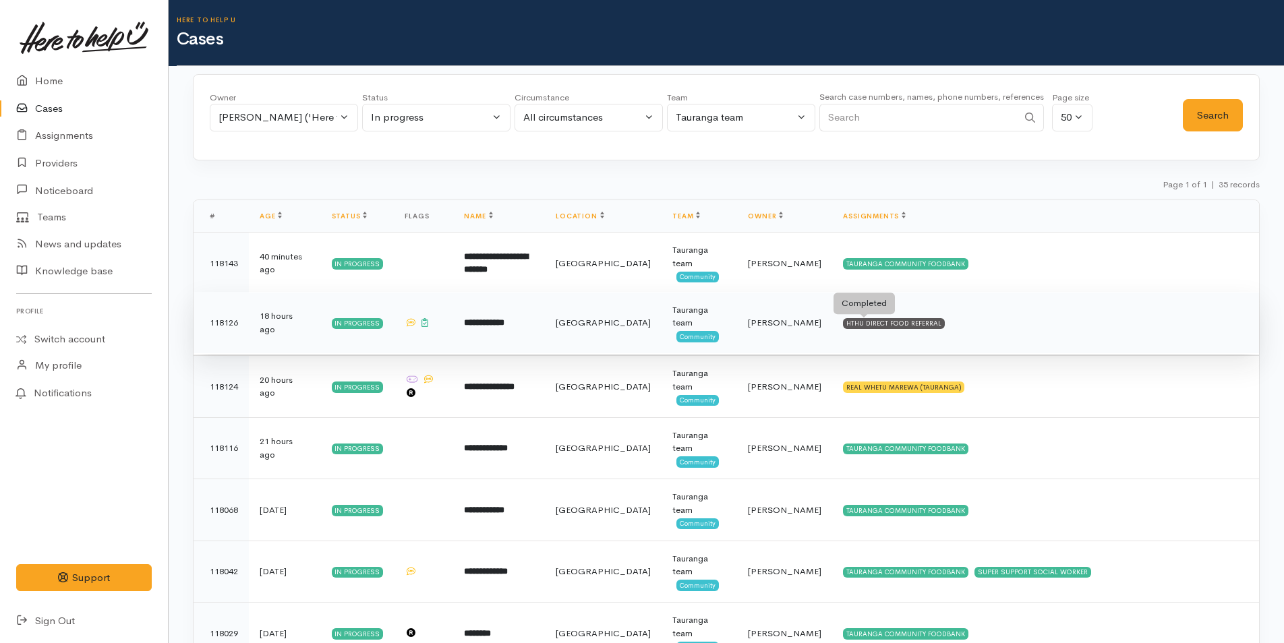
click at [885, 322] on div "HTHU DIRECT FOOD REFERRAL" at bounding box center [894, 323] width 102 height 11
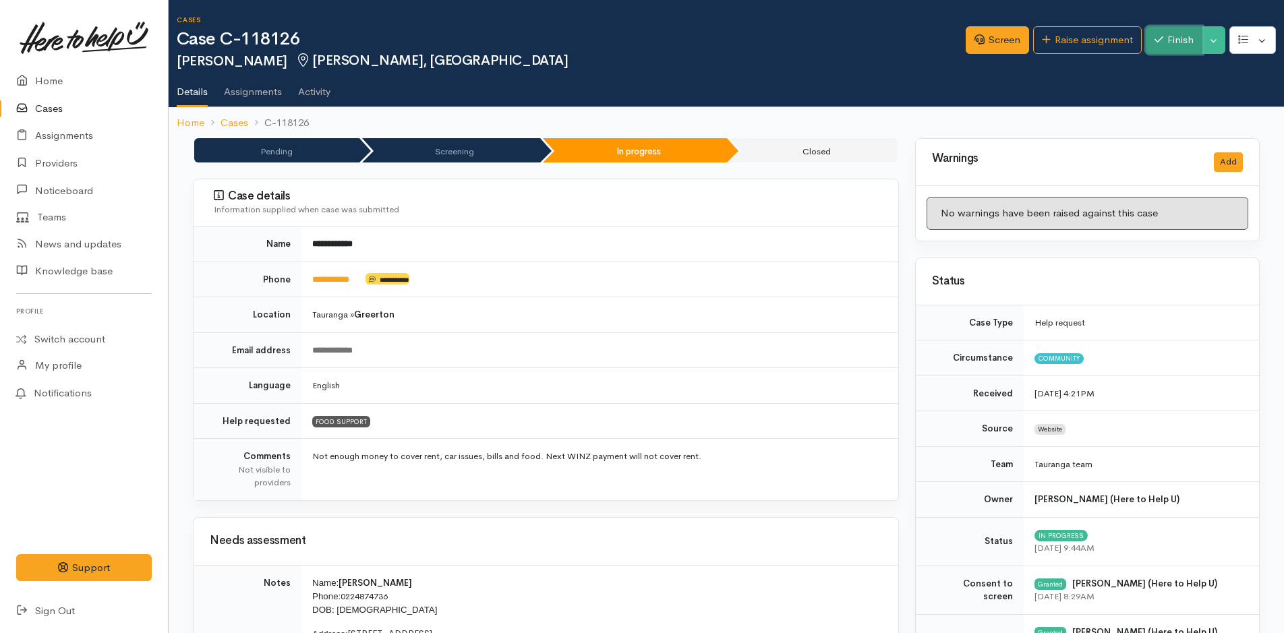
click at [1187, 39] on button "Finish" at bounding box center [1174, 40] width 57 height 28
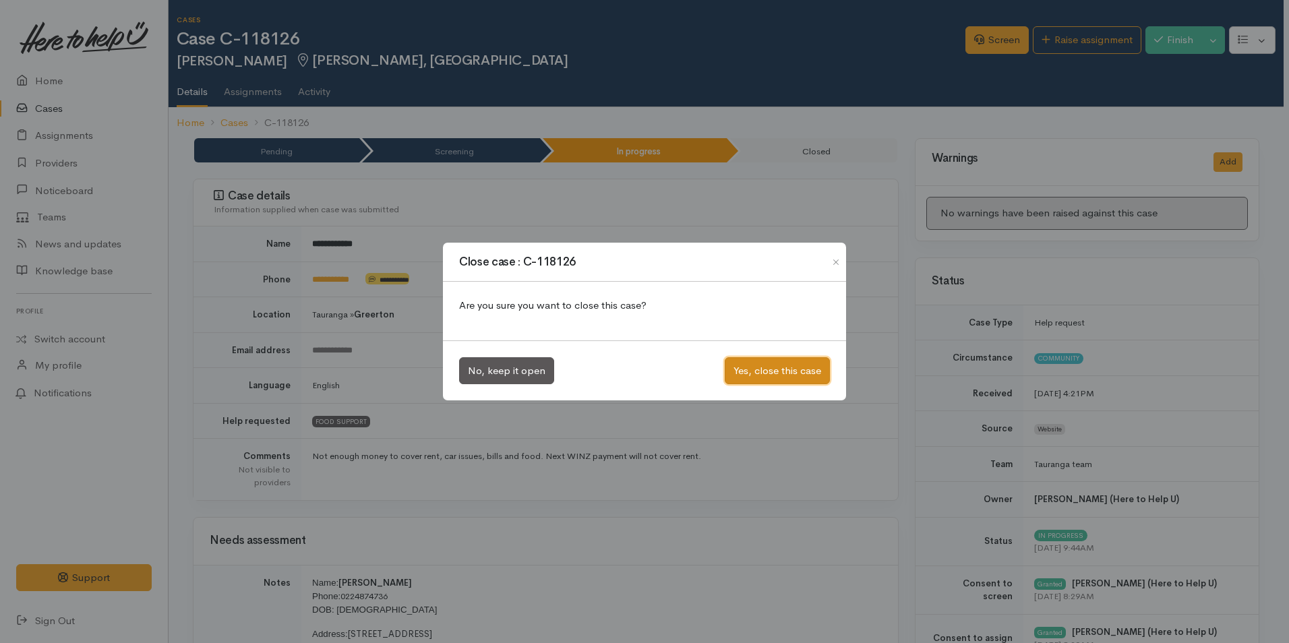
click at [815, 368] on button "Yes, close this case" at bounding box center [777, 371] width 105 height 28
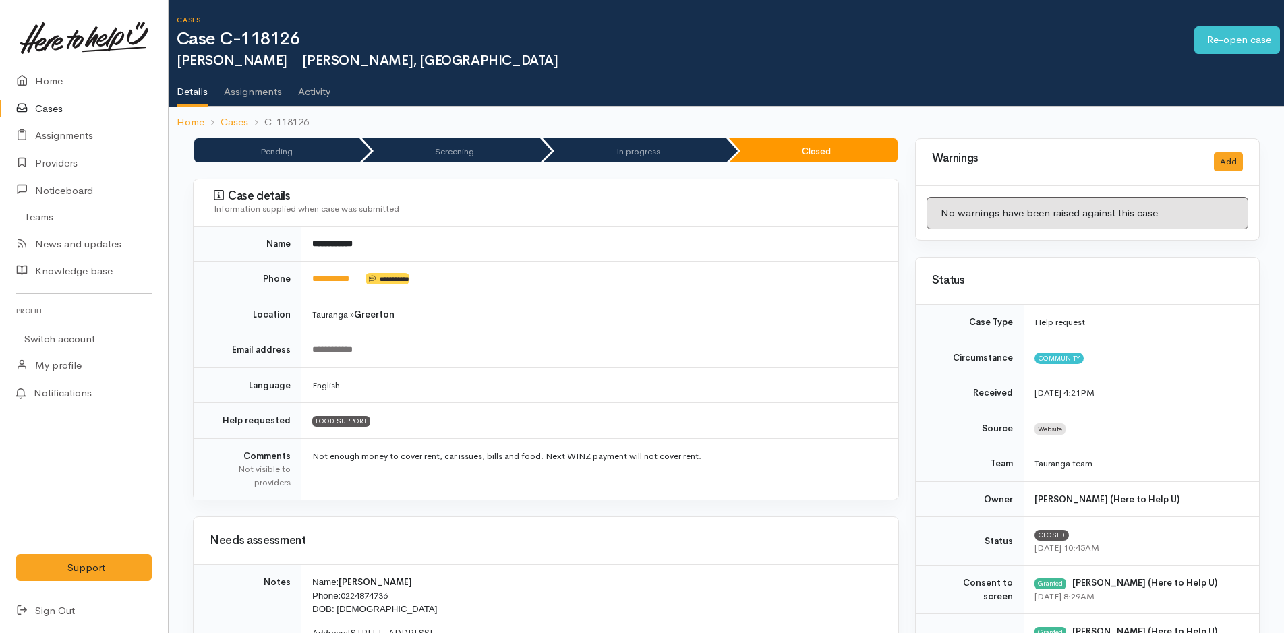
click at [57, 105] on link "Cases" at bounding box center [84, 109] width 168 height 28
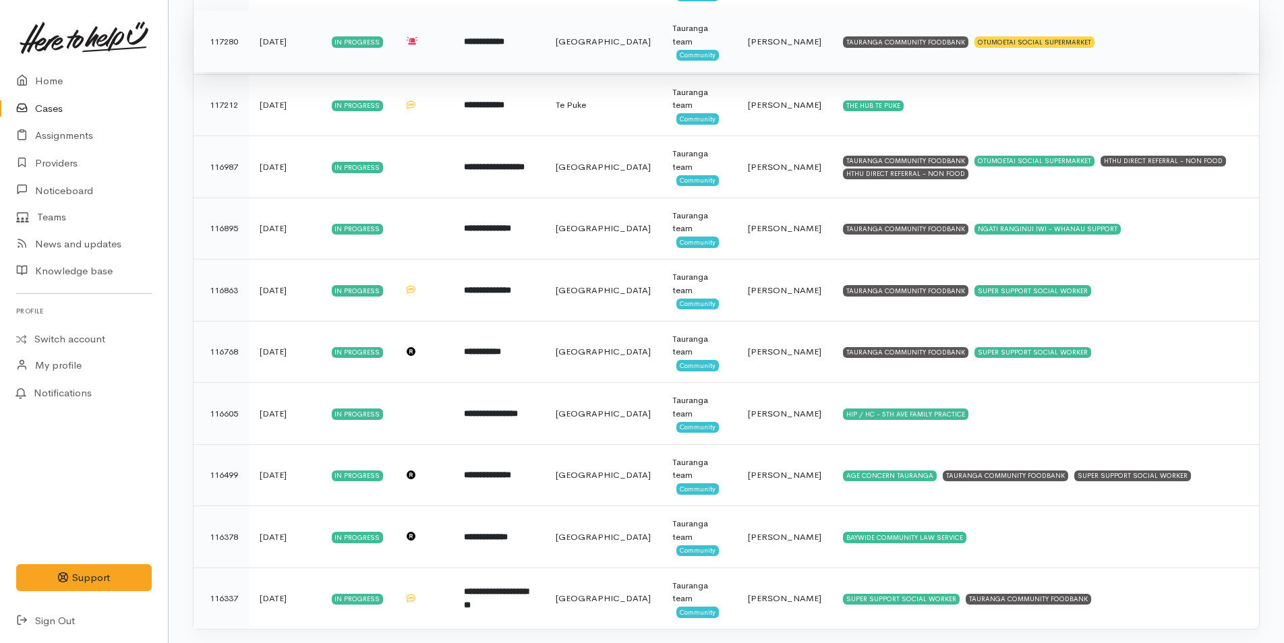
scroll to position [1727, 0]
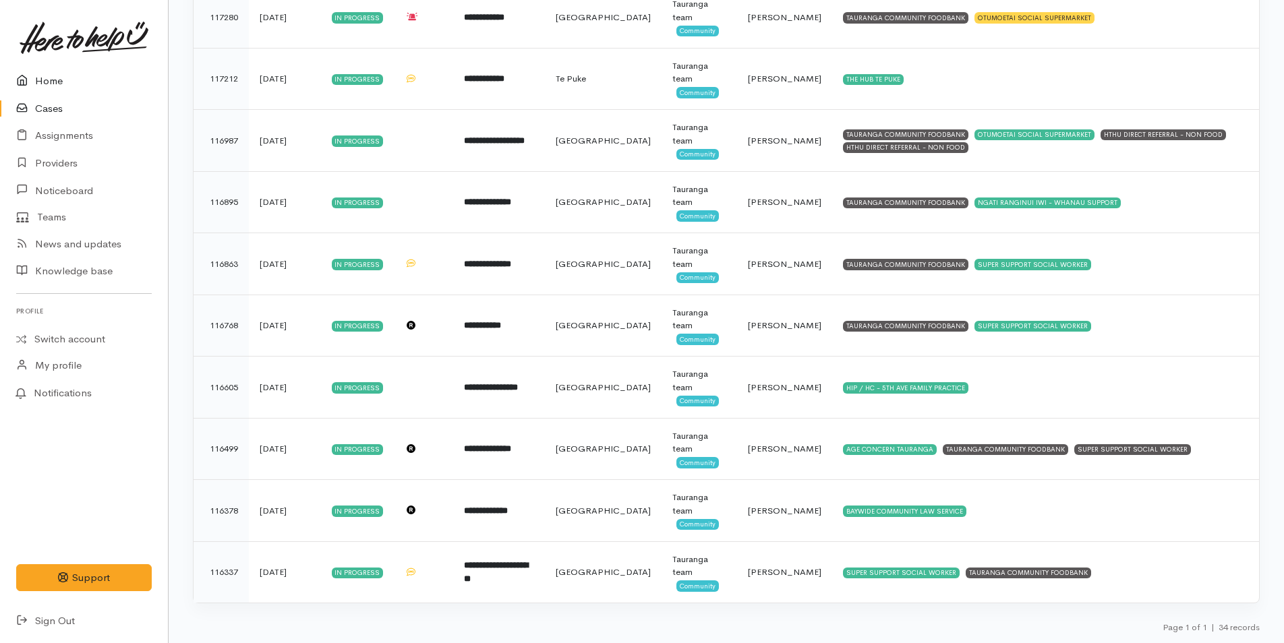
click at [54, 83] on link "Home" at bounding box center [84, 81] width 168 height 28
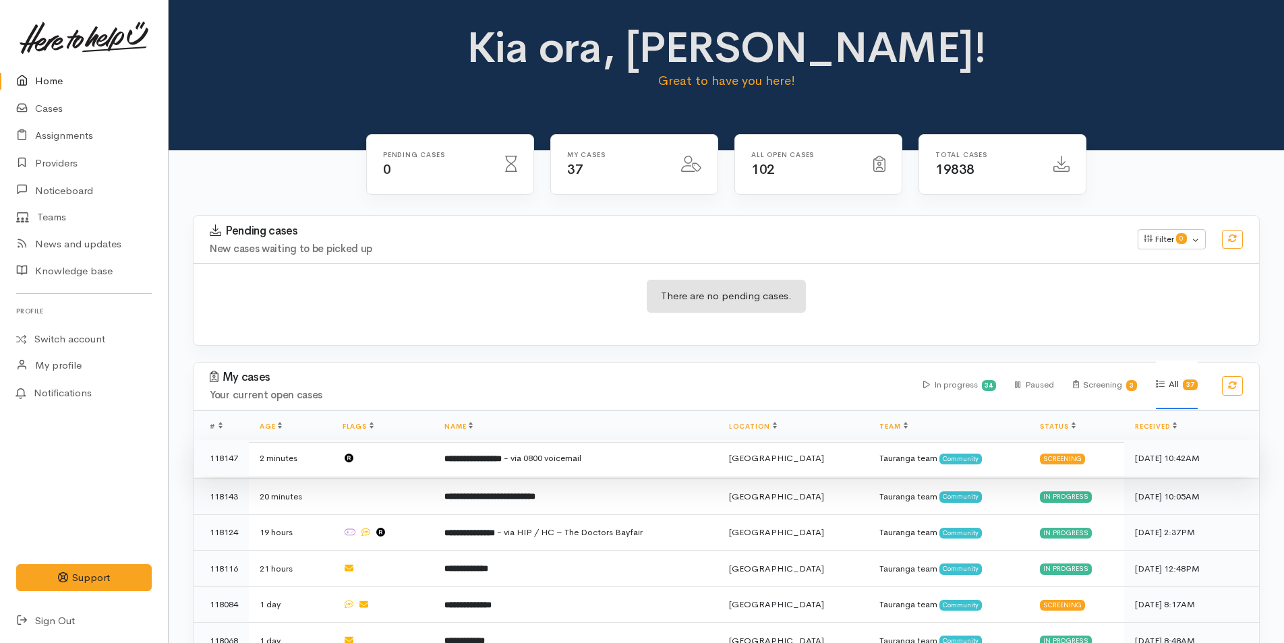
click at [555, 461] on span "- via 0800 voicemail" at bounding box center [543, 457] width 78 height 11
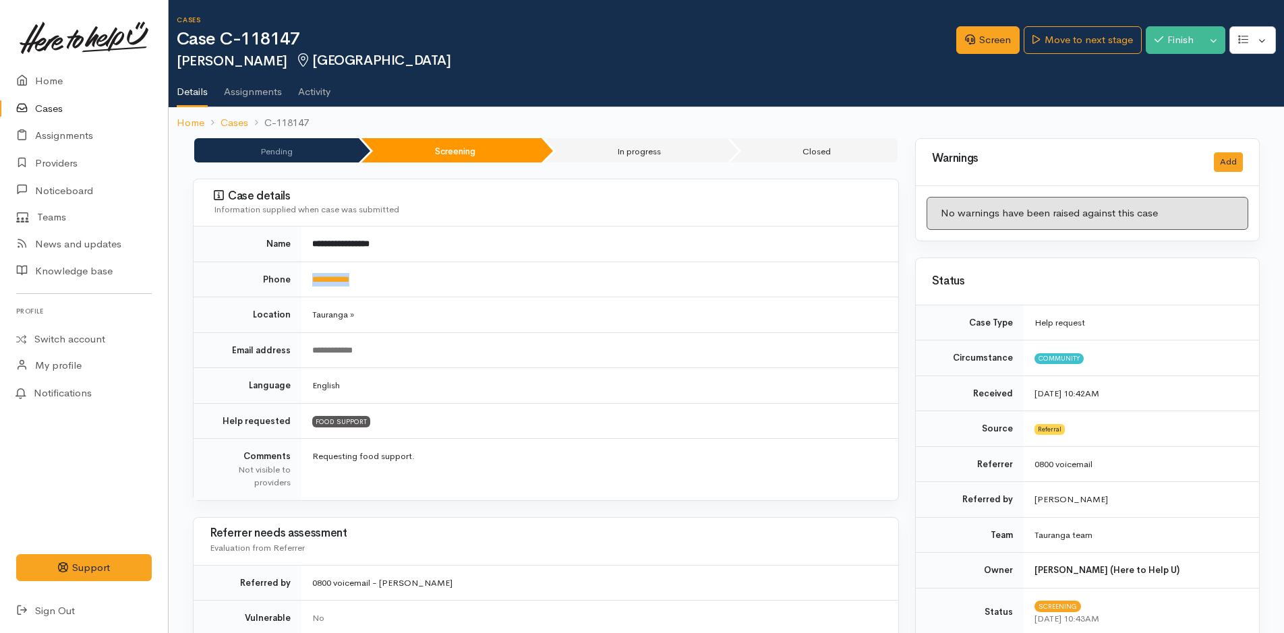
drag, startPoint x: 396, startPoint y: 271, endPoint x: 290, endPoint y: 284, distance: 106.6
click at [290, 284] on tr "**********" at bounding box center [546, 280] width 705 height 36
copy tr "**********"
click at [985, 31] on link "Screen" at bounding box center [987, 40] width 63 height 28
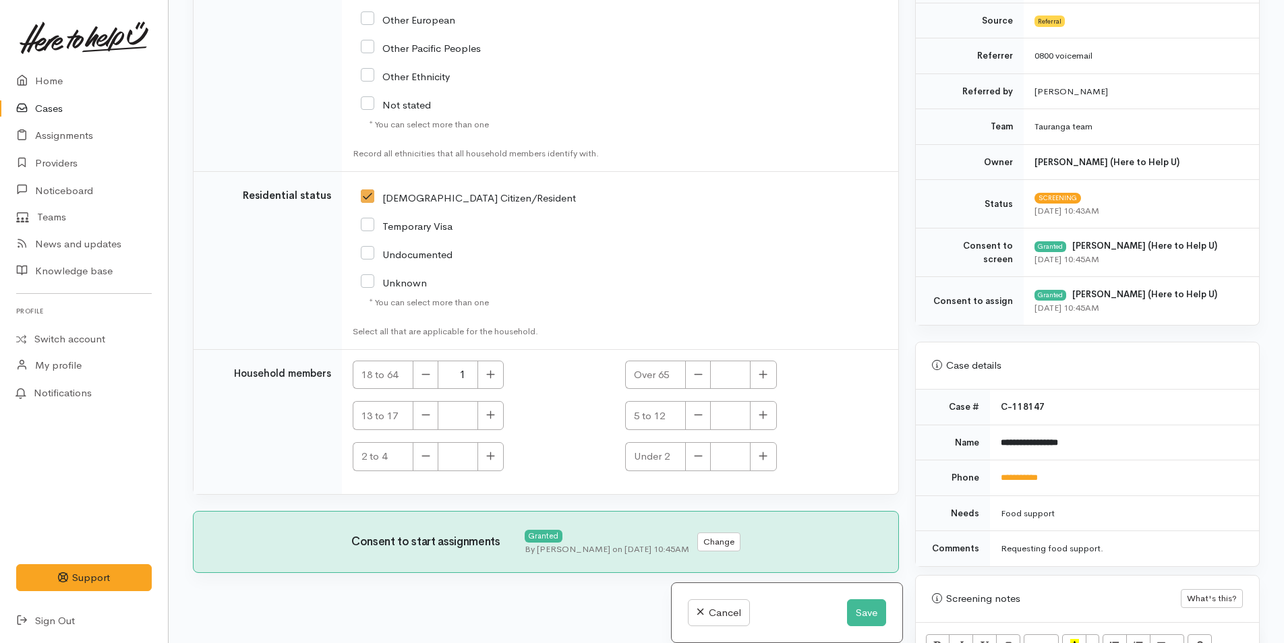
scroll to position [539, 0]
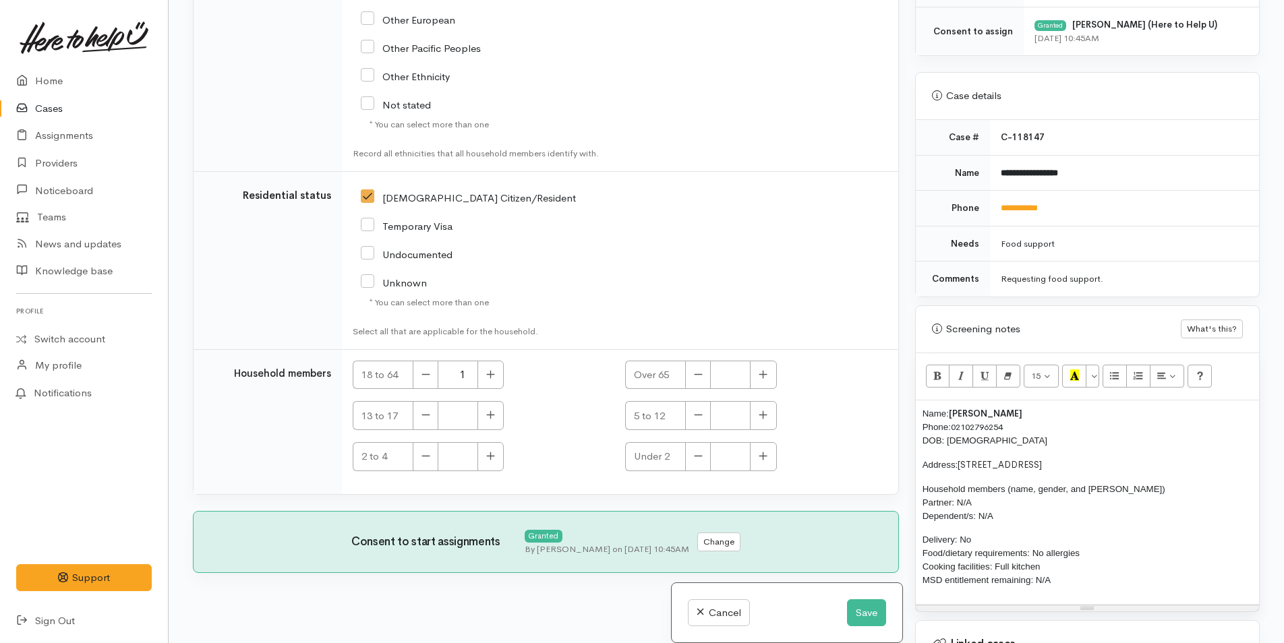
click at [923, 407] on p "Name: Patrick Huiarangi Phone: 02102796254 DOB: 27/05/1957" at bounding box center [1088, 427] width 330 height 40
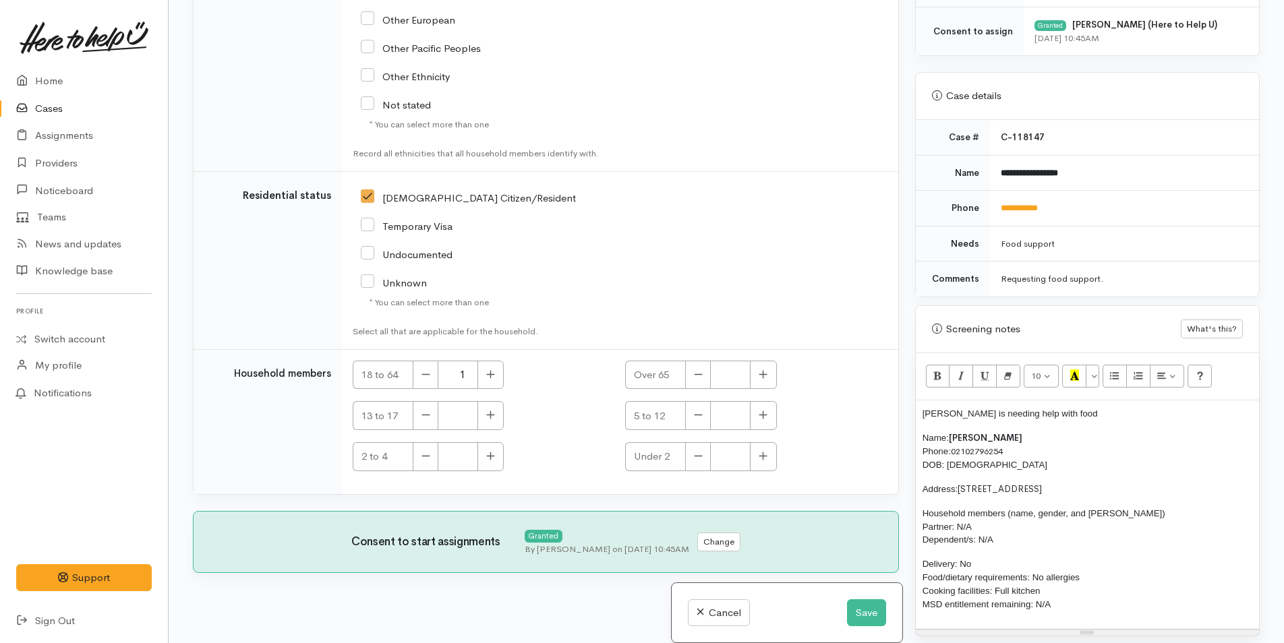
drag, startPoint x: 1101, startPoint y: 419, endPoint x: 1088, endPoint y: 421, distance: 13.0
click at [1101, 419] on p "Patrick is needing help with food" at bounding box center [1088, 413] width 330 height 13
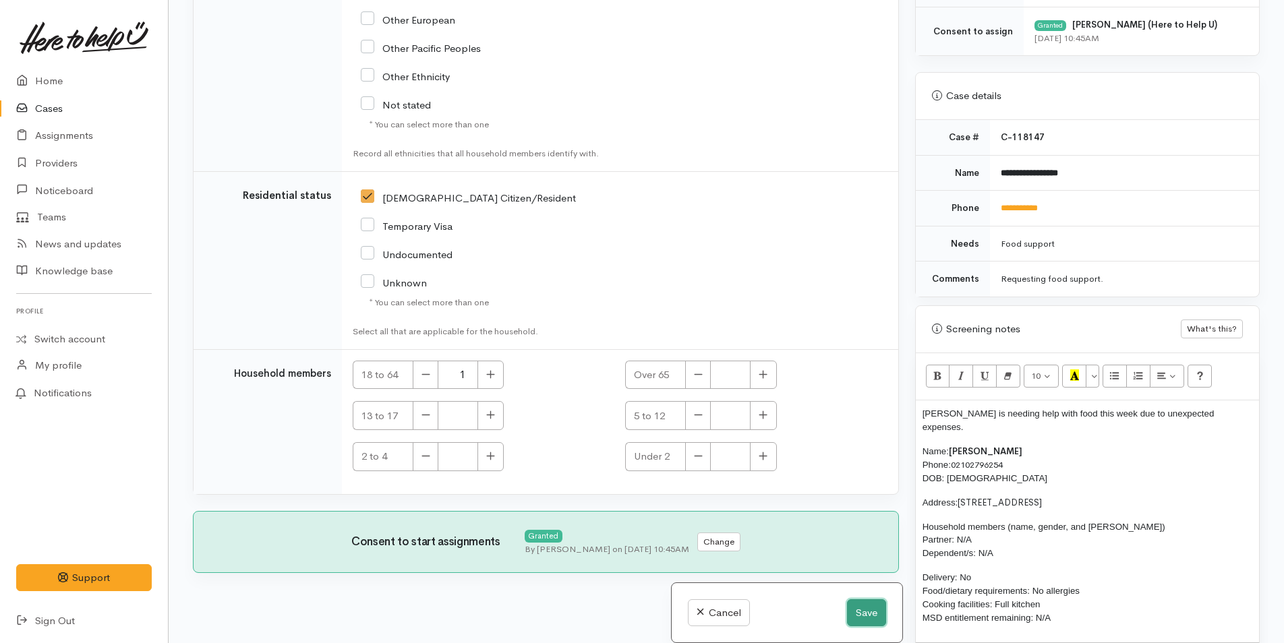
click at [867, 616] on button "Save" at bounding box center [866, 614] width 39 height 28
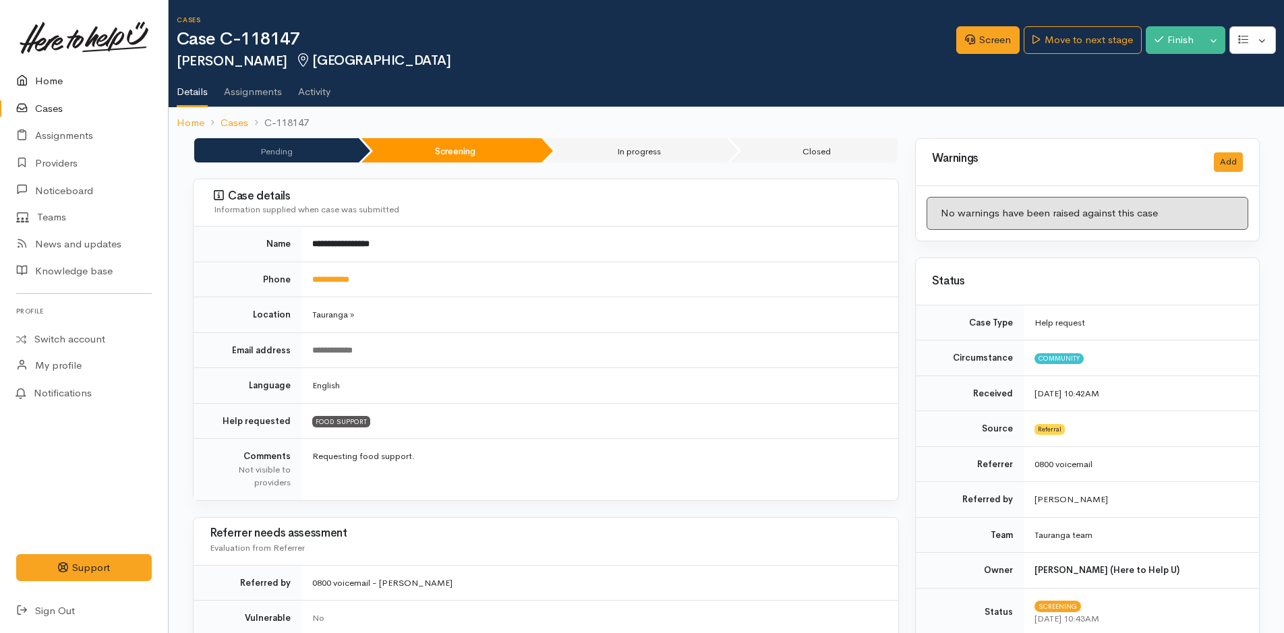
click at [48, 80] on link "Home" at bounding box center [84, 81] width 168 height 28
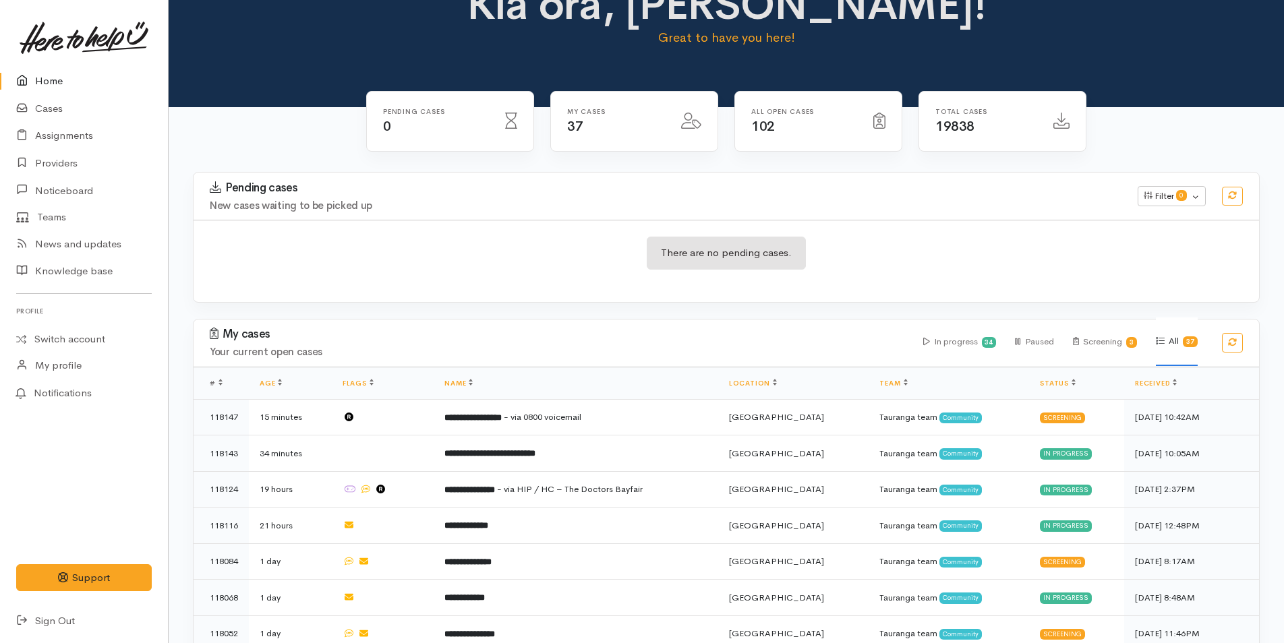
scroll to position [202, 0]
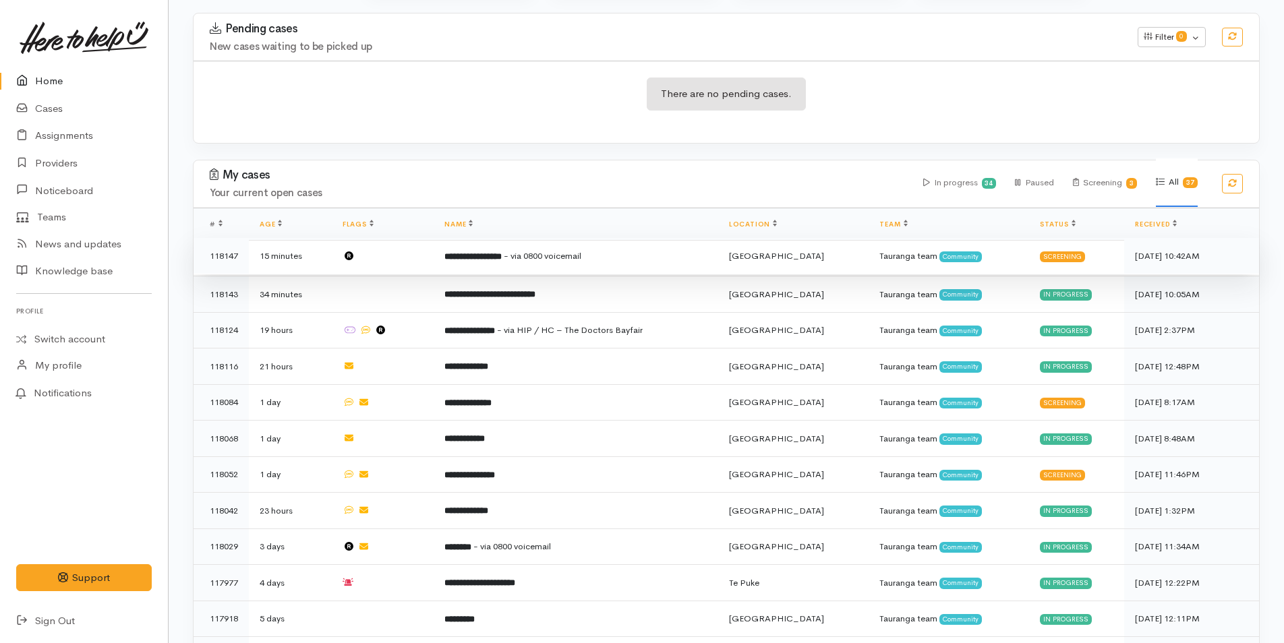
click at [562, 260] on span "- via 0800 voicemail" at bounding box center [543, 255] width 78 height 11
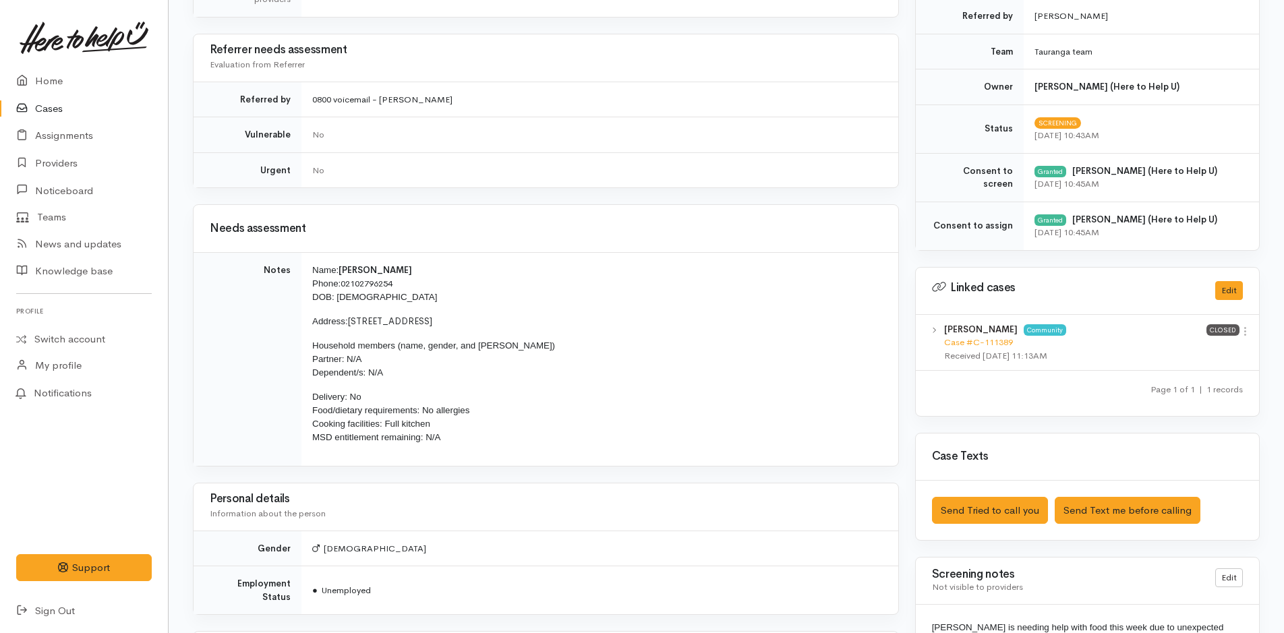
scroll to position [607, 0]
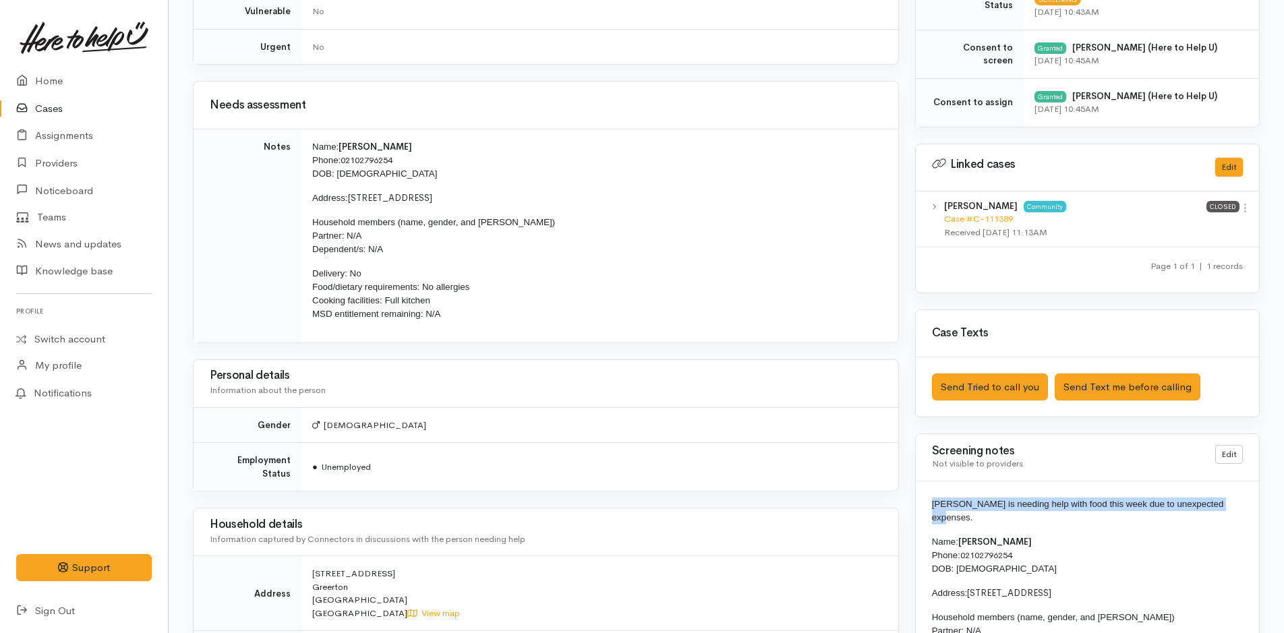
drag, startPoint x: 1230, startPoint y: 504, endPoint x: 925, endPoint y: 502, distance: 304.8
click at [925, 502] on div "[PERSON_NAME] is needing help with food this week due to unexpected expenses. N…" at bounding box center [1087, 612] width 343 height 262
copy span "[PERSON_NAME] is needing help with food this week due to unexpected expenses."
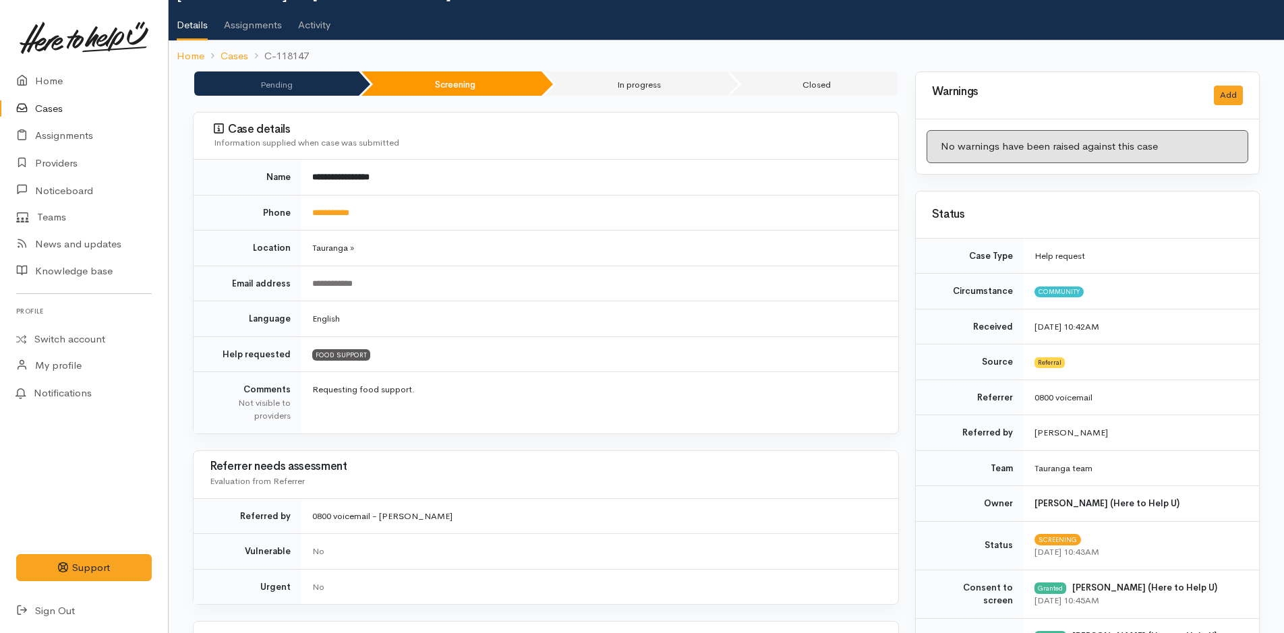
scroll to position [0, 0]
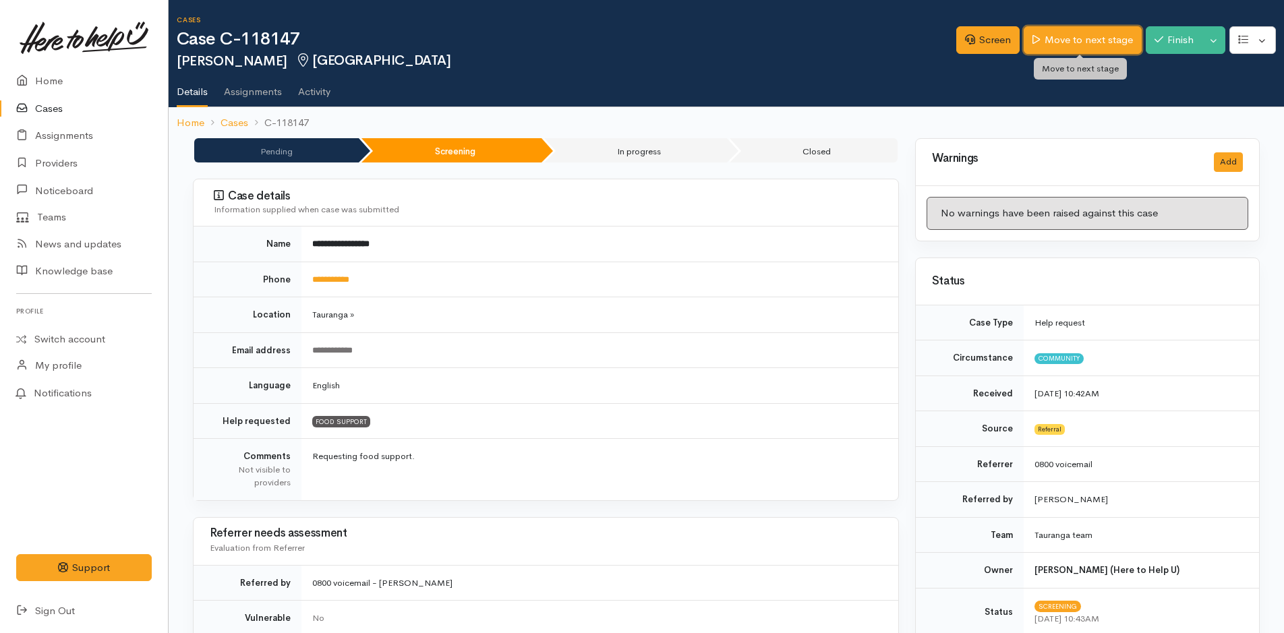
click at [1097, 47] on link "Move to next stage" at bounding box center [1082, 40] width 117 height 28
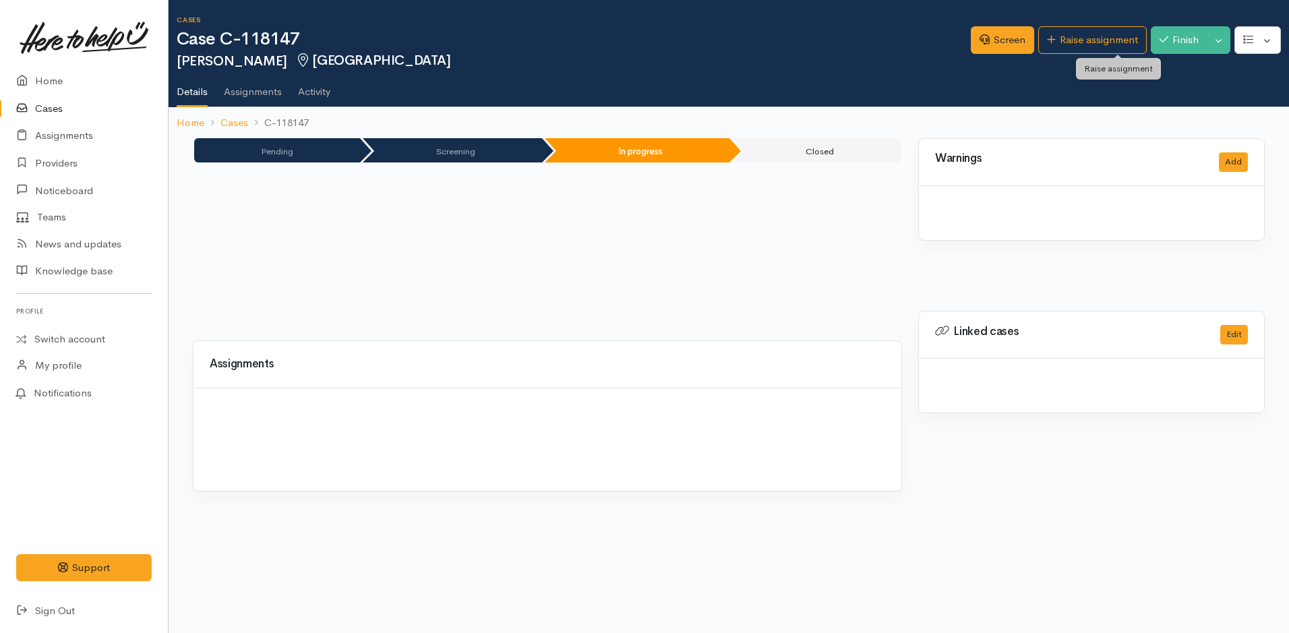
click at [1096, 45] on link "Raise assignment" at bounding box center [1093, 40] width 109 height 28
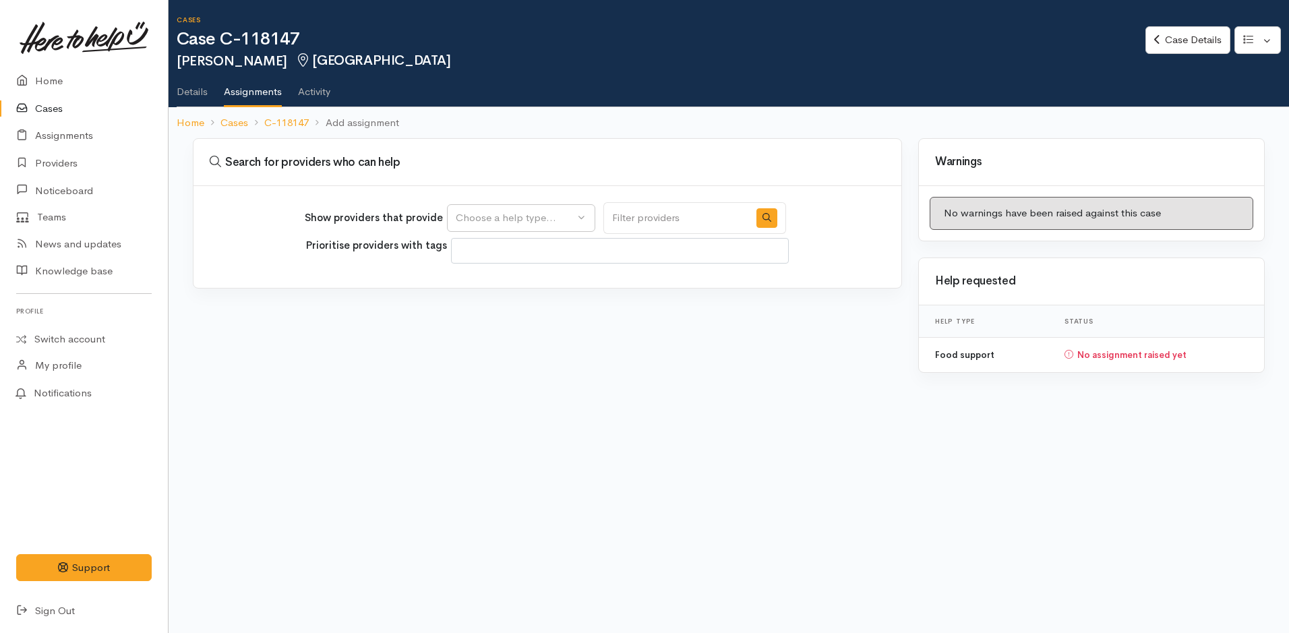
select select
click at [537, 222] on div "Choose a help type..." at bounding box center [515, 218] width 119 height 16
click at [527, 283] on span "Food support" at bounding box center [495, 283] width 63 height 16
select select "3"
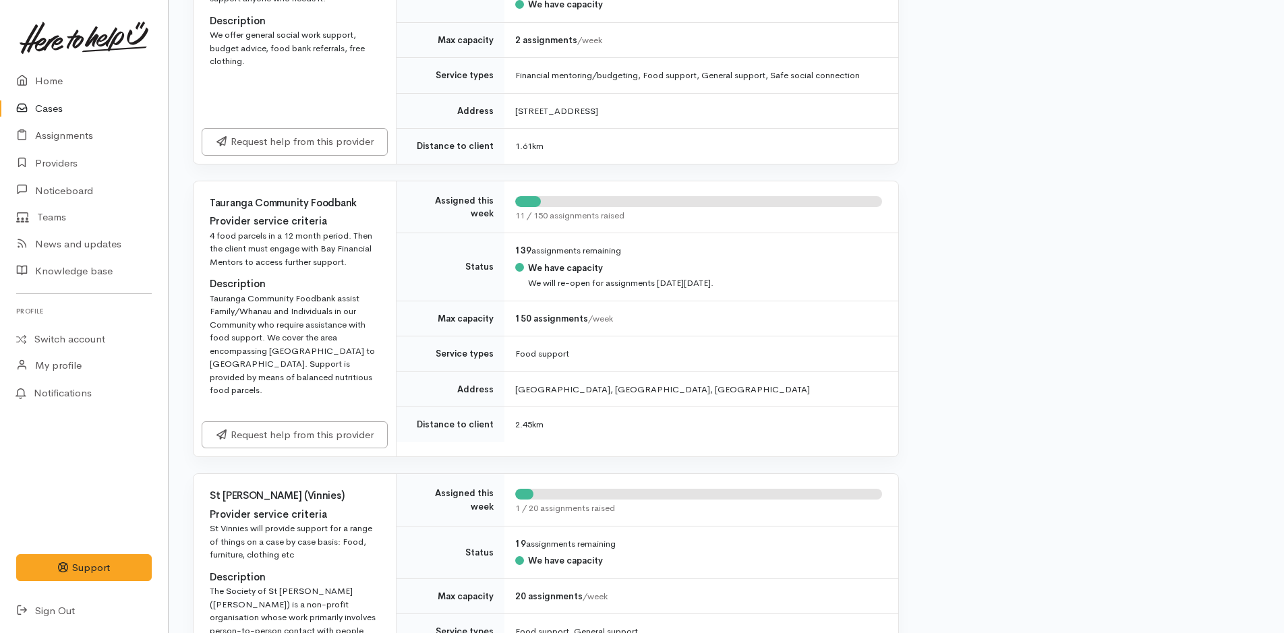
scroll to position [742, 0]
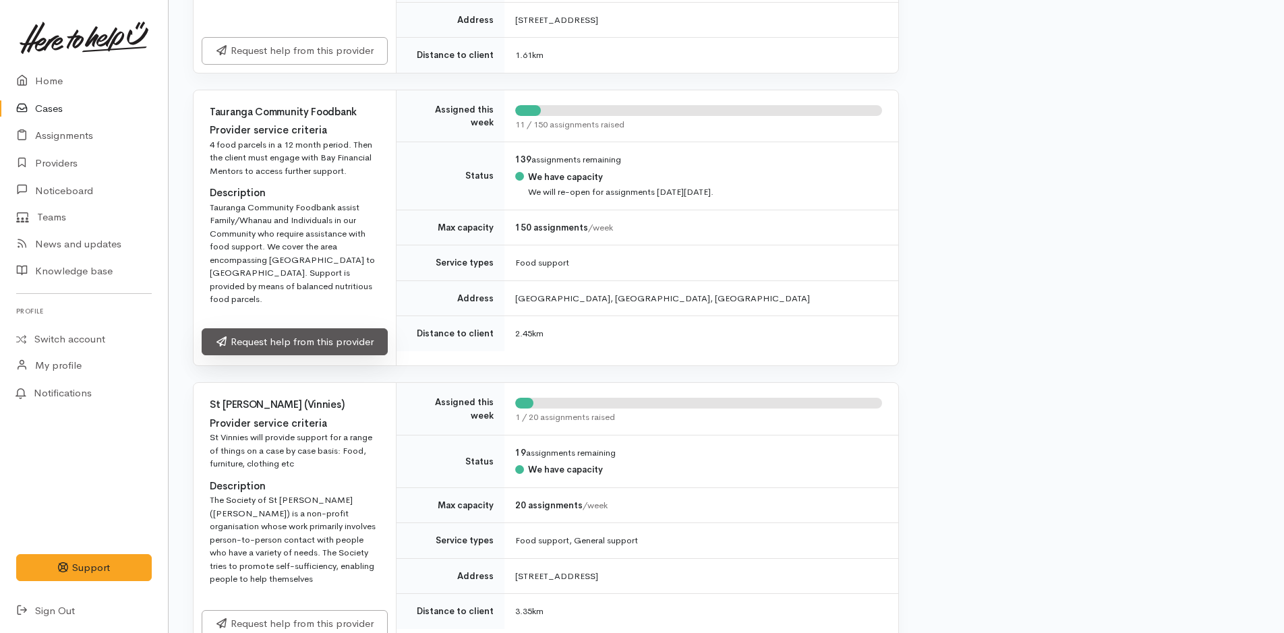
click at [344, 332] on link "Request help from this provider" at bounding box center [295, 342] width 186 height 28
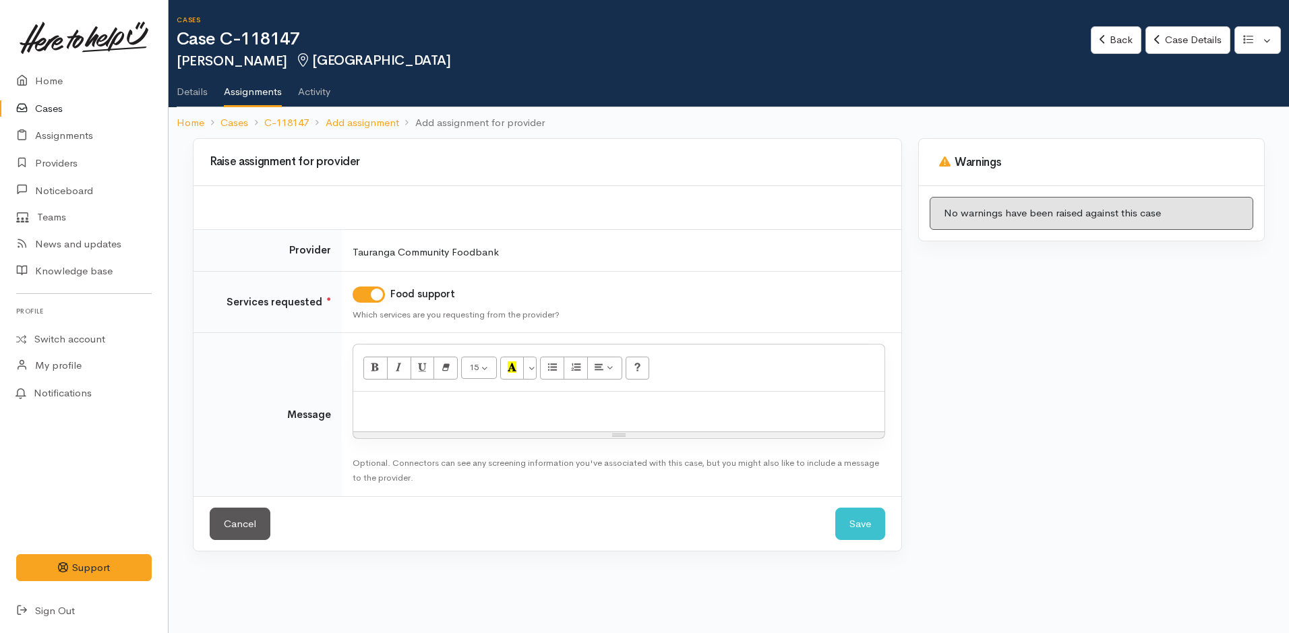
click at [394, 421] on div at bounding box center [618, 412] width 531 height 40
paste div
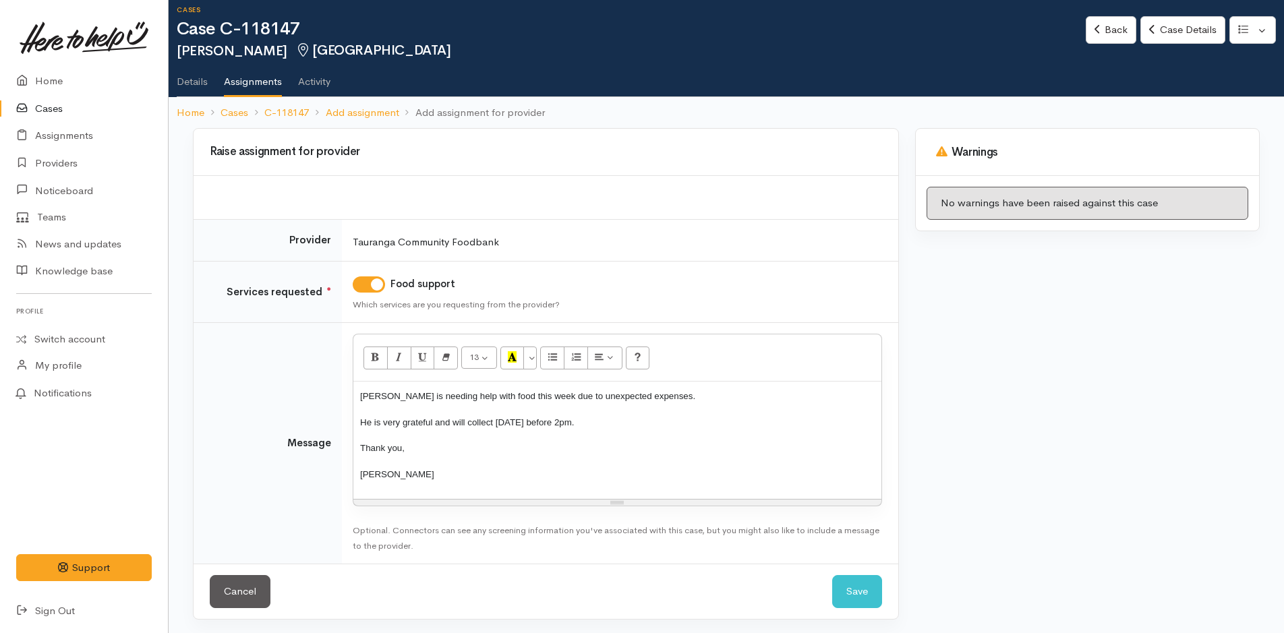
scroll to position [13, 0]
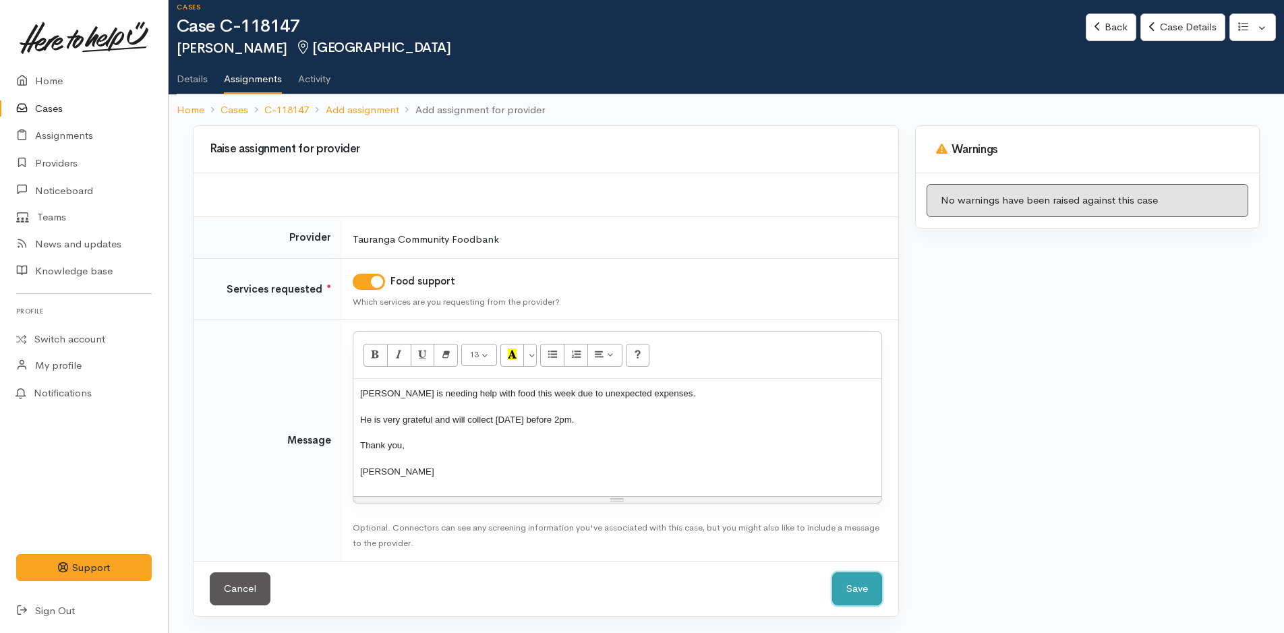
click at [852, 581] on button "Save" at bounding box center [857, 589] width 50 height 33
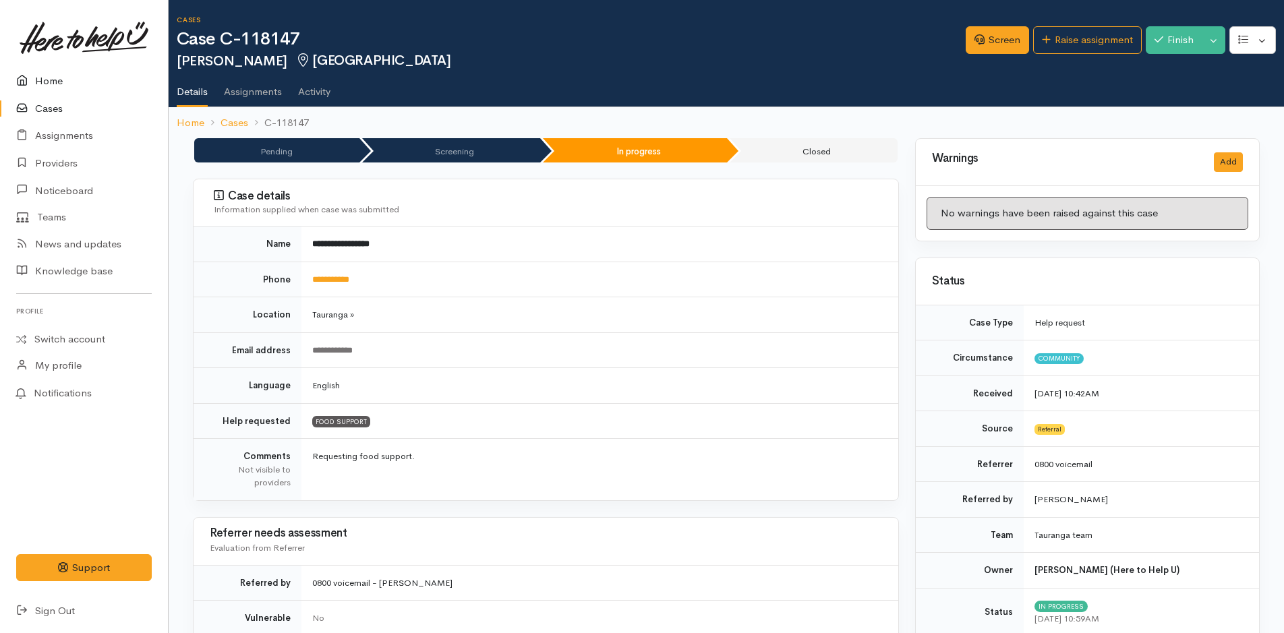
click at [53, 78] on link "Home" at bounding box center [84, 81] width 168 height 28
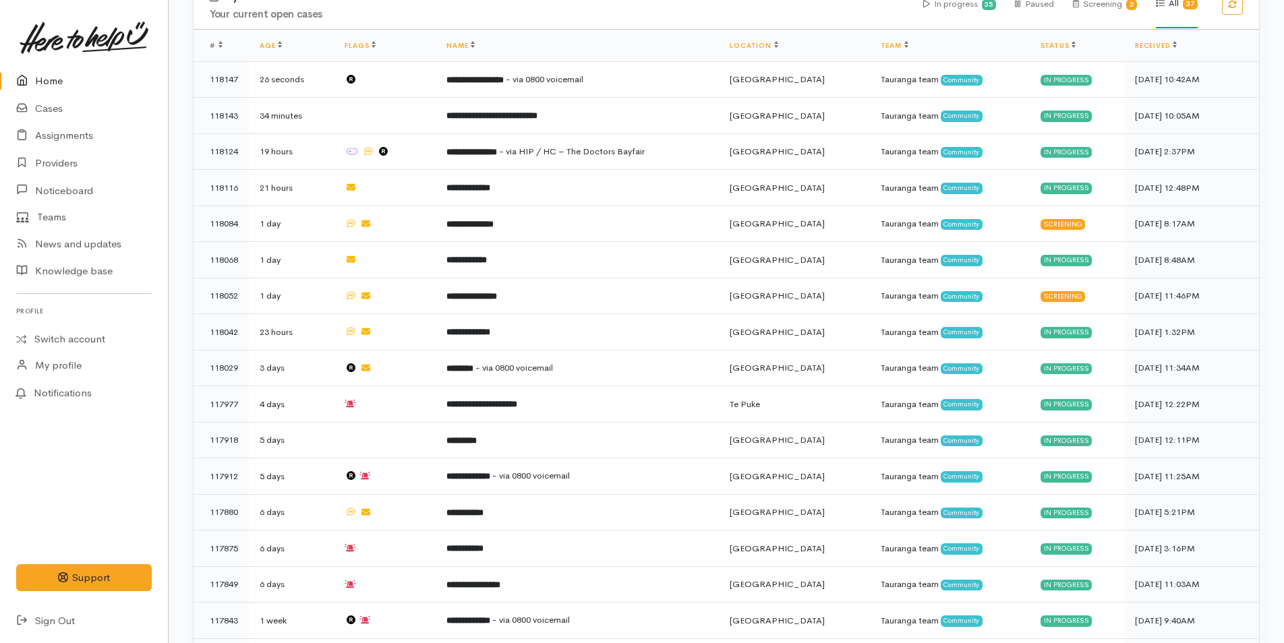
scroll to position [135, 0]
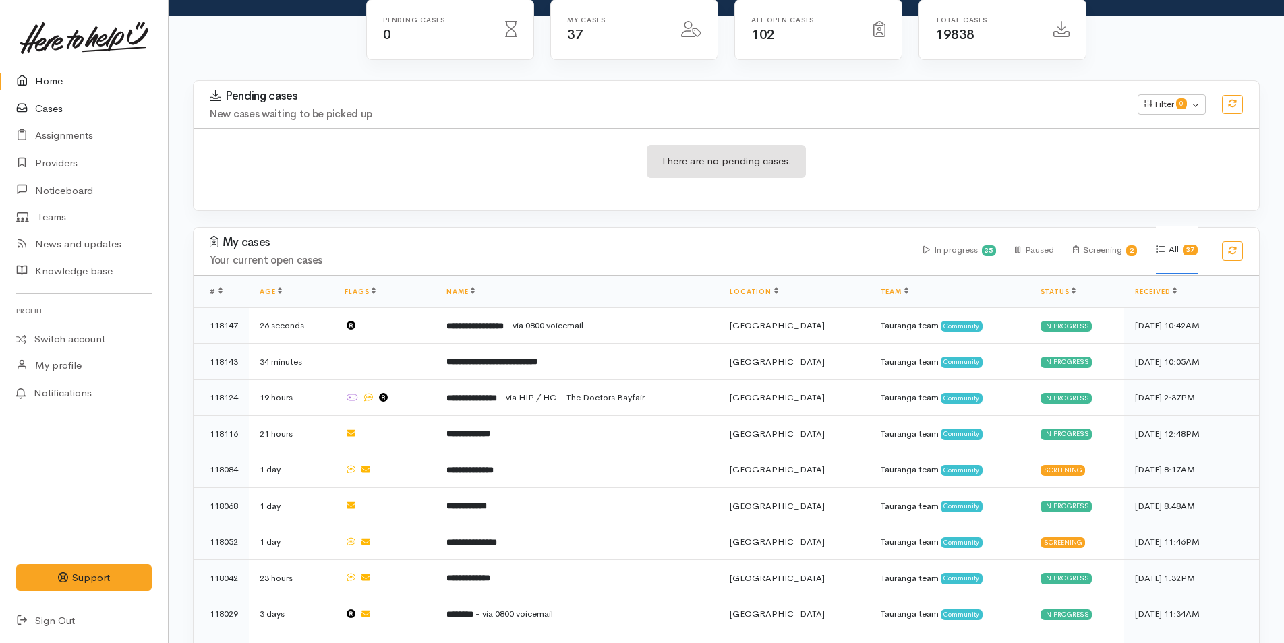
click at [49, 107] on link "Cases" at bounding box center [84, 109] width 168 height 28
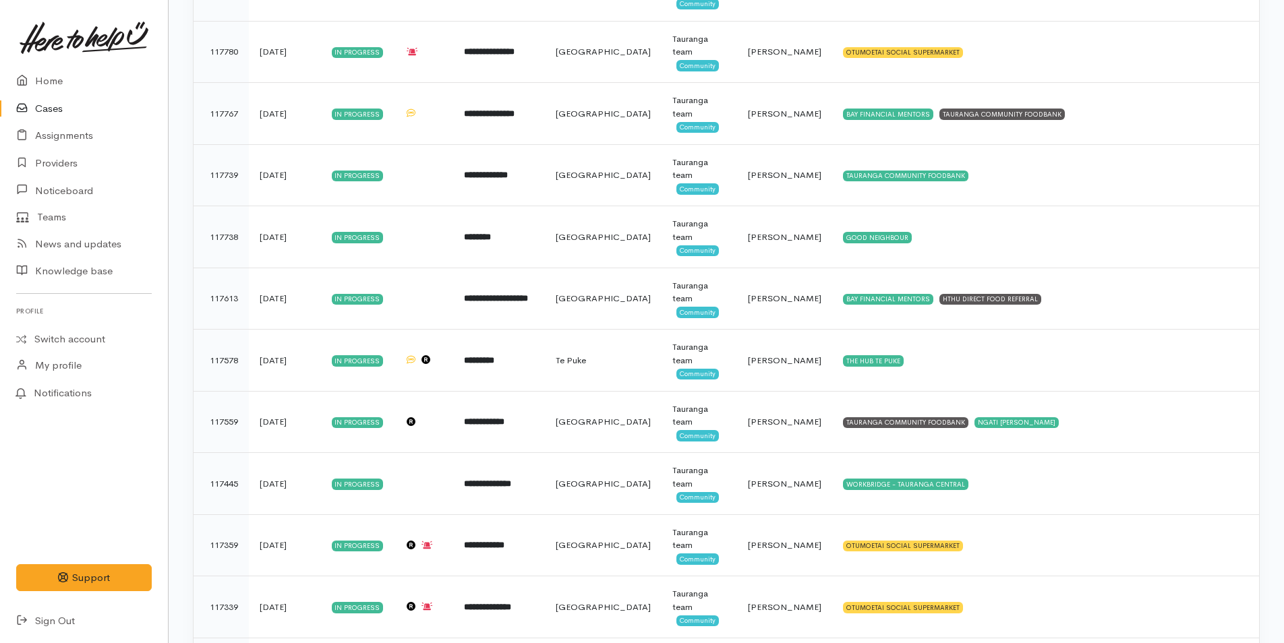
scroll to position [1349, 0]
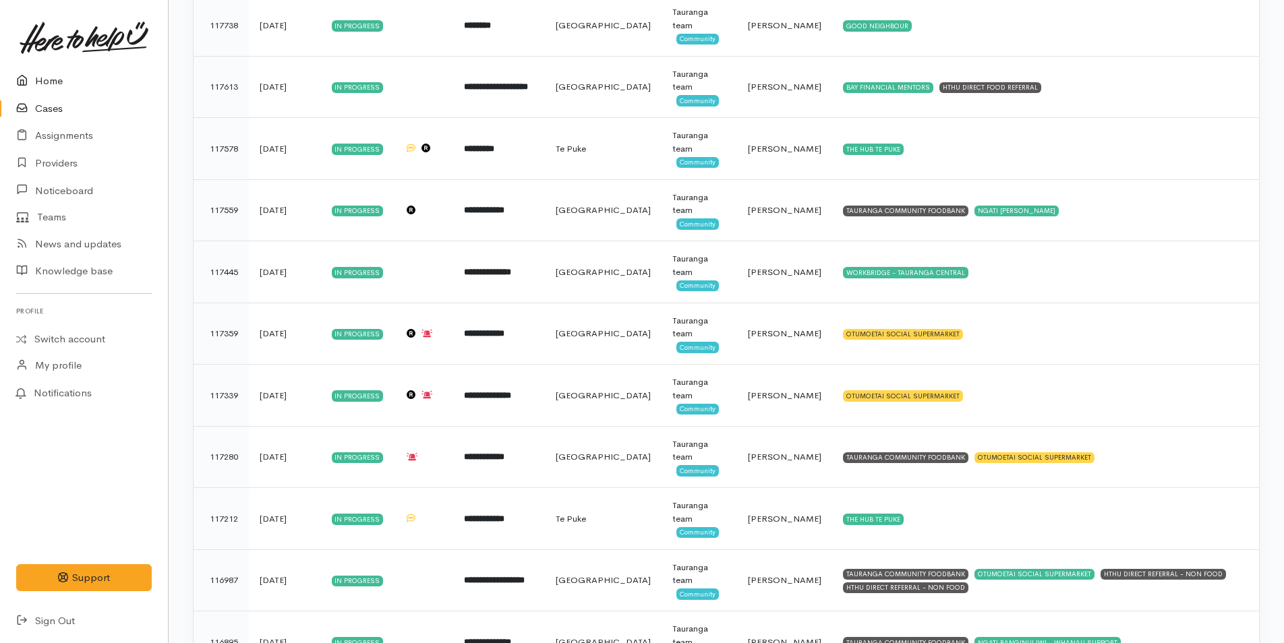
click at [53, 83] on link "Home" at bounding box center [84, 81] width 168 height 28
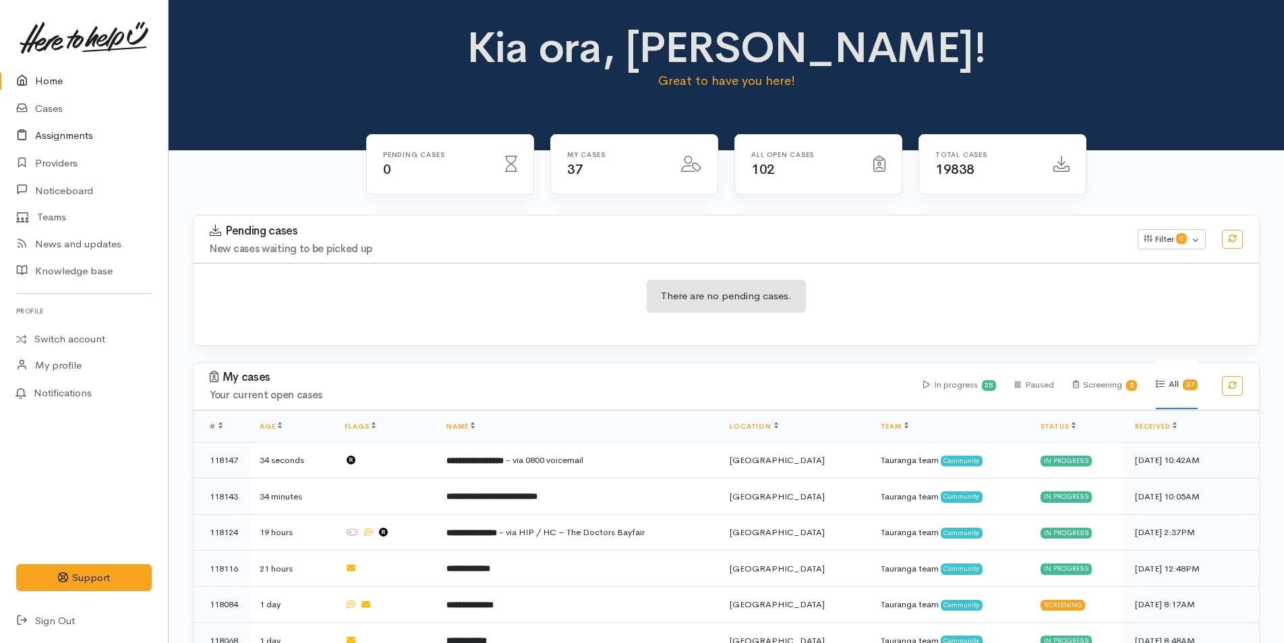
click at [59, 134] on link "Assignments" at bounding box center [84, 136] width 168 height 28
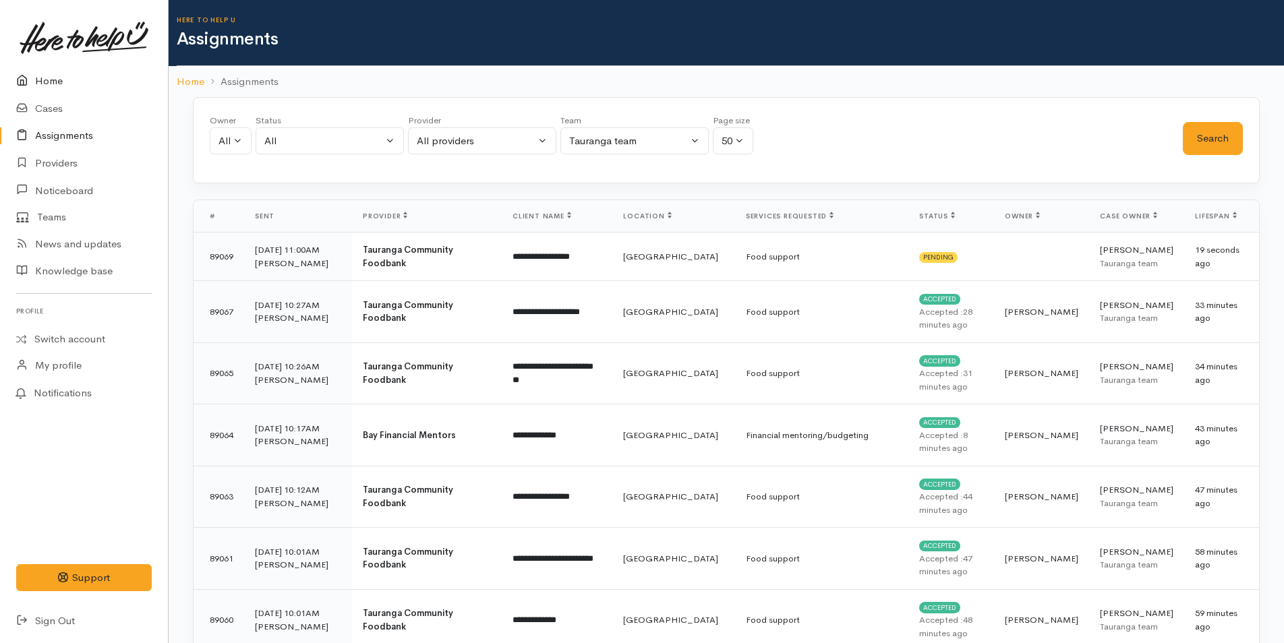
click at [47, 83] on link "Home" at bounding box center [84, 81] width 168 height 28
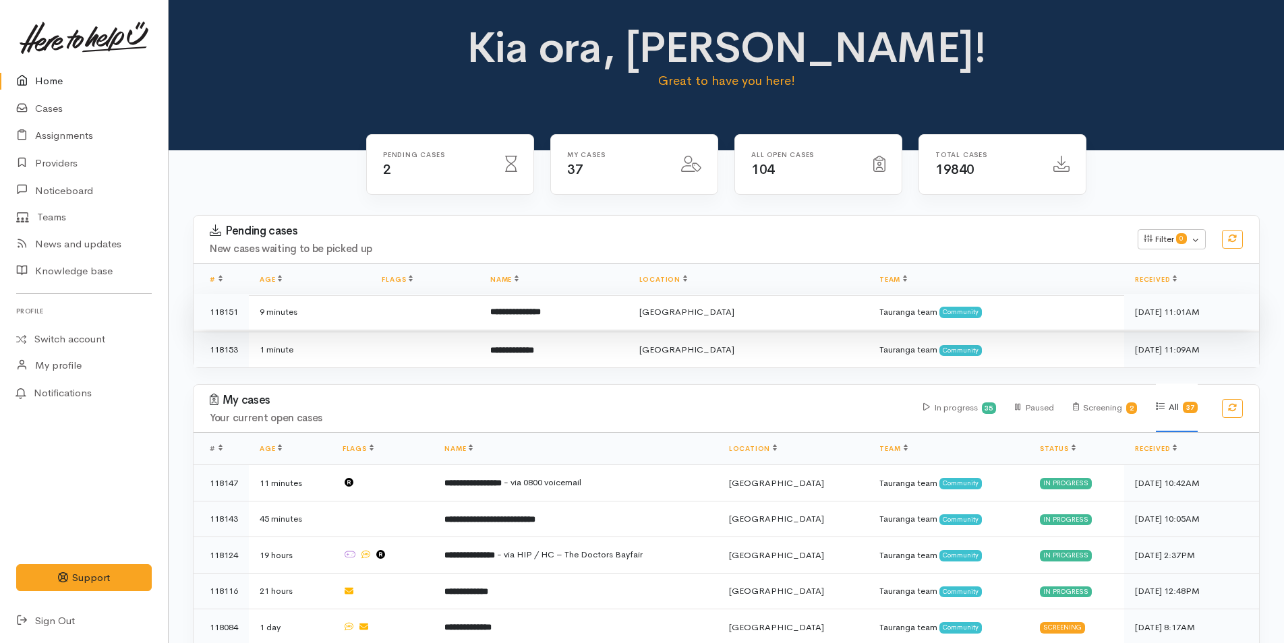
click at [541, 308] on b "**********" at bounding box center [515, 312] width 51 height 9
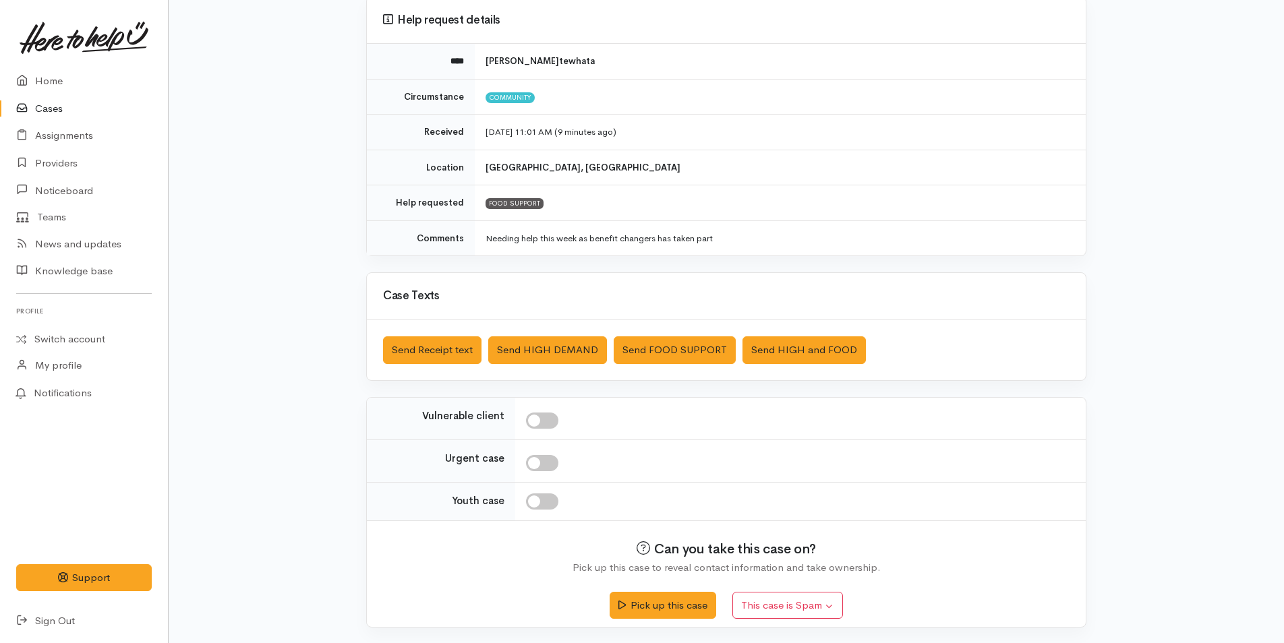
scroll to position [123, 0]
click at [704, 604] on button "Pick up this case" at bounding box center [663, 603] width 106 height 28
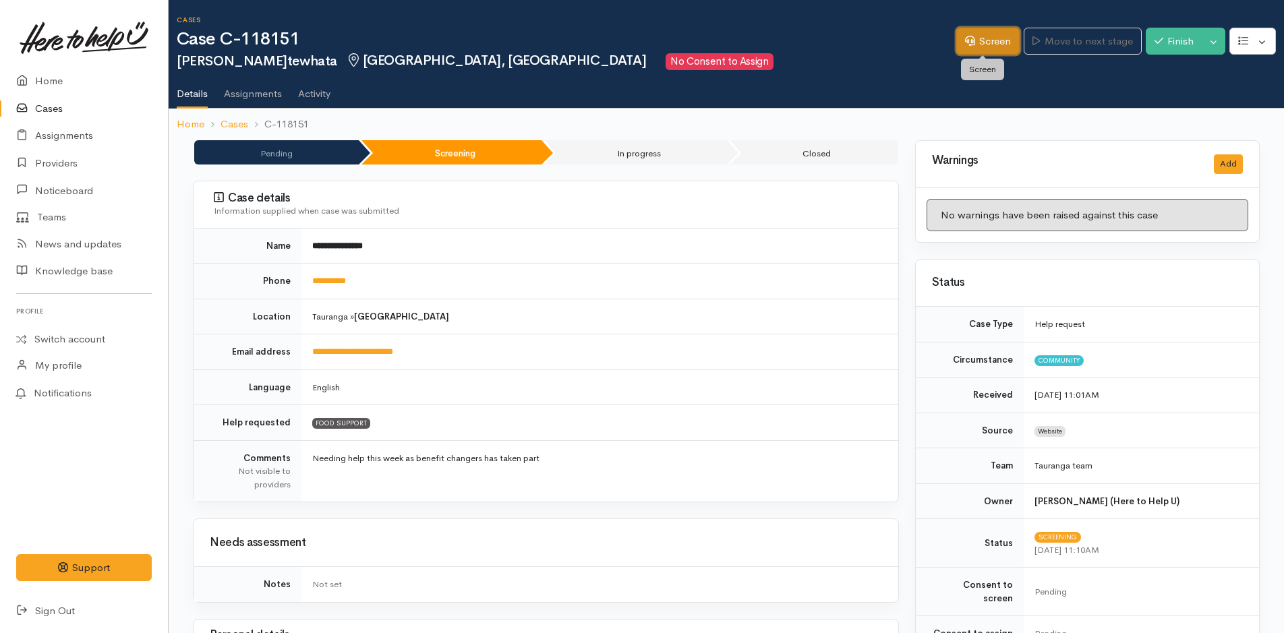
click at [984, 39] on link "Screen" at bounding box center [987, 42] width 63 height 28
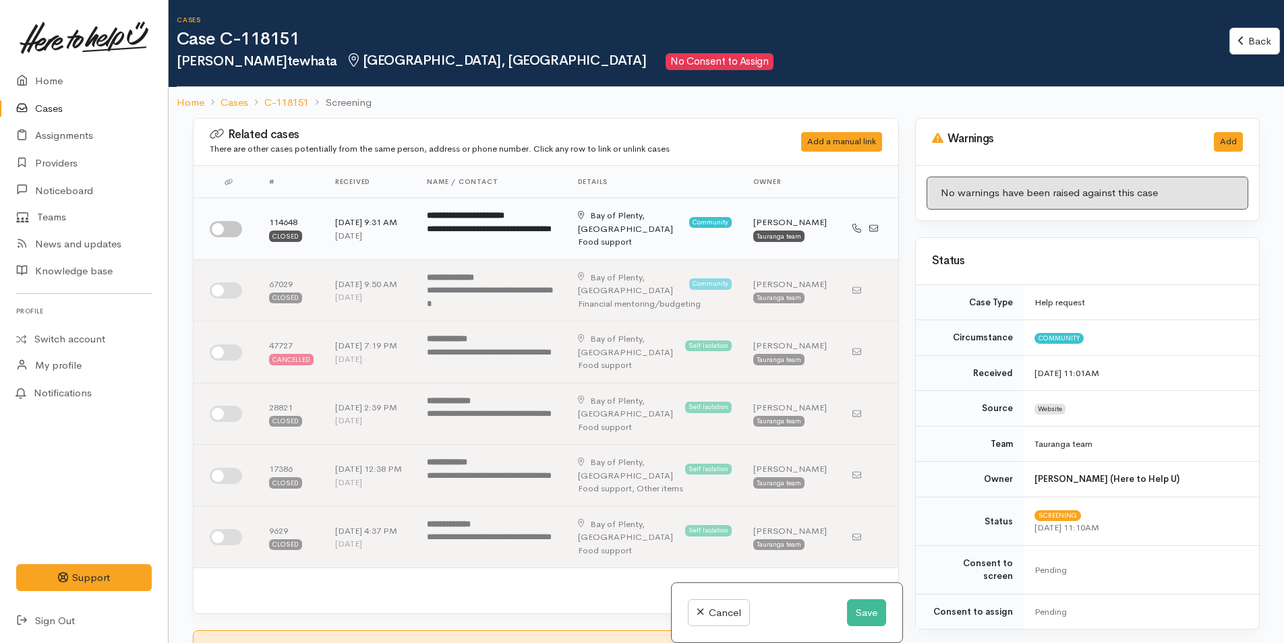
click at [236, 227] on input "checkbox" at bounding box center [226, 229] width 32 height 16
checkbox input "true"
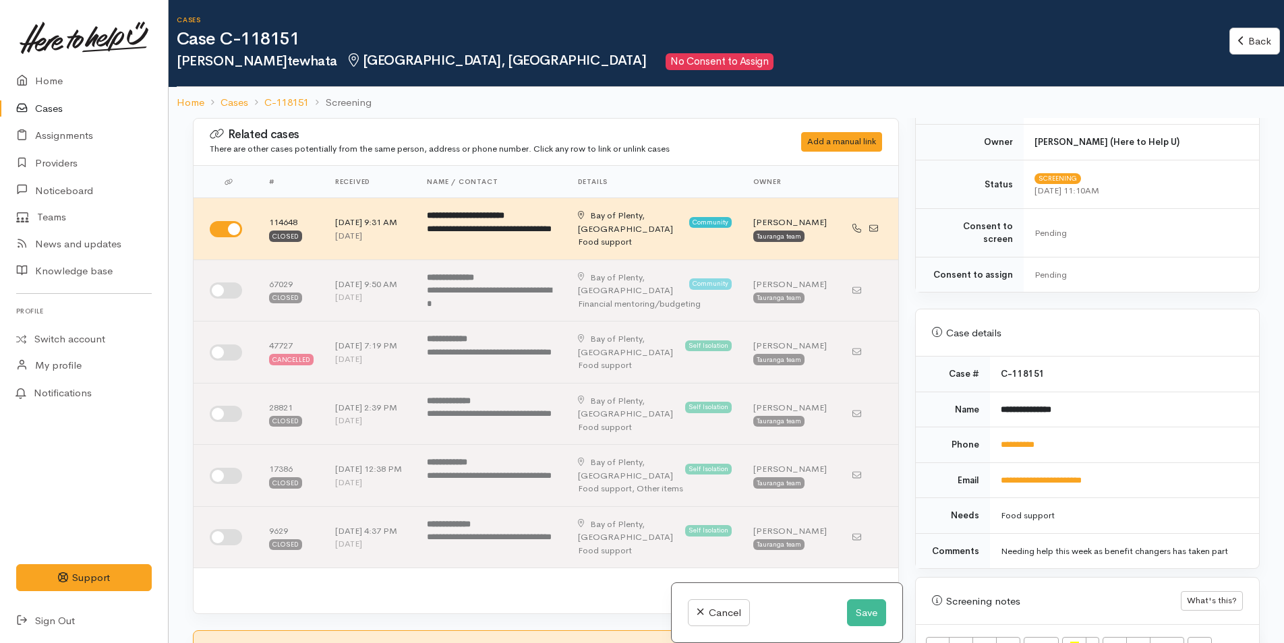
scroll to position [539, 0]
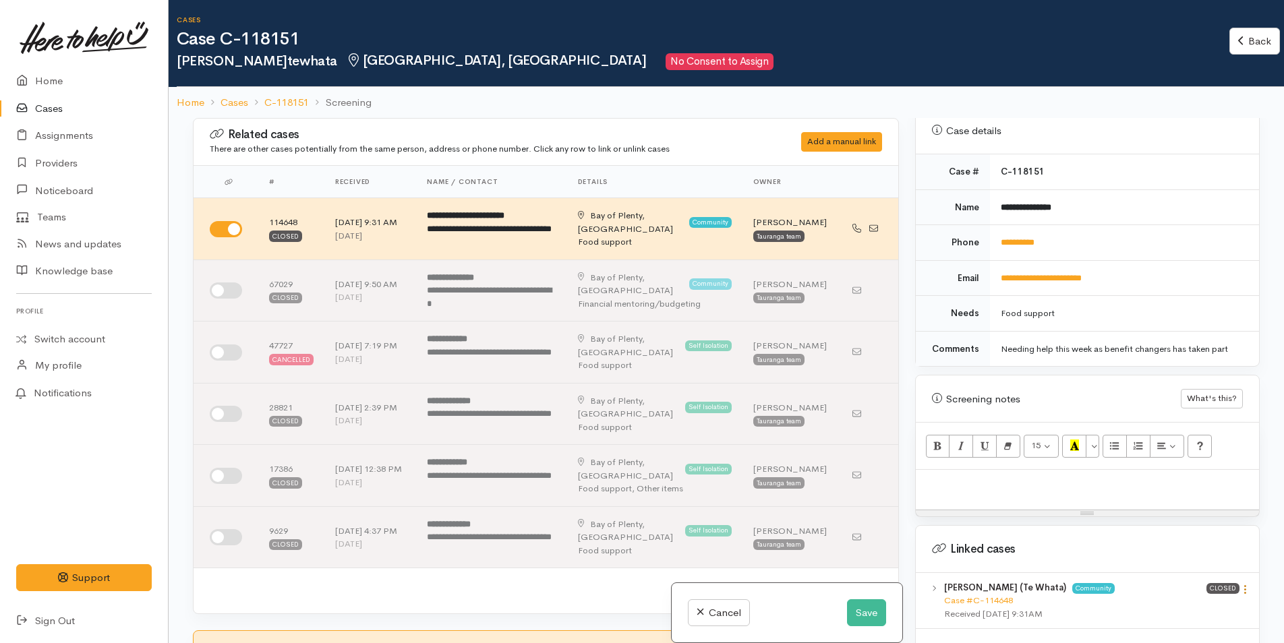
click at [1239, 584] on icon at bounding box center [1244, 589] width 11 height 11
click at [1190, 606] on link "View case" at bounding box center [1197, 616] width 107 height 21
click at [1002, 477] on p at bounding box center [1088, 485] width 330 height 16
paste div
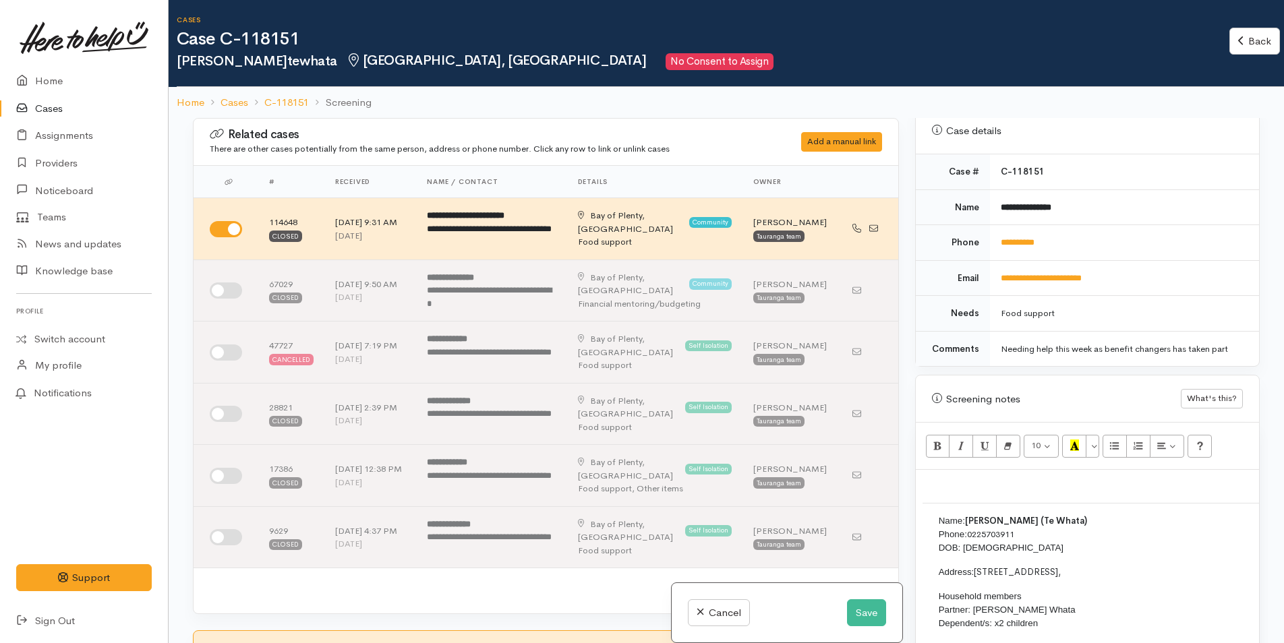
scroll to position [75, 0]
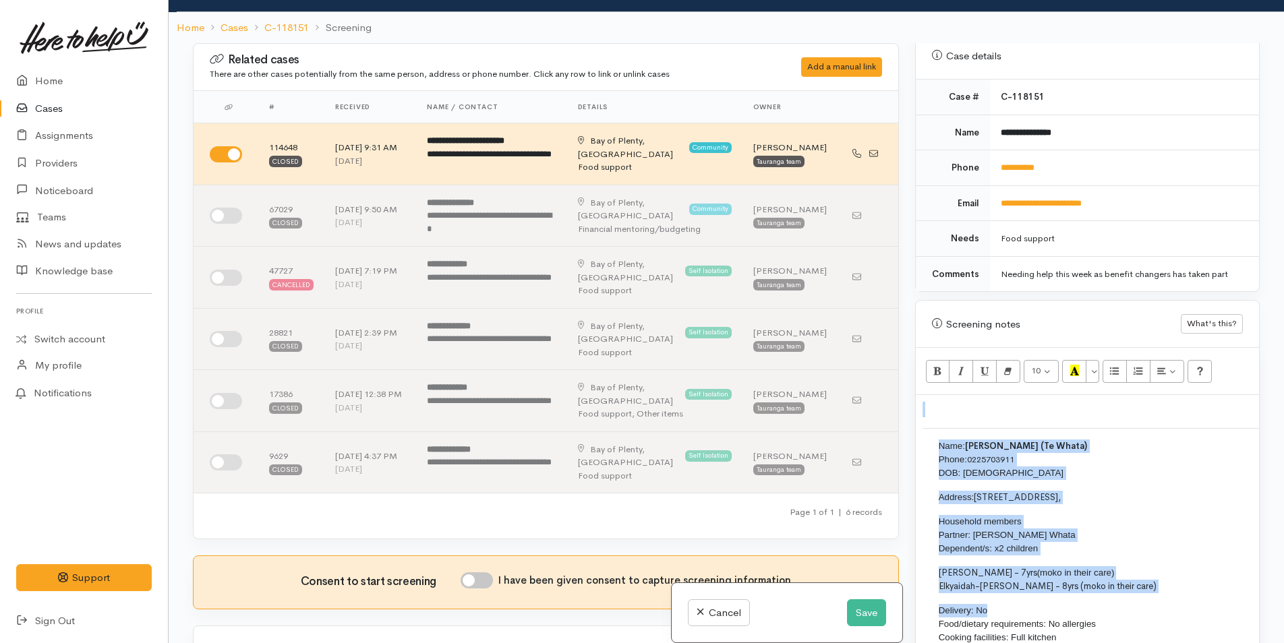
drag, startPoint x: 995, startPoint y: 590, endPoint x: 917, endPoint y: 425, distance: 182.5
click at [917, 425] on div "Name: Nikki Kaukau (Te Whata) Phone: 0225703911 DOB: 05/06/1979 Address: 19 Kin…" at bounding box center [1087, 540] width 343 height 291
copy div "Name: Nikki Kaukau (Te Whata) Phone: 0225703911 DOB: 05/06/1979 Address: 19 Kin…"
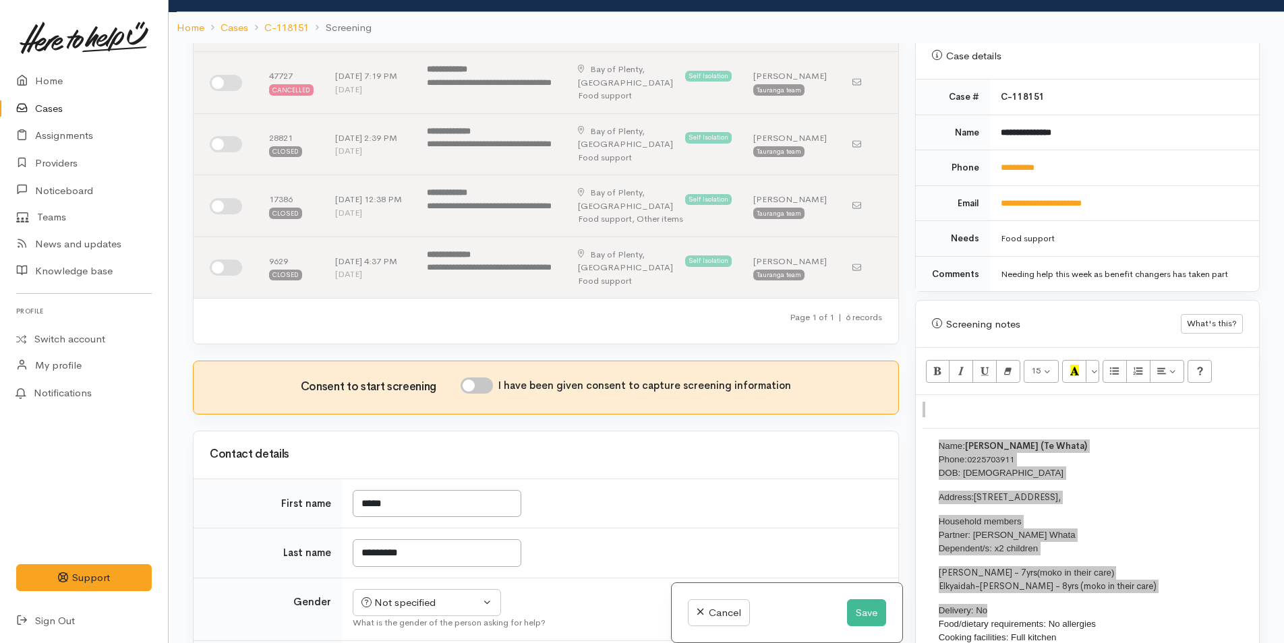
scroll to position [337, 0]
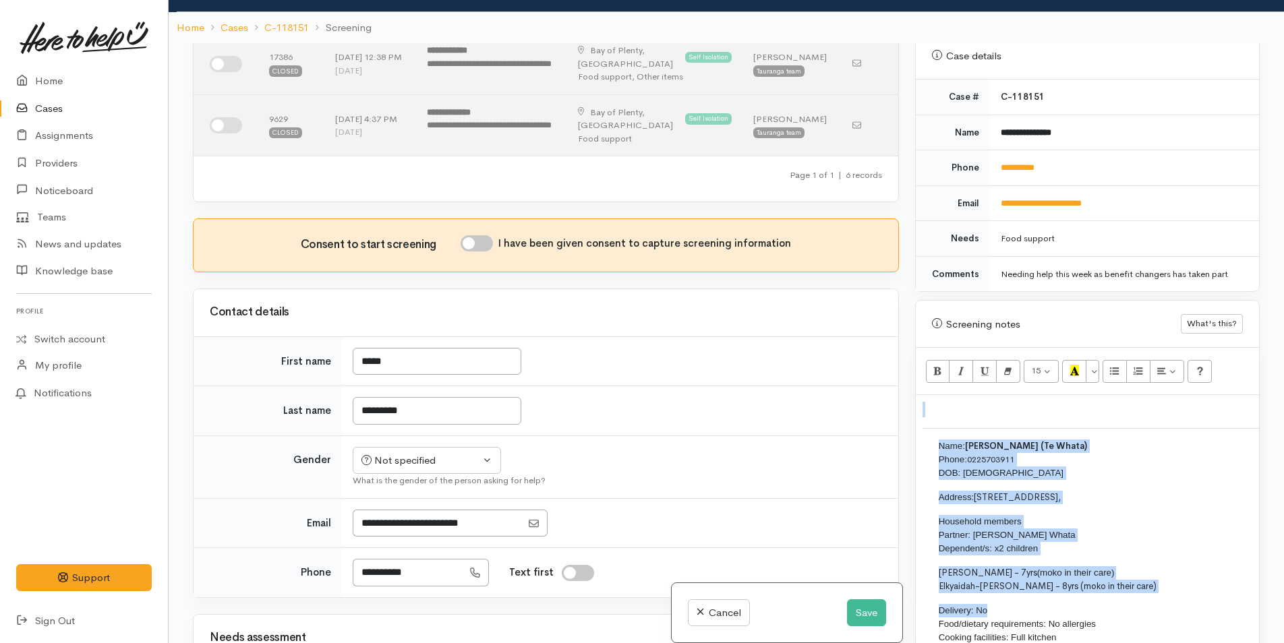
click at [483, 244] on input "I have been given consent to capture screening information" at bounding box center [477, 243] width 32 height 16
checkbox input "true"
click at [413, 464] on div "Not specified" at bounding box center [420, 461] width 119 height 16
click at [405, 535] on span "Female" at bounding box center [437, 534] width 115 height 16
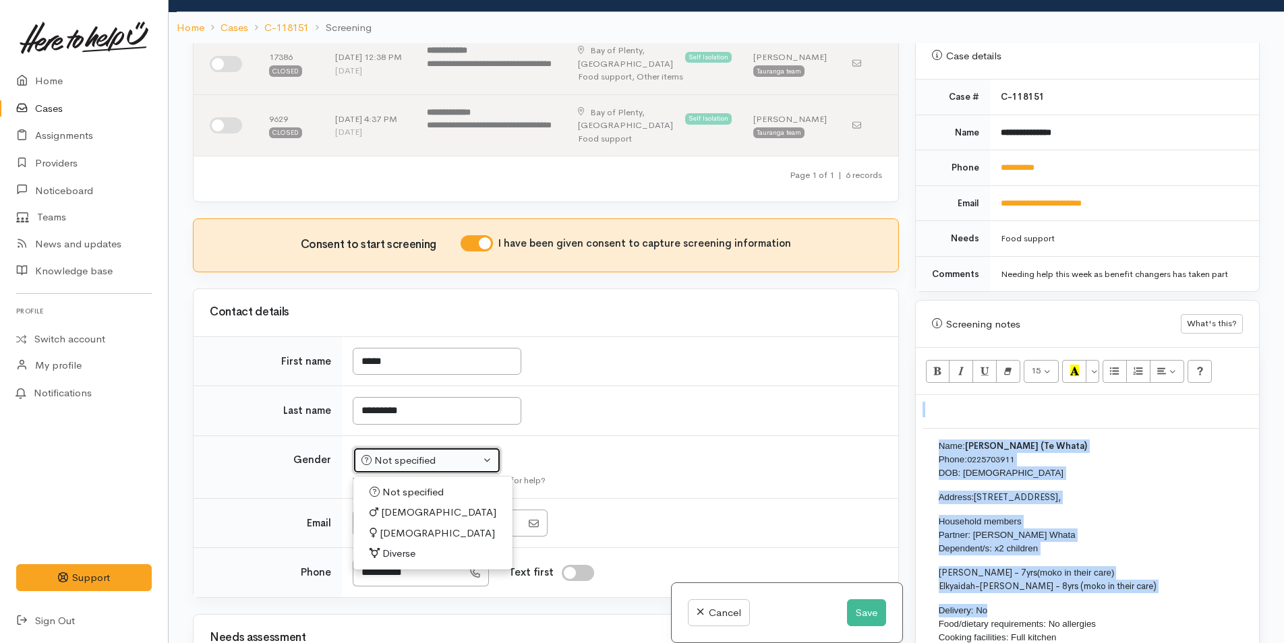
select select "Female"
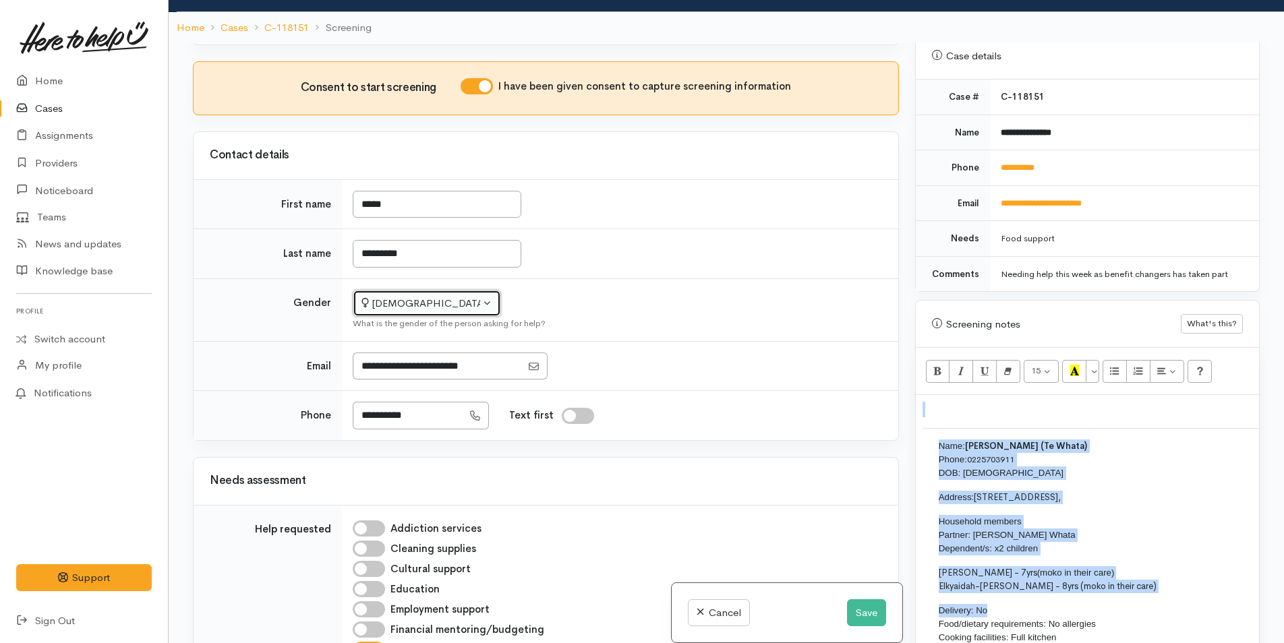
scroll to position [607, 0]
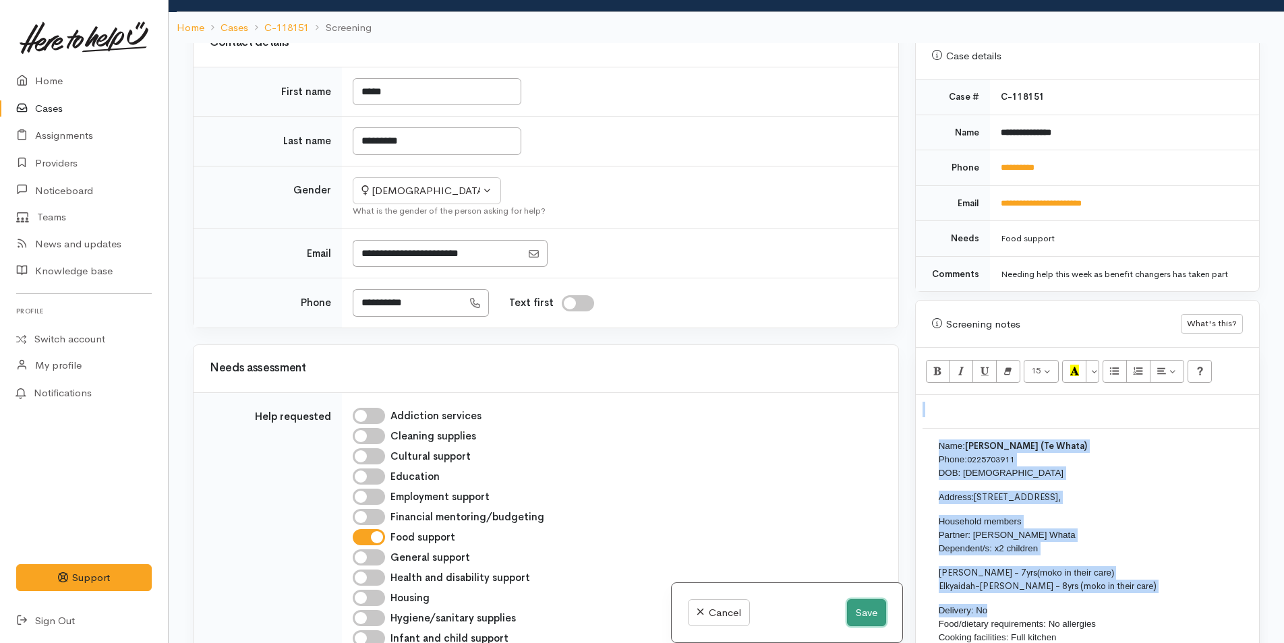
click at [868, 607] on button "Save" at bounding box center [866, 614] width 39 height 28
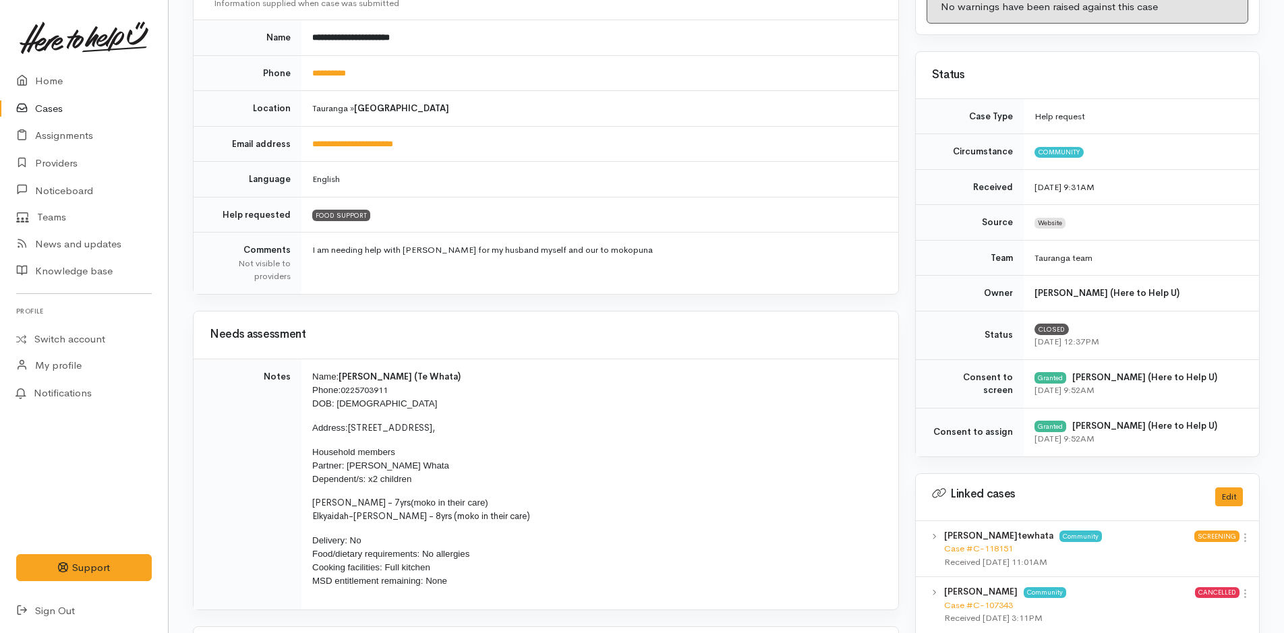
scroll to position [337, 0]
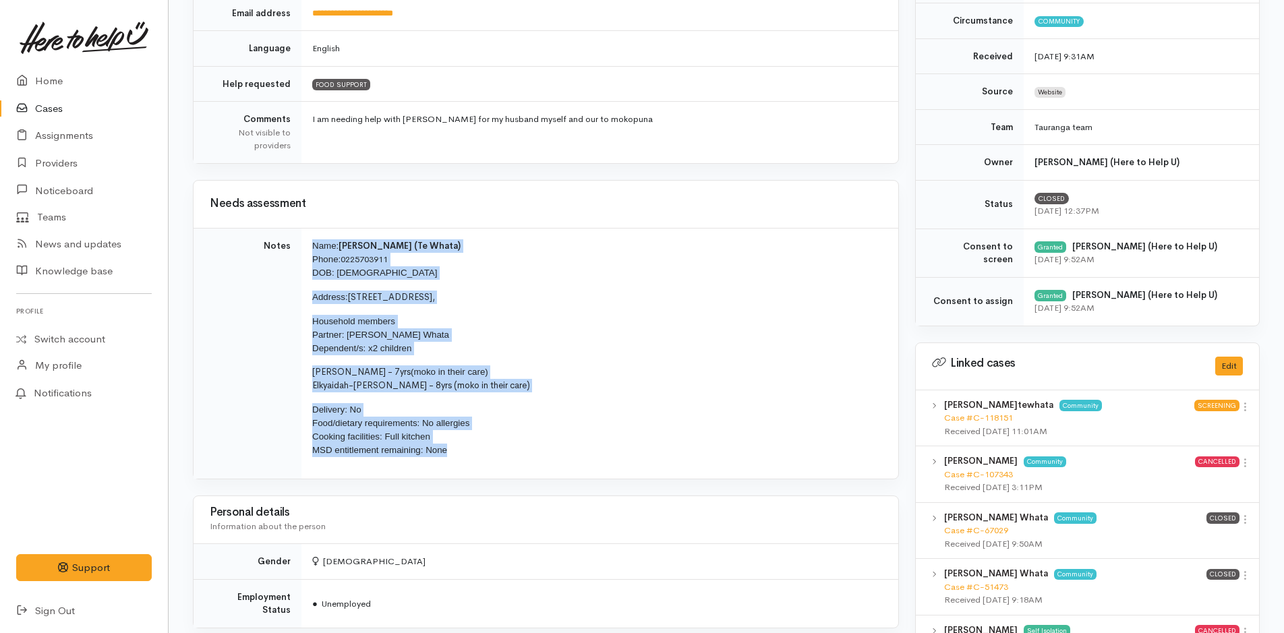
drag, startPoint x: 464, startPoint y: 457, endPoint x: 299, endPoint y: 242, distance: 271.2
click at [299, 242] on tr "Notes Name: Nikki Kaukau (Te Whata) Phone: 0225703911 DOB: 05/06/1979 Address: …" at bounding box center [546, 353] width 705 height 251
copy tr "Name: [PERSON_NAME] (Te Whata) Phone: [PHONE_NUMBER] DOB: [DEMOGRAPHIC_DATA] Ad…"
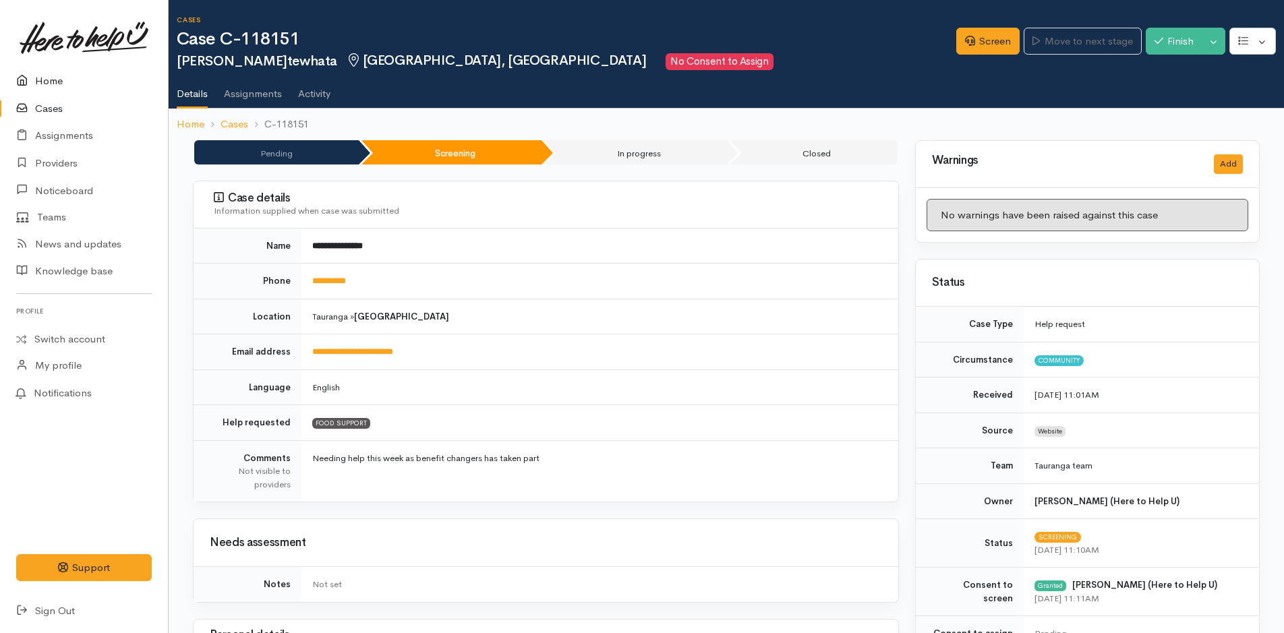
click at [52, 85] on link "Home" at bounding box center [84, 81] width 168 height 28
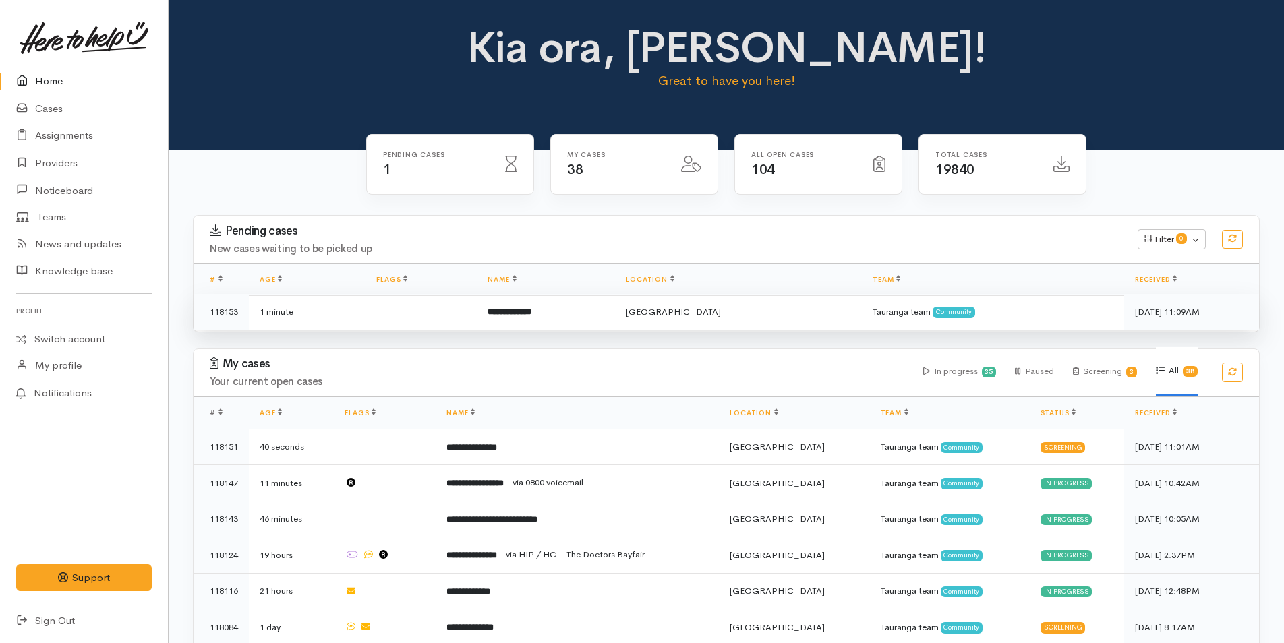
click at [531, 308] on b "**********" at bounding box center [510, 312] width 44 height 9
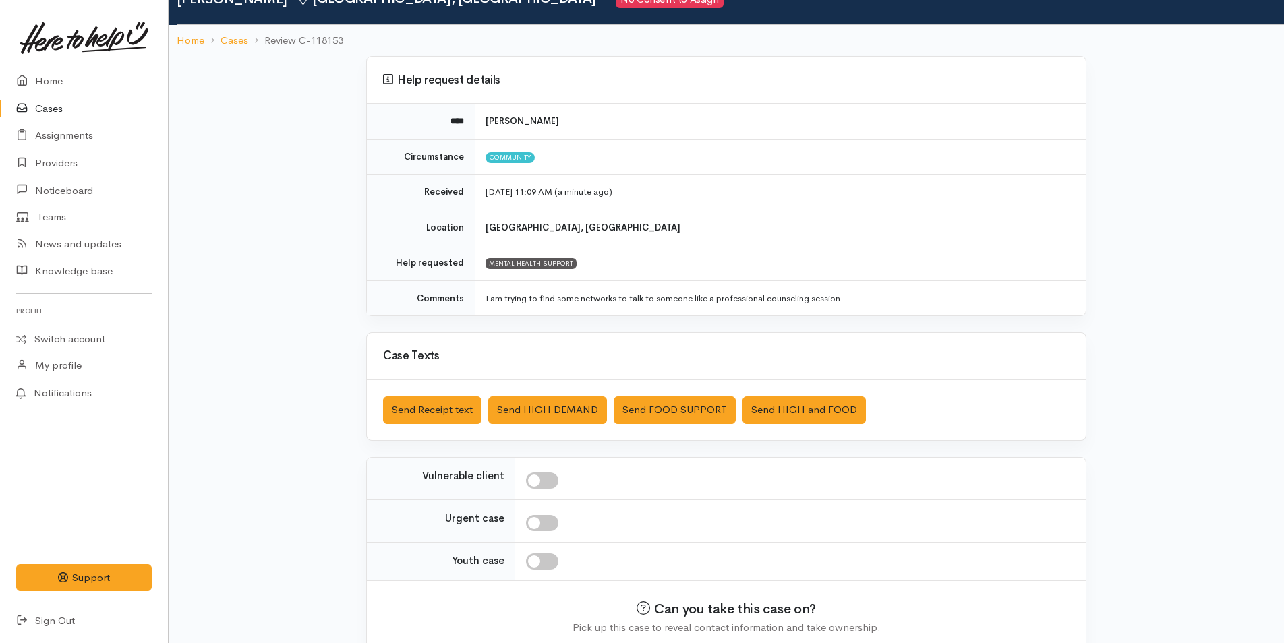
scroll to position [123, 0]
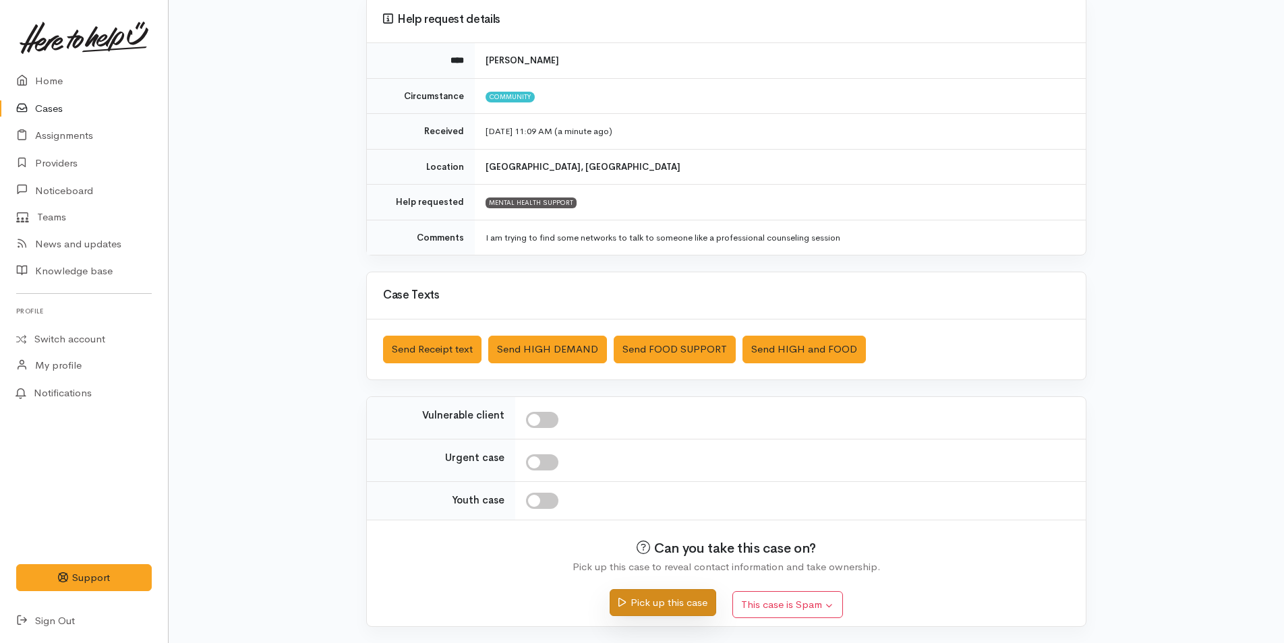
click at [693, 610] on button "Pick up this case" at bounding box center [663, 603] width 106 height 28
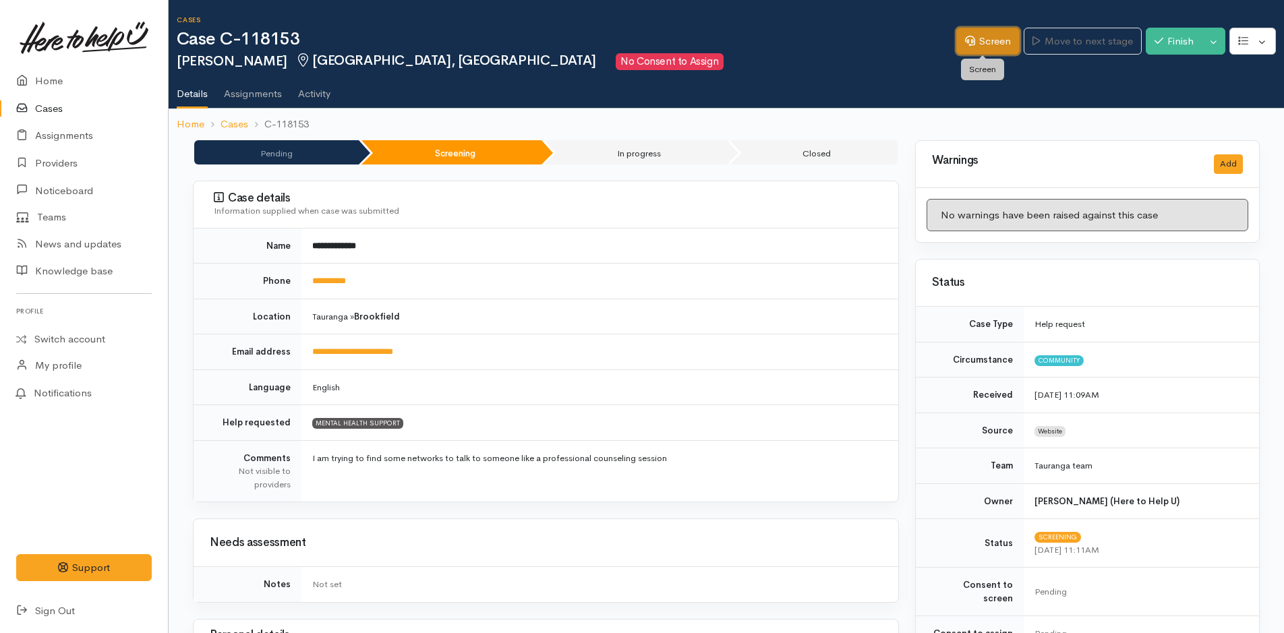
click at [1002, 45] on link "Screen" at bounding box center [987, 42] width 63 height 28
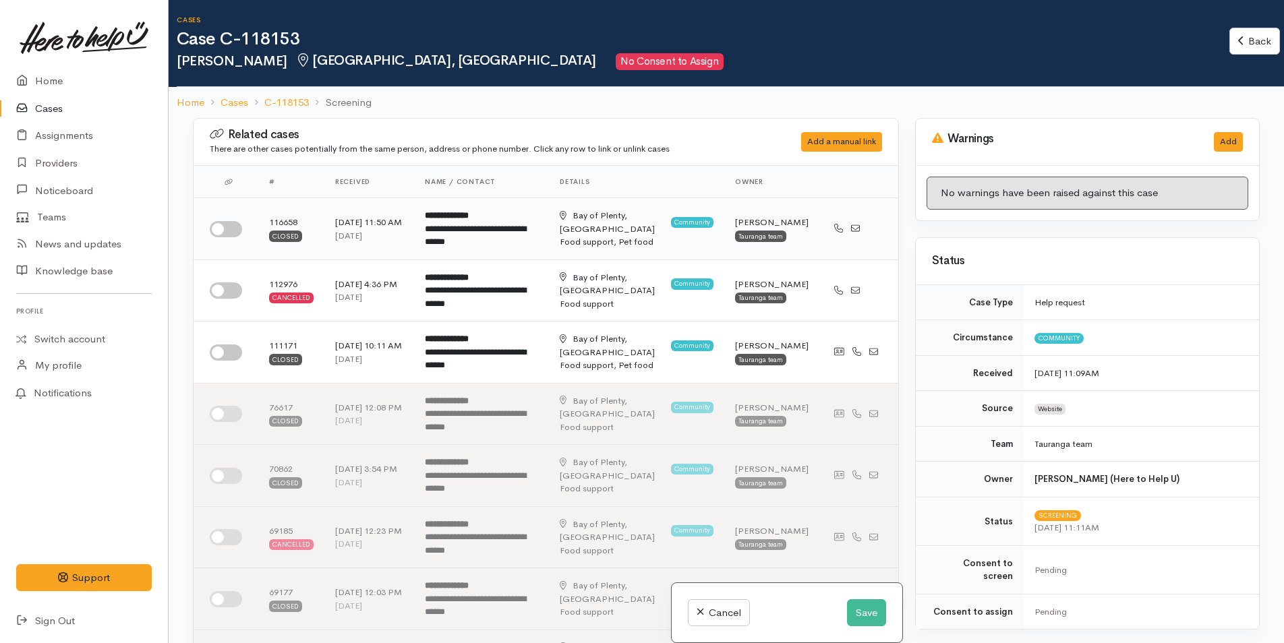
click at [233, 227] on input "checkbox" at bounding box center [226, 229] width 32 height 16
checkbox input "true"
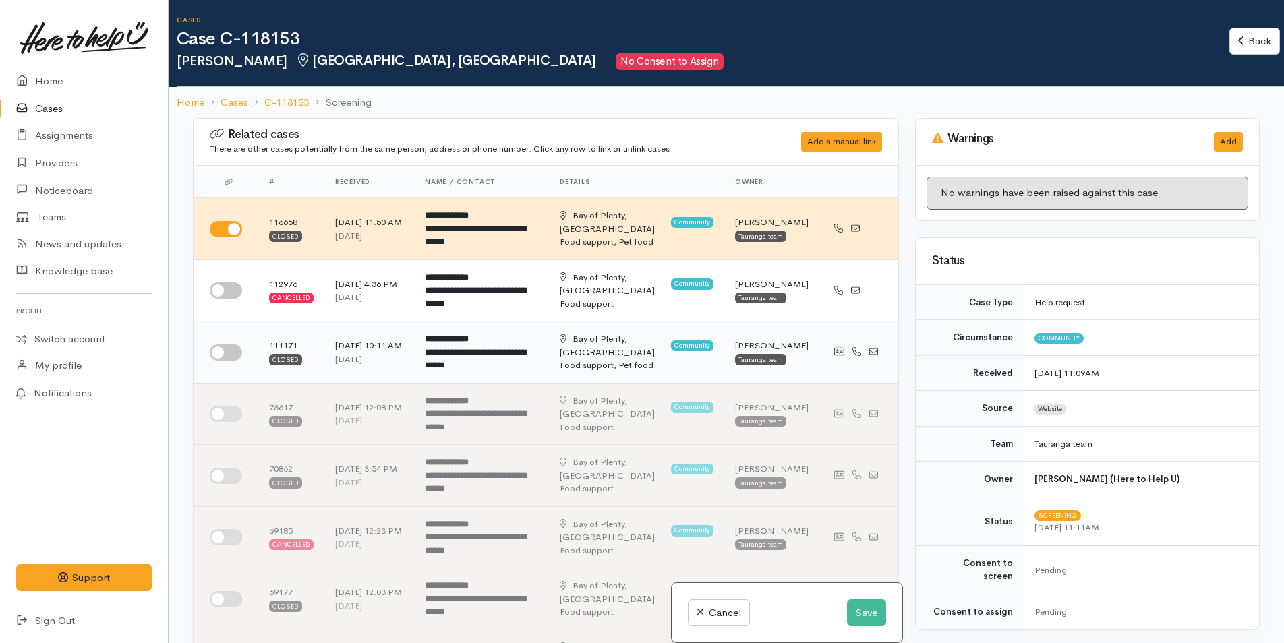
click at [231, 353] on input "checkbox" at bounding box center [226, 353] width 32 height 16
checkbox input "true"
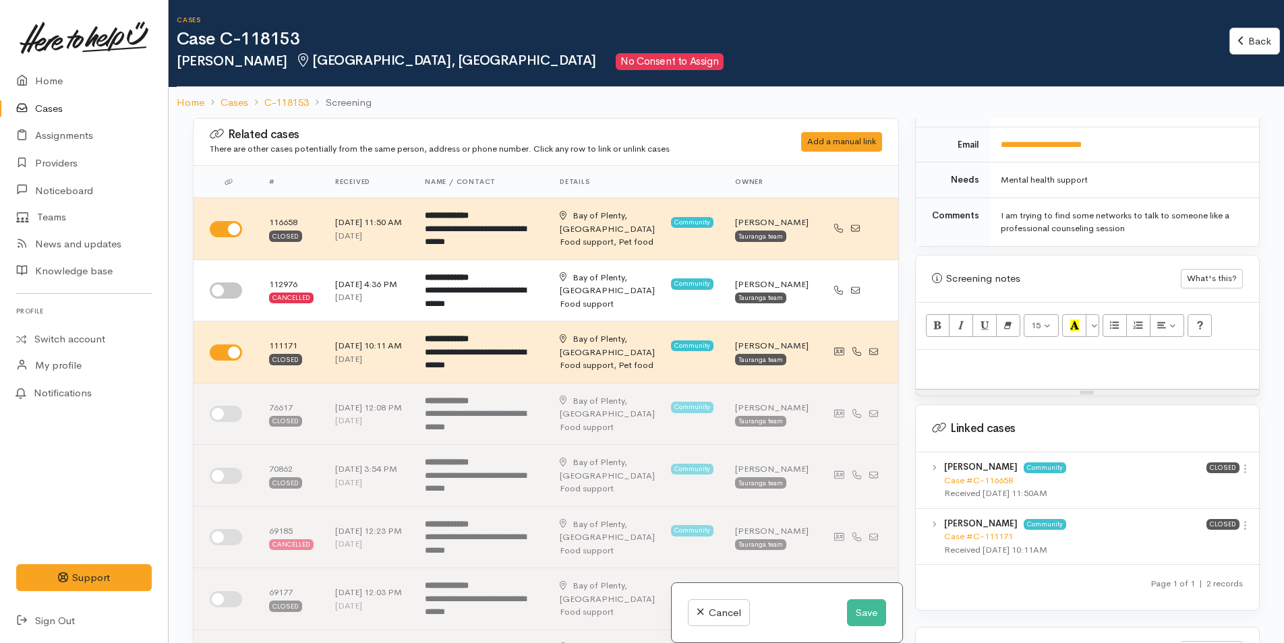
scroll to position [674, 0]
click at [1239, 519] on icon at bounding box center [1244, 524] width 11 height 11
click at [1188, 540] on link "View case" at bounding box center [1197, 550] width 107 height 21
click at [969, 361] on div at bounding box center [1087, 369] width 343 height 40
paste div
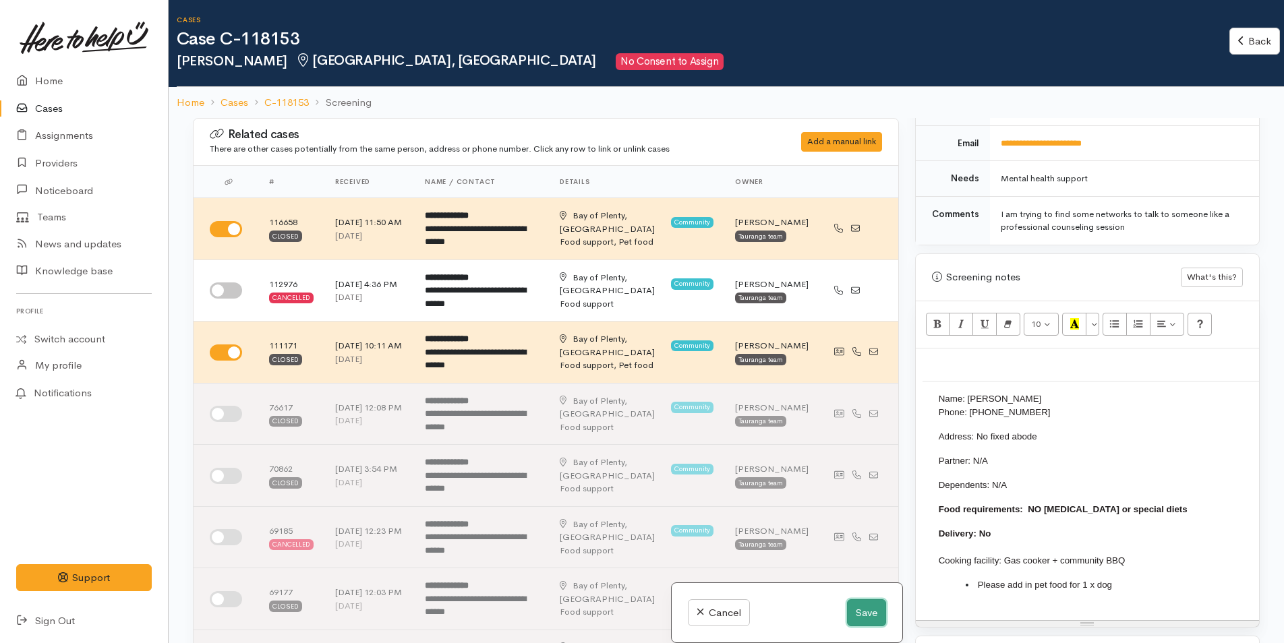
click at [863, 612] on button "Save" at bounding box center [866, 614] width 39 height 28
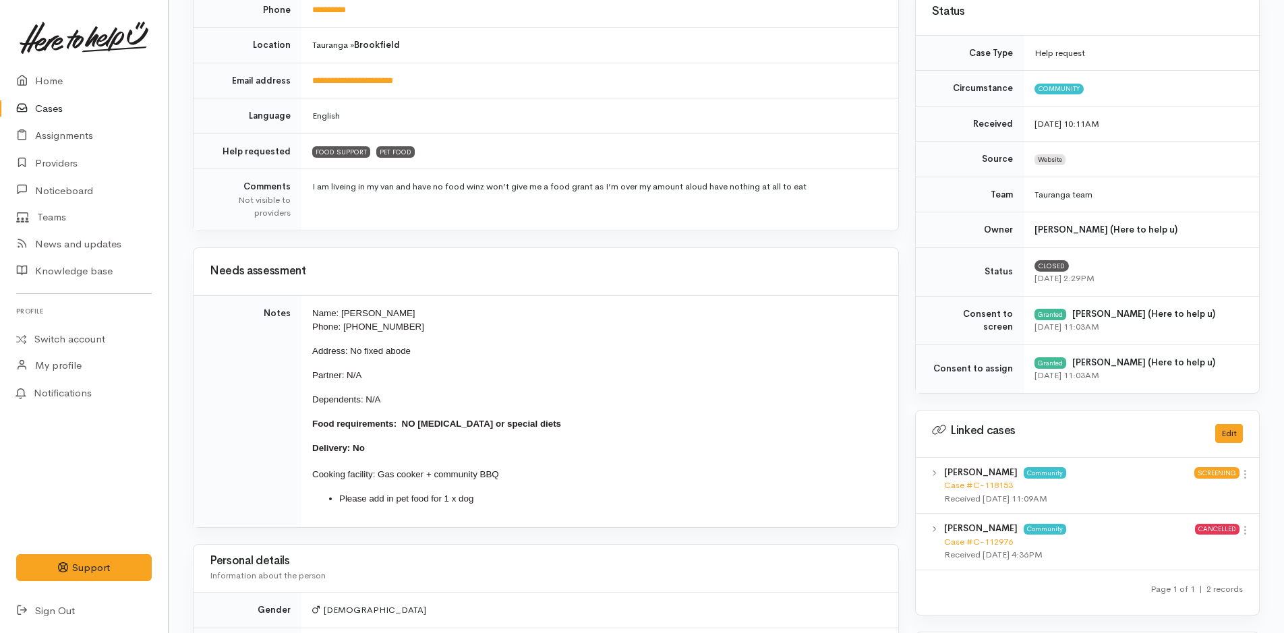
scroll to position [270, 0]
drag, startPoint x: 490, startPoint y: 504, endPoint x: 293, endPoint y: 321, distance: 268.2
click at [293, 321] on tr "Notes Name: Jacob Shipton Phone: 0223846192 Address: No fixed abode Partner: N/…" at bounding box center [546, 411] width 705 height 232
copy tr "Name: Jacob Shipton Phone: 0223846192 Address: No fixed abode Partner: N/A Depe…"
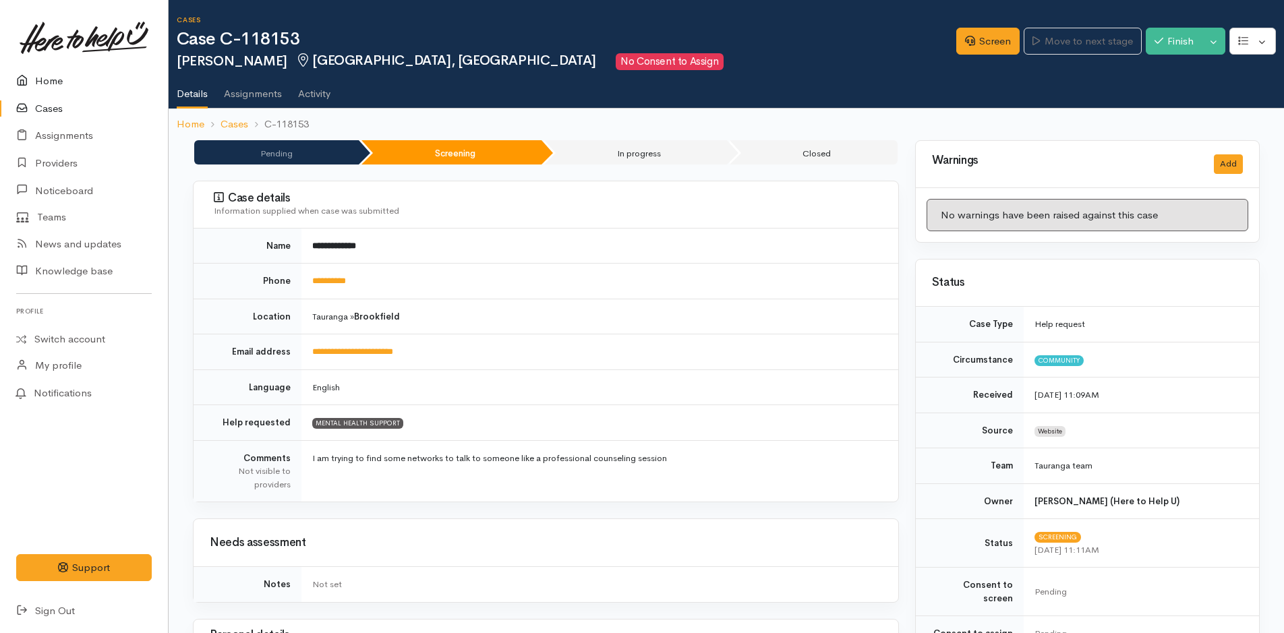
click at [54, 75] on link "Home" at bounding box center [84, 81] width 168 height 28
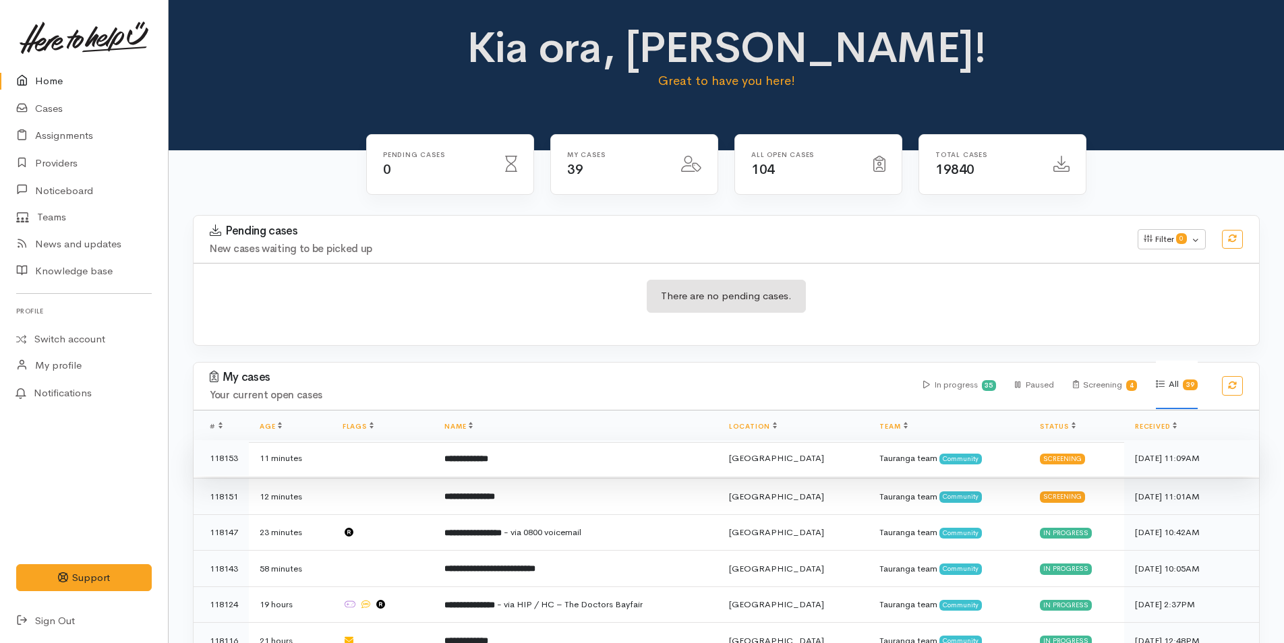
click at [488, 455] on b "**********" at bounding box center [466, 459] width 44 height 9
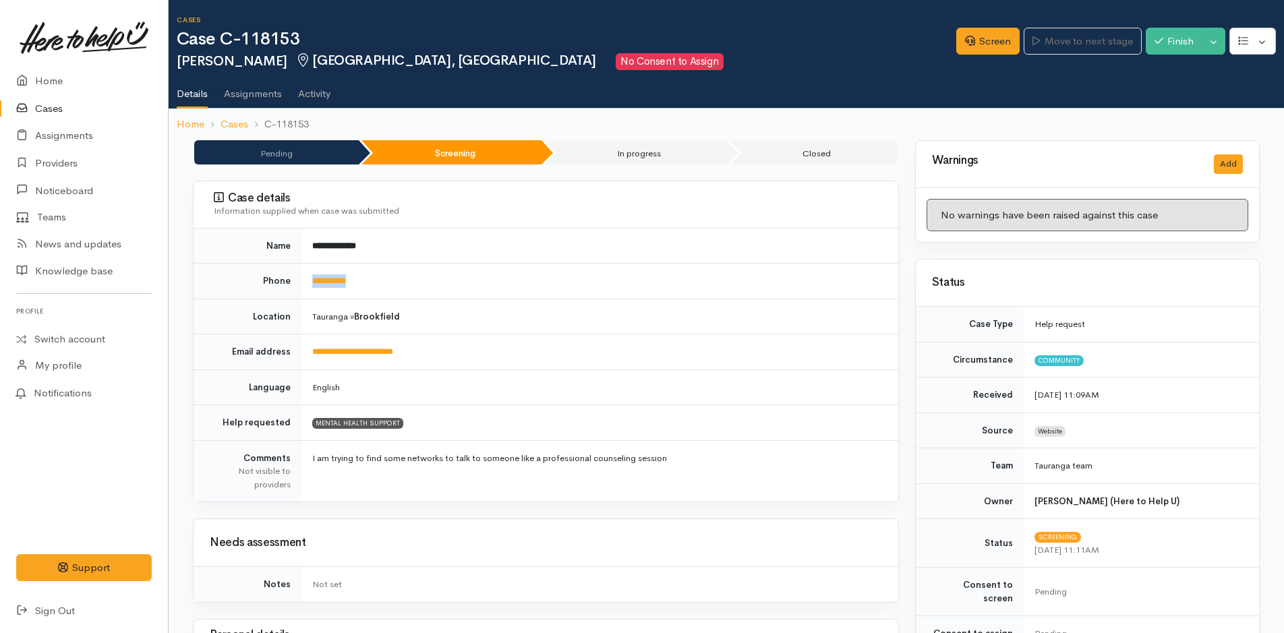
drag, startPoint x: 375, startPoint y: 286, endPoint x: 297, endPoint y: 291, distance: 77.7
click at [297, 291] on tr "**********" at bounding box center [546, 282] width 705 height 36
copy tr "**********"
click at [989, 35] on link "Screen" at bounding box center [987, 42] width 63 height 28
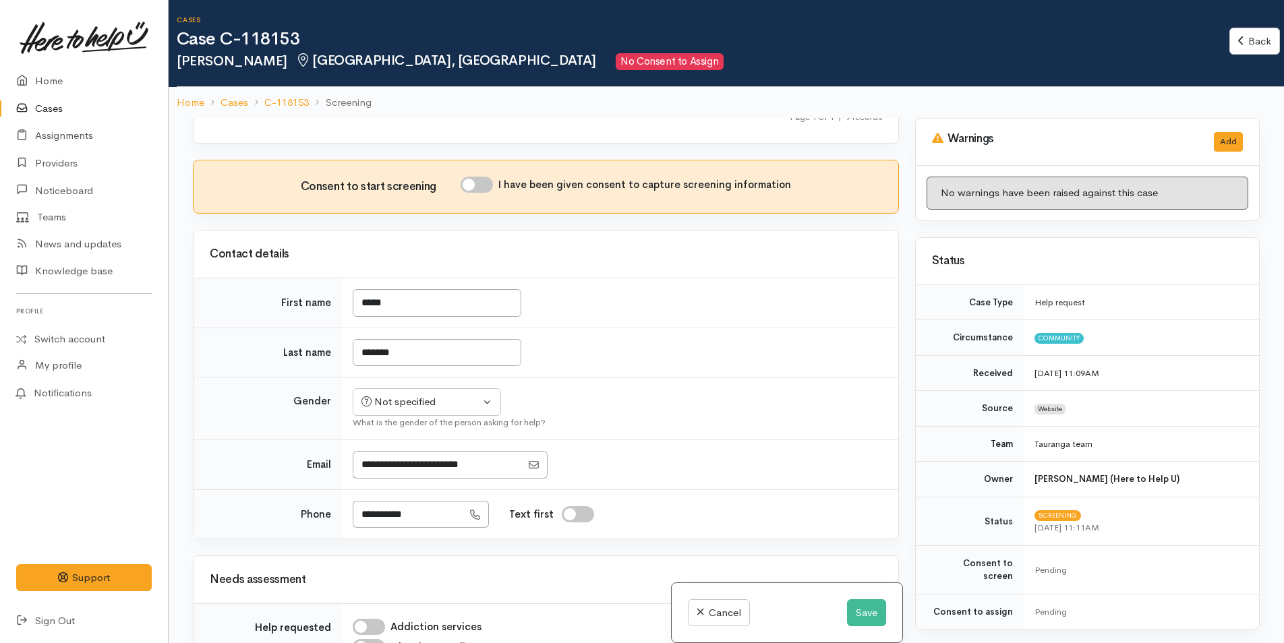
scroll to position [539, 0]
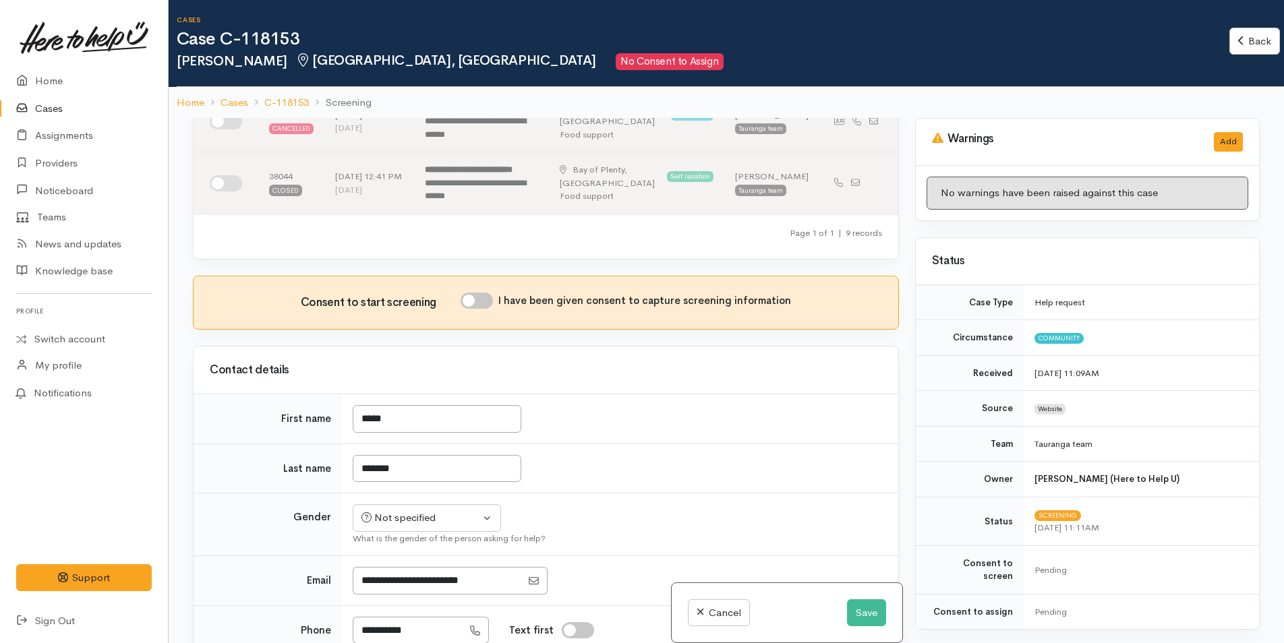
click at [490, 309] on input "I have been given consent to capture screening information" at bounding box center [477, 301] width 32 height 16
checkbox input "true"
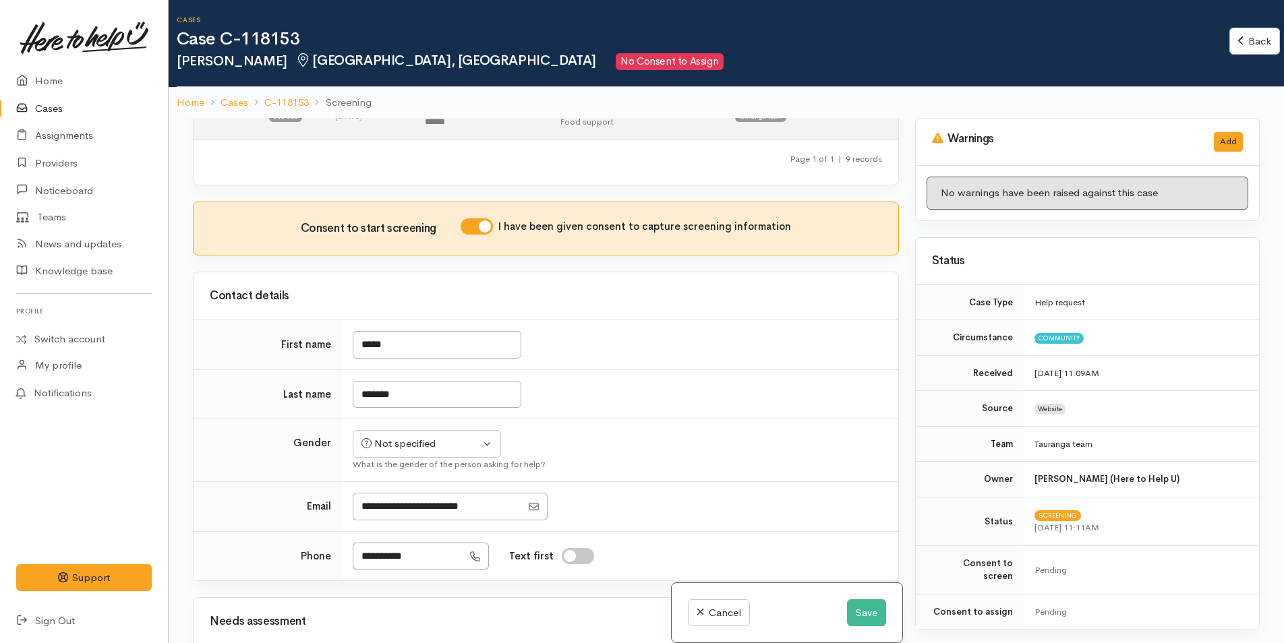
scroll to position [809, 0]
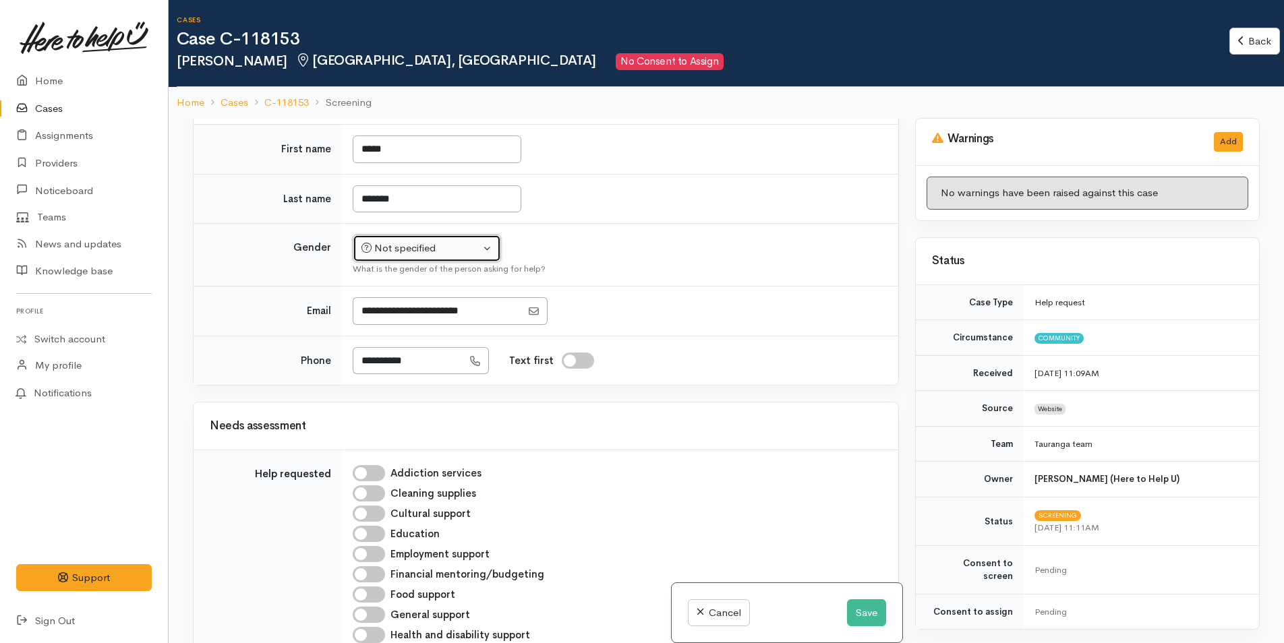
click at [430, 256] on div "Not specified" at bounding box center [420, 249] width 119 height 16
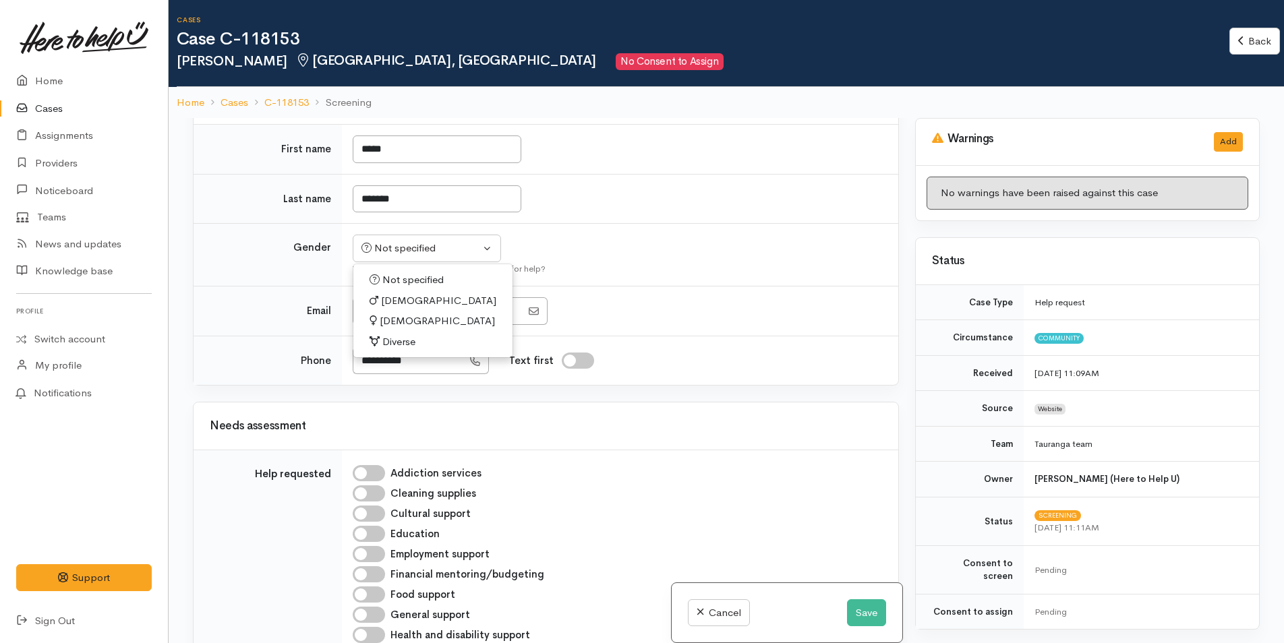
click at [394, 309] on span "[DEMOGRAPHIC_DATA]" at bounding box center [438, 301] width 115 height 16
select select "[DEMOGRAPHIC_DATA]"
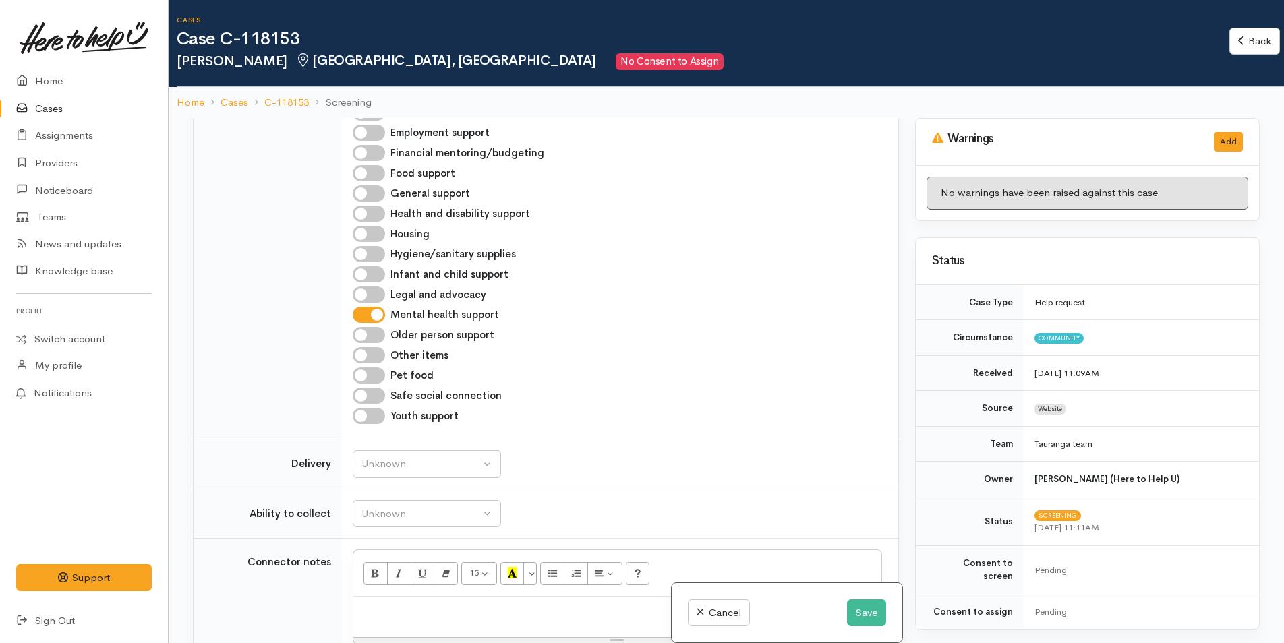
scroll to position [1349, 0]
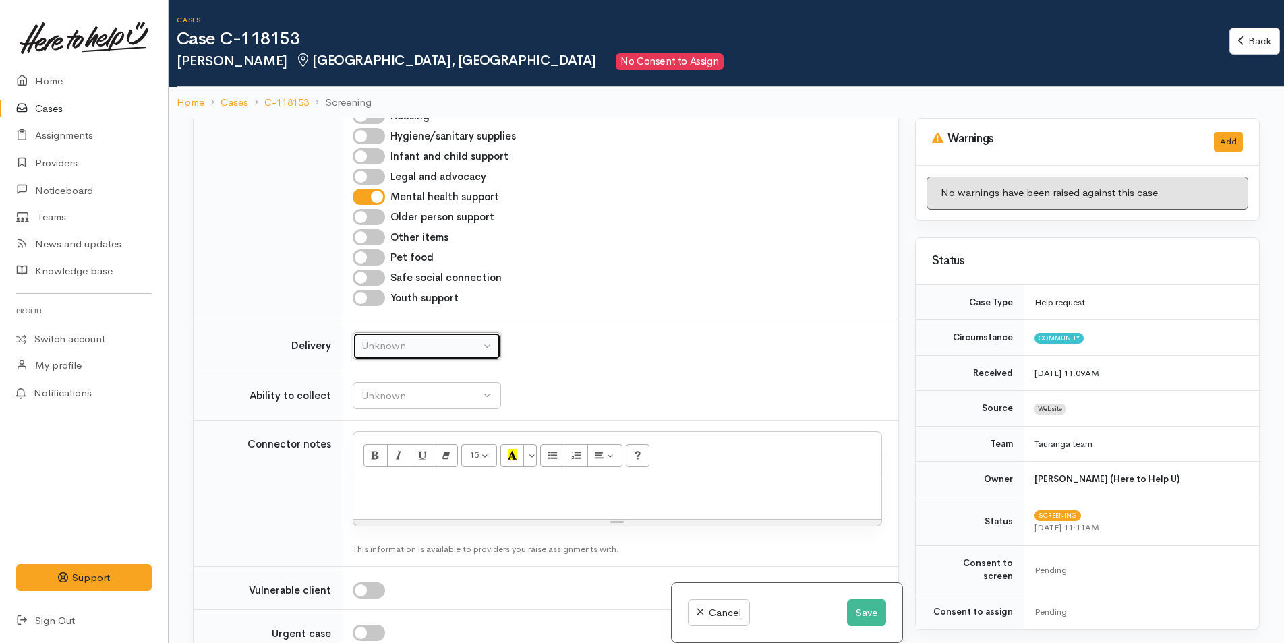
click at [421, 354] on div "Unknown" at bounding box center [420, 347] width 119 height 16
click at [378, 480] on span "No" at bounding box center [377, 473] width 14 height 16
select select "1"
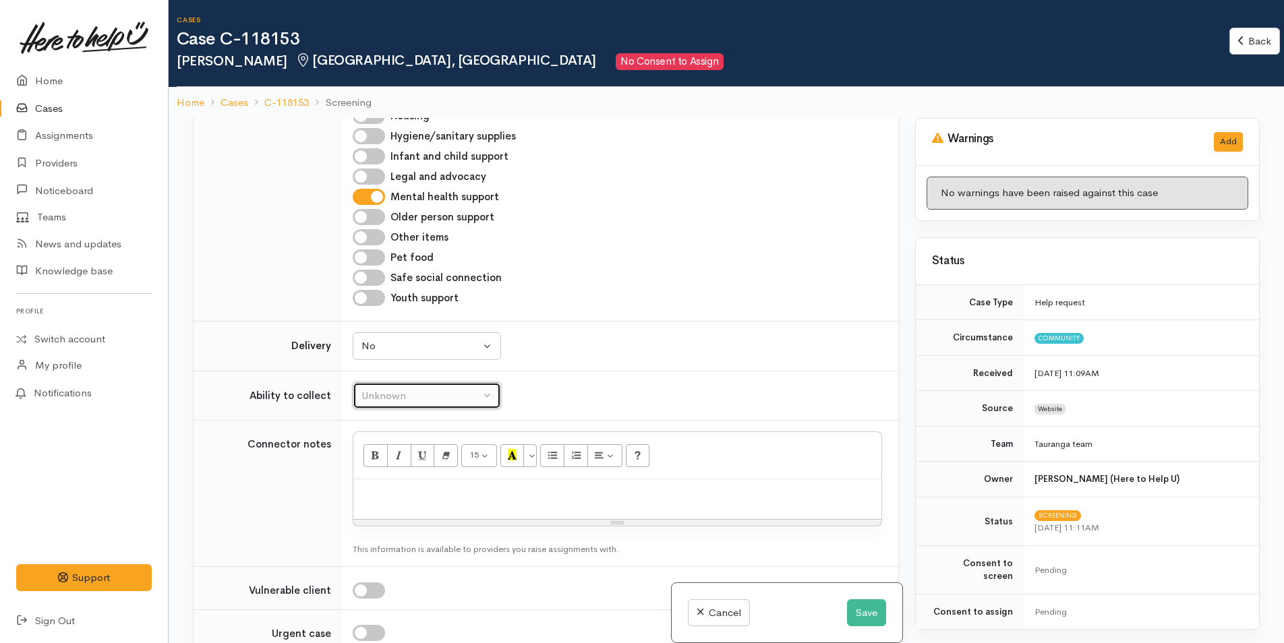
click at [396, 404] on div "Unknown" at bounding box center [420, 396] width 119 height 16
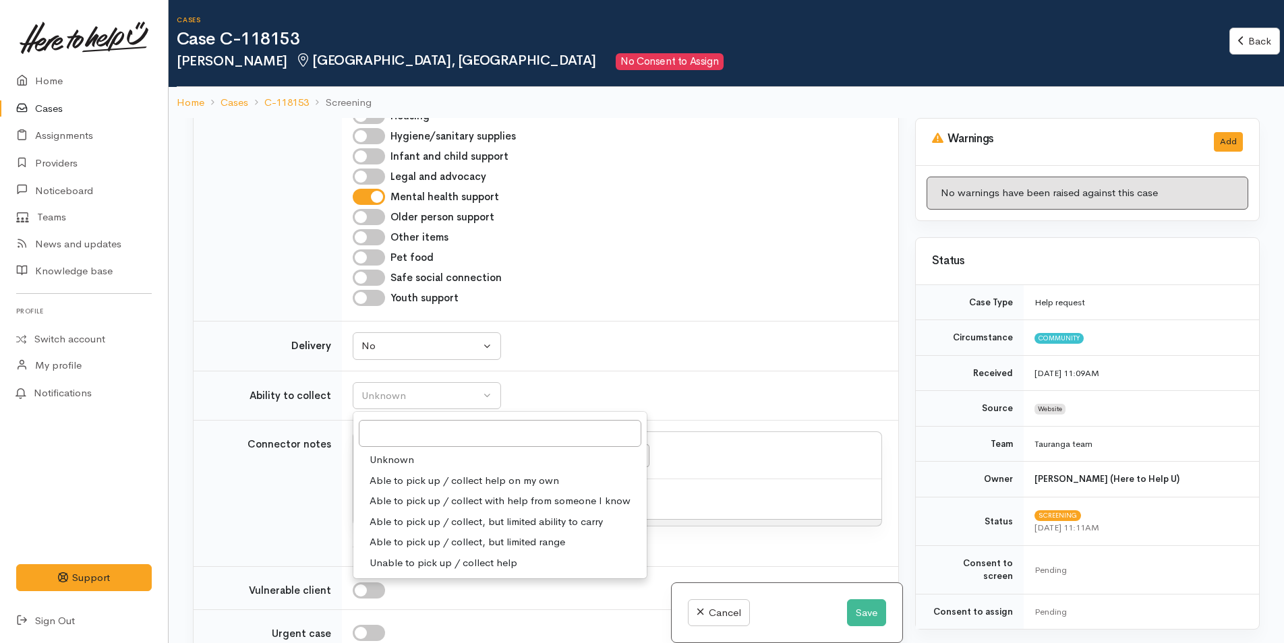
click at [412, 489] on span "Able to pick up / collect help on my own" at bounding box center [464, 481] width 189 height 16
select select "2"
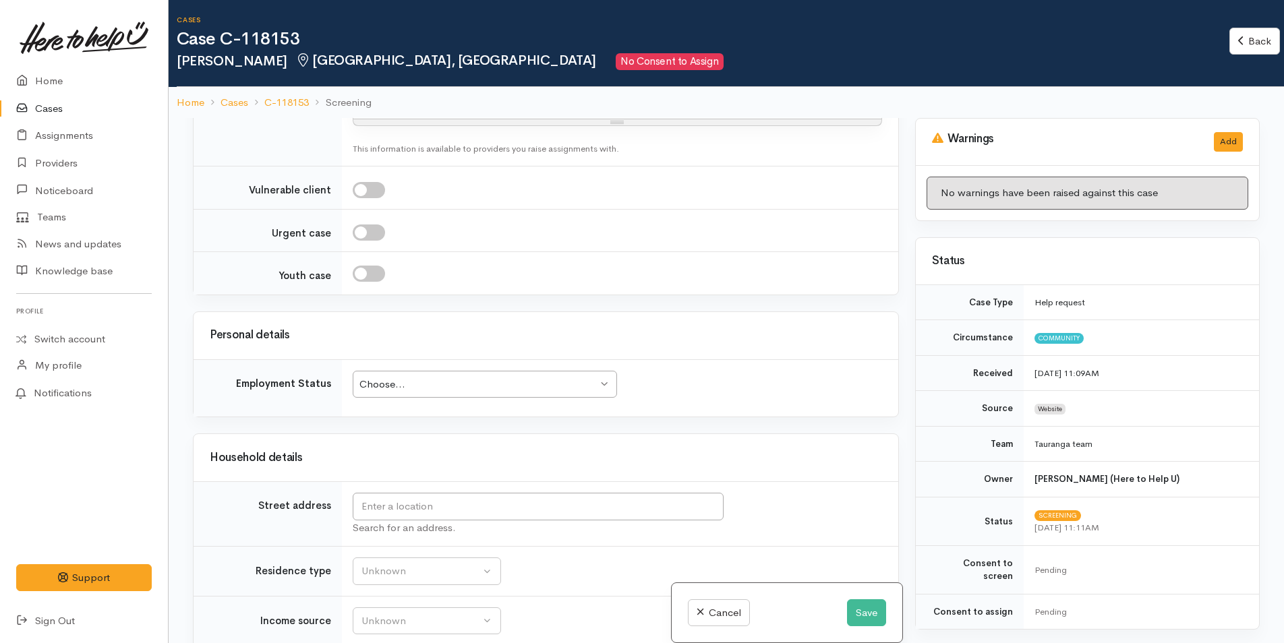
scroll to position [1753, 0]
click at [448, 388] on div "Choose..." at bounding box center [478, 381] width 238 height 16
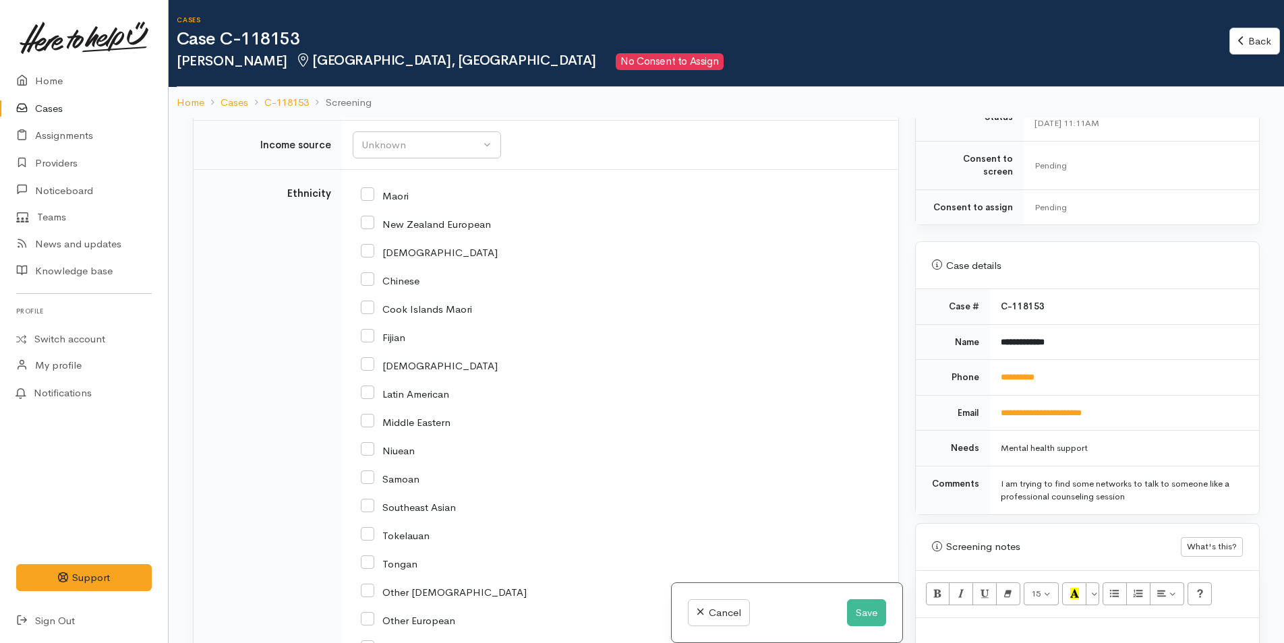
scroll to position [607, 0]
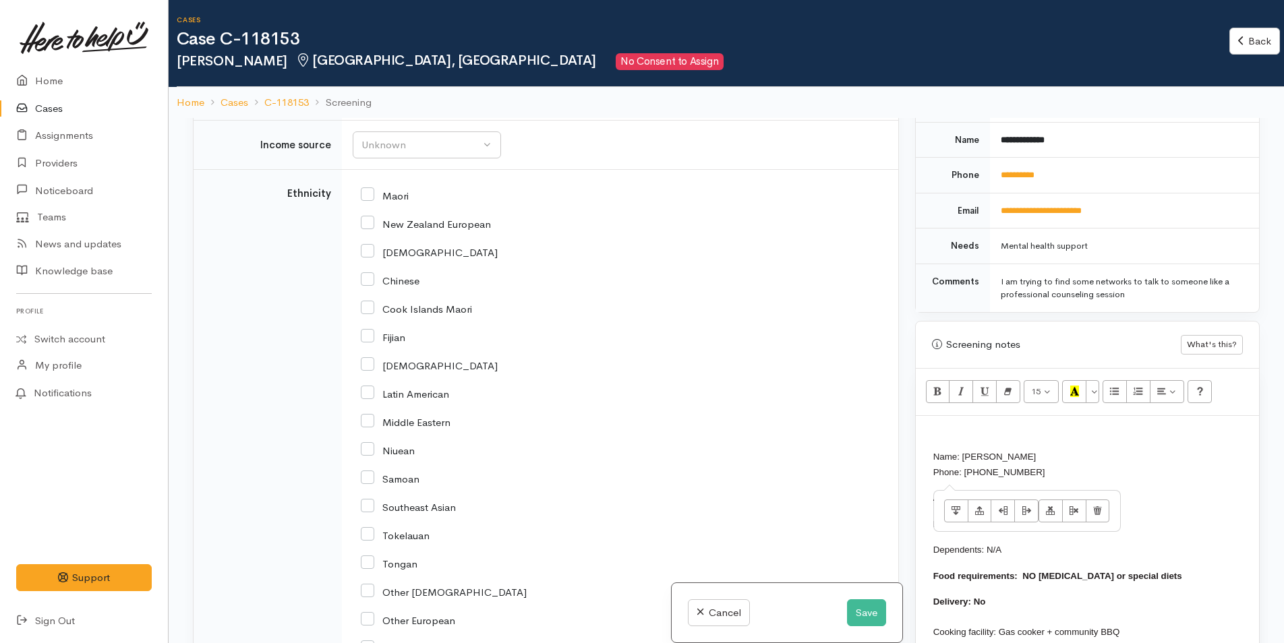
click at [1047, 449] on p "Name: Jacob Shipton Phone: 0223846192" at bounding box center [1279, 464] width 693 height 30
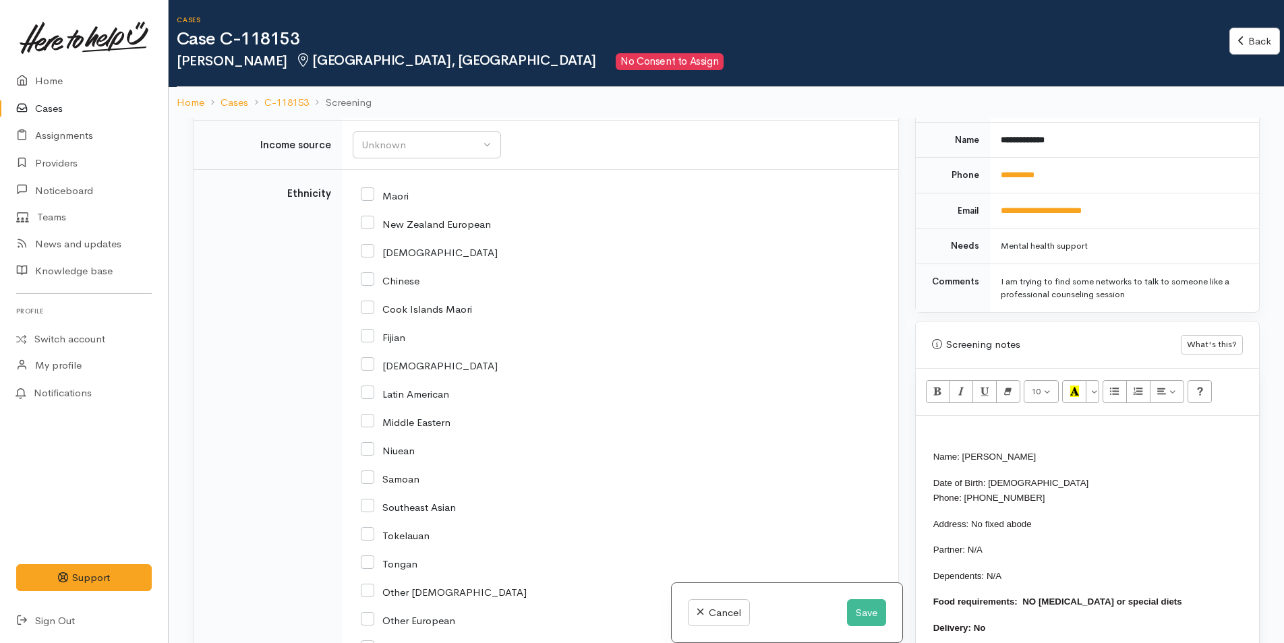
click at [370, 229] on input "New Zealand European" at bounding box center [426, 223] width 130 height 12
checkbox input "true"
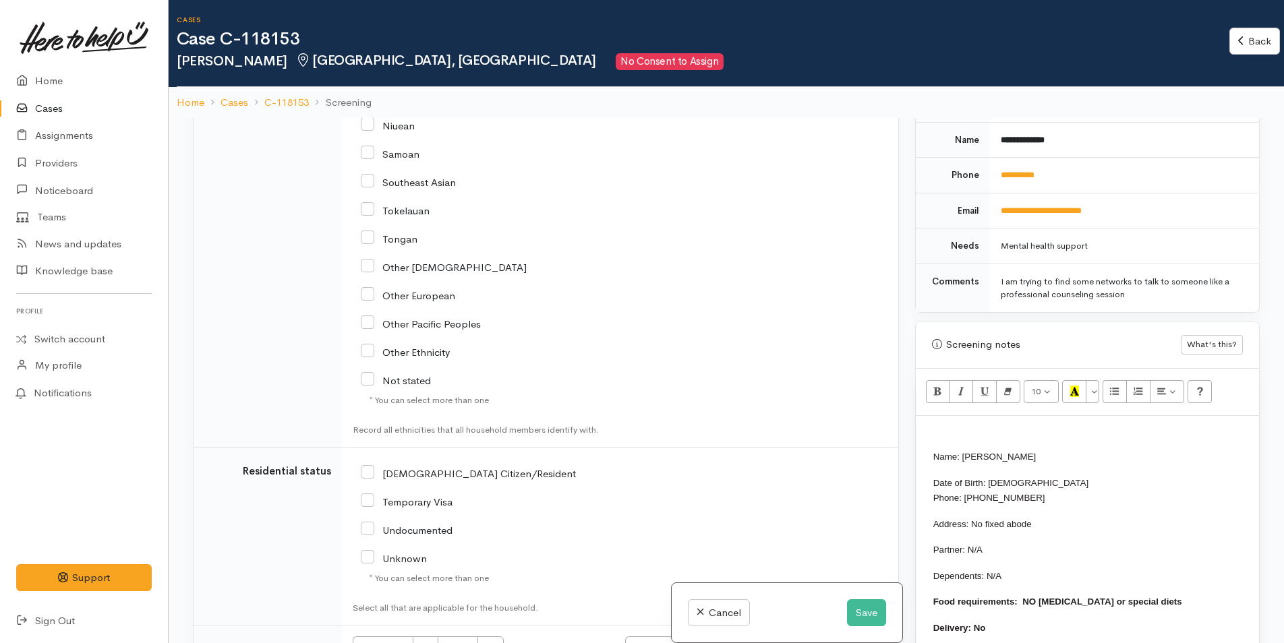
scroll to position [2563, 0]
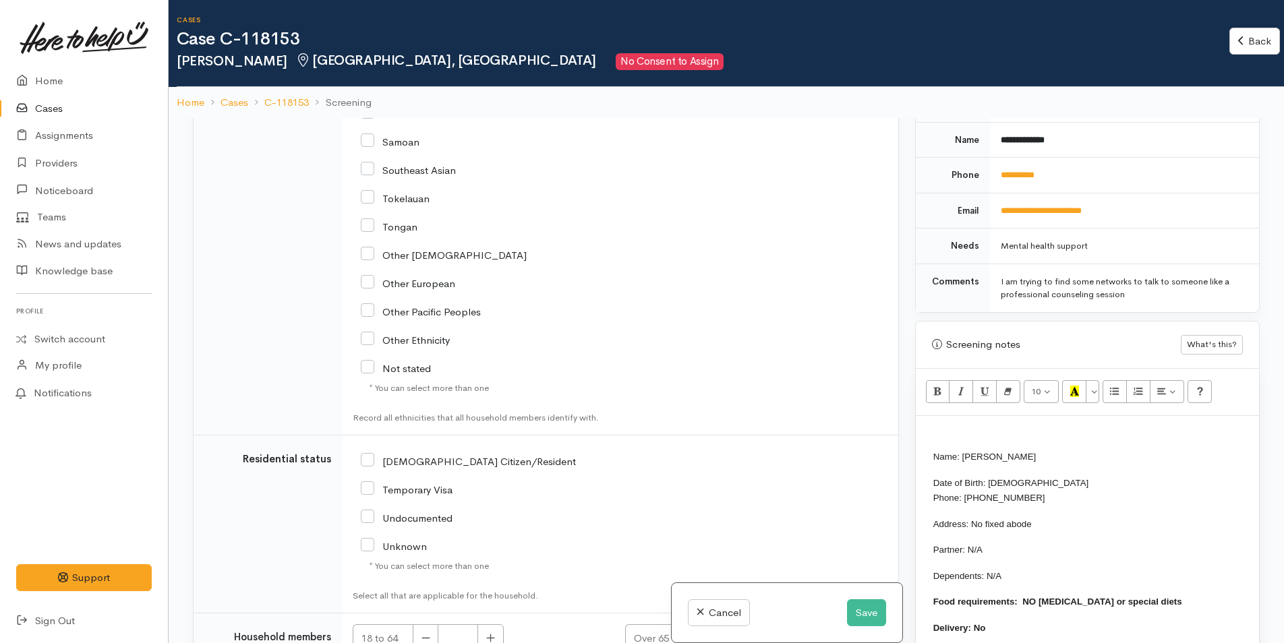
click at [372, 467] on input "NZ Citizen/Resident" at bounding box center [468, 461] width 215 height 12
checkbox input "true"
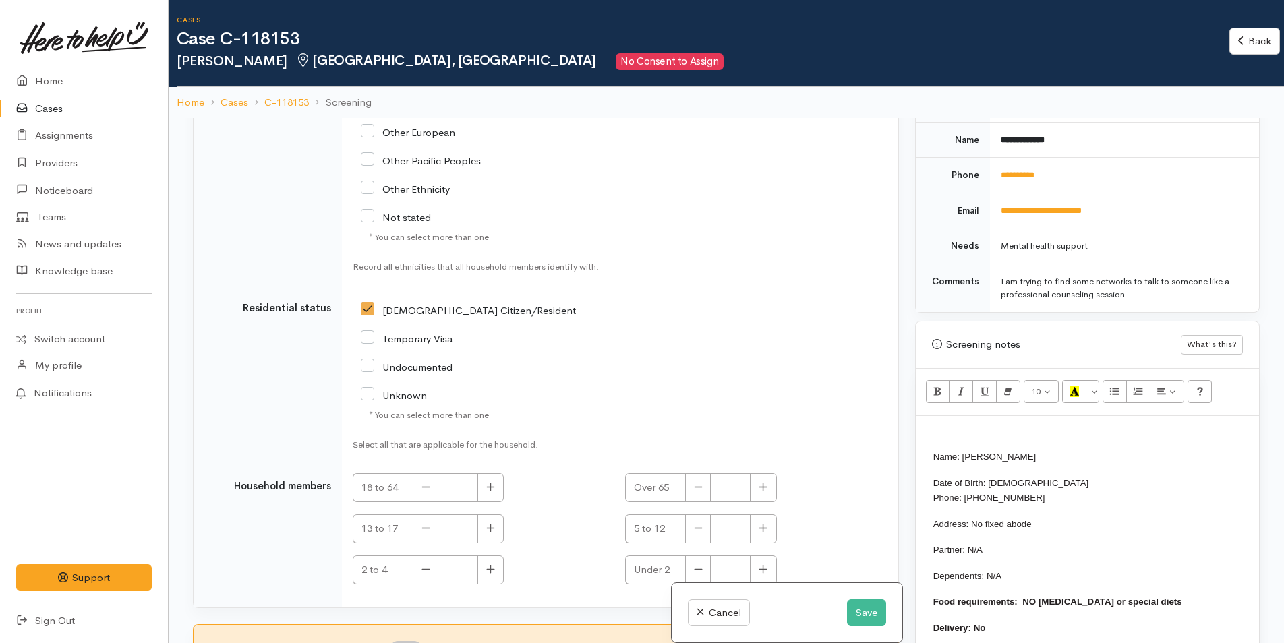
scroll to position [2727, 0]
click at [491, 489] on icon "button" at bounding box center [491, 488] width 8 height 8
type input "1"
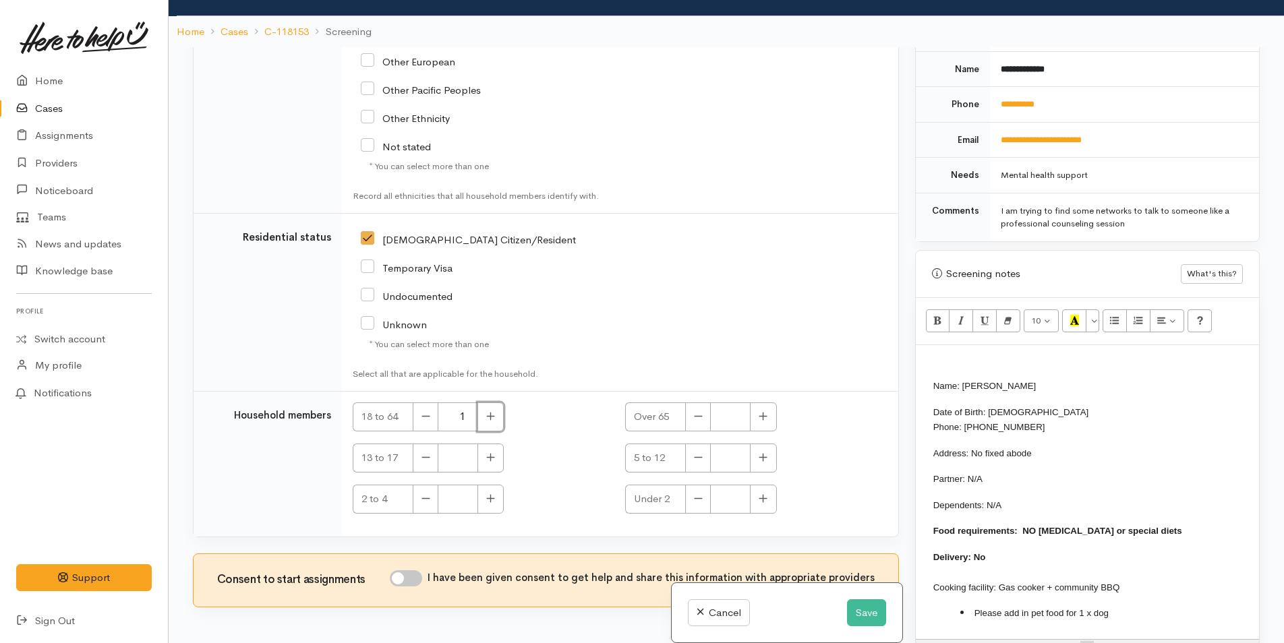
scroll to position [118, 0]
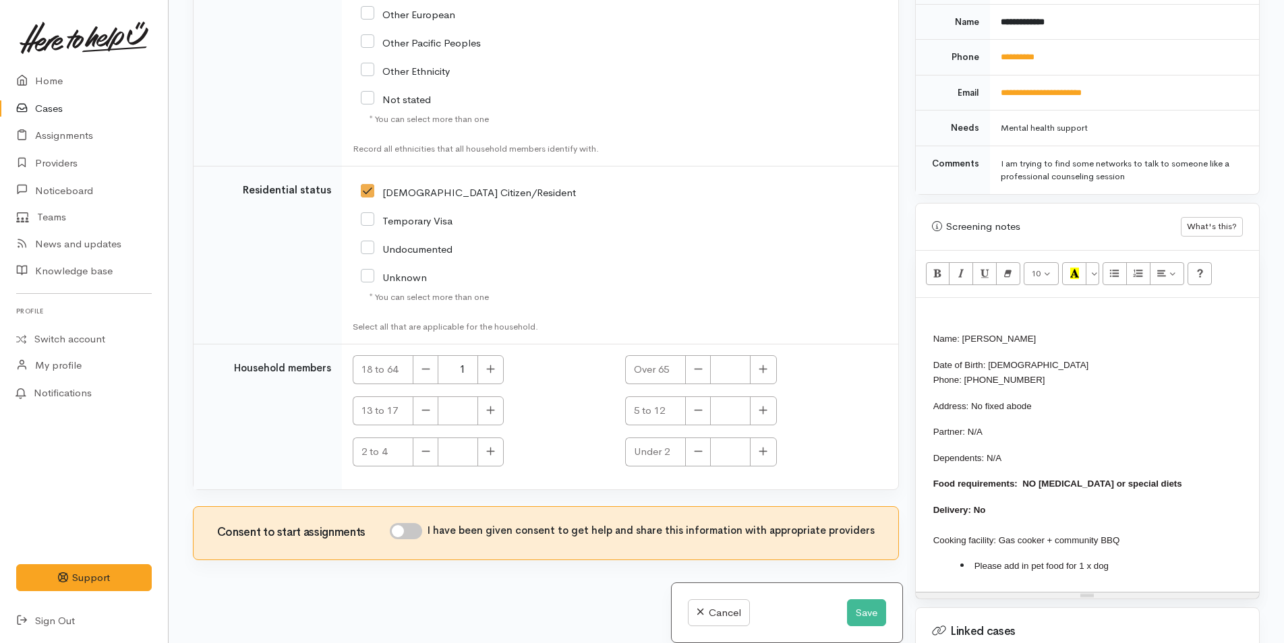
click at [420, 535] on input "I have been given consent to get help and share this information with appropria…" at bounding box center [406, 531] width 32 height 16
checkbox input "true"
click at [943, 308] on div "Name: Jacob Shipton Date of Birth: 13/5/1995 Phone: 0223846192 Address: No fixe…" at bounding box center [1087, 445] width 343 height 294
click at [947, 305] on p at bounding box center [1088, 313] width 330 height 16
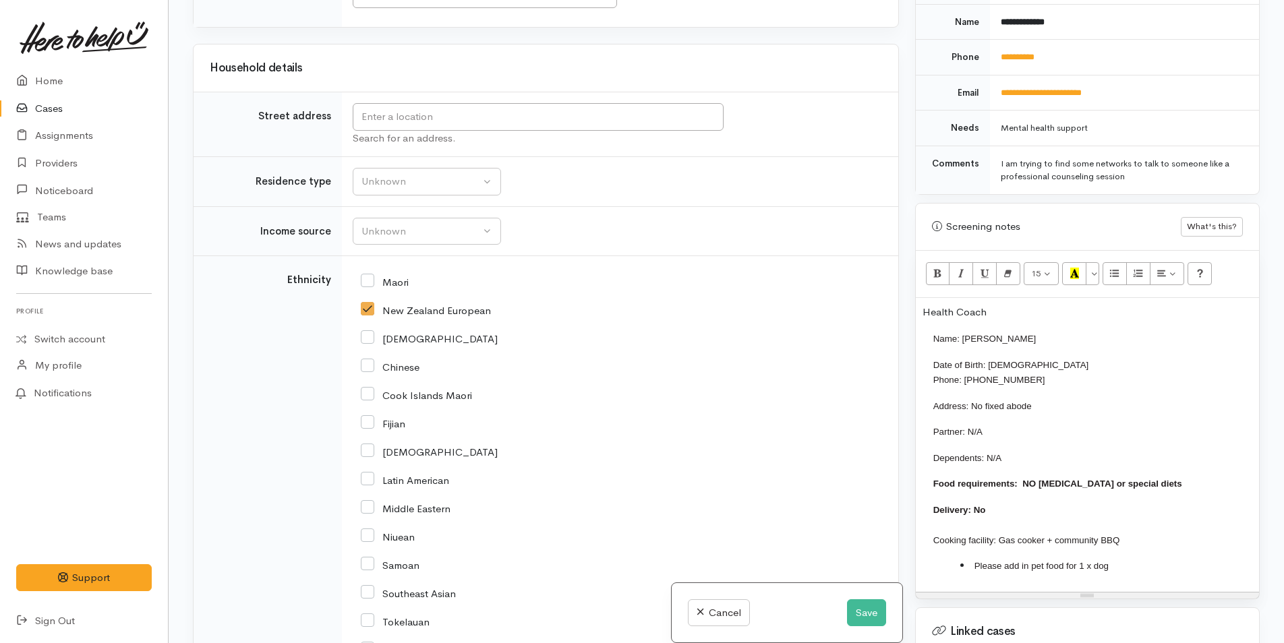
scroll to position [1918, 0]
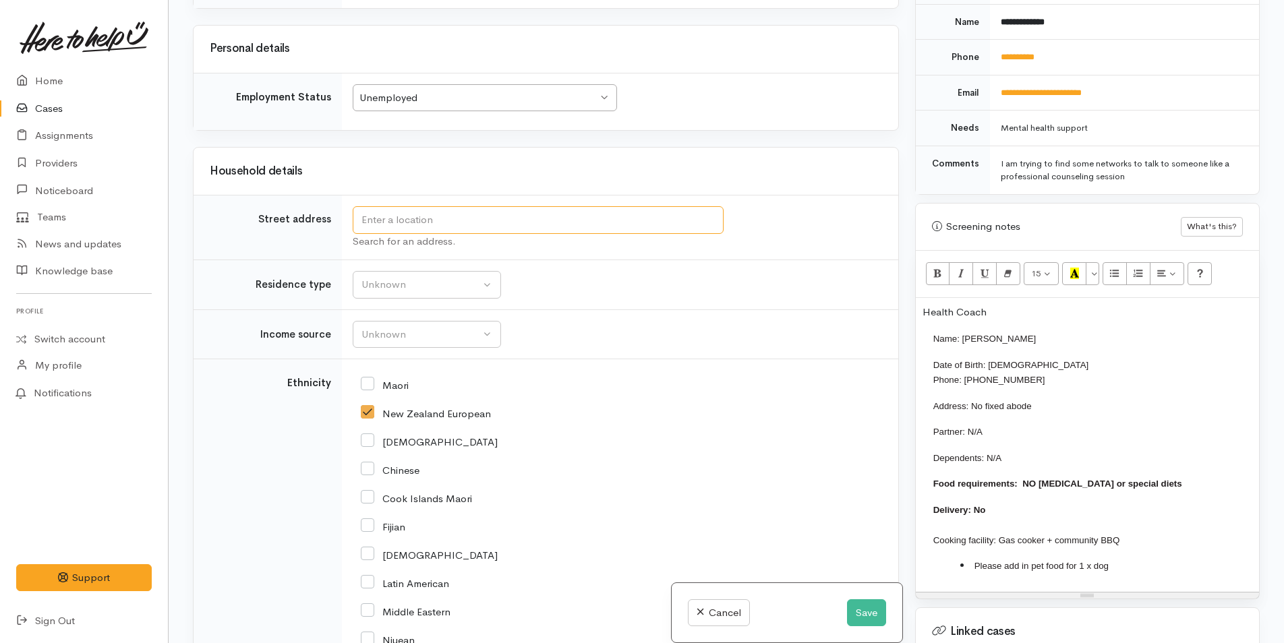
click at [644, 234] on input "text" at bounding box center [538, 220] width 371 height 28
type input "192 Otumoetai Road, Brookfield, Tauranga, New Zealand"
click at [425, 293] on div "Unknown" at bounding box center [420, 285] width 119 height 16
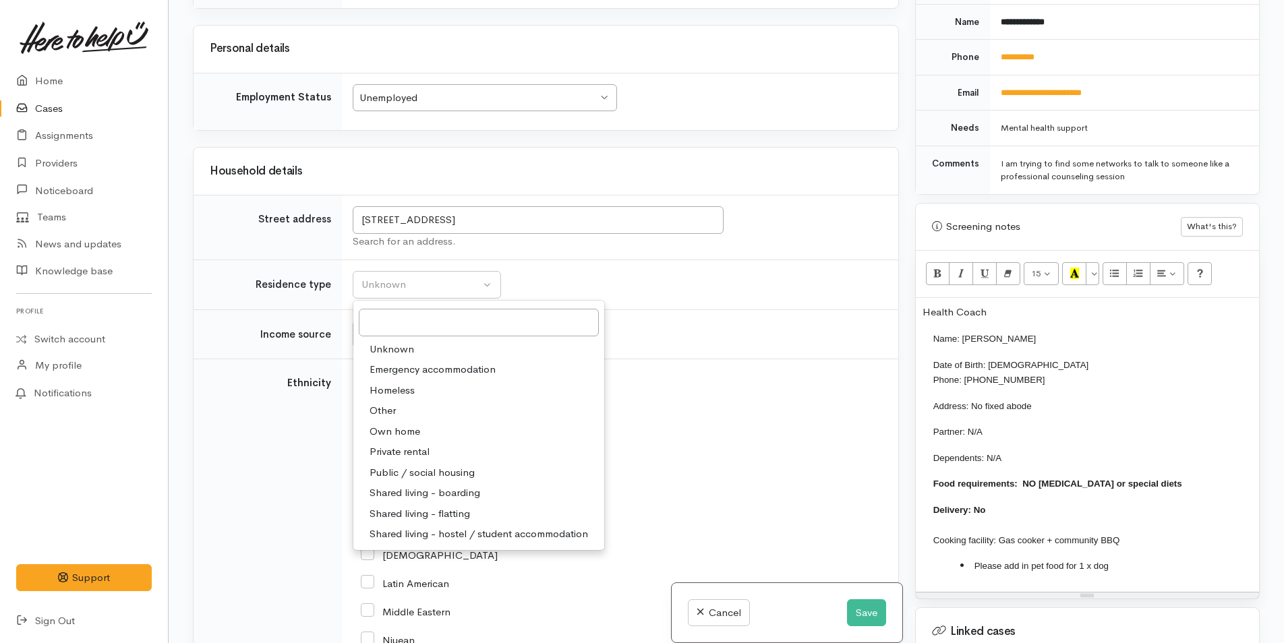
click at [448, 501] on span "Shared living - boarding" at bounding box center [425, 494] width 111 height 16
select select "4"
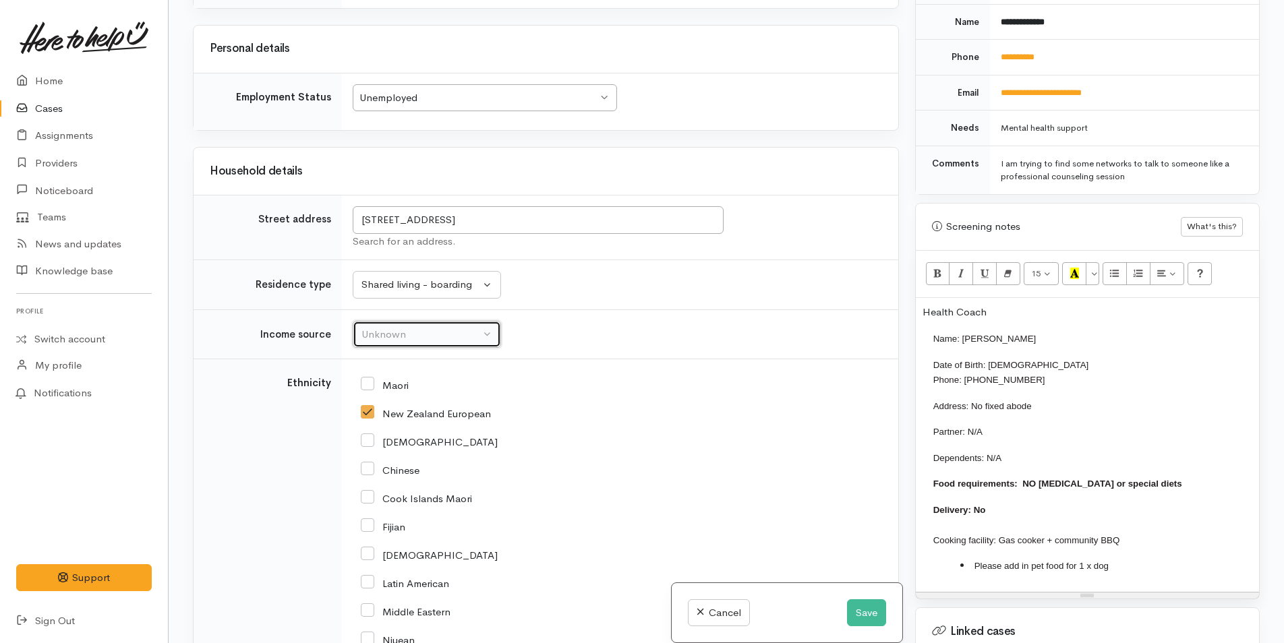
click at [405, 343] on div "Unknown" at bounding box center [420, 335] width 119 height 16
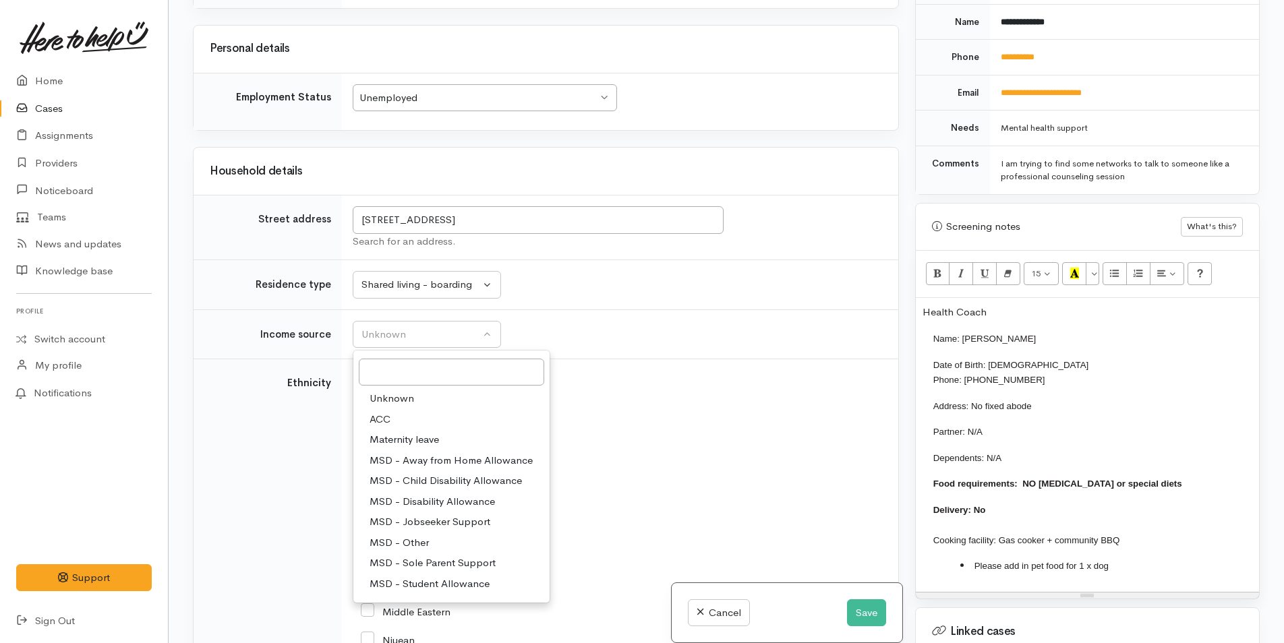
click at [430, 530] on span "MSD - Jobseeker Support" at bounding box center [430, 523] width 121 height 16
select select "4"
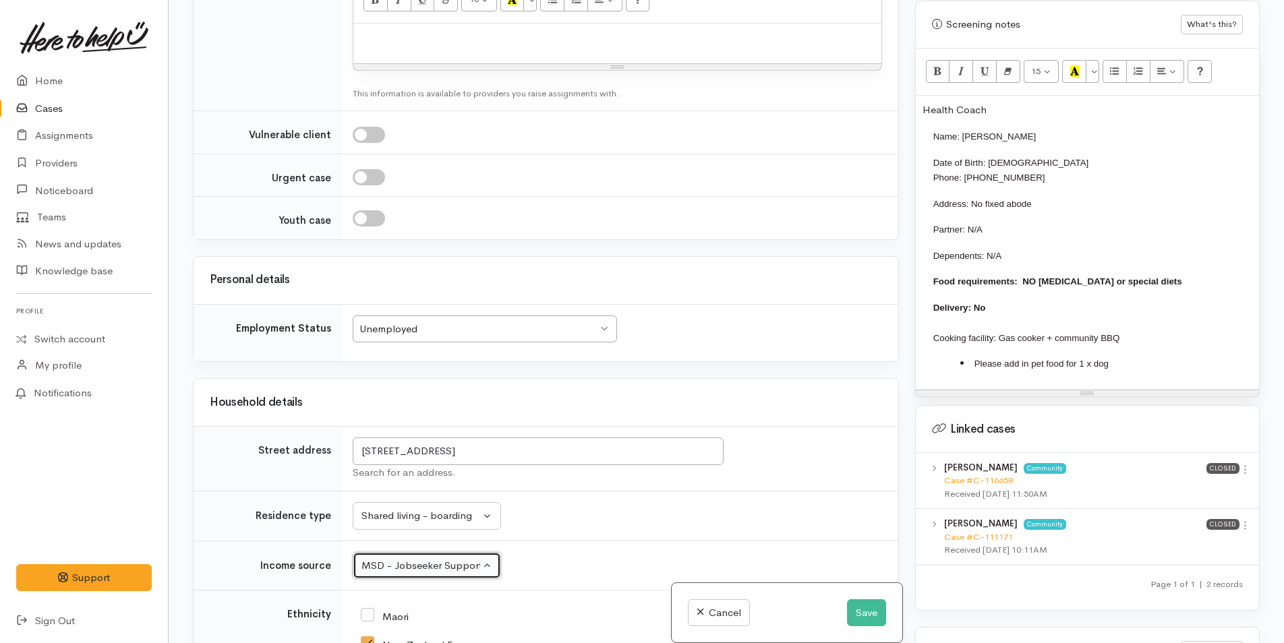
scroll to position [1783, 0]
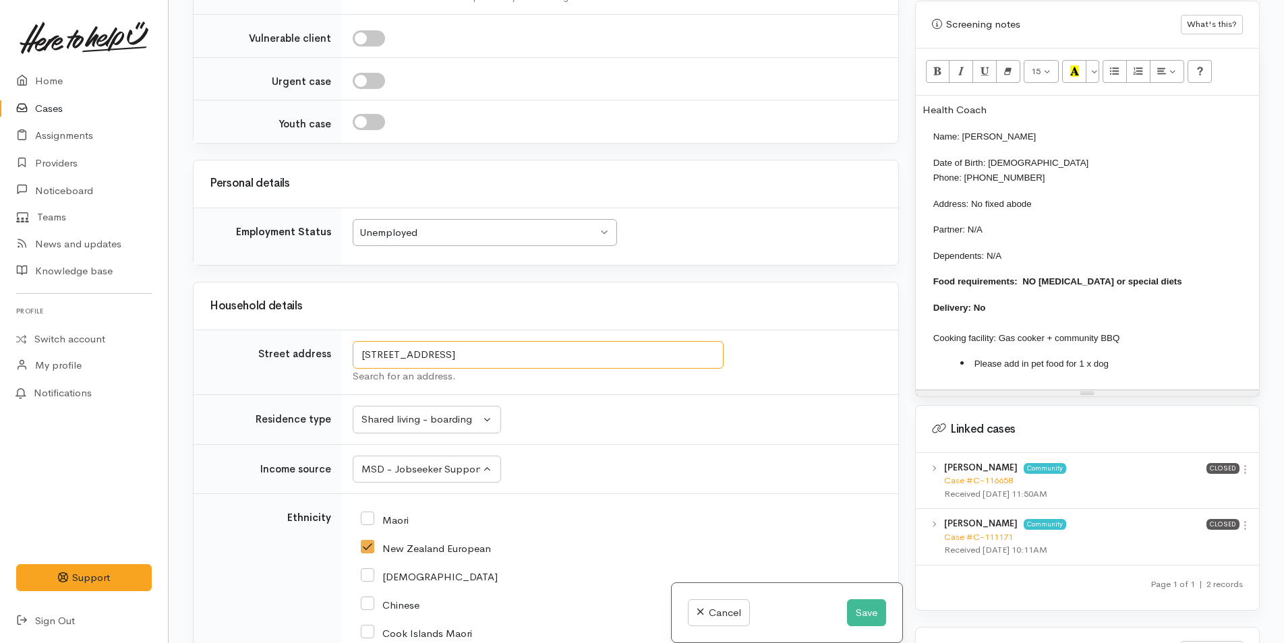
drag, startPoint x: 651, startPoint y: 369, endPoint x: 349, endPoint y: 338, distance: 303.7
drag, startPoint x: 1047, startPoint y: 189, endPoint x: 970, endPoint y: 194, distance: 77.0
click at [970, 196] on p "Address: No fixed abode" at bounding box center [1279, 204] width 693 height 16
click at [970, 199] on span "192 Otumoetai Road, Brookfield, Tauranga, New Zealand" at bounding box center [1012, 204] width 89 height 10
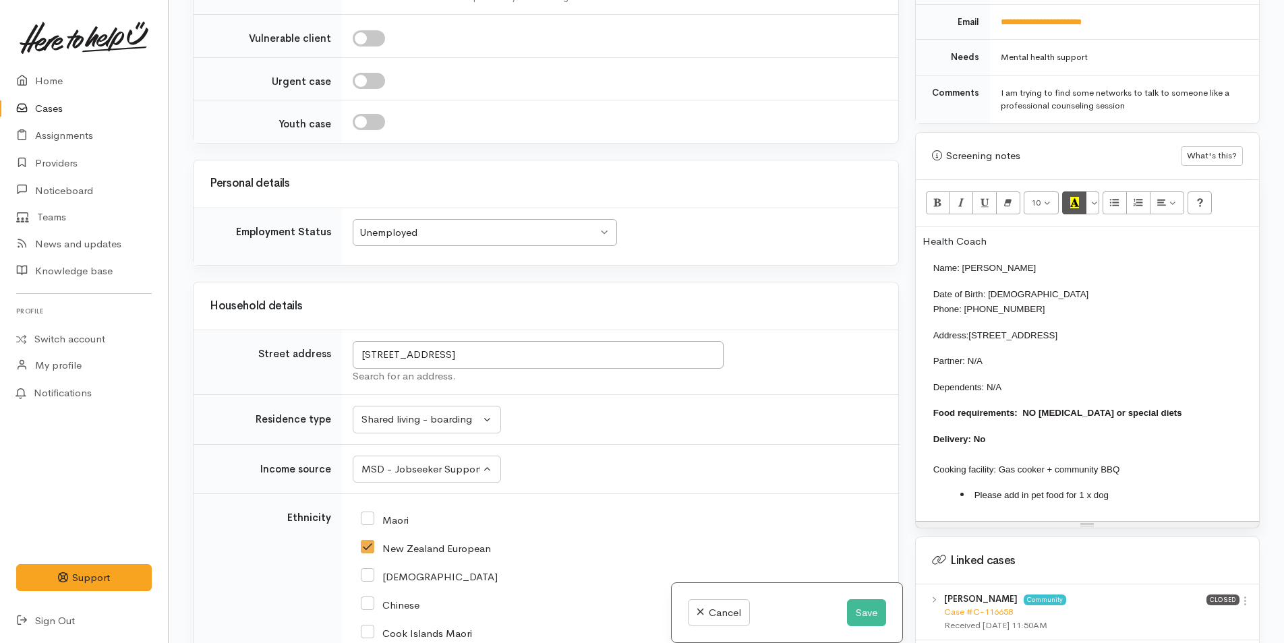
scroll to position [674, 0]
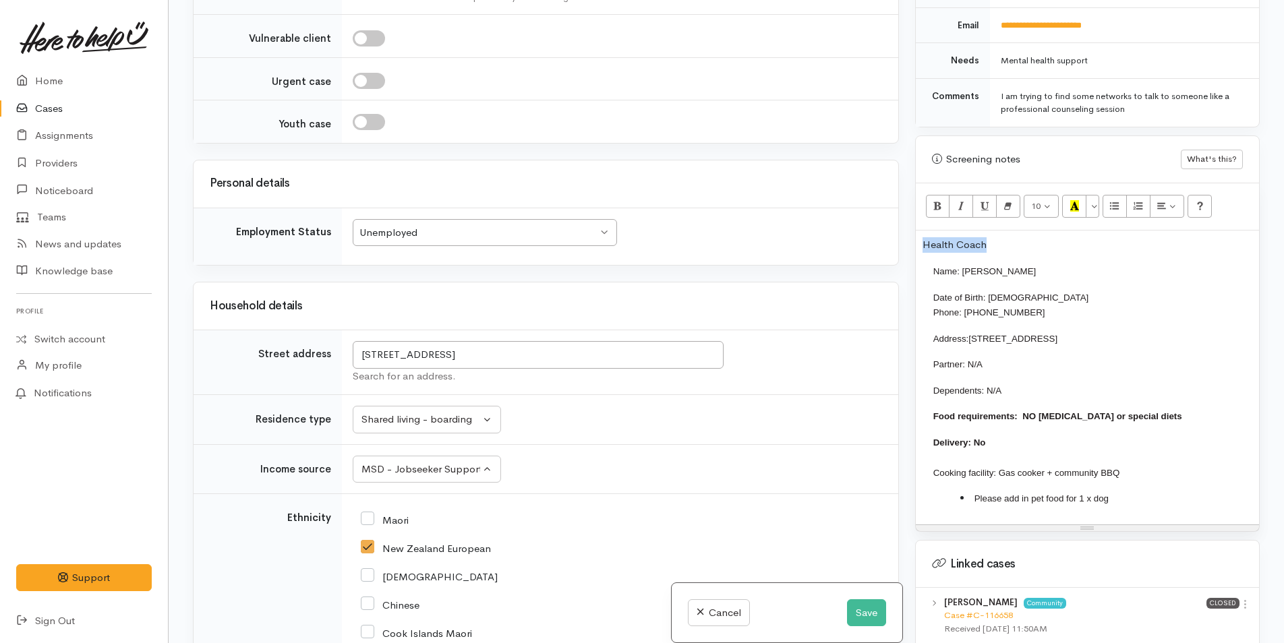
drag, startPoint x: 1018, startPoint y: 222, endPoint x: 922, endPoint y: 227, distance: 95.9
click at [922, 231] on div "Health Coach Name: Jacob Shipton Date of Birth: 13/5/1995 Phone: 0223846192 Add…" at bounding box center [1087, 378] width 343 height 294
click at [1002, 237] on p "Health Coach" at bounding box center [1088, 245] width 330 height 16
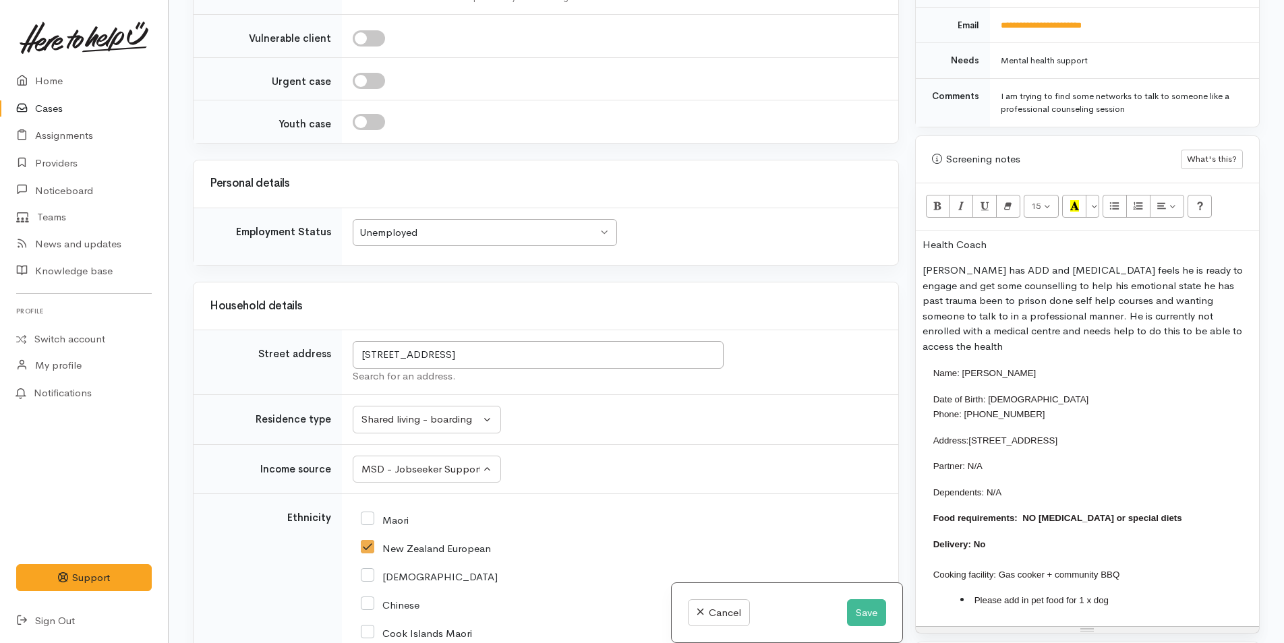
click at [1189, 319] on p "Jacob has ADD and ADHD feels he is ready to engage and get some counselling to …" at bounding box center [1088, 308] width 330 height 91
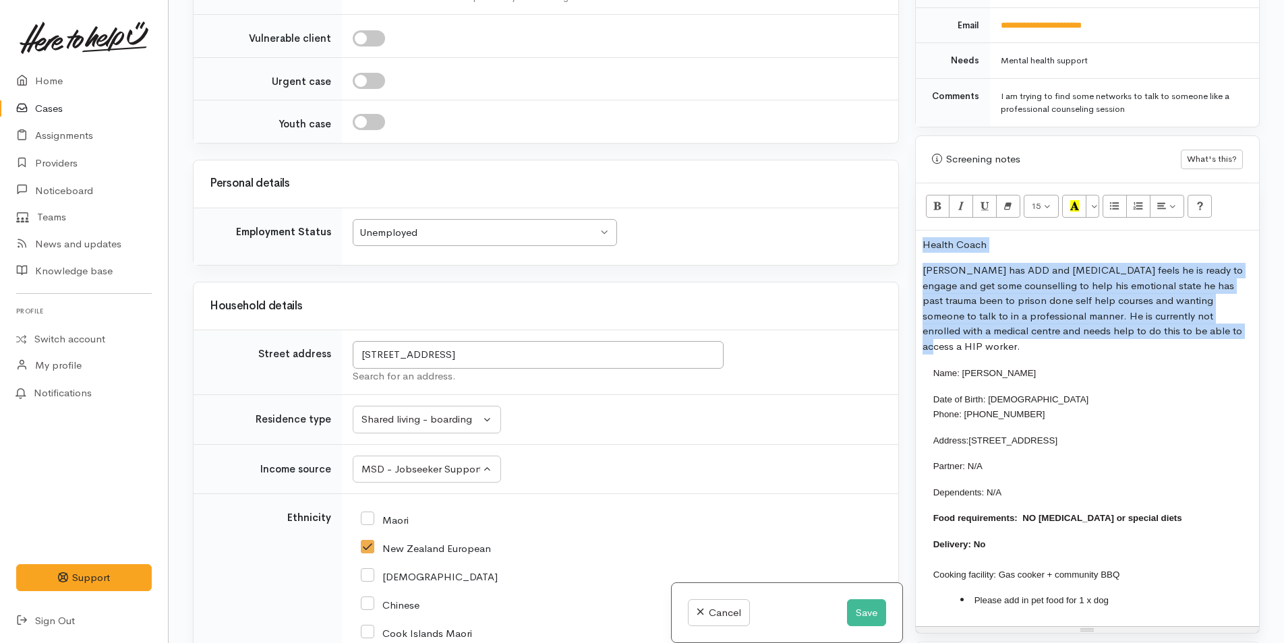
drag, startPoint x: 1210, startPoint y: 313, endPoint x: 897, endPoint y: 232, distance: 323.2
click at [897, 232] on div "Related cases There are other cases potentially from the same person, address o…" at bounding box center [726, 321] width 1083 height 643
copy div "Health Coach Jacob has ADD and ADHD feels he is ready to engage and get some co…"
click at [854, 615] on button "Save" at bounding box center [866, 614] width 39 height 28
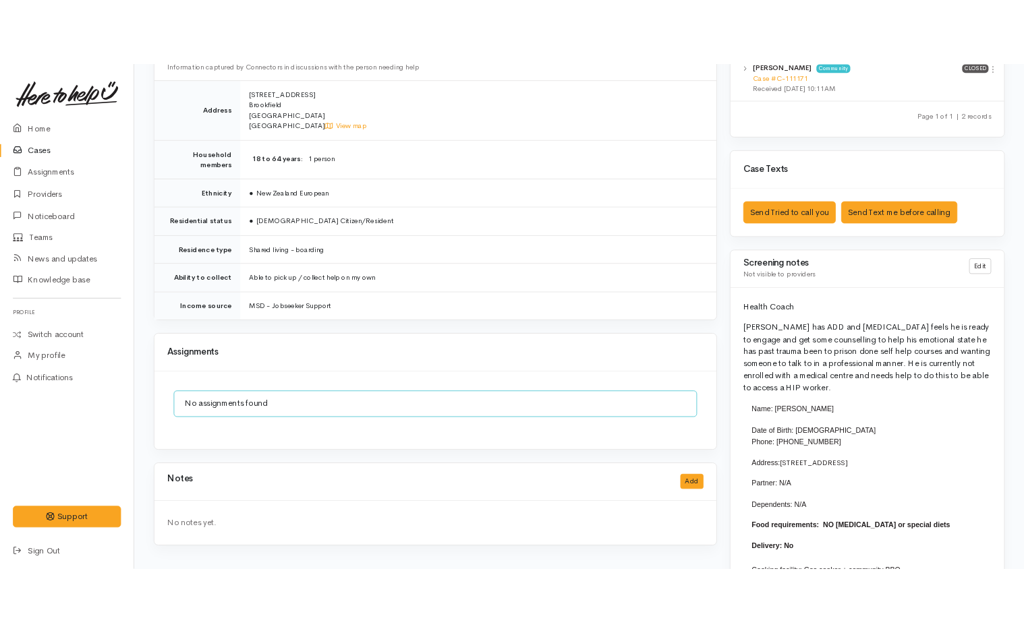
scroll to position [877, 0]
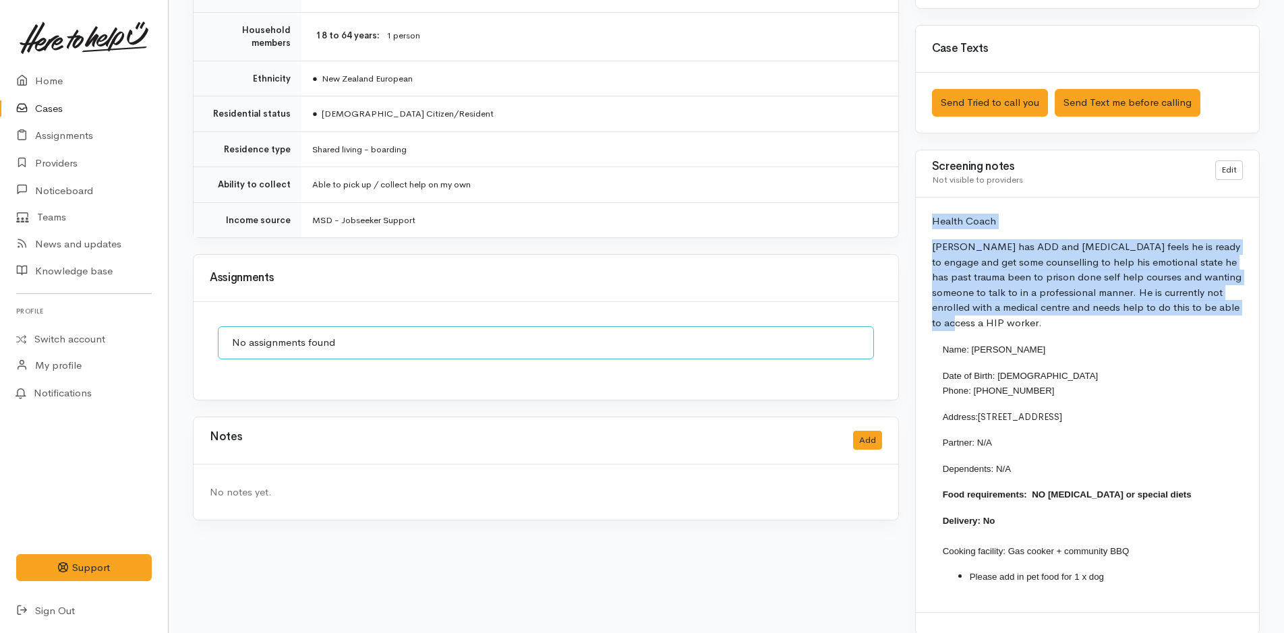
drag, startPoint x: 1242, startPoint y: 311, endPoint x: 923, endPoint y: 220, distance: 332.4
click at [923, 220] on div "Health Coach [PERSON_NAME] has ADD and [MEDICAL_DATA] feels he is ready to enga…" at bounding box center [1087, 405] width 343 height 415
copy div "Health Coach [PERSON_NAME] has ADD and [MEDICAL_DATA] feels he is ready to enga…"
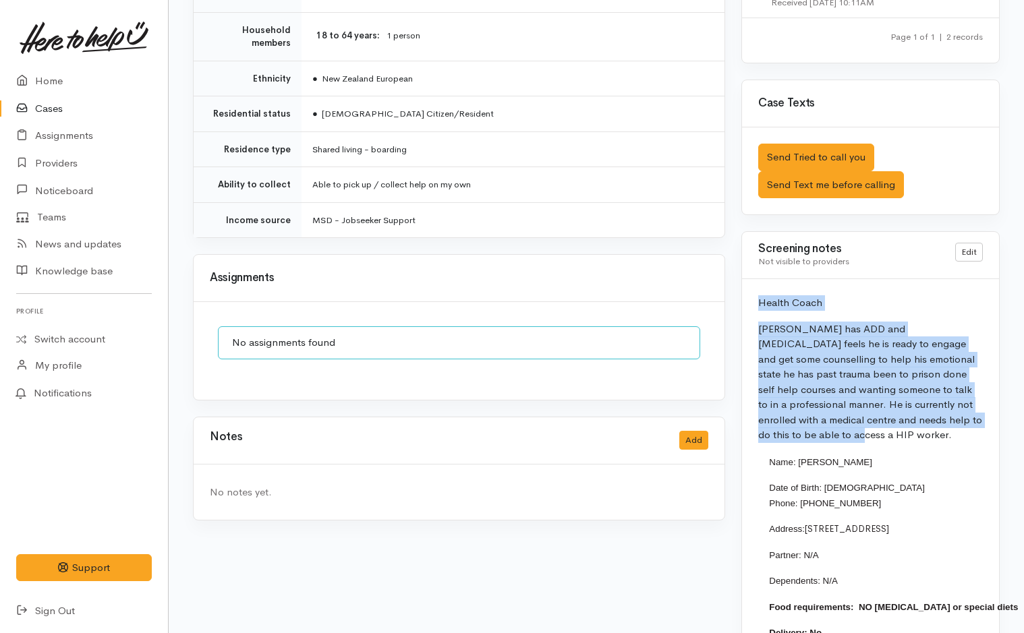
click at [845, 437] on p "[PERSON_NAME] has ADD and [MEDICAL_DATA] feels he is ready to engage and get so…" at bounding box center [870, 382] width 225 height 121
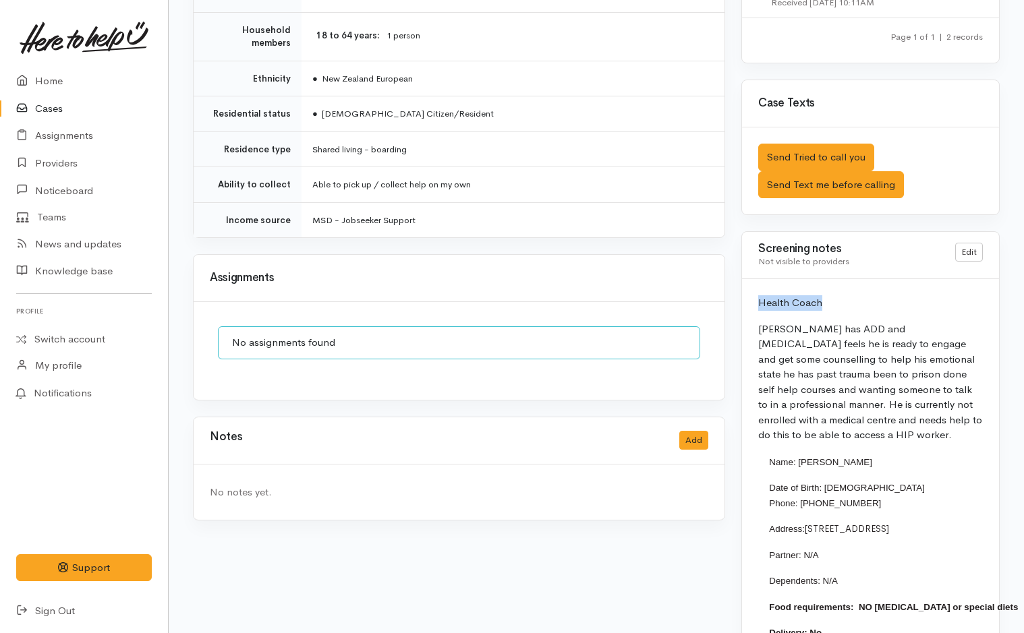
drag, startPoint x: 844, startPoint y: 436, endPoint x: 746, endPoint y: 301, distance: 167.5
click at [746, 301] on div "Health Coach [PERSON_NAME] has ADD and [MEDICAL_DATA] feels he is ready to enga…" at bounding box center [870, 501] width 257 height 445
drag, startPoint x: 843, startPoint y: 445, endPoint x: 805, endPoint y: 391, distance: 65.9
click at [841, 443] on div "Health Coach [PERSON_NAME] has ADD and [MEDICAL_DATA] feels he is ready to enga…" at bounding box center [870, 501] width 257 height 445
click at [889, 309] on p "Health Coach" at bounding box center [870, 303] width 225 height 16
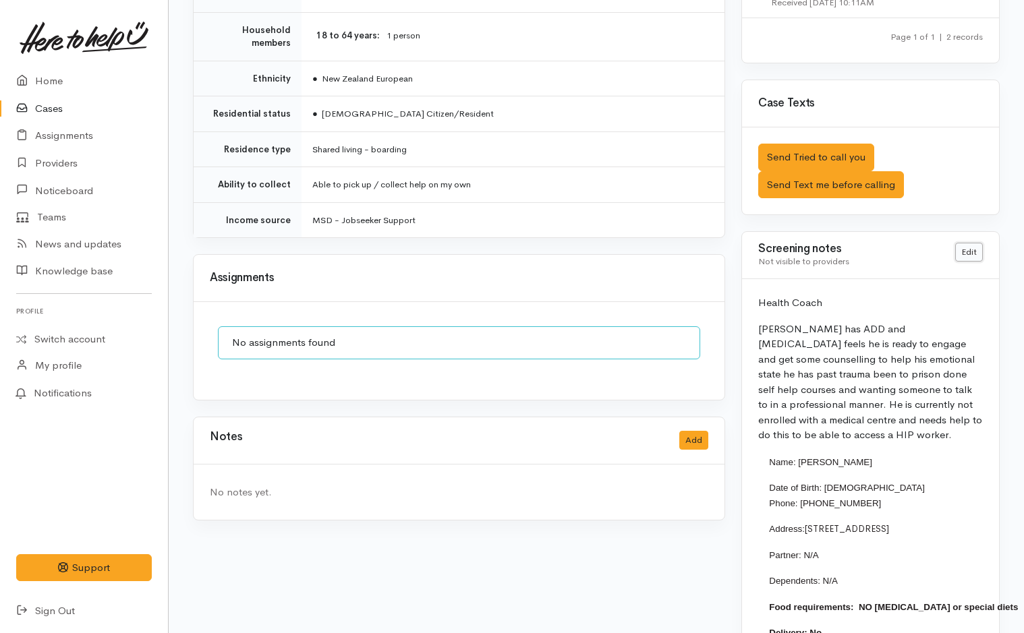
click at [976, 253] on link "Edit" at bounding box center [969, 253] width 28 height 20
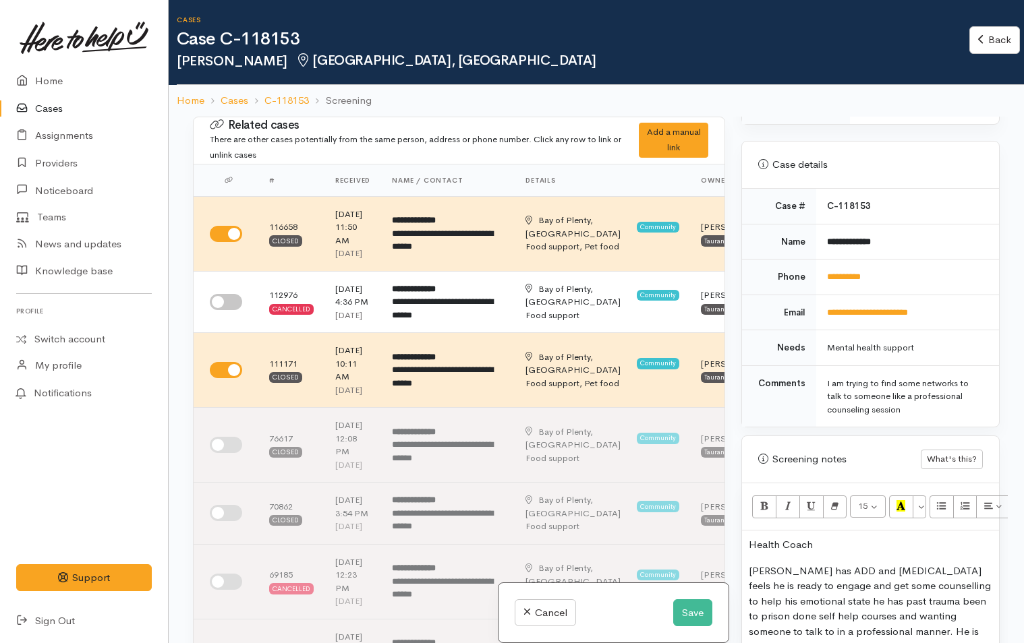
scroll to position [742, 0]
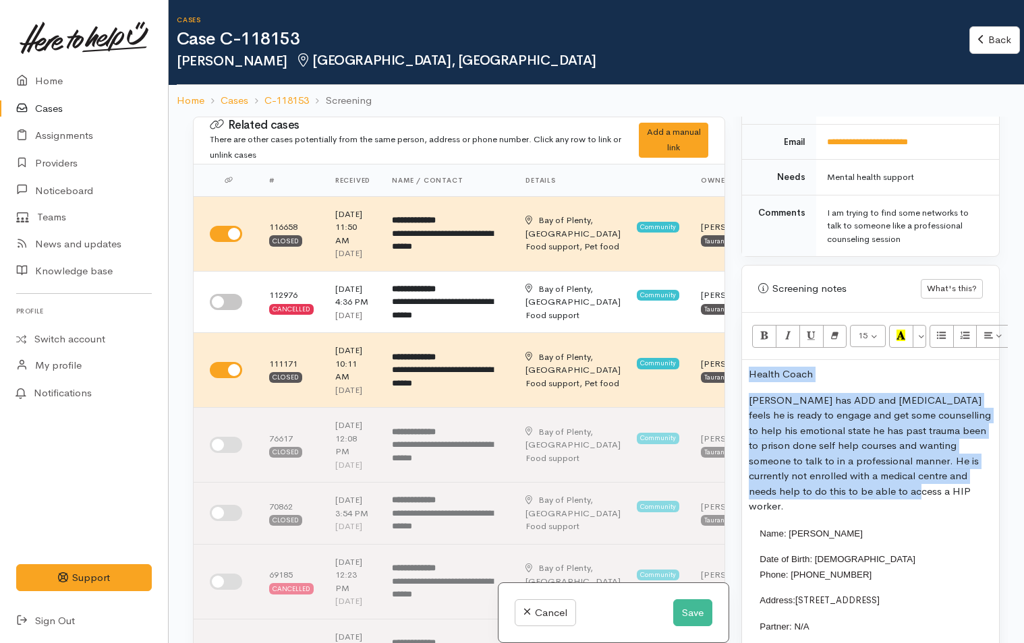
drag, startPoint x: 747, startPoint y: 375, endPoint x: 940, endPoint y: 495, distance: 227.2
click at [940, 495] on div "Health Coach [PERSON_NAME] has ADD and [MEDICAL_DATA] feels he is ready to enga…" at bounding box center [870, 573] width 257 height 426
paste div
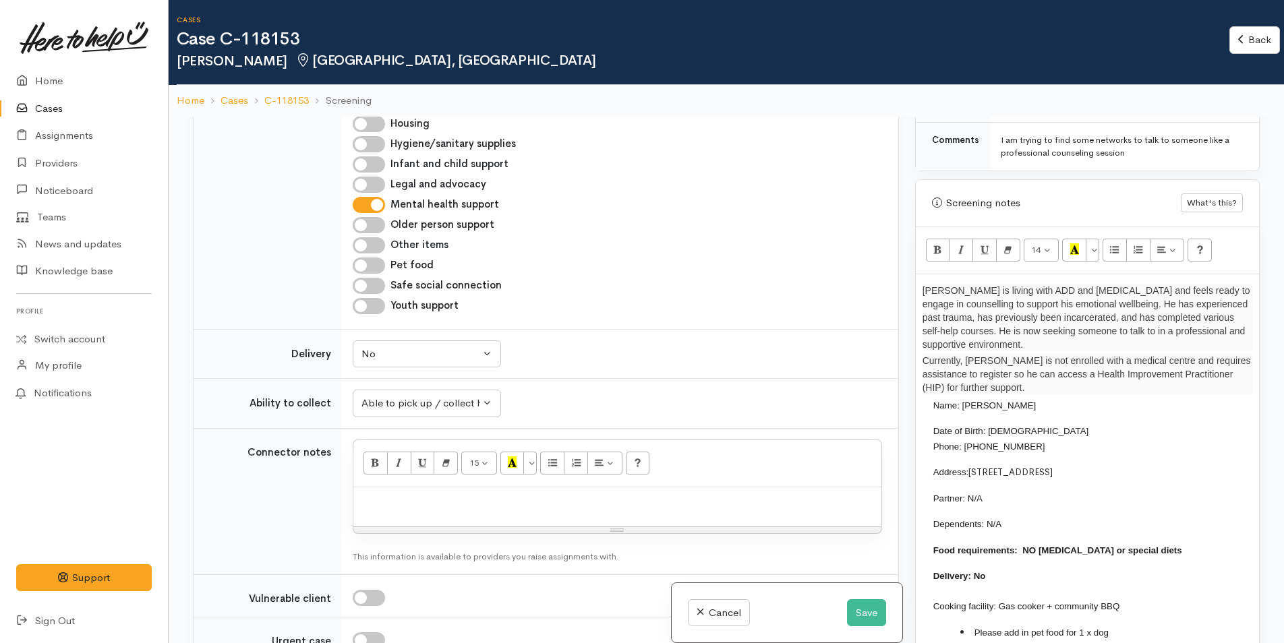
scroll to position [1349, 0]
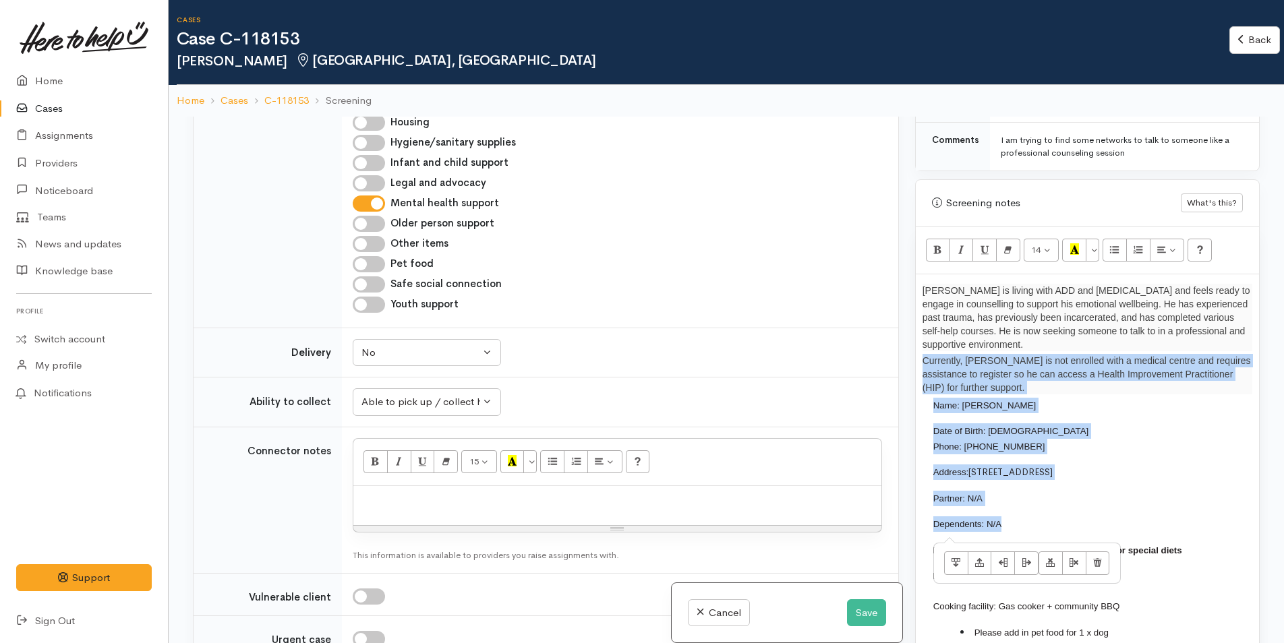
drag, startPoint x: 1020, startPoint y: 522, endPoint x: 920, endPoint y: 428, distance: 137.4
click at [920, 428] on div "Jacob is living with ADD and ADHD and feels ready to engage in counselling to s…" at bounding box center [1087, 466] width 343 height 384
copy div "Currently, Jacob is not enrolled with a medical centre and requires assistance …"
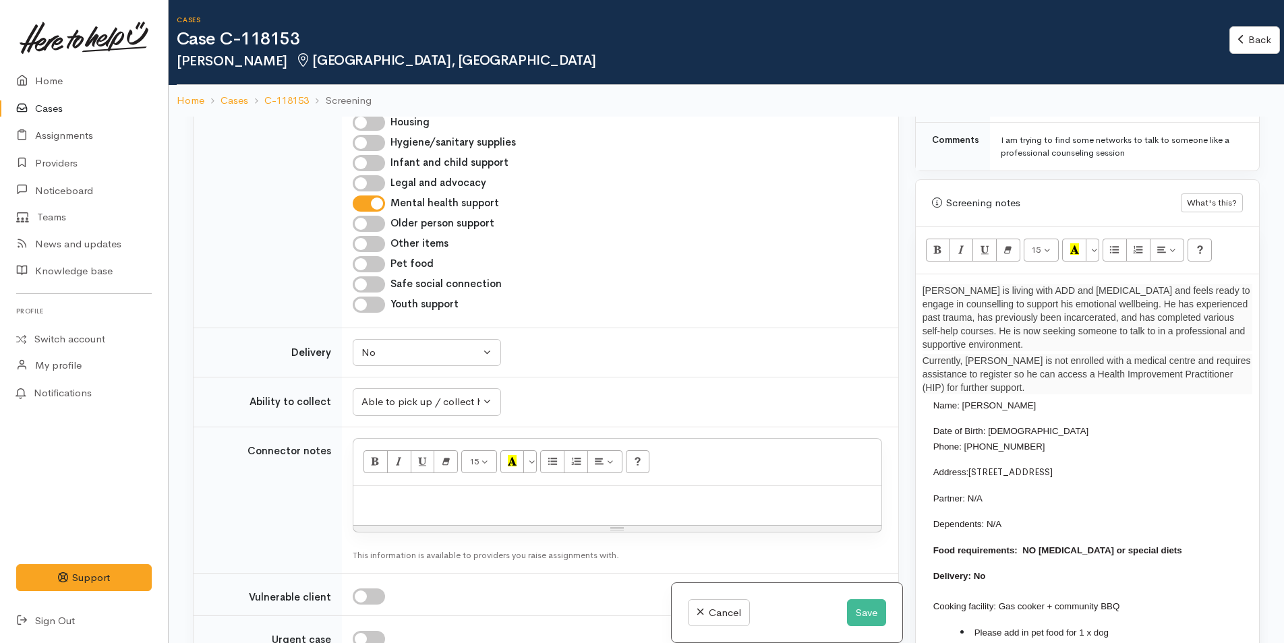
click at [566, 508] on p at bounding box center [617, 501] width 515 height 16
paste div
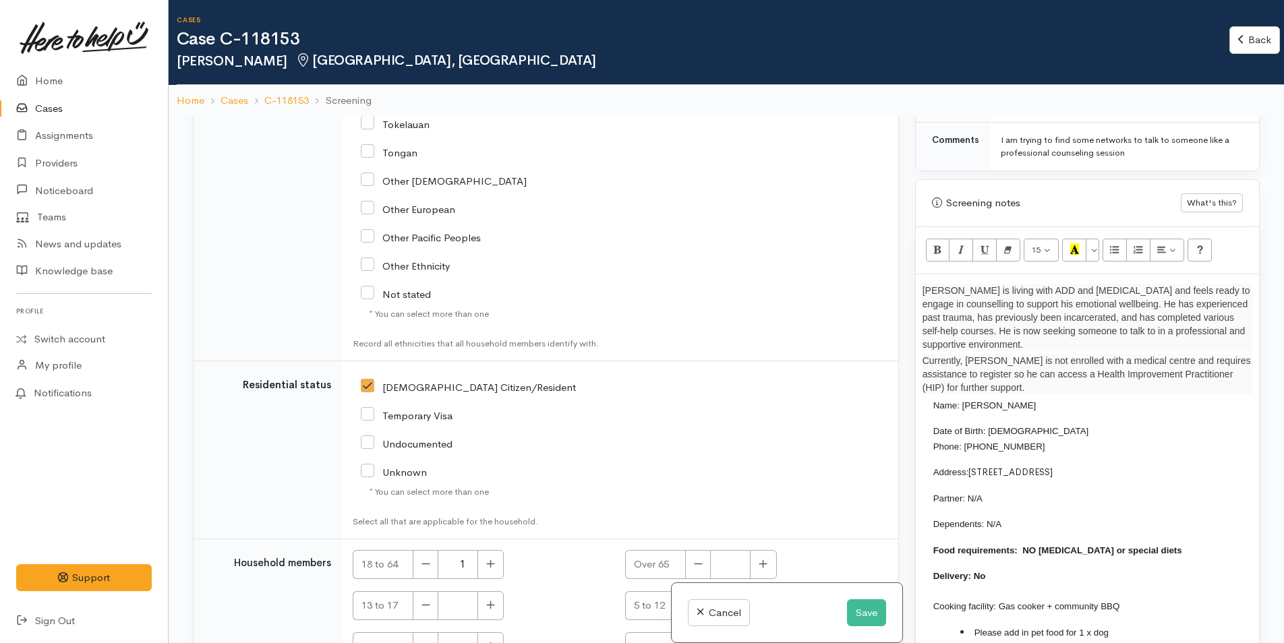
scroll to position [2968, 0]
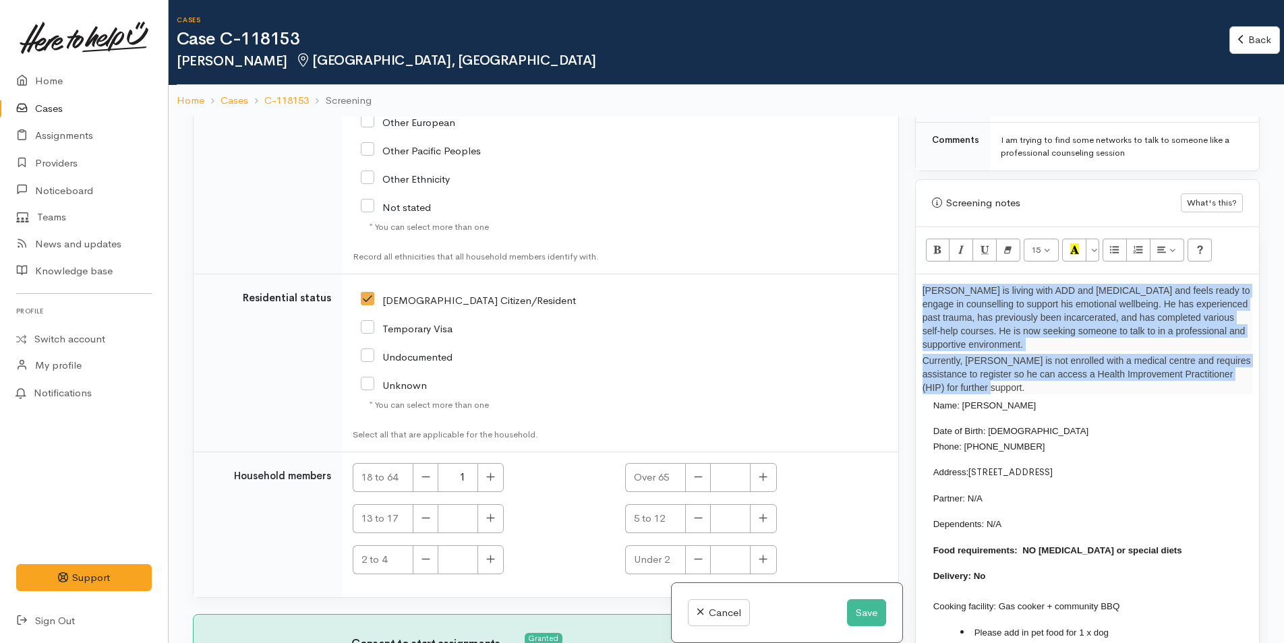
drag, startPoint x: 999, startPoint y: 388, endPoint x: 906, endPoint y: 290, distance: 135.5
click at [906, 290] on div "Related cases There are other cases potentially from the same person, address o…" at bounding box center [726, 438] width 1083 height 643
copy div "Jacob is living with ADD and ADHD and feels ready to engage in counselling to s…"
click at [857, 613] on button "Save" at bounding box center [866, 614] width 39 height 28
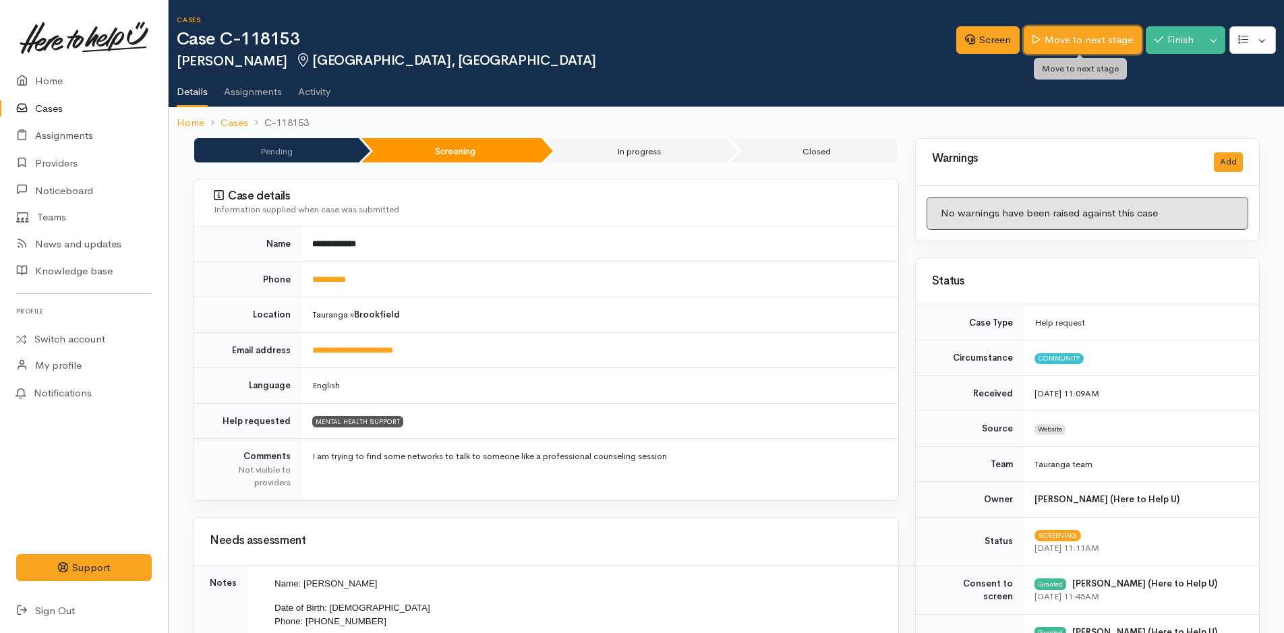
click at [1092, 40] on link "Move to next stage" at bounding box center [1082, 40] width 117 height 28
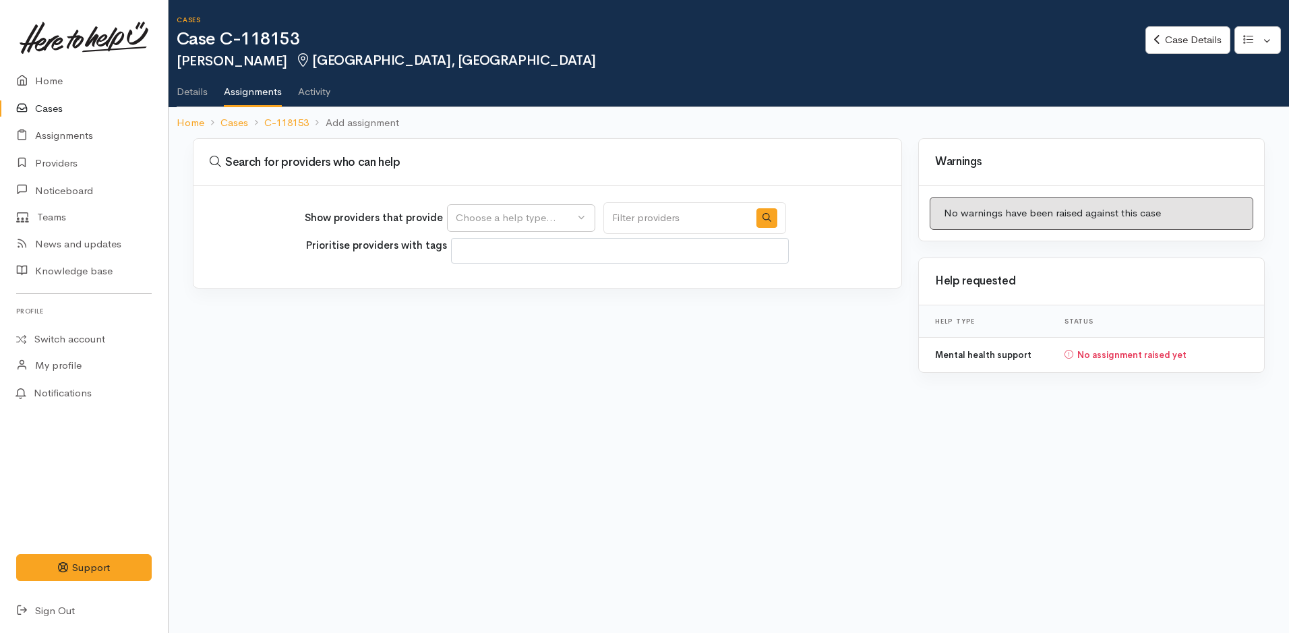
select select
click at [554, 222] on div "Choose a help type..." at bounding box center [515, 218] width 119 height 16
click at [513, 281] on span "Mental health support" at bounding box center [515, 283] width 103 height 16
select select "5"
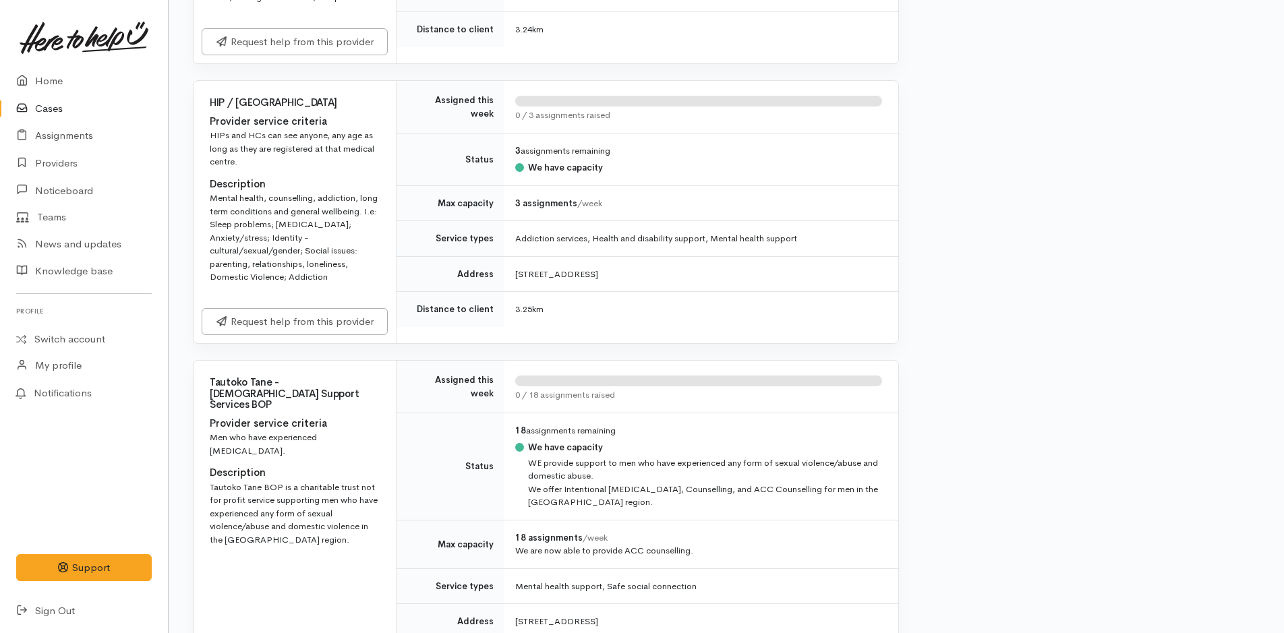
scroll to position [5476, 0]
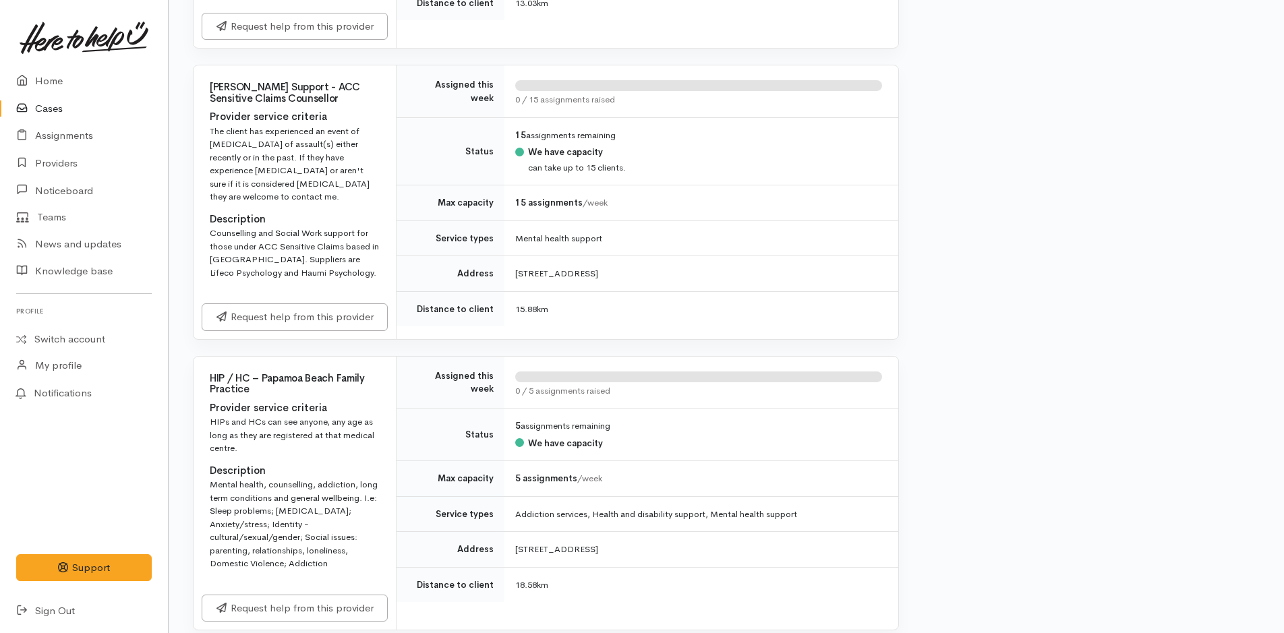
scroll to position [5502, 0]
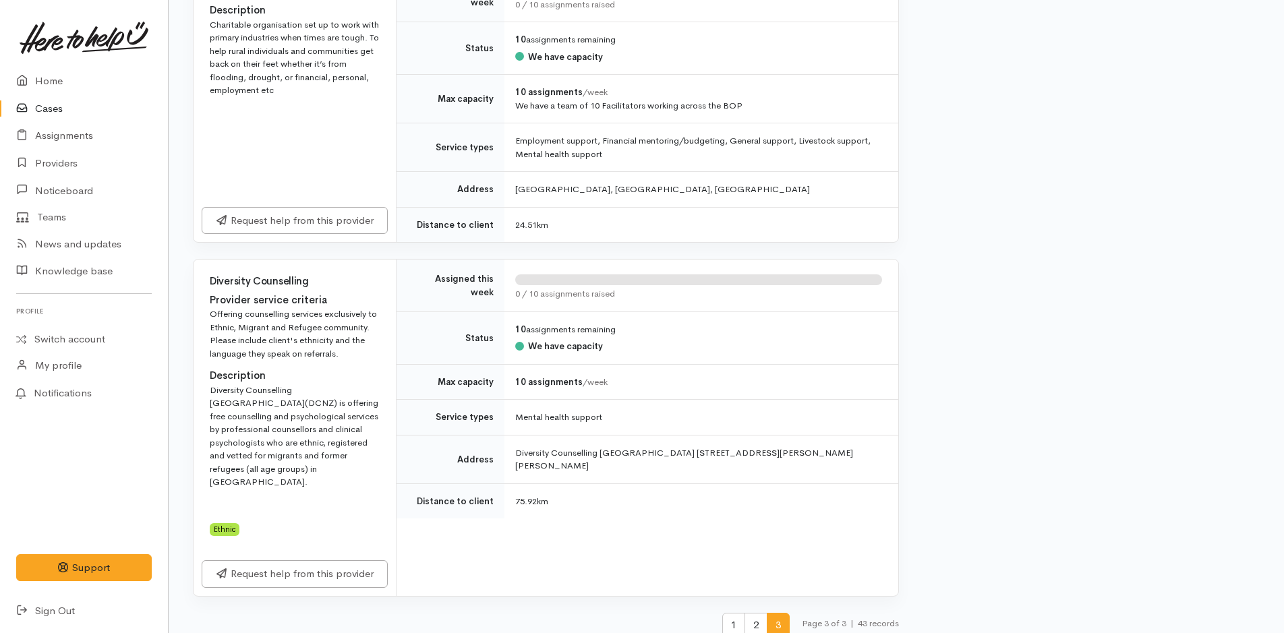
scroll to position [617, 0]
click at [58, 86] on link "Home" at bounding box center [84, 81] width 168 height 28
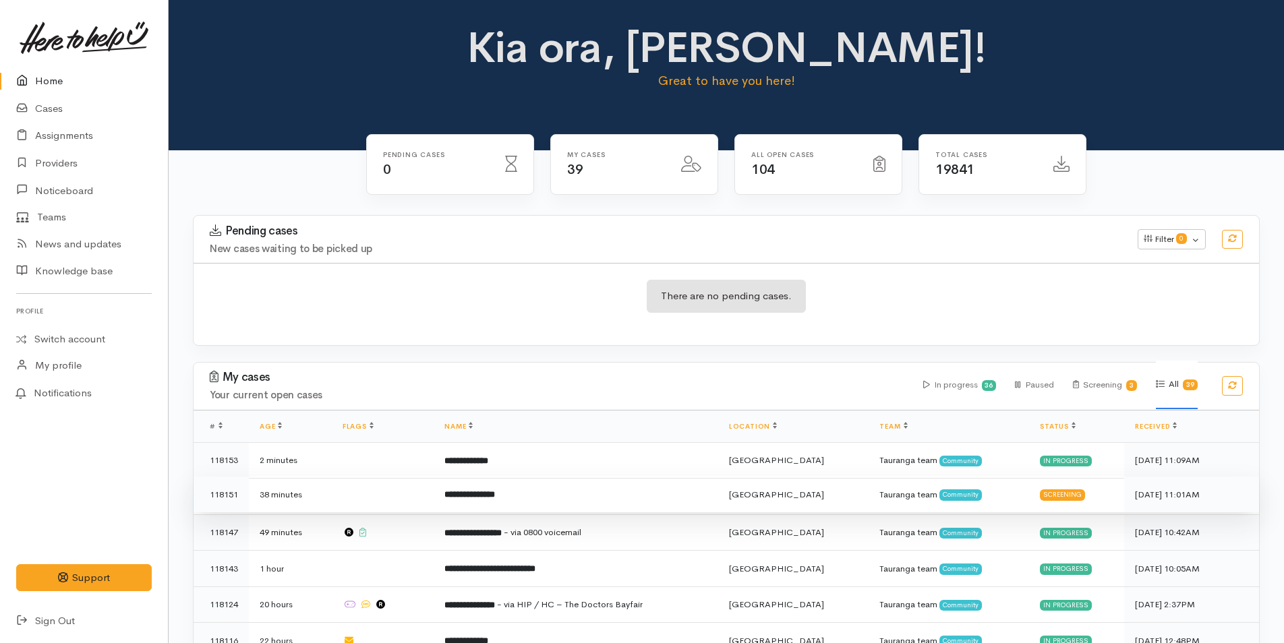
click at [543, 491] on td "**********" at bounding box center [576, 495] width 285 height 36
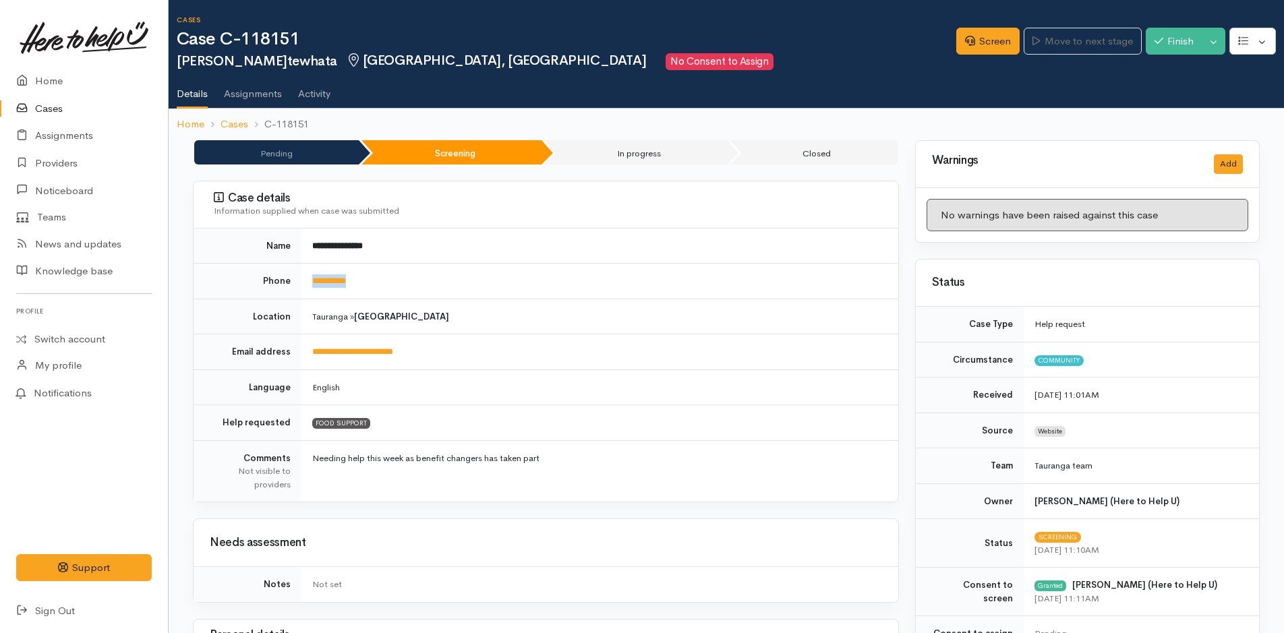
drag, startPoint x: 376, startPoint y: 287, endPoint x: 312, endPoint y: 287, distance: 64.7
click at [312, 287] on td "**********" at bounding box center [599, 282] width 597 height 36
copy link "**********"
click at [1002, 38] on link "Screen" at bounding box center [987, 42] width 63 height 28
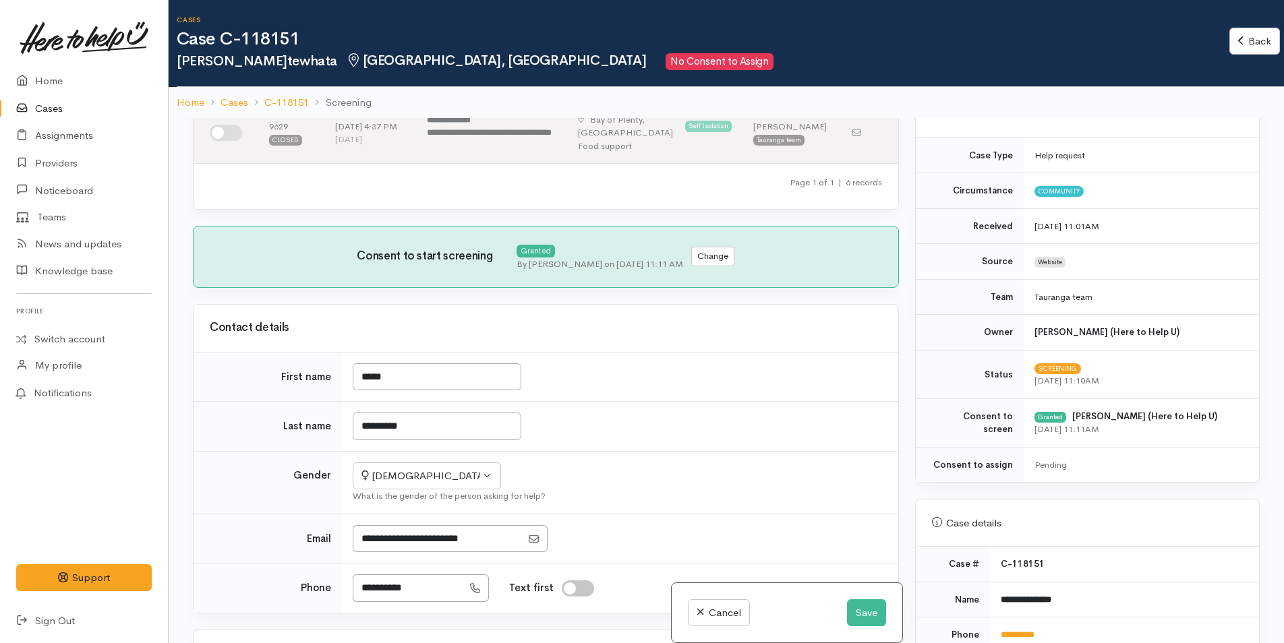
scroll to position [337, 0]
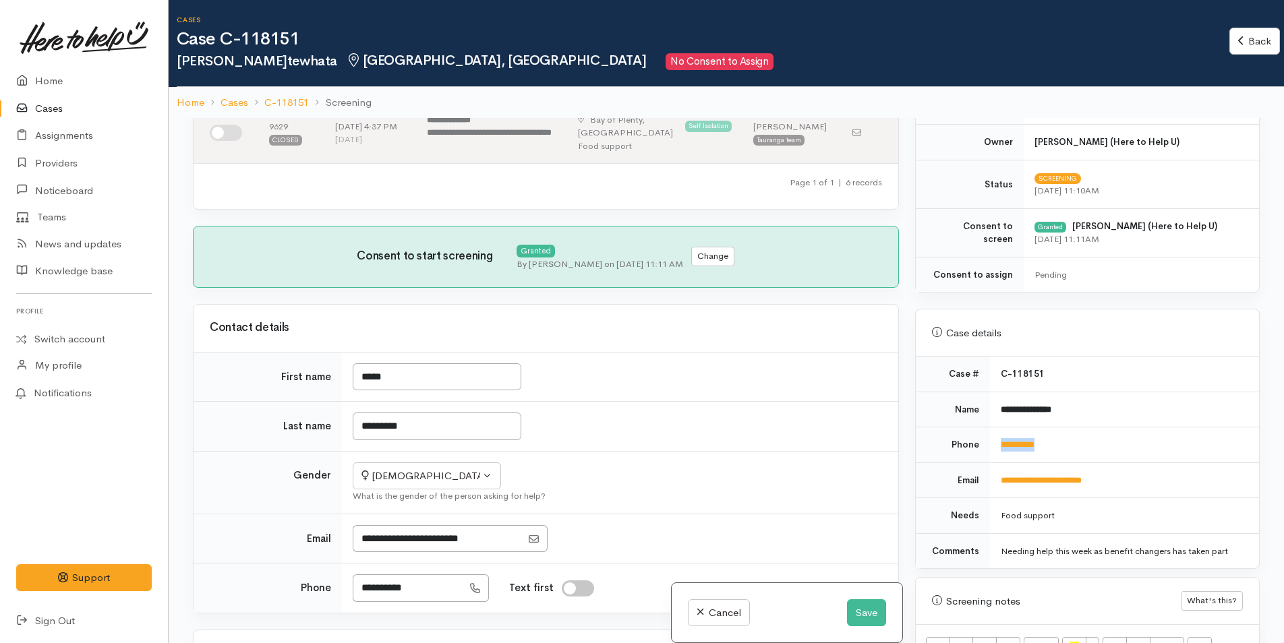
drag, startPoint x: 1055, startPoint y: 445, endPoint x: 989, endPoint y: 450, distance: 65.6
click at [990, 450] on td "**********" at bounding box center [1124, 446] width 269 height 36
copy link "**********"
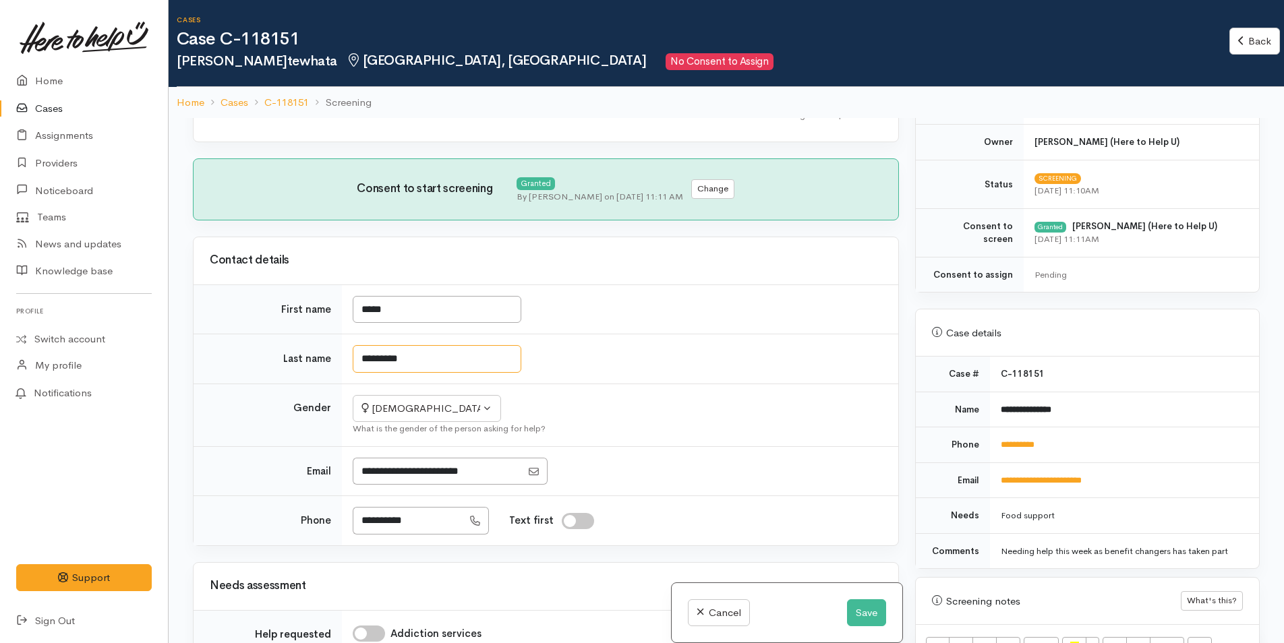
click at [367, 358] on input "*********" at bounding box center [437, 359] width 169 height 28
click at [377, 356] on input "*********" at bounding box center [437, 359] width 169 height 28
click at [371, 358] on input "*********" at bounding box center [437, 359] width 169 height 28
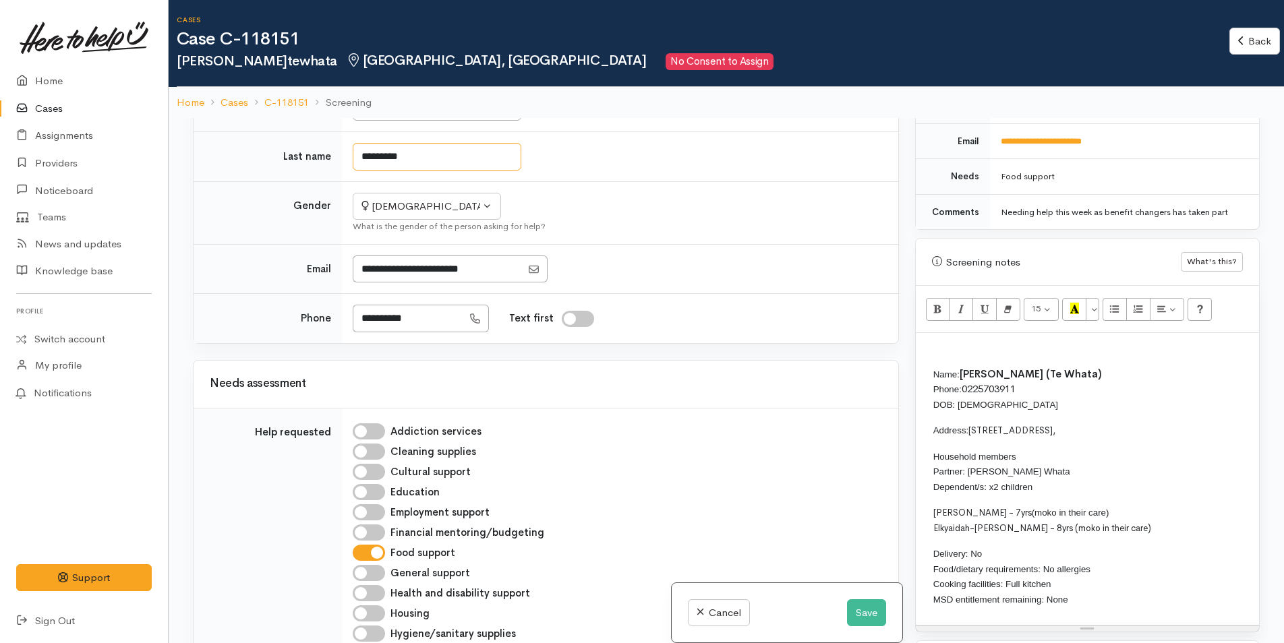
scroll to position [742, 0]
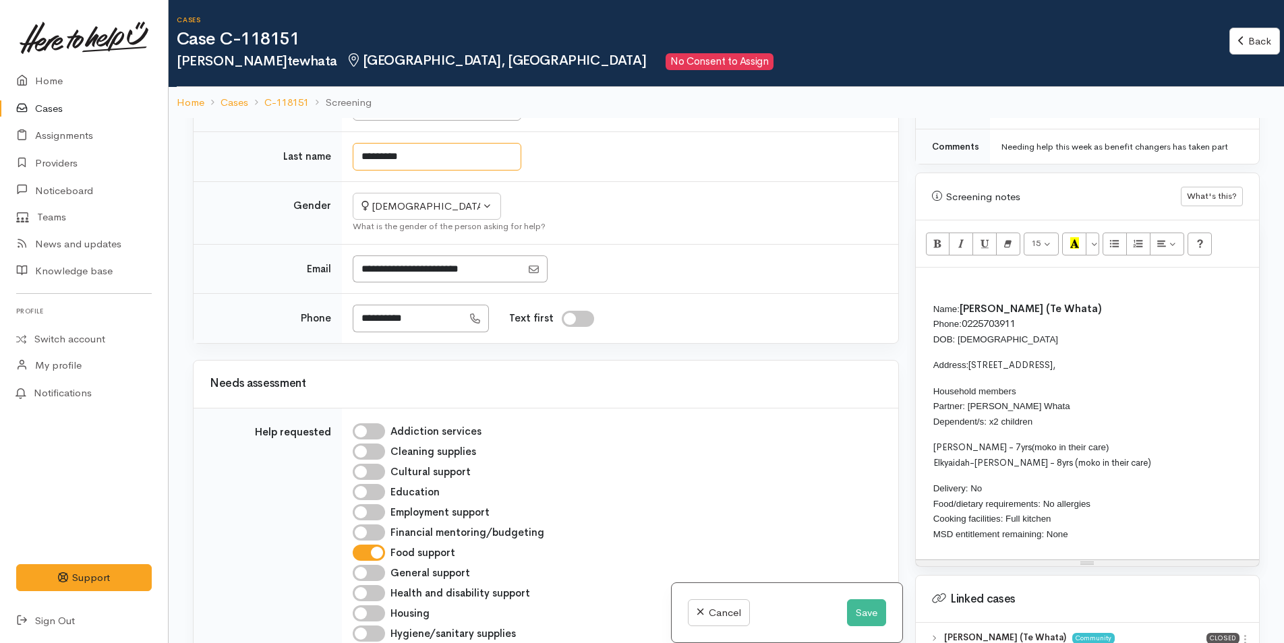
type input "*********"
click at [952, 276] on p at bounding box center [1088, 282] width 330 height 16
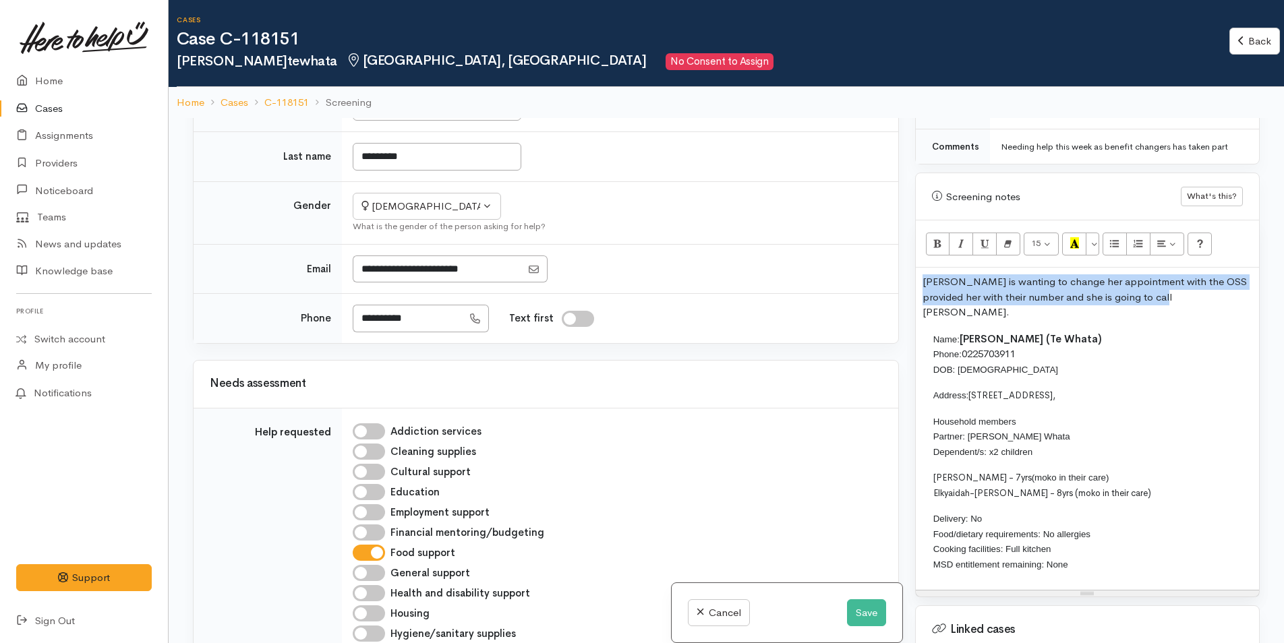
drag, startPoint x: 1162, startPoint y: 302, endPoint x: 899, endPoint y: 288, distance: 263.4
click at [899, 288] on div "Related cases There are other cases potentially from the same person, address o…" at bounding box center [726, 439] width 1083 height 643
copy p "Nikki is wanting to change her appointment with the OSS provided her with their…"
click at [1158, 332] on p "Name: Nikki Kaukau (Te Whata) Phone: 0225703911 DOB: 05/06/1979" at bounding box center [1279, 355] width 693 height 46
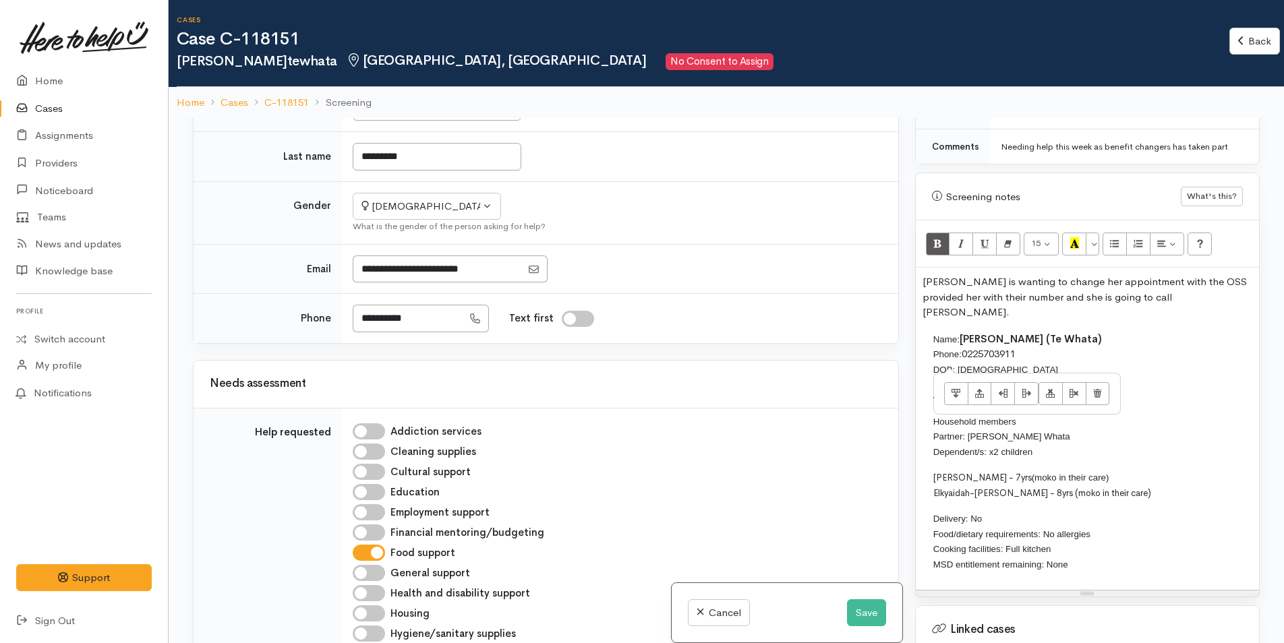
click at [1154, 304] on p "Nikki is wanting to change her appointment with the OSS provided her with their…" at bounding box center [1088, 297] width 330 height 46
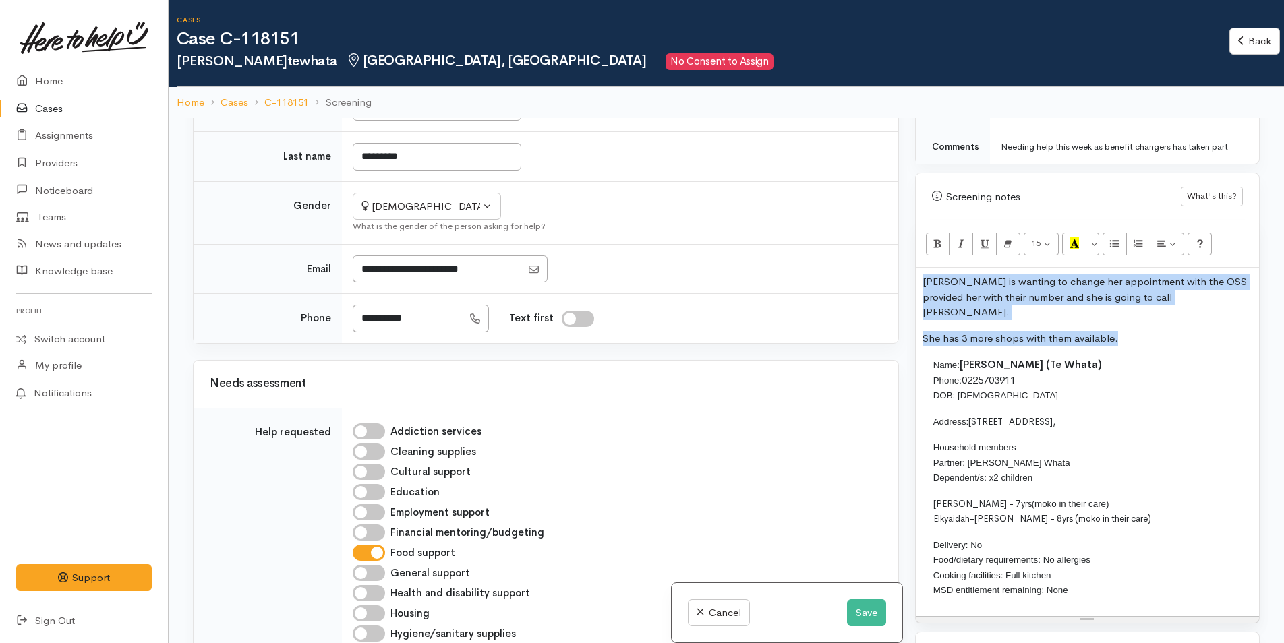
drag, startPoint x: 1134, startPoint y: 323, endPoint x: 900, endPoint y: 277, distance: 239.1
click at [900, 277] on div "Related cases There are other cases potentially from the same person, address o…" at bounding box center [726, 439] width 1083 height 643
copy div "Nikki is wanting to change her appointment with the OSS provided her with their…"
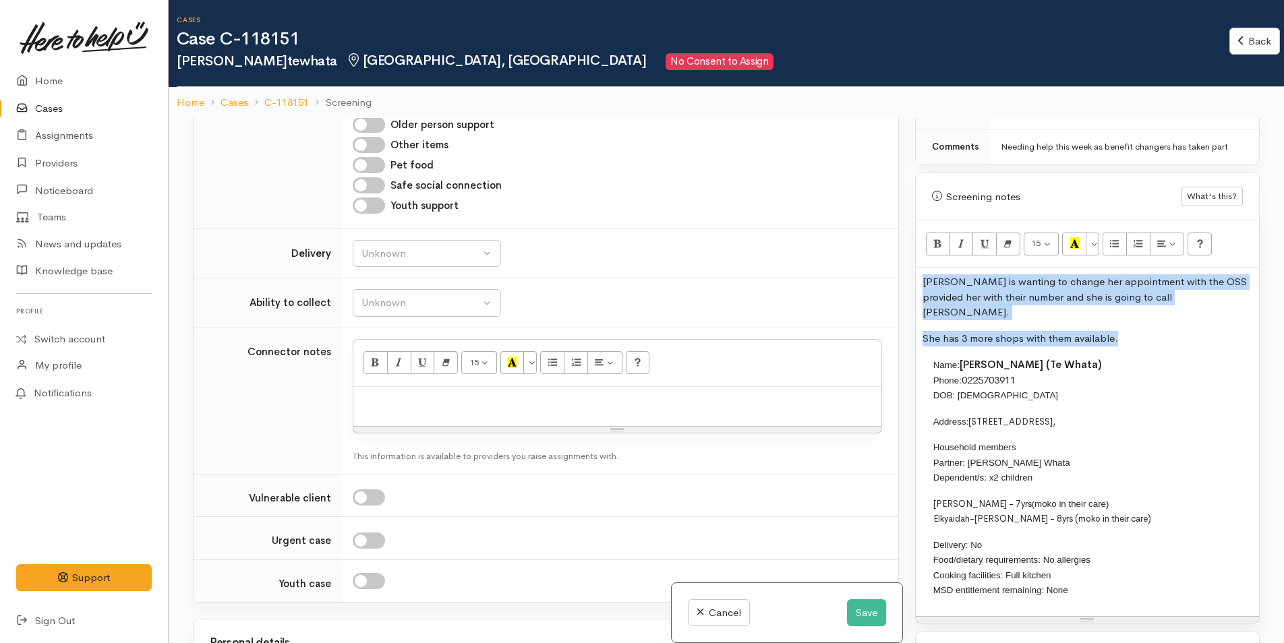
scroll to position [1079, 0]
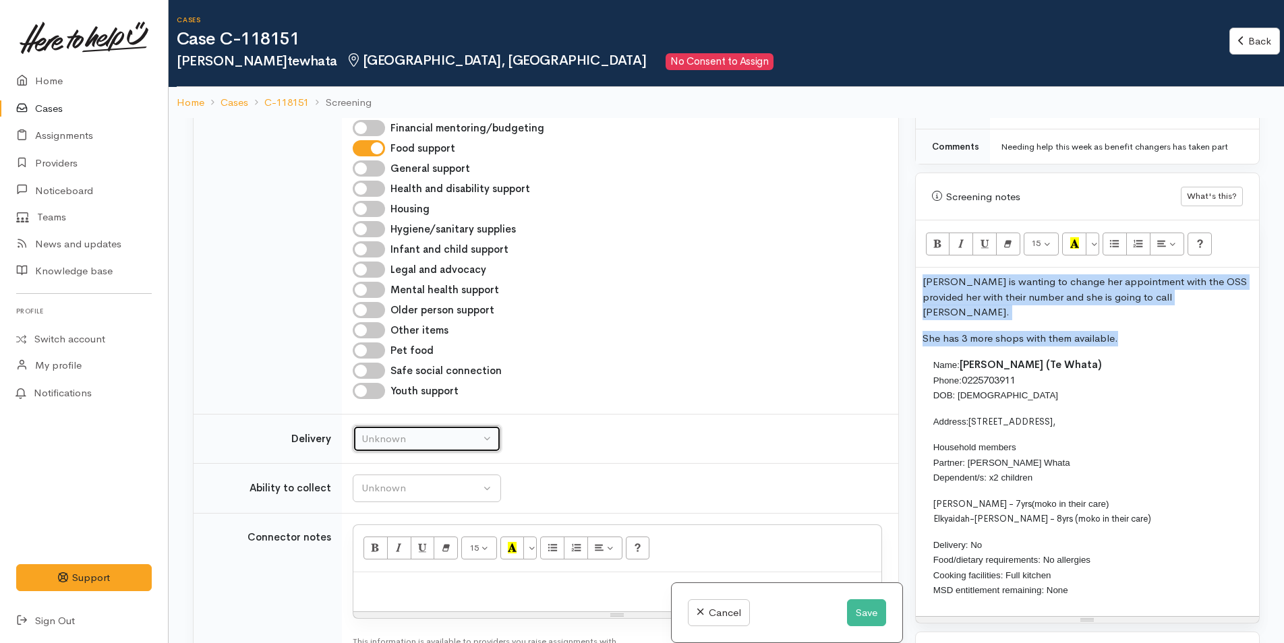
click at [423, 426] on button "Unknown" at bounding box center [427, 440] width 148 height 28
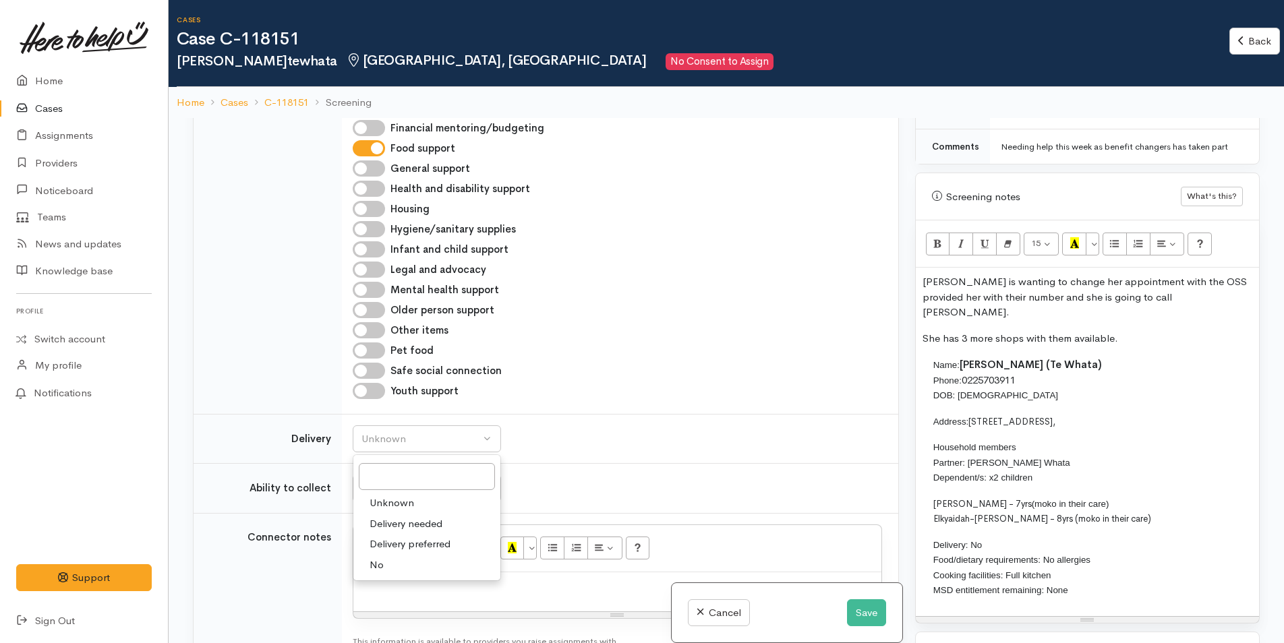
drag, startPoint x: 375, startPoint y: 564, endPoint x: 415, endPoint y: 523, distance: 57.2
click at [376, 564] on span "No" at bounding box center [377, 566] width 14 height 16
select select "1"
click at [423, 489] on div "Unknown" at bounding box center [420, 489] width 119 height 16
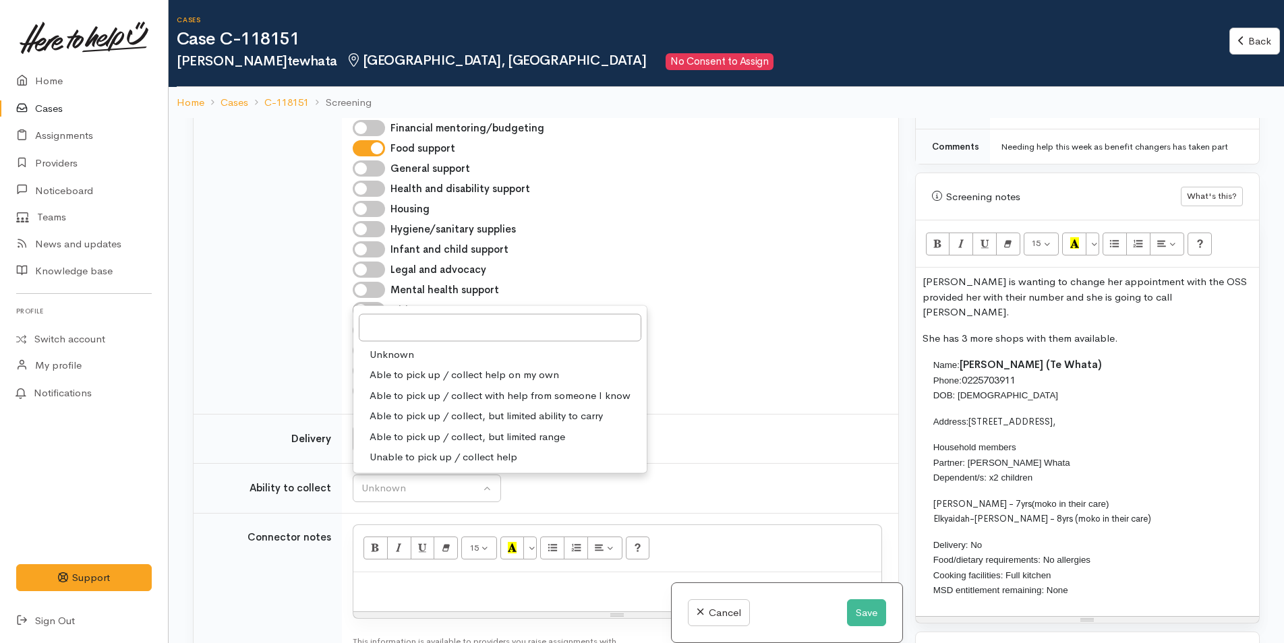
click at [422, 375] on span "Able to pick up / collect help on my own" at bounding box center [464, 376] width 189 height 16
select select "2"
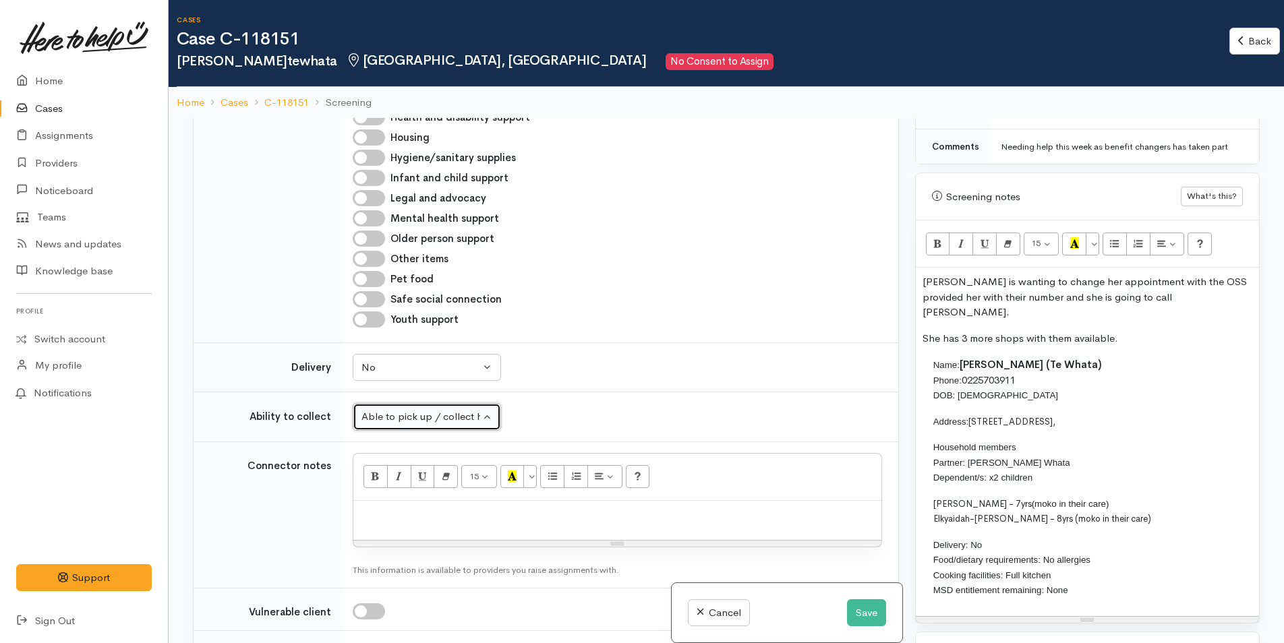
scroll to position [1349, 0]
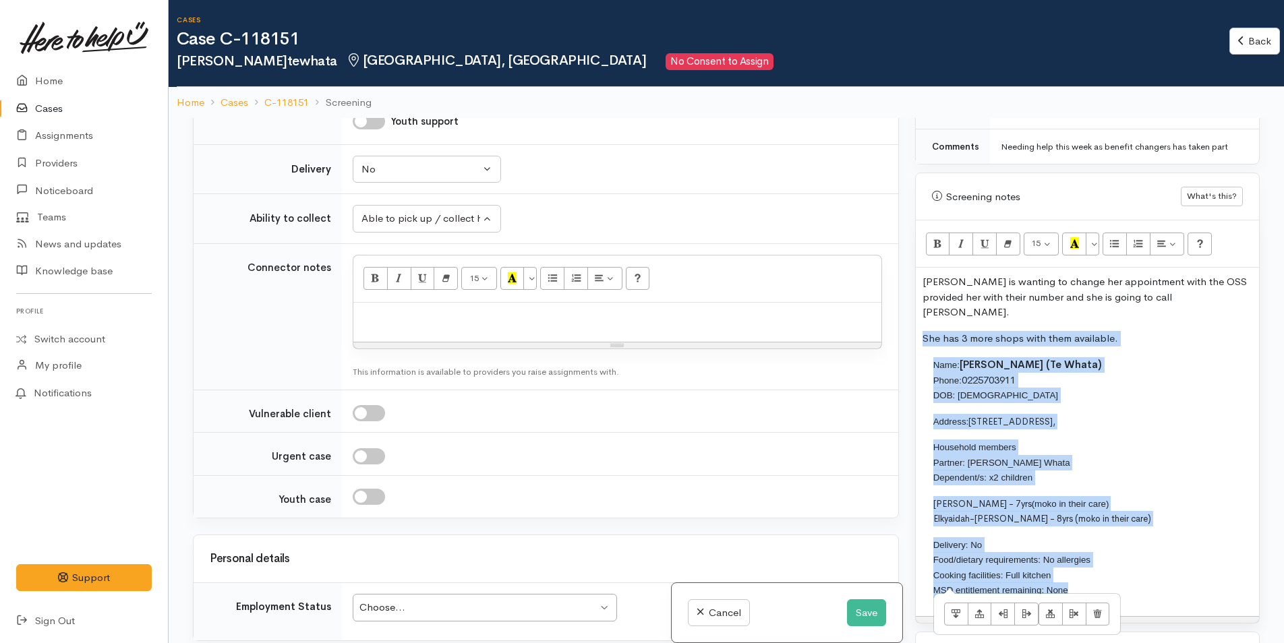
drag, startPoint x: 1078, startPoint y: 576, endPoint x: 906, endPoint y: 360, distance: 275.9
click at [906, 360] on div "Related cases There are other cases potentially from the same person, address o…" at bounding box center [726, 439] width 1083 height 643
copy div "She has 3 more shops with them available. Name: Nikki Kaukau (Te Whata) Phone: …"
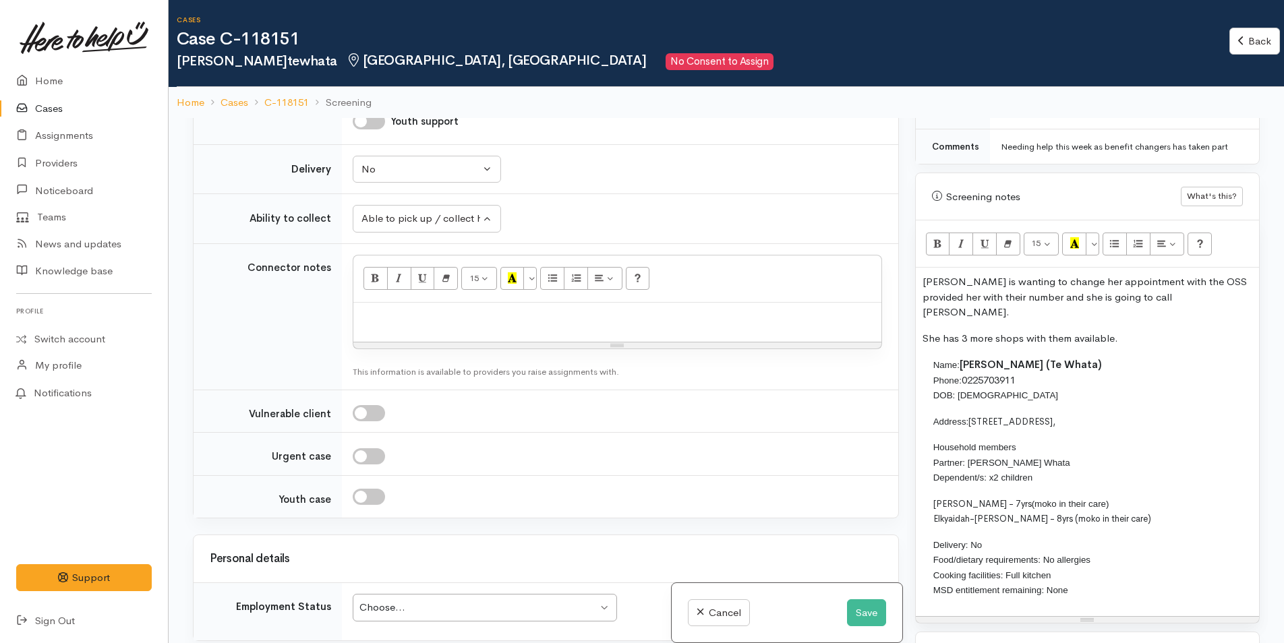
click at [719, 316] on p at bounding box center [617, 318] width 515 height 16
paste div
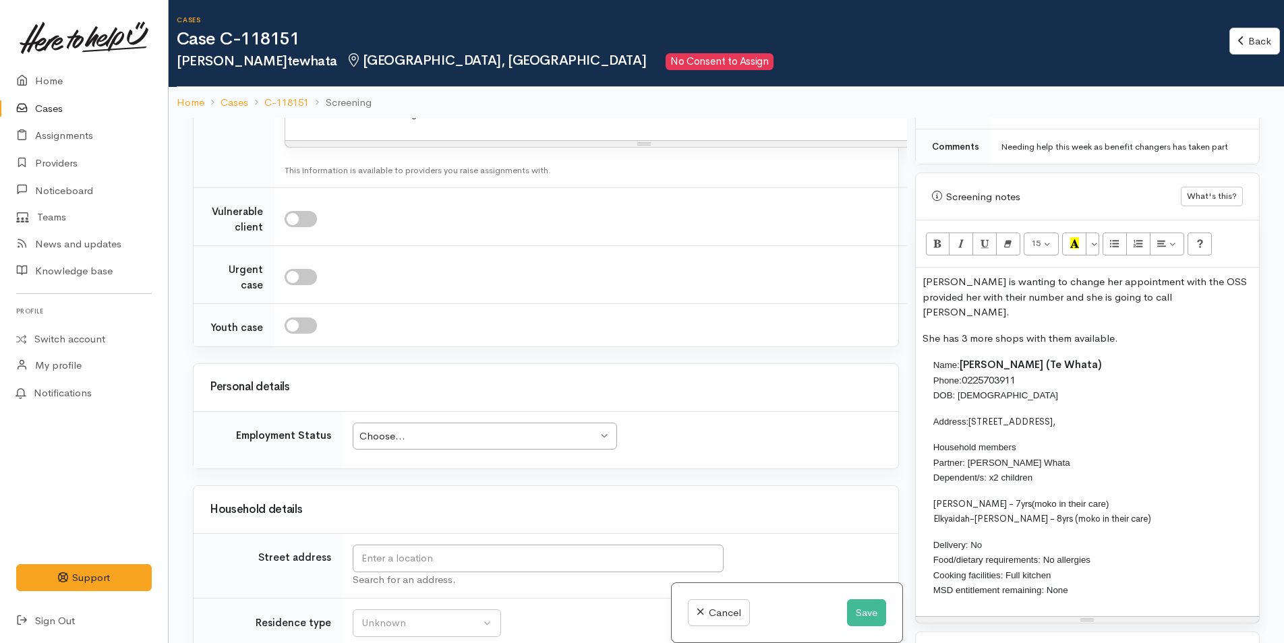
scroll to position [1891, 0]
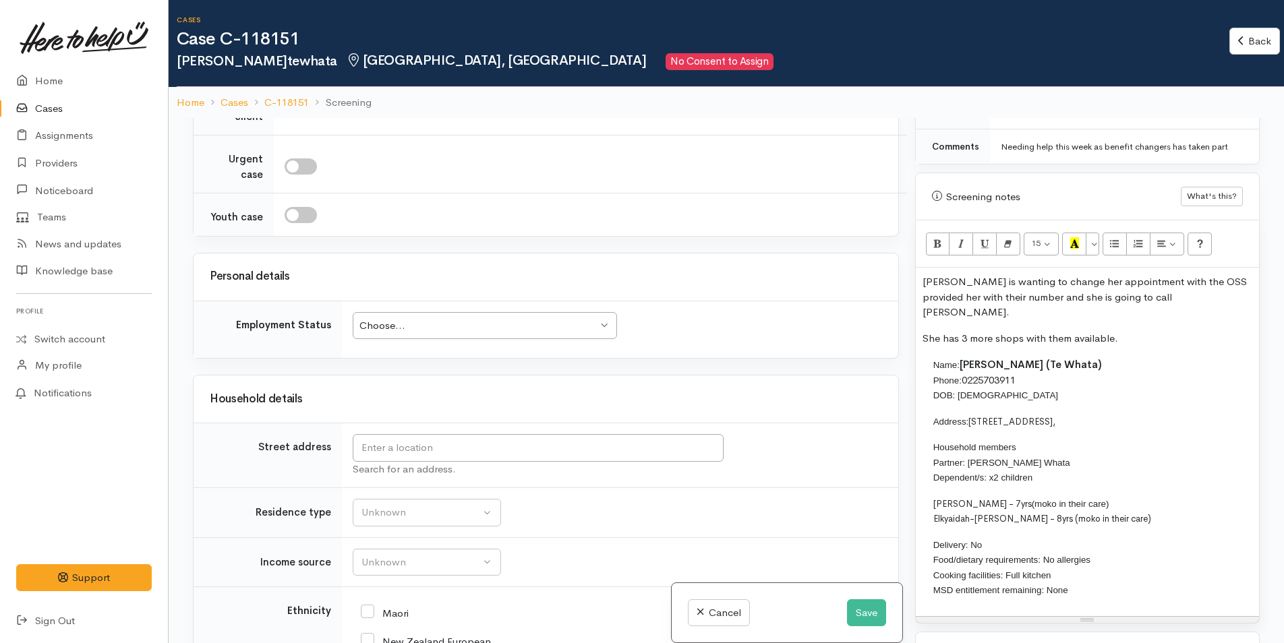
click at [467, 334] on div "Choose..." at bounding box center [478, 326] width 238 height 16
drag, startPoint x: 1136, startPoint y: 397, endPoint x: 970, endPoint y: 397, distance: 165.2
click at [970, 397] on td "Name: Nikki Kaukau (Te Whata) Phone: 0225703911 DOB: 05/06/1979 Address: 19 Kin…" at bounding box center [1275, 483] width 705 height 253
copy span "19 Kingswood Road, Brookfield,"
click at [504, 462] on input "text" at bounding box center [538, 448] width 371 height 28
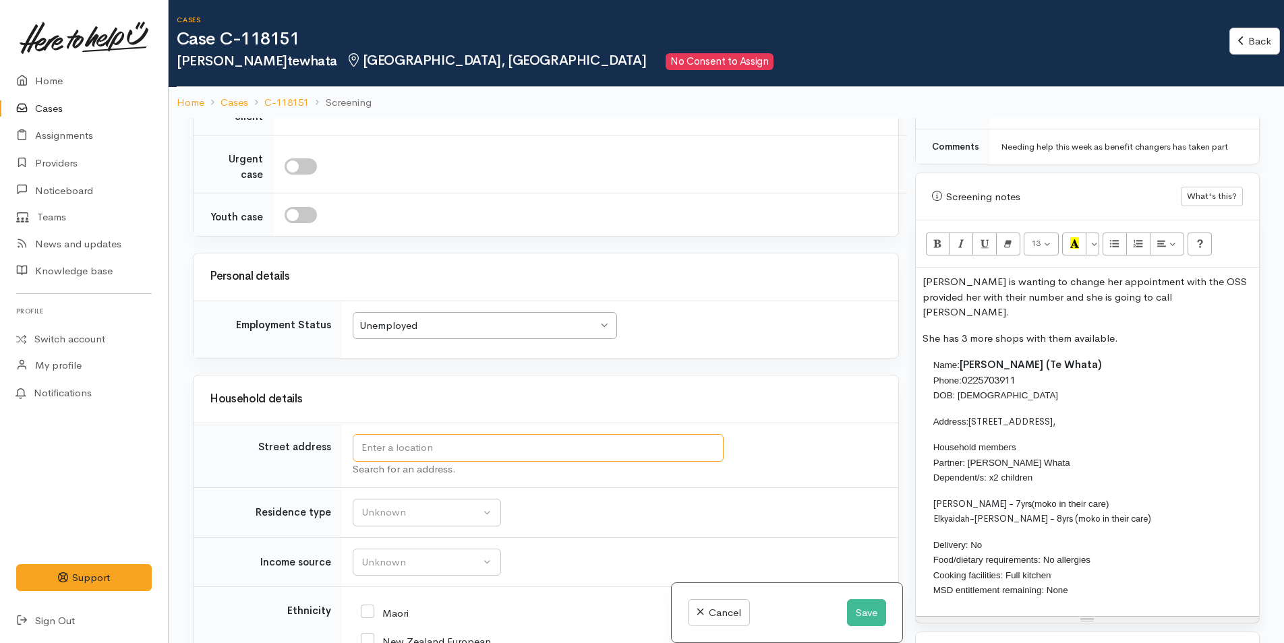
paste input "19 Kingswood Road, Brookfield,"
click at [450, 334] on div "Unemployed" at bounding box center [478, 326] width 238 height 16
type input "19 Kingswood Road, Brookfield,"
click at [445, 334] on div "Employed part-time" at bounding box center [478, 326] width 238 height 16
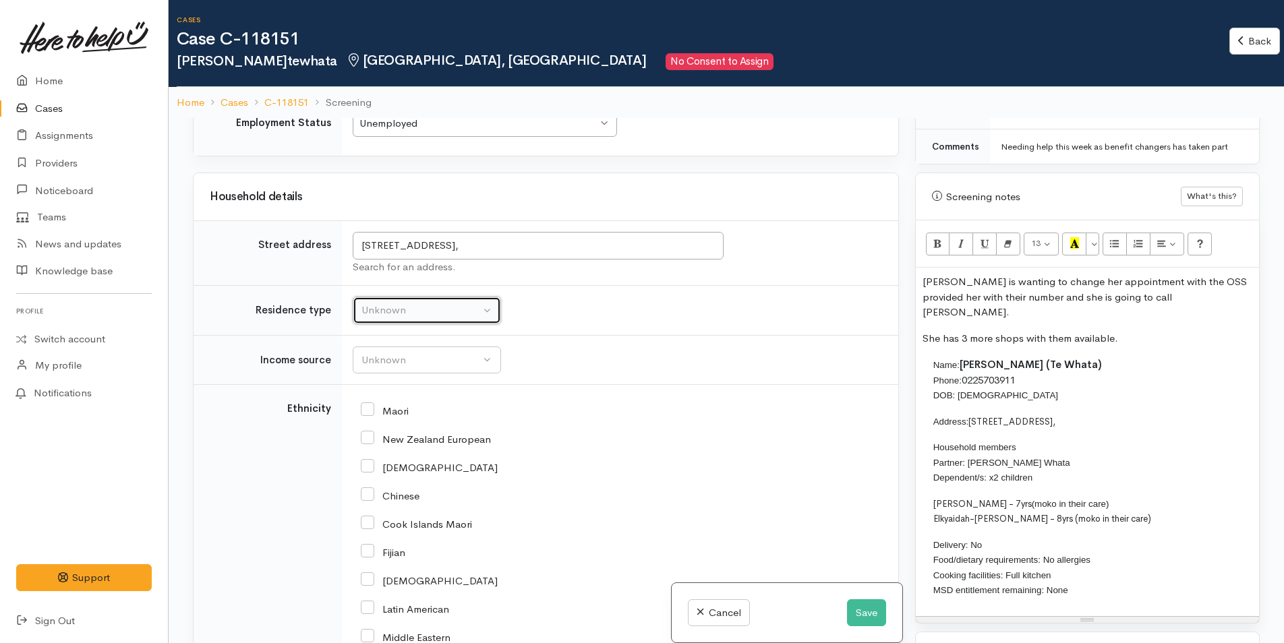
click at [424, 314] on button "Unknown" at bounding box center [427, 311] width 148 height 28
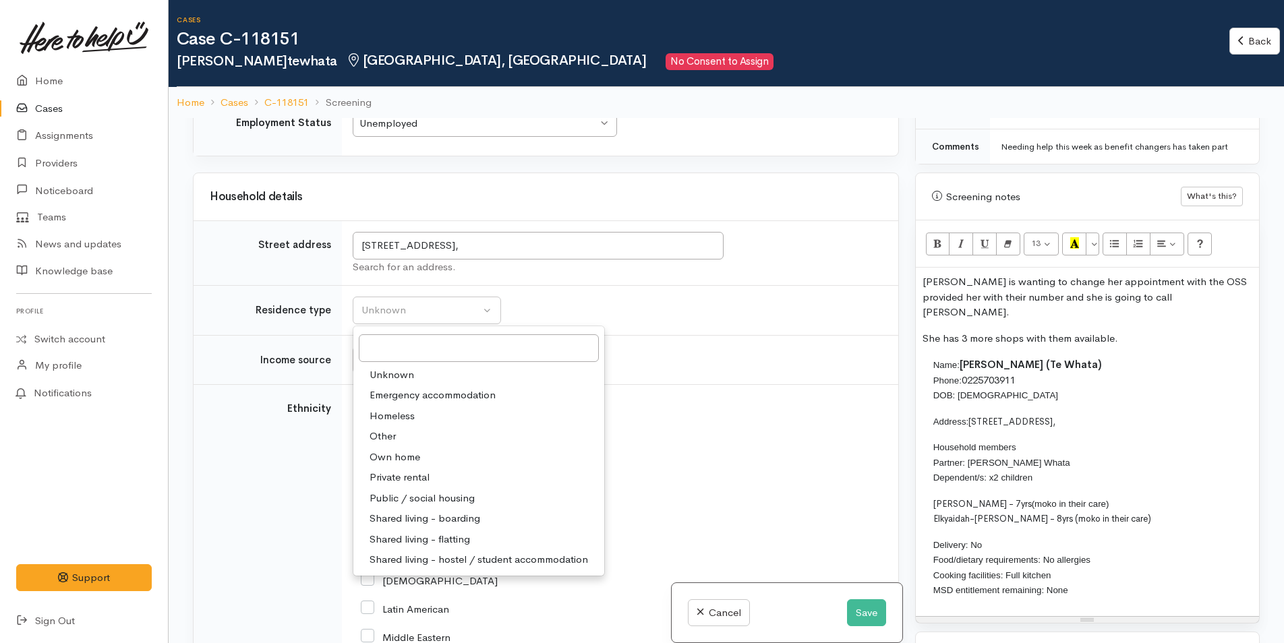
click at [427, 486] on span "Private rental" at bounding box center [400, 478] width 60 height 16
select select "2"
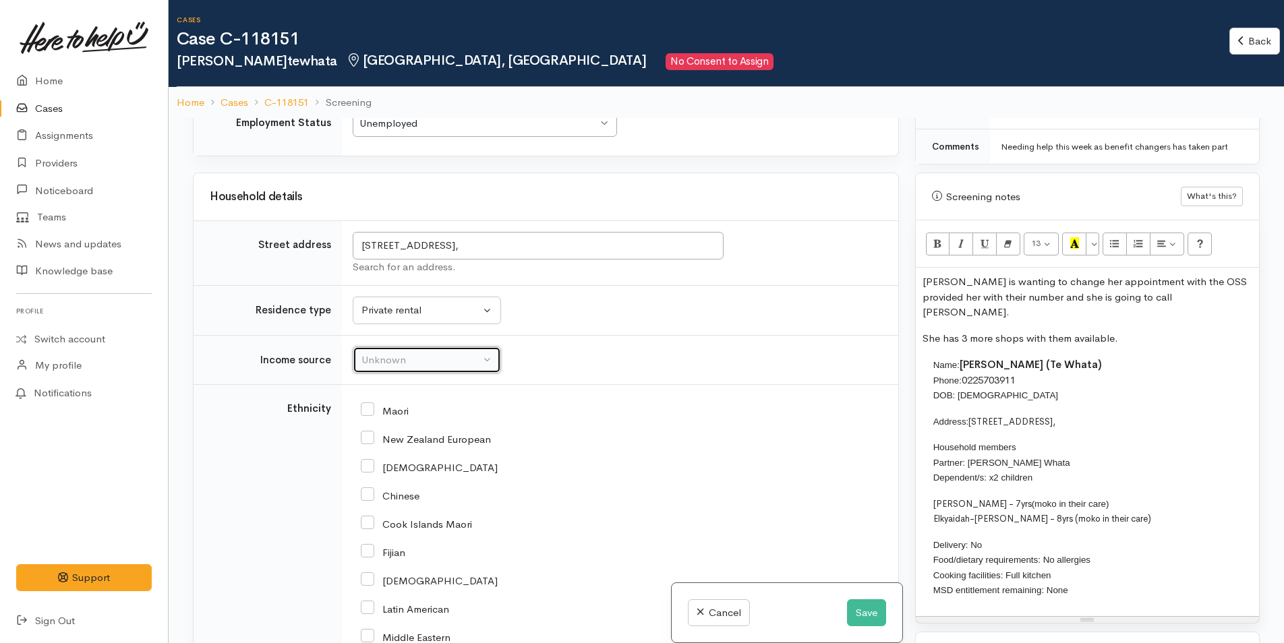
click at [437, 366] on button "Unknown" at bounding box center [427, 361] width 148 height 28
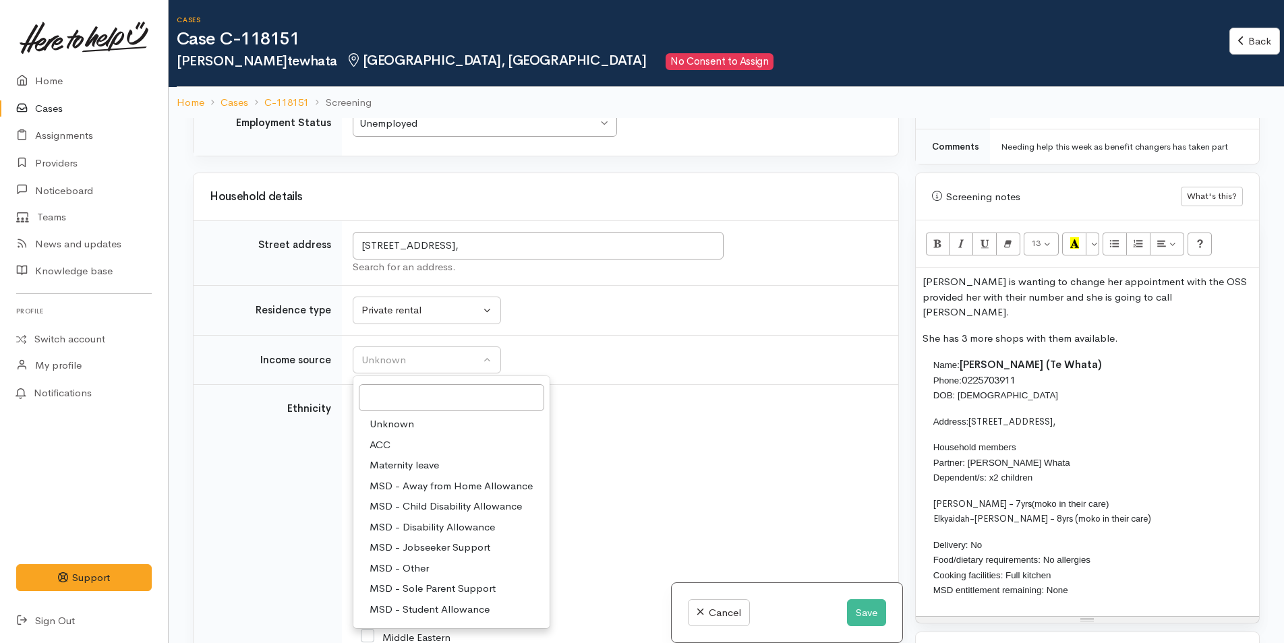
click at [442, 556] on span "MSD - Jobseeker Support" at bounding box center [430, 548] width 121 height 16
select select "4"
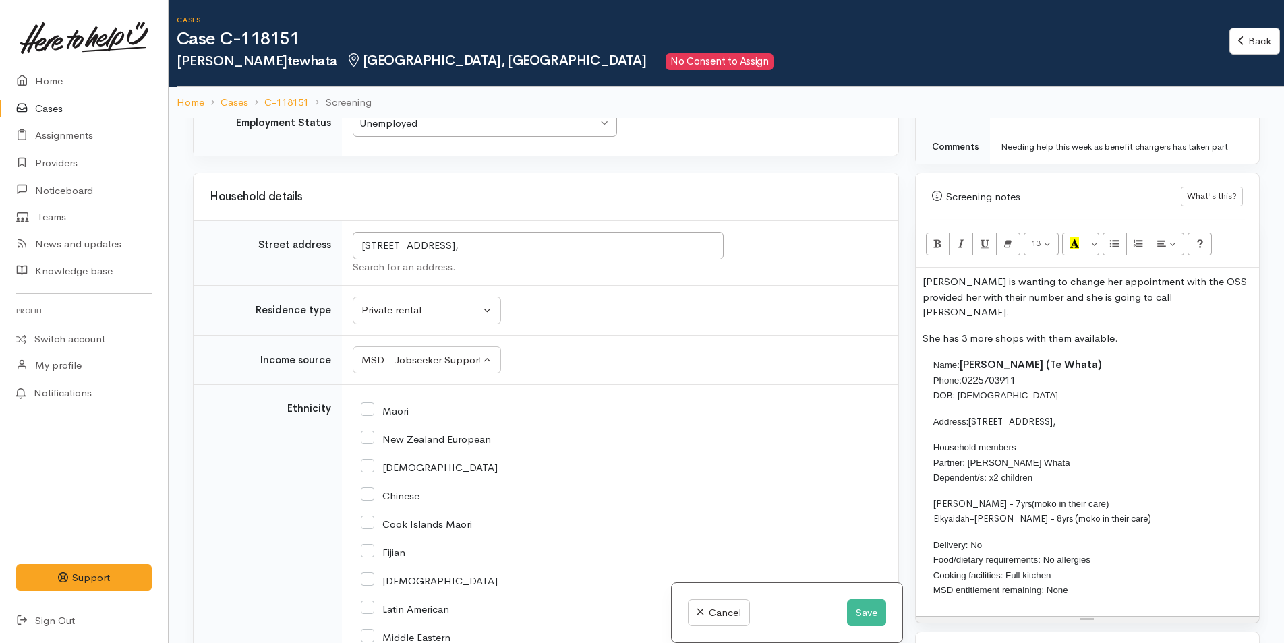
click at [369, 416] on input "Maori" at bounding box center [385, 410] width 48 height 12
checkbox input "true"
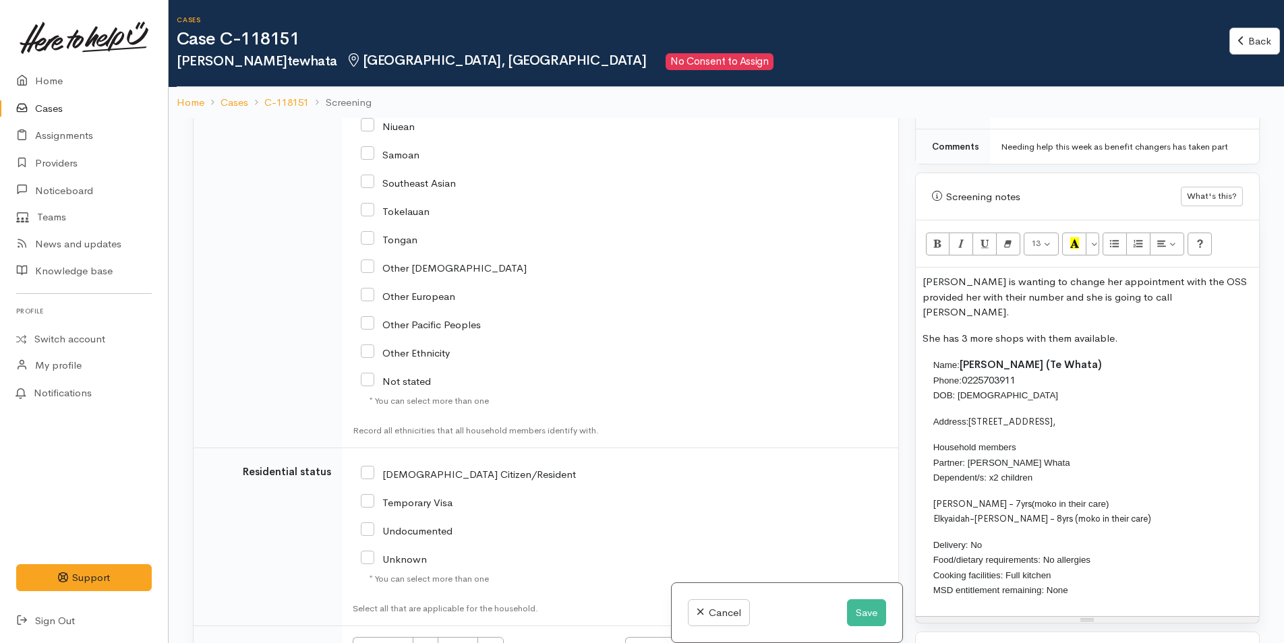
scroll to position [2822, 0]
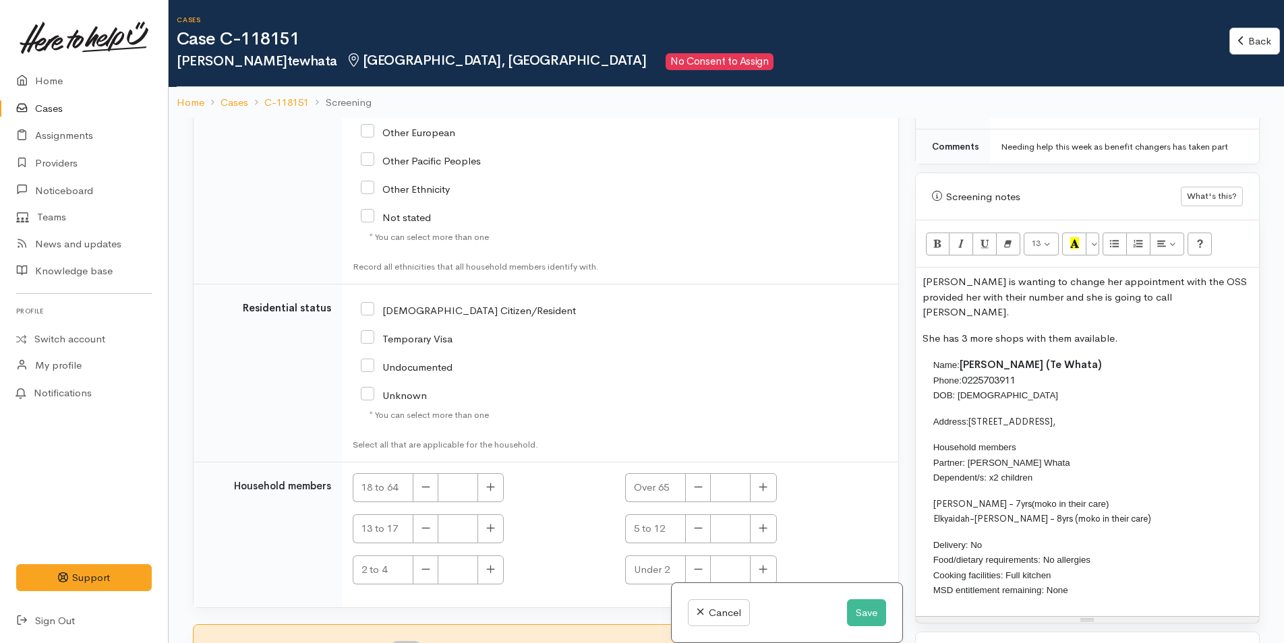
click at [368, 303] on input "NZ Citizen/Resident" at bounding box center [468, 309] width 215 height 12
checkbox input "true"
click at [495, 482] on icon "button" at bounding box center [490, 487] width 9 height 10
type input "2"
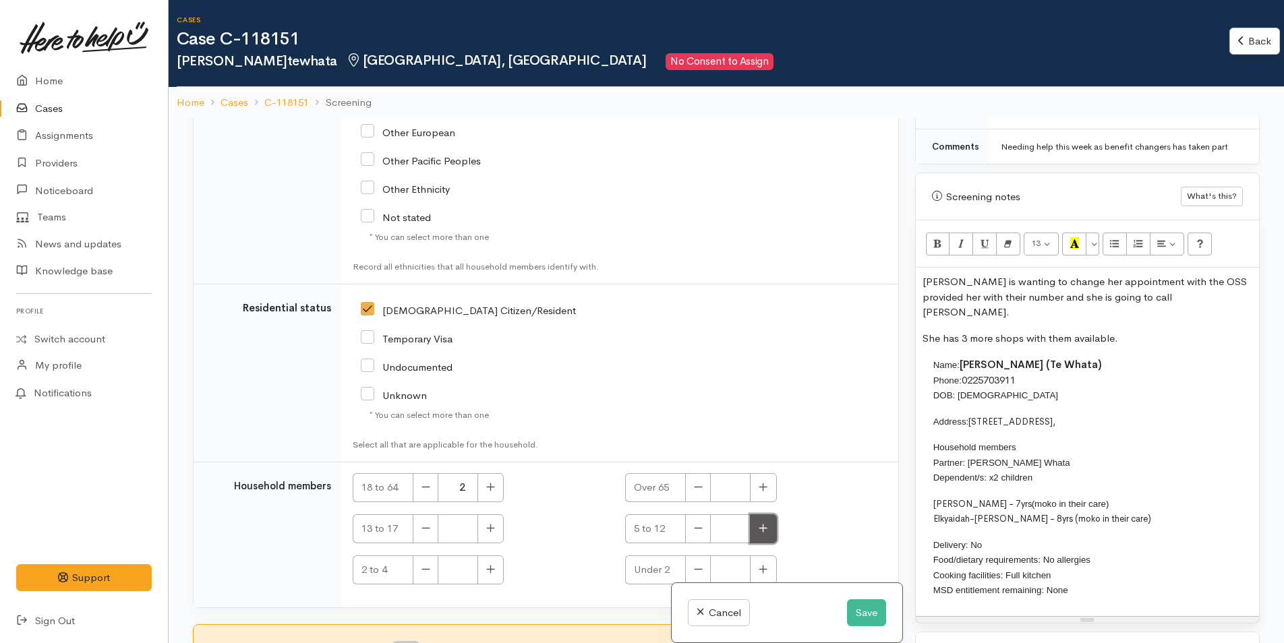
click at [764, 525] on button "button" at bounding box center [763, 529] width 26 height 29
type input "2"
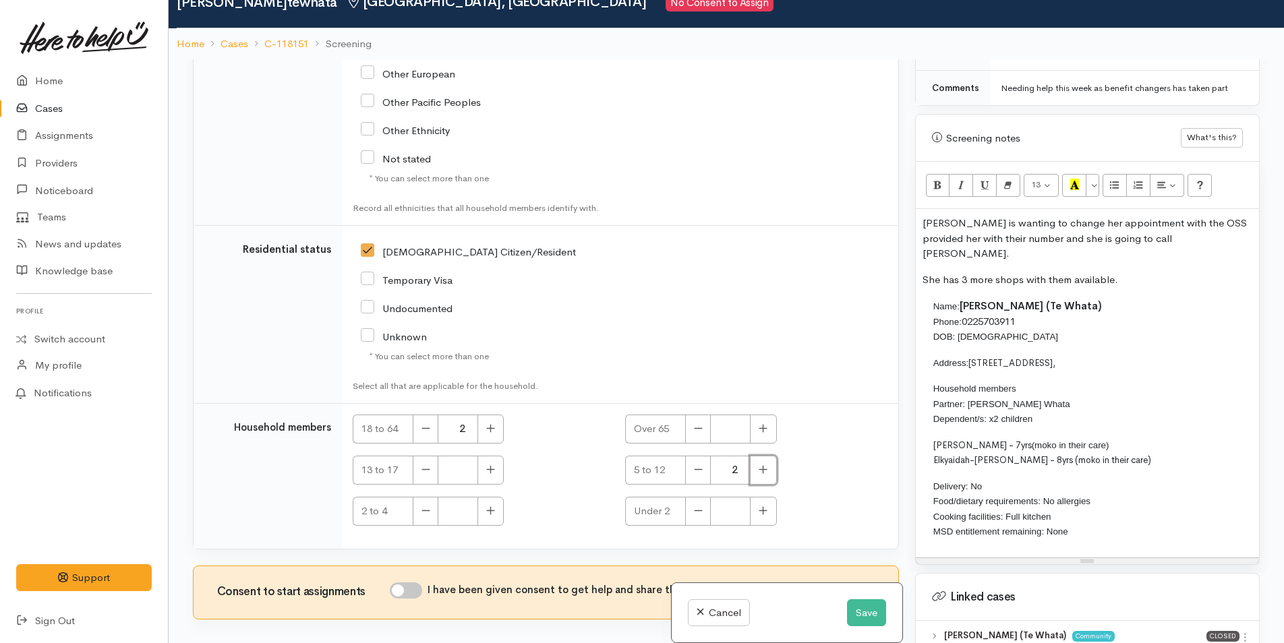
scroll to position [118, 0]
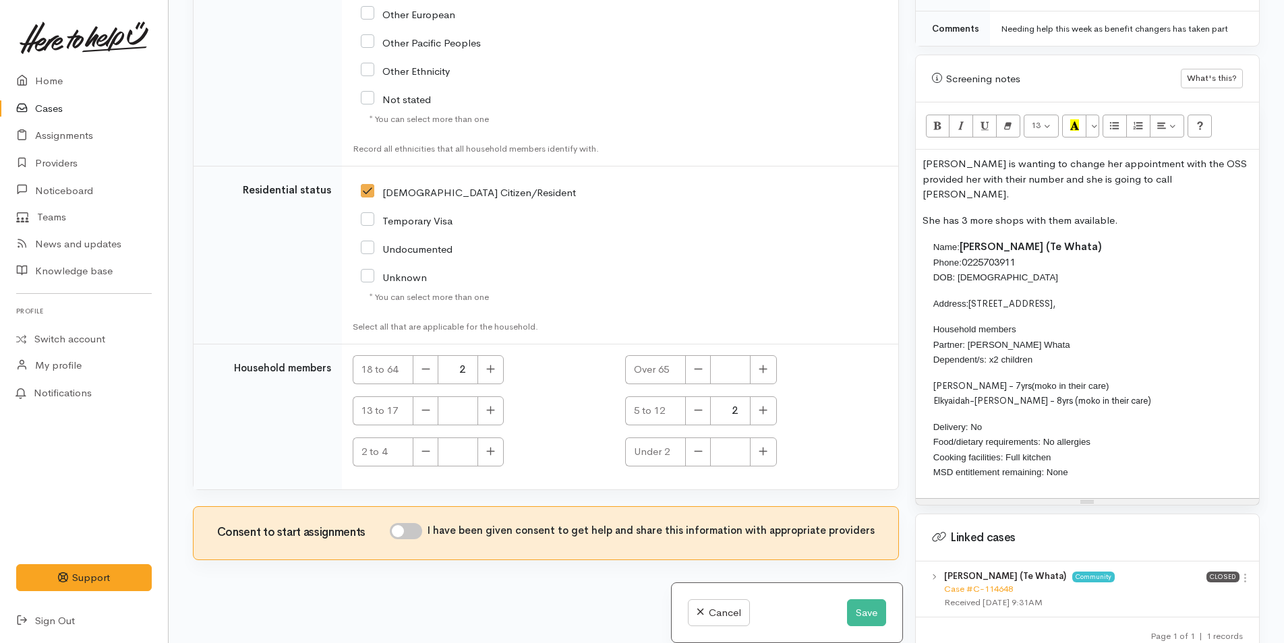
click at [419, 523] on input "I have been given consent to get help and share this information with appropria…" at bounding box center [406, 531] width 32 height 16
checkbox input "true"
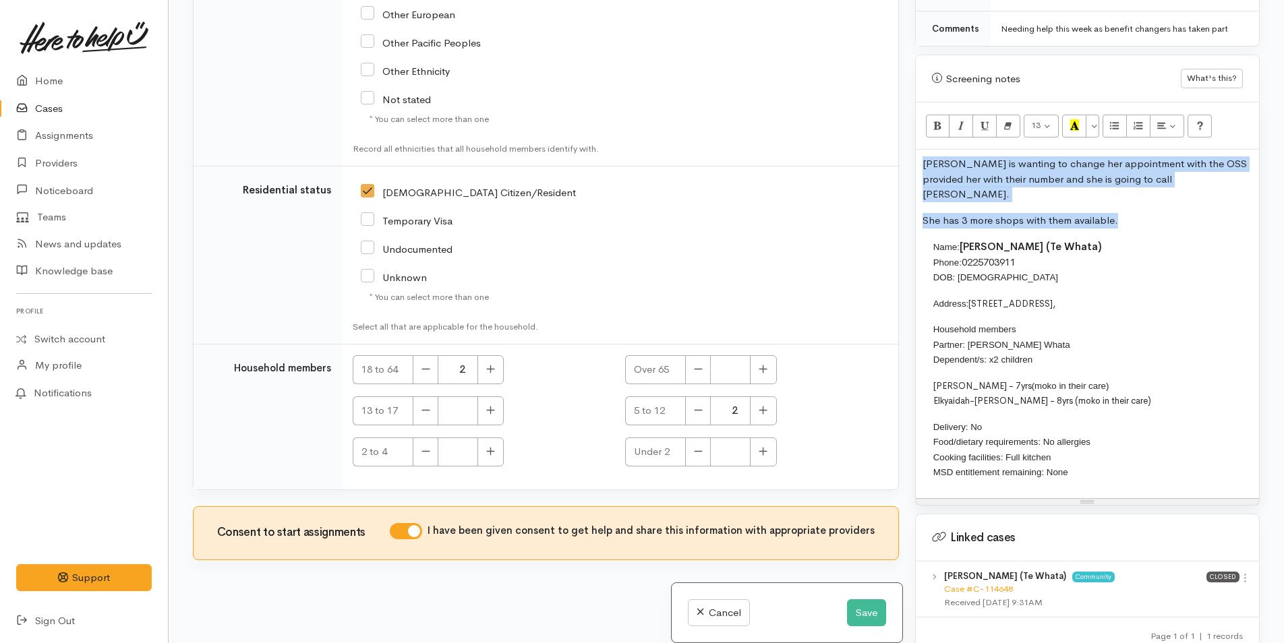
drag, startPoint x: 1107, startPoint y: 196, endPoint x: 907, endPoint y: 159, distance: 203.0
click at [907, 159] on div "Warnings Add No warnings have been raised against this case Add Warning Title ●…" at bounding box center [1087, 321] width 361 height 643
copy div "Nikki is wanting to change her appointment with the OSS provided her with their…"
click at [856, 616] on button "Save" at bounding box center [866, 614] width 39 height 28
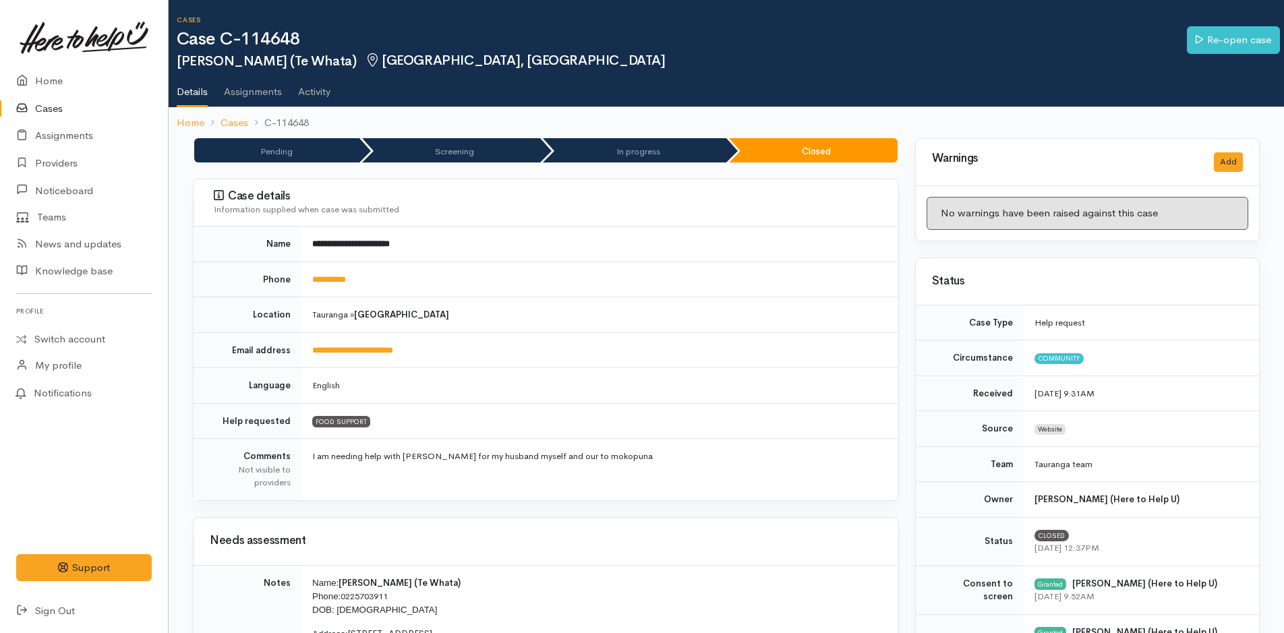
scroll to position [742, 0]
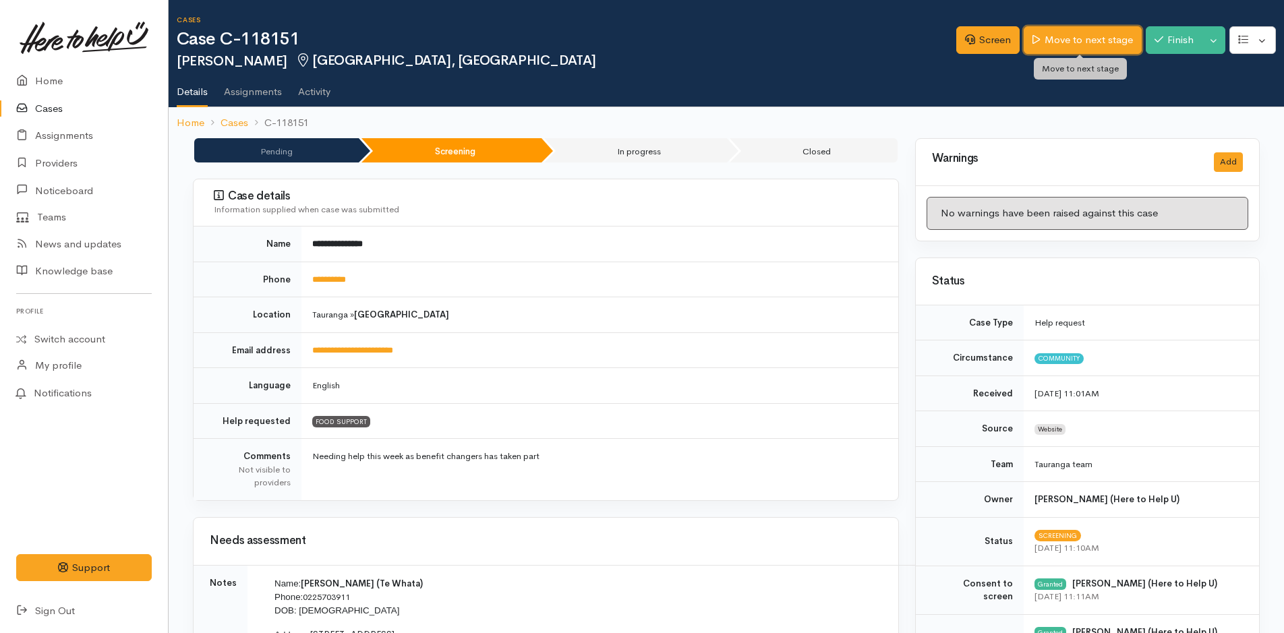
click at [1112, 33] on link "Move to next stage" at bounding box center [1082, 40] width 117 height 28
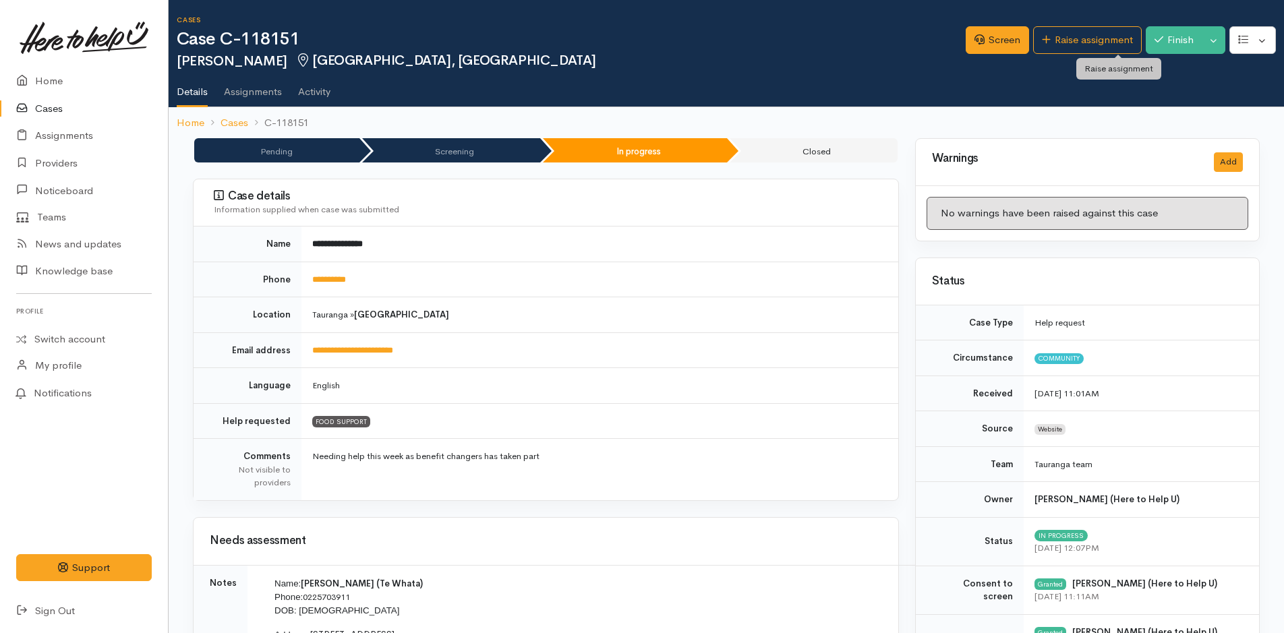
click at [1112, 33] on link "Raise assignment" at bounding box center [1087, 40] width 109 height 28
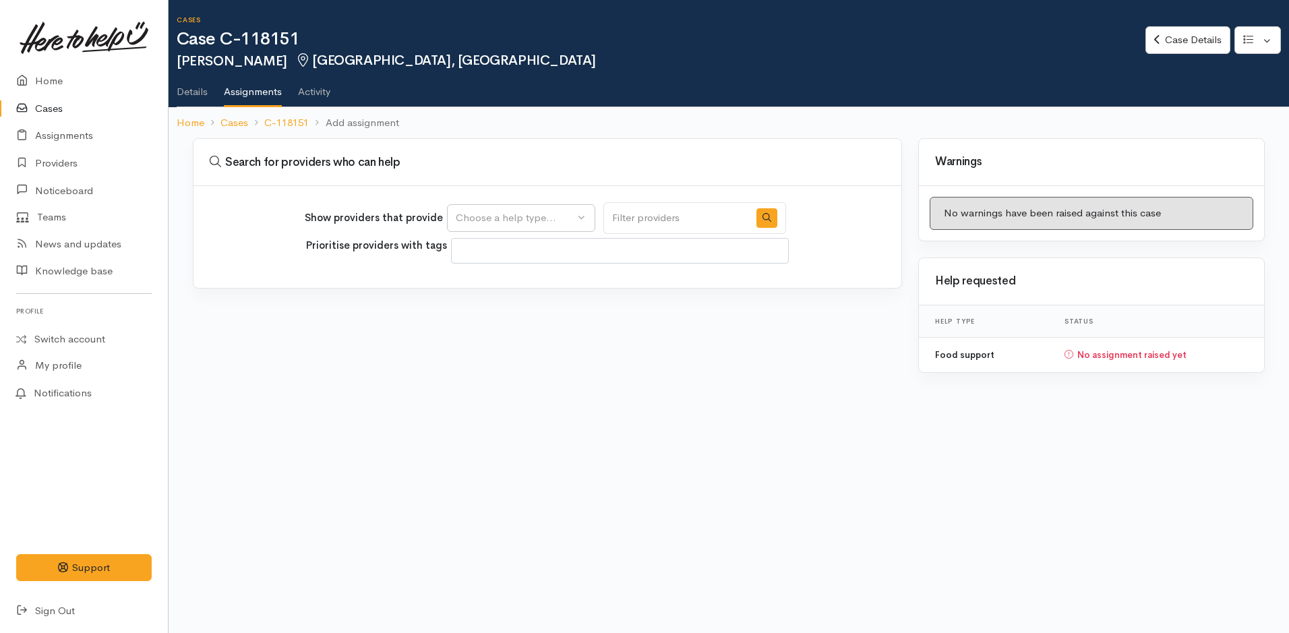
select select
click at [495, 225] on div "Choose a help type..." at bounding box center [515, 218] width 119 height 16
click at [496, 282] on span "Food support" at bounding box center [495, 283] width 63 height 16
select select "3"
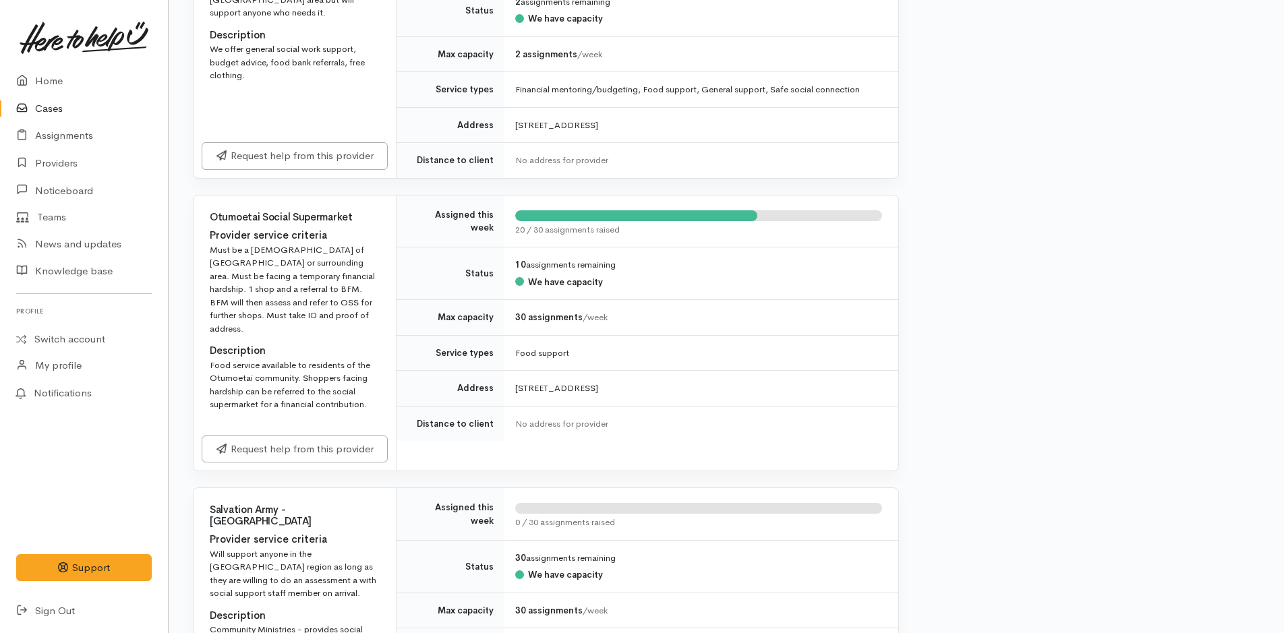
scroll to position [944, 0]
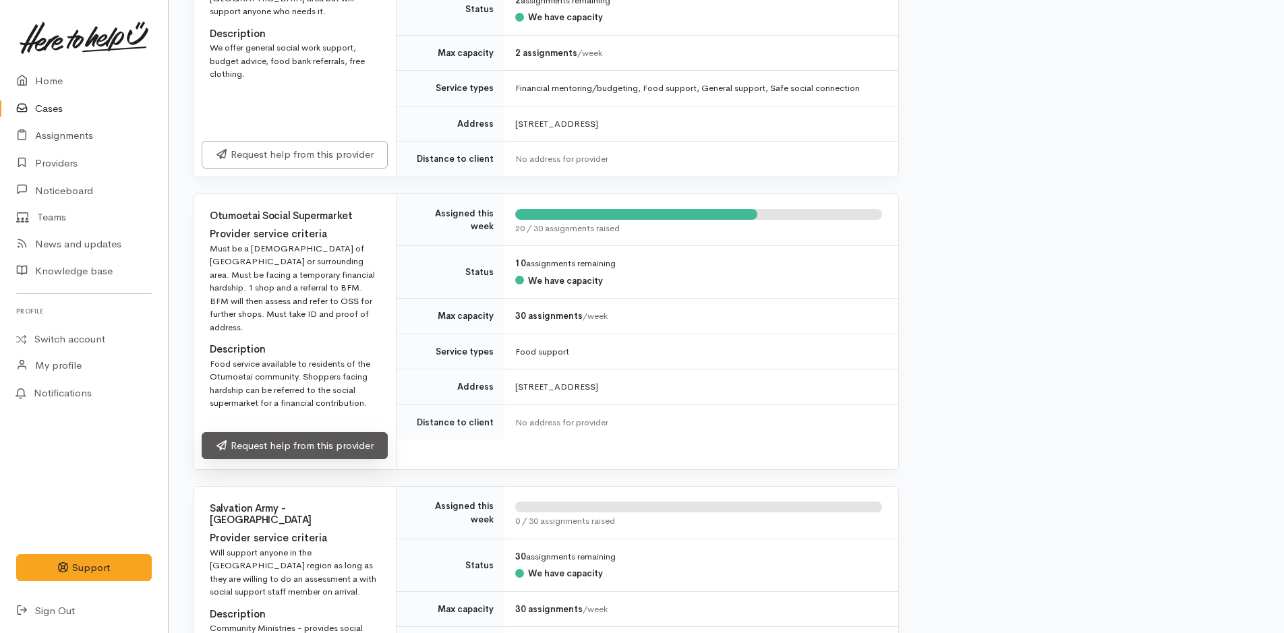
click at [365, 442] on link "Request help from this provider" at bounding box center [295, 446] width 186 height 28
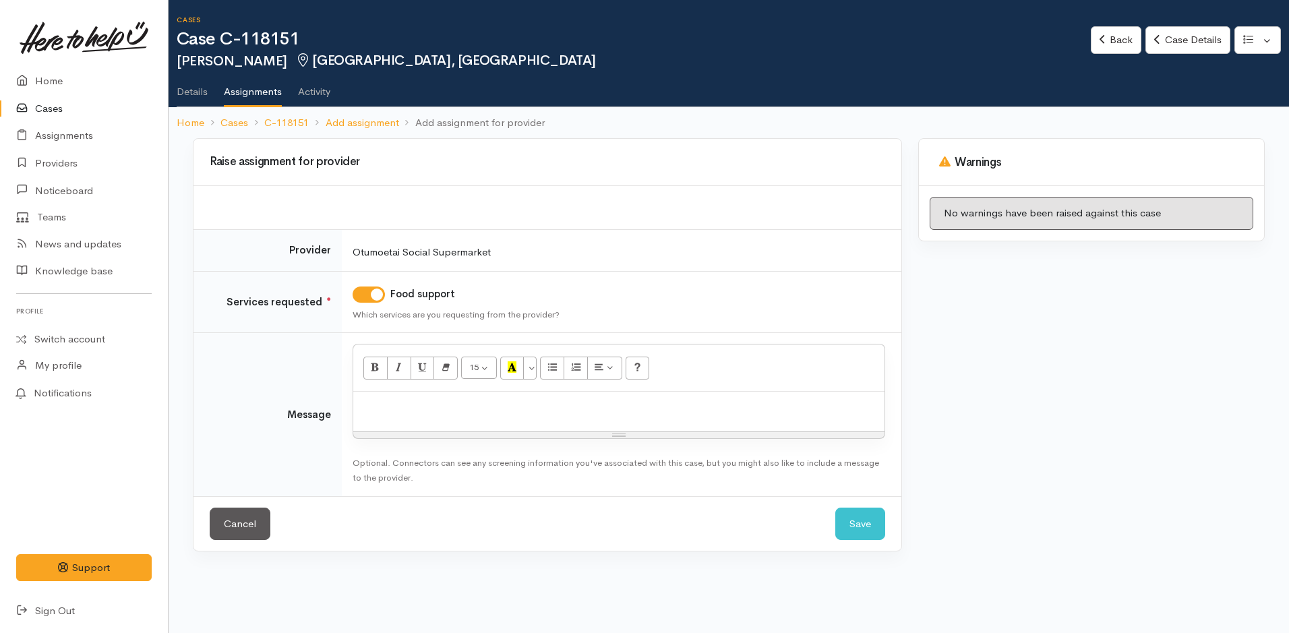
click at [426, 411] on p at bounding box center [619, 407] width 518 height 16
paste div
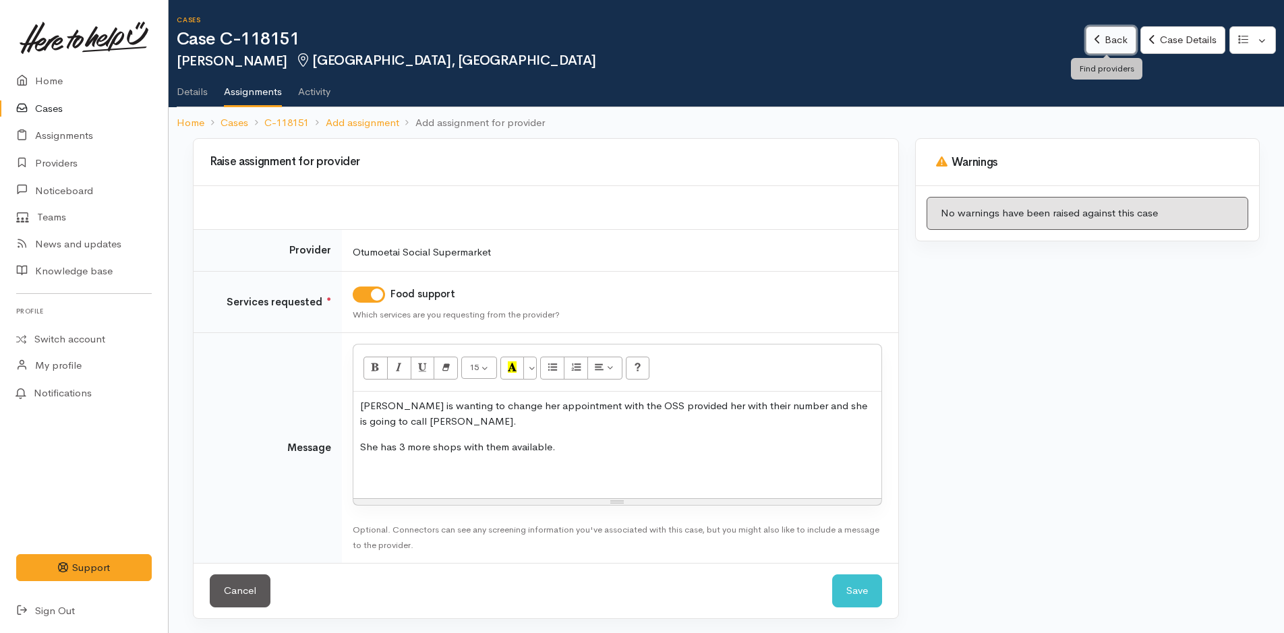
click at [1115, 30] on link "Back" at bounding box center [1111, 40] width 51 height 28
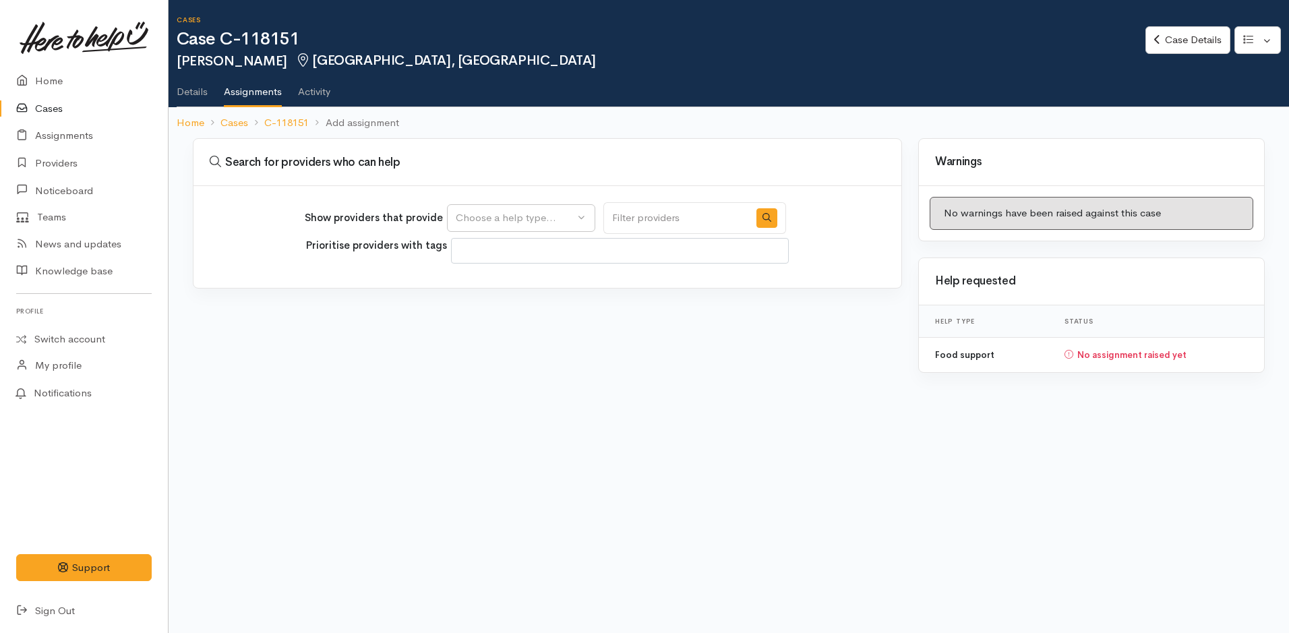
select select
click at [511, 218] on div "Choose a help type..." at bounding box center [515, 218] width 119 height 16
click at [511, 281] on span "Food support" at bounding box center [495, 283] width 63 height 16
select select "3"
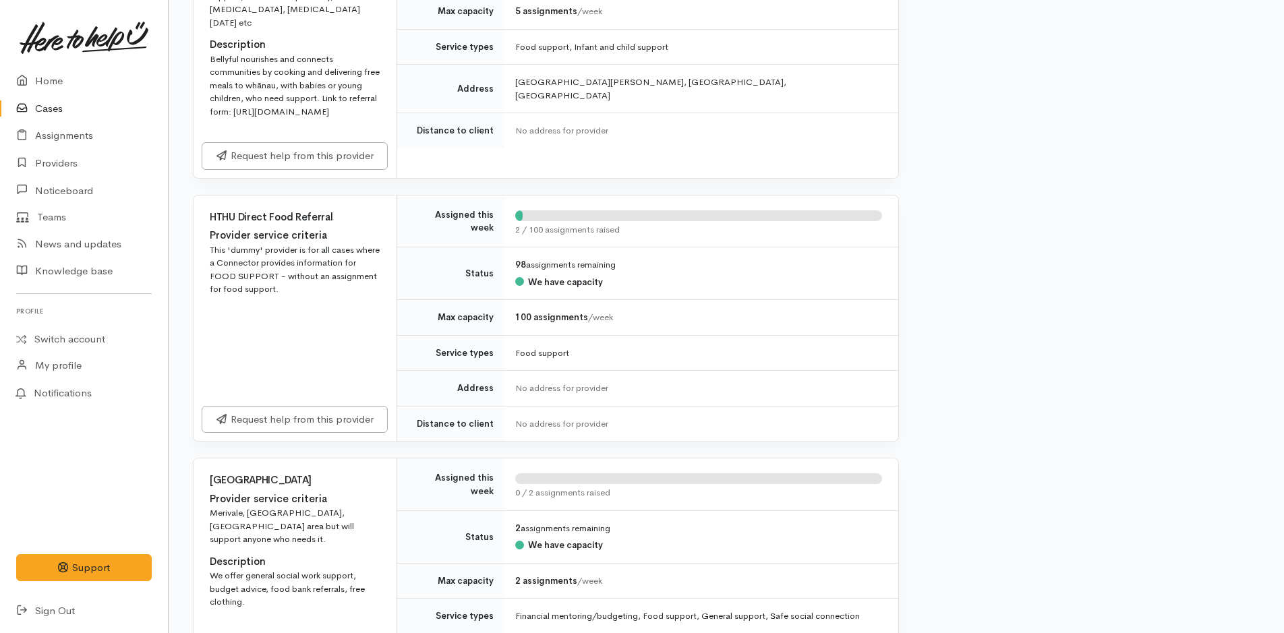
scroll to position [472, 0]
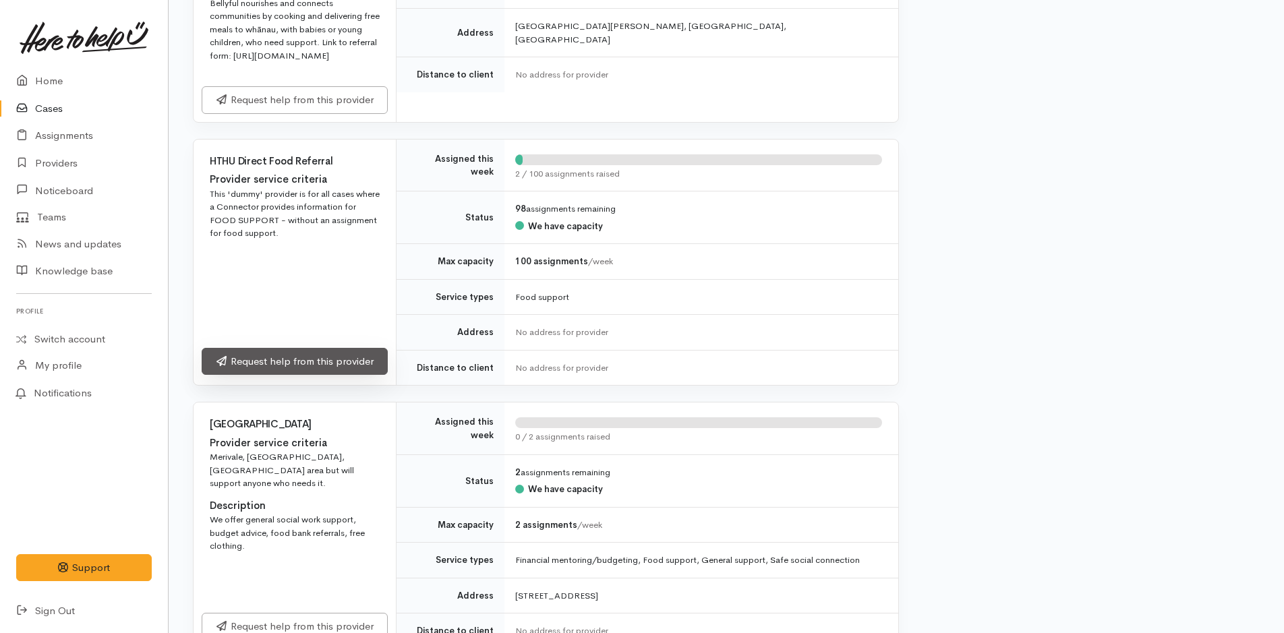
click at [345, 376] on link "Request help from this provider" at bounding box center [295, 362] width 186 height 28
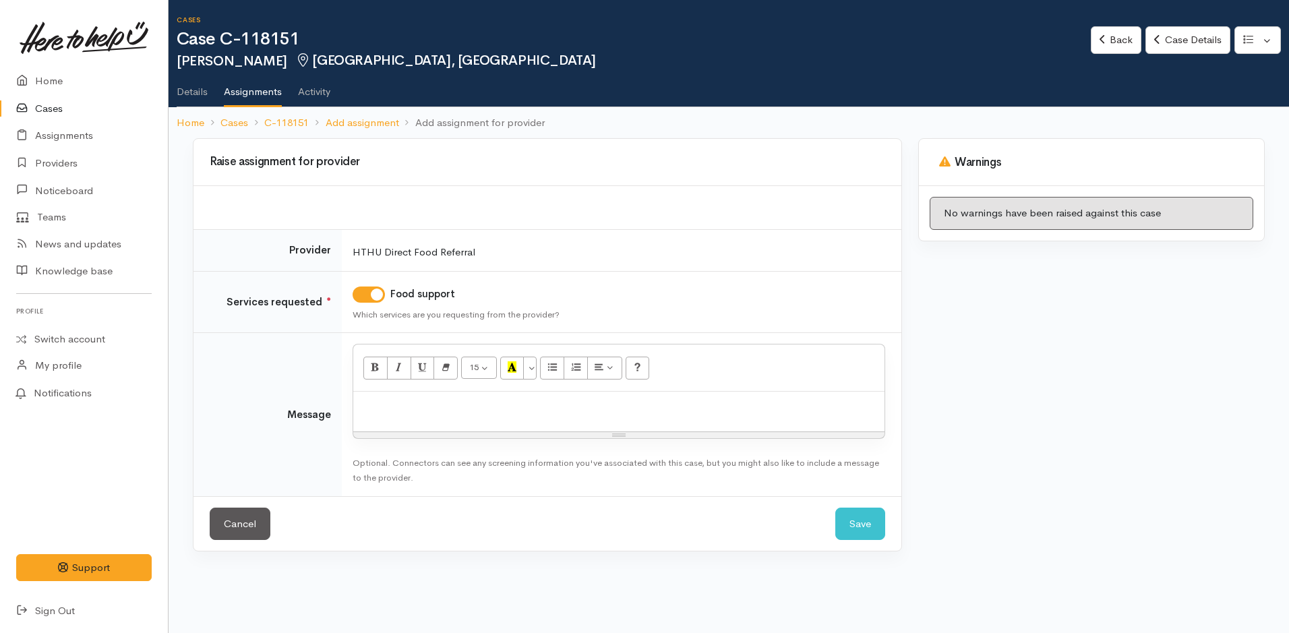
click at [452, 413] on p at bounding box center [619, 407] width 518 height 16
paste div
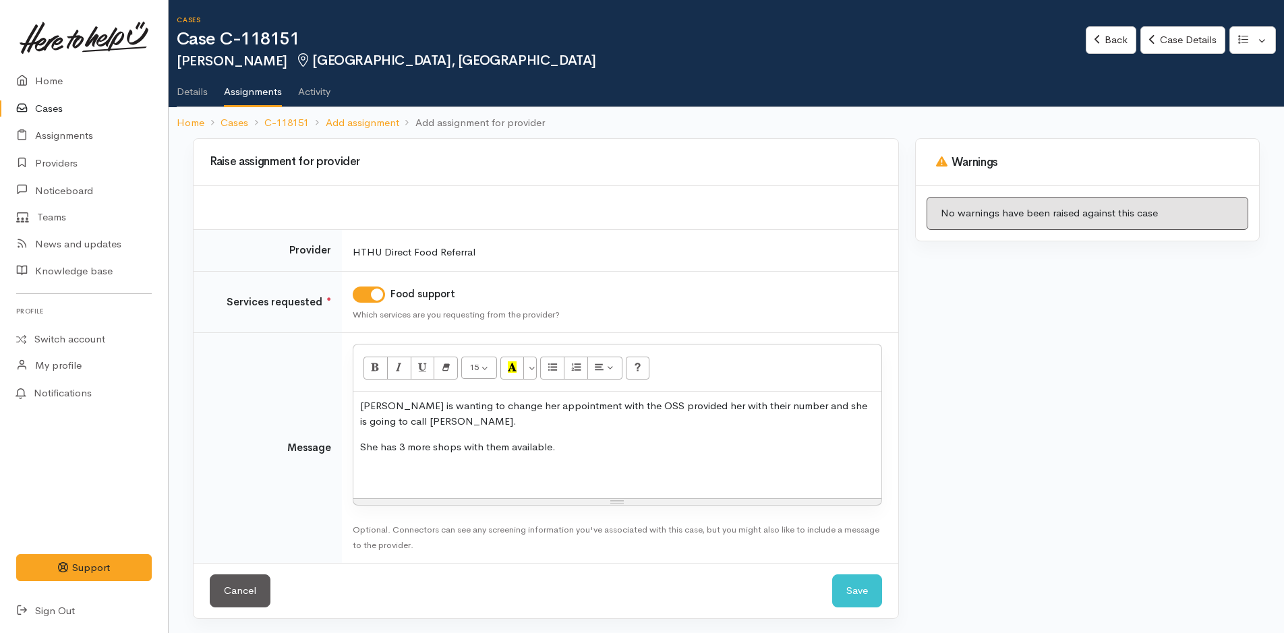
click at [379, 461] on div "[PERSON_NAME] is wanting to change her appointment with the OSS provided her wi…" at bounding box center [617, 445] width 528 height 107
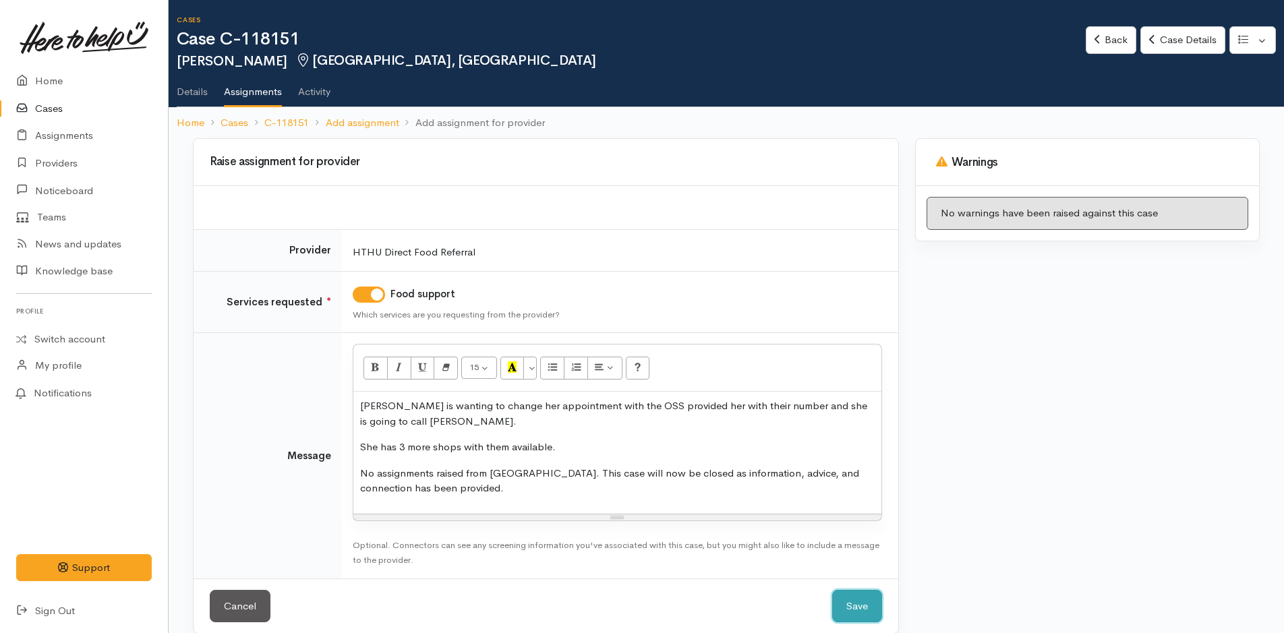
click at [859, 600] on button "Save" at bounding box center [857, 606] width 50 height 33
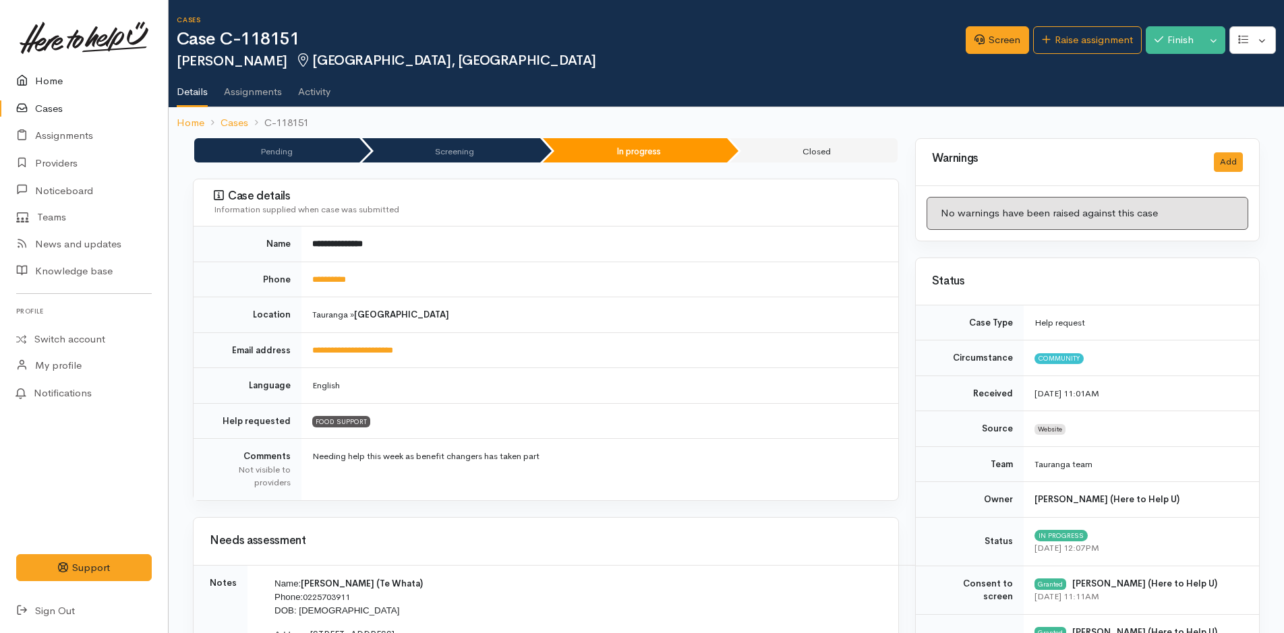
click at [49, 82] on link "Home" at bounding box center [84, 81] width 168 height 28
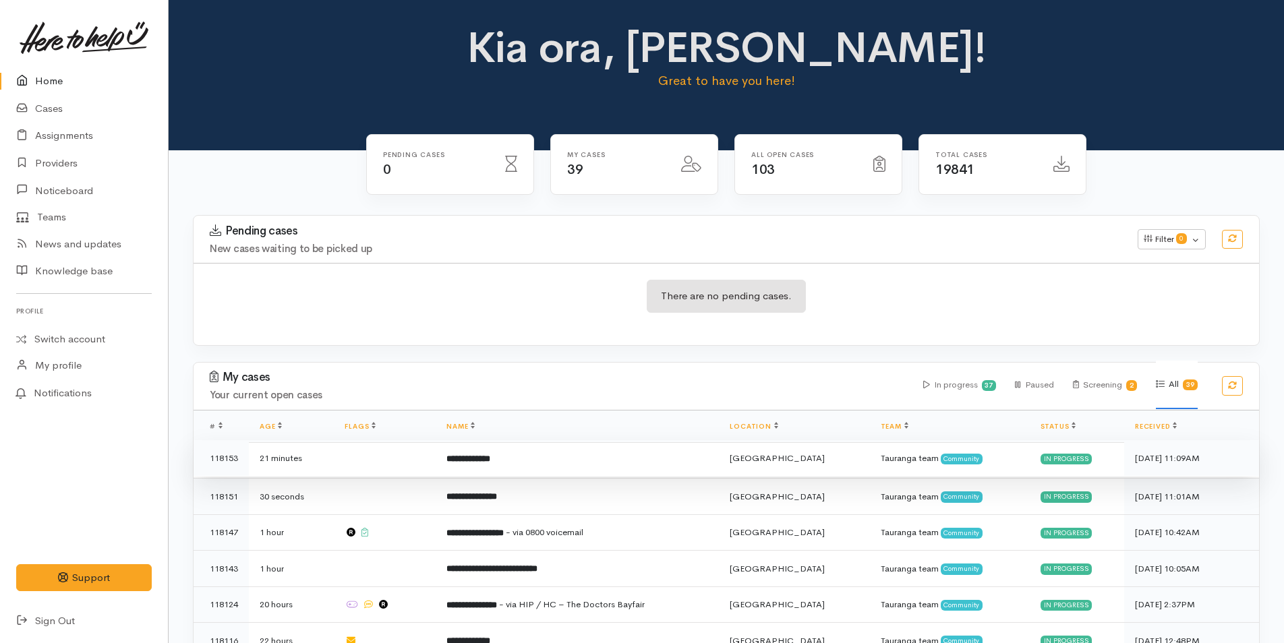
click at [564, 447] on td "**********" at bounding box center [577, 458] width 283 height 36
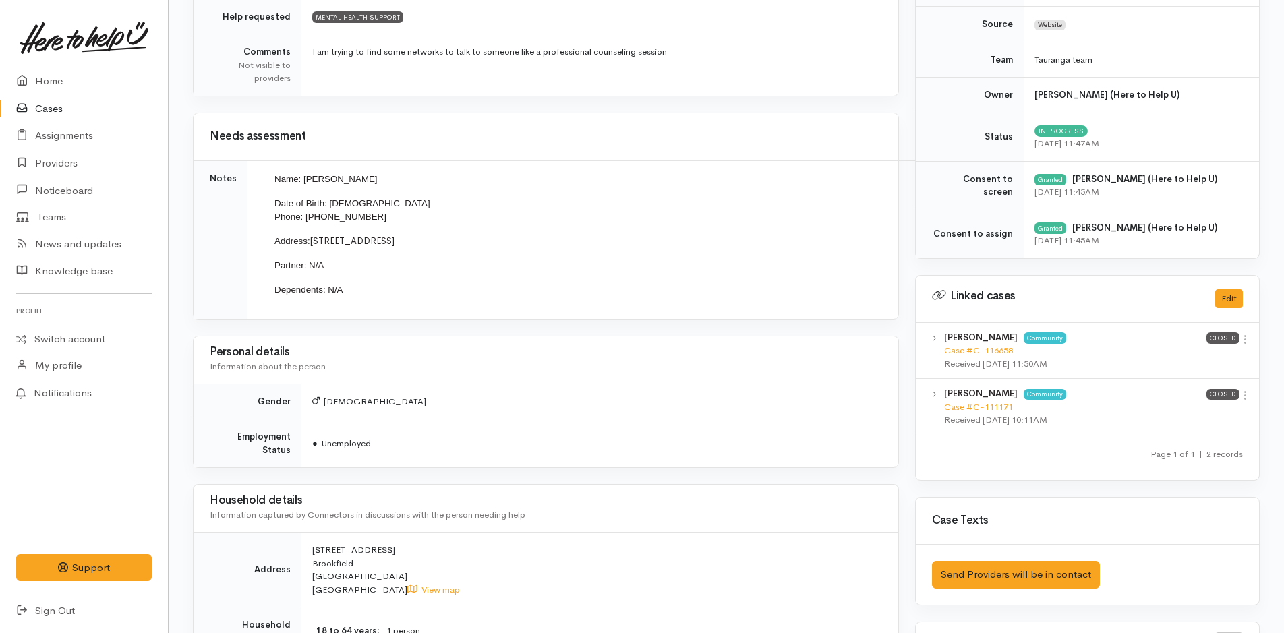
scroll to position [742, 0]
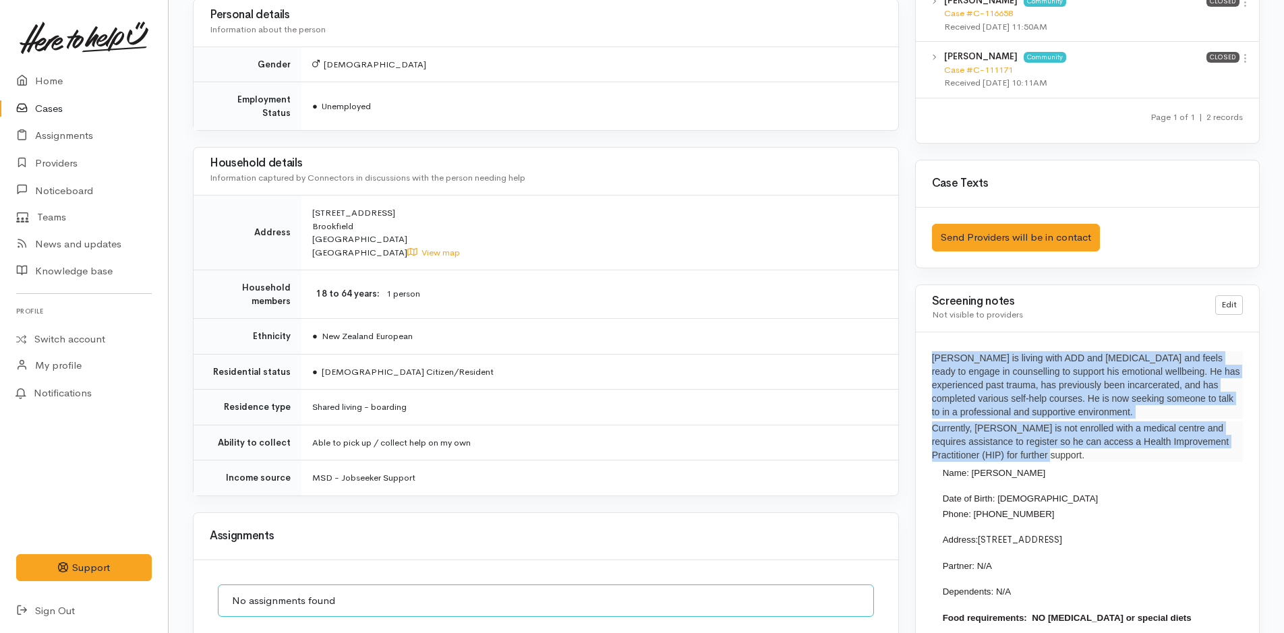
drag, startPoint x: 1045, startPoint y: 458, endPoint x: 920, endPoint y: 357, distance: 159.7
click at [920, 357] on div "[PERSON_NAME] is living with ADD and [MEDICAL_DATA] and feels ready to engage i…" at bounding box center [1087, 533] width 343 height 403
copy div "[PERSON_NAME] is living with ADD and [MEDICAL_DATA] and feels ready to engage i…"
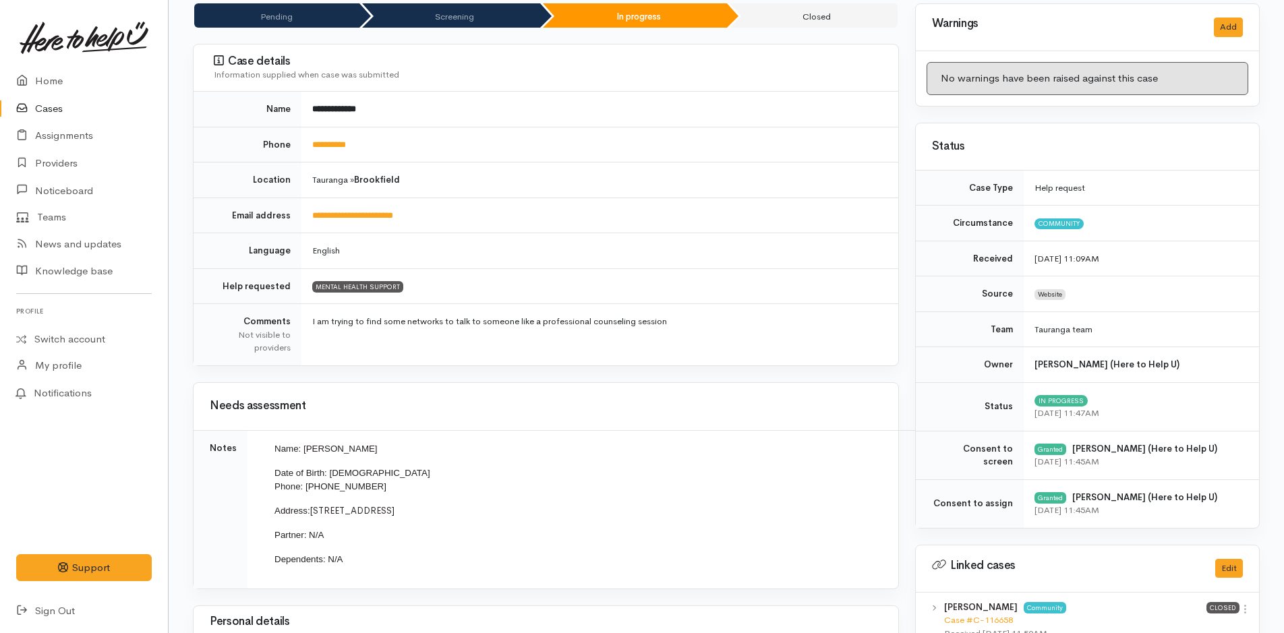
scroll to position [0, 0]
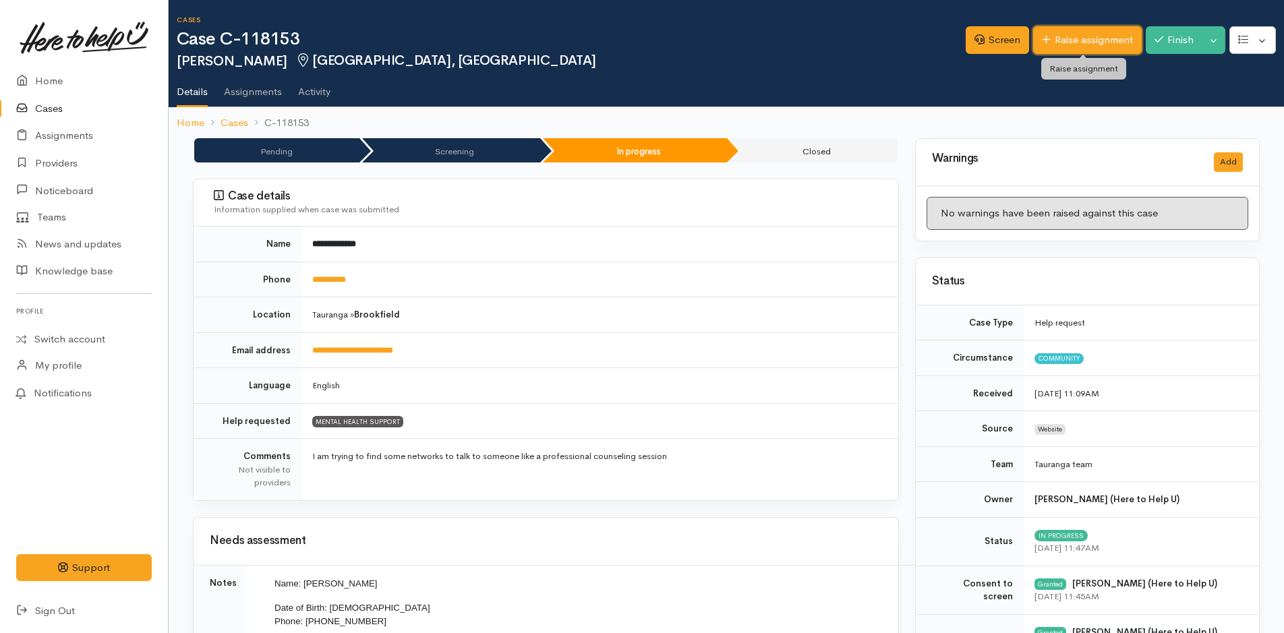
click at [1072, 41] on link "Raise assignment" at bounding box center [1087, 40] width 109 height 28
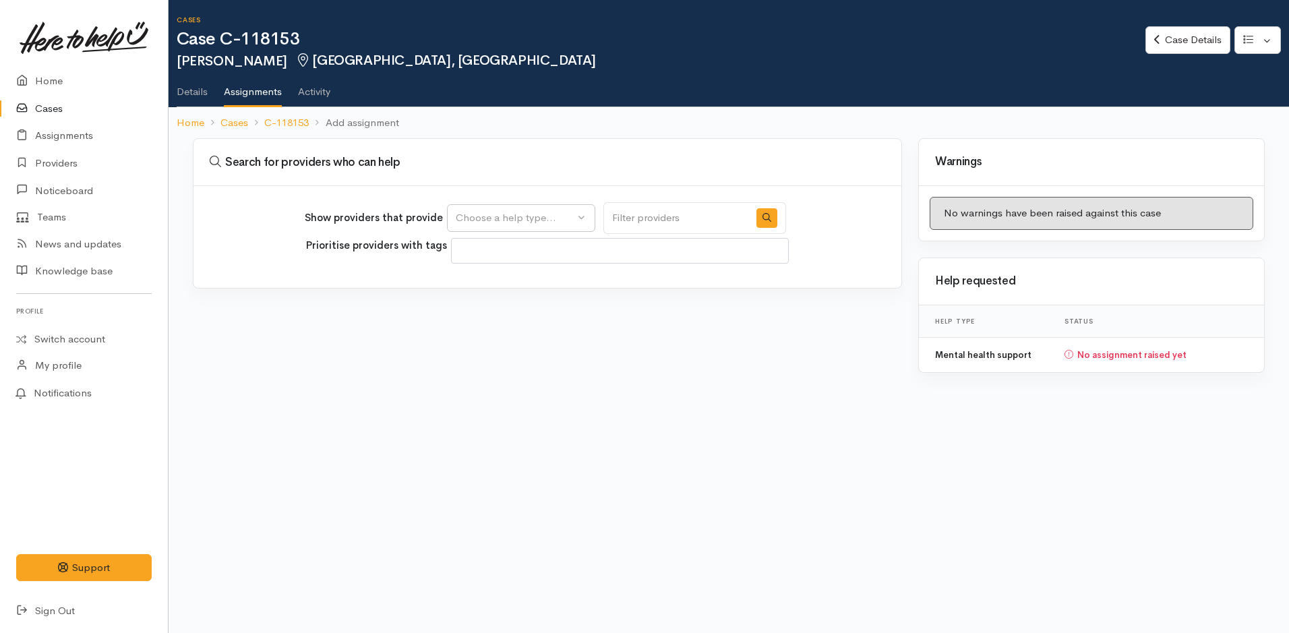
select select
click at [490, 217] on div "Choose a help type..." at bounding box center [515, 218] width 119 height 16
click at [502, 281] on span "Mental health support" at bounding box center [515, 283] width 103 height 16
select select "5"
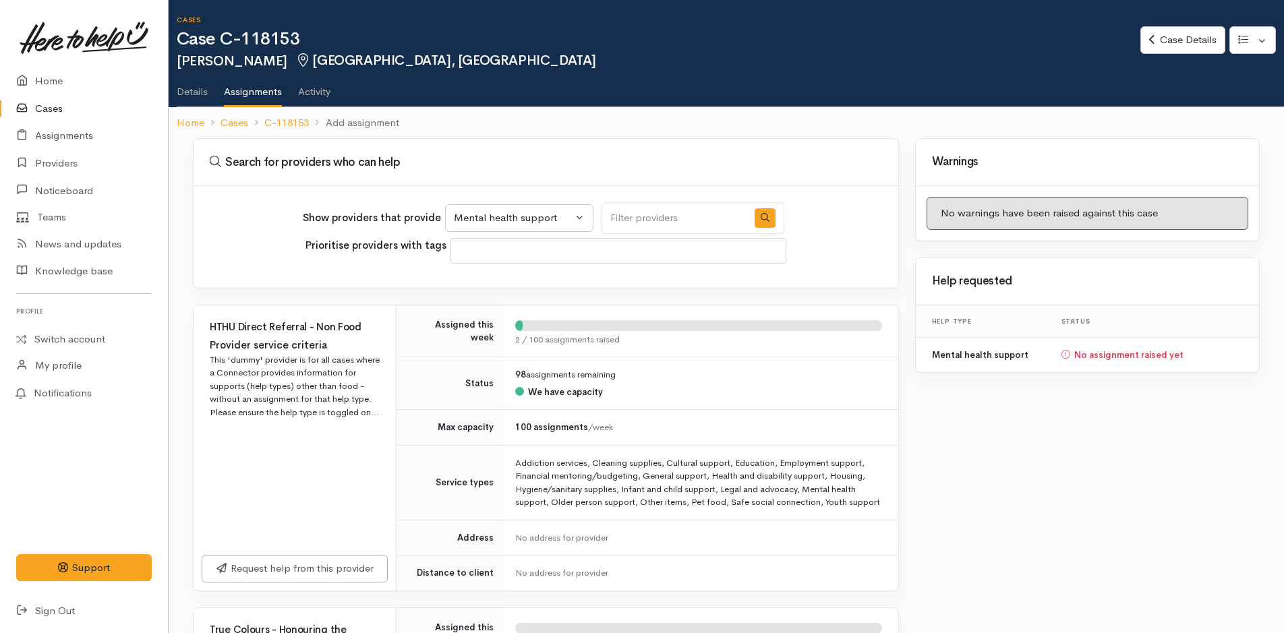
click at [686, 218] on input "Search" at bounding box center [675, 218] width 146 height 32
click at [713, 216] on input "community" at bounding box center [675, 218] width 146 height 32
type input "community health coach"
click at [759, 223] on button "button" at bounding box center [765, 218] width 21 height 20
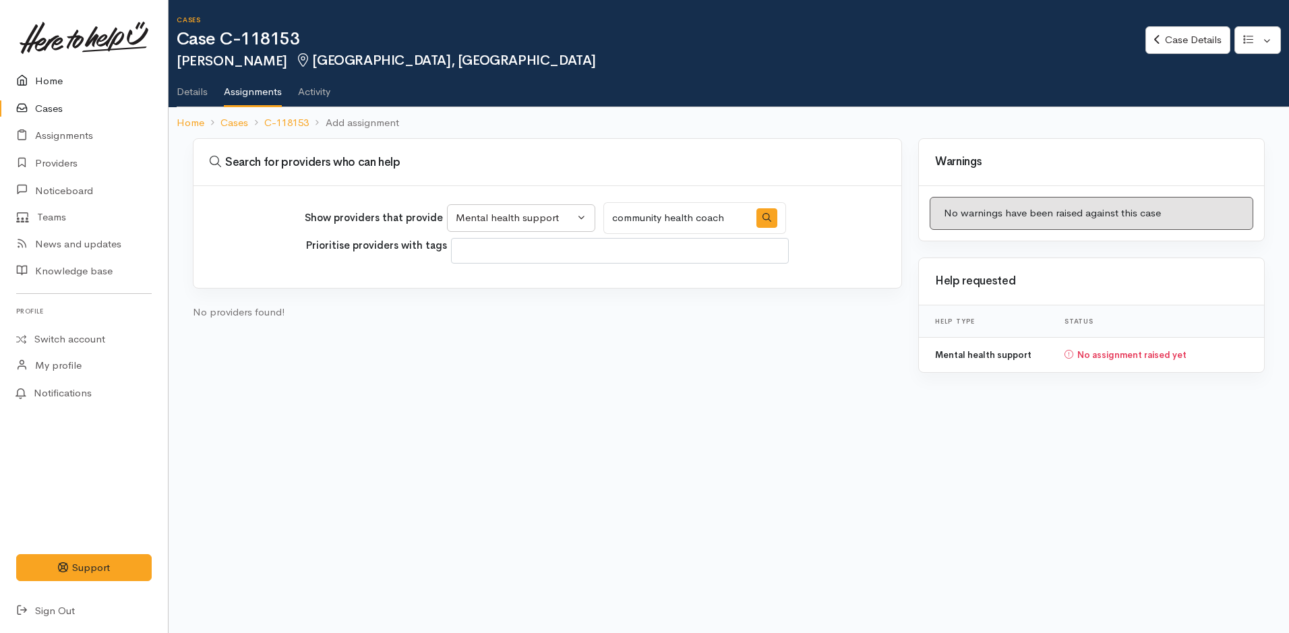
click at [51, 82] on link "Home" at bounding box center [84, 81] width 168 height 28
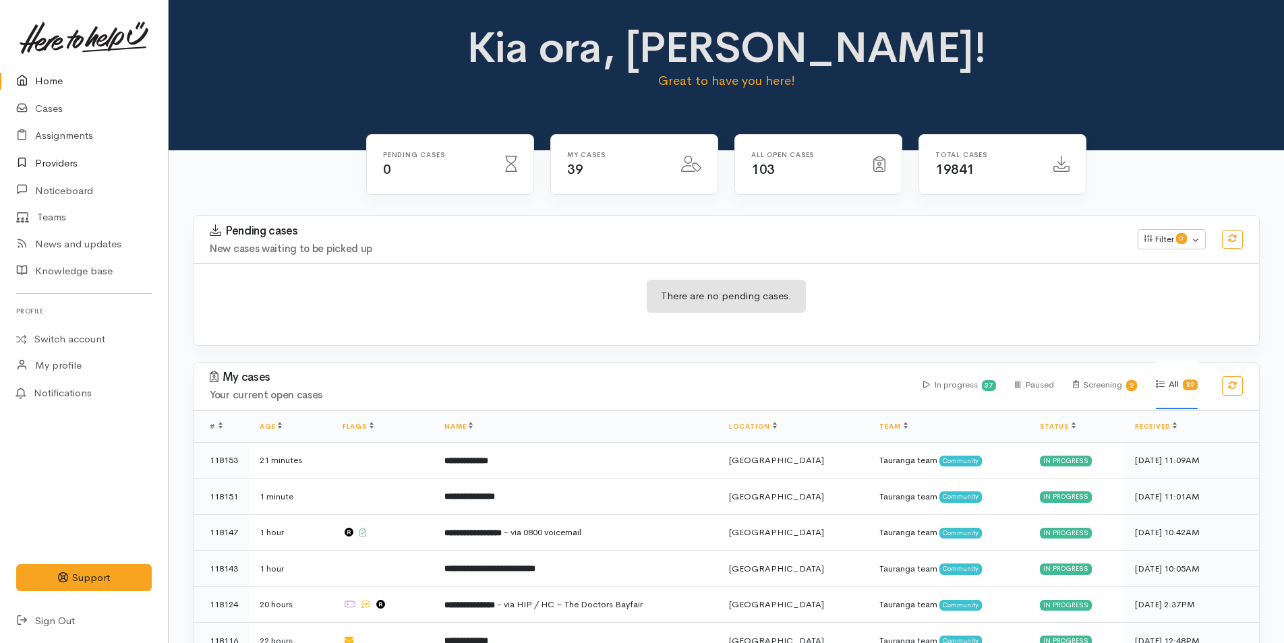
click at [59, 163] on link "Providers" at bounding box center [84, 164] width 168 height 28
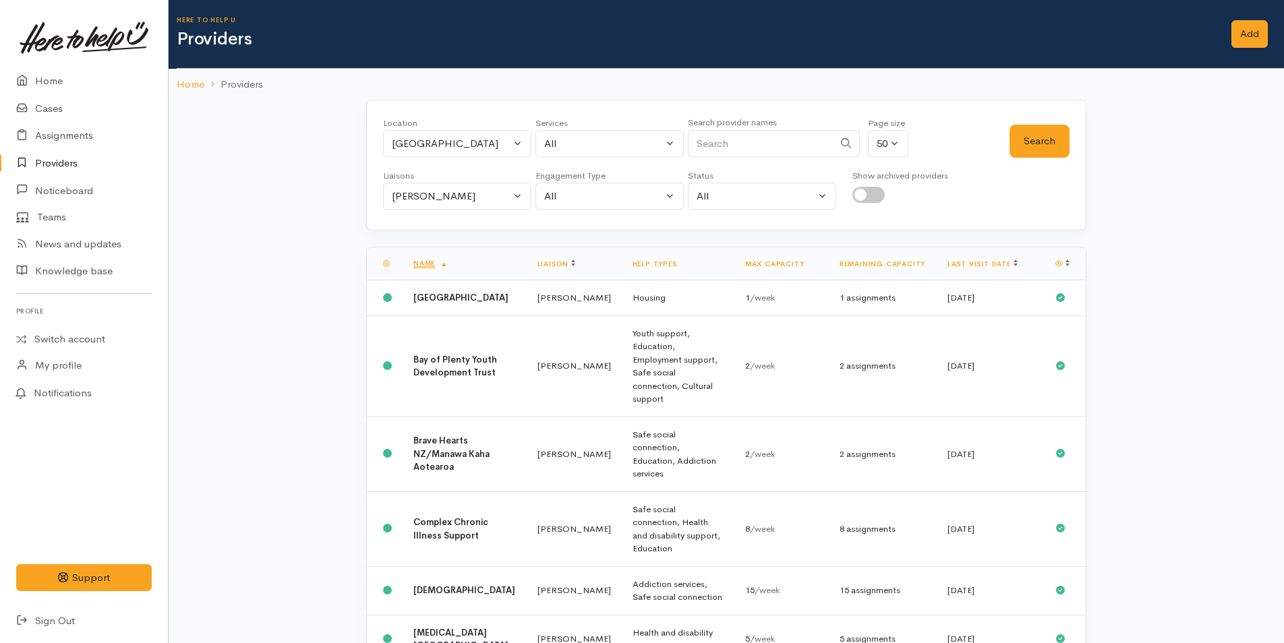
click at [752, 148] on input "Search" at bounding box center [761, 144] width 146 height 28
type input "community health coach"
click at [515, 201] on button "[PERSON_NAME]" at bounding box center [457, 197] width 148 height 28
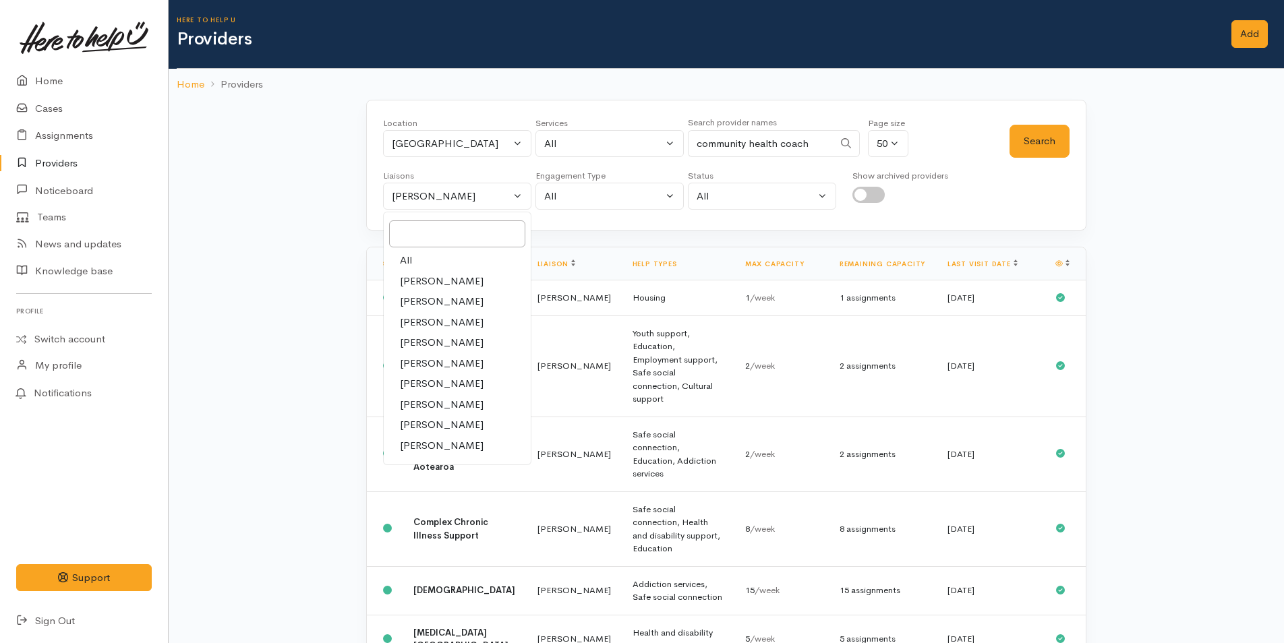
click at [423, 262] on link "All" at bounding box center [457, 260] width 147 height 21
select select "null"
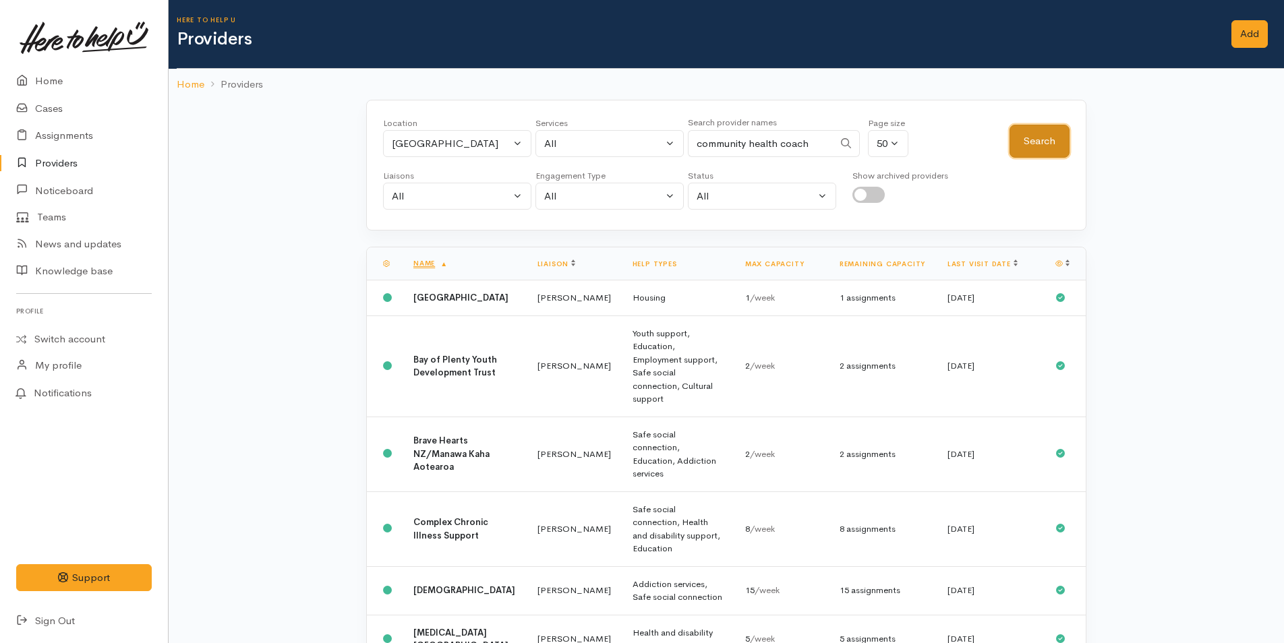
click at [1028, 141] on button "Search" at bounding box center [1040, 141] width 60 height 33
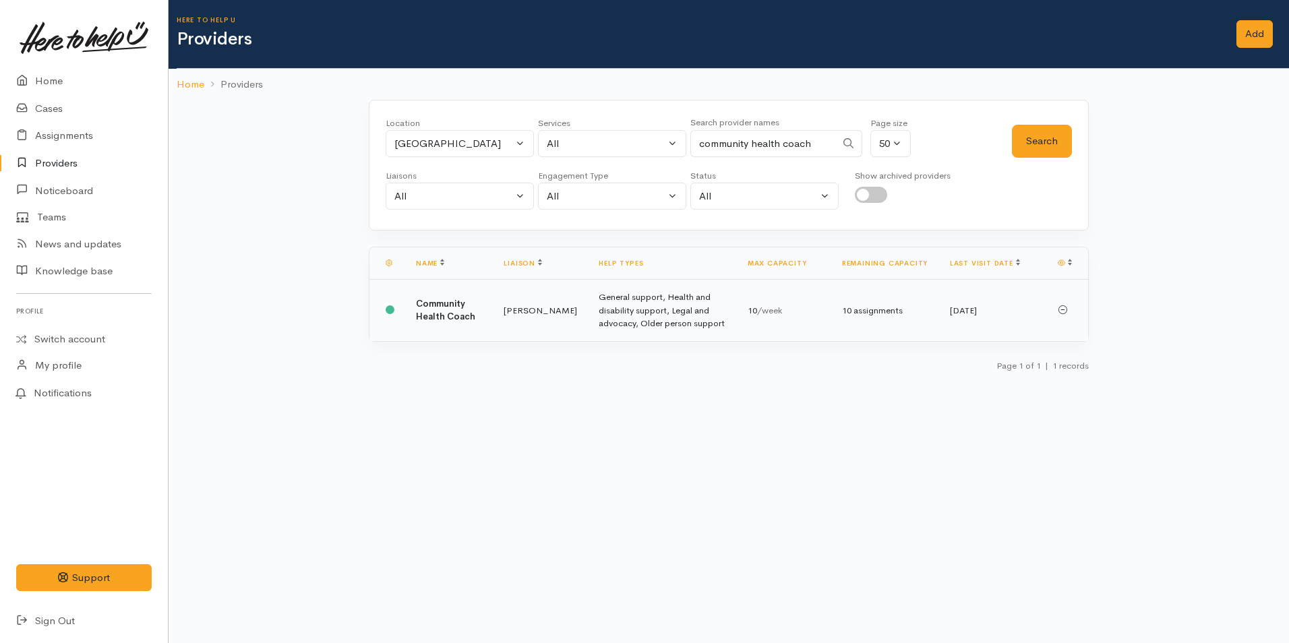
click at [435, 310] on td "Community Health Coach" at bounding box center [449, 310] width 88 height 61
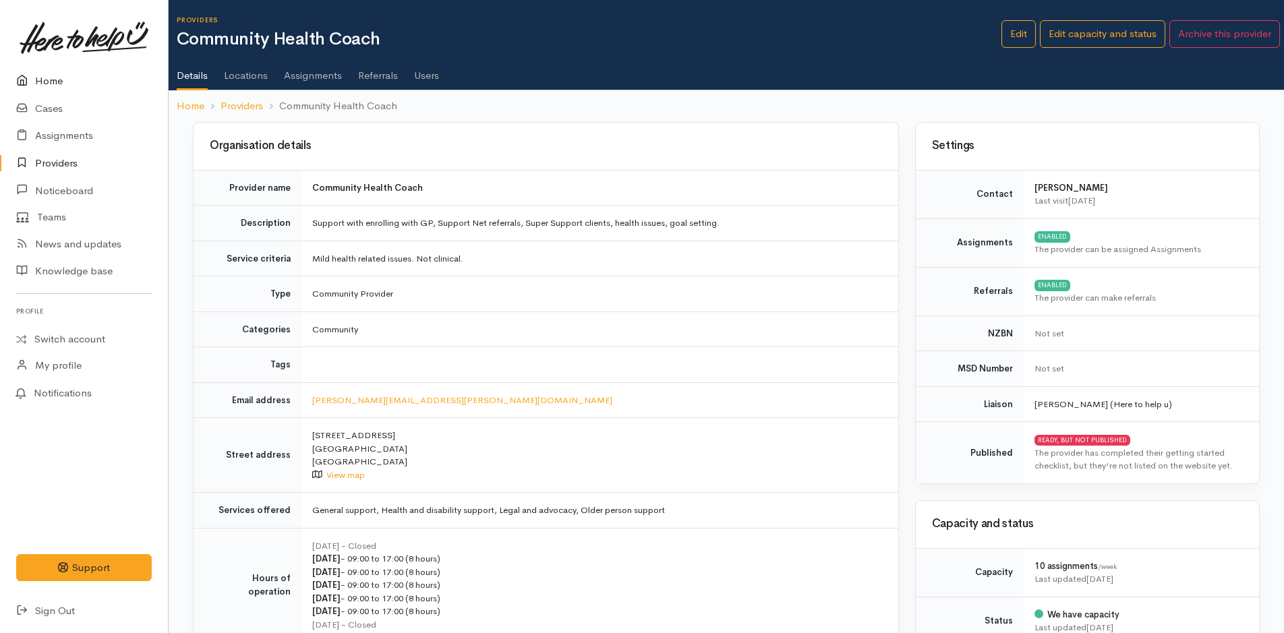
click at [60, 82] on link "Home" at bounding box center [84, 81] width 168 height 28
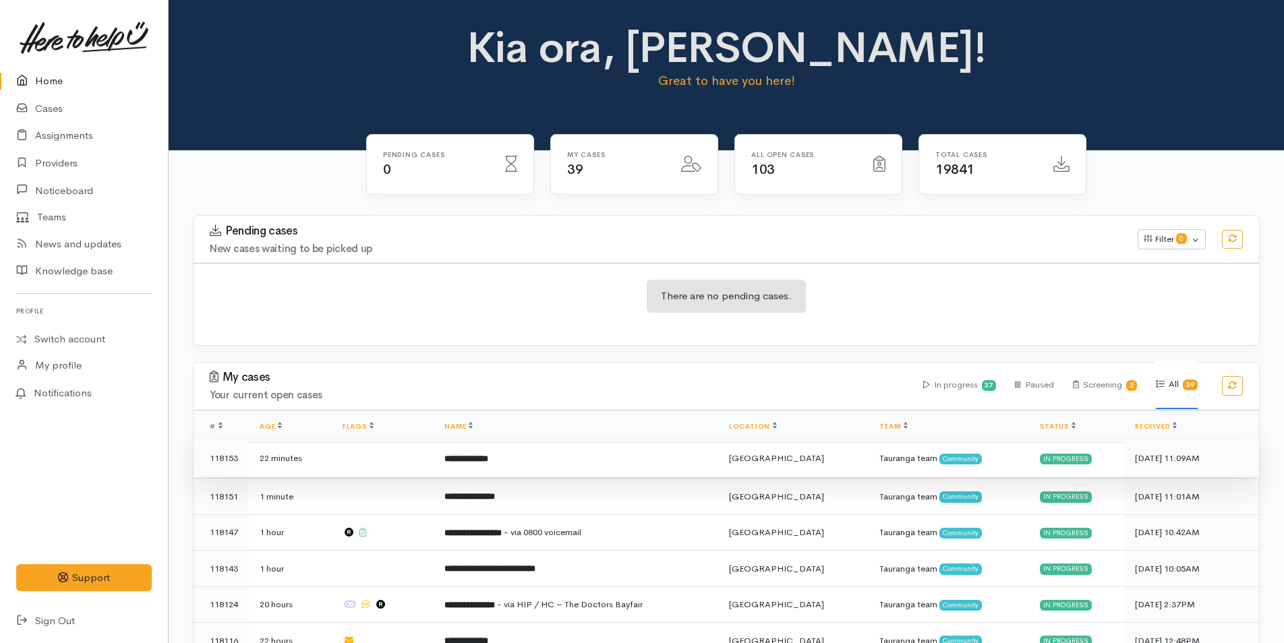
click at [540, 440] on td "**********" at bounding box center [576, 458] width 285 height 36
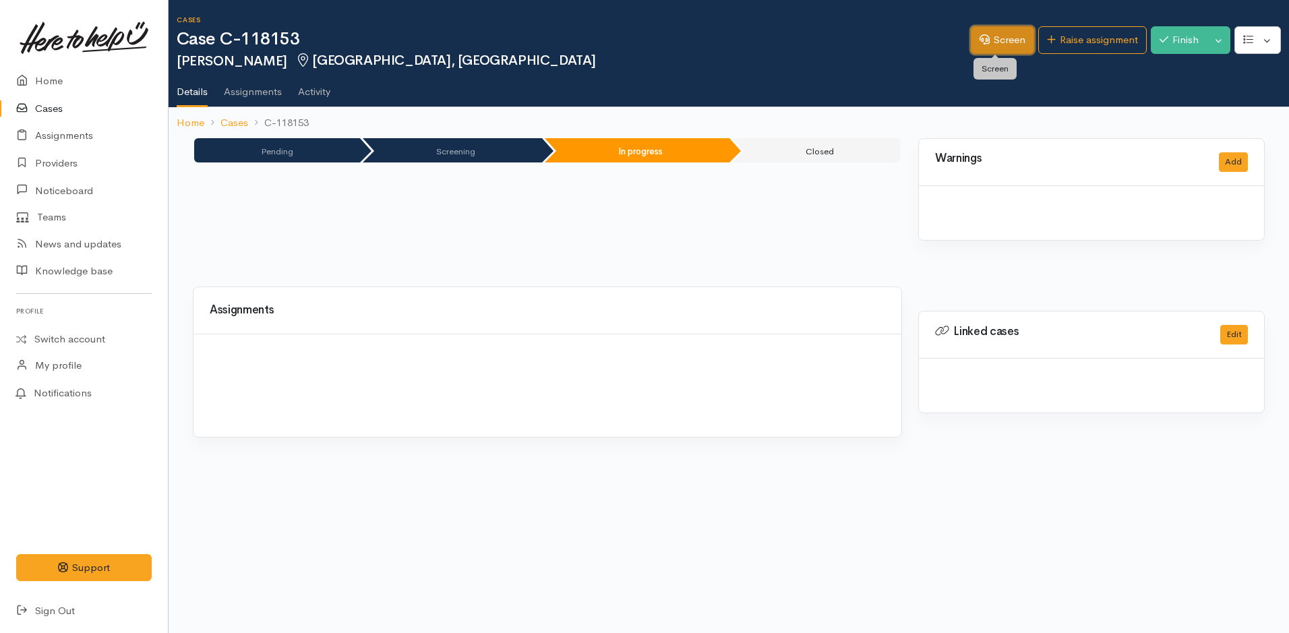
click at [1003, 39] on link "Screen" at bounding box center [1002, 40] width 63 height 28
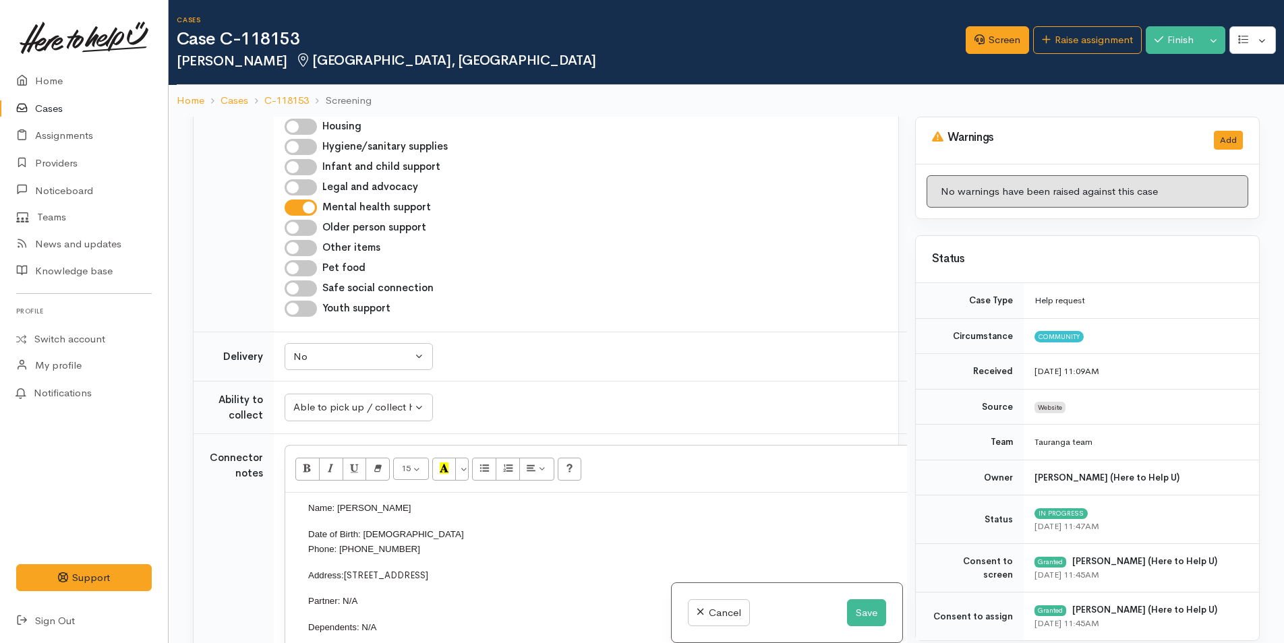
scroll to position [1349, 0]
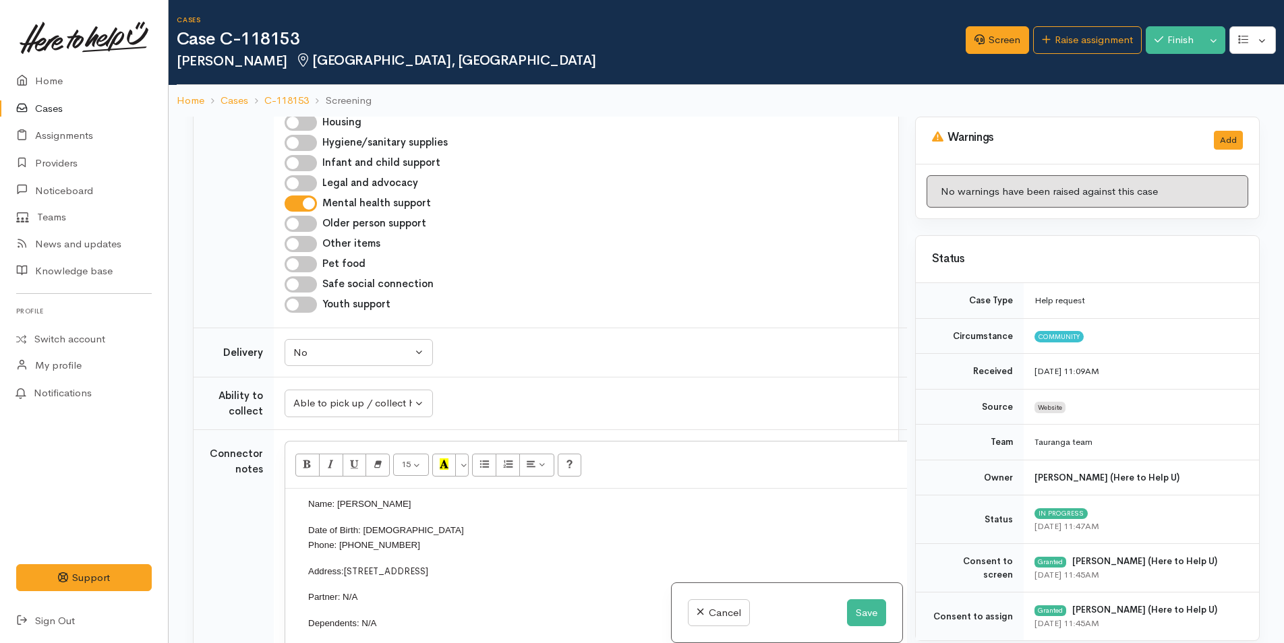
click at [306, 212] on input "Mental health support" at bounding box center [301, 204] width 32 height 16
checkbox input "false"
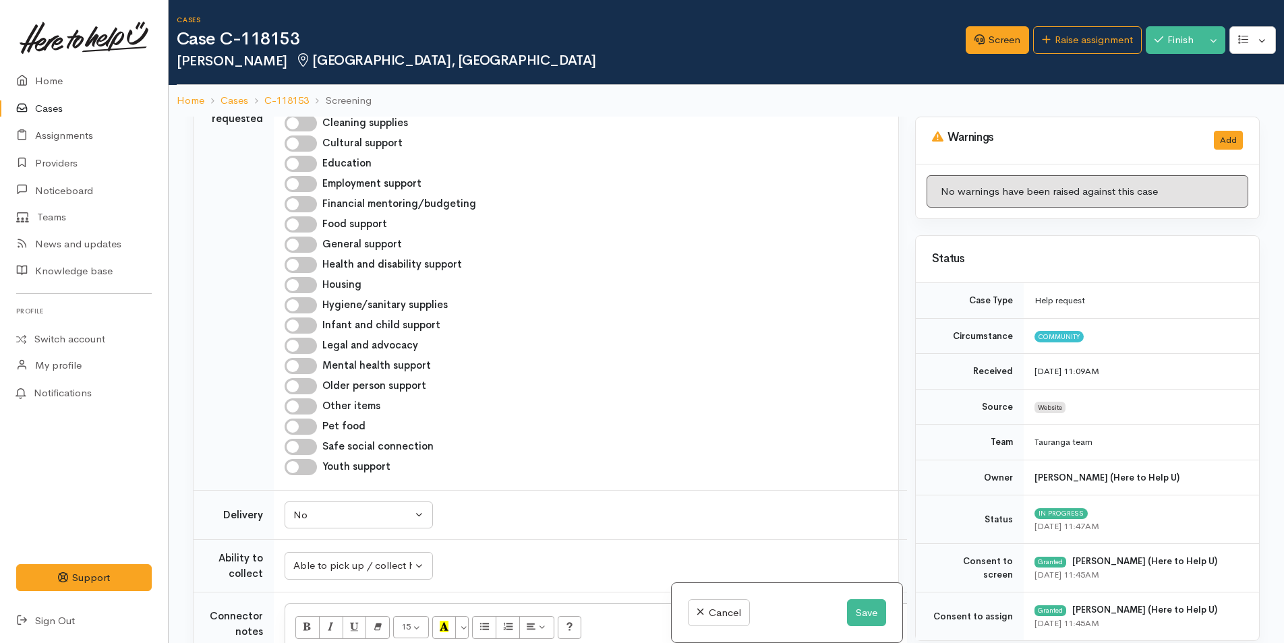
scroll to position [1146, 0]
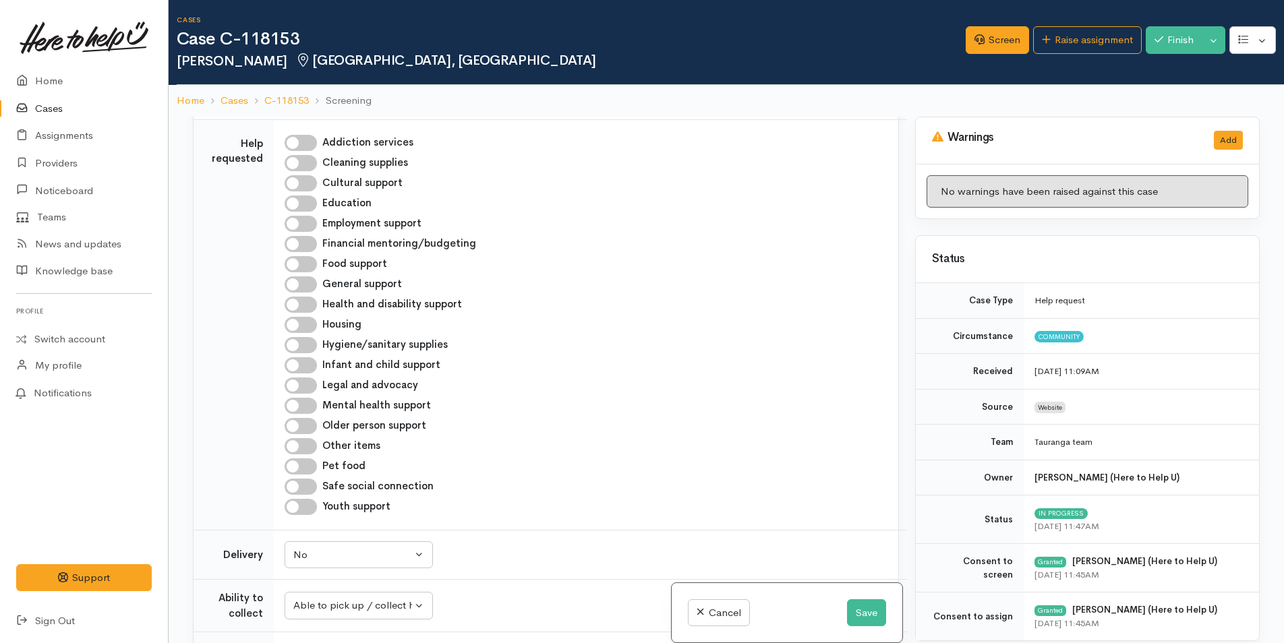
click at [308, 313] on input "Health and disability support" at bounding box center [301, 305] width 32 height 16
checkbox input "true"
click at [859, 613] on button "Save" at bounding box center [866, 614] width 39 height 28
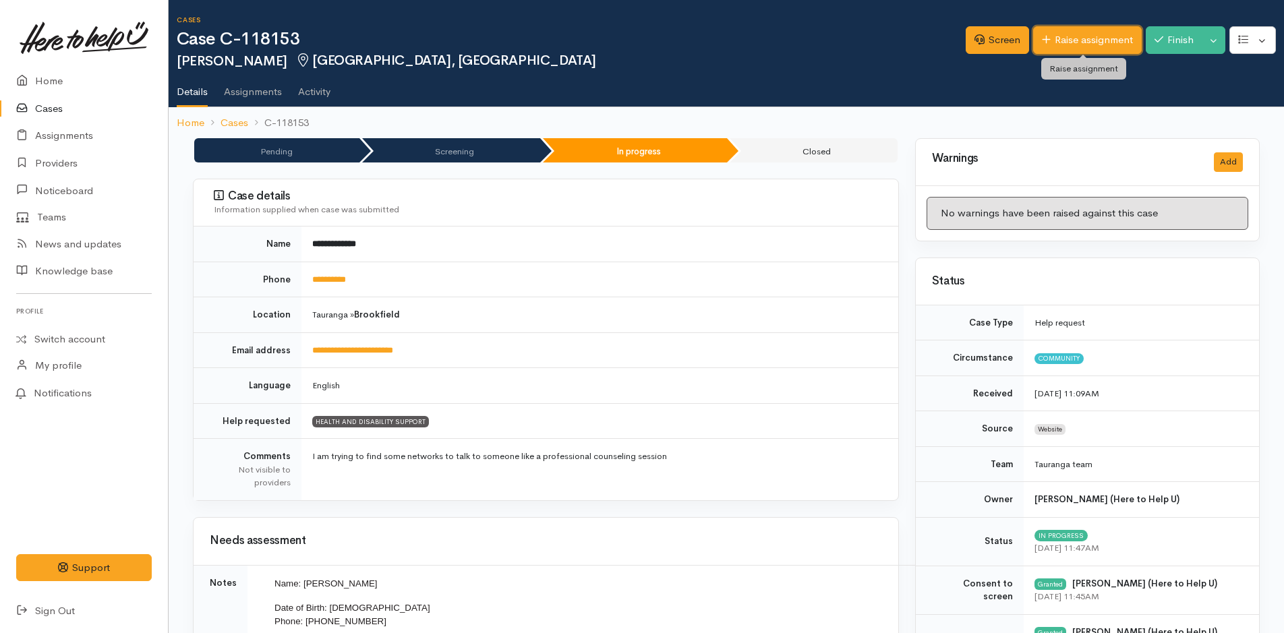
click at [1083, 44] on link "Raise assignment" at bounding box center [1087, 40] width 109 height 28
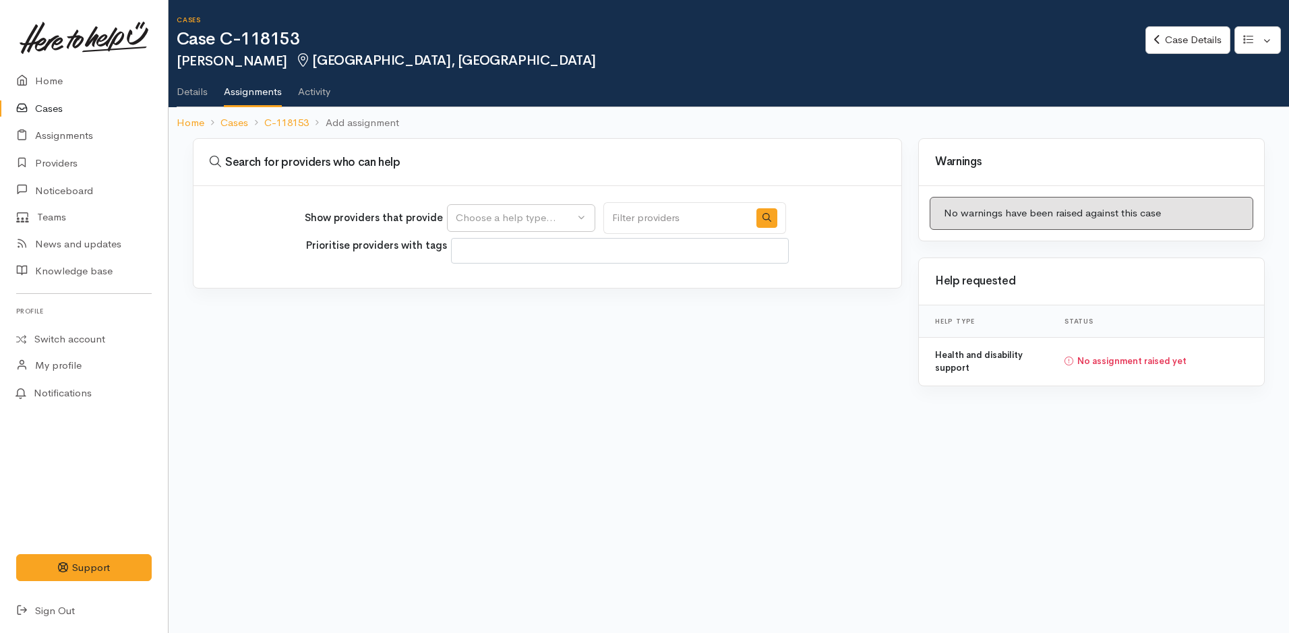
select select
click at [500, 218] on div "Choose a help type..." at bounding box center [515, 218] width 119 height 16
click at [510, 282] on span "Health and disability support" at bounding box center [530, 283] width 133 height 16
select select "26"
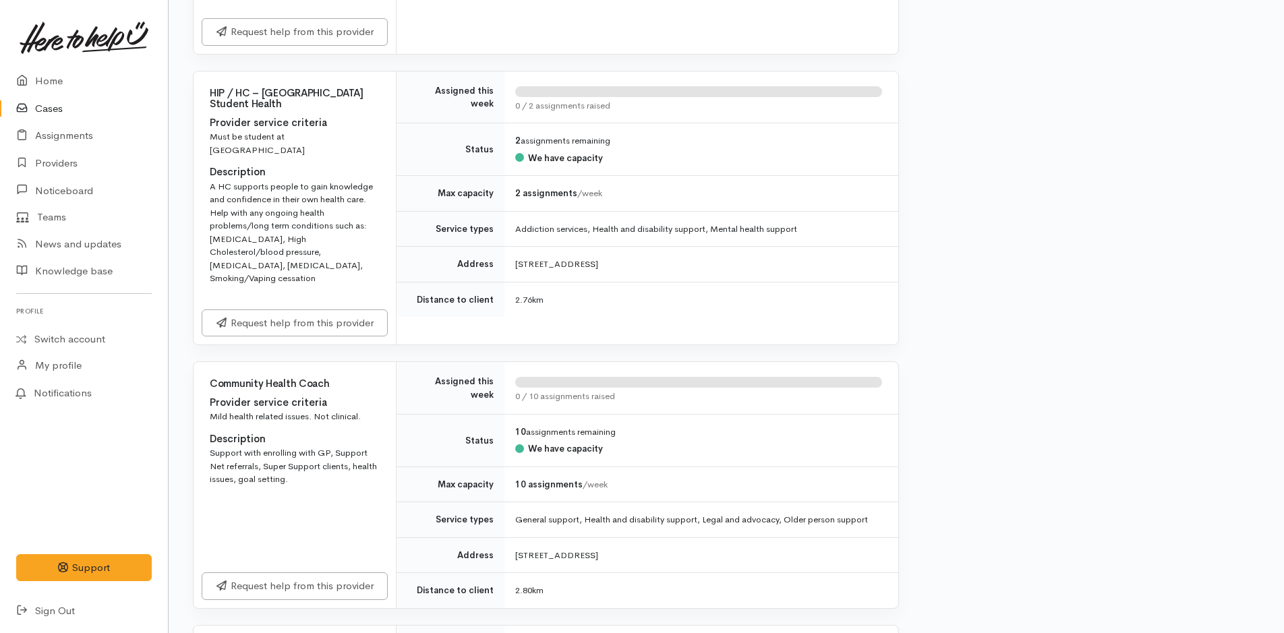
scroll to position [3237, 0]
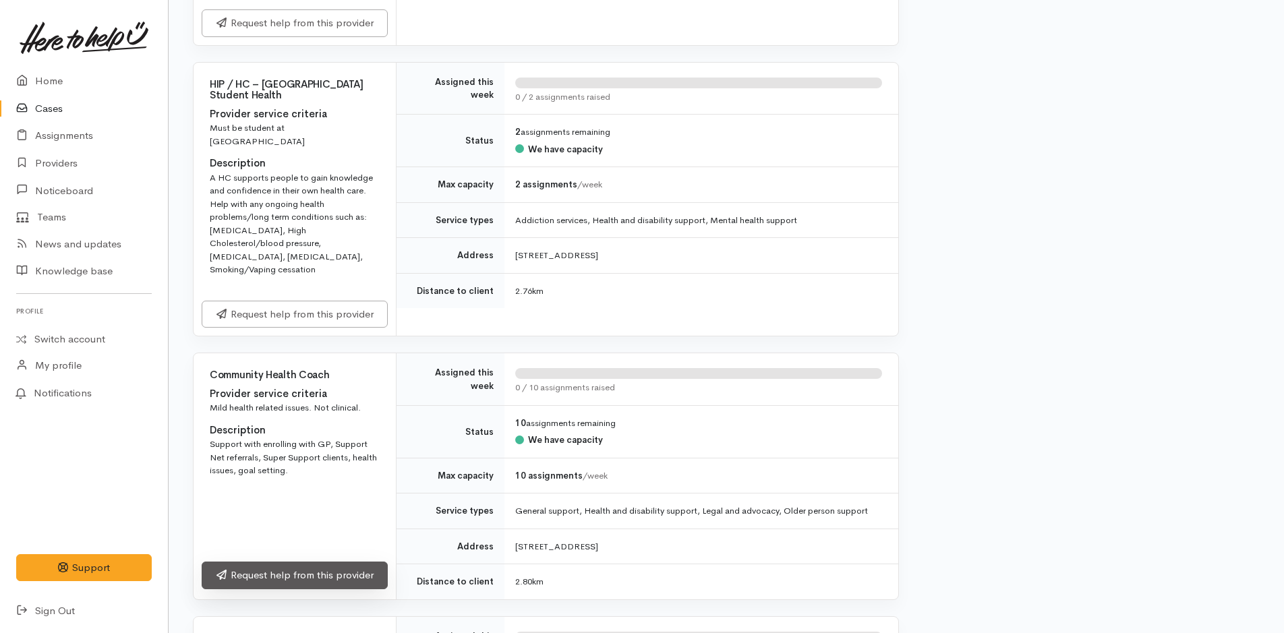
click at [360, 562] on link "Request help from this provider" at bounding box center [295, 576] width 186 height 28
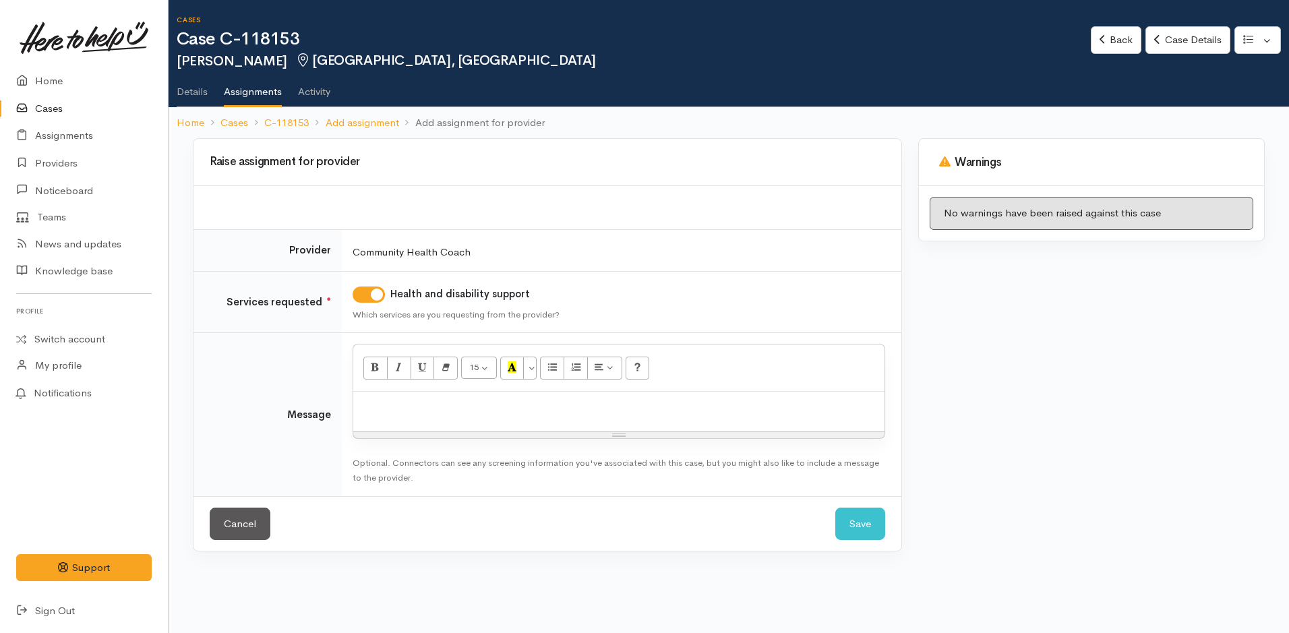
click at [421, 407] on p at bounding box center [619, 407] width 518 height 16
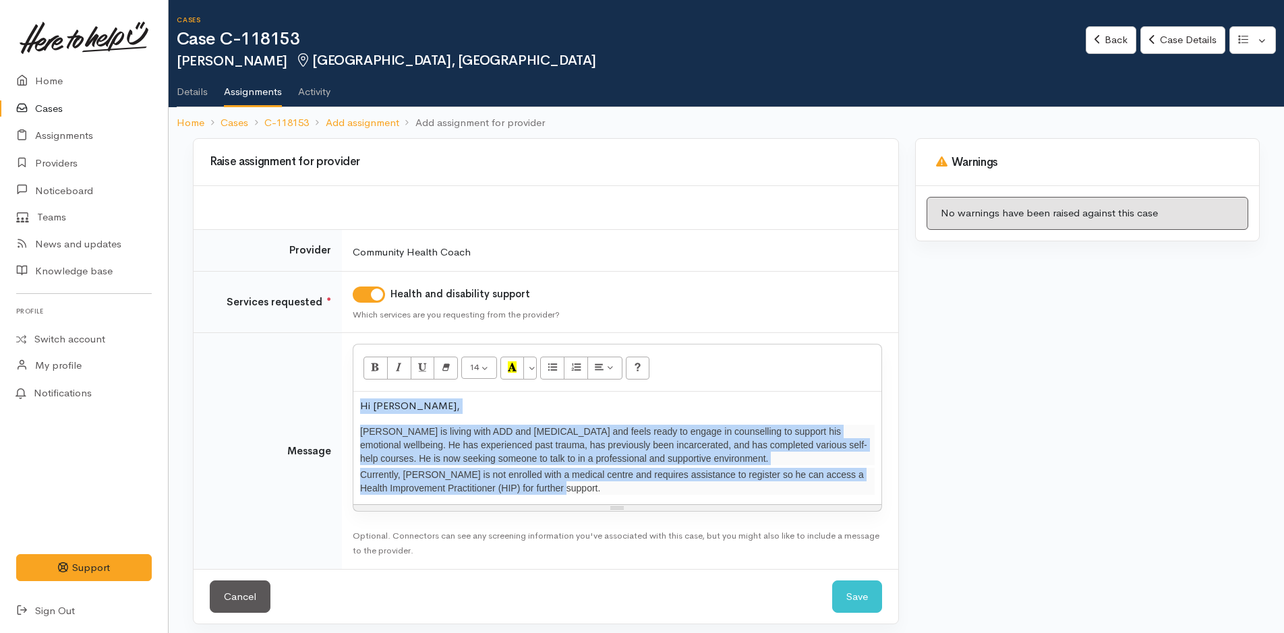
drag, startPoint x: 594, startPoint y: 498, endPoint x: 330, endPoint y: 401, distance: 281.2
click at [330, 401] on tr "Message 14 8 9 10 11 12 14 18 24 36 Background Color Transparent Select #ffff00…" at bounding box center [546, 451] width 705 height 236
click at [448, 366] on icon "Remove Font Style (CTRL+\\)" at bounding box center [446, 366] width 9 height 11
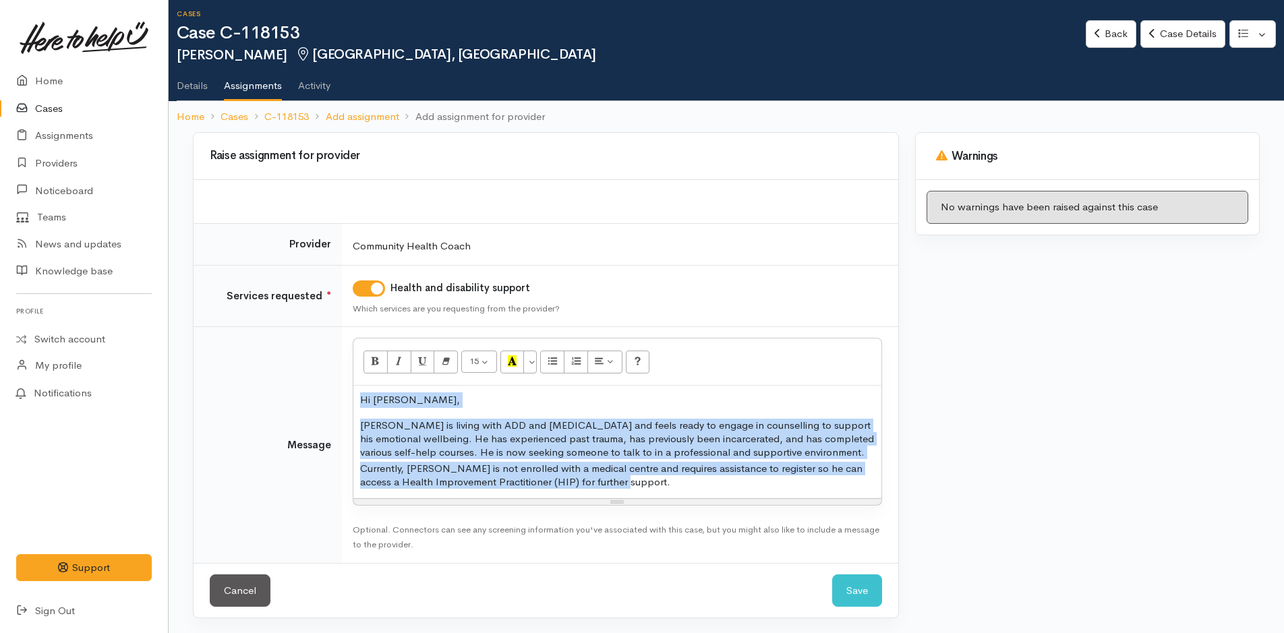
scroll to position [7, 0]
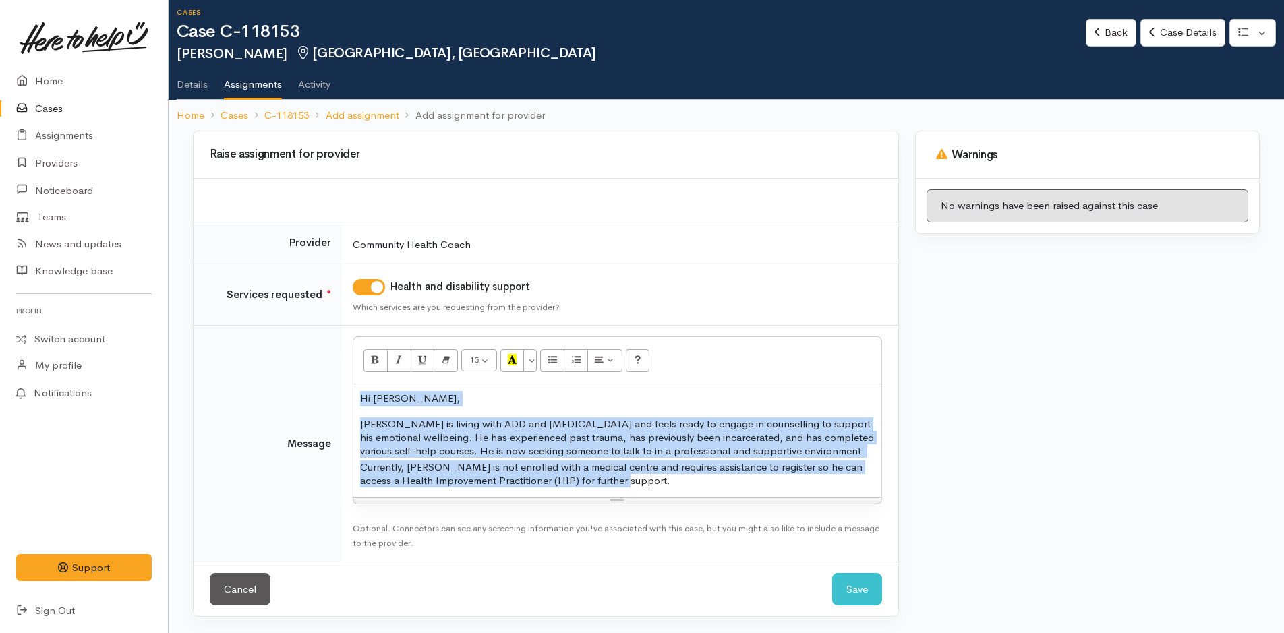
click at [664, 491] on div "Hi [PERSON_NAME], [PERSON_NAME] is living with ADD and [MEDICAL_DATA] and feels…" at bounding box center [617, 440] width 528 height 113
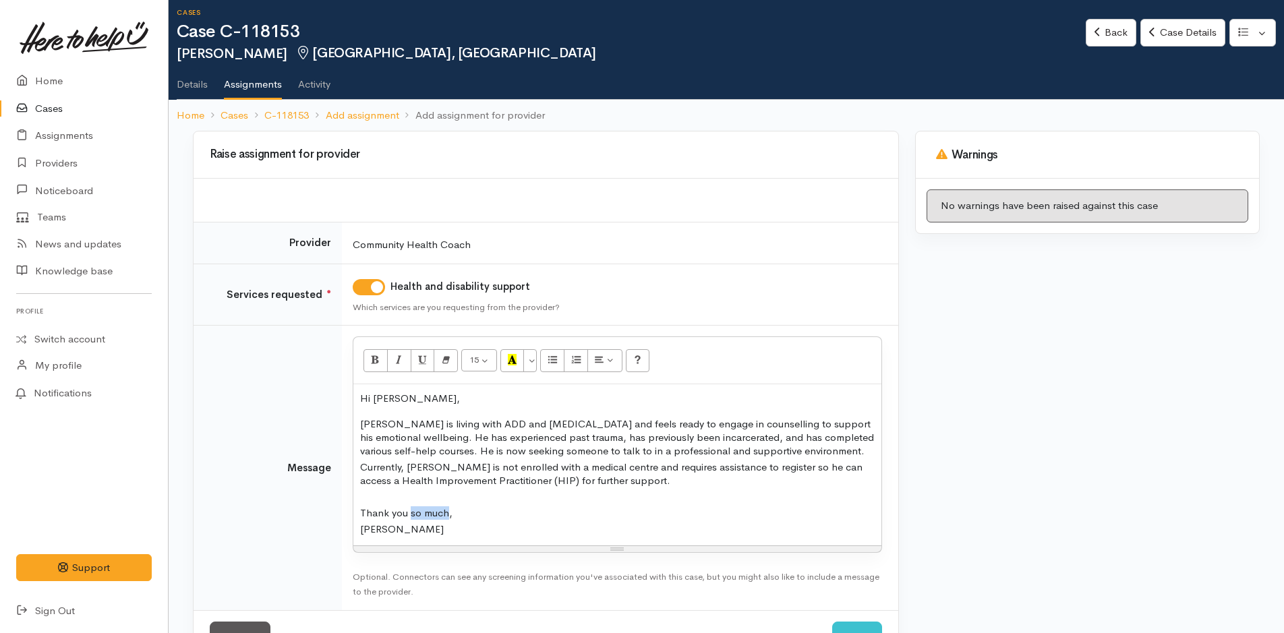
drag, startPoint x: 445, startPoint y: 513, endPoint x: 409, endPoint y: 519, distance: 37.0
click at [409, 519] on p "Thank you so much," at bounding box center [617, 512] width 515 height 13
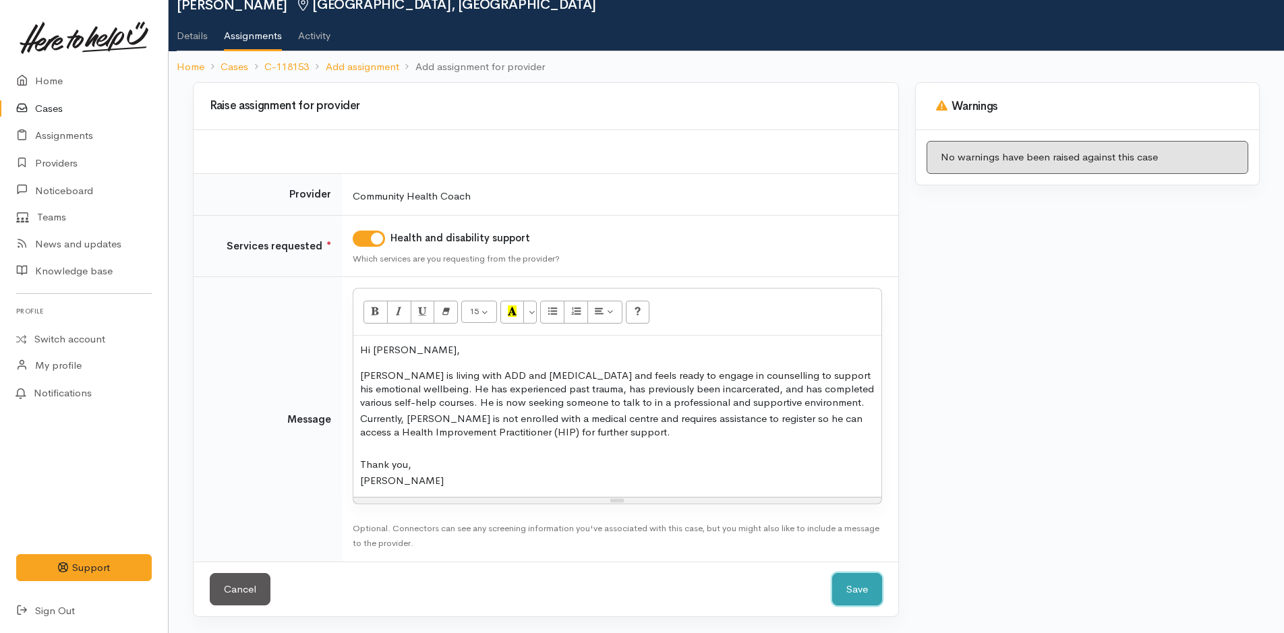
click at [860, 599] on button "Save" at bounding box center [857, 589] width 50 height 33
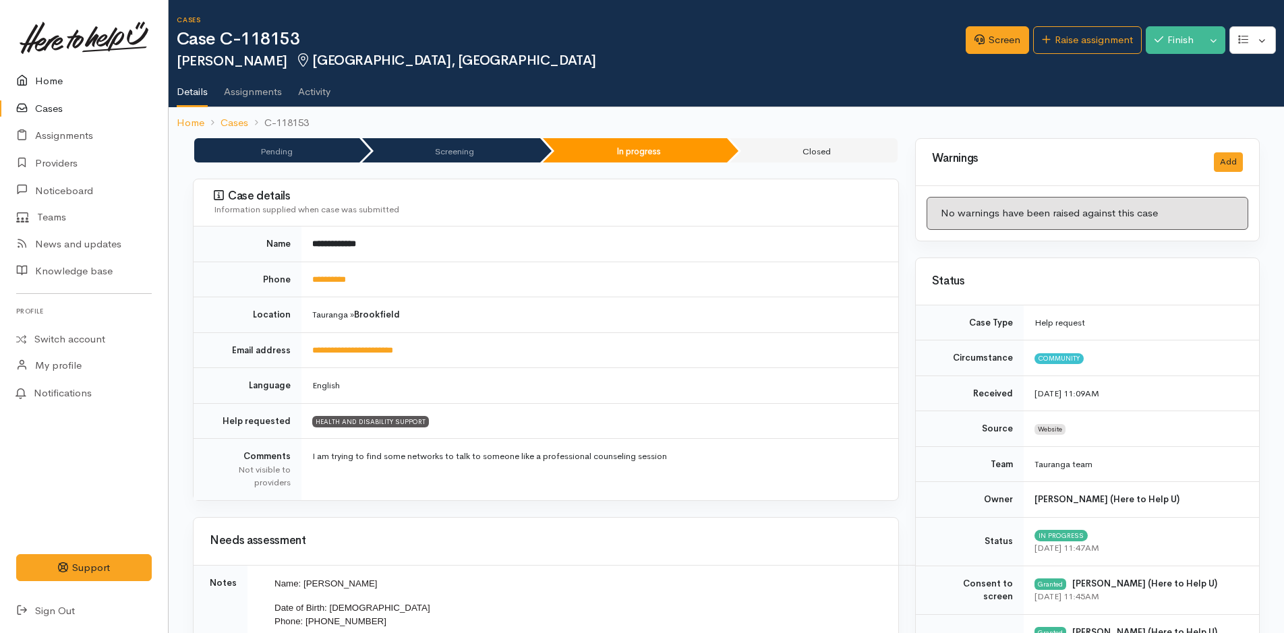
click at [46, 82] on link "Home" at bounding box center [84, 81] width 168 height 28
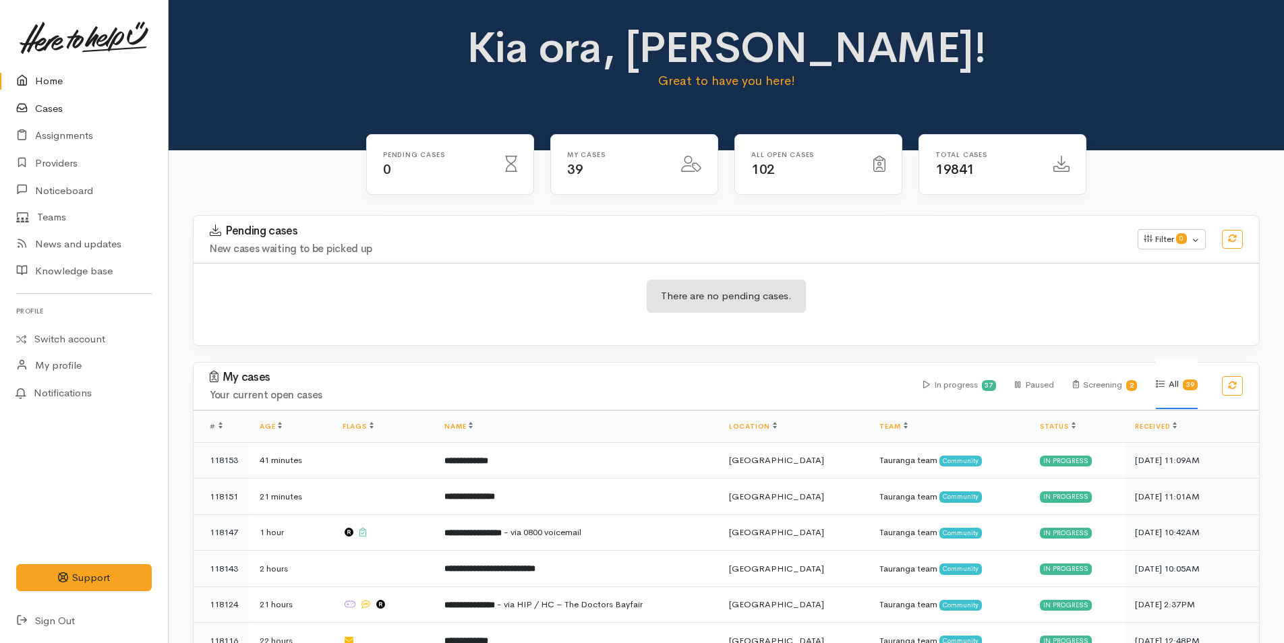
click at [51, 111] on link "Cases" at bounding box center [84, 109] width 168 height 28
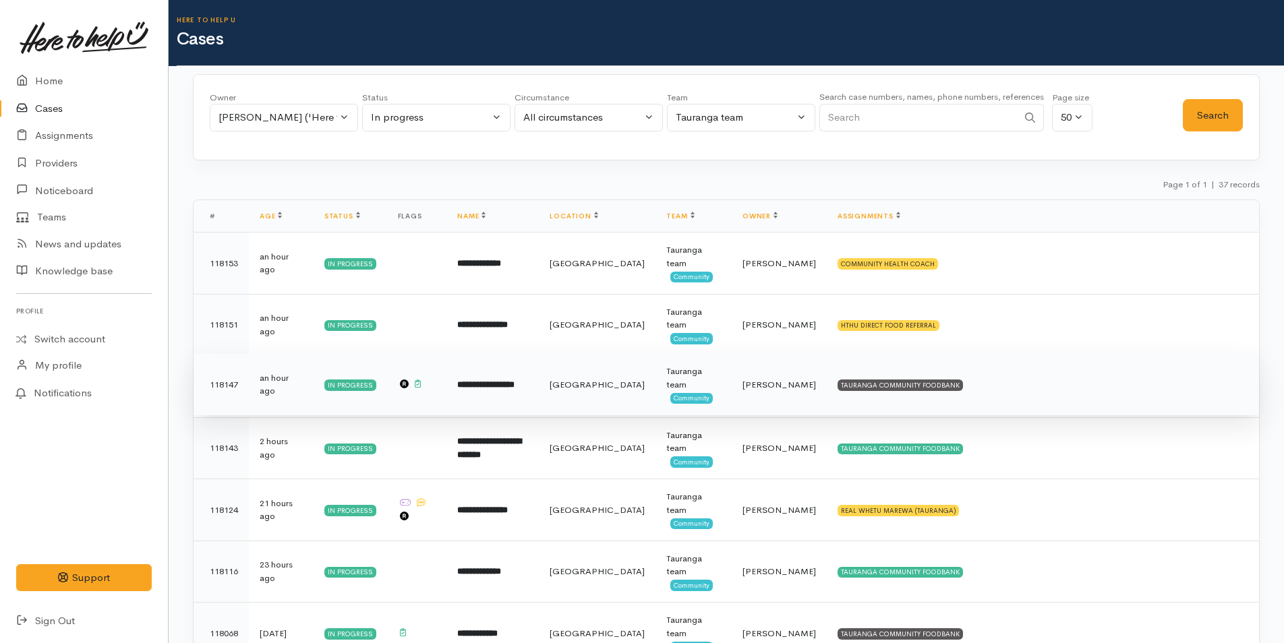
click at [939, 391] on td "TAURANGA COMMUNITY FOODBANK" at bounding box center [1043, 385] width 432 height 62
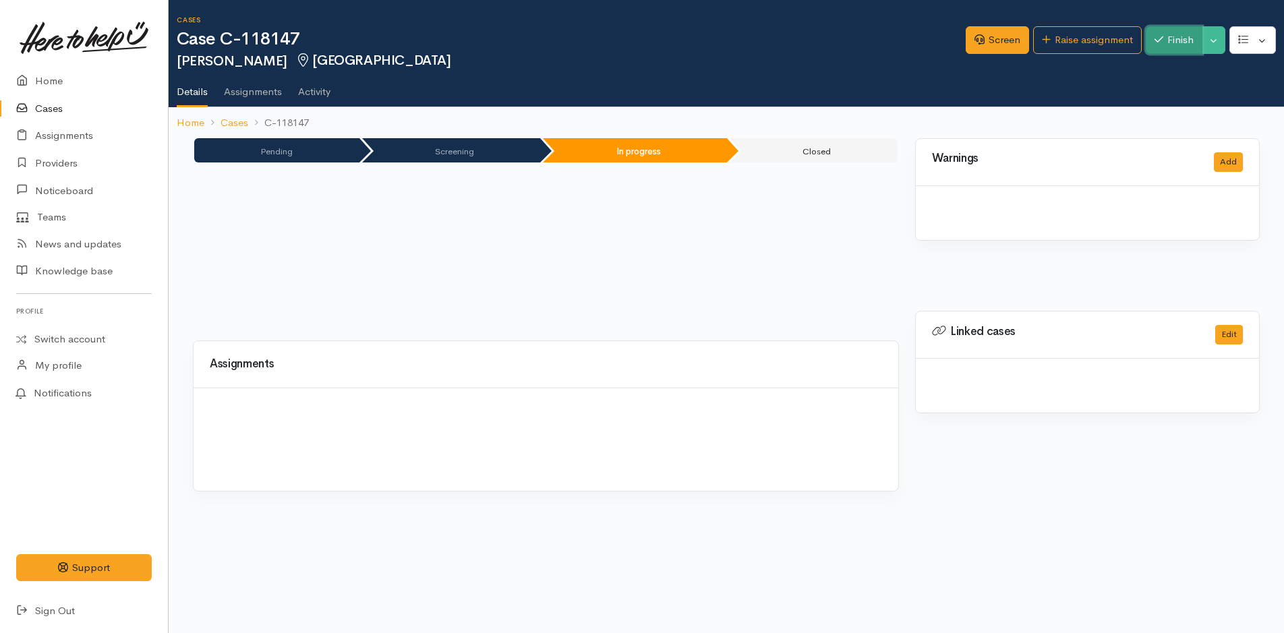
click at [1182, 50] on button "Finish" at bounding box center [1174, 40] width 57 height 28
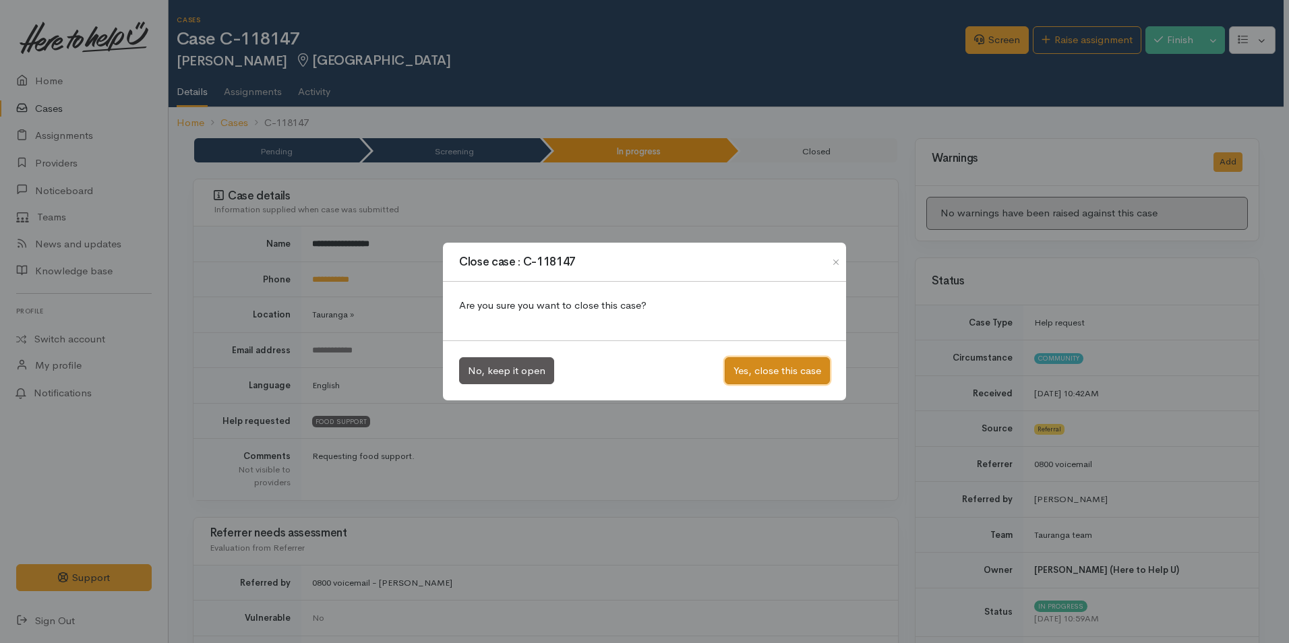
click at [802, 367] on button "Yes, close this case" at bounding box center [777, 371] width 105 height 28
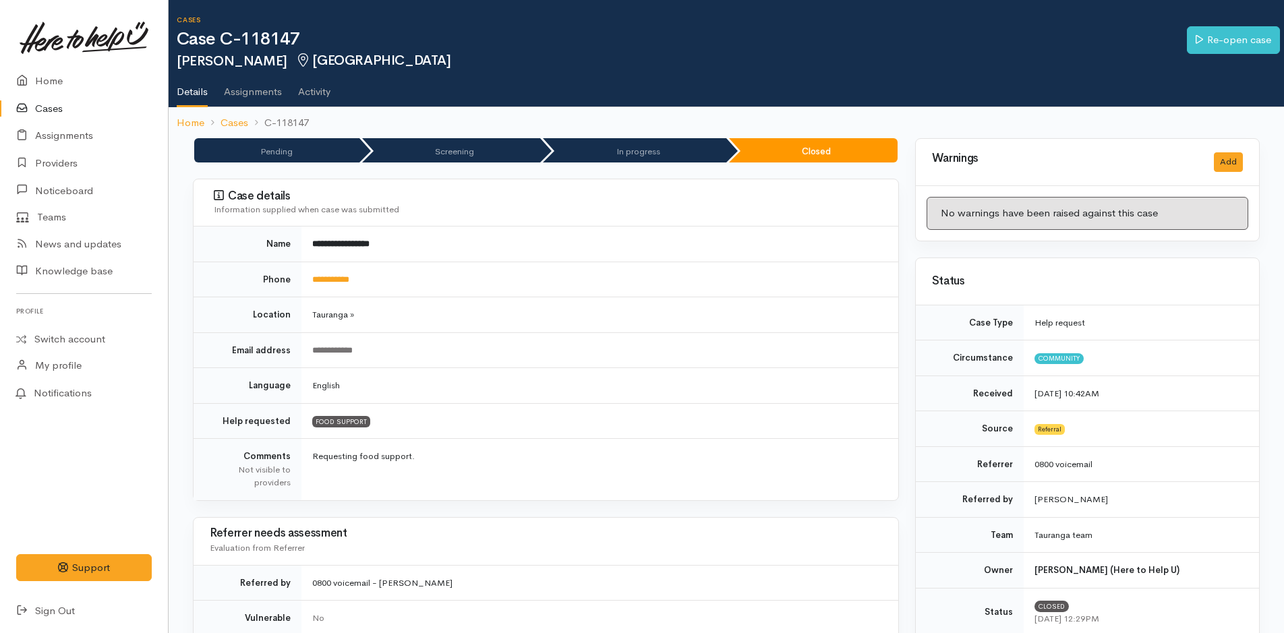
click at [53, 105] on link "Cases" at bounding box center [84, 109] width 168 height 28
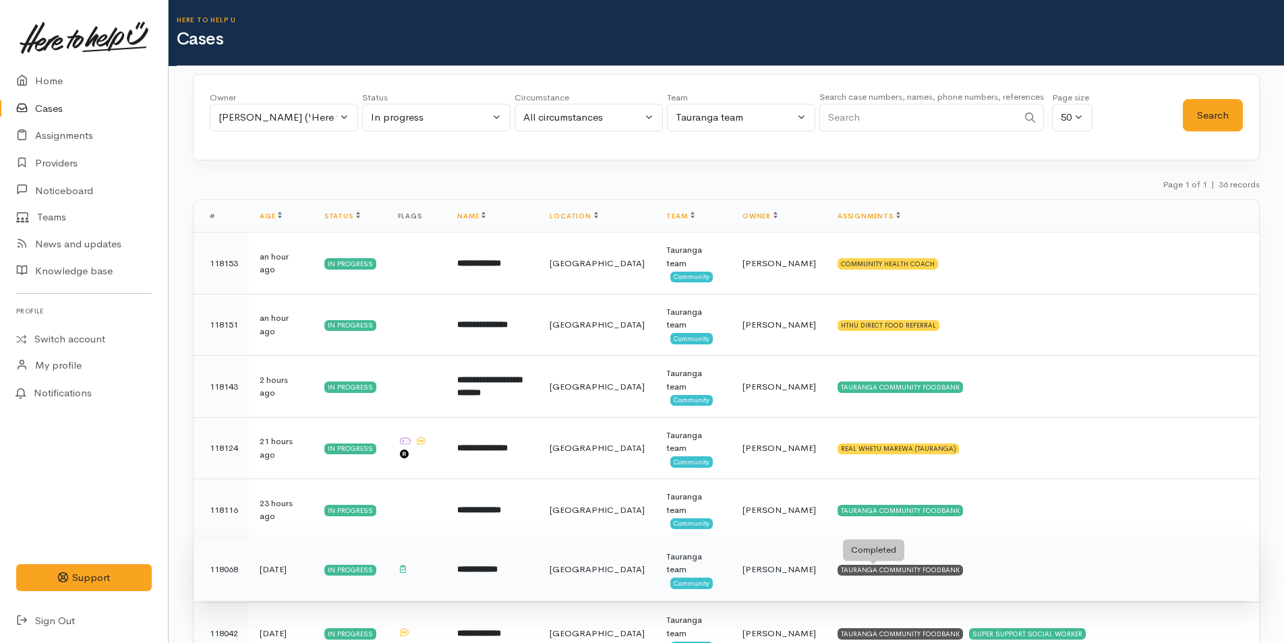
click at [926, 565] on div "TAURANGA COMMUNITY FOODBANK" at bounding box center [900, 570] width 125 height 11
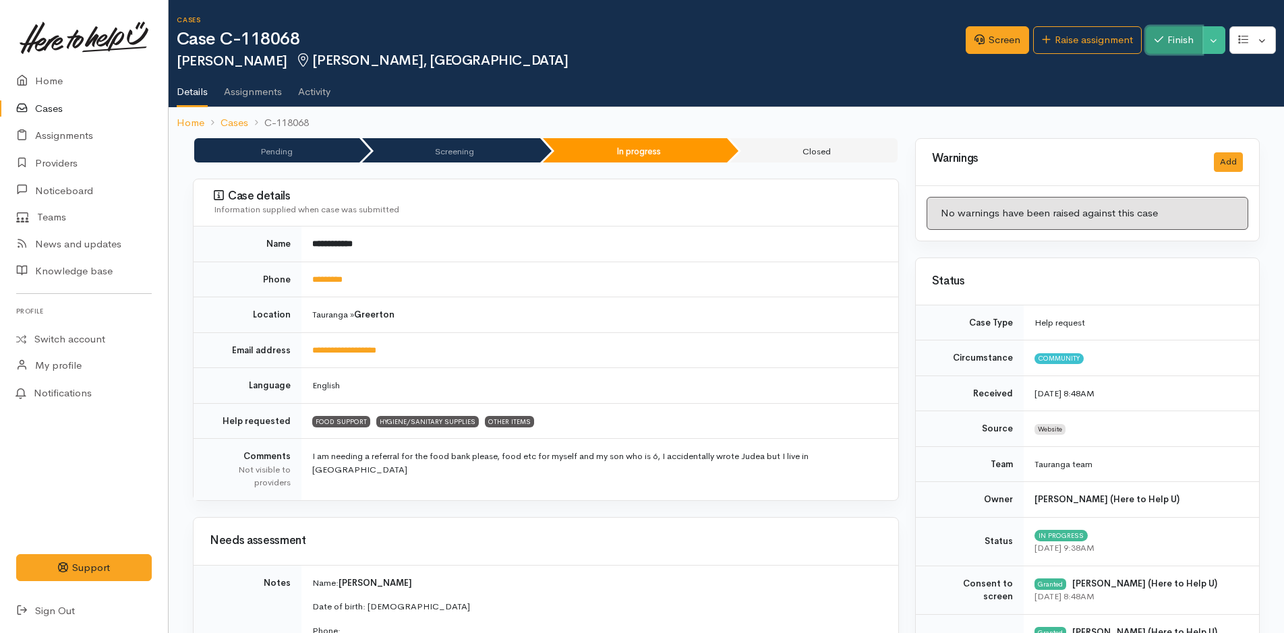
click at [1168, 36] on button "Finish" at bounding box center [1174, 40] width 57 height 28
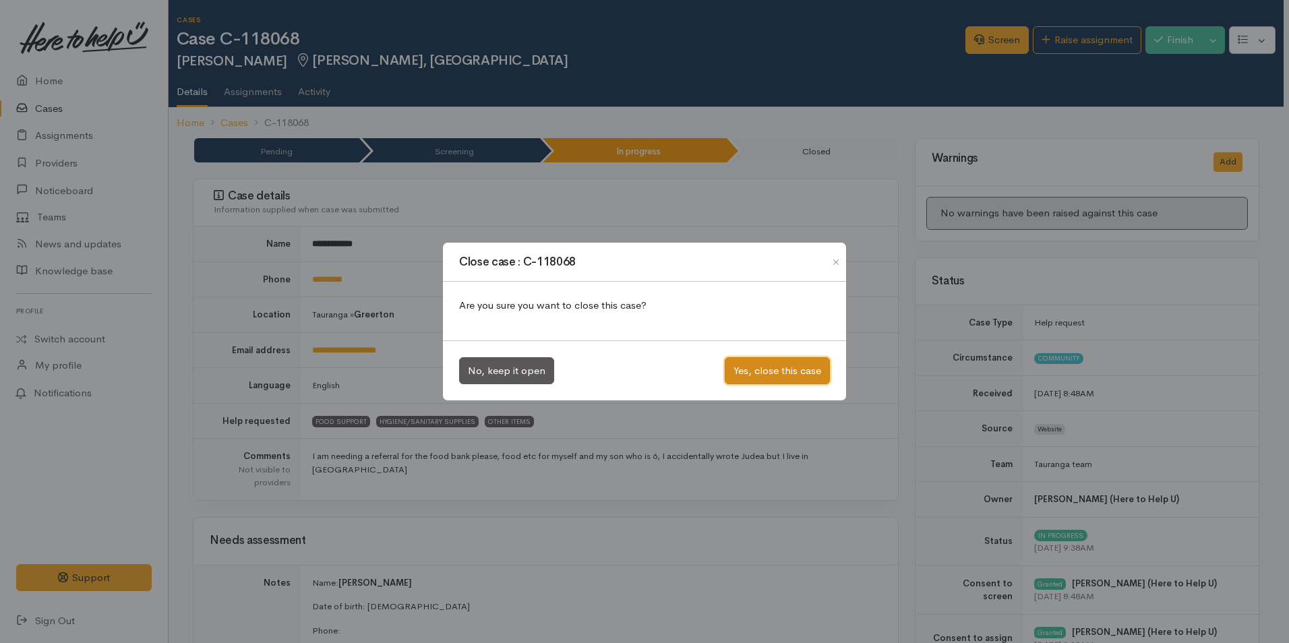
click at [778, 369] on button "Yes, close this case" at bounding box center [777, 371] width 105 height 28
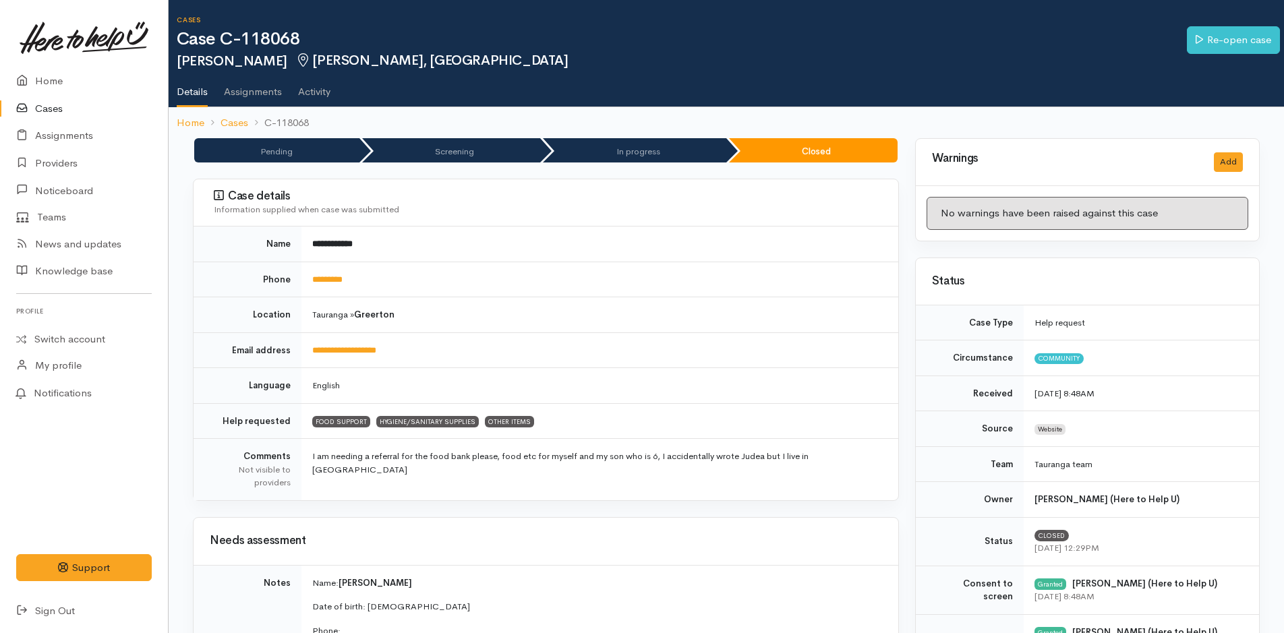
click at [61, 107] on link "Cases" at bounding box center [84, 109] width 168 height 28
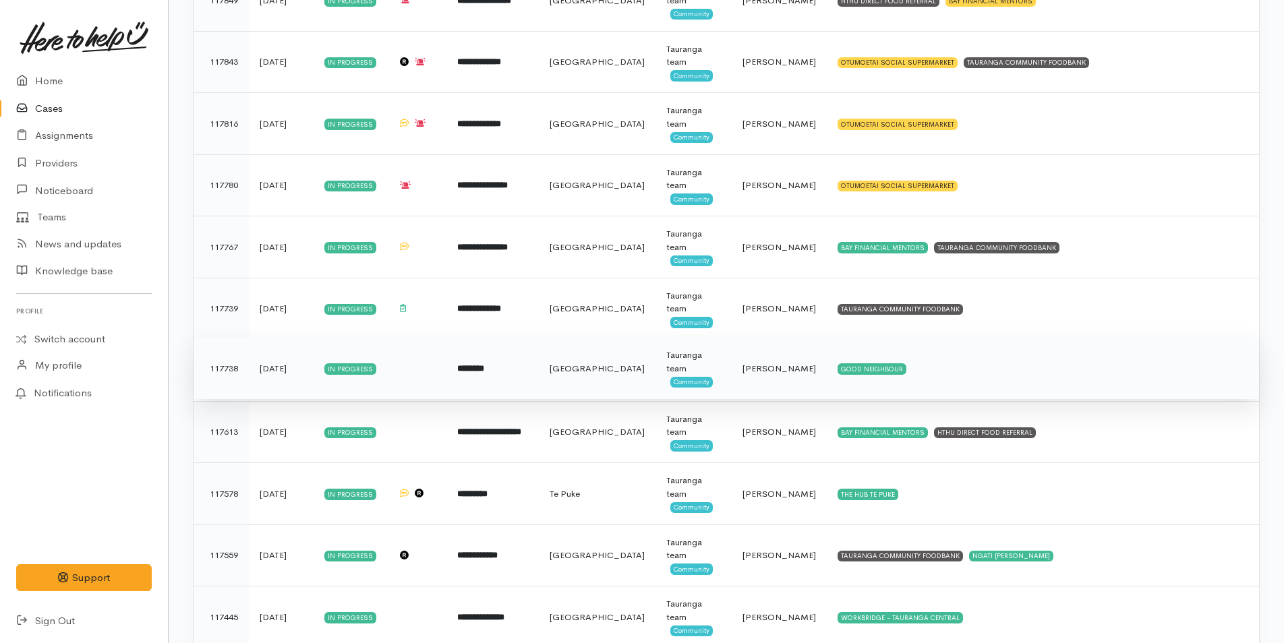
scroll to position [1012, 0]
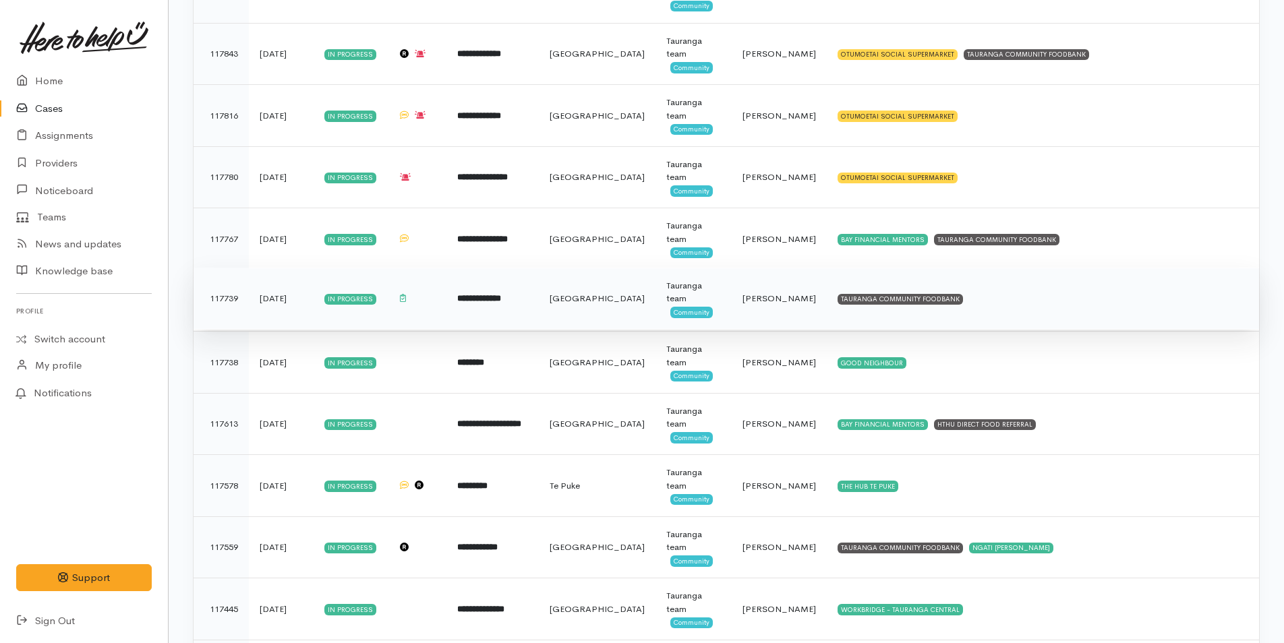
click at [898, 299] on div "TAURANGA COMMUNITY FOODBANK" at bounding box center [900, 299] width 125 height 11
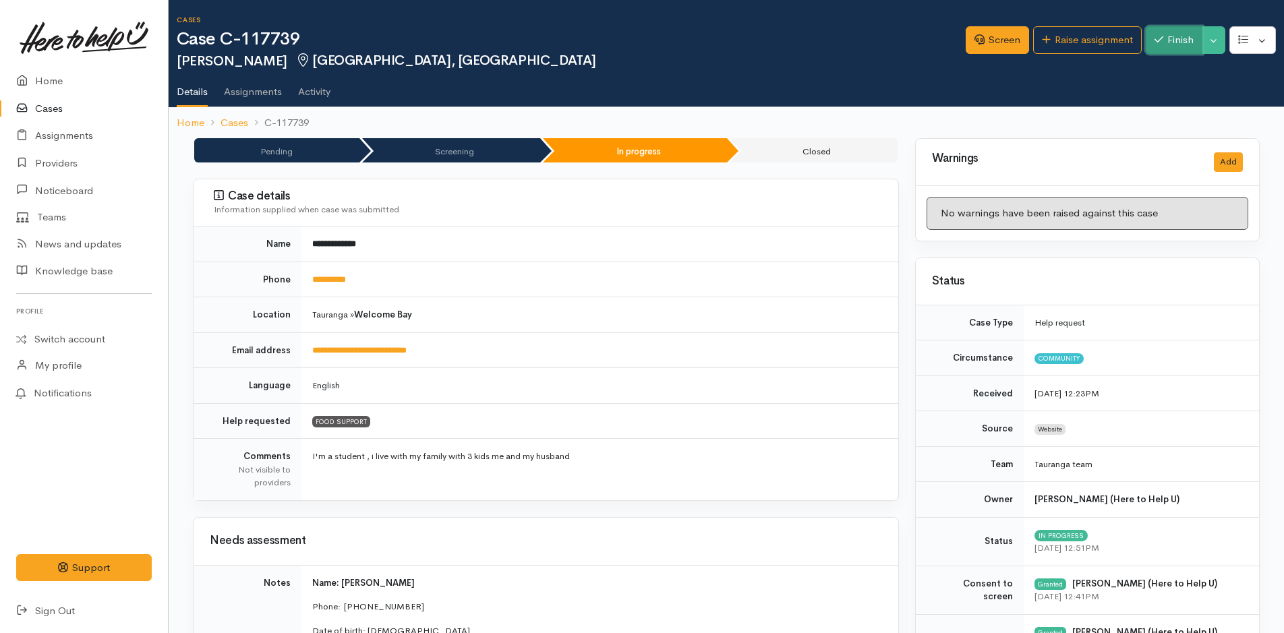
click at [1173, 45] on button "Finish" at bounding box center [1174, 40] width 57 height 28
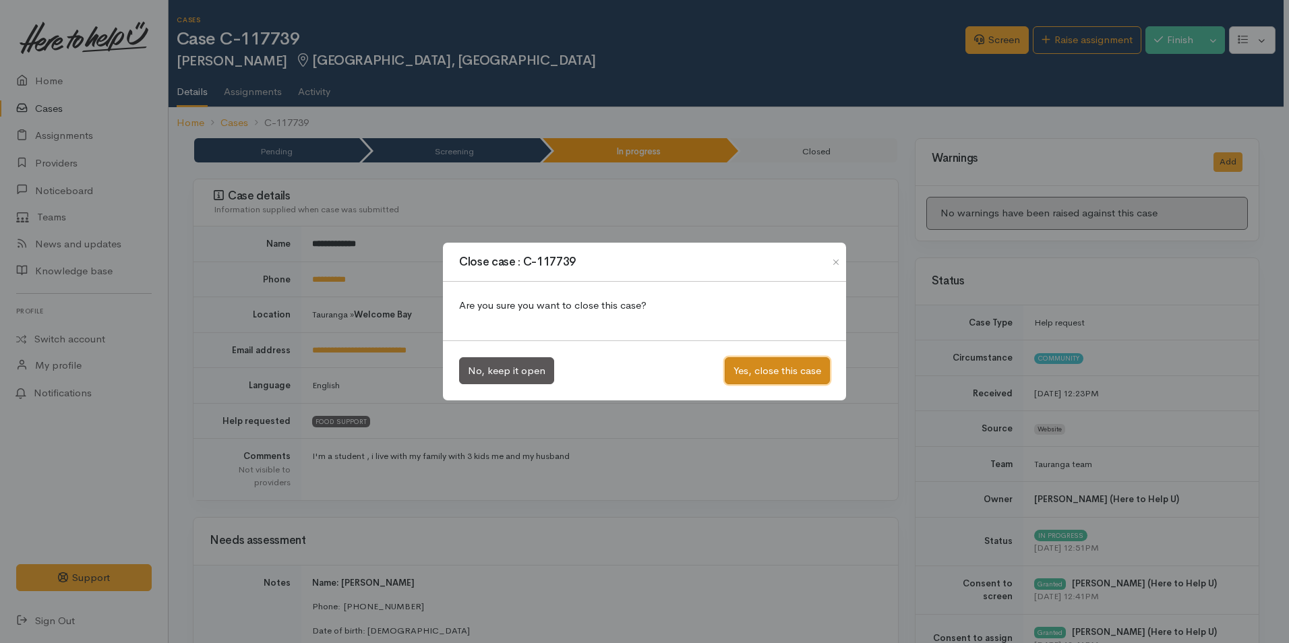
click at [802, 378] on button "Yes, close this case" at bounding box center [777, 371] width 105 height 28
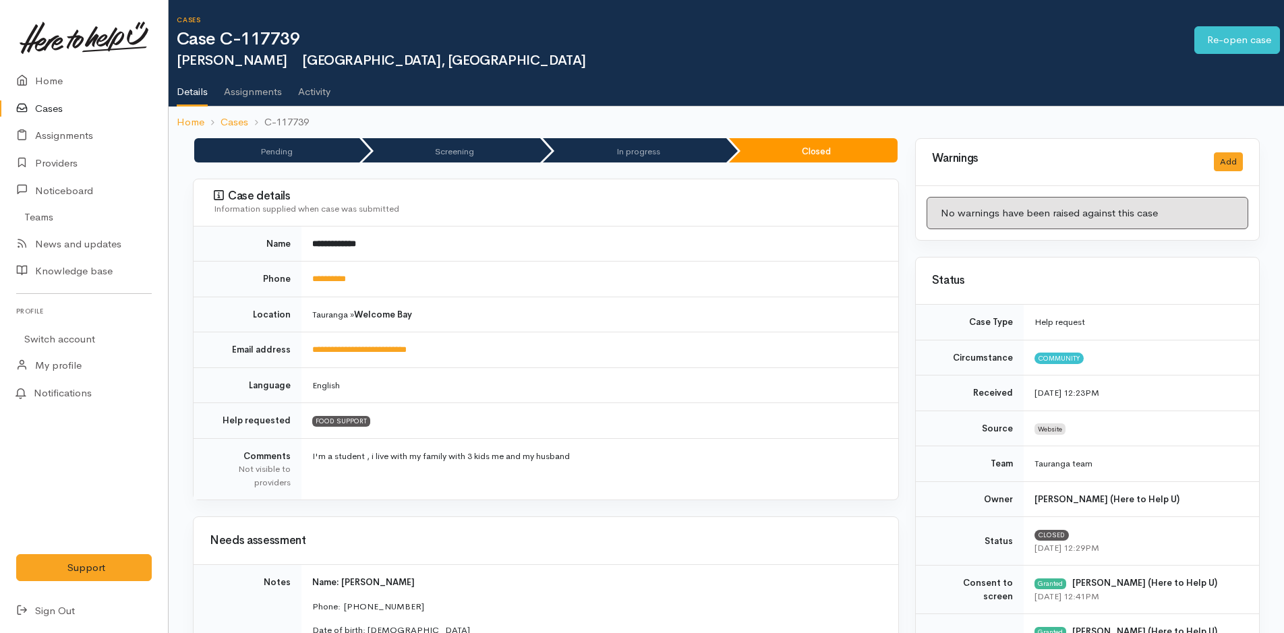
click at [55, 108] on link "Cases" at bounding box center [84, 109] width 168 height 28
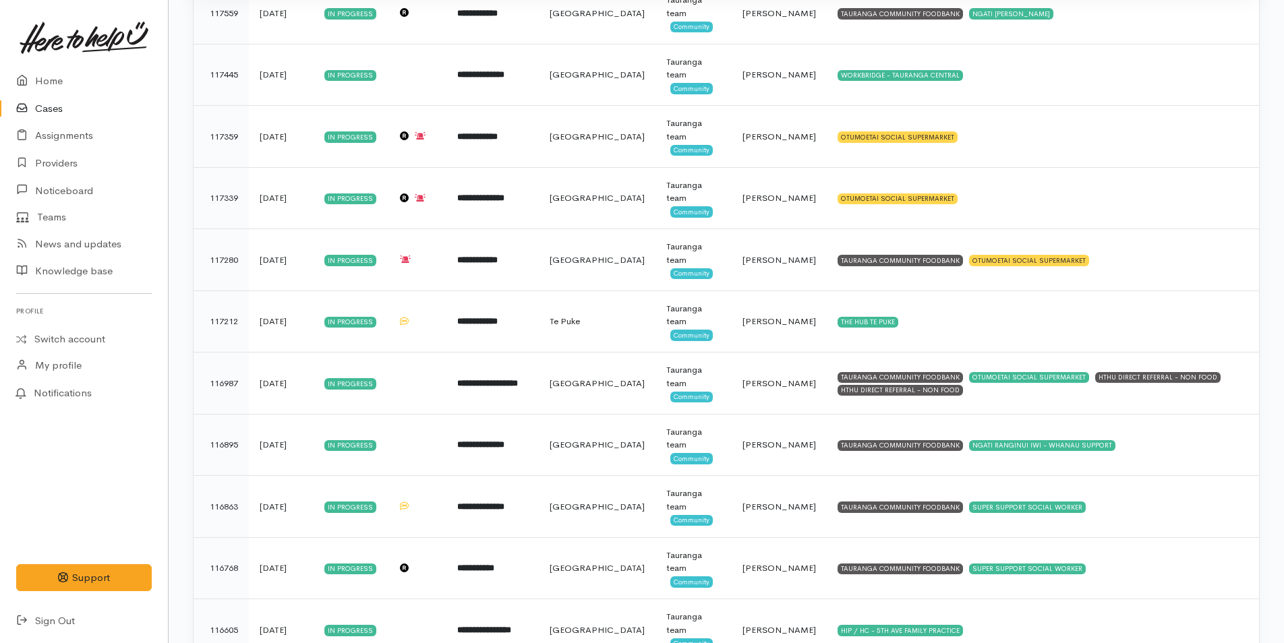
scroll to position [1322, 0]
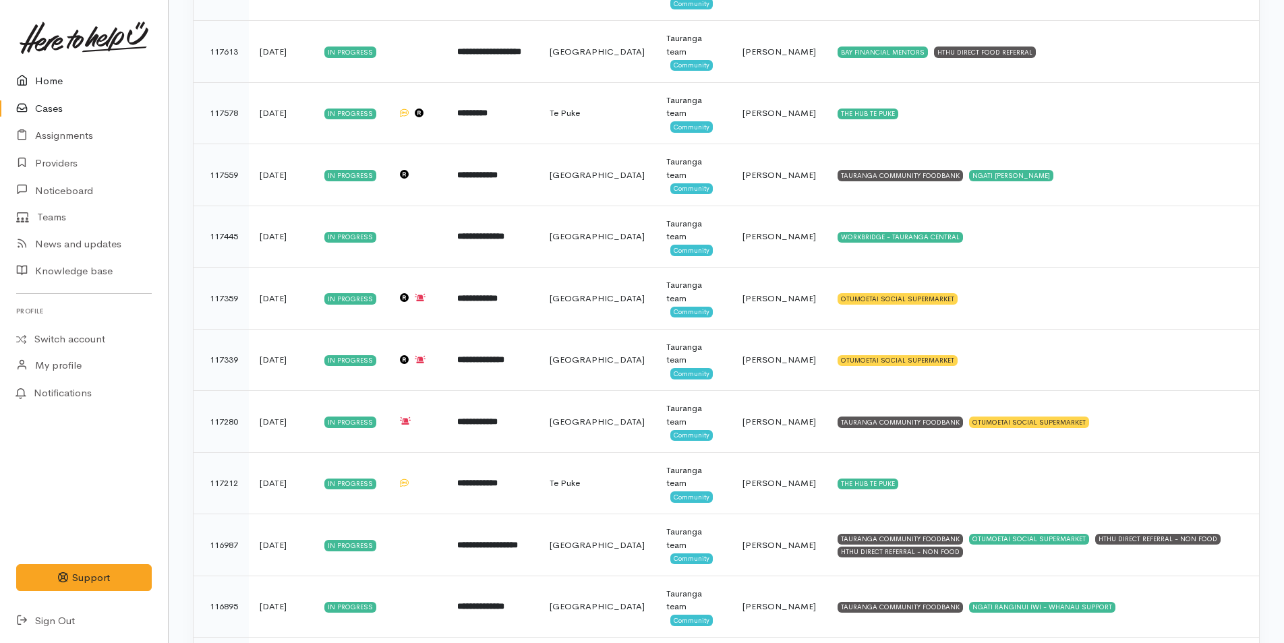
click at [57, 78] on link "Home" at bounding box center [84, 81] width 168 height 28
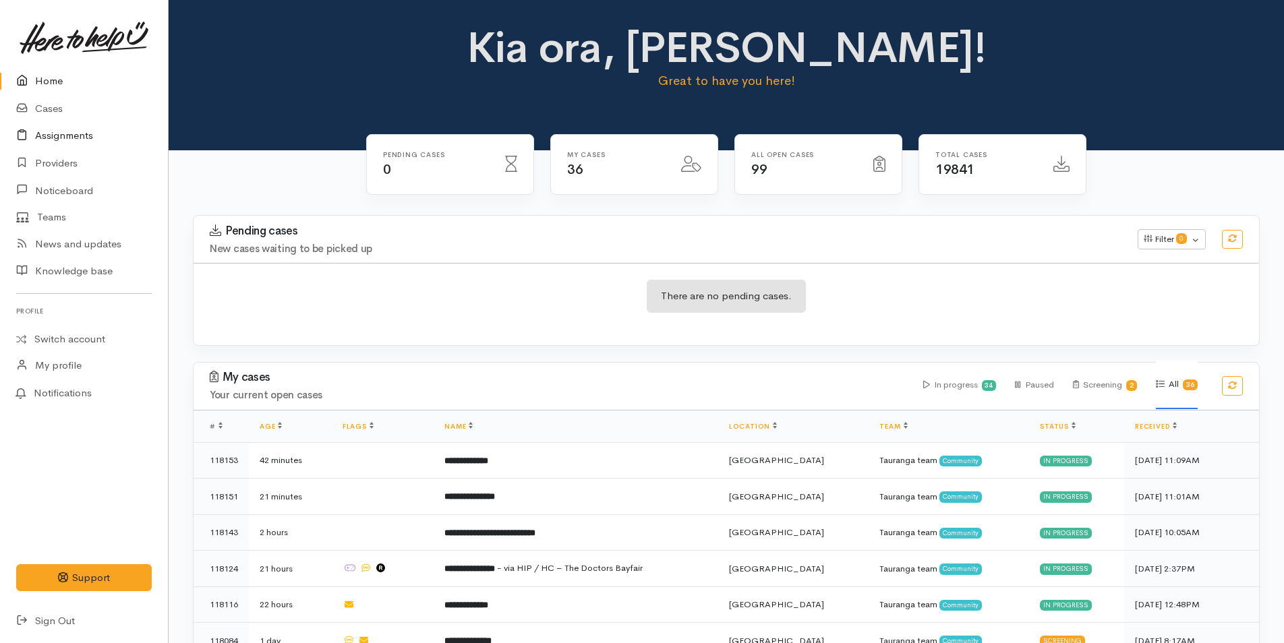
click at [79, 138] on link "Assignments" at bounding box center [84, 136] width 168 height 28
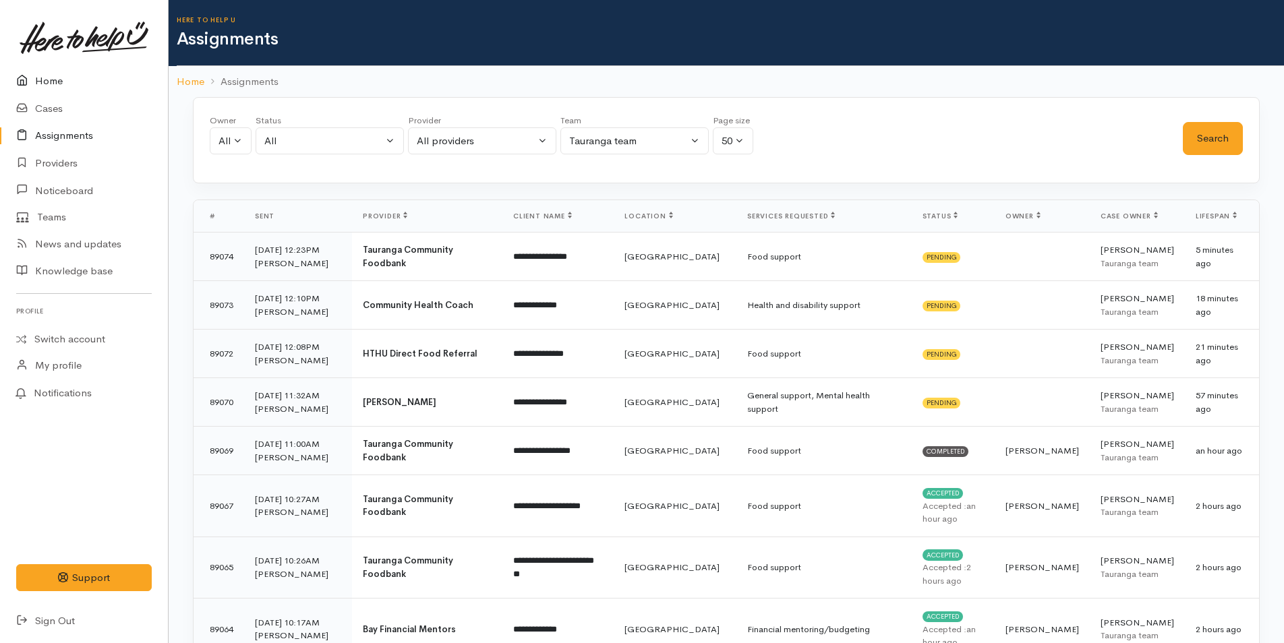
click at [47, 75] on link "Home" at bounding box center [84, 81] width 168 height 28
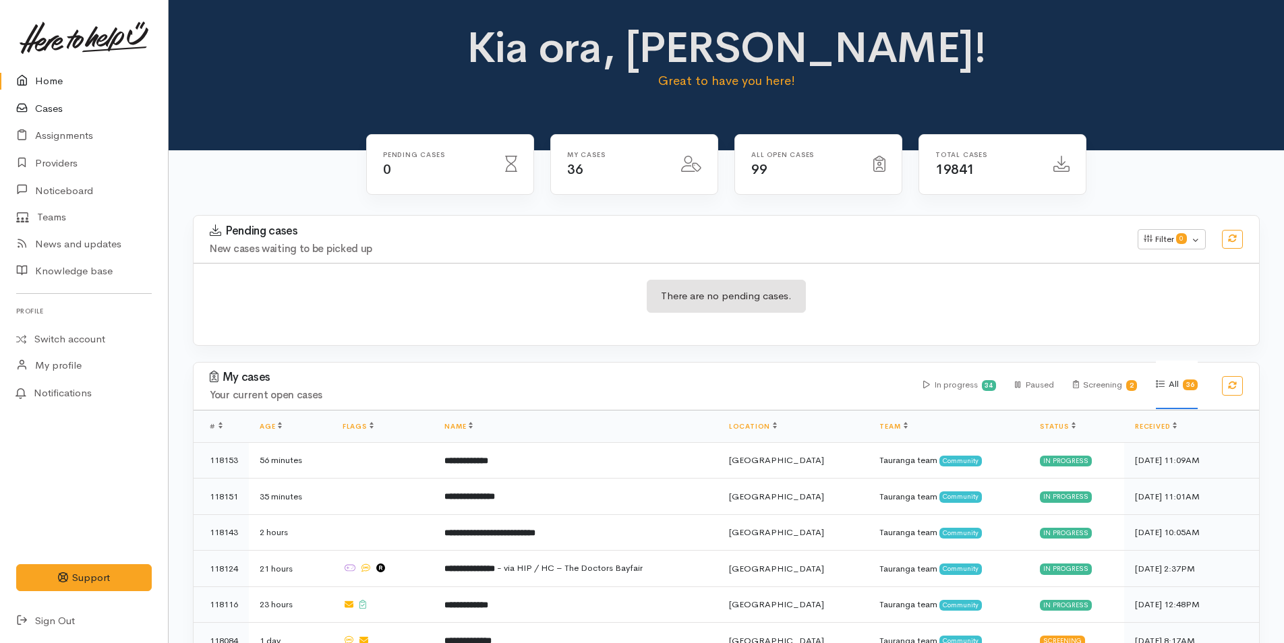
click at [61, 107] on link "Cases" at bounding box center [84, 109] width 168 height 28
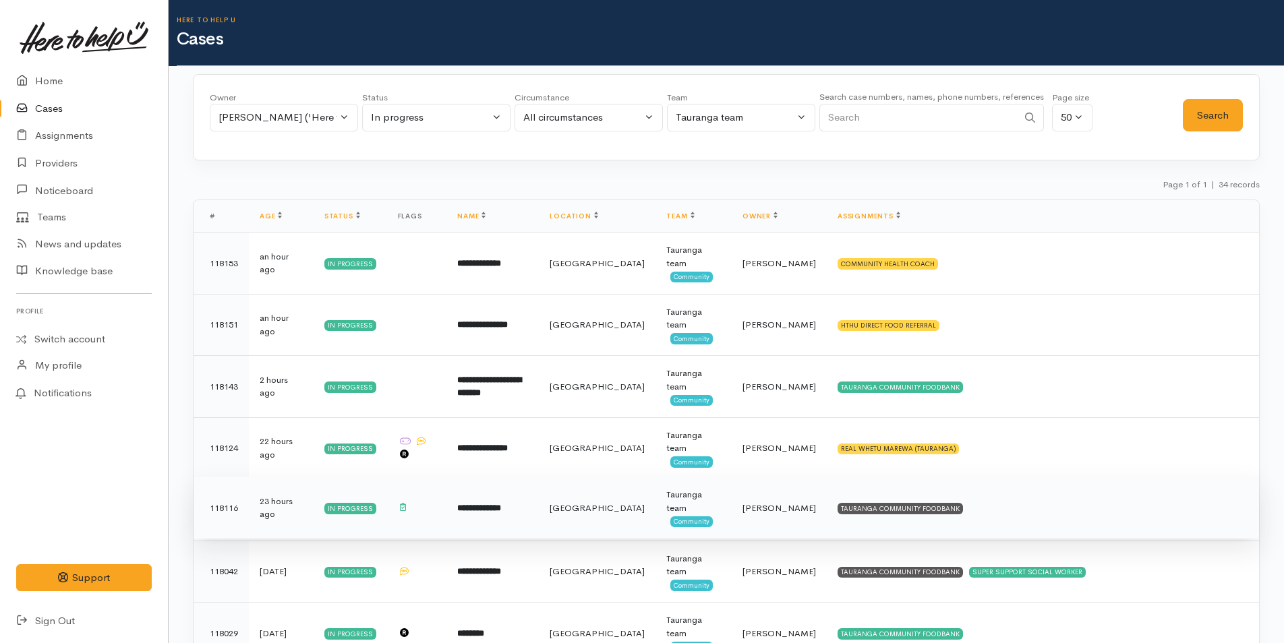
click at [873, 501] on td "TAURANGA COMMUNITY FOODBANK" at bounding box center [1043, 508] width 432 height 62
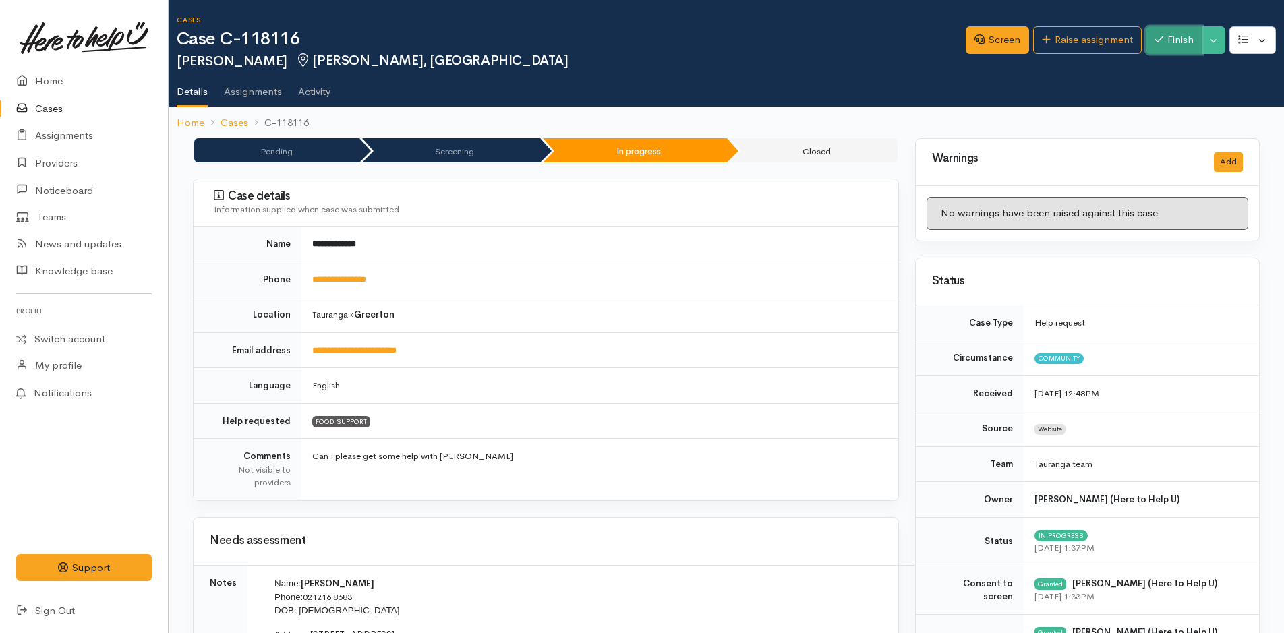
click at [1181, 31] on button "Finish" at bounding box center [1174, 40] width 57 height 28
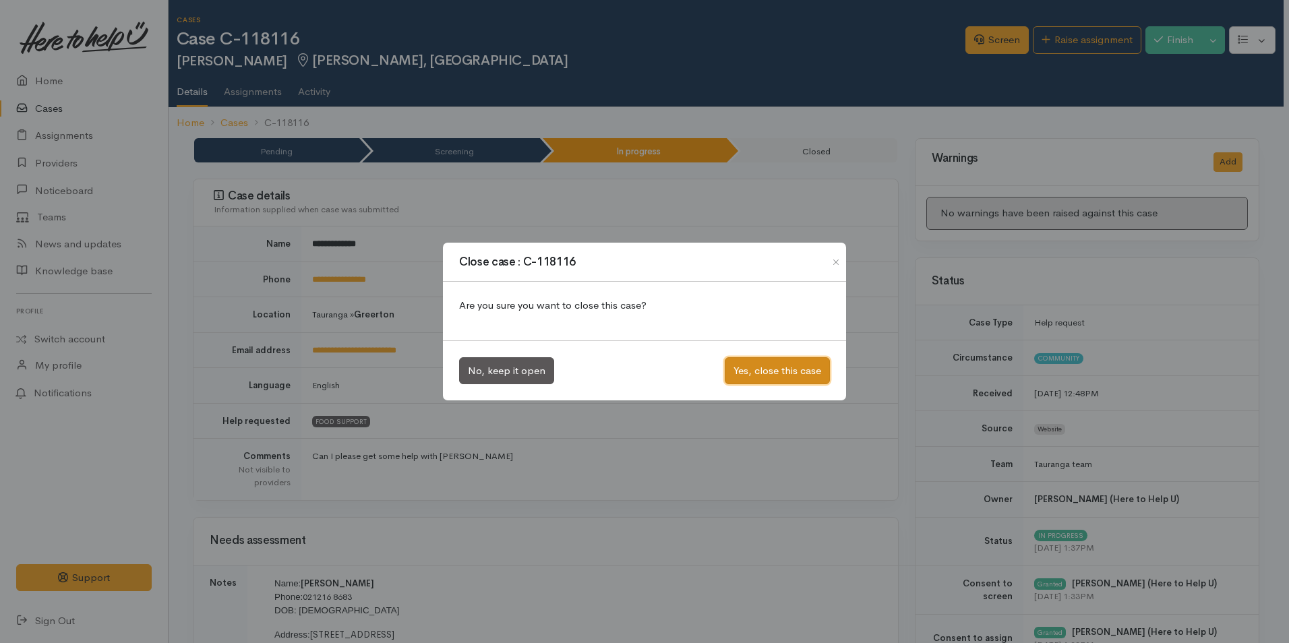
click at [793, 366] on button "Yes, close this case" at bounding box center [777, 371] width 105 height 28
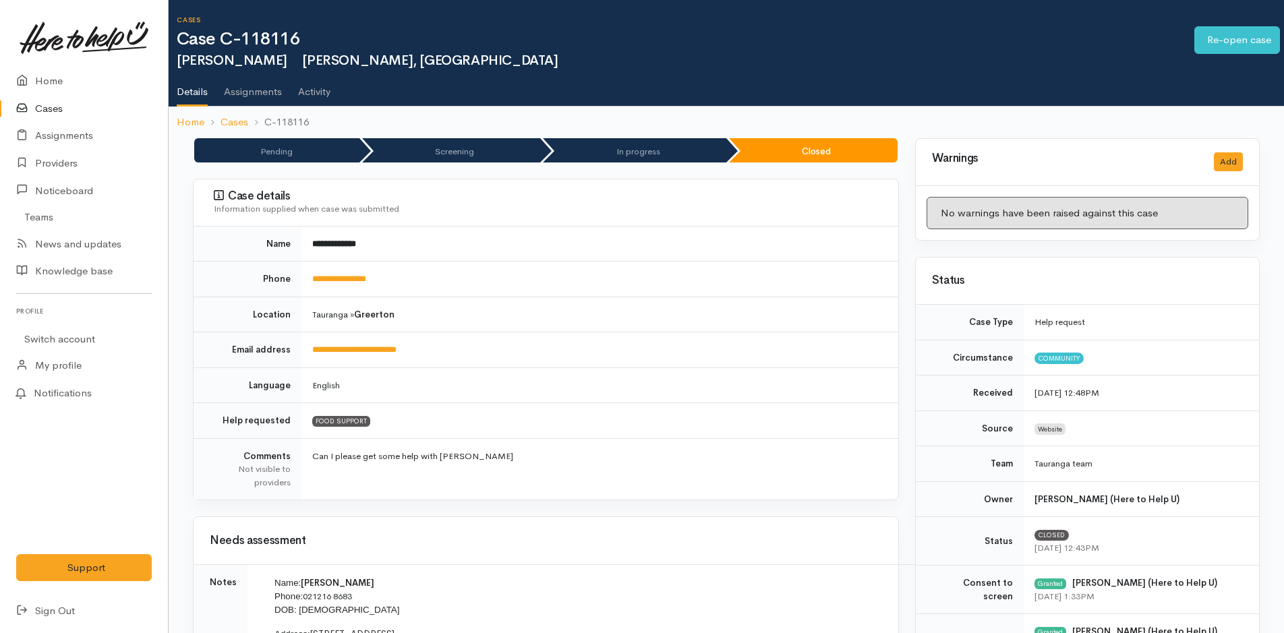
click at [58, 107] on link "Cases" at bounding box center [84, 109] width 168 height 28
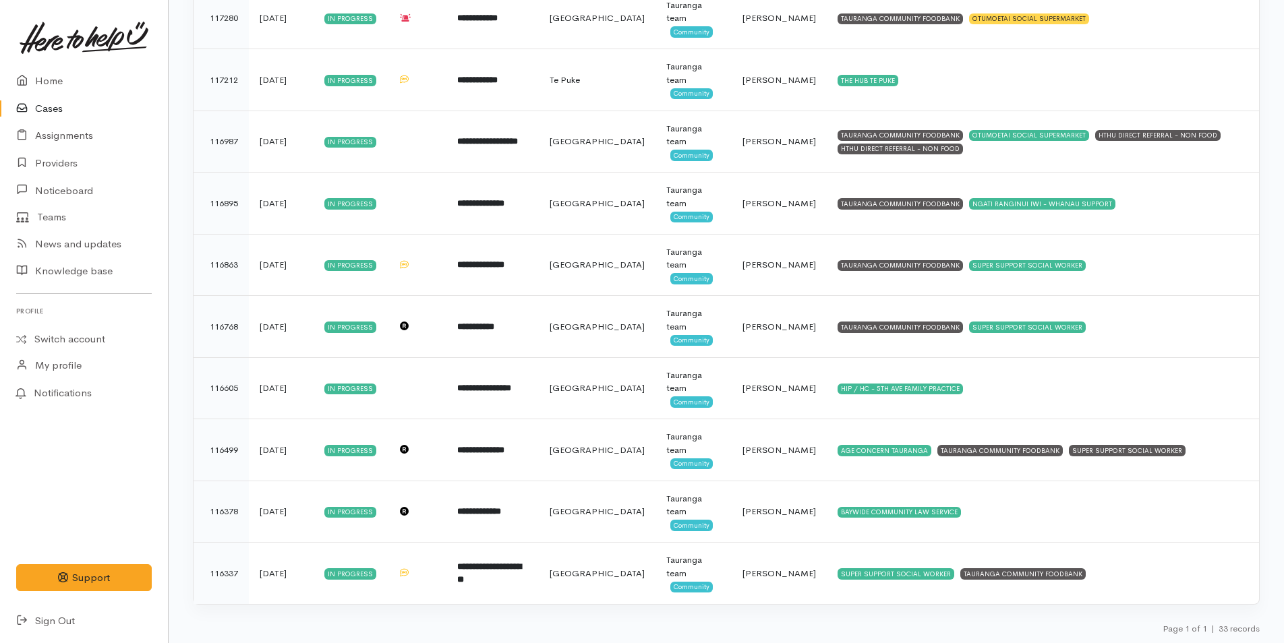
scroll to position [1665, 0]
click at [52, 78] on link "Home" at bounding box center [84, 81] width 168 height 28
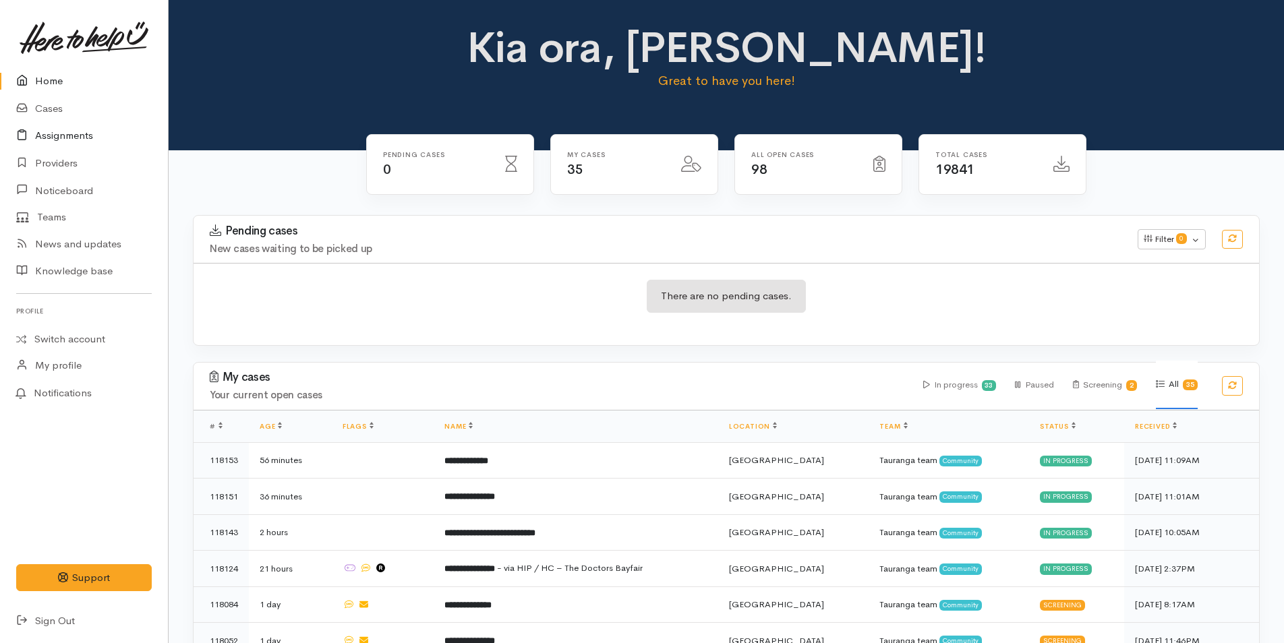
click at [76, 138] on link "Assignments" at bounding box center [84, 136] width 168 height 28
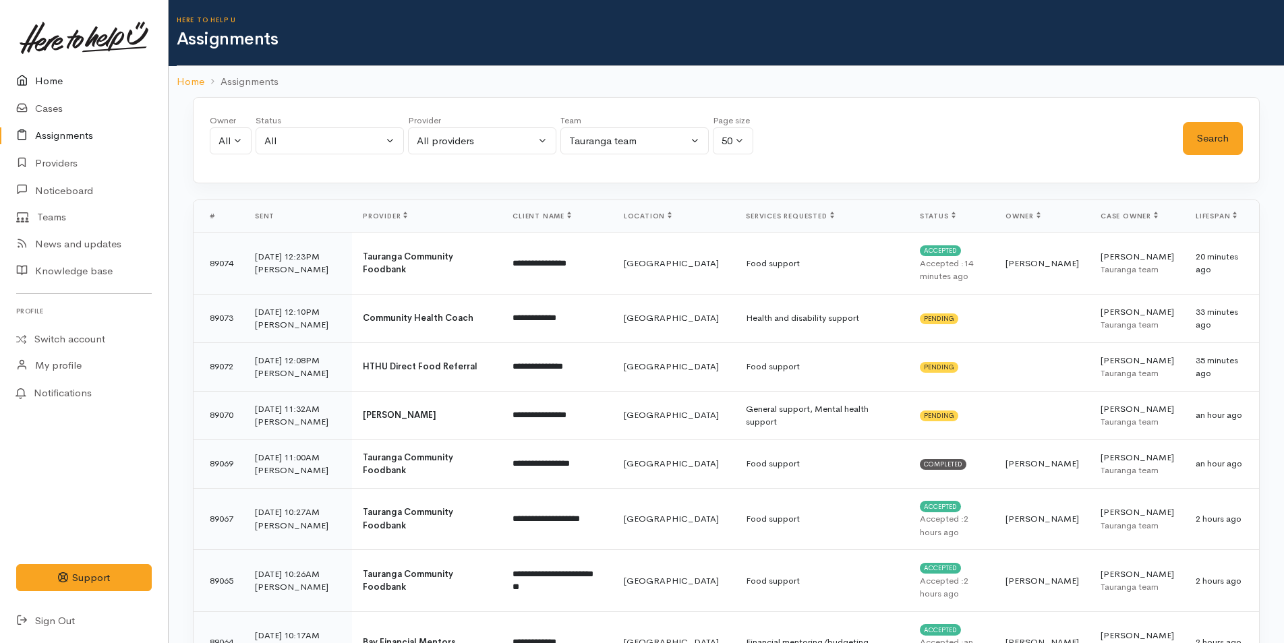
click at [51, 76] on link "Home" at bounding box center [84, 81] width 168 height 28
